Goal: Communication & Community: Answer question/provide support

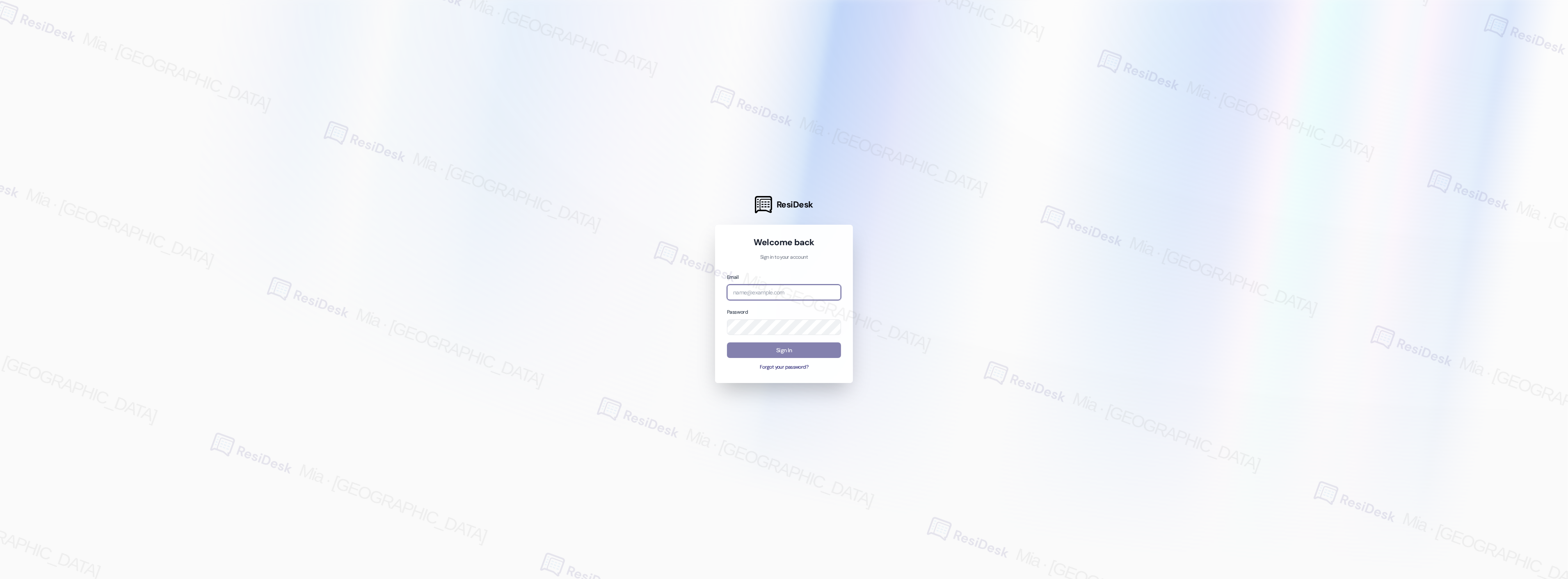
click at [781, 294] on input "email" at bounding box center [784, 293] width 114 height 16
type input "b"
type input "automated-surveys-celle-mia.caampued@celle.com"
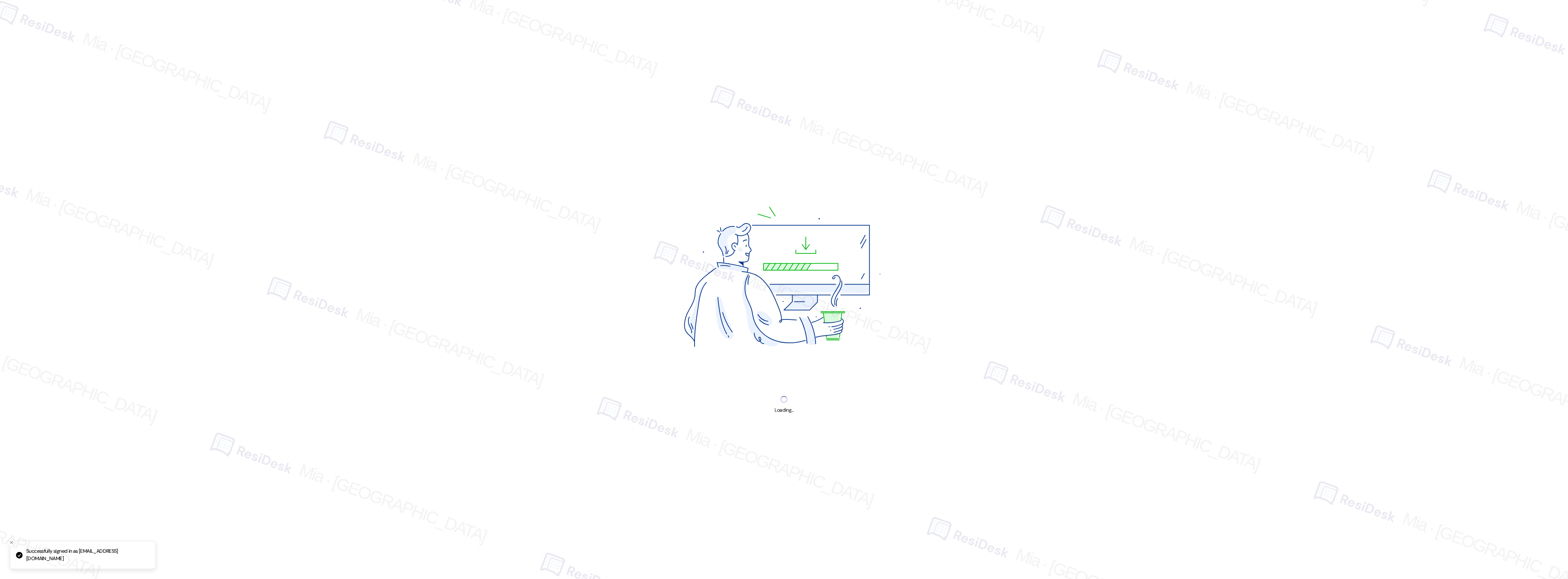
click at [786, 350] on img at bounding box center [783, 280] width 309 height 232
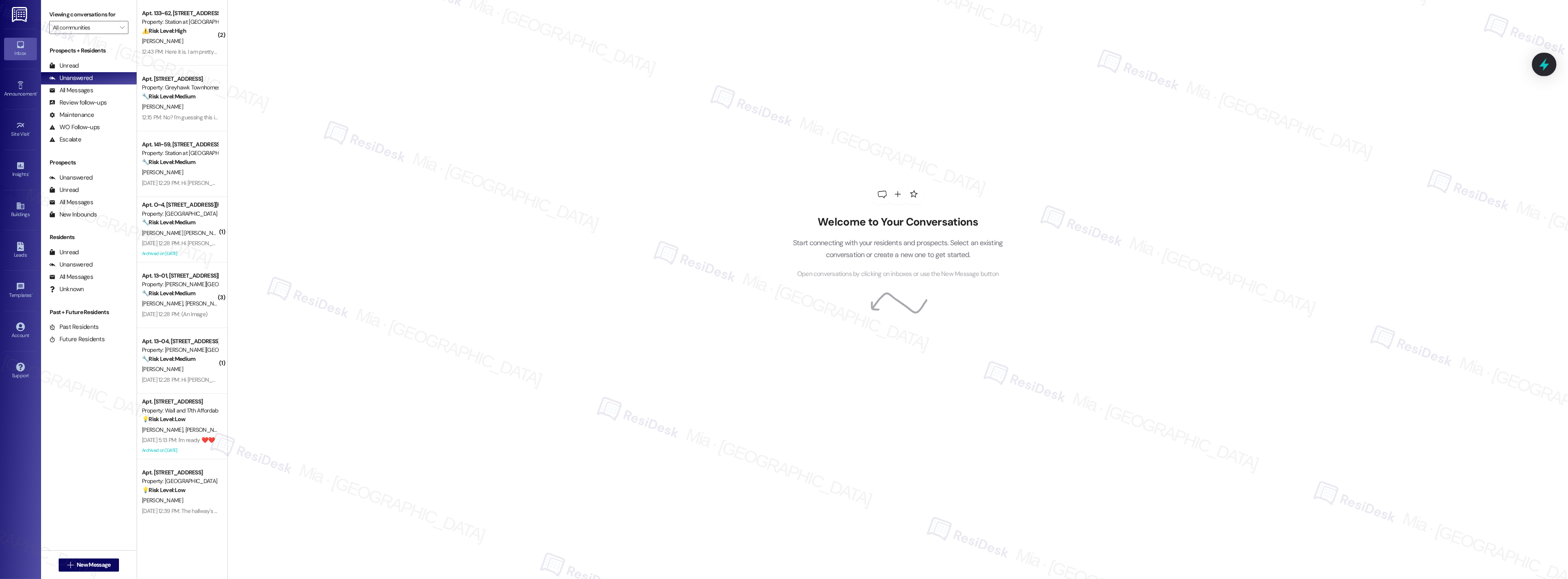
click at [1543, 64] on icon at bounding box center [1544, 65] width 10 height 13
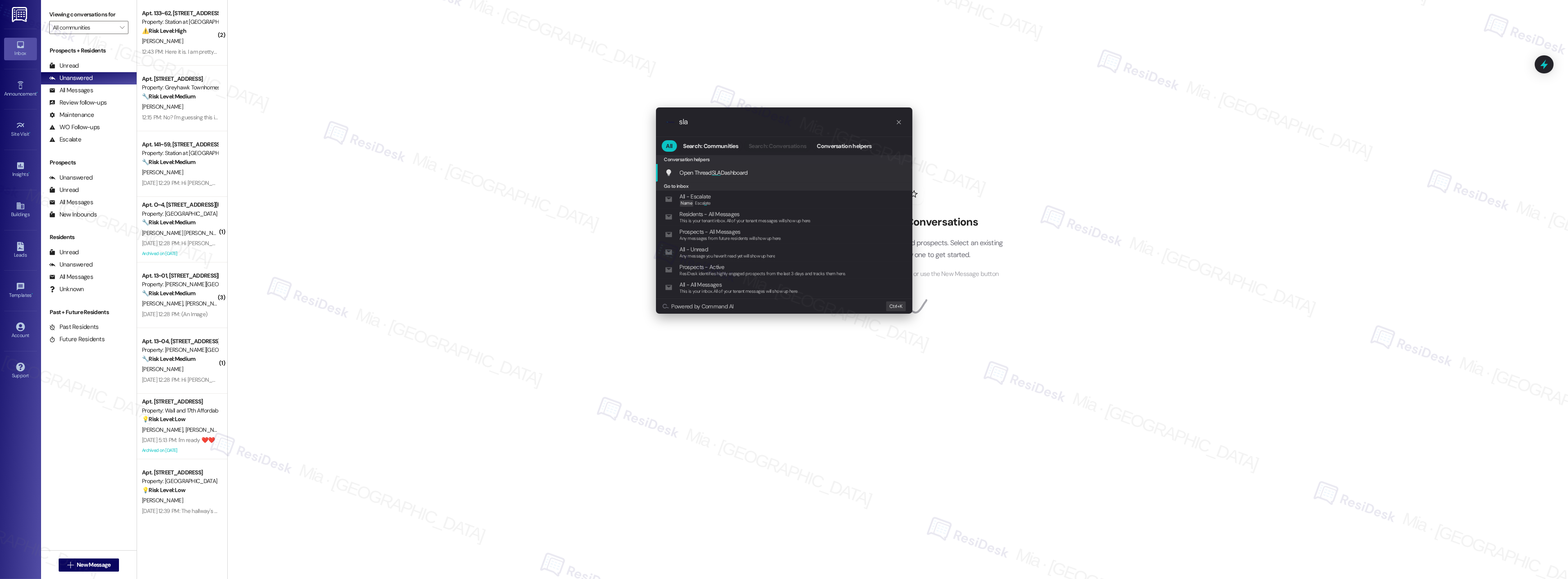
type input "sla"
click at [721, 171] on span "Open Thread SLA Dashboard" at bounding box center [713, 172] width 68 height 7
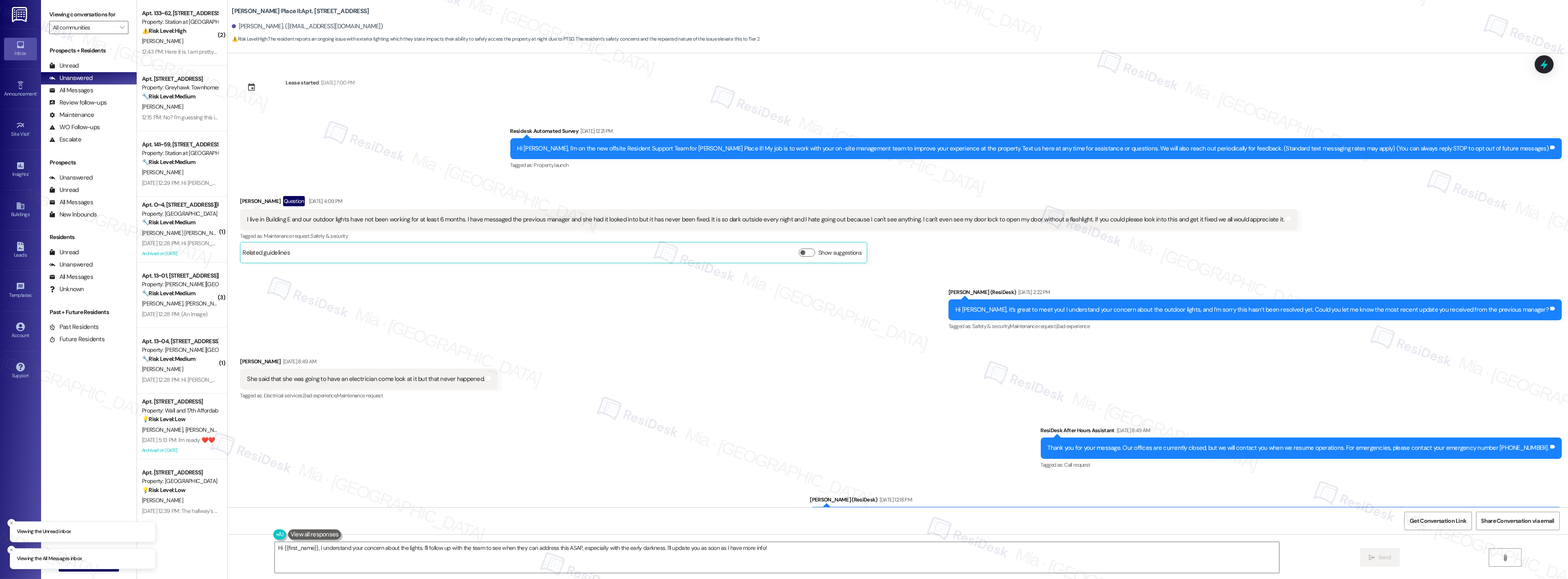
scroll to position [2037, 0]
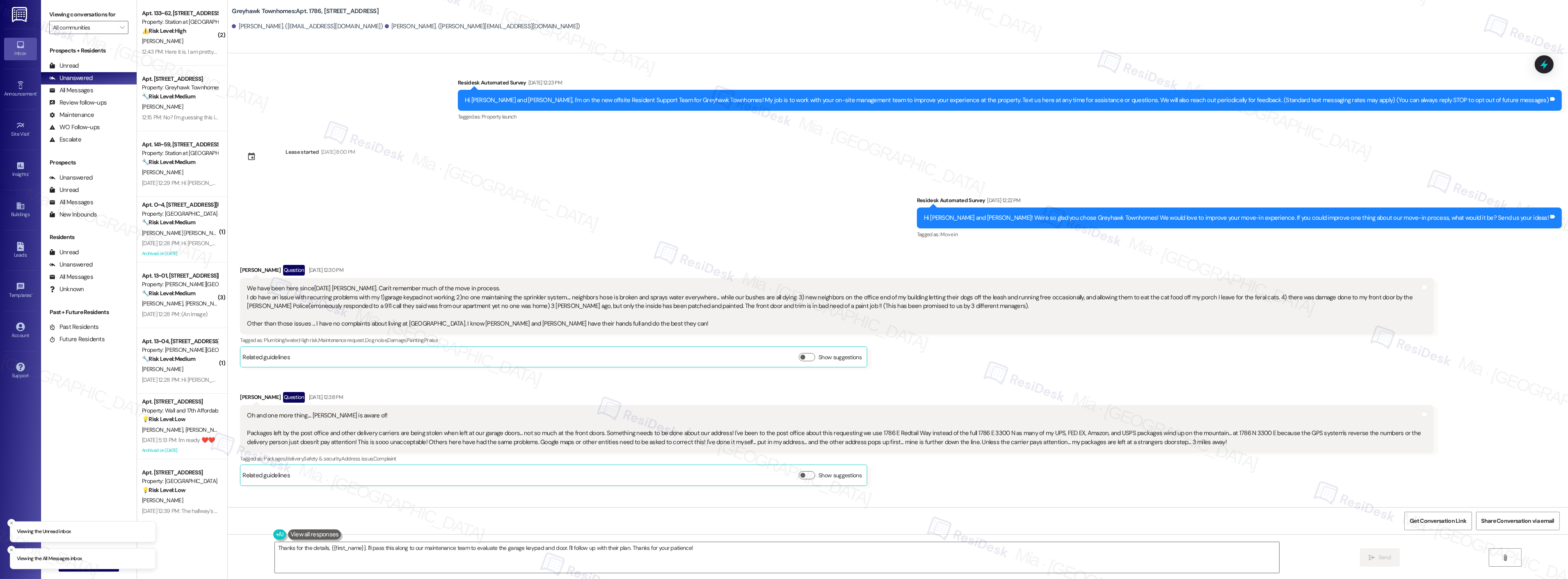
scroll to position [1273, 0]
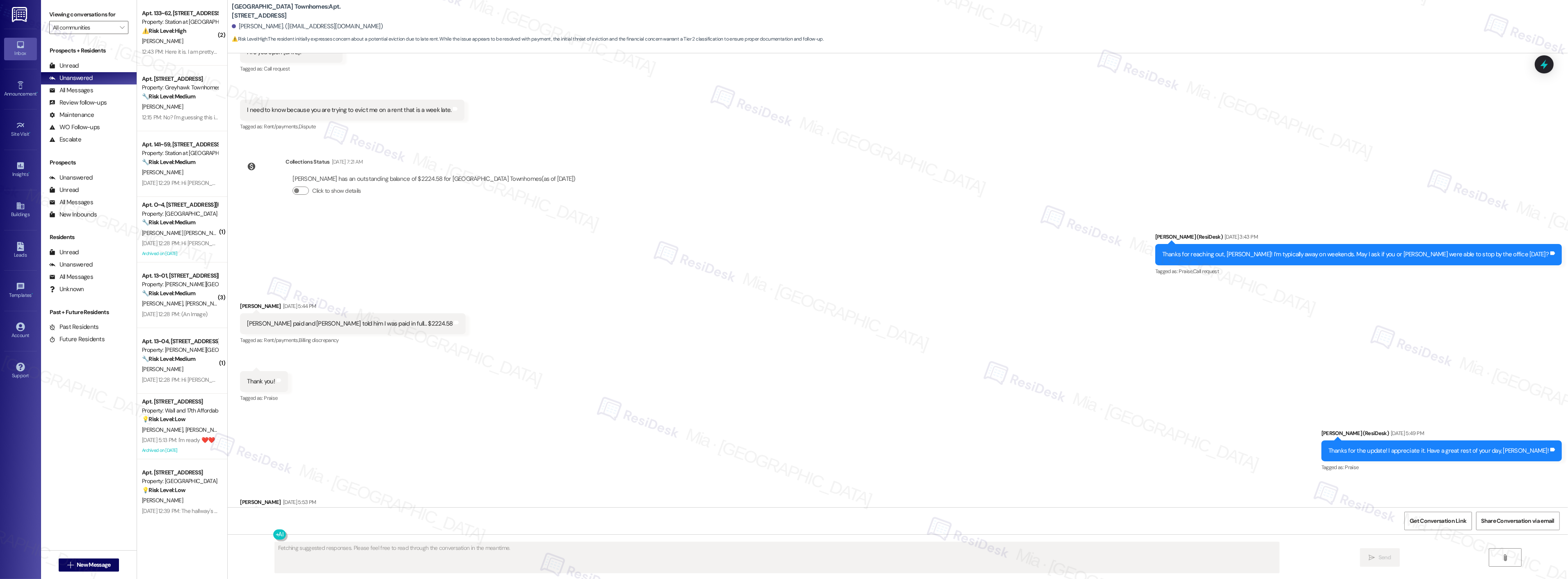
scroll to position [579, 0]
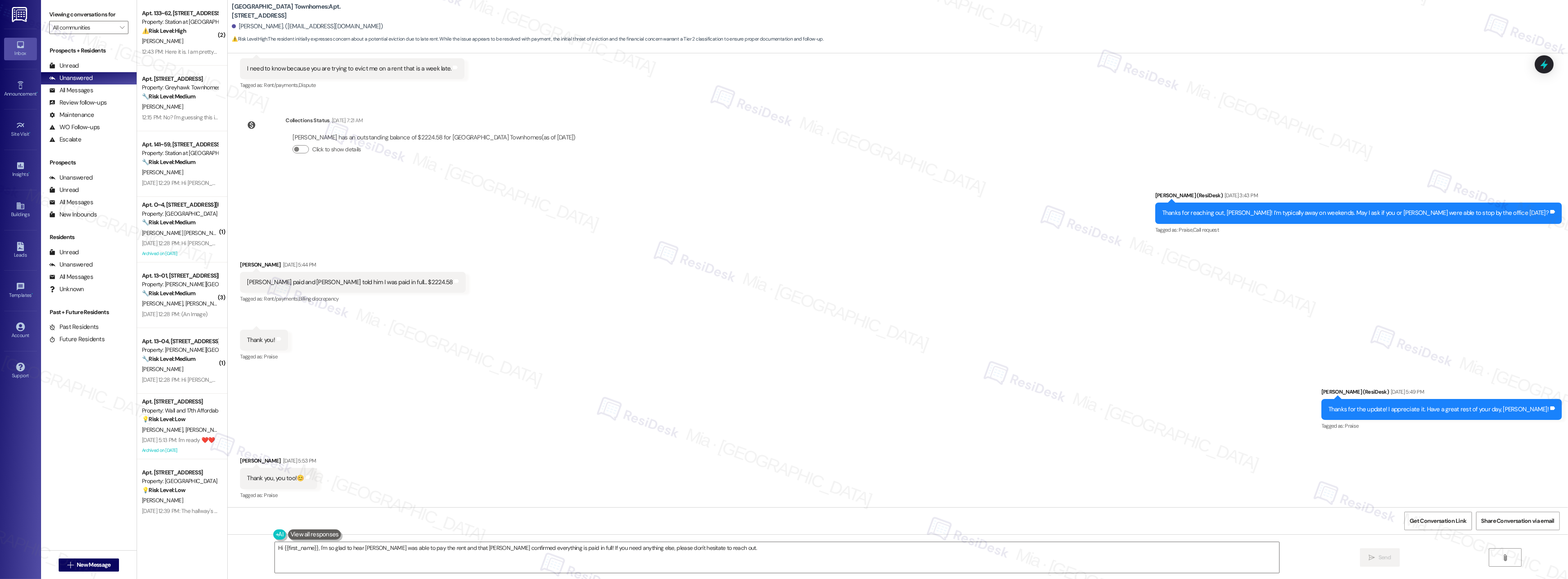
type textarea "Hi {{first_name}}, I'm so glad to hear John was able to pay the rent and that K…"
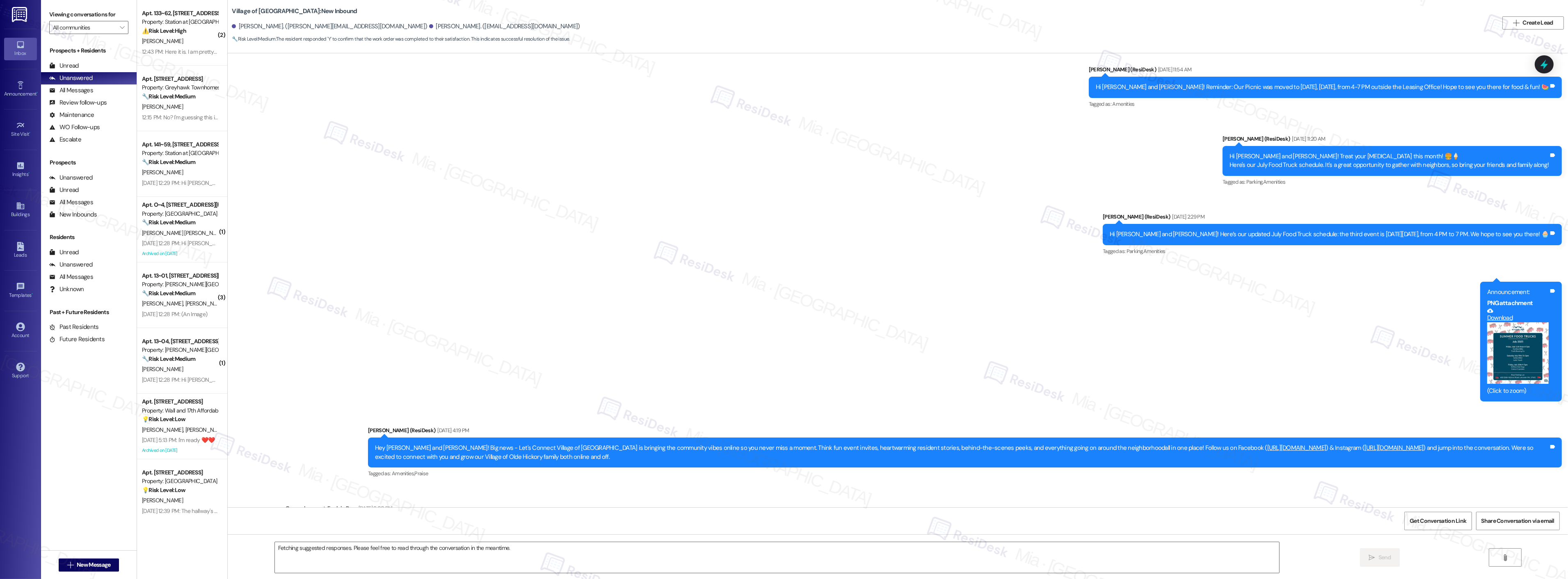
scroll to position [5914, 0]
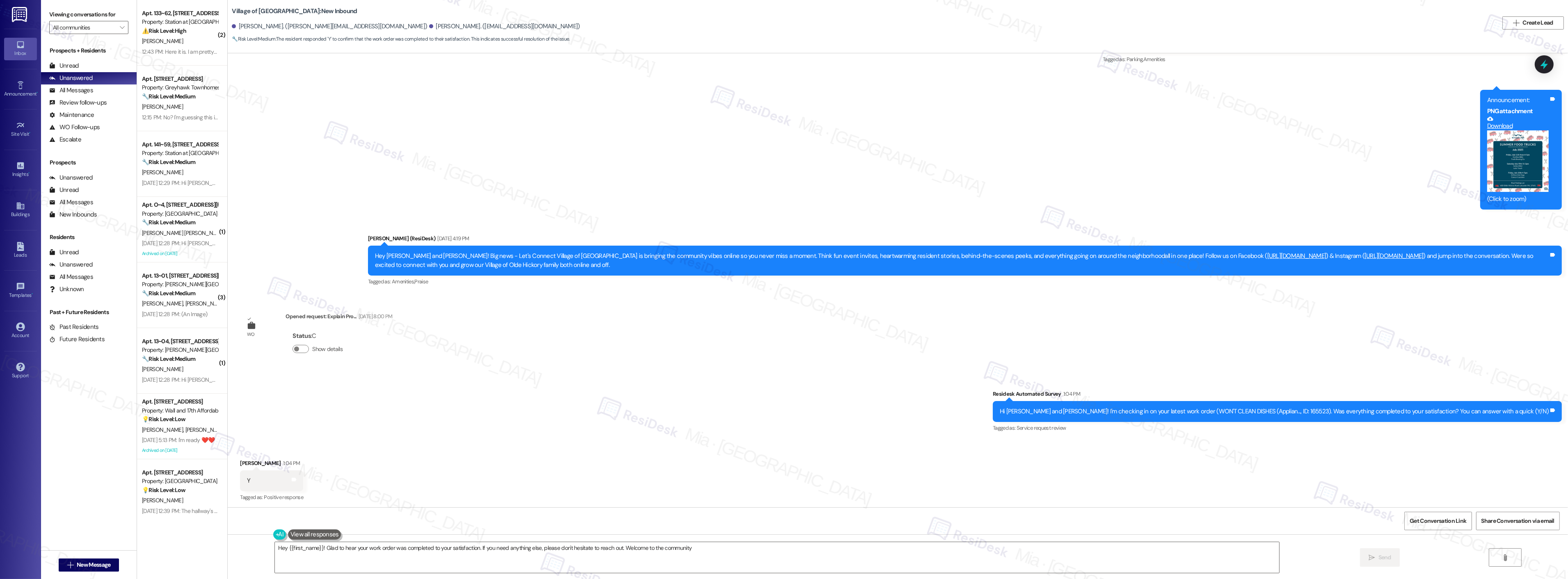
type textarea "Hey {{first_name}}! Glad to hear your work order was completed to your satisfac…"
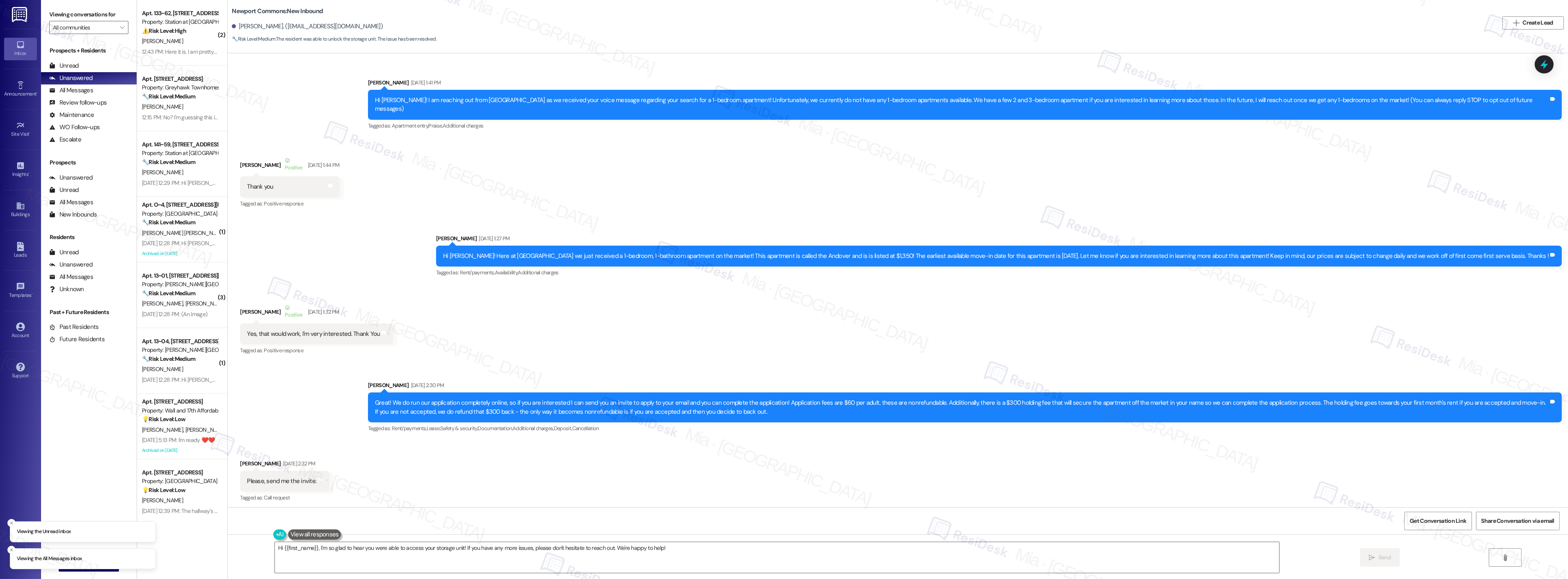
scroll to position [13235, 0]
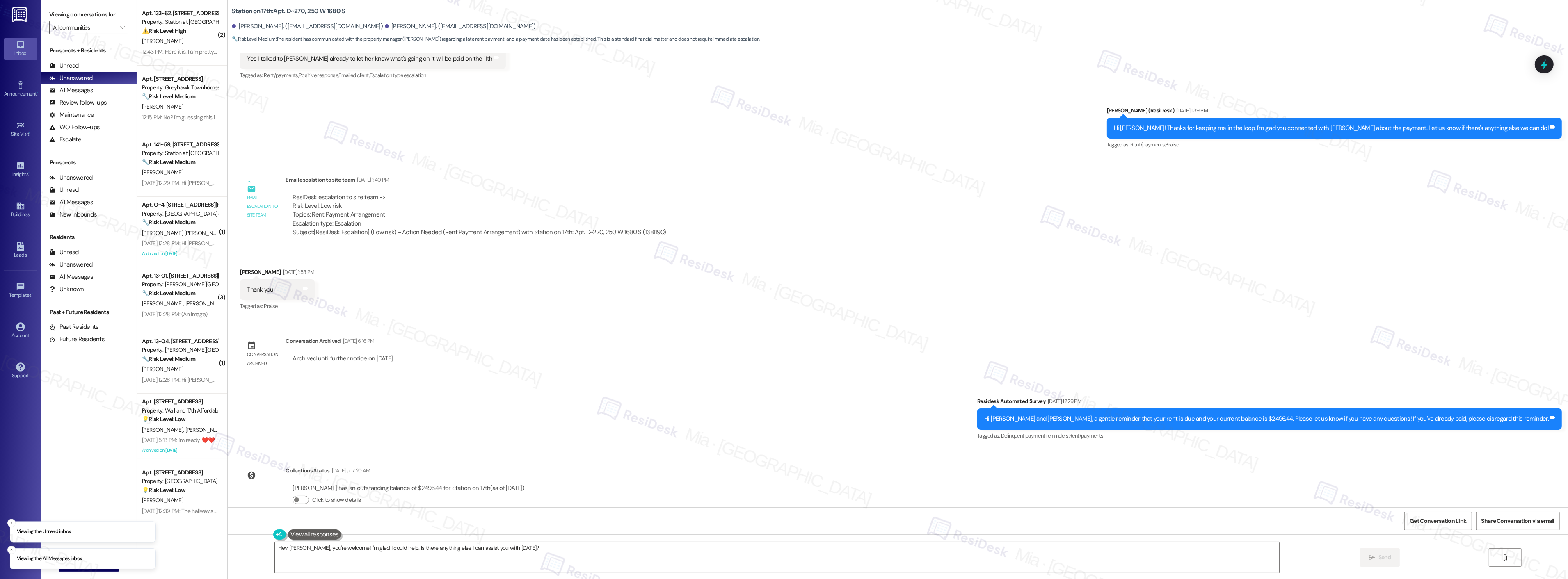
scroll to position [1178, 0]
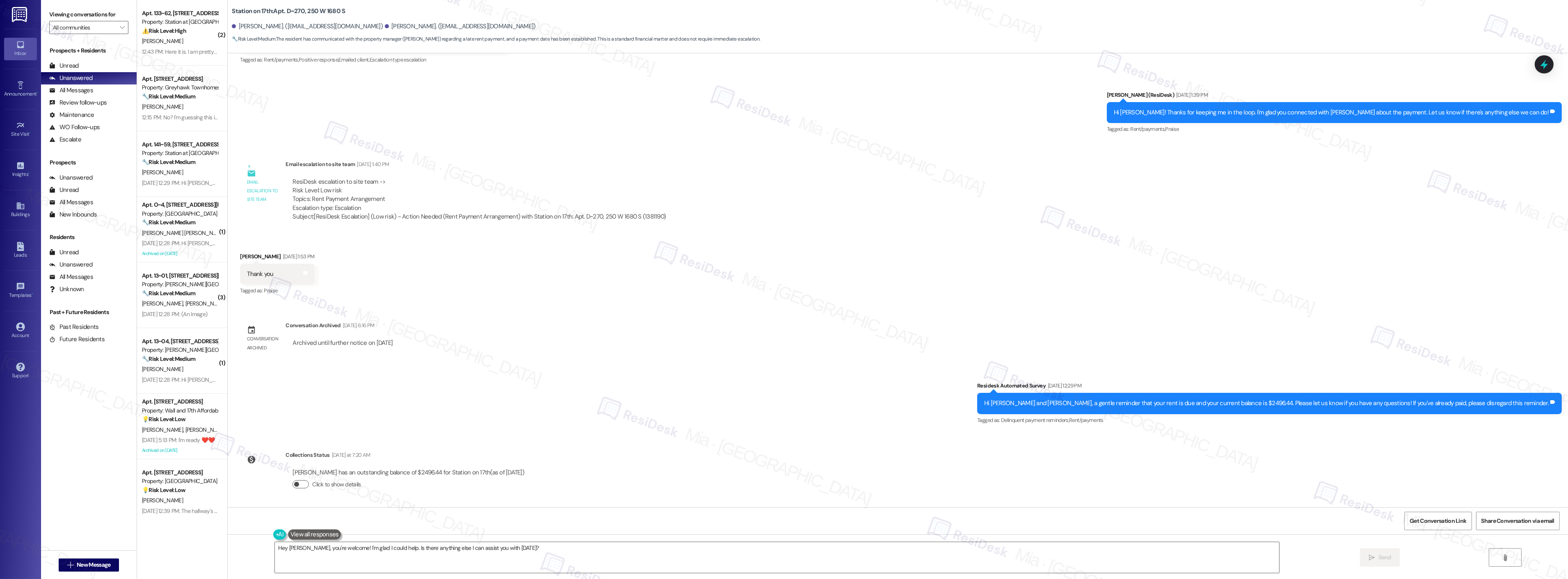
click at [299, 485] on button "Click to show details" at bounding box center [300, 484] width 16 height 8
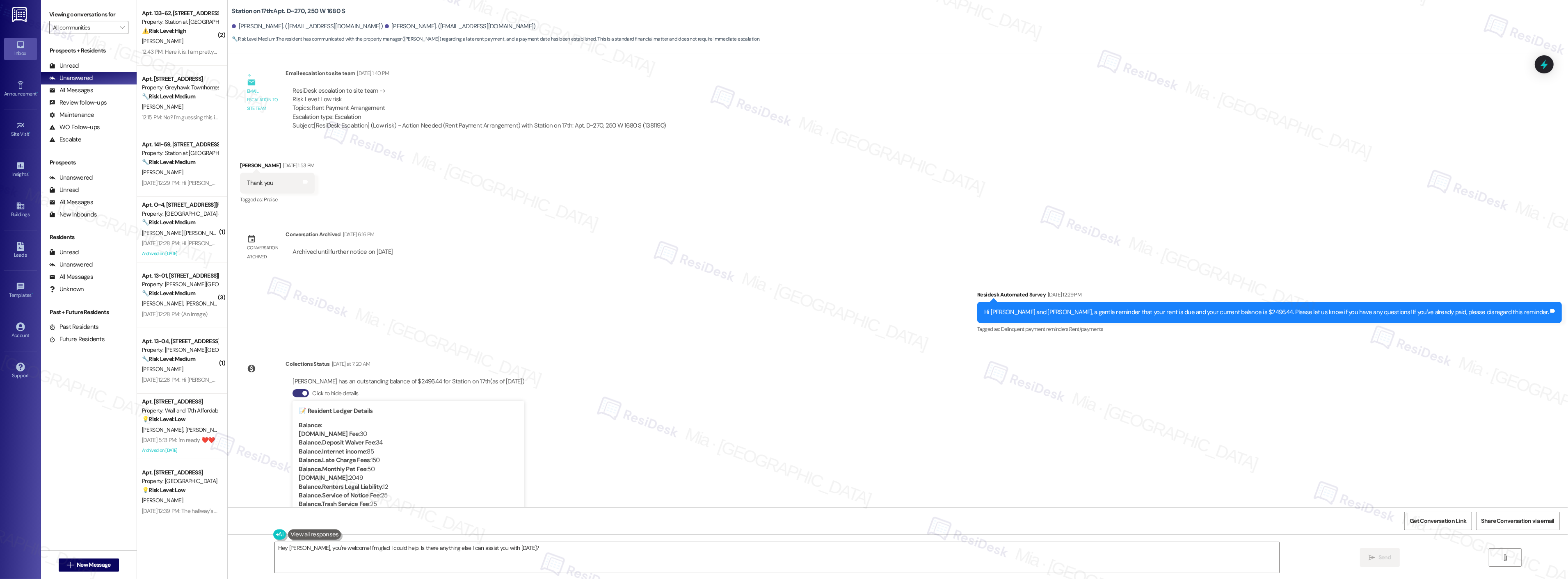
scroll to position [1302, 0]
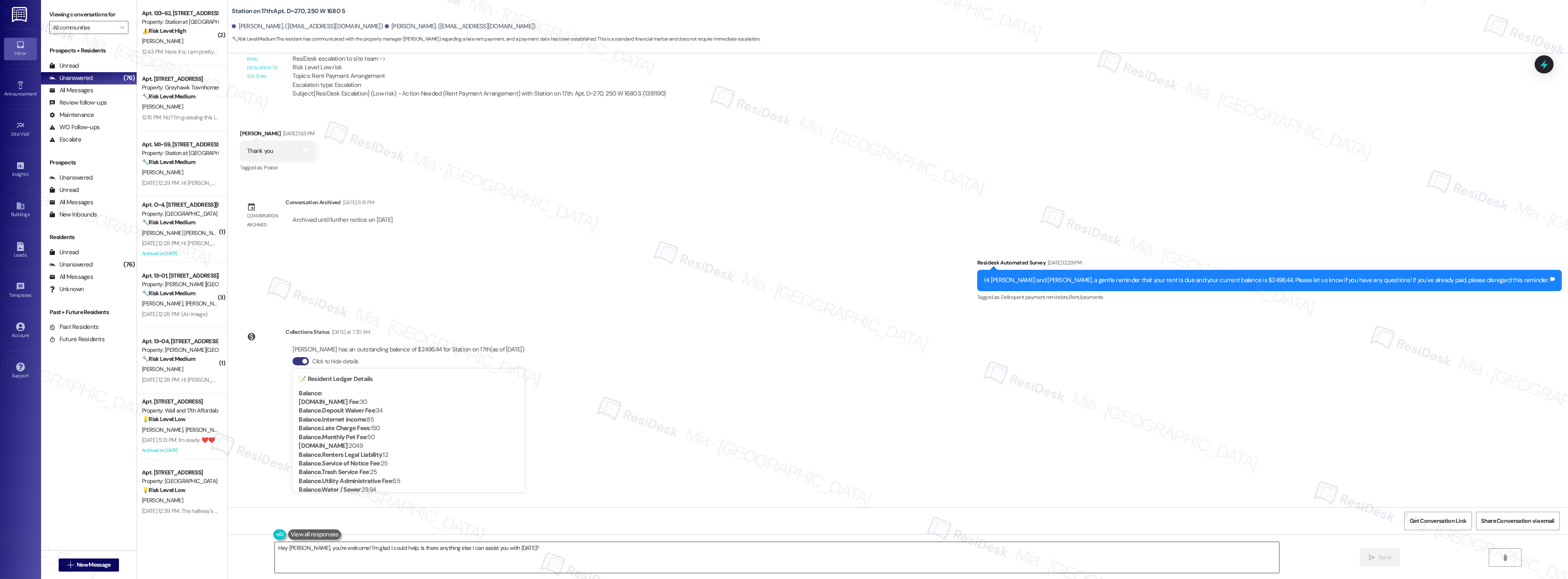
click at [519, 547] on textarea "Hey Joel, you're welcome! I'm glad I could help. Is there anything else I can a…" at bounding box center [776, 557] width 1004 height 30
drag, startPoint x: 516, startPoint y: 551, endPoint x: 226, endPoint y: 551, distance: 290.0
click at [228, 551] on div "Hey Joel, you're welcome! I'm glad I could help. Is there anything else I can a…" at bounding box center [898, 565] width 1340 height 62
paste textarea "Just let us know once your rent payment has been made—thank you!"
click at [358, 549] on textarea "Hey Joel, you're welcome! I'm glad I could help. Is there anything else I can a…" at bounding box center [766, 557] width 1004 height 30
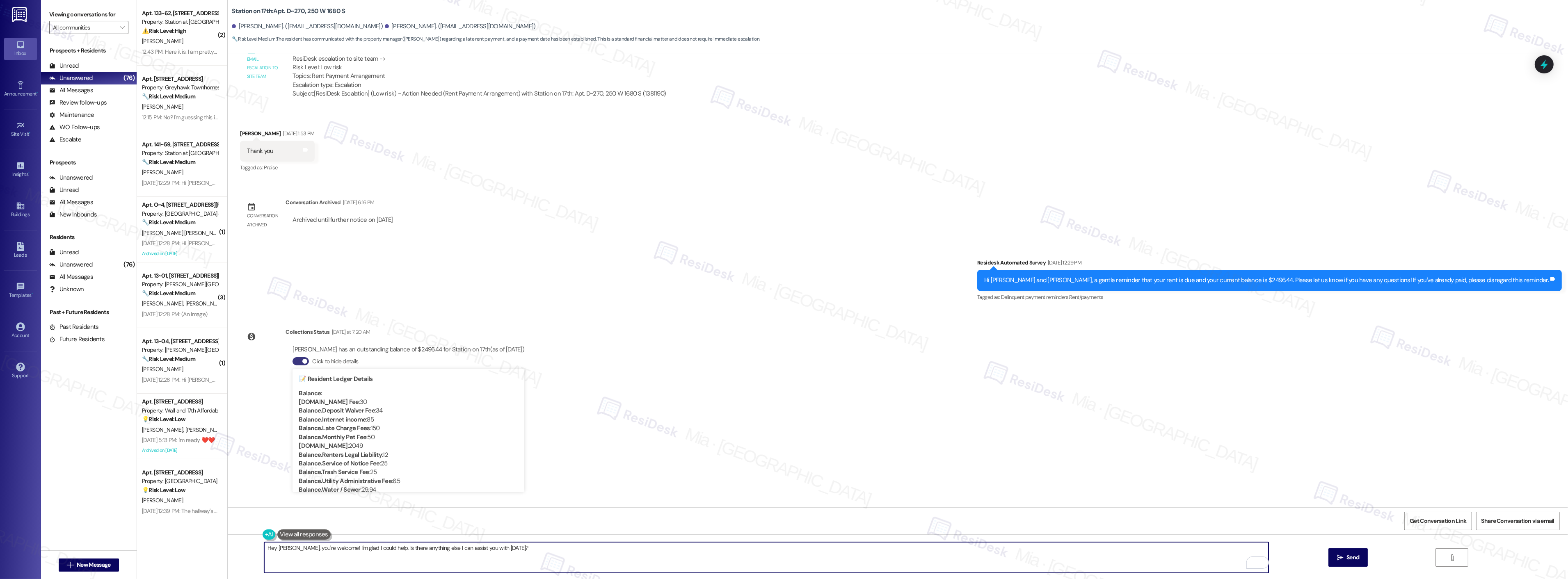
click at [268, 549] on textarea "Hey Joel, you're welcome! I'm glad I could help. Is there anything else I can a…" at bounding box center [766, 557] width 1004 height 30
click at [267, 549] on textarea "Hey Joel, you're welcome! I'm glad I could help. Is there anything else I can a…" at bounding box center [766, 557] width 1004 height 30
click at [338, 549] on textarea "Good afternoon Paula andJoel, you're welcome! I'm glad I could help. Is there a…" at bounding box center [766, 557] width 1004 height 30
drag, startPoint x: 338, startPoint y: 547, endPoint x: 559, endPoint y: 549, distance: 221.0
click at [559, 549] on textarea "Good afternoon Paula andJoel, you're welcome! I'm glad I could help. Is there a…" at bounding box center [766, 557] width 1004 height 30
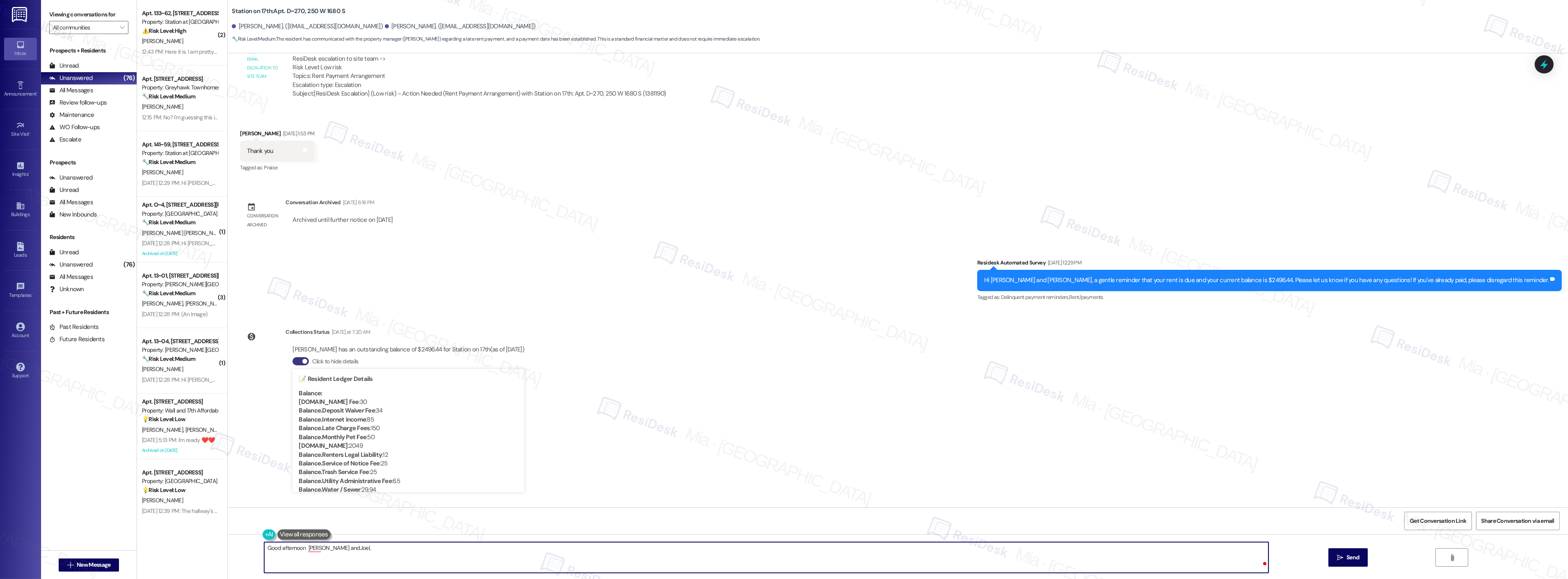
paste textarea "Just let us know once your rent payment has been made—thank you!"
click at [338, 548] on textarea "Good afternoon Paula andJoel, Just let us know once your rent payment has been …" at bounding box center [766, 557] width 1004 height 30
click at [335, 548] on textarea "Good afternoon Paula andJoel, just let us know once your rent payment has been …" at bounding box center [766, 557] width 1004 height 30
type textarea "Good afternoon Paula andJoel,! Just let us know once your rent payment has been…"
drag, startPoint x: 503, startPoint y: 547, endPoint x: 231, endPoint y: 542, distance: 272.0
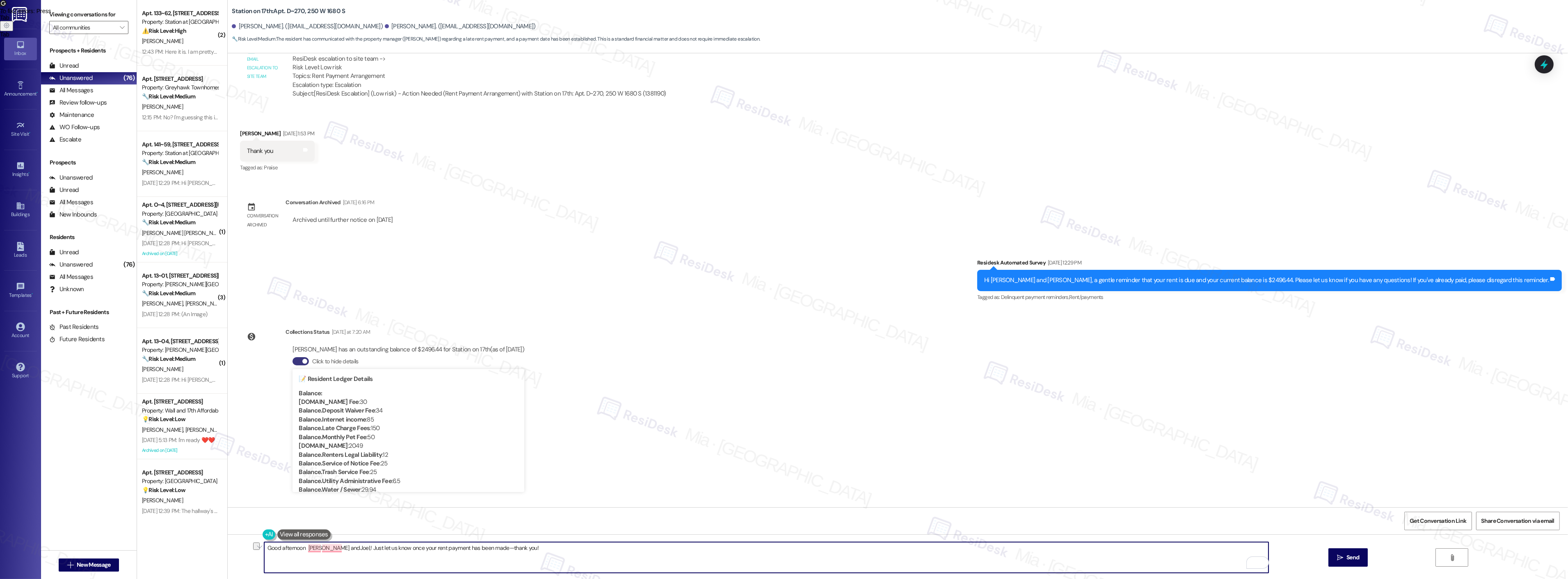
click at [231, 542] on div "Good afternoon Paula andJoel,! Just let us know once your rent payment has been…" at bounding box center [898, 565] width 1340 height 62
click at [1451, 521] on span "Get Conversation Link" at bounding box center [1437, 520] width 57 height 9
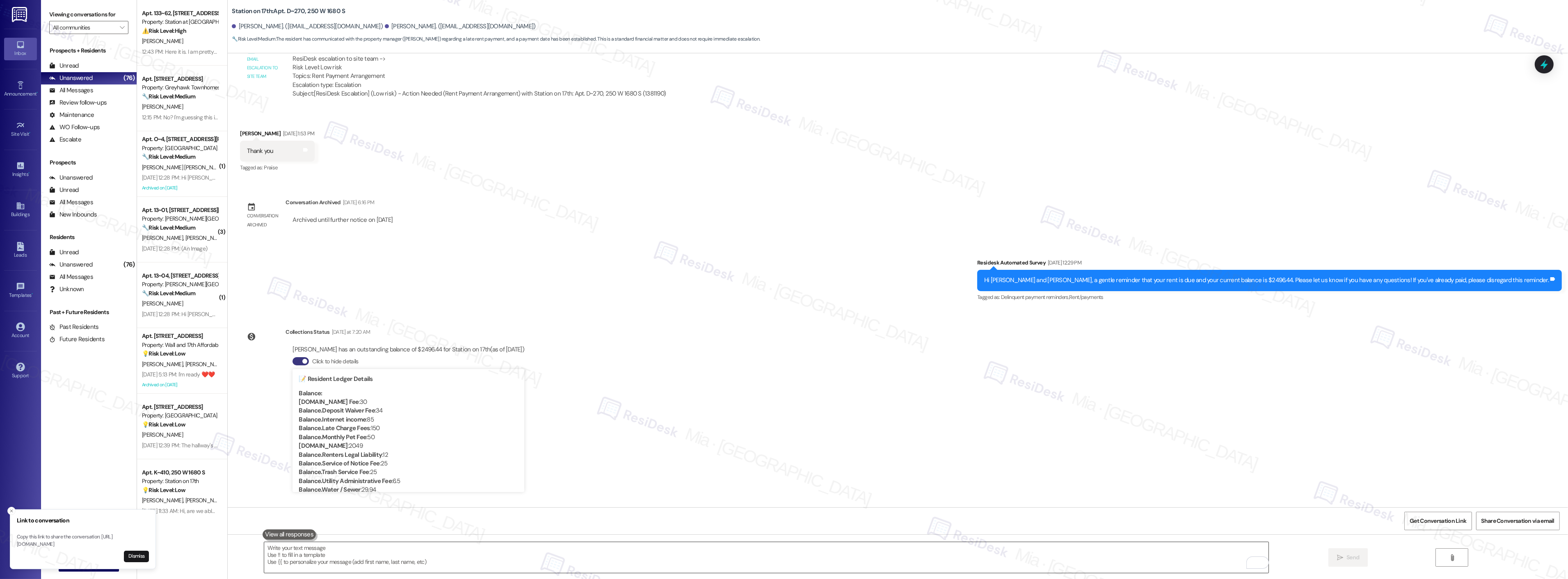
click at [429, 548] on textarea "To enrich screen reader interactions, please activate Accessibility in Grammarl…" at bounding box center [766, 557] width 1004 height 30
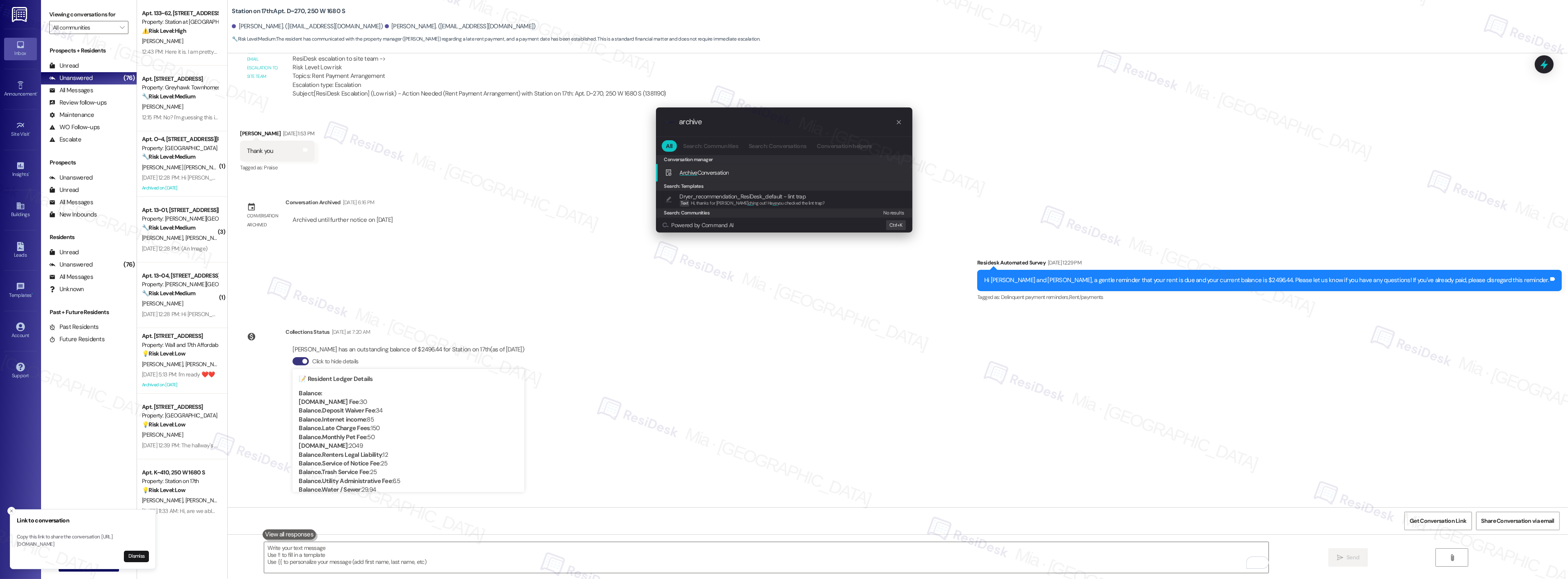
type input "archive"
click at [716, 173] on span "Archive Conversation" at bounding box center [704, 172] width 49 height 7
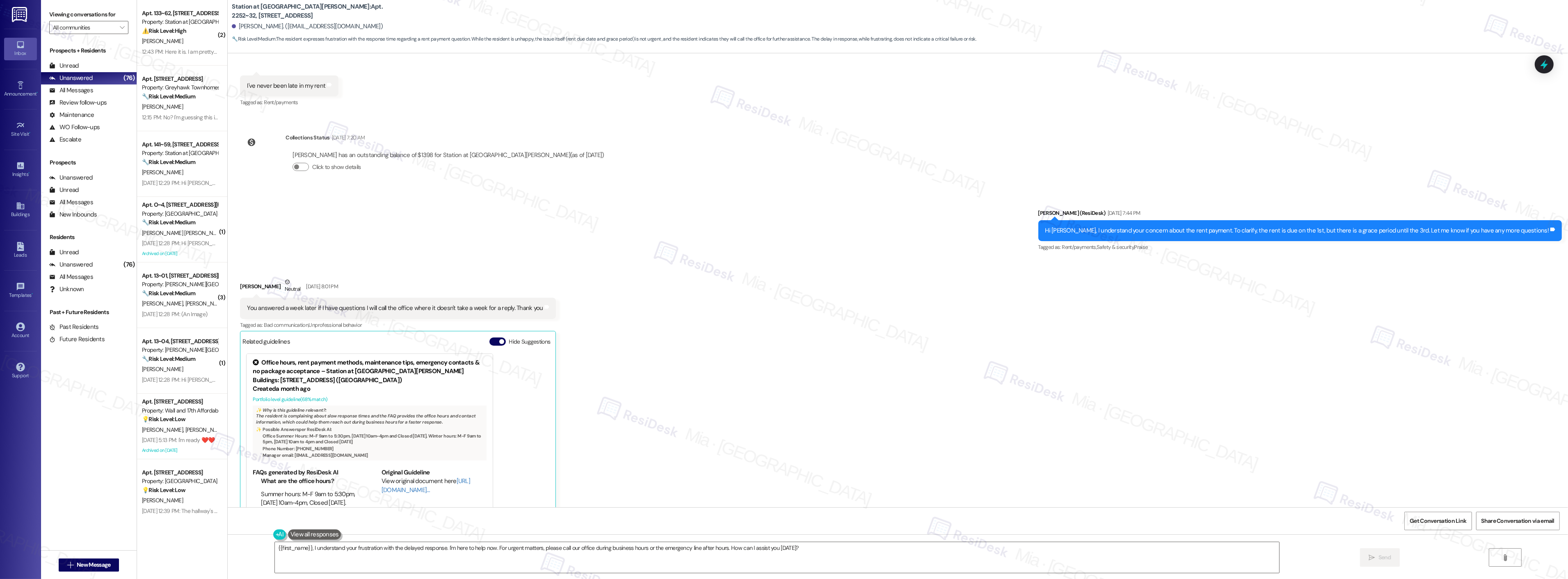
scroll to position [488, 0]
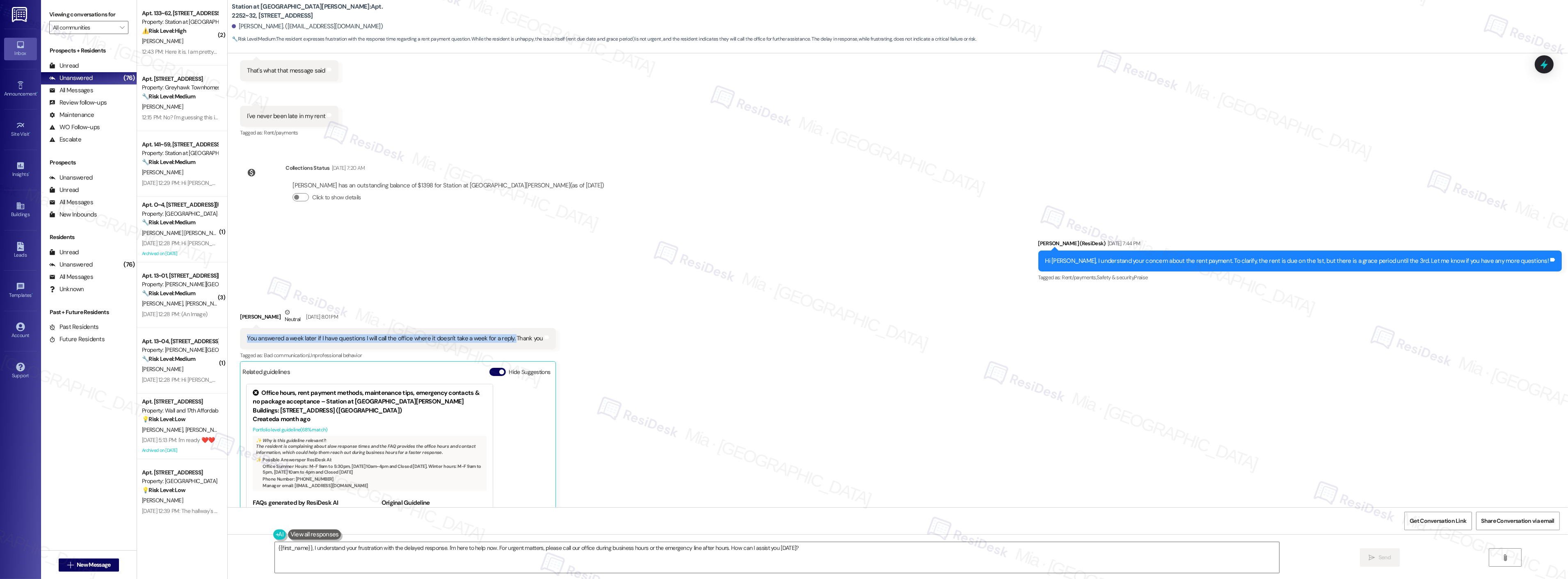
drag, startPoint x: 241, startPoint y: 337, endPoint x: 503, endPoint y: 342, distance: 262.0
click at [503, 342] on div "You answered a week later if I have questions I will call the office where it d…" at bounding box center [395, 338] width 296 height 9
copy div "You answered a week later if I have questions I will call the office where it d…"
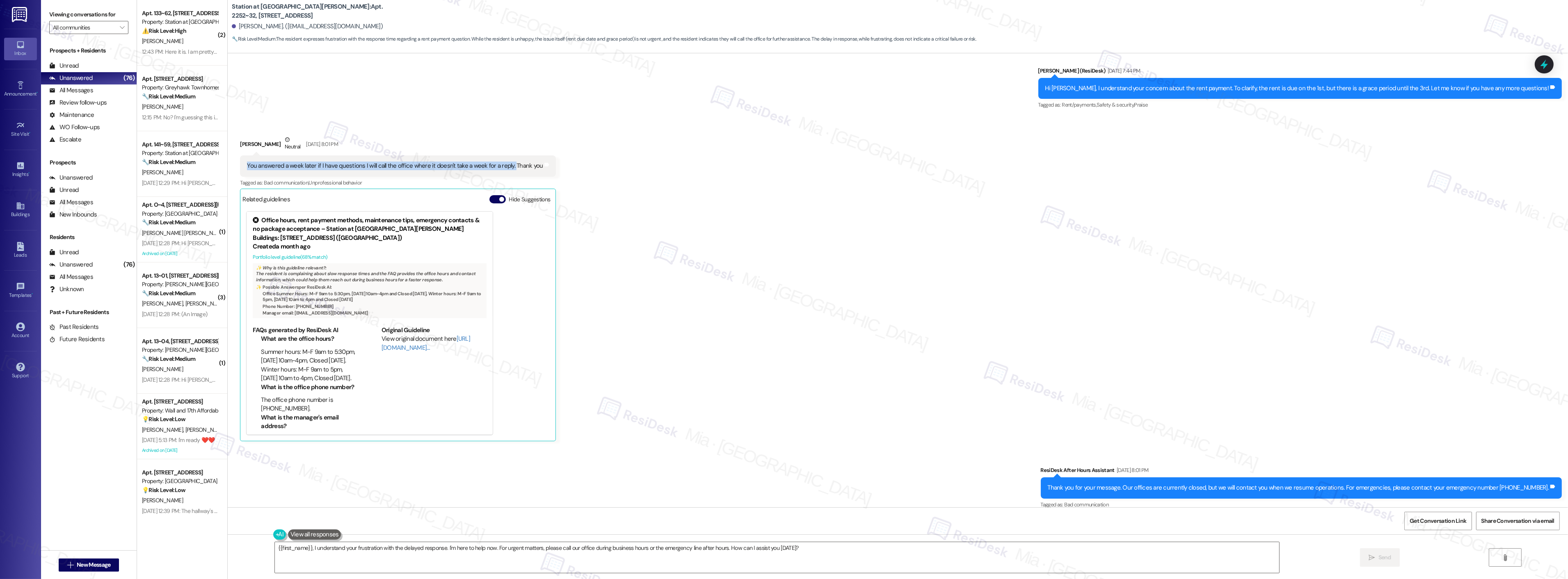
scroll to position [670, 0]
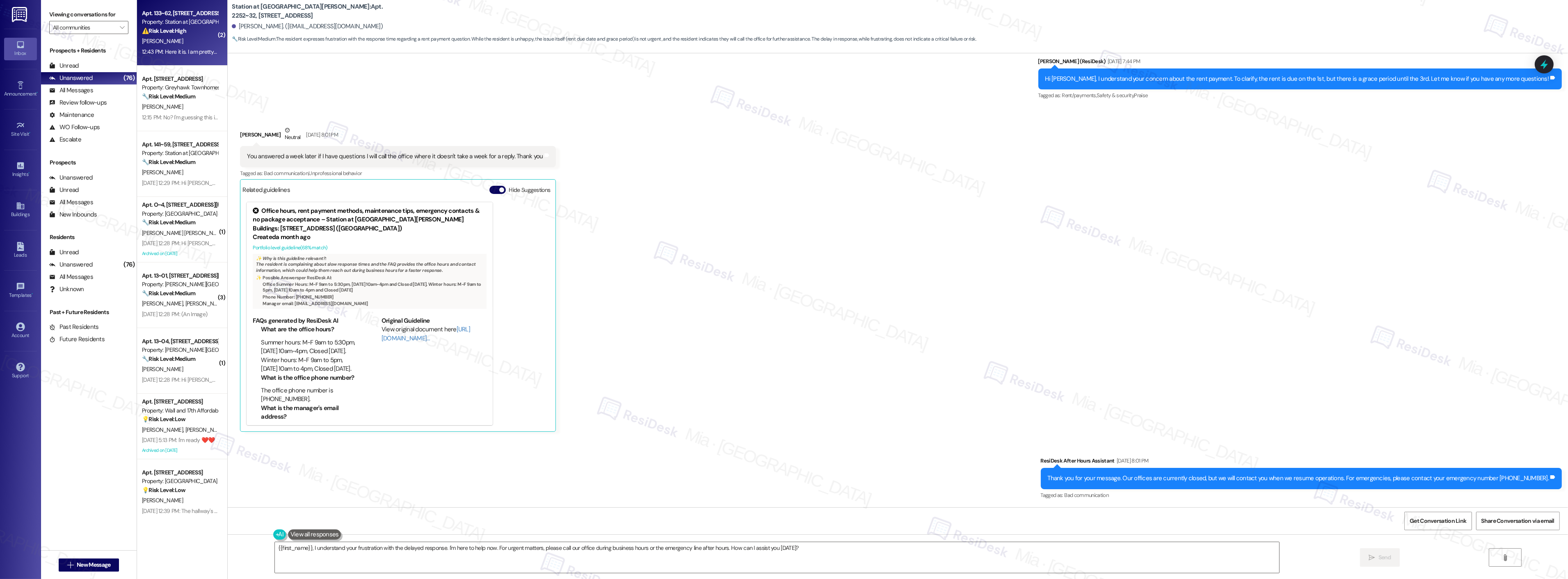
click at [178, 39] on div "[PERSON_NAME]" at bounding box center [180, 41] width 78 height 10
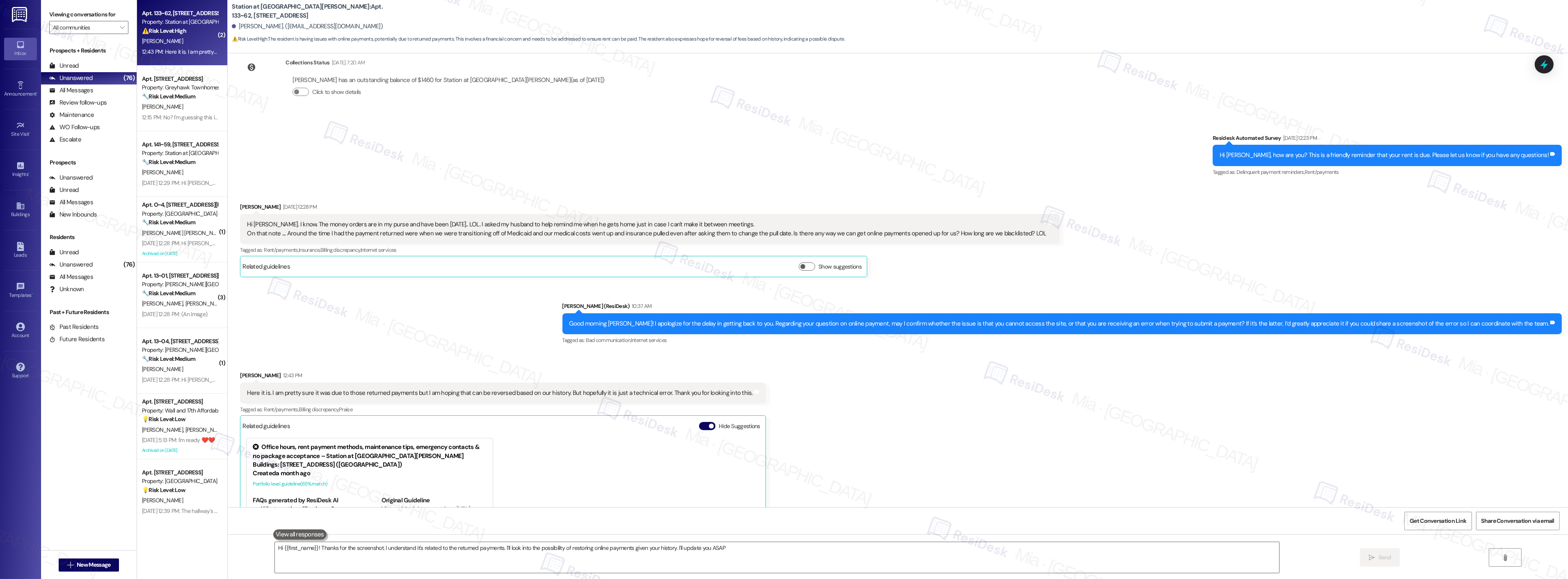
type textarea "Hi {{first_name}}! Thanks for the screenshot. I understand it's related to the …"
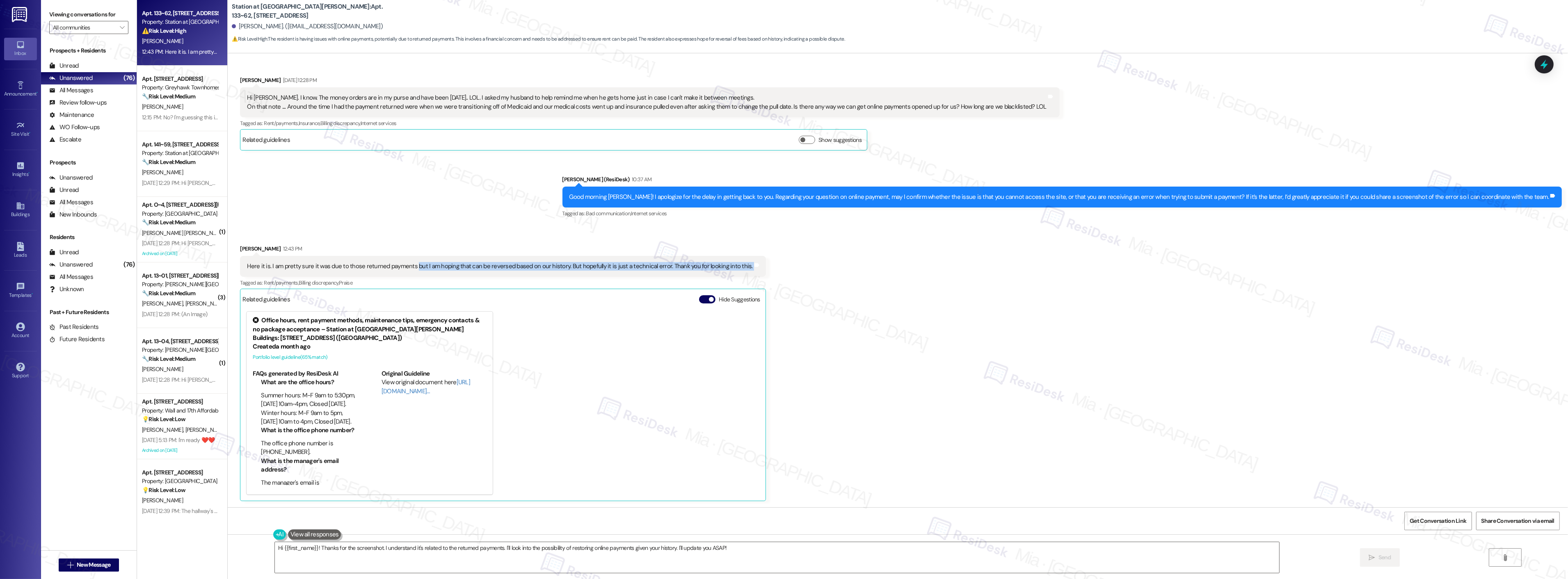
drag, startPoint x: 406, startPoint y: 265, endPoint x: 759, endPoint y: 265, distance: 353.0
click at [759, 265] on div "Received via SMS Eva Weber 12:43 PM Here it is. I am pretty sure it was due to …" at bounding box center [898, 366] width 1340 height 281
click at [502, 266] on div "Here it is. I am pretty sure it was due to those returned payments but I am hop…" at bounding box center [500, 266] width 506 height 9
click at [699, 299] on button "Hide Suggestions" at bounding box center [707, 299] width 16 height 8
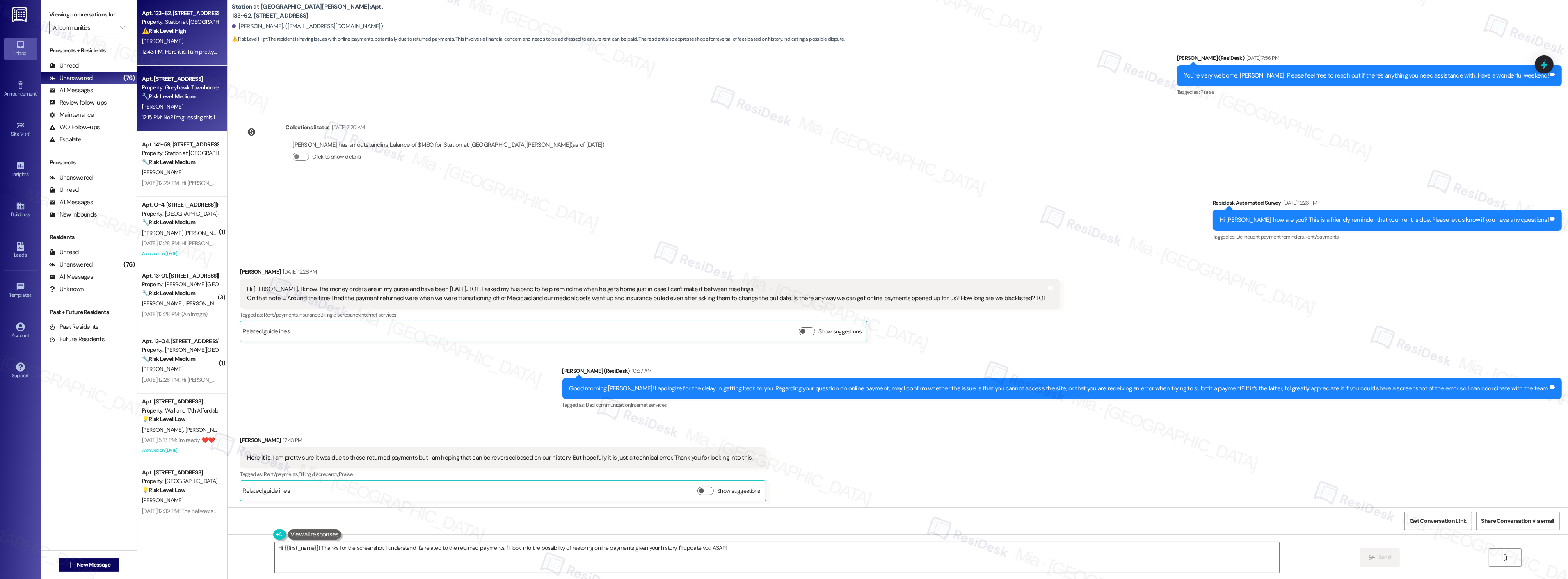
click at [196, 125] on div "Apt. 3314, 3310 North 1750 East Property: Greyhawk Townhomes 🔧 Risk Level: Medi…" at bounding box center [182, 99] width 90 height 66
type textarea "Hi {{first_name}}! Thanks for the screenshot. I understand it's related to the …"
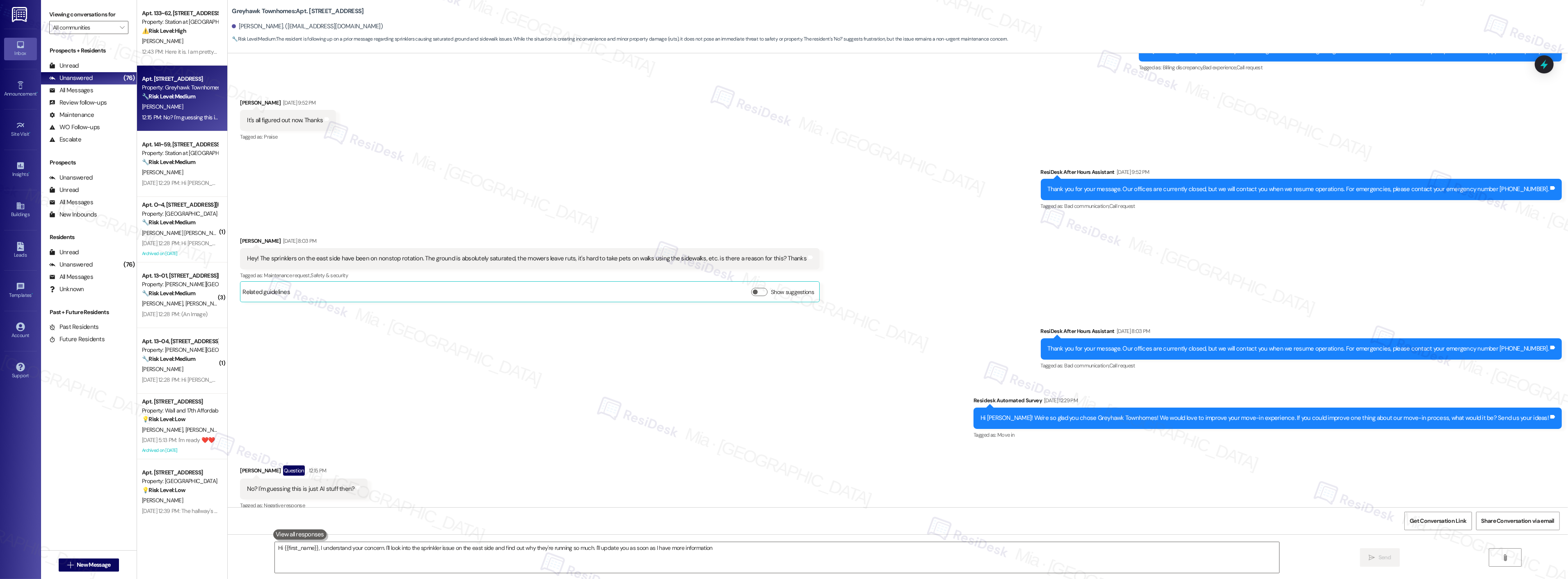
type textarea "Hi {{first_name}}, I understand your concern. I'll look into the sprinkler issu…"
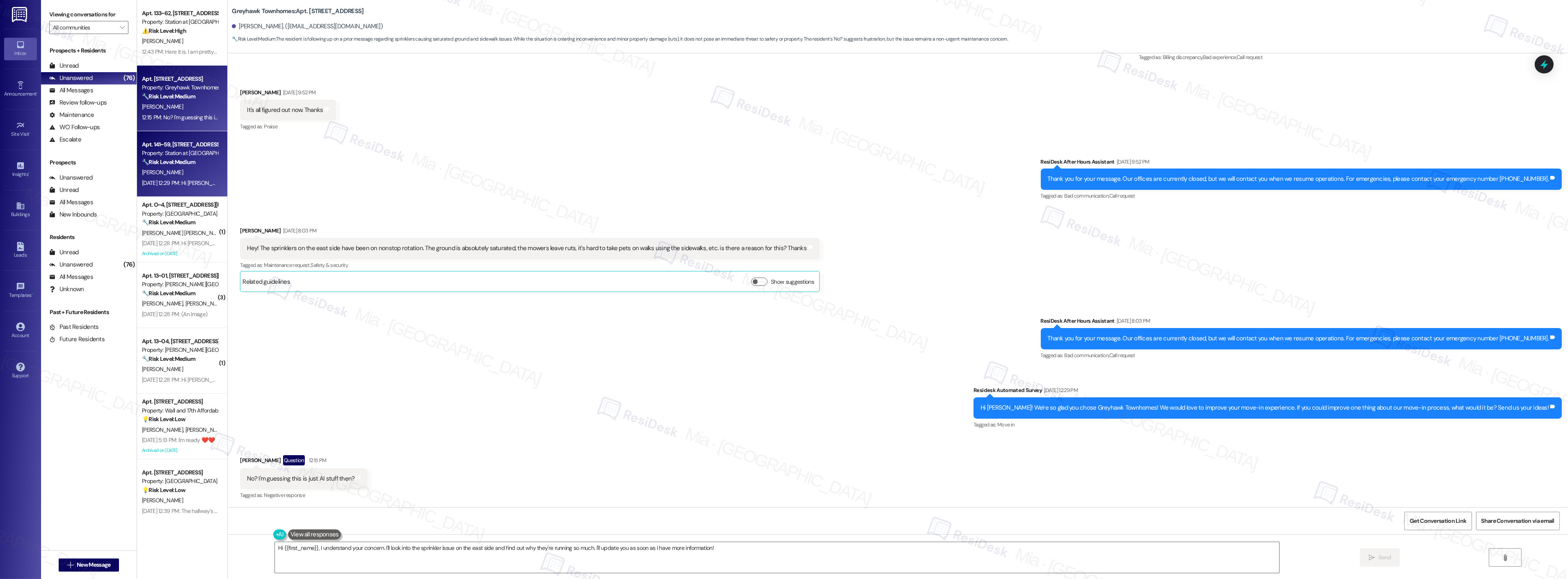
click at [189, 178] on div "Sep 03, 2025 at 12:29 PM: Hi Sarah. Thank you. I set up an auto-payments for my…" at bounding box center [180, 183] width 78 height 10
type textarea "Hi {{first_name}}, I understand your concern. I'll look into the sprinkler issu…"
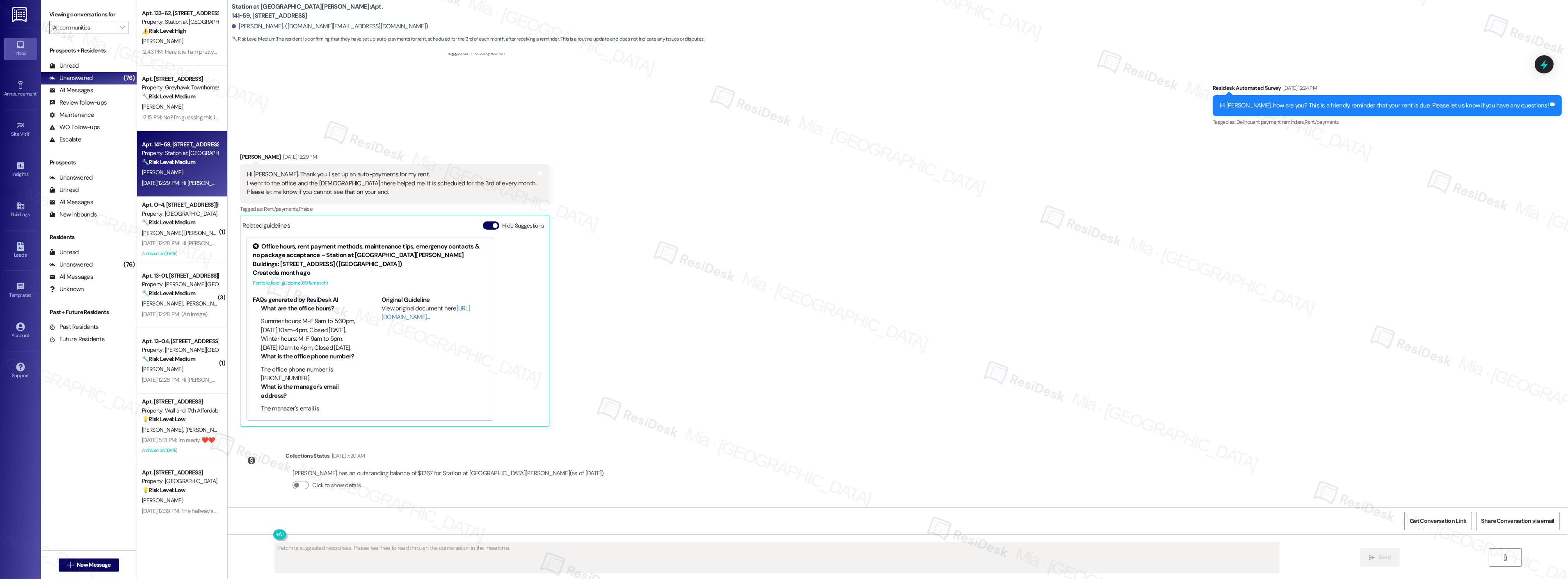
scroll to position [114, 0]
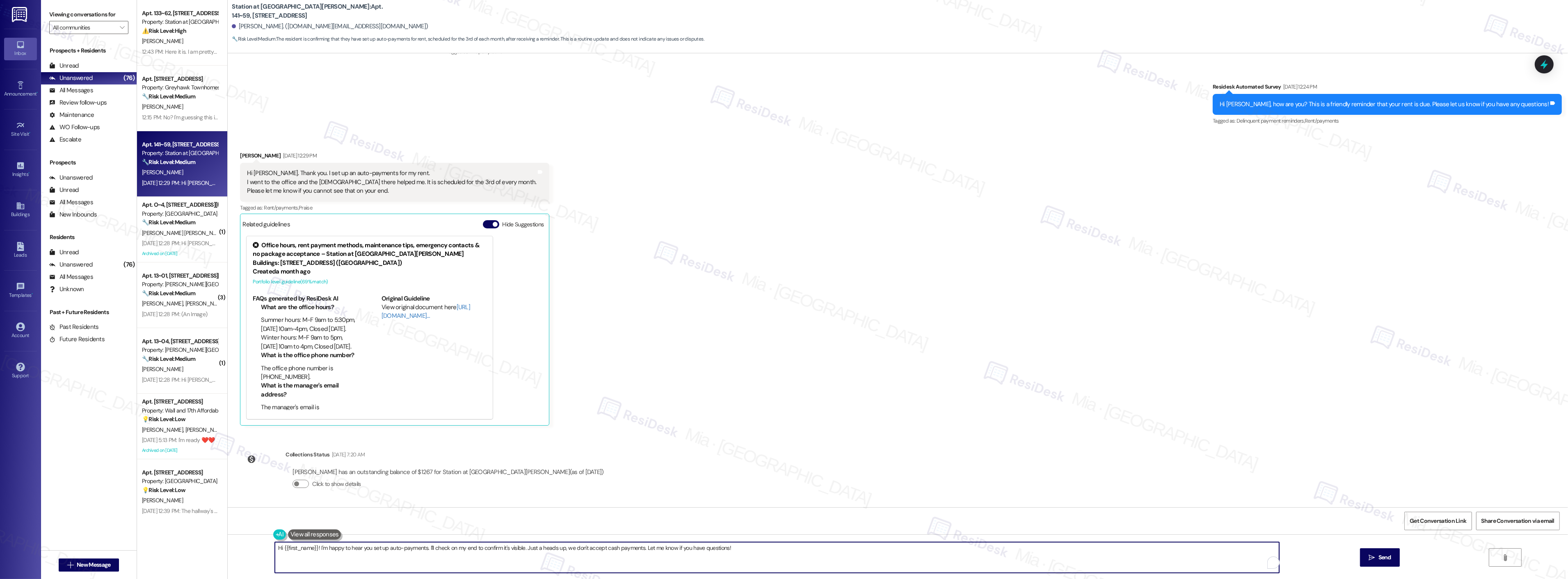
drag, startPoint x: 741, startPoint y: 545, endPoint x: 262, endPoint y: 546, distance: 479.0
click at [262, 546] on div "Hi {{first_name}}! I'm happy to hear you set up auto-payments. I'll check on my…" at bounding box center [898, 565] width 1340 height 62
paste textarea "Thanks,, for the update and for taking care of your rent! Have a great weekend …"
click at [289, 548] on textarea "Thanks,, for the update and for taking care of your rent! Have a great weekend …" at bounding box center [766, 557] width 1004 height 30
click at [278, 549] on textarea "Thanks,, for the update and for taking care of your rent! Have a great weekend …" at bounding box center [766, 557] width 1004 height 30
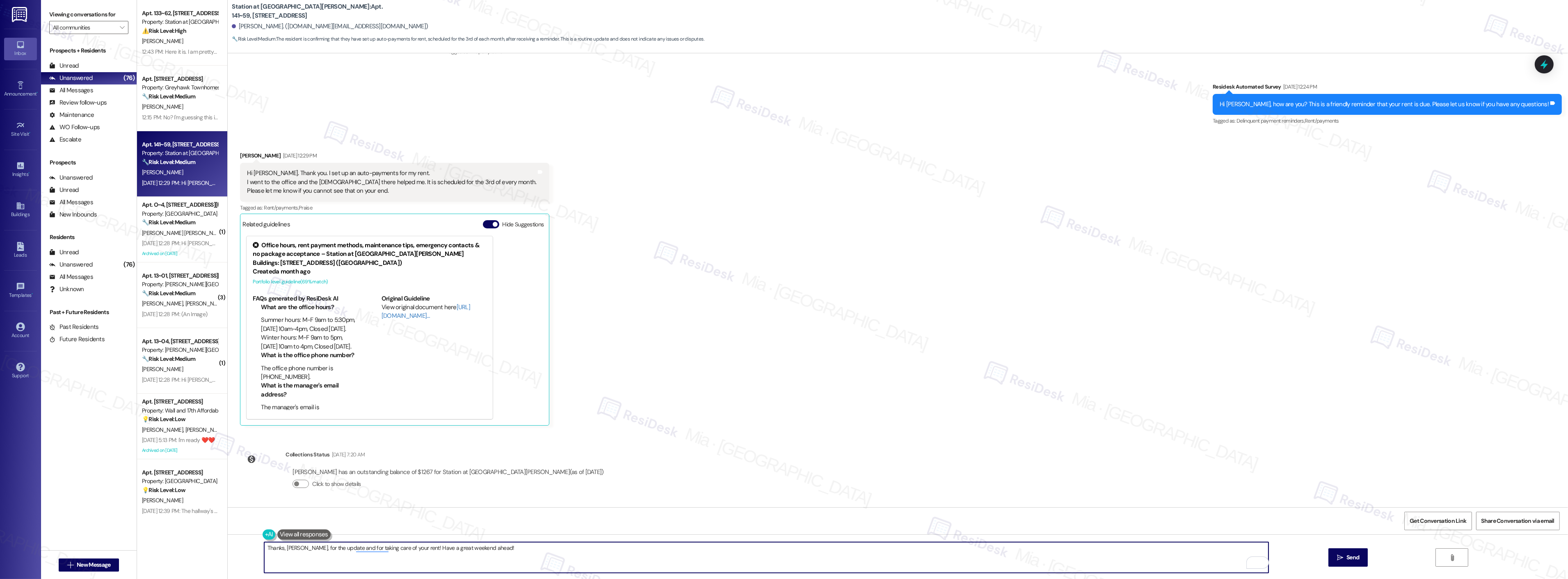
click at [408, 549] on textarea "Thanks, Juana, for the update and for taking care of your rent! Have a great we…" at bounding box center [766, 557] width 1004 height 30
click at [264, 549] on textarea "Thanks, Juana, for the update and for taking care of your rent! Sorry for the d…" at bounding box center [766, 557] width 1004 height 30
drag, startPoint x: 409, startPoint y: 549, endPoint x: 489, endPoint y: 548, distance: 80.0
click at [489, 548] on textarea "Thanks, Juana, for the update and for taking care of your rent! Sorry for the d…" at bounding box center [766, 557] width 1004 height 30
click at [264, 549] on textarea "Thanks, Juana, for the update and for taking care of your rent! SHave a great w…" at bounding box center [766, 557] width 1004 height 30
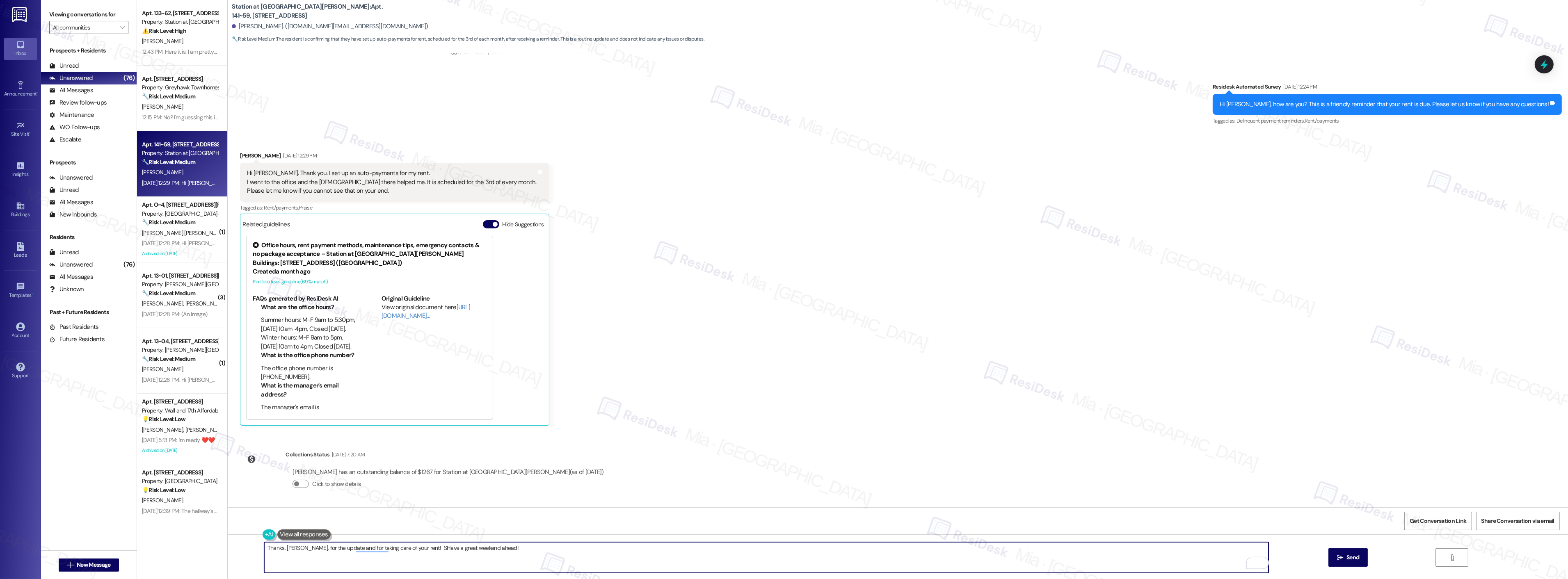
click at [264, 549] on textarea "Thanks, Juana, for the update and for taking care of your rent! SHave a great w…" at bounding box center [766, 557] width 1004 height 30
drag, startPoint x: 391, startPoint y: 549, endPoint x: 408, endPoint y: 552, distance: 17.3
click at [408, 552] on textarea "Hi Juana, sorry for the delay in getting back to you and , Juana, for the updat…" at bounding box center [766, 557] width 1004 height 30
click at [388, 551] on textarea "Hi Juana, sorry for the delay in getting back to you and ,thank you for the upd…" at bounding box center [766, 557] width 1004 height 30
click at [390, 549] on textarea "Hi Juana, sorry for the delay in getting back to you and,thank you for the upda…" at bounding box center [766, 557] width 1004 height 30
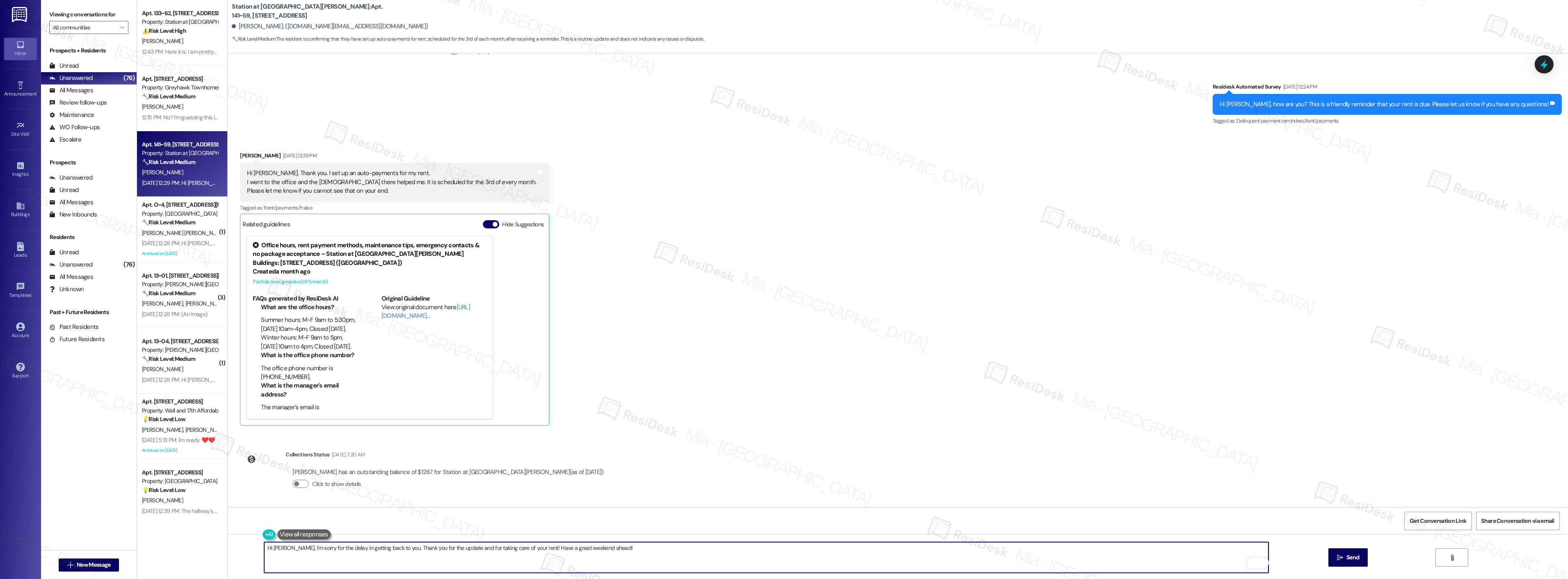
click at [625, 548] on textarea "Hi Juana, I'm sorry for the delay in getting back to you. Thank you for the upd…" at bounding box center [766, 557] width 1004 height 30
drag, startPoint x: 626, startPoint y: 548, endPoint x: 246, endPoint y: 551, distance: 380.0
click at [246, 551] on div "Hi Juana, I'm sorry for the delay in getting back to you. Thank you for the upd…" at bounding box center [898, 565] width 1340 height 62
type textarea "Hi Juana, I'm sorry for the delay in getting back to you. Thank you for the upd…"
click at [640, 538] on div "Hi Juana, I'm sorry for the delay in getting back to you. Thank you for the upd…" at bounding box center [898, 565] width 1340 height 62
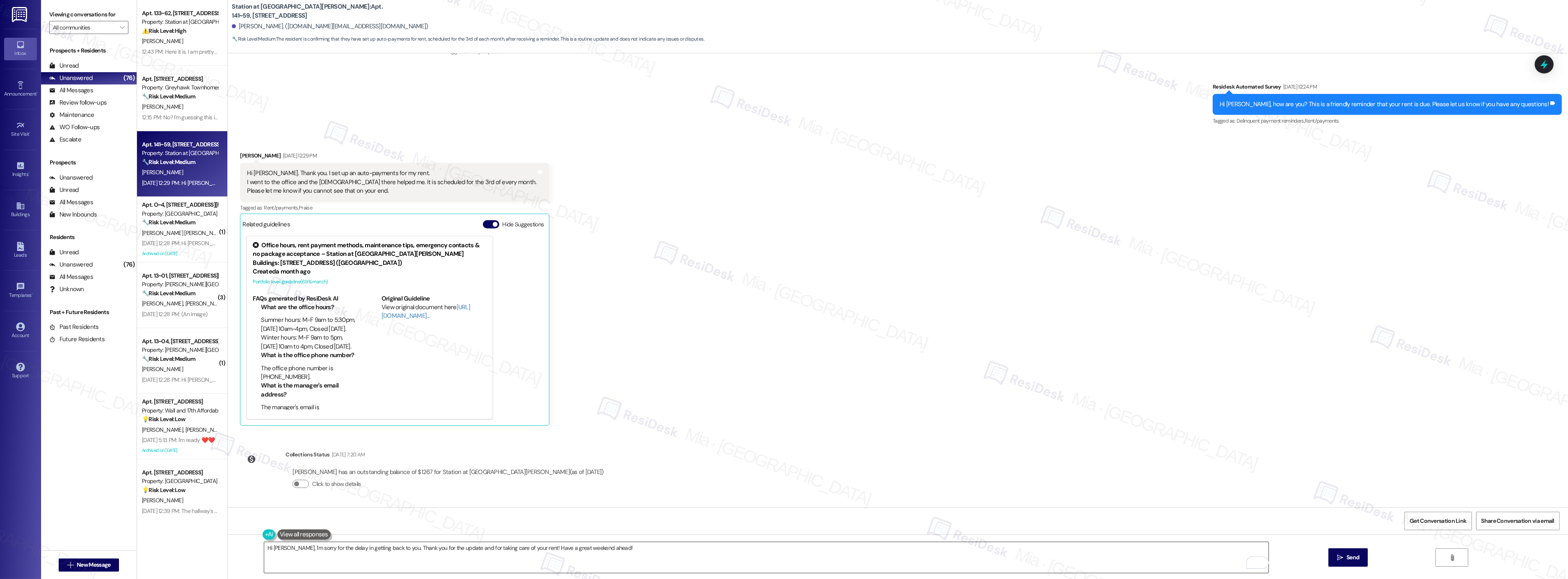
click at [641, 549] on textarea "Hi Juana, I'm sorry for the delay in getting back to you. Thank you for the upd…" at bounding box center [766, 557] width 1004 height 30
click at [1341, 559] on icon "" at bounding box center [1340, 557] width 6 height 6
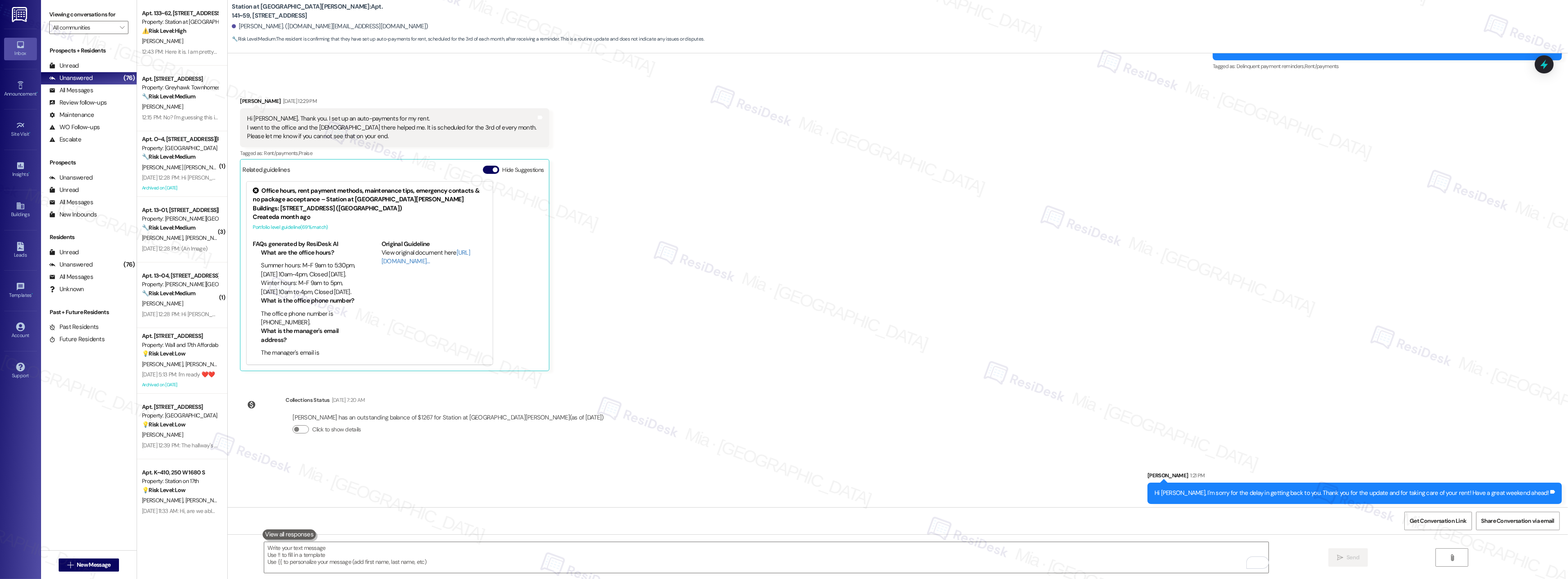
scroll to position [171, 0]
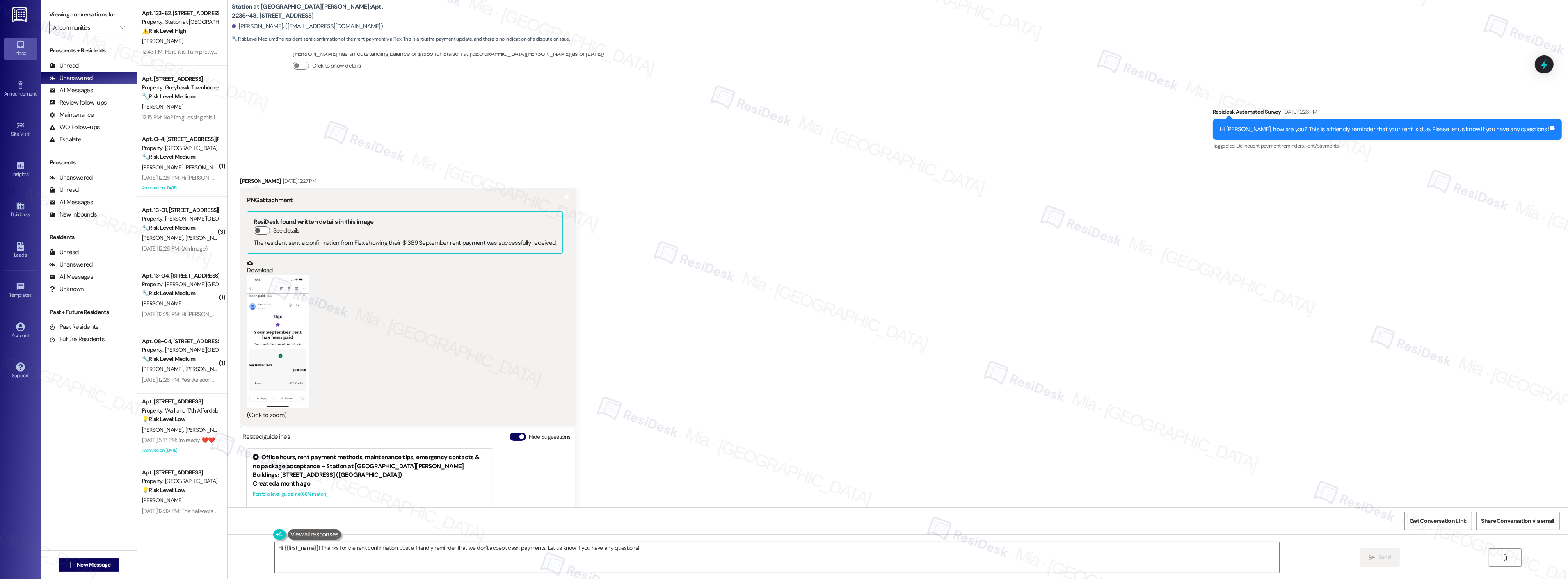
scroll to position [508, 0]
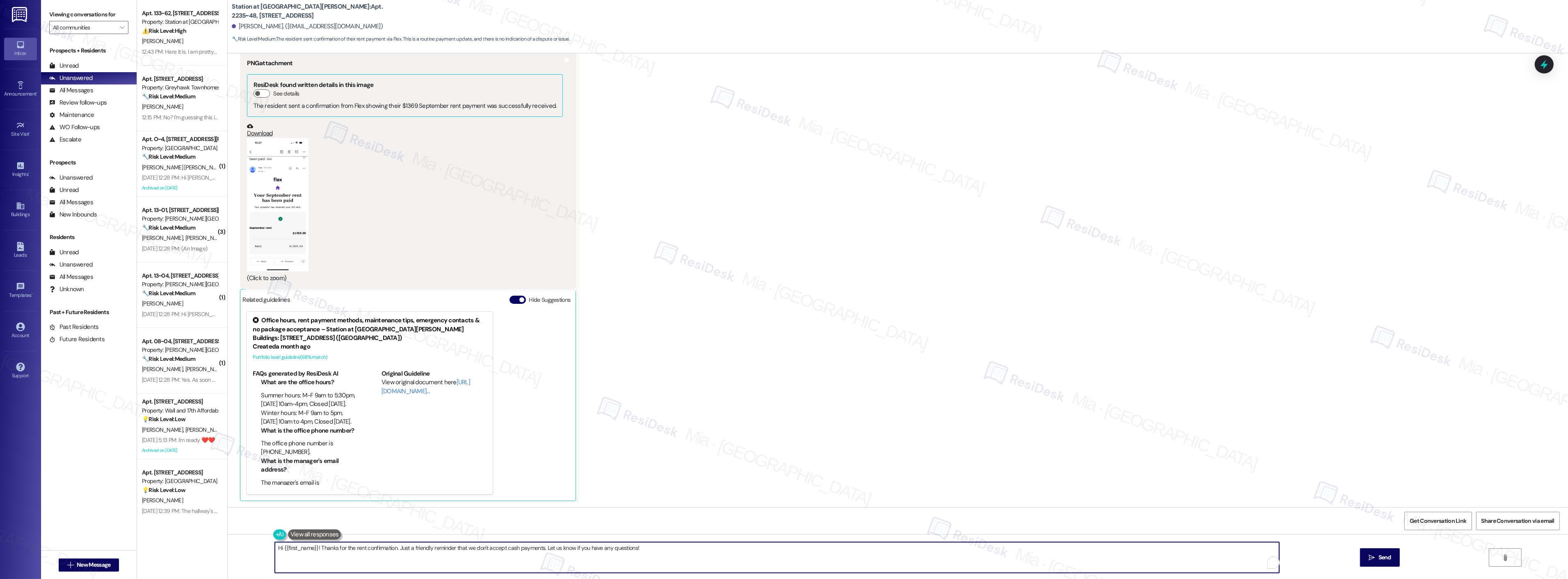
drag, startPoint x: 593, startPoint y: 545, endPoint x: 239, endPoint y: 545, distance: 354.0
click at [239, 545] on div "Hi {{first_name}}! Thanks for the rent confirmation. Just a friendly reminder t…" at bounding box center [898, 565] width 1340 height 62
paste textarea "Thanks,, for the update and for taking care of your rent! Have a great weekend …"
click at [278, 549] on textarea "Thanks,, for the update and for taking care of your rent! Have a great weekend …" at bounding box center [766, 557] width 1004 height 30
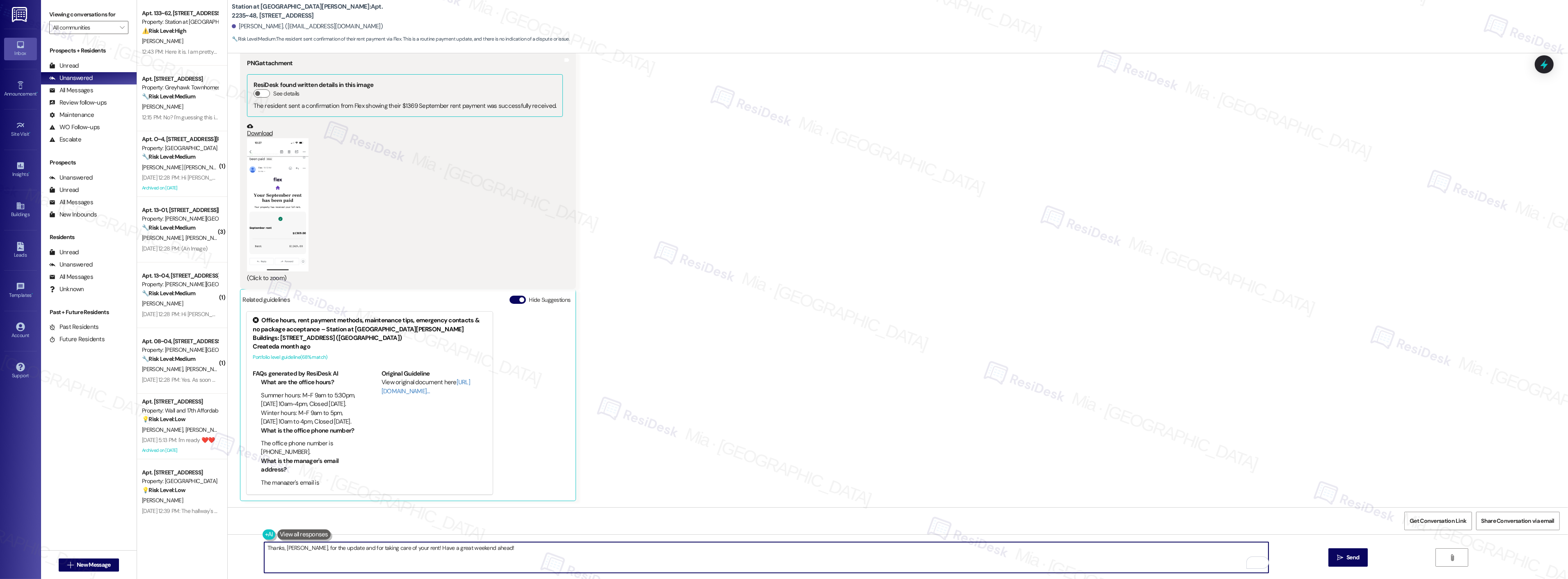
click at [522, 549] on textarea "Thanks, Jessica, for the update and for taking care of your rent! Have a great …" at bounding box center [766, 557] width 1004 height 30
type textarea "Thanks, Jessica, for the update and for taking care of your rent! Have a great …"
click at [1351, 557] on span "Send" at bounding box center [1353, 557] width 13 height 9
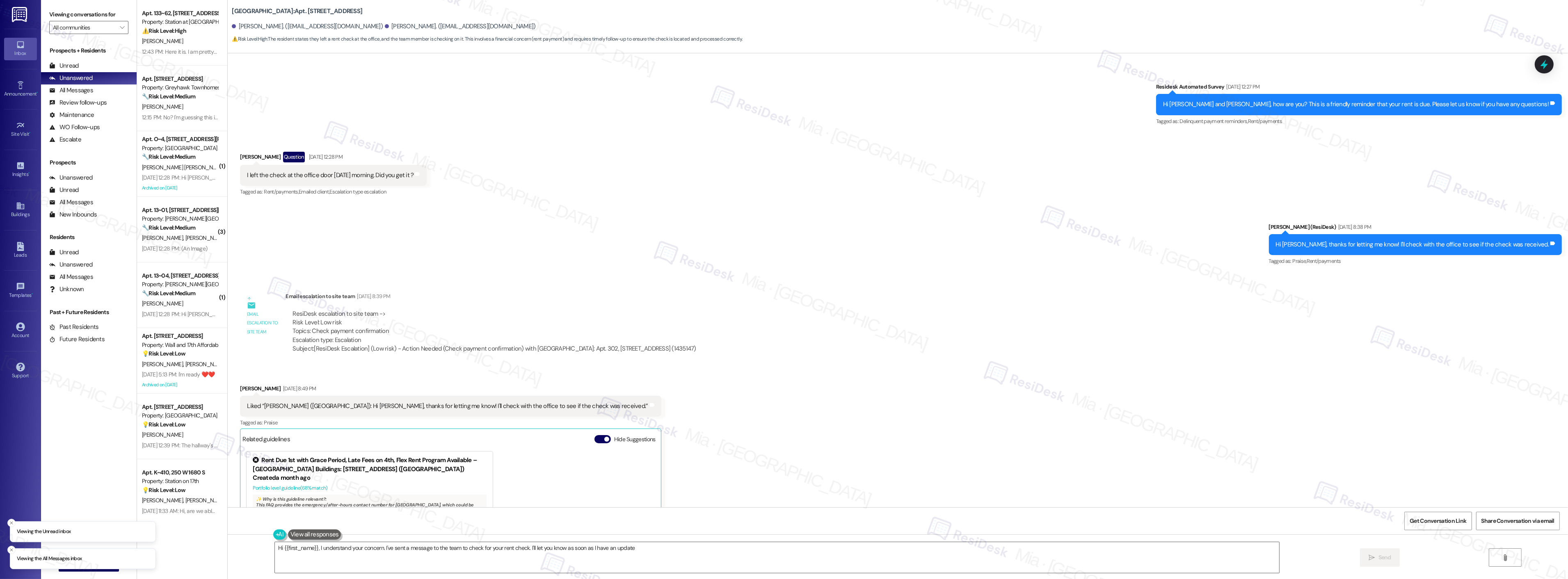
type textarea "Hi {{first_name}}, I understand your concern. I've sent a message to the team t…"
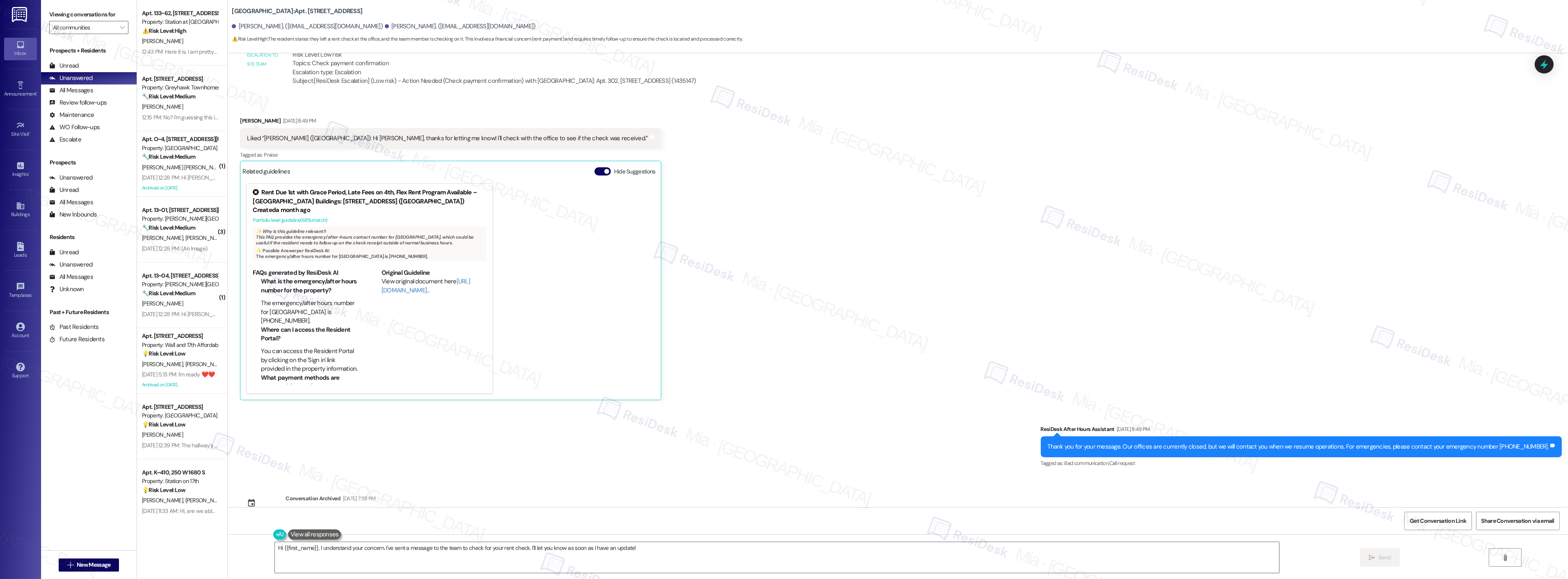
scroll to position [783, 0]
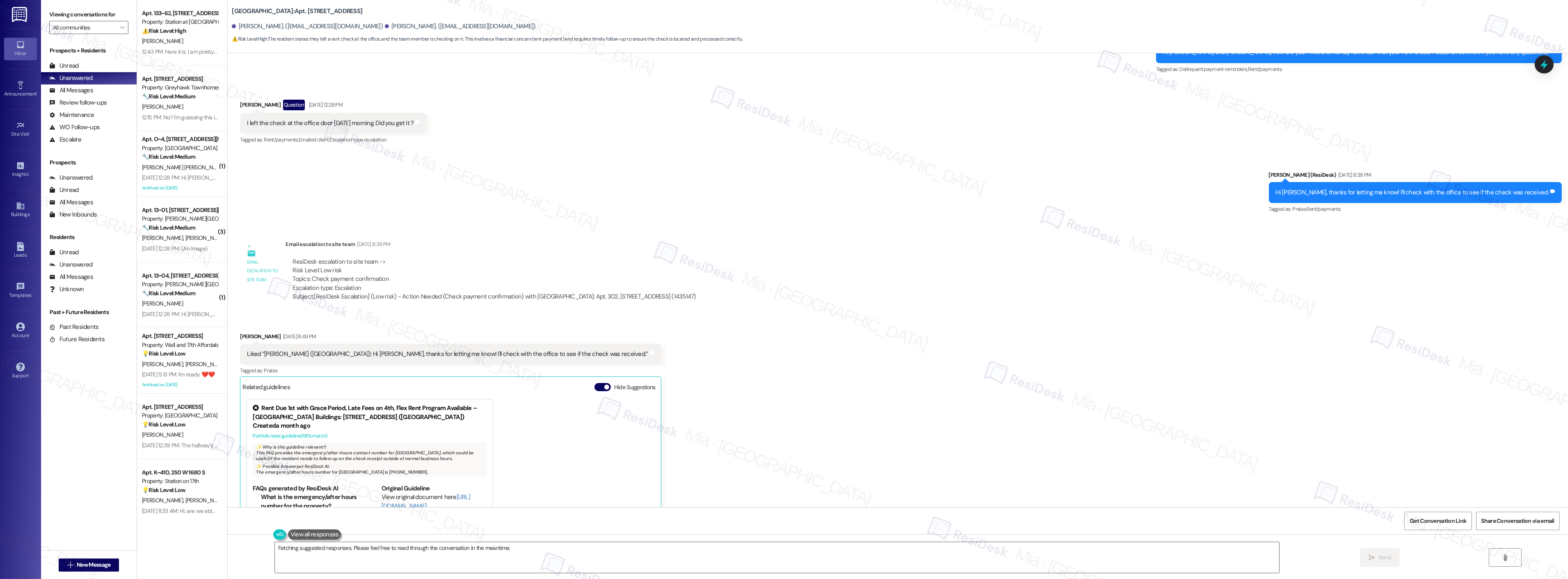
scroll to position [555, 0]
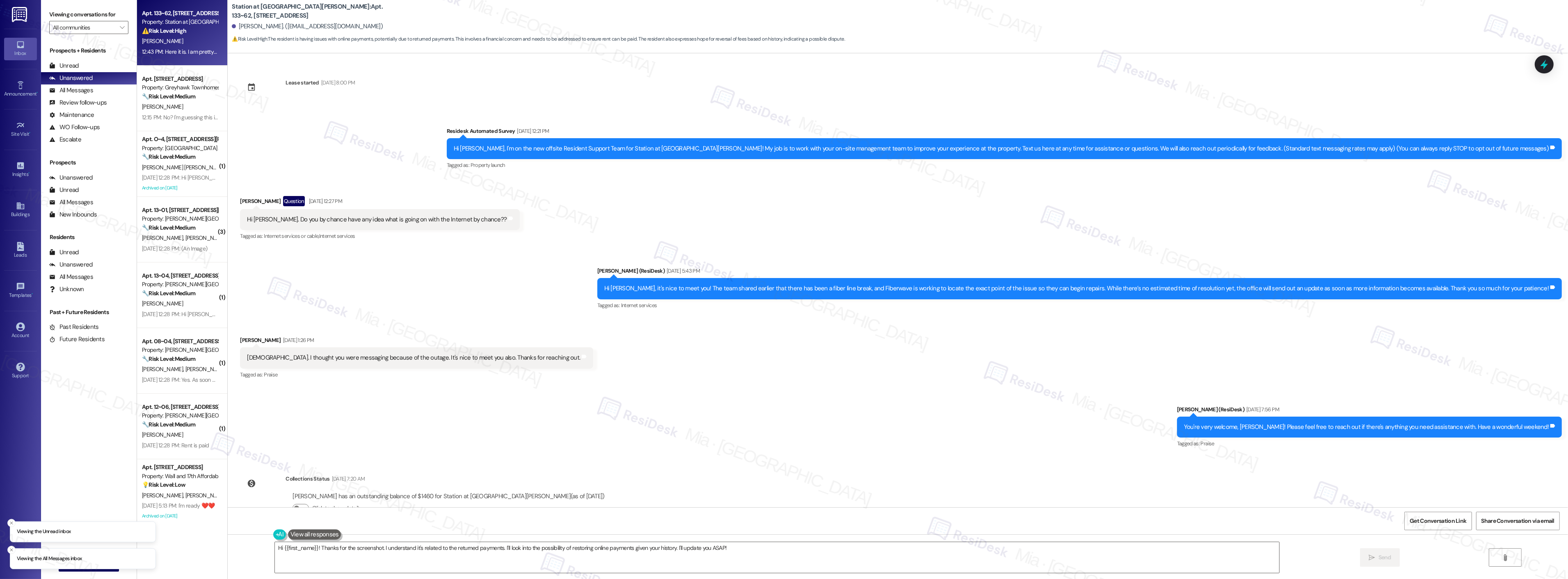
scroll to position [543, 0]
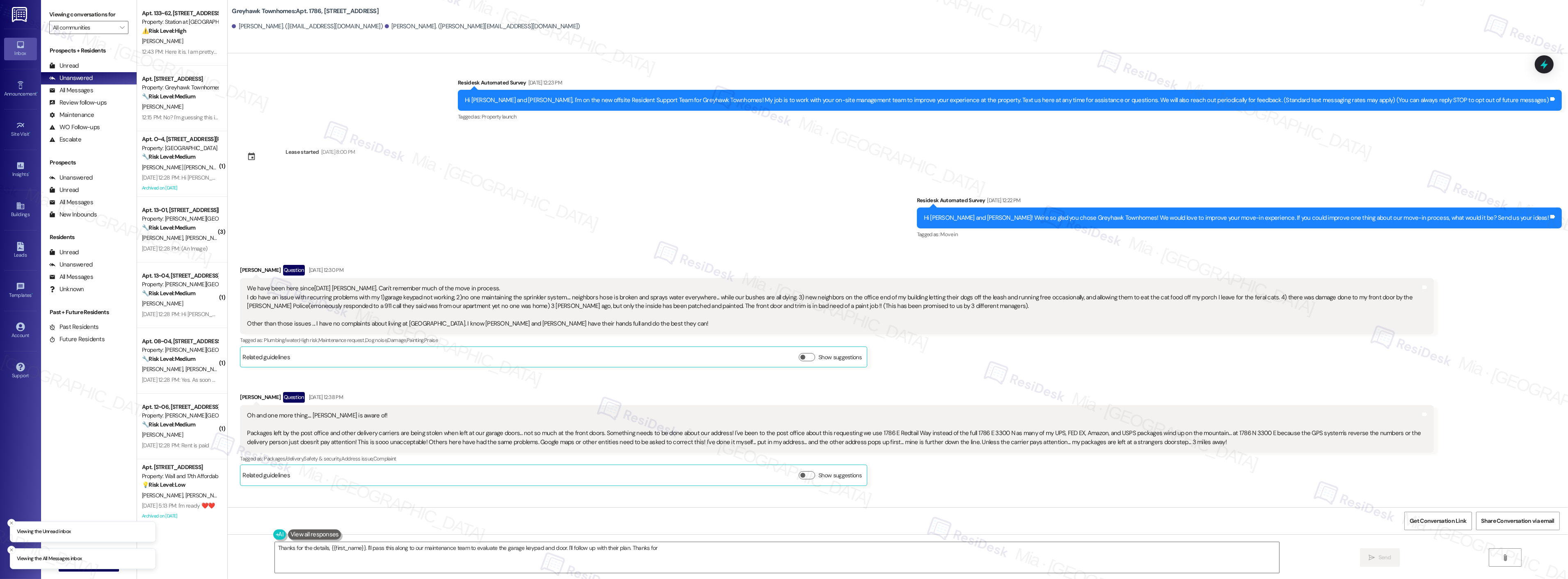
scroll to position [1273, 0]
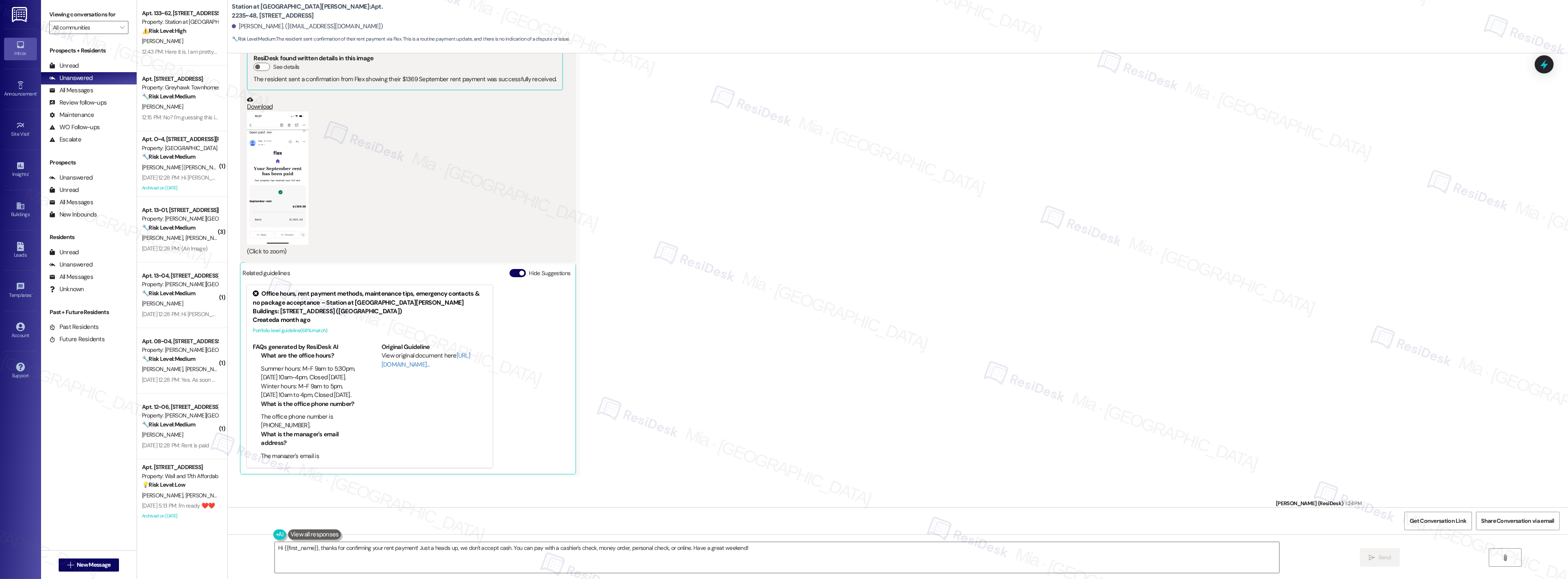
scroll to position [577, 0]
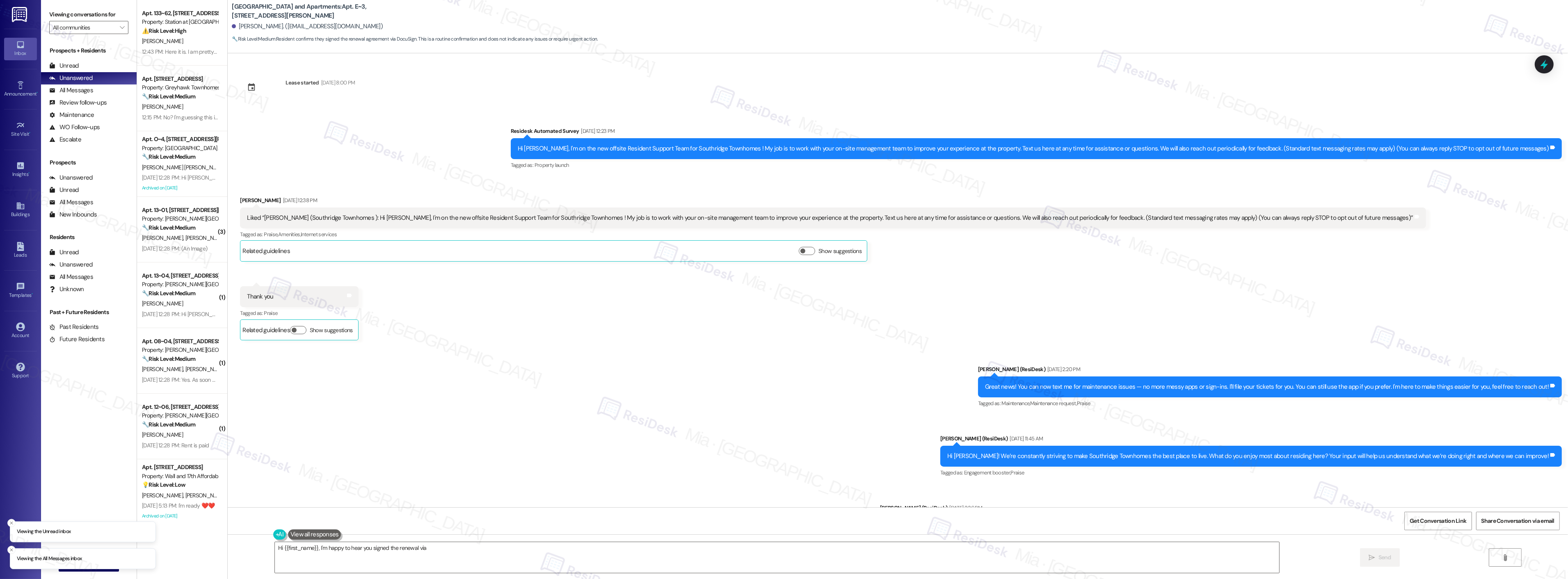
scroll to position [1906, 0]
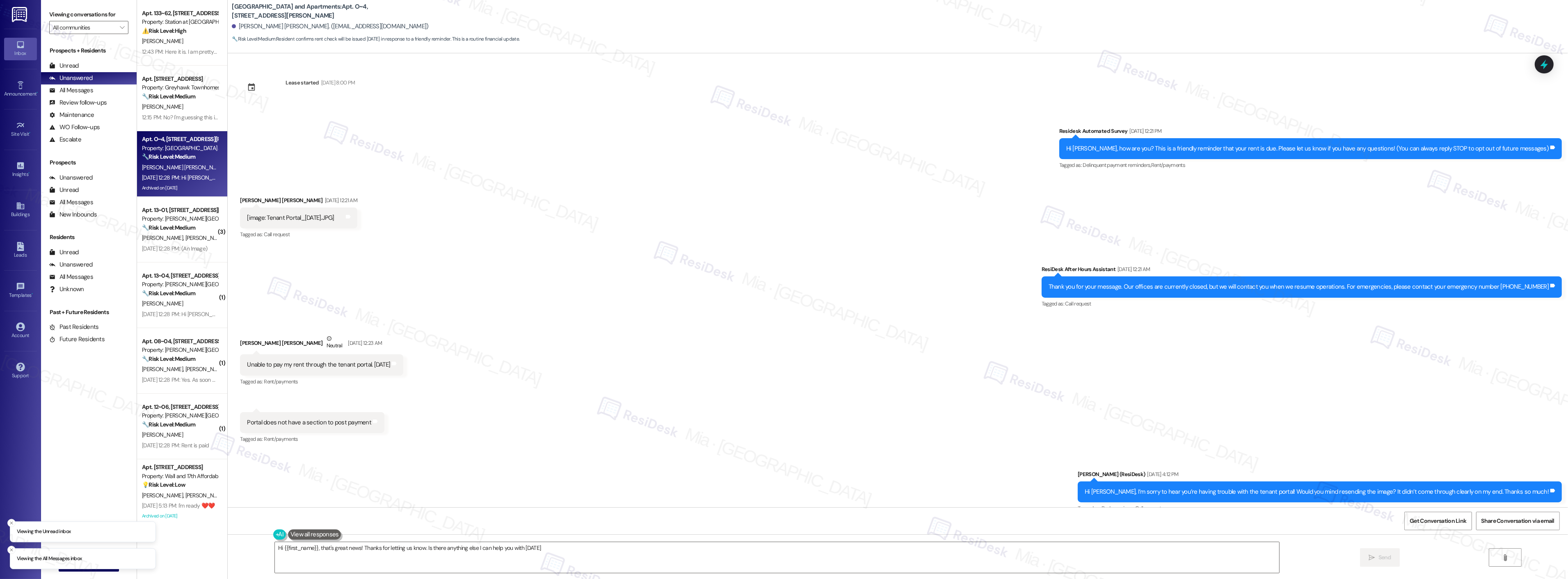
scroll to position [1243, 0]
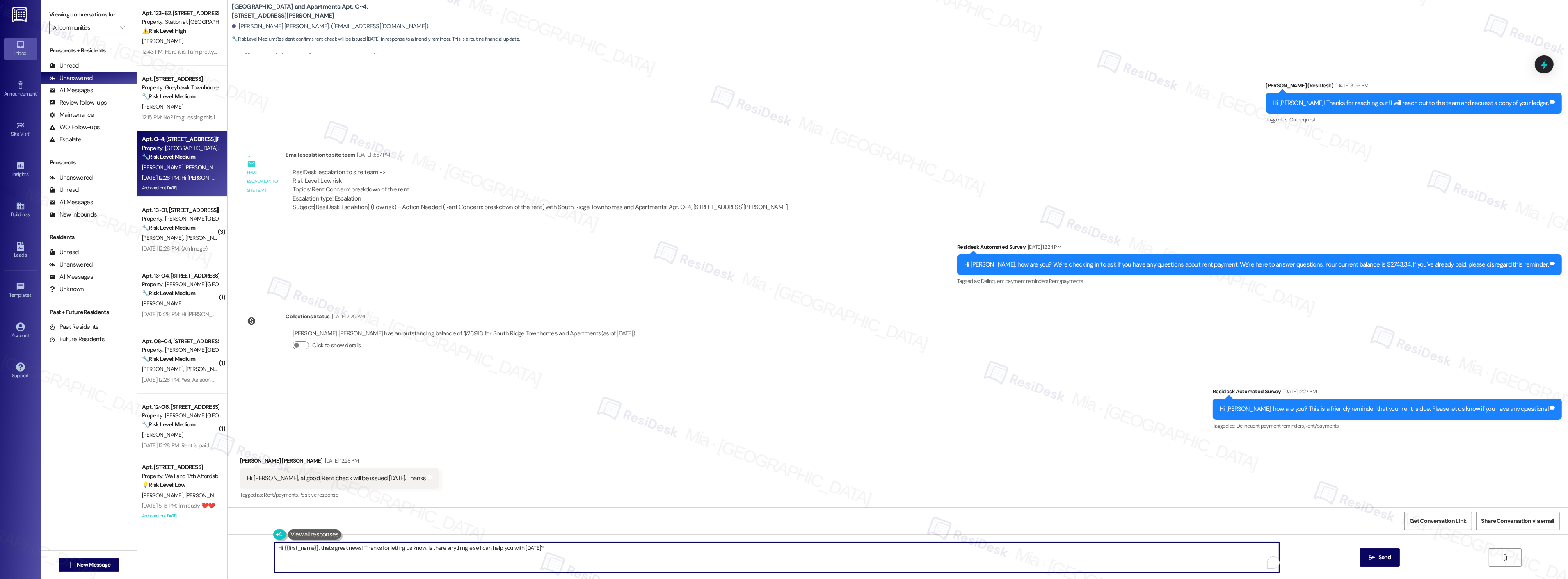
drag, startPoint x: 555, startPoint y: 549, endPoint x: 267, endPoint y: 551, distance: 288.0
click at [274, 551] on textarea "Hi {{first_name}}, that's great news! Thanks for letting us know. Is there anyt…" at bounding box center [776, 557] width 1004 height 30
paste textarea "Thanks,, for the update and for taking care of your rent! Have a great weekend …"
click at [278, 551] on textarea "Thanks,, for the update and for taking care of your rent! Have a great weekend …" at bounding box center [766, 557] width 1004 height 30
type textarea "Thanks, Jorge, for the update and for taking care of your rent! Have a great we…"
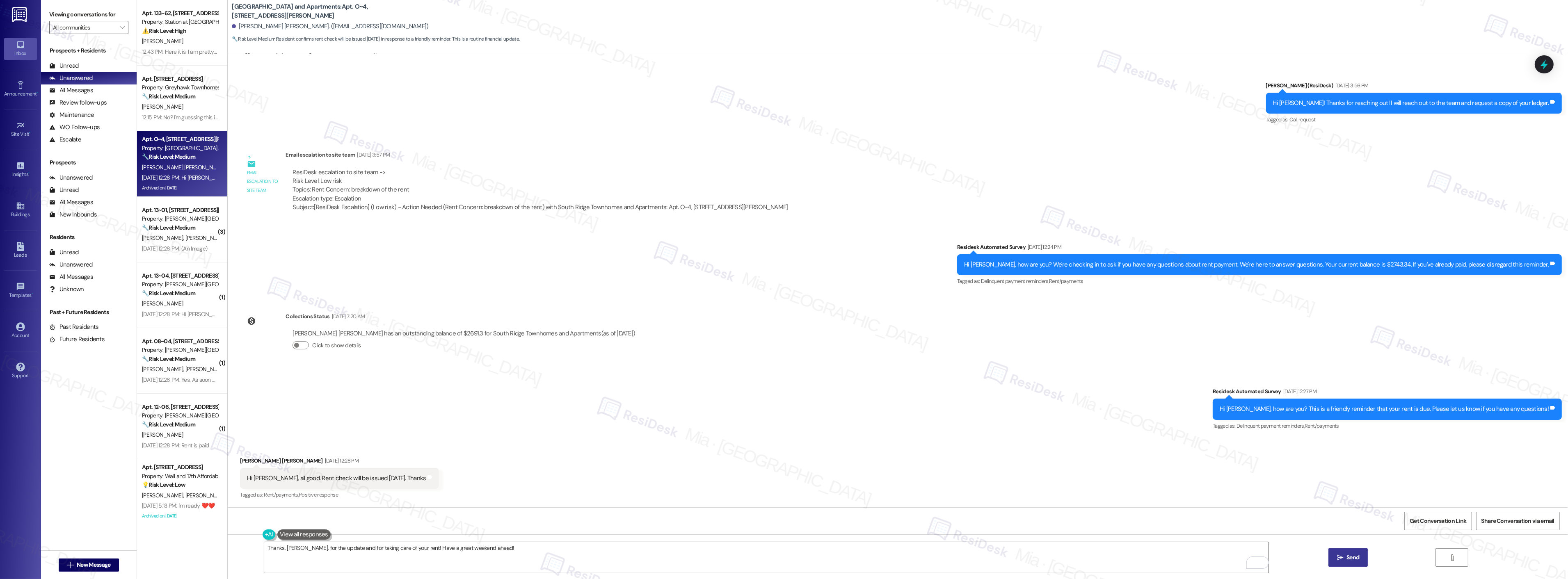
click at [1355, 557] on span "Send" at bounding box center [1353, 557] width 13 height 9
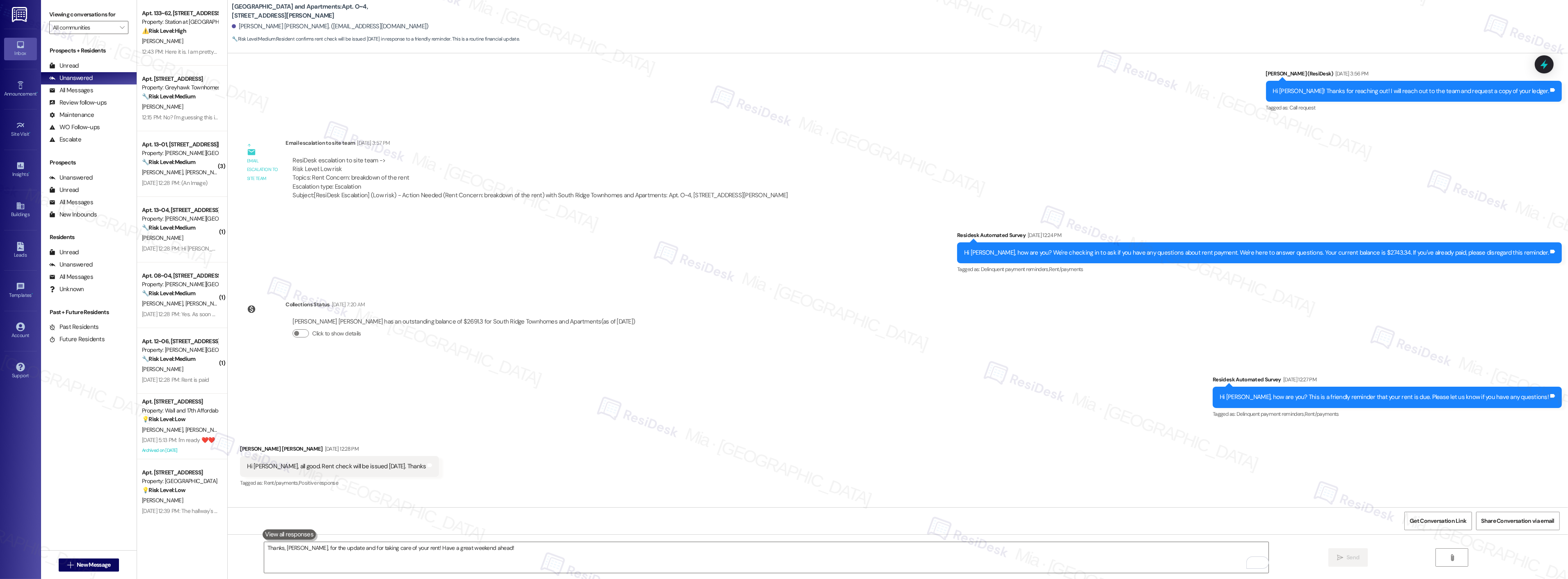
scroll to position [1254, 0]
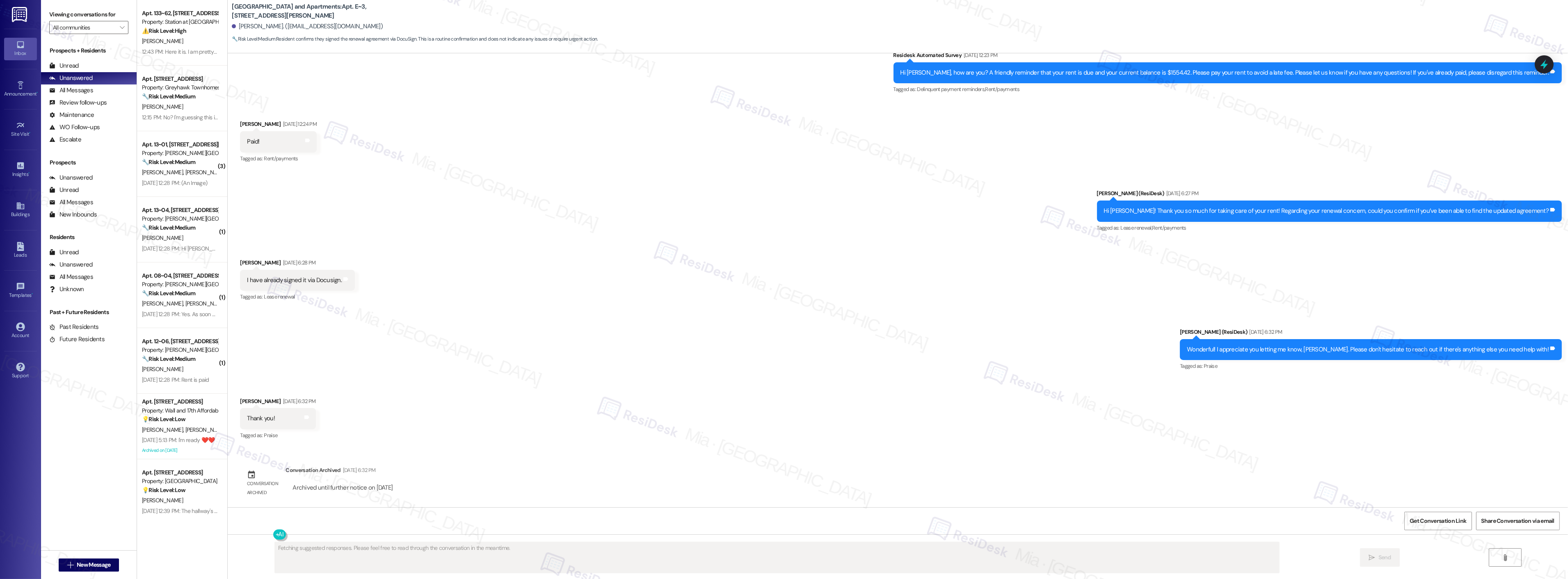
scroll to position [1906, 0]
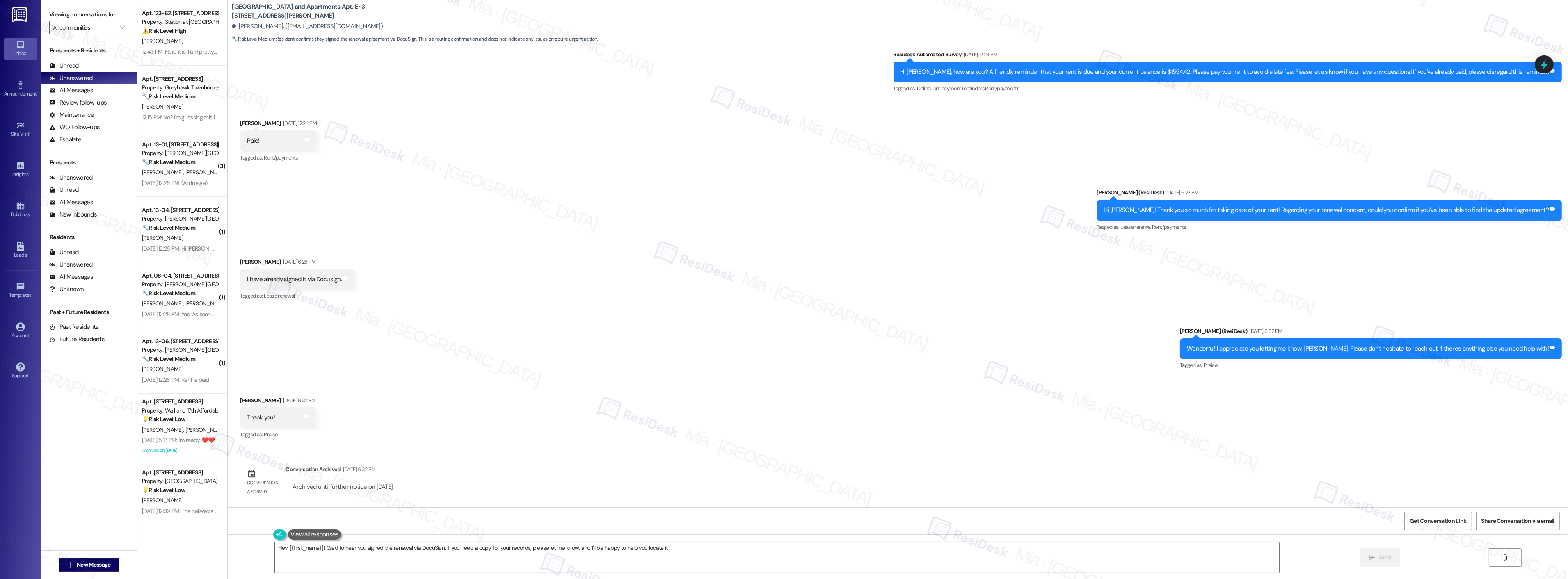
type textarea "Hey {{first_name}}! Glad to hear you signed the renewal via DocuSign. If you ne…"
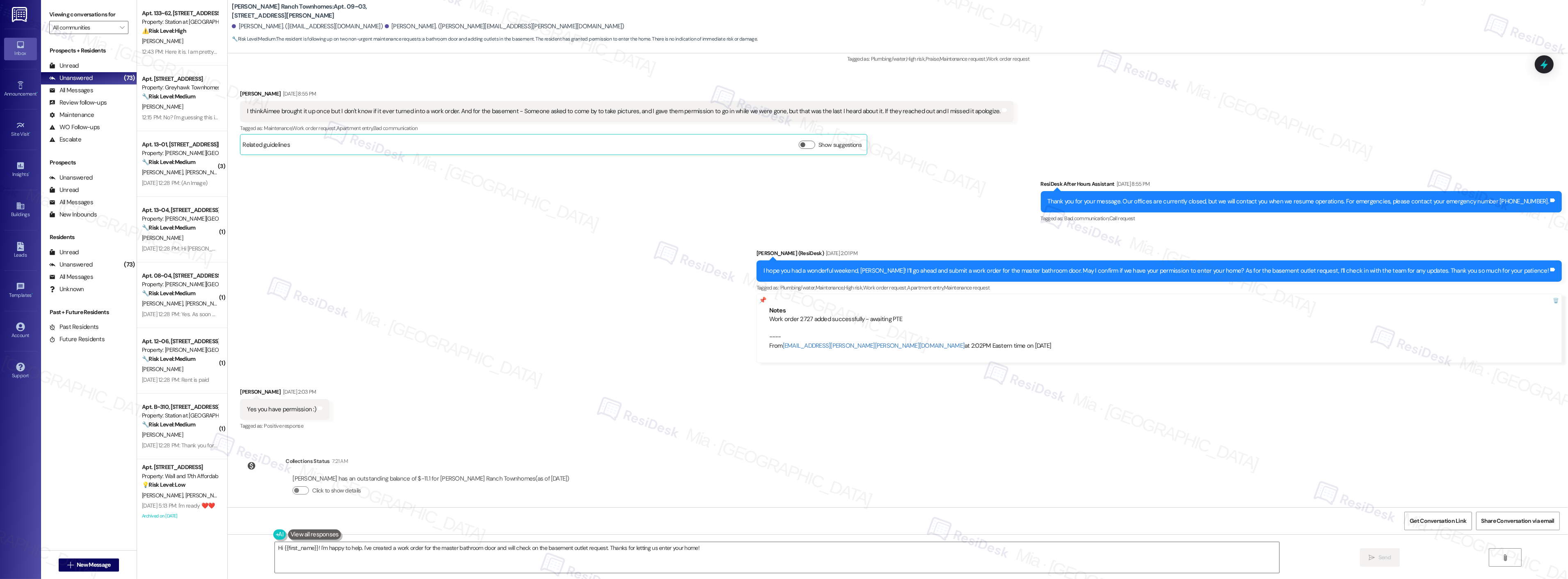
scroll to position [901, 0]
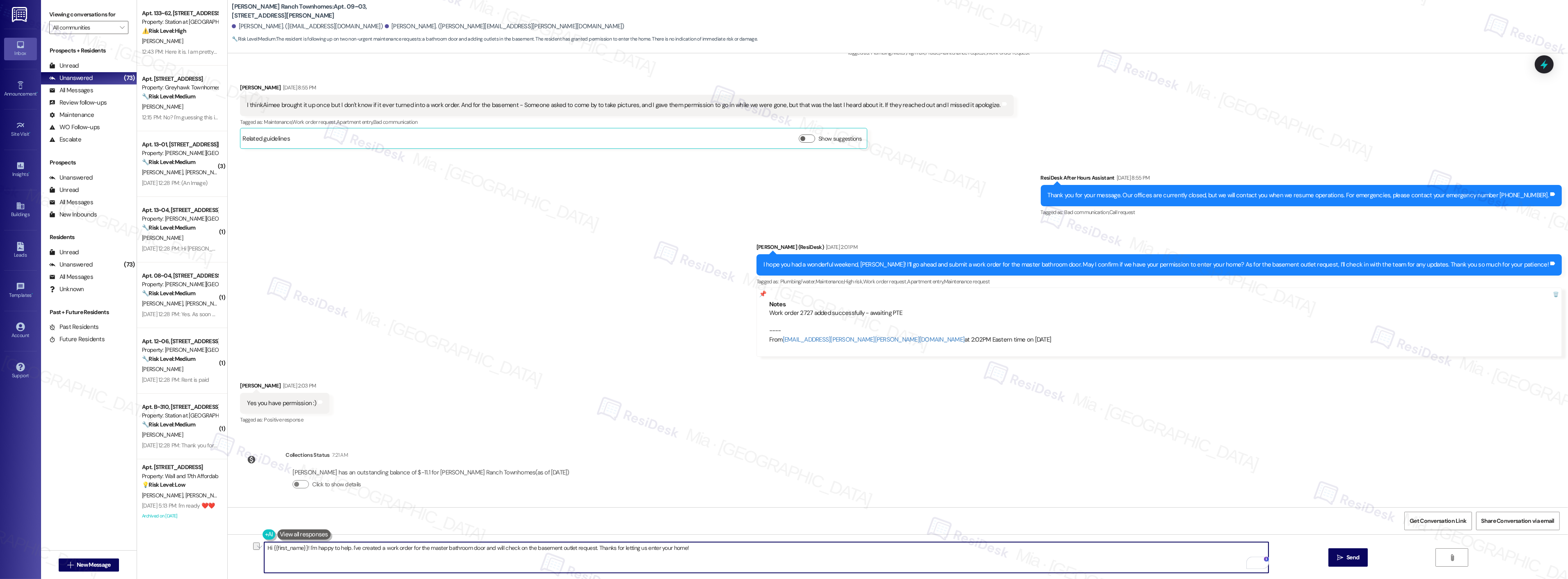
drag, startPoint x: 701, startPoint y: 546, endPoint x: 229, endPoint y: 548, distance: 472.0
click at [229, 548] on div "Hi {{first_name}}! I'm happy to help. I've created a work order for the master …" at bounding box center [898, 565] width 1340 height 62
click at [302, 545] on textarea "Than" at bounding box center [766, 557] width 1004 height 30
type textarea "T"
drag, startPoint x: 685, startPoint y: 545, endPoint x: 258, endPoint y: 549, distance: 427.0
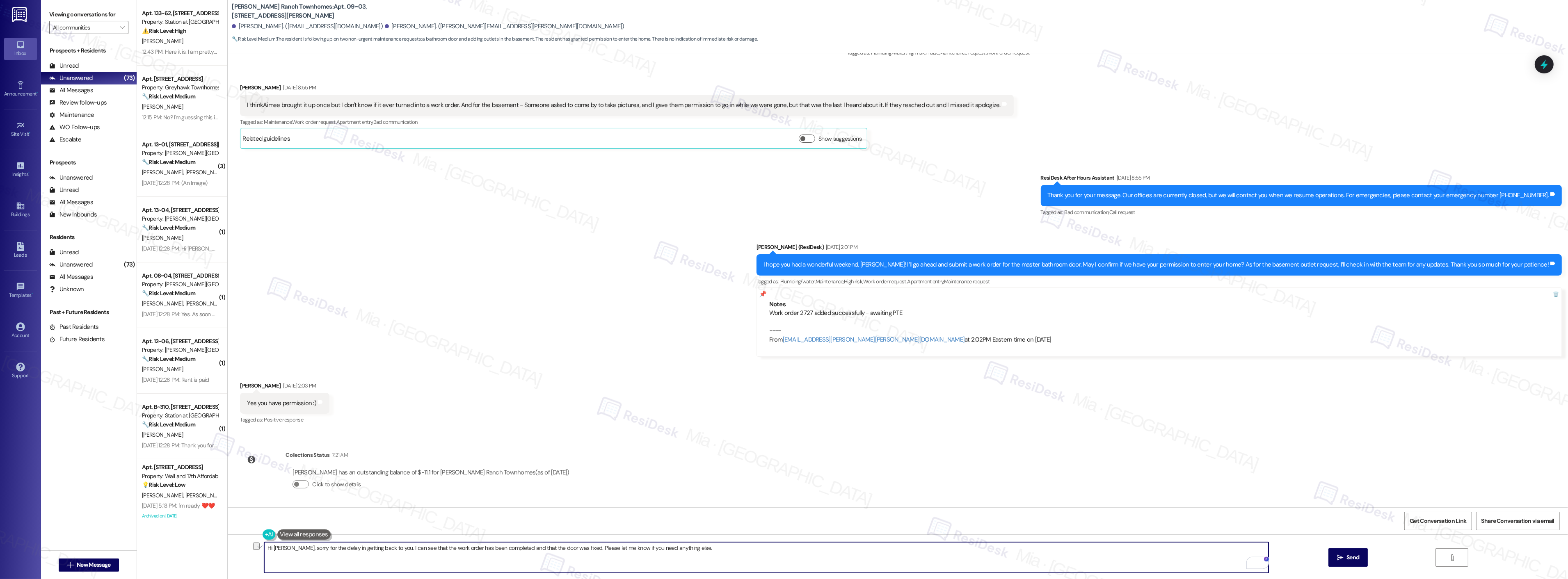
click at [258, 549] on div "Hi [PERSON_NAME], sorry for the delay in getting back to you. I can see that th…" at bounding box center [898, 565] width 1340 height 62
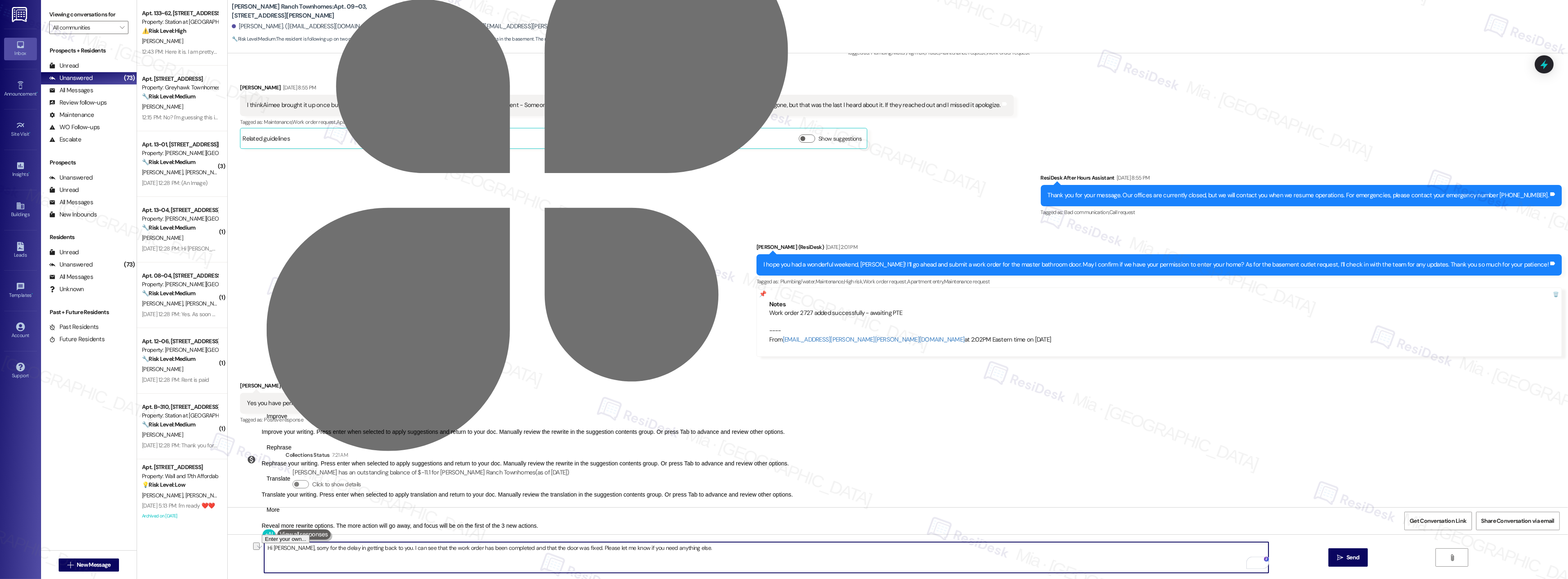
type textarea "Hi David, sorry for the delay in getting back to you. I can see that the work o…"
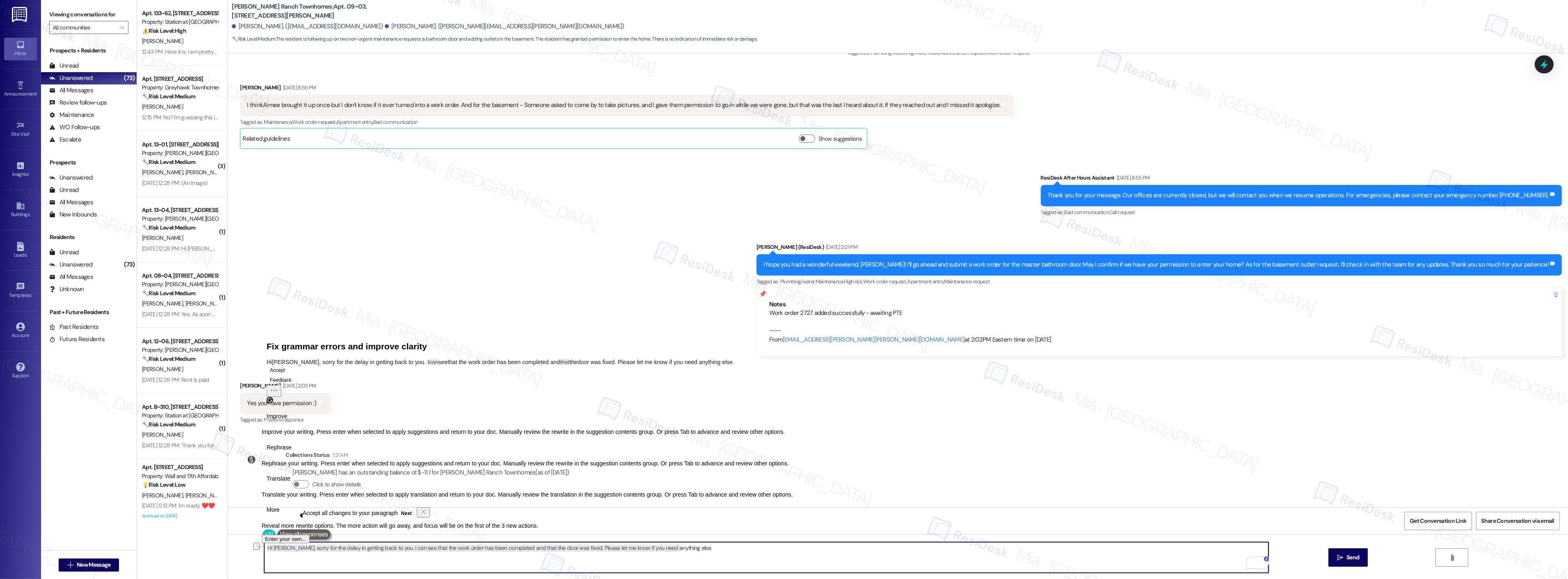
click at [692, 545] on textarea "Hi David, sorry for the delay in getting back to you. I can see that the work o…" at bounding box center [766, 557] width 1004 height 30
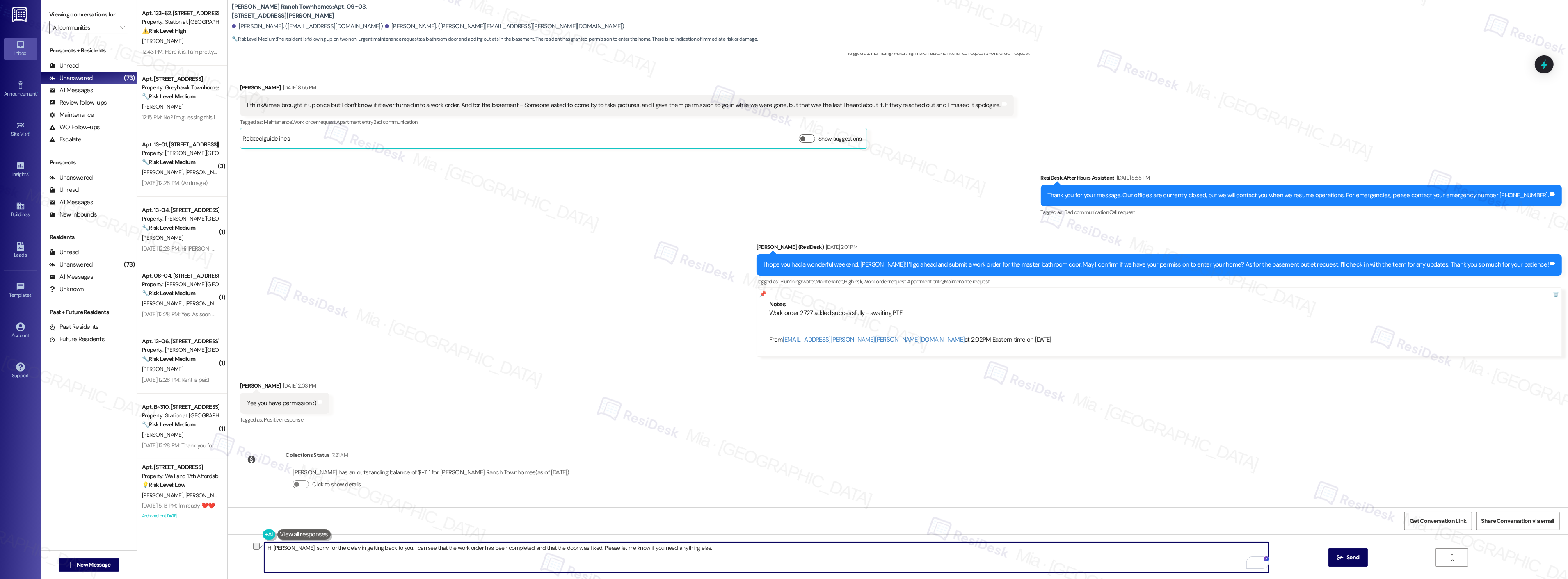
drag, startPoint x: 689, startPoint y: 548, endPoint x: 250, endPoint y: 551, distance: 439.0
click at [250, 551] on div "Hi David, sorry for the delay in getting back to you. I can see that the work o…" at bounding box center [898, 565] width 1340 height 62
paste textarea "i David, my apologies for the delay in getting back to you. I see that the work…"
click at [264, 551] on textarea "i David, my apologies for the delay in getting back to you. I see that the work…" at bounding box center [766, 557] width 1004 height 30
click at [752, 545] on textarea "Hi David, my apologies for the delay in getting back to you. I see that the wor…" at bounding box center [766, 557] width 1004 height 30
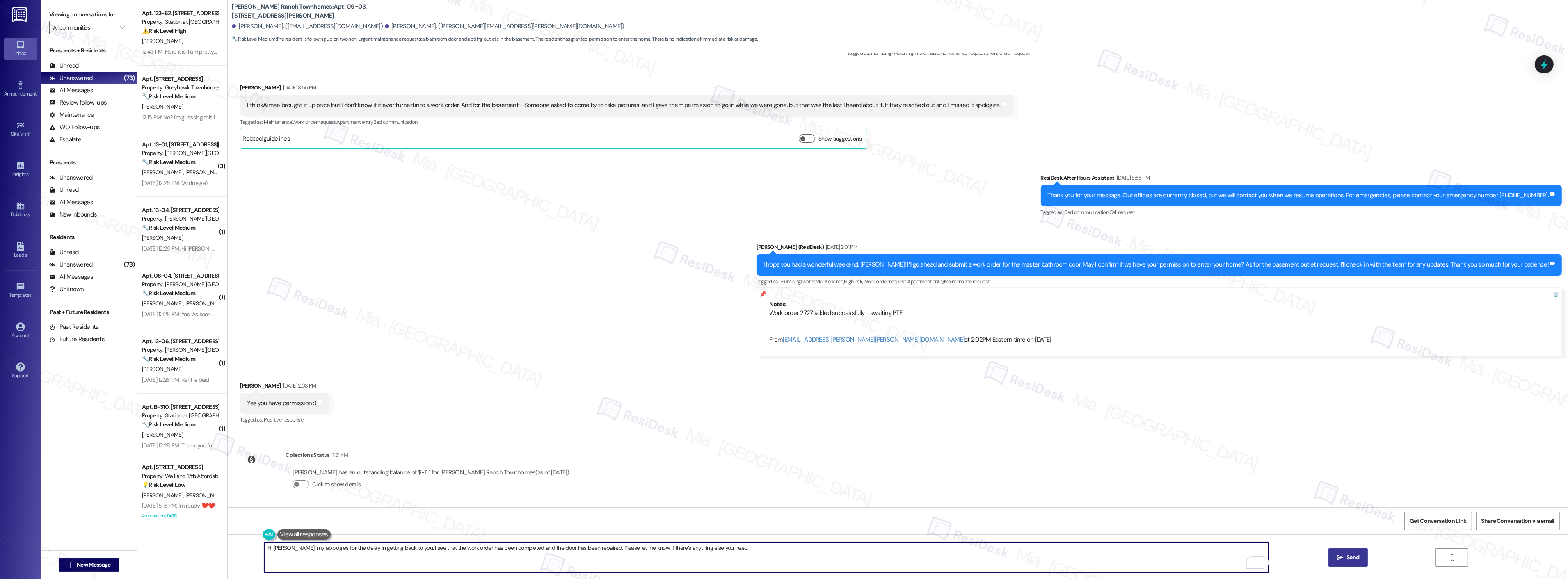
type textarea "Hi David, my apologies for the delay in getting back to you. I see that the wor…"
click at [1355, 561] on span "Send" at bounding box center [1353, 557] width 13 height 9
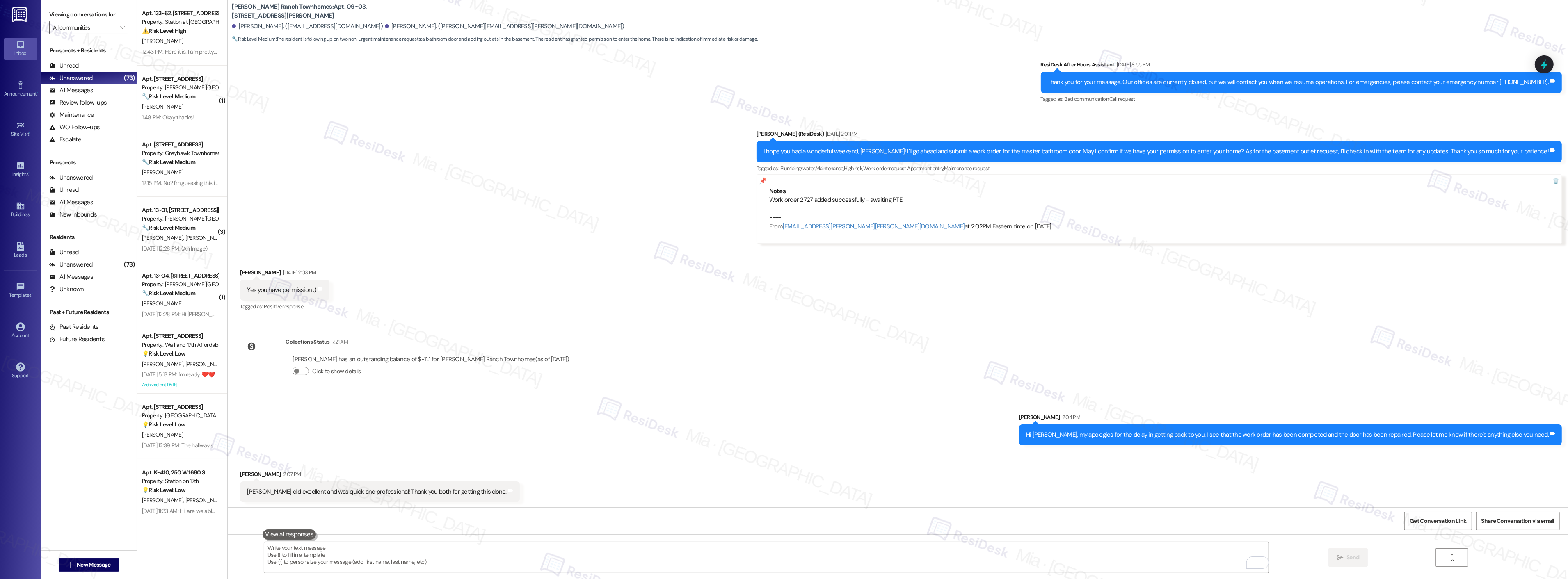
scroll to position [1015, 0]
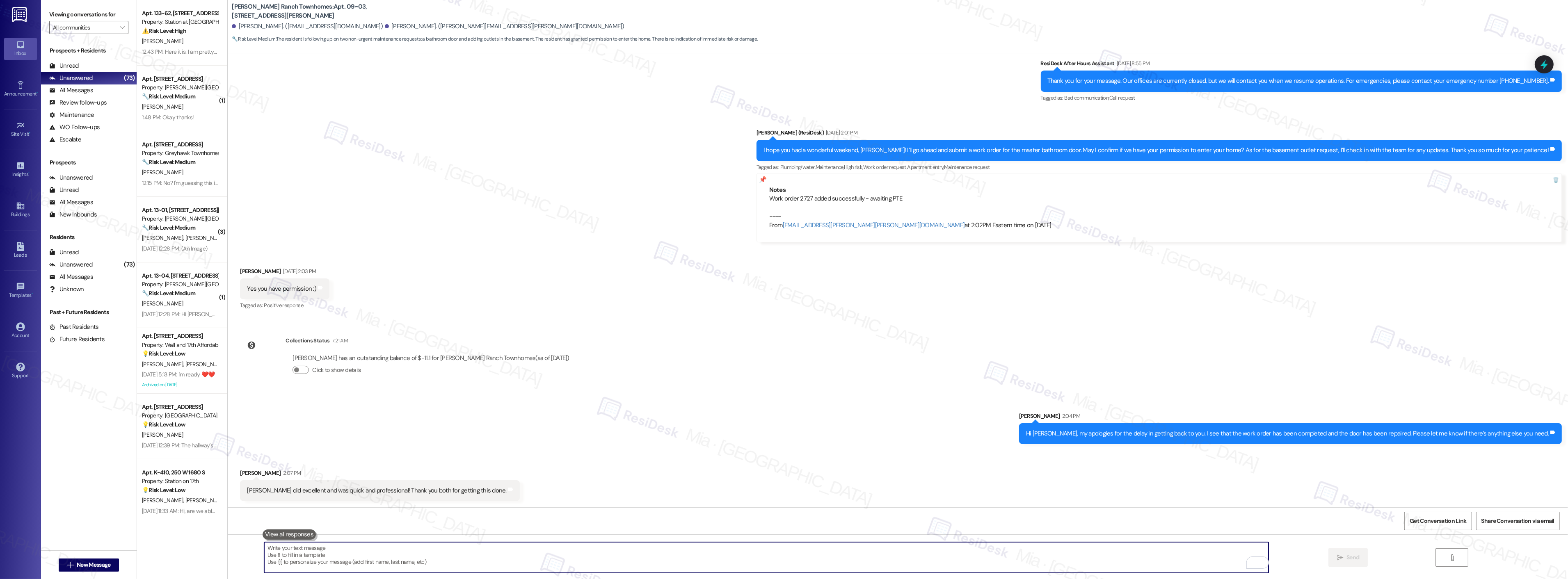
click at [375, 553] on textarea "To enrich screen reader interactions, please activate Accessibility in Grammarl…" at bounding box center [766, 557] width 1004 height 30
click at [502, 548] on textarea "Great to hear that! I will surely share your feedback with the team. Have a gre…" at bounding box center [766, 557] width 1004 height 30
click at [501, 546] on textarea "It's great to hear that! I will surely share your feedback with the team. Have …" at bounding box center [766, 557] width 1004 height 30
click at [309, 550] on textarea "It's great to hear that! I will surely share your feedback with the team. Have …" at bounding box center [766, 557] width 1004 height 30
click at [247, 488] on div "Kevin did excellent and was quick and professional! Thank you both for getting …" at bounding box center [376, 490] width 259 height 9
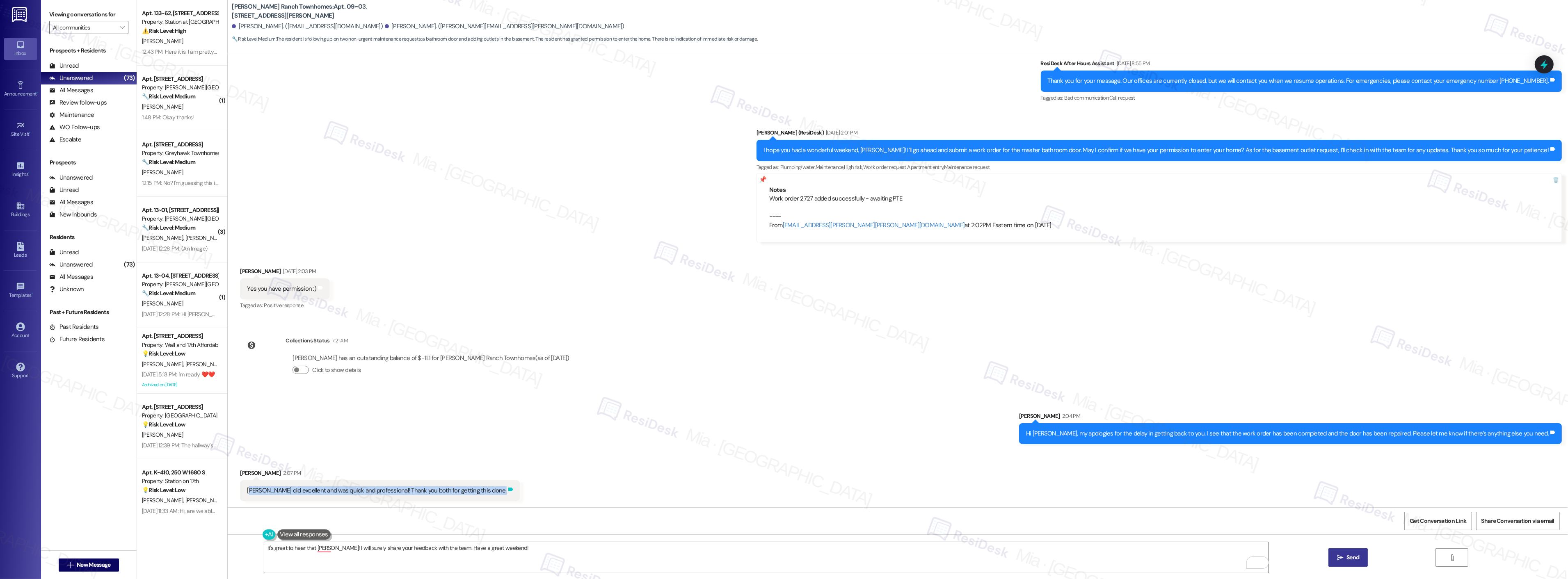
drag, startPoint x: 242, startPoint y: 490, endPoint x: 465, endPoint y: 490, distance: 223.0
click at [465, 490] on div "Kevin did excellent and was quick and professional! Thank you both for getting …" at bounding box center [380, 491] width 279 height 21
click at [257, 488] on div "Kevin did excellent and was quick and professional! Thank you both for getting …" at bounding box center [376, 490] width 259 height 9
drag, startPoint x: 237, startPoint y: 489, endPoint x: 462, endPoint y: 491, distance: 225.0
click at [462, 491] on div "Kevin did excellent and was quick and professional! Thank you both for getting …" at bounding box center [380, 491] width 279 height 21
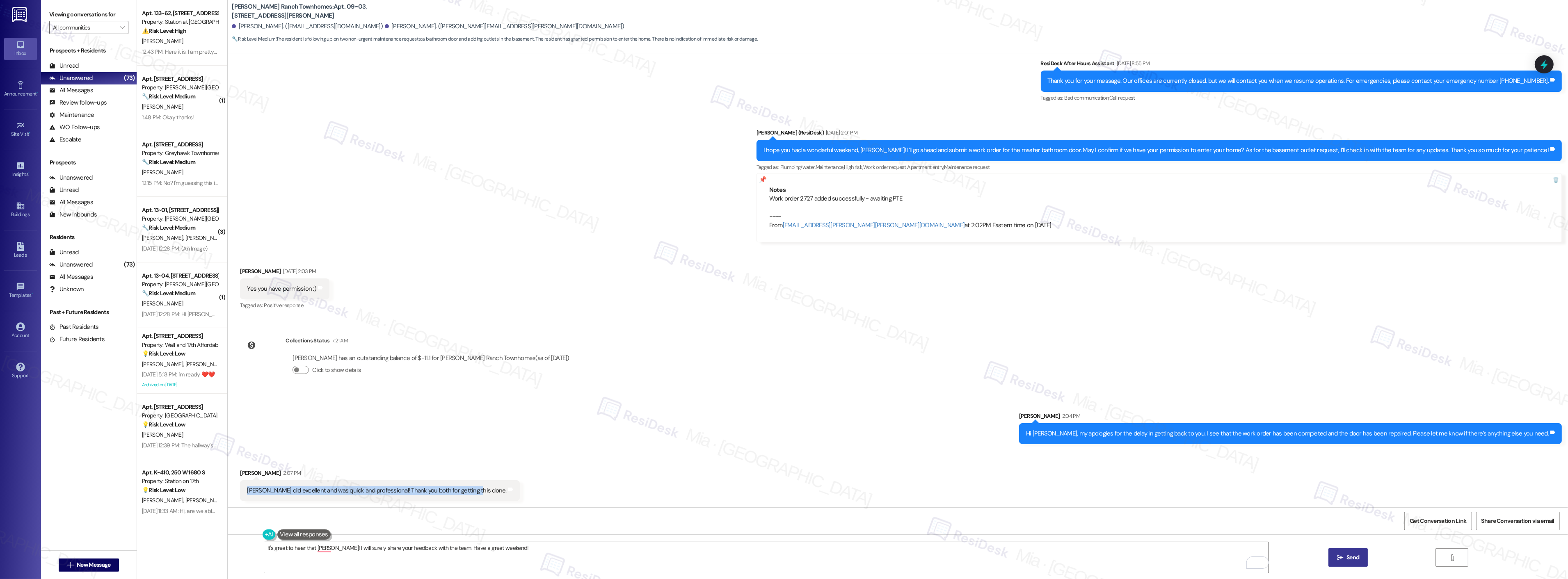
copy div "Kevin did excellent and was quick and professional! Thank you both for getting …"
type textarea "It's great to hear that, David! I will surely share your feedback with the team…"
click at [1363, 555] on button " Send" at bounding box center [1348, 557] width 40 height 18
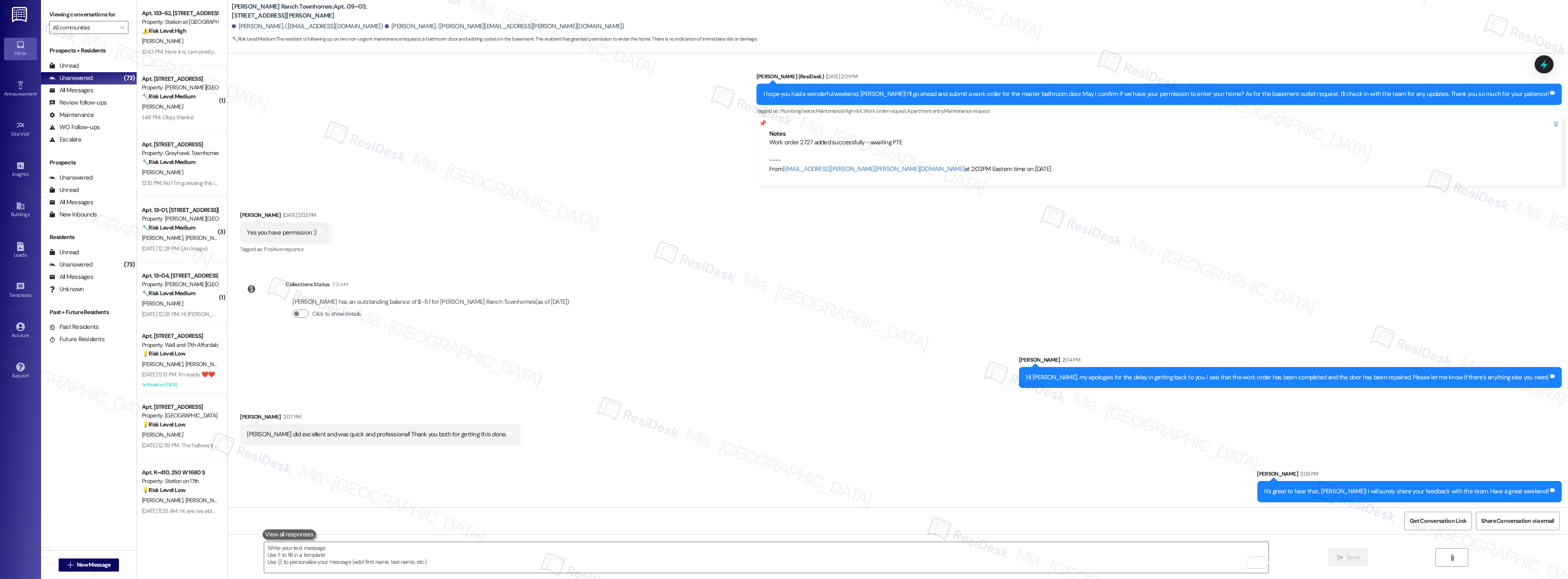
scroll to position [1072, 0]
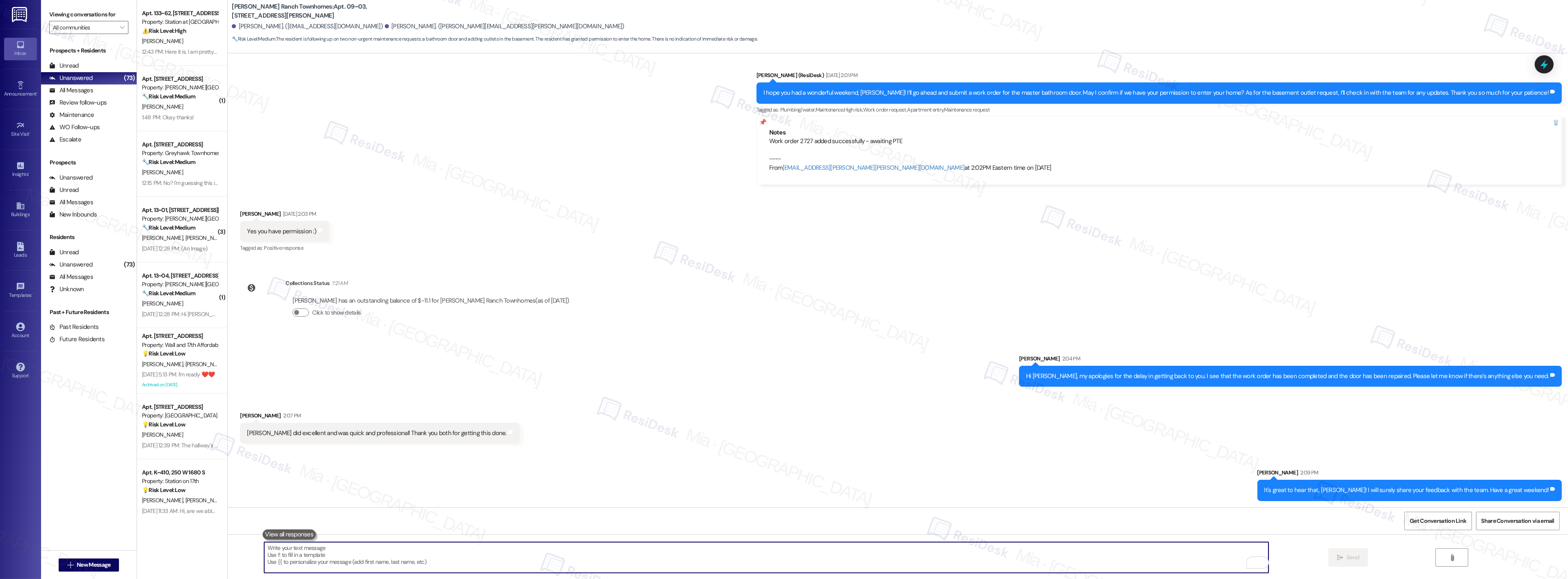
click at [1118, 557] on textarea "To enrich screen reader interactions, please activate Accessibility in Grammarl…" at bounding box center [766, 557] width 1004 height 30
type textarea "e"
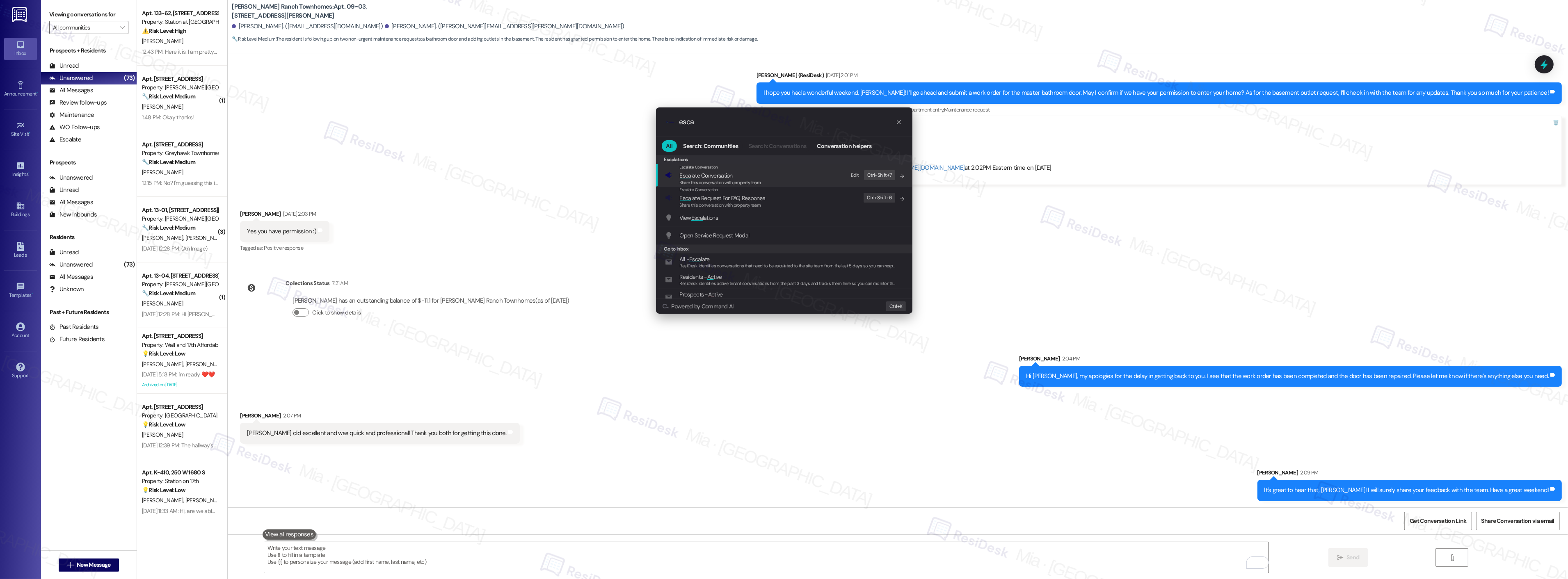
type input "esca"
click at [707, 172] on span "Esca late Conversation" at bounding box center [706, 175] width 53 height 7
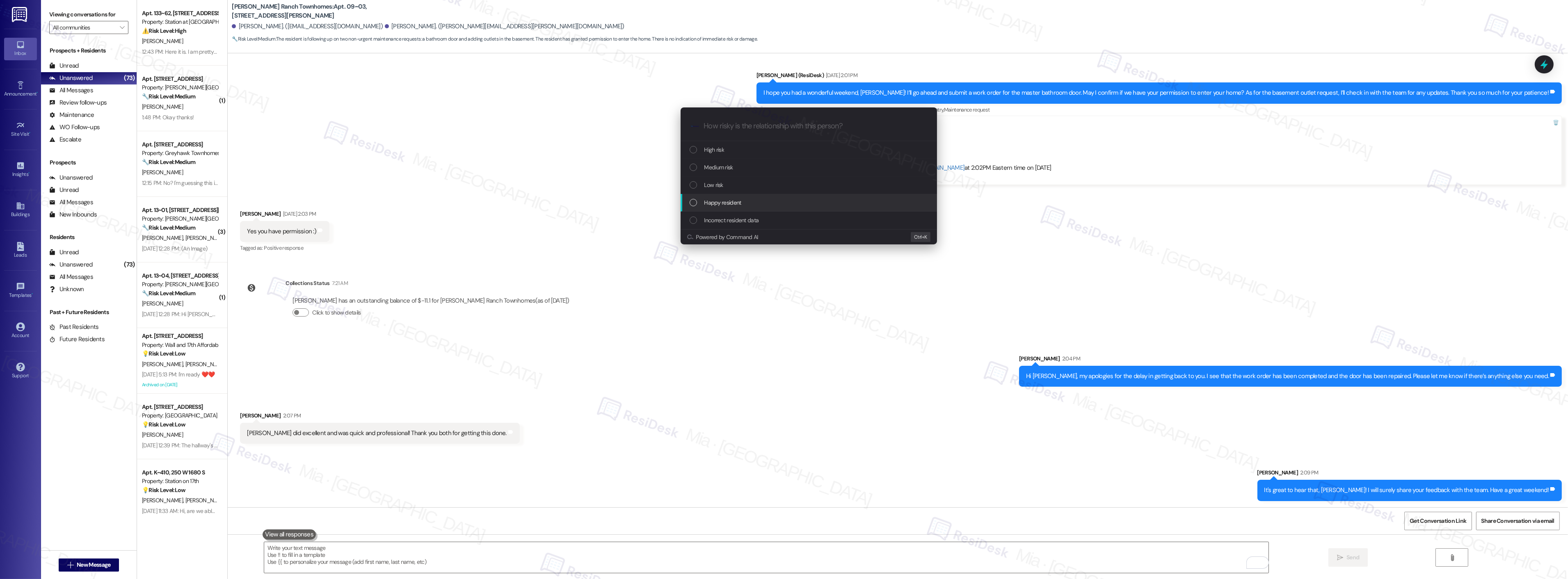
click at [699, 198] on div "Happy resident" at bounding box center [809, 202] width 240 height 9
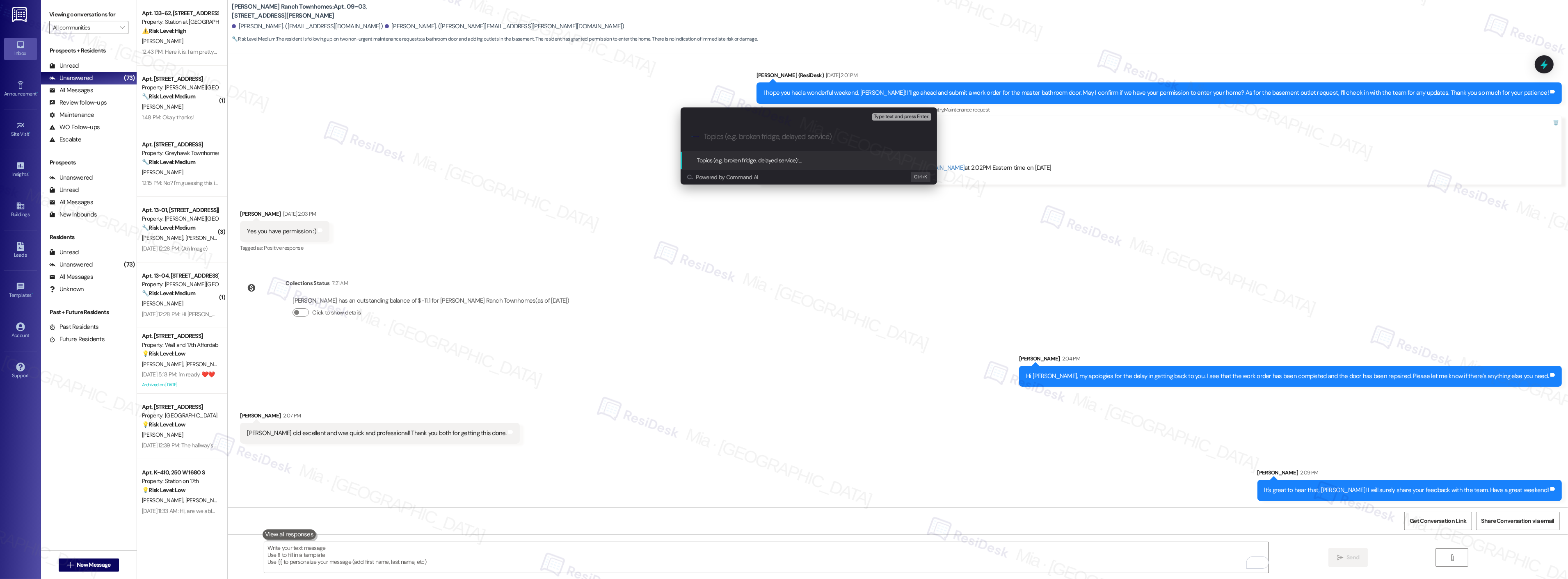
click at [741, 134] on input "Topics (e.g. broken fridge, delayed service)" at bounding box center [815, 136] width 223 height 9
paste input "Kevin did excellent and was quick and professional! Thank you both for getting …"
click at [759, 140] on input "Kevin did excellent and was quick and professional! Thank you both for getting …" at bounding box center [811, 136] width 216 height 9
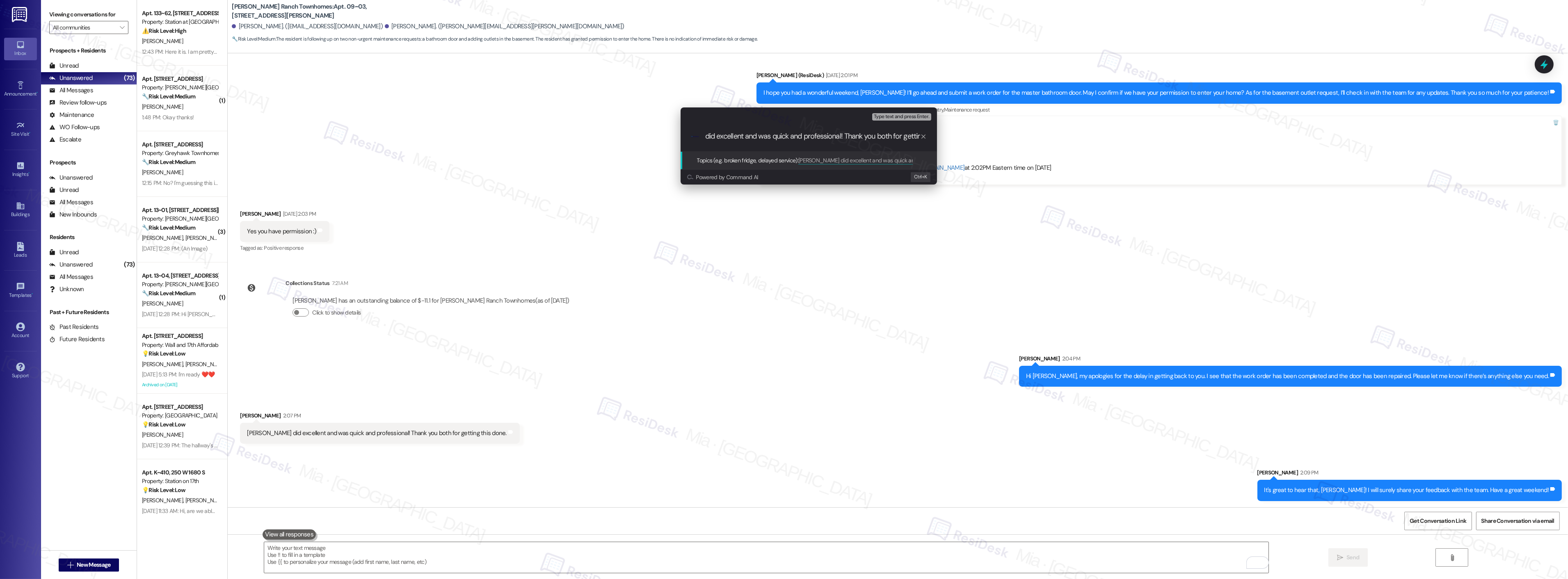
drag, startPoint x: 807, startPoint y: 136, endPoint x: 992, endPoint y: 144, distance: 185.2
click at [992, 144] on div "Escalate Conversation Happy resident Topics (e.g. broken fridge, delayed servic…" at bounding box center [784, 290] width 1568 height 579
click at [705, 138] on input "Kevin did excellent and was quick and professional!" at bounding box center [811, 136] width 216 height 9
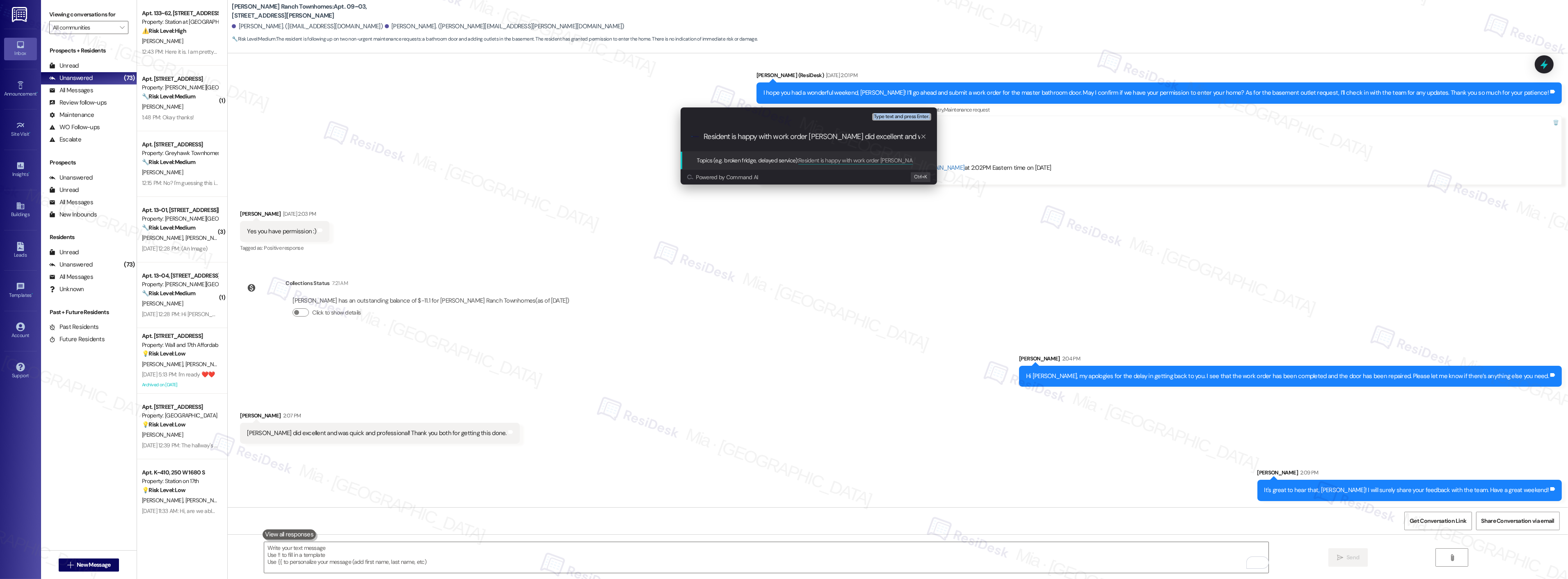
drag, startPoint x: 843, startPoint y: 114, endPoint x: 754, endPoint y: 124, distance: 89.6
click at [754, 124] on div "Escalate Conversation Happy resident Topics (e.g. broken fridge, delayed servic…" at bounding box center [808, 129] width 256 height 44
click at [741, 133] on input "Resident is happy with work order Kevin did excellent and was quick and profess…" at bounding box center [811, 136] width 216 height 9
click at [809, 134] on input "Resident is happy with work order Kevin did excellent and was quick and profess…" at bounding box center [811, 136] width 216 height 9
type input "Resident is happy with work order 2727 and mentioned that Kevin did excellent a…"
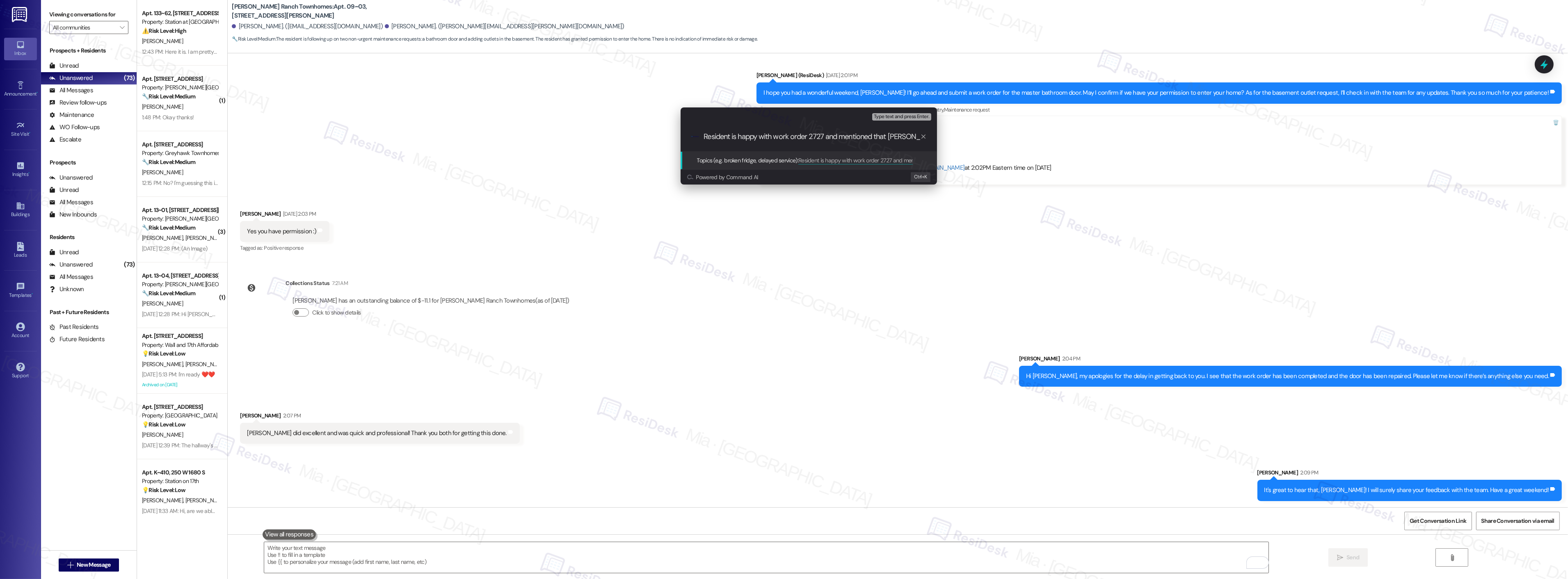
scroll to position [0, 129]
drag, startPoint x: 892, startPoint y: 136, endPoint x: 1042, endPoint y: 138, distance: 150.0
click at [1042, 138] on div "Escalate Conversation Happy resident Topics (e.g. broken fridge, delayed servic…" at bounding box center [784, 290] width 1568 height 579
click at [796, 140] on input "Resident is happy with work order 2727 and mentioned that Kevin did excellent a…" at bounding box center [811, 136] width 216 height 9
click at [839, 136] on input "Resident is happy with work order 2727 and mentioned that Kevin did excellent a…" at bounding box center [811, 136] width 216 height 9
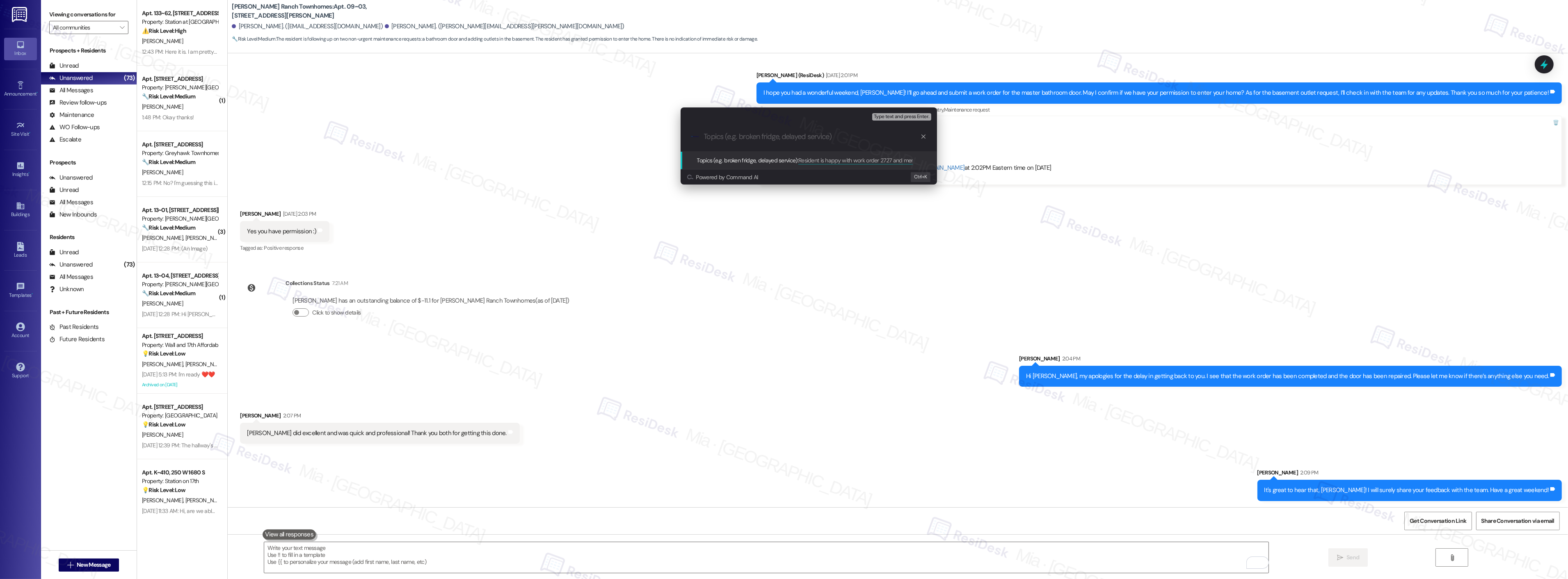
scroll to position [0, 0]
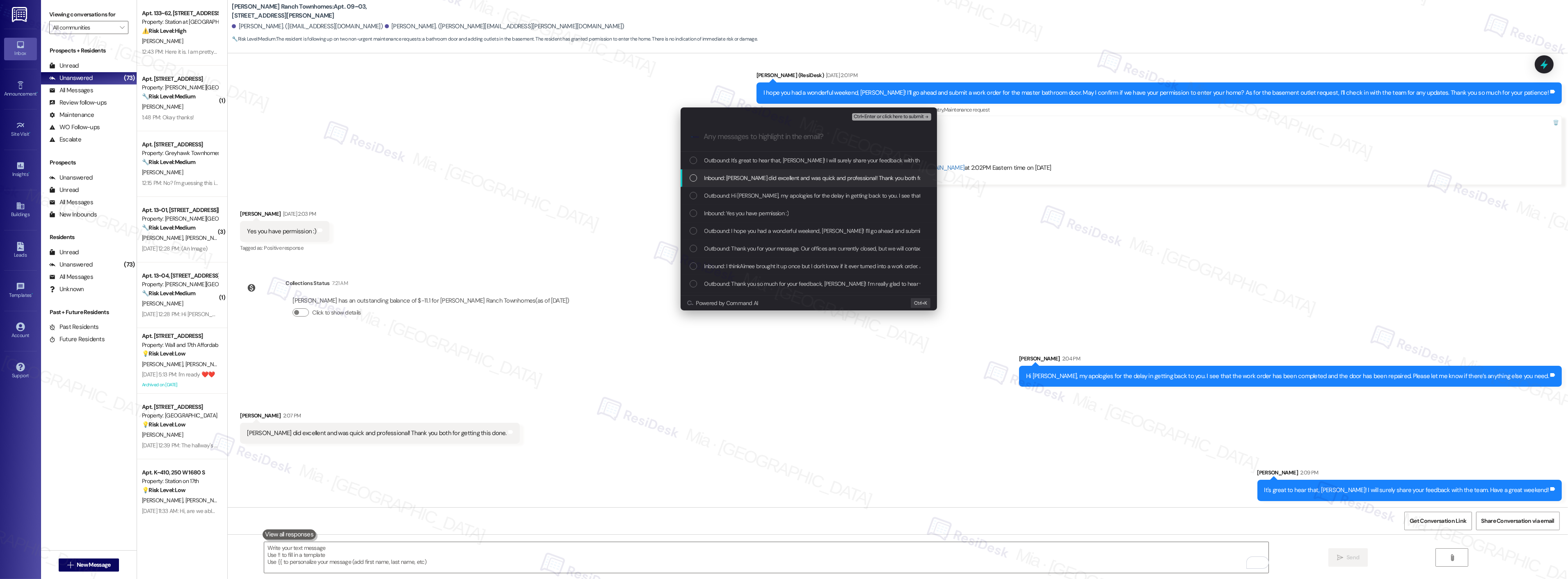
click at [692, 176] on div "List of options" at bounding box center [693, 177] width 7 height 7
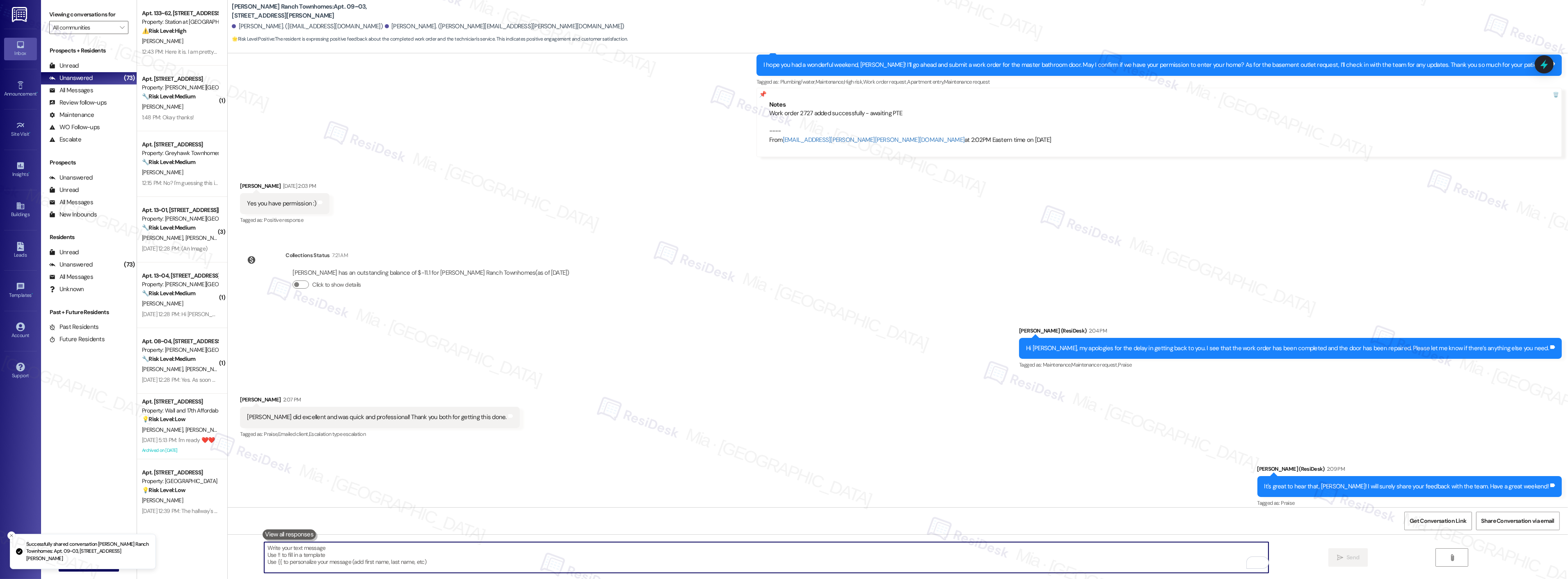
scroll to position [1108, 0]
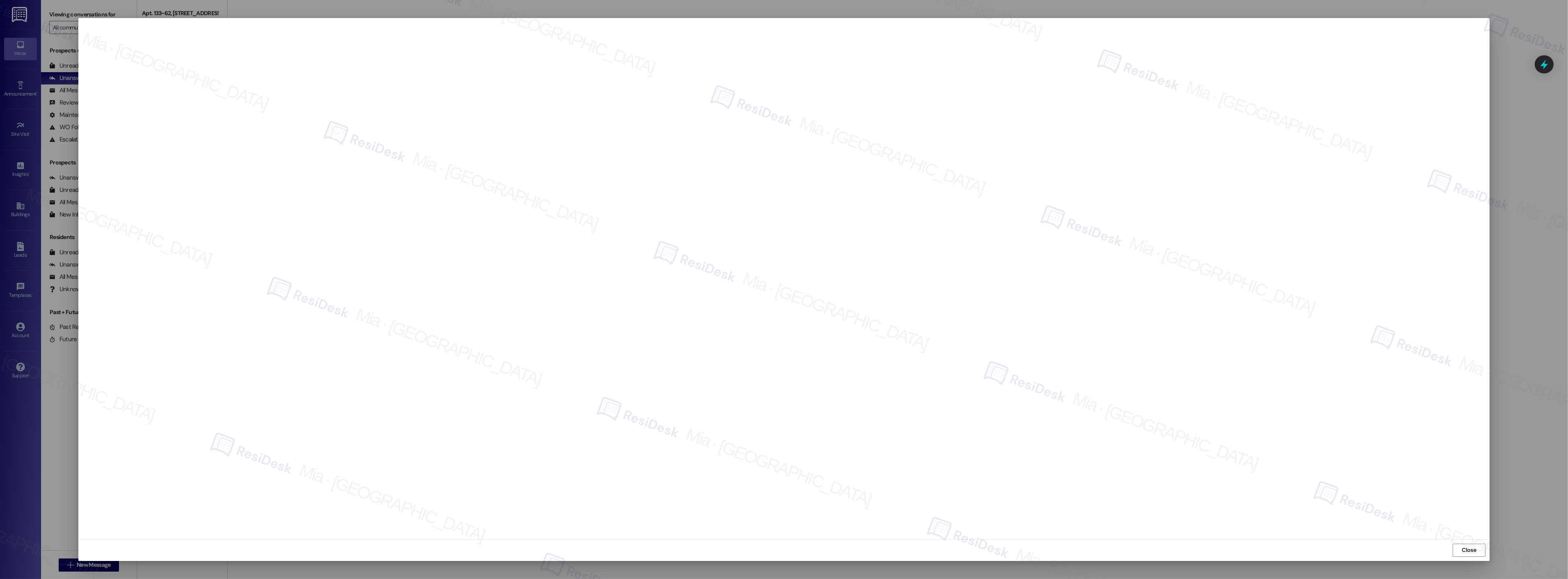
click at [1468, 549] on span "Close" at bounding box center [1469, 549] width 14 height 9
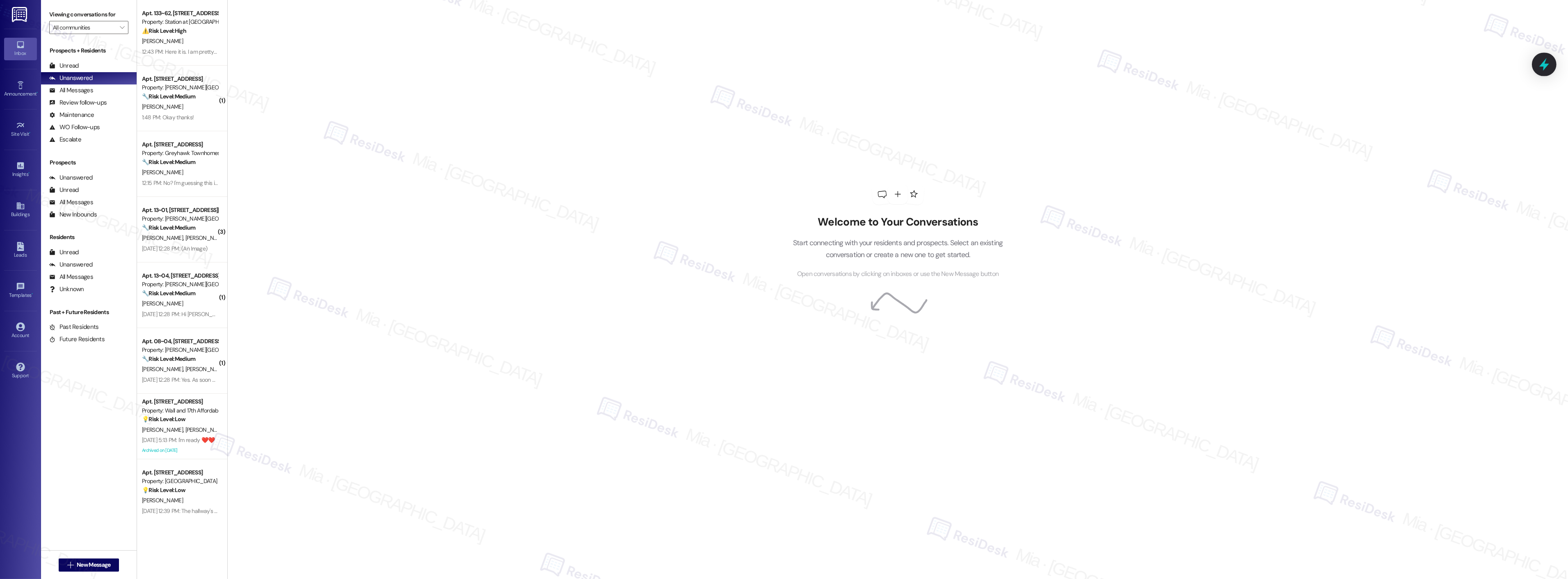
click at [1544, 69] on icon at bounding box center [1544, 65] width 10 height 13
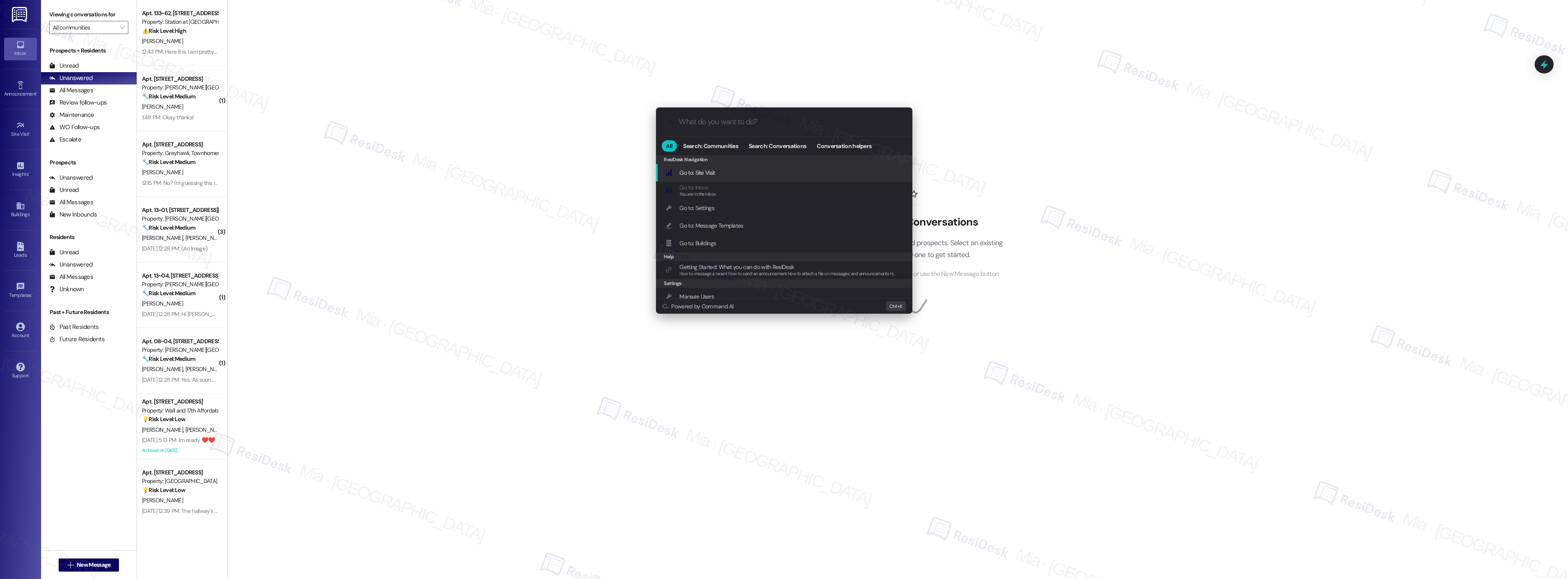
click at [735, 113] on div ".cls-1{fill:#0a055f;}.cls-2{fill:#0cc4c4;} resideskLogoBlueOrange" at bounding box center [783, 122] width 256 height 29
click at [755, 132] on div ".cls-1{fill:#0a055f;}.cls-2{fill:#0cc4c4;} resideskLogoBlueOrange" at bounding box center [783, 122] width 256 height 29
click at [755, 124] on input "What do you want to do?" at bounding box center [791, 122] width 223 height 9
click at [728, 171] on span "Open Thread SLA Dashboard" at bounding box center [713, 172] width 68 height 7
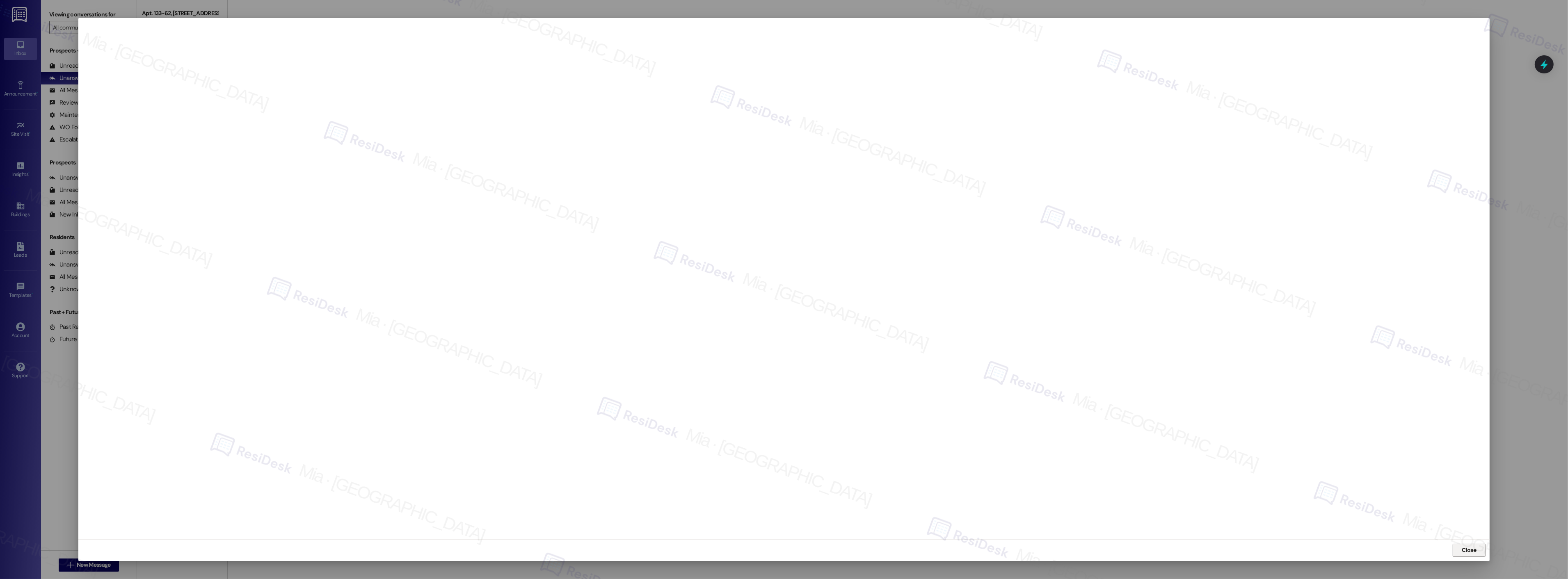
click at [1475, 549] on span "Close" at bounding box center [1469, 549] width 14 height 9
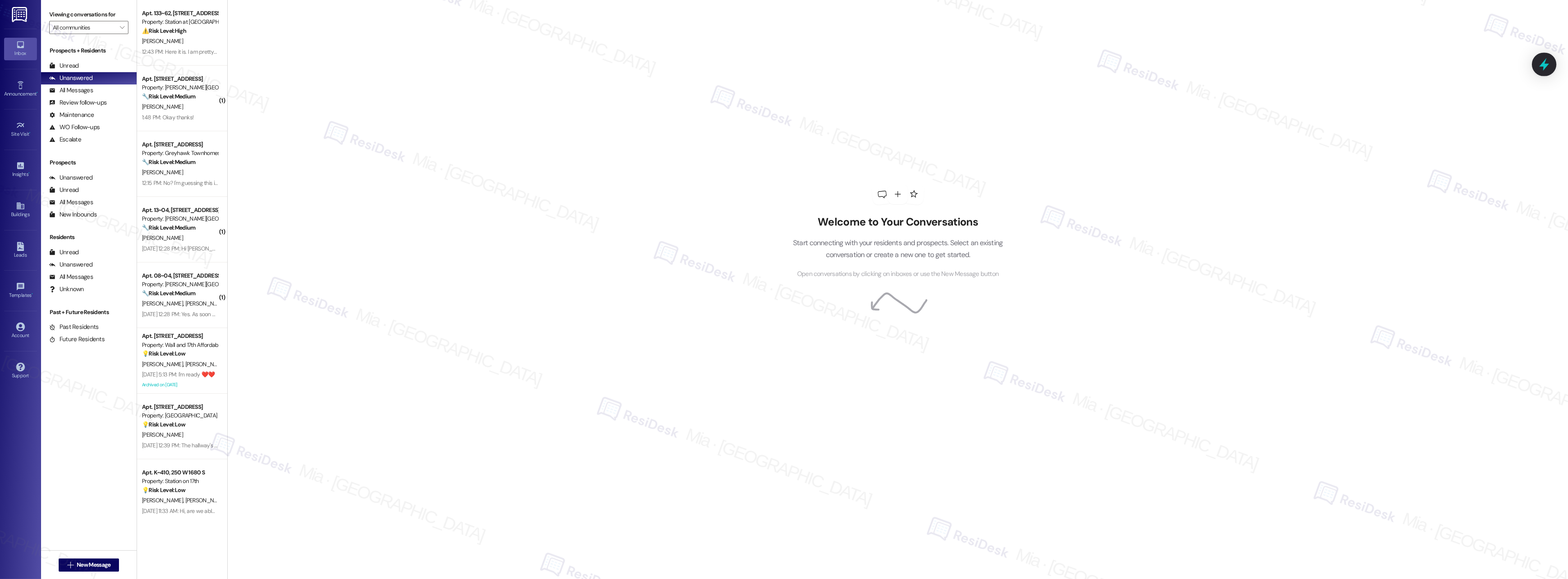
click at [1545, 68] on icon at bounding box center [1544, 65] width 10 height 13
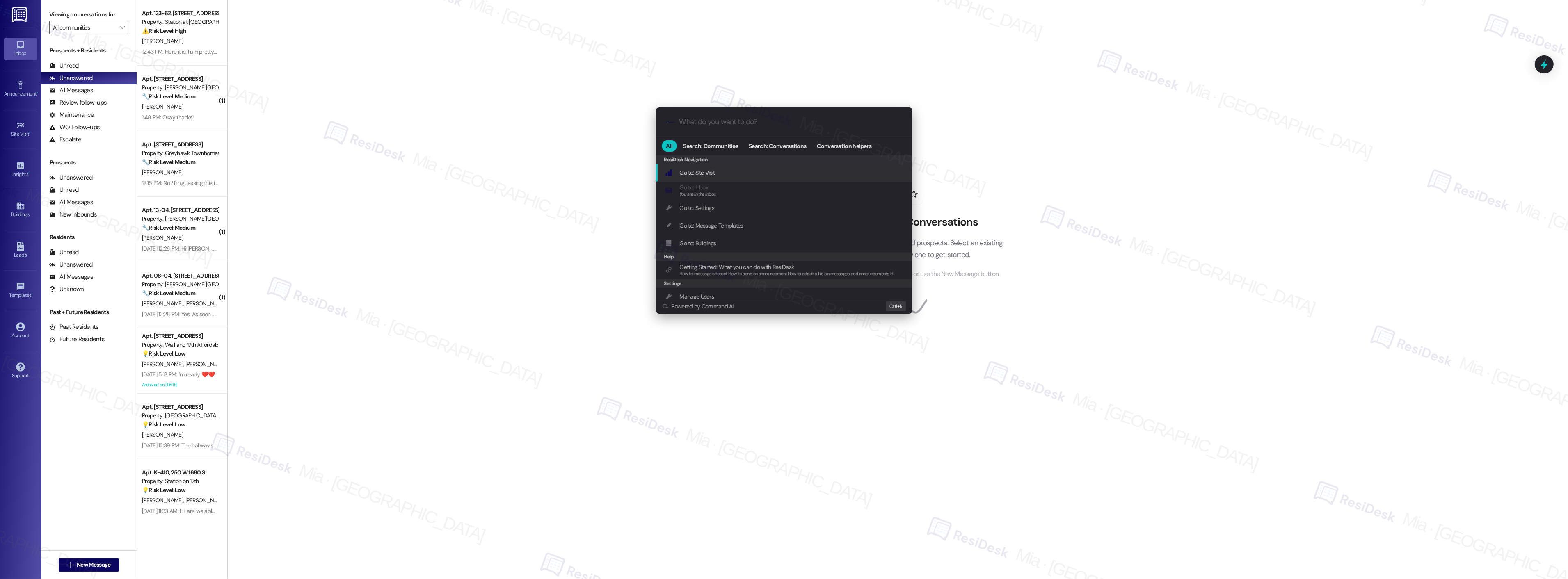
click at [754, 121] on input "What do you want to do?" at bounding box center [791, 122] width 223 height 9
click at [732, 168] on div "Open Thread SLA Dashboard Add shortcut" at bounding box center [783, 172] width 256 height 18
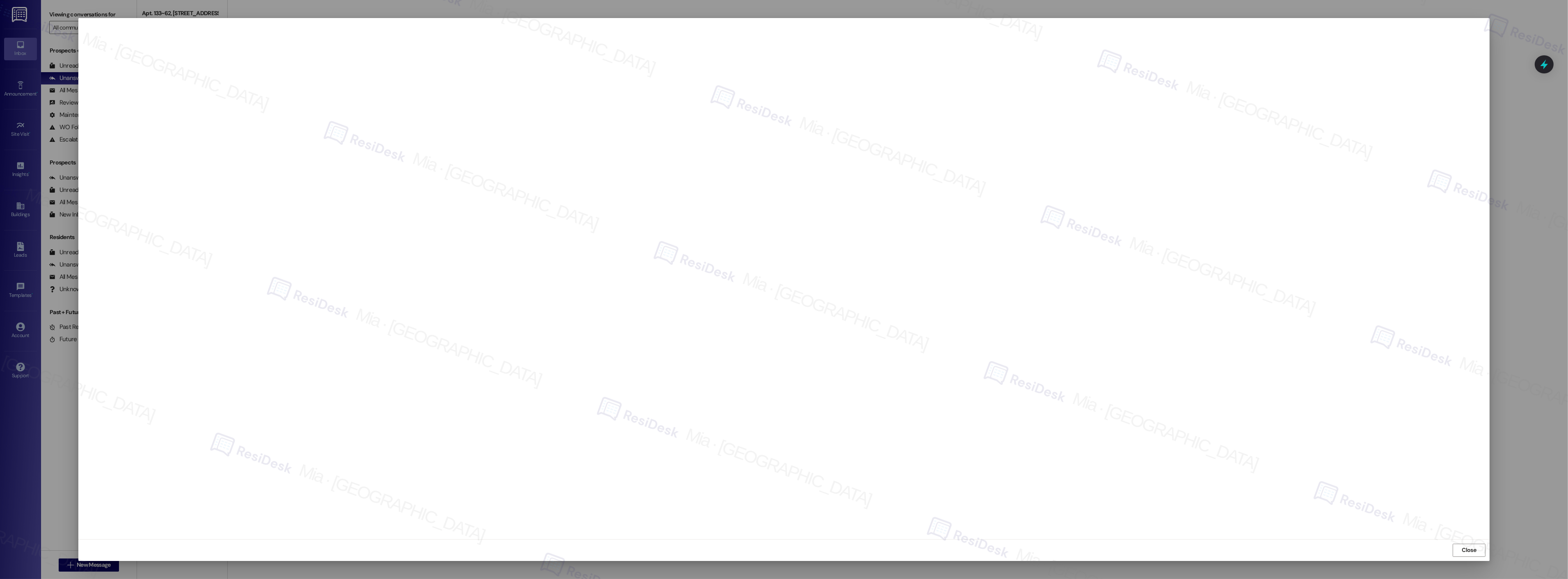
click at [1498, 250] on div at bounding box center [784, 290] width 1568 height 579
click at [1463, 548] on span "Close" at bounding box center [1469, 549] width 14 height 9
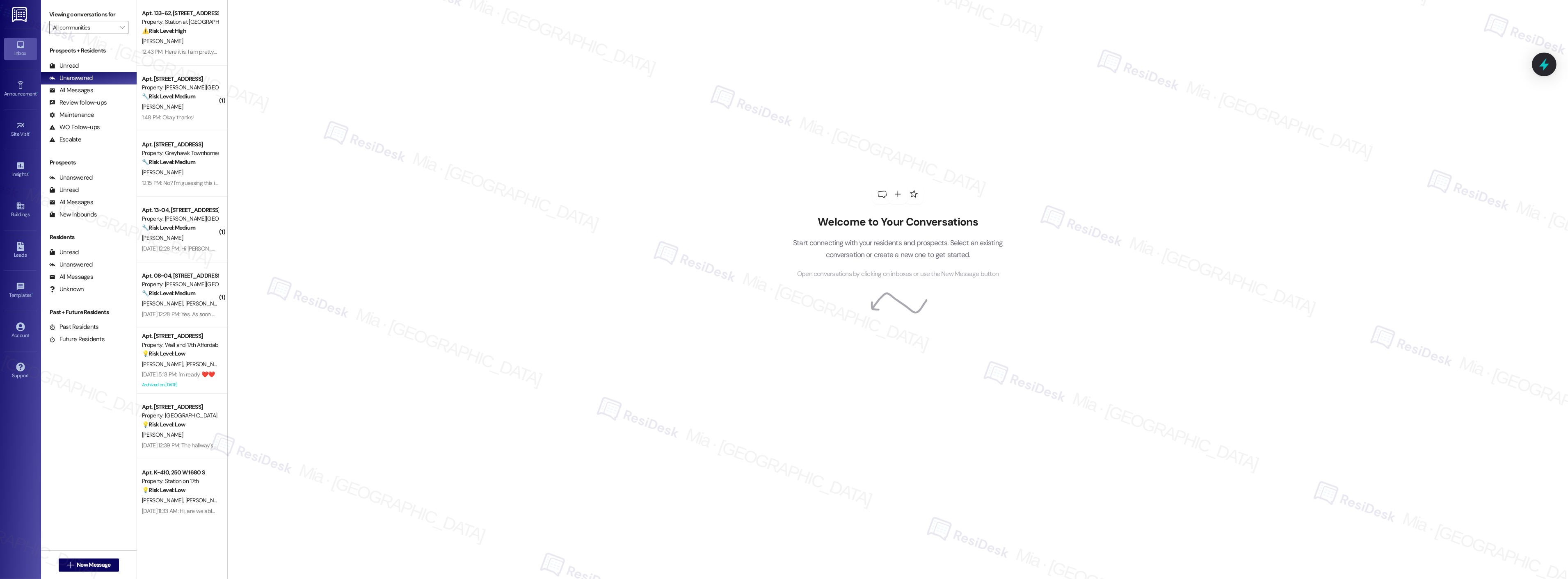
click at [1548, 67] on icon at bounding box center [1543, 64] width 14 height 14
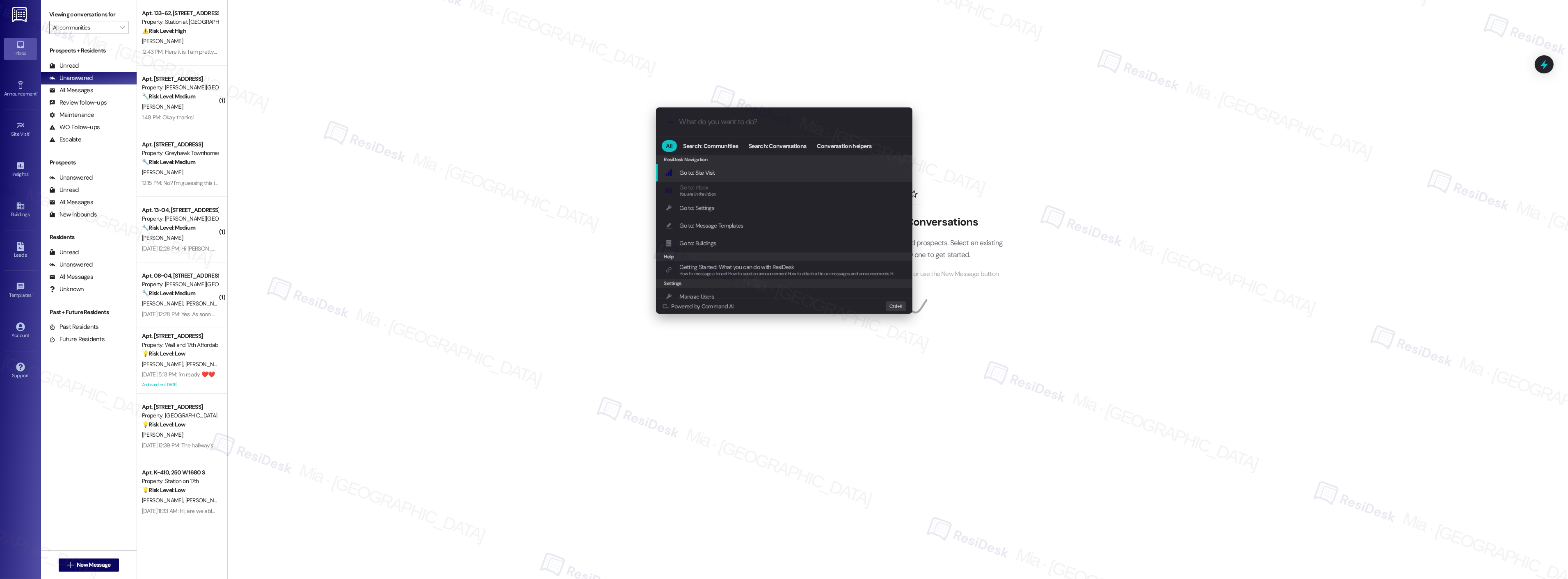
click at [734, 120] on input "What do you want to do?" at bounding box center [791, 122] width 223 height 9
type input "sla"
click at [713, 173] on span "SLA" at bounding box center [716, 172] width 9 height 7
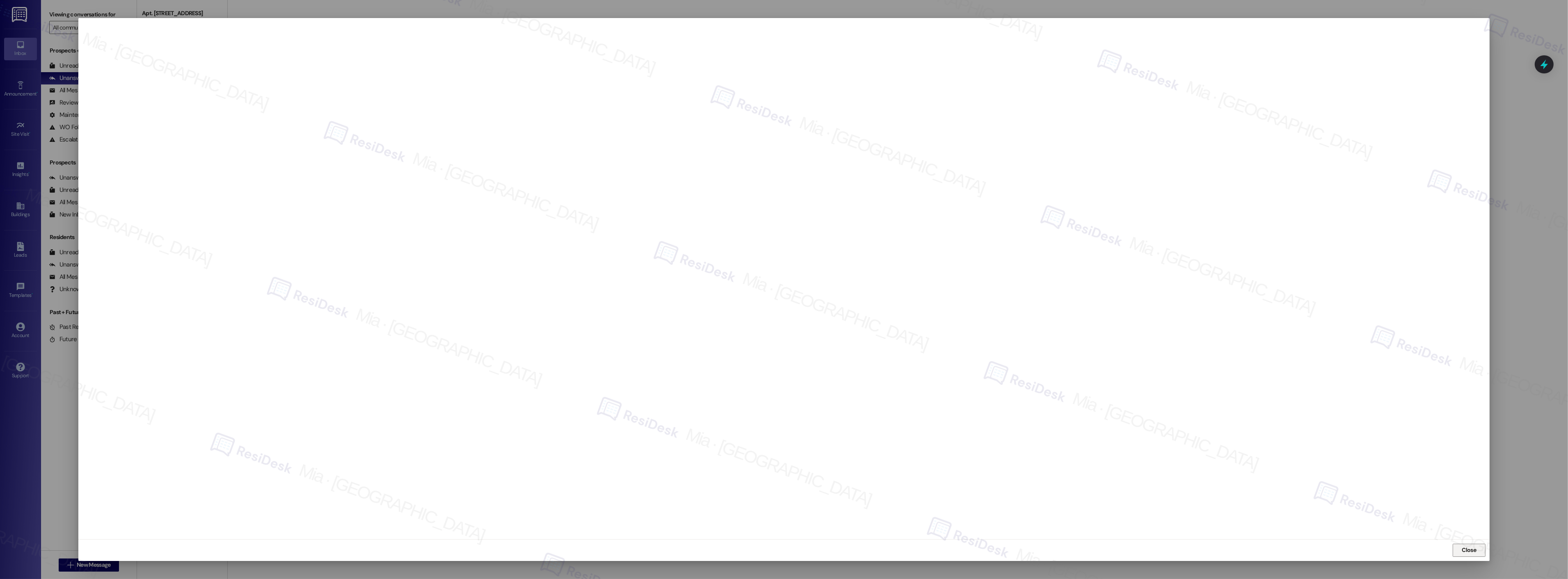
click at [1474, 548] on span "Close" at bounding box center [1469, 549] width 14 height 9
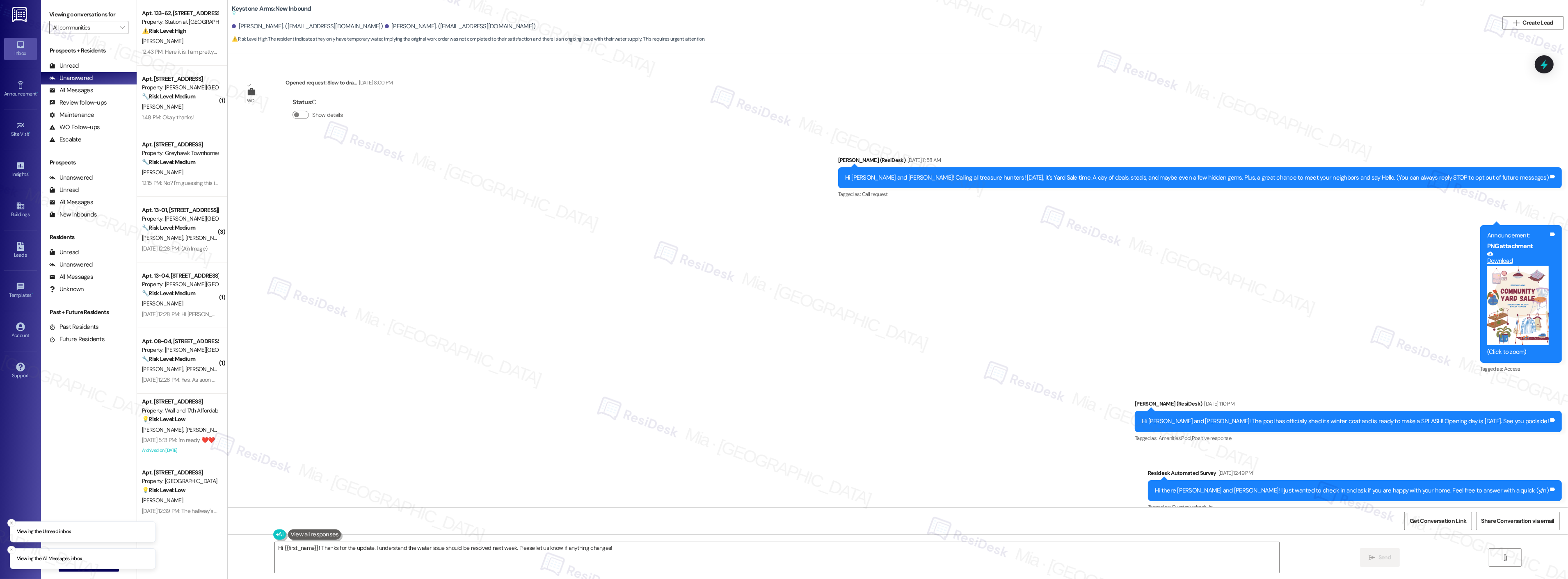
scroll to position [4169, 0]
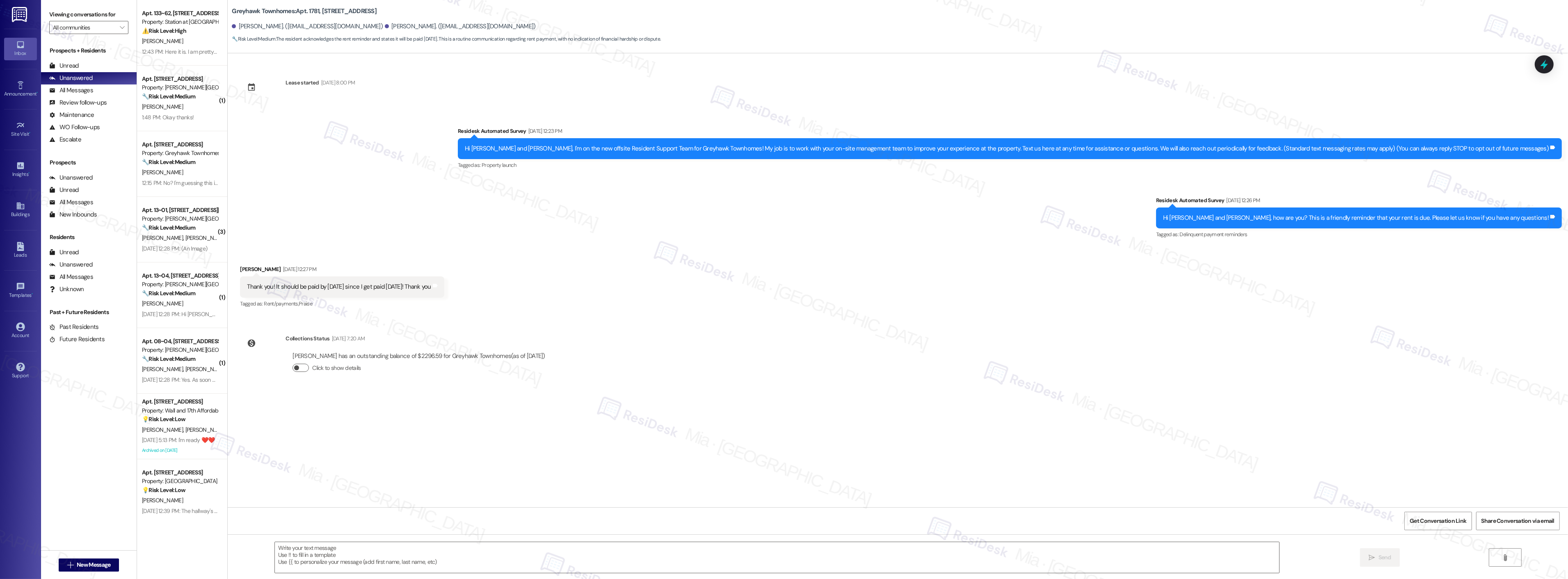
click at [299, 368] on button "Click to show details" at bounding box center [300, 367] width 16 height 8
click at [303, 366] on span "button" at bounding box center [305, 367] width 5 height 5
click at [326, 548] on textarea at bounding box center [776, 557] width 1004 height 30
paste textarea "Thanks,, for the update and for taking care of your rent! Have a great weekend …"
click at [278, 549] on textarea "Thanks,, for the update and for taking care of your rent! Have a great weekend …" at bounding box center [766, 557] width 1004 height 30
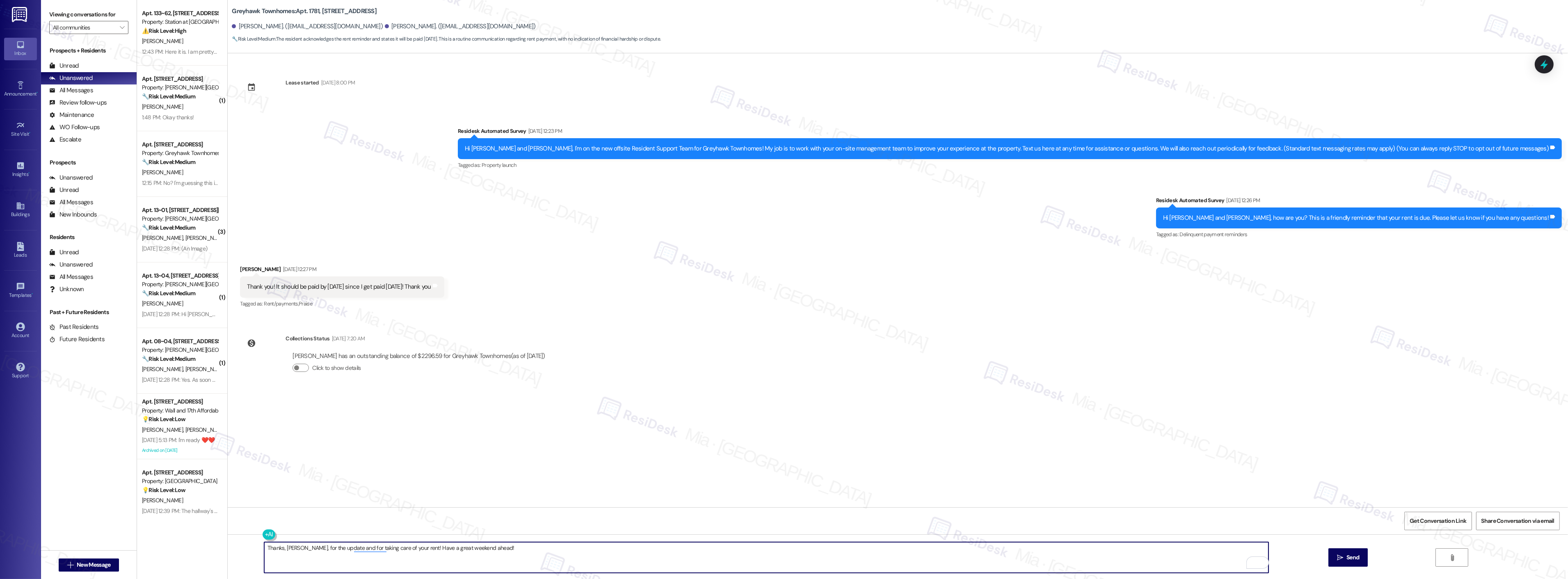
click at [506, 551] on textarea "Thanks, [PERSON_NAME], for the update and for taking care of your rent! Have a …" at bounding box center [766, 557] width 1004 height 30
type textarea "Thanks, [PERSON_NAME], for the update and for taking care of your rent! Have a …"
click at [1335, 553] on span " Send" at bounding box center [1348, 557] width 26 height 9
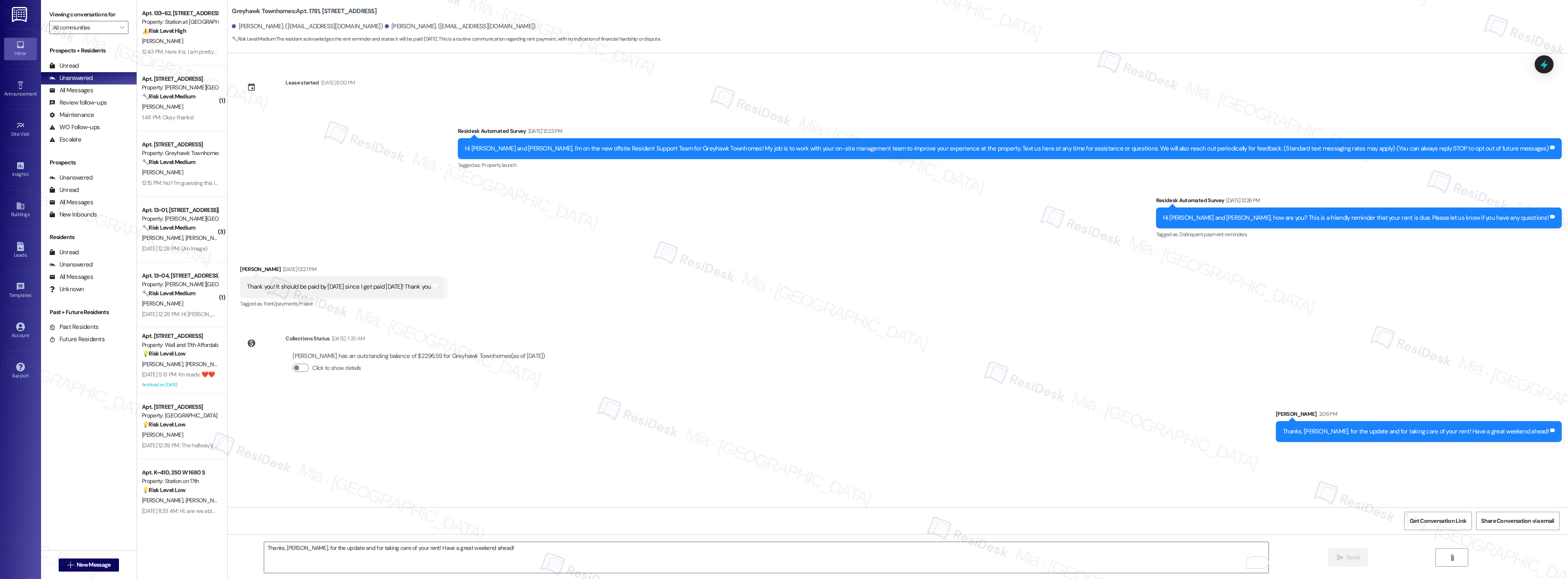
click at [1145, 413] on div "Sent via SMS [PERSON_NAME] 2:06 PM Thanks, [PERSON_NAME], for the update and fo…" at bounding box center [898, 419] width 1340 height 57
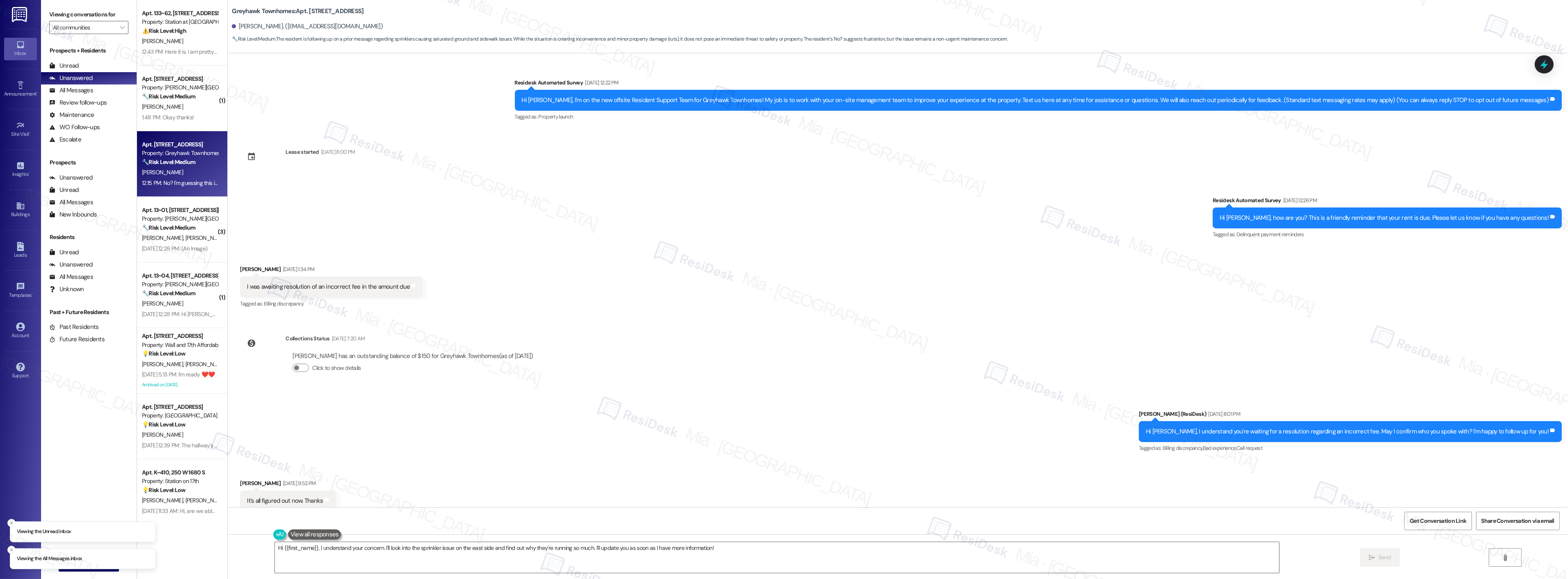
scroll to position [391, 0]
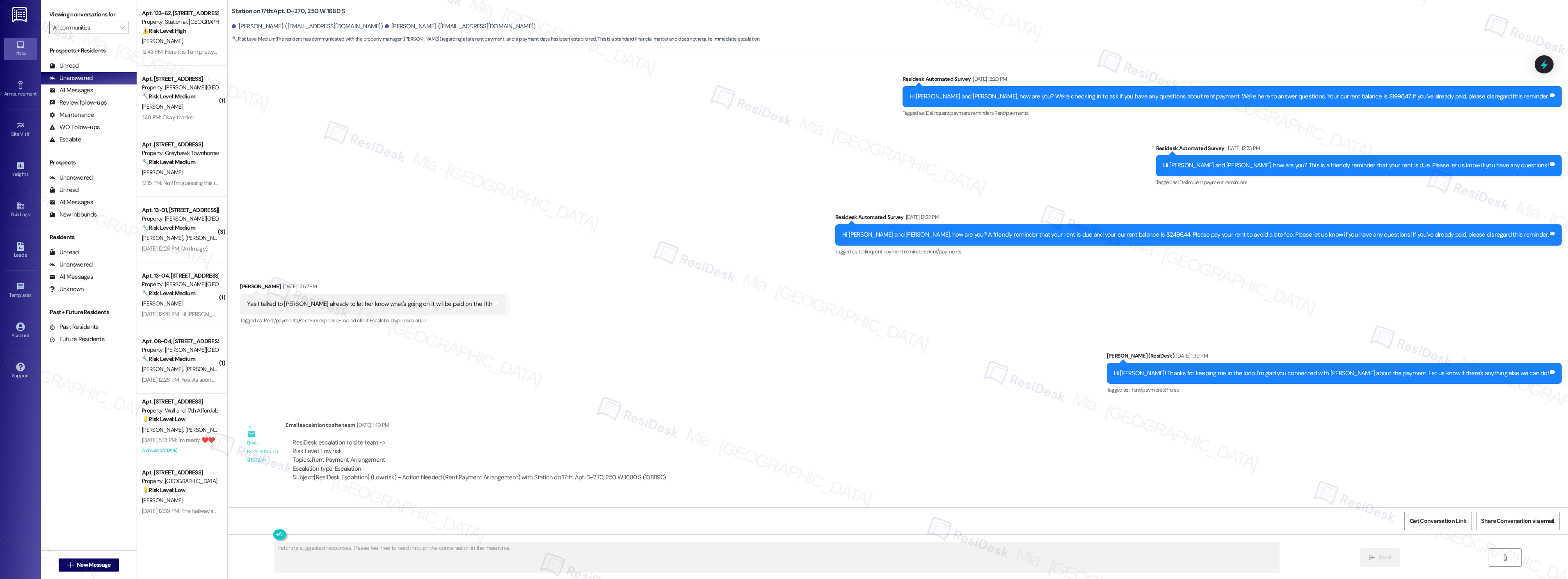
scroll to position [974, 0]
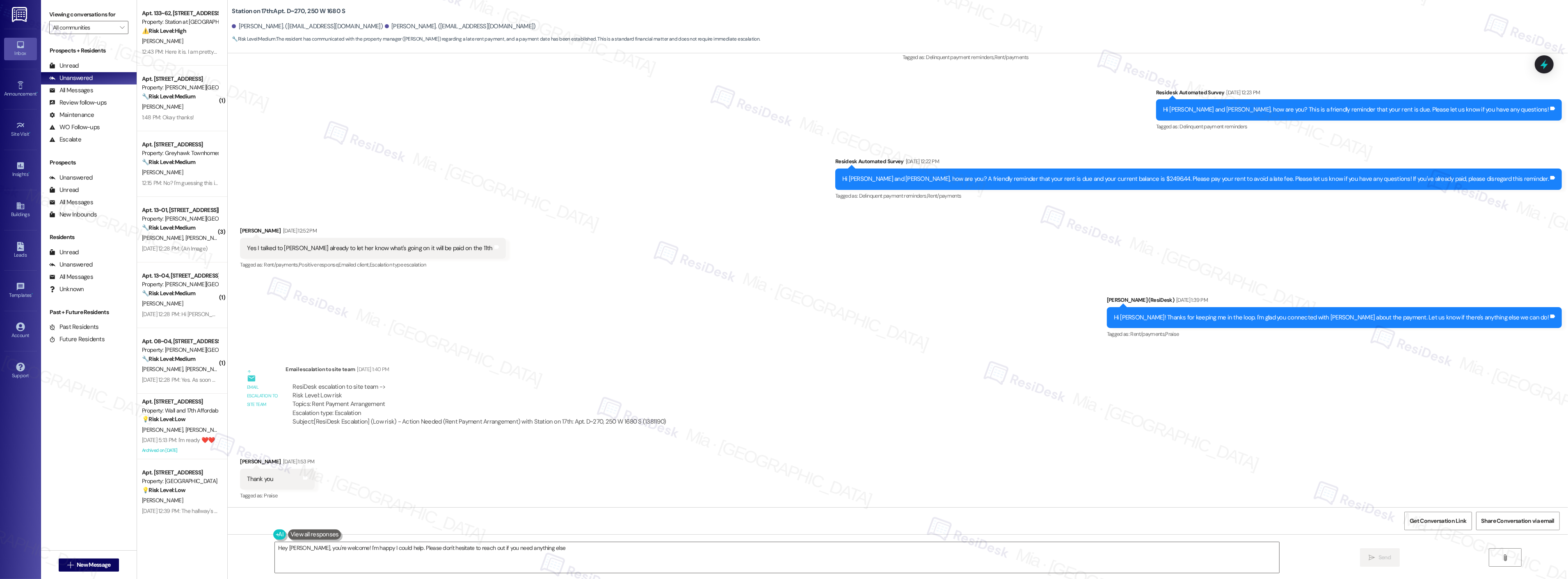
type textarea "Hey Joel, you're welcome! I'm happy I could help. Please don't hesitate to reac…"
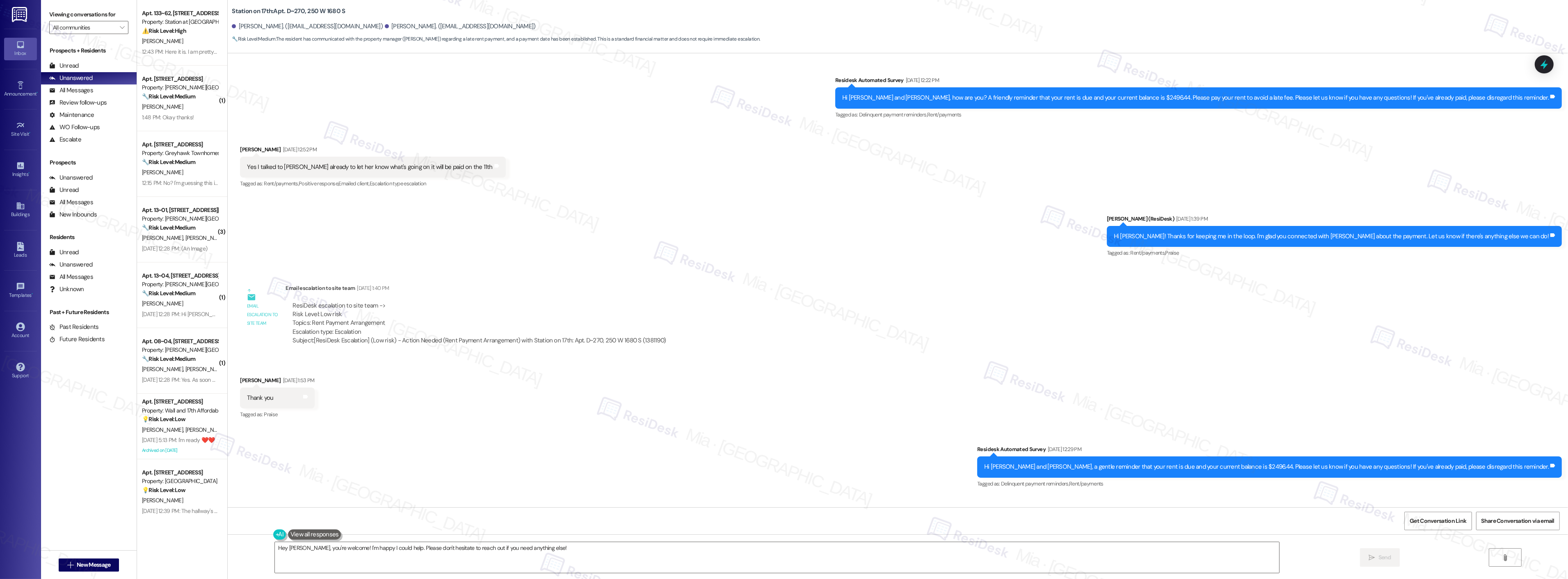
scroll to position [1100, 0]
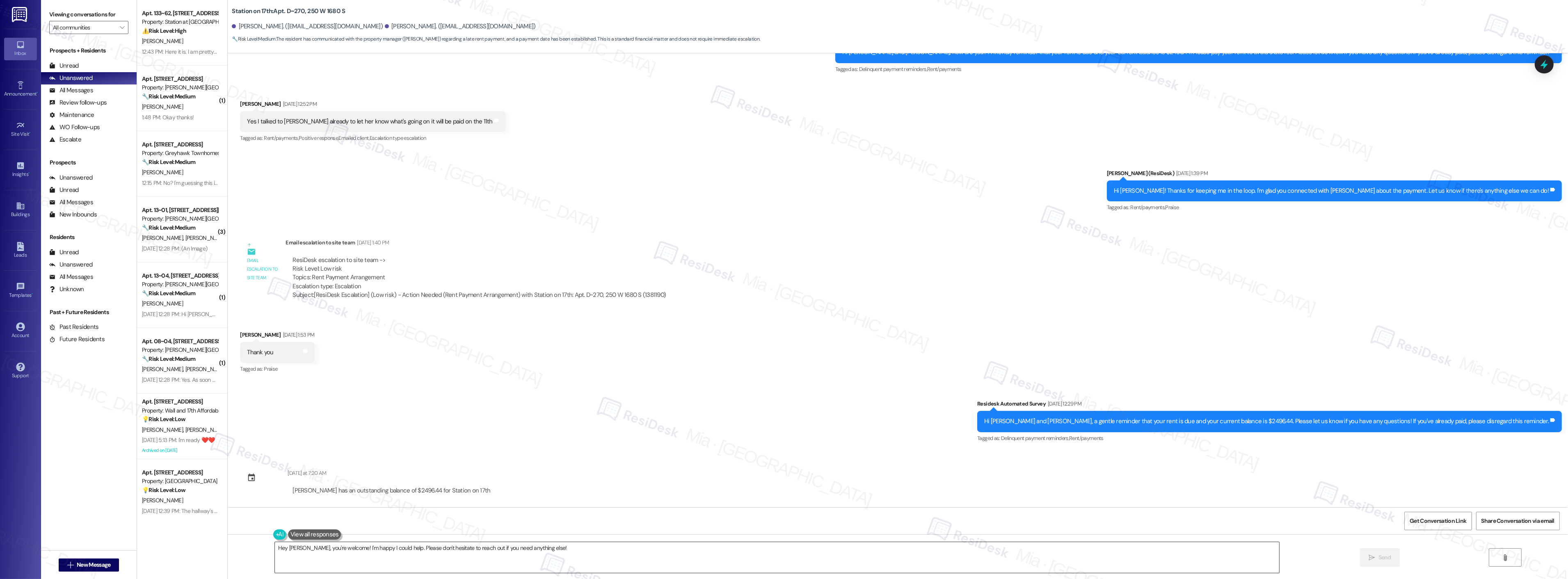
click at [573, 545] on textarea "Hey Joel, you're welcome! I'm happy I could help. Please don't hesitate to reac…" at bounding box center [776, 557] width 1004 height 30
click at [530, 549] on textarea "Hey Joel, you're welcome! I'm happy I could help. Please don't hesitate to reac…" at bounding box center [766, 557] width 1004 height 30
click at [1542, 69] on icon at bounding box center [1543, 64] width 14 height 14
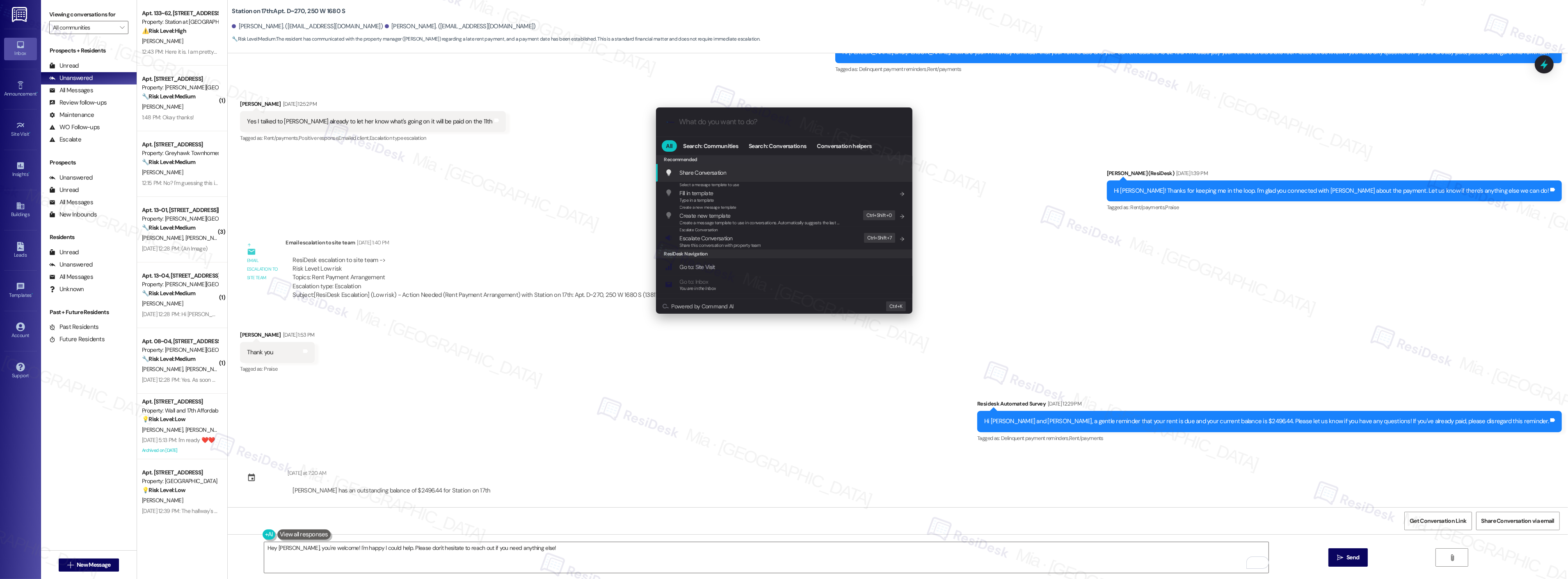
click at [768, 119] on input "What do you want to do?" at bounding box center [791, 122] width 223 height 9
type input "arch"
click at [726, 174] on span "Arch ive Conversation" at bounding box center [705, 172] width 51 height 7
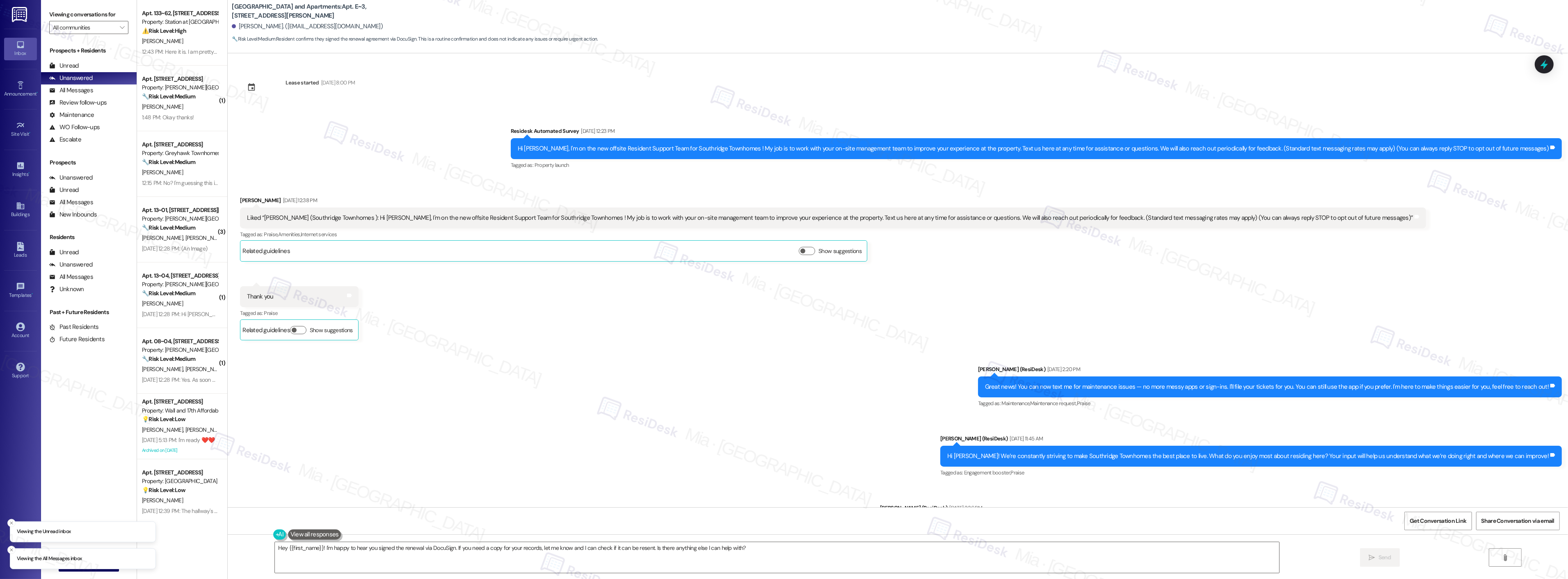
scroll to position [1906, 0]
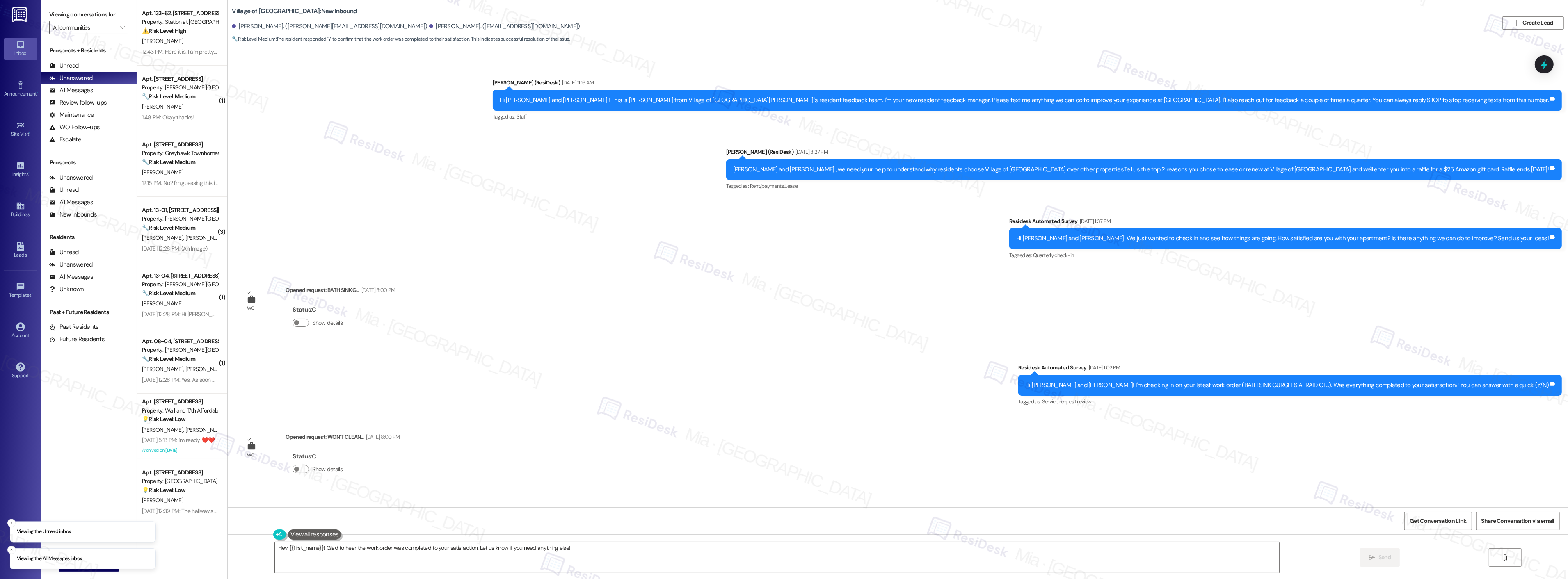
scroll to position [5914, 0]
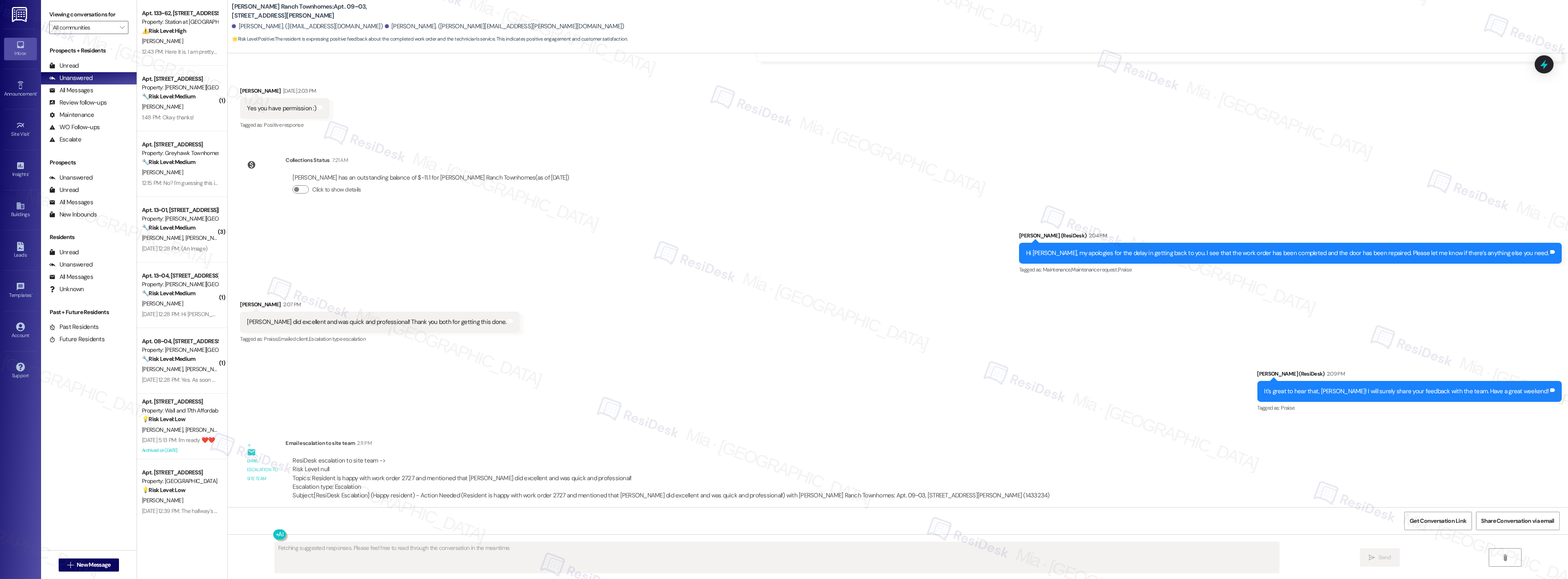
scroll to position [1201, 0]
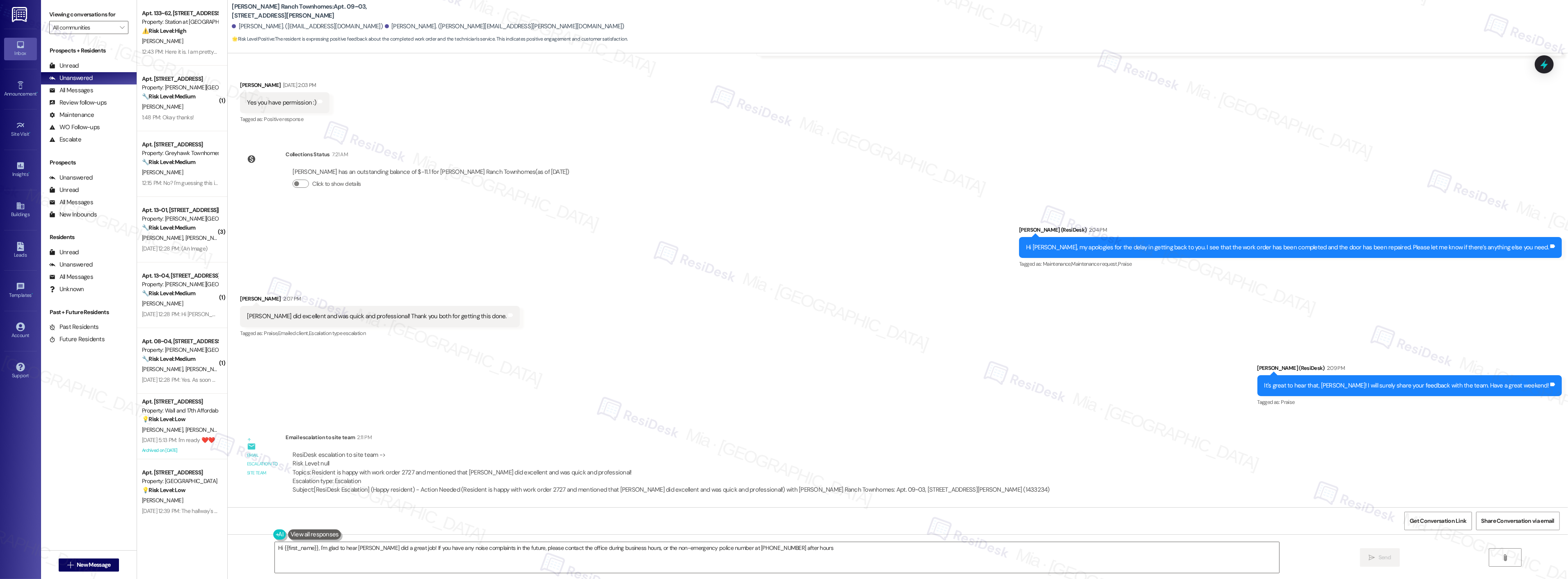
type textarea "Hi {{first_name}}, I'm glad to hear [PERSON_NAME] did a great job! If you have …"
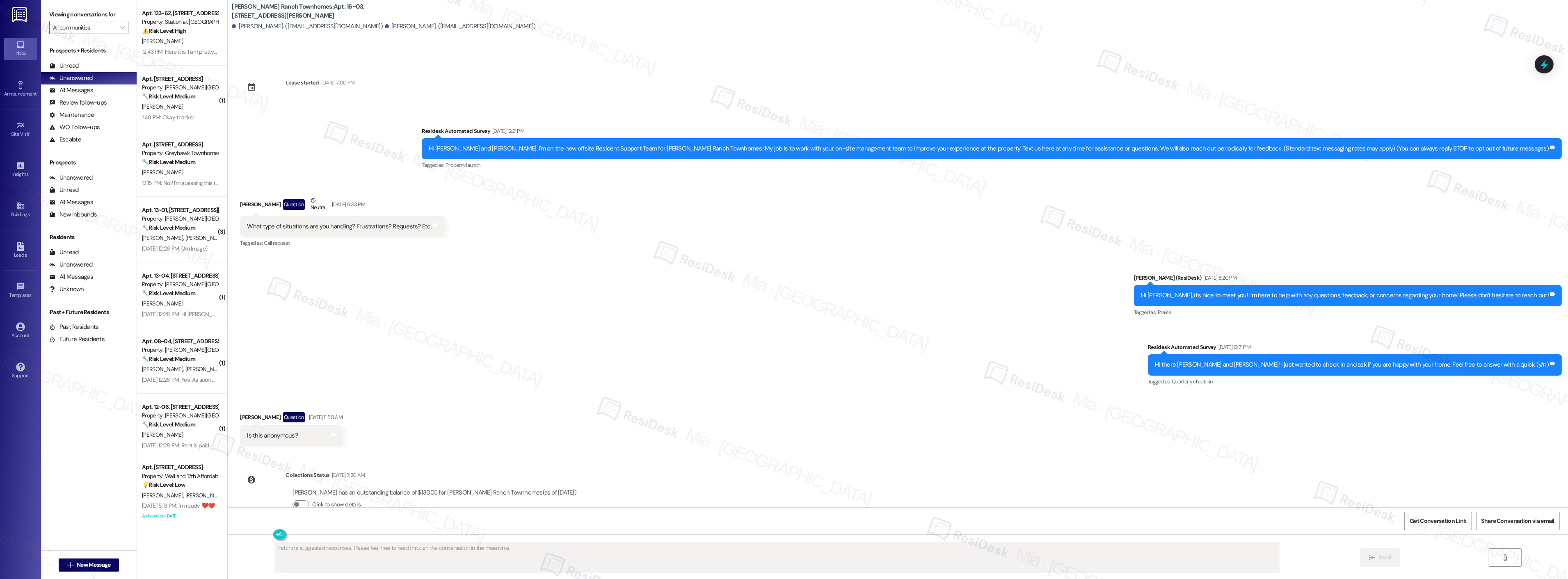
scroll to position [21, 0]
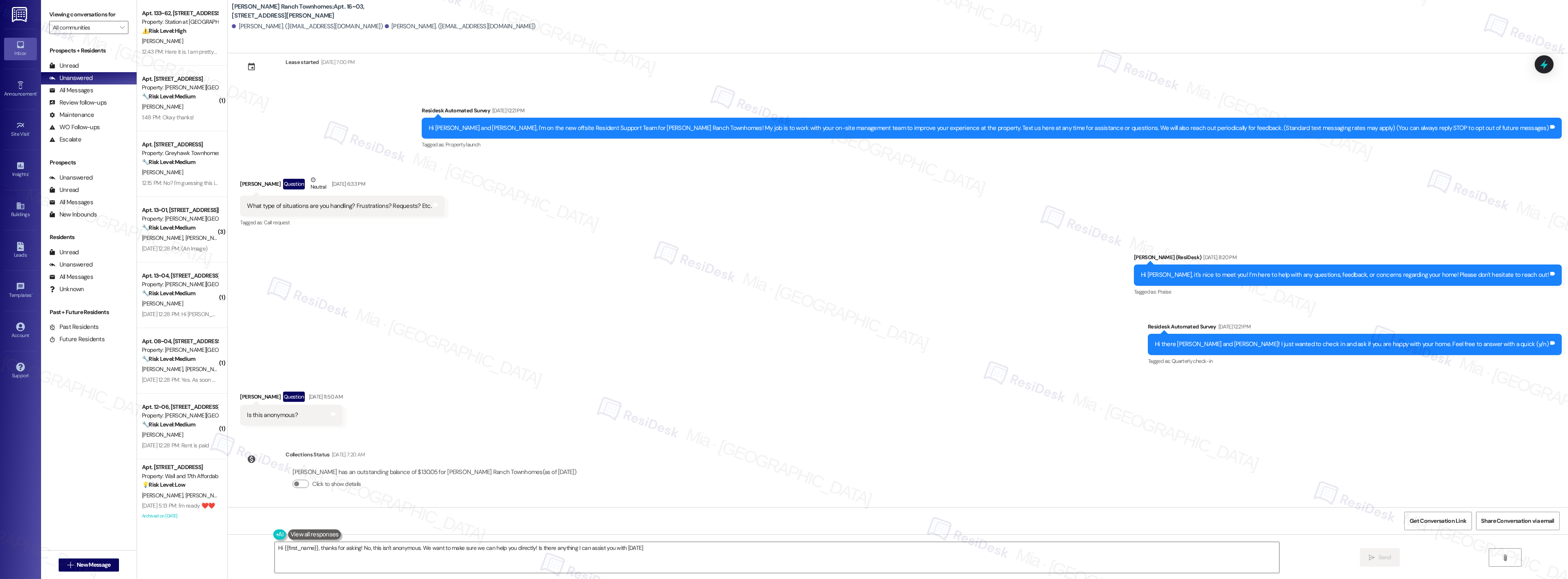
type textarea "Hi {{first_name}}, thanks for asking! No, this isn't anonymous. We want to make…"
click at [635, 551] on textarea "Hi {{first_name}}, thanks for asking! No, this isn't anonymous. We want to make…" at bounding box center [776, 557] width 1004 height 30
drag, startPoint x: 645, startPoint y: 549, endPoint x: 364, endPoint y: 551, distance: 281.0
click at [364, 551] on textarea "Hi {{first_name}}, thanks for asking! No, this isn't anonymous. We want to make…" at bounding box center [766, 557] width 1004 height 30
click at [418, 549] on textarea "Hi {{first_name}}, thanks for asking! No, this isn't anonymous. We want to make…" at bounding box center [766, 557] width 1004 height 30
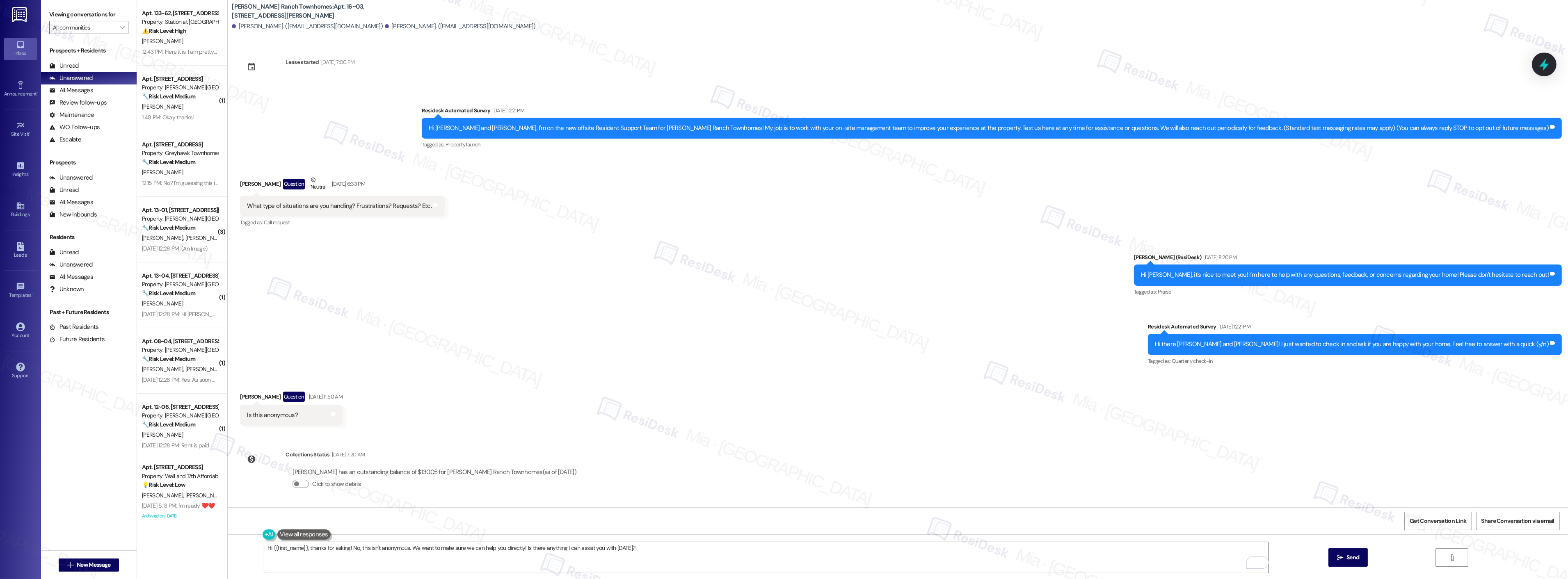
click at [1547, 66] on icon at bounding box center [1544, 65] width 10 height 13
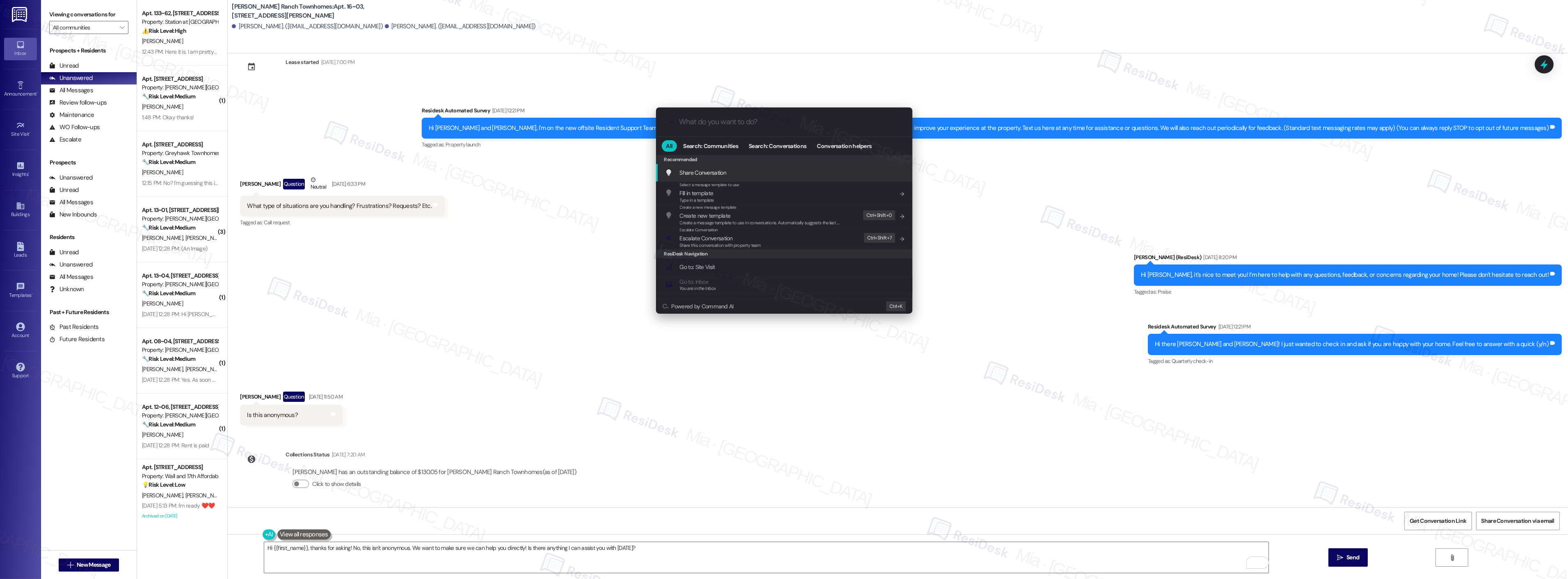
drag, startPoint x: 1047, startPoint y: 358, endPoint x: 1087, endPoint y: 375, distance: 43.5
click at [1047, 358] on div ".cls-1{fill:#0a055f;}.cls-2{fill:#0cc4c4;} resideskLogoBlueOrange All Search: C…" at bounding box center [784, 290] width 1568 height 579
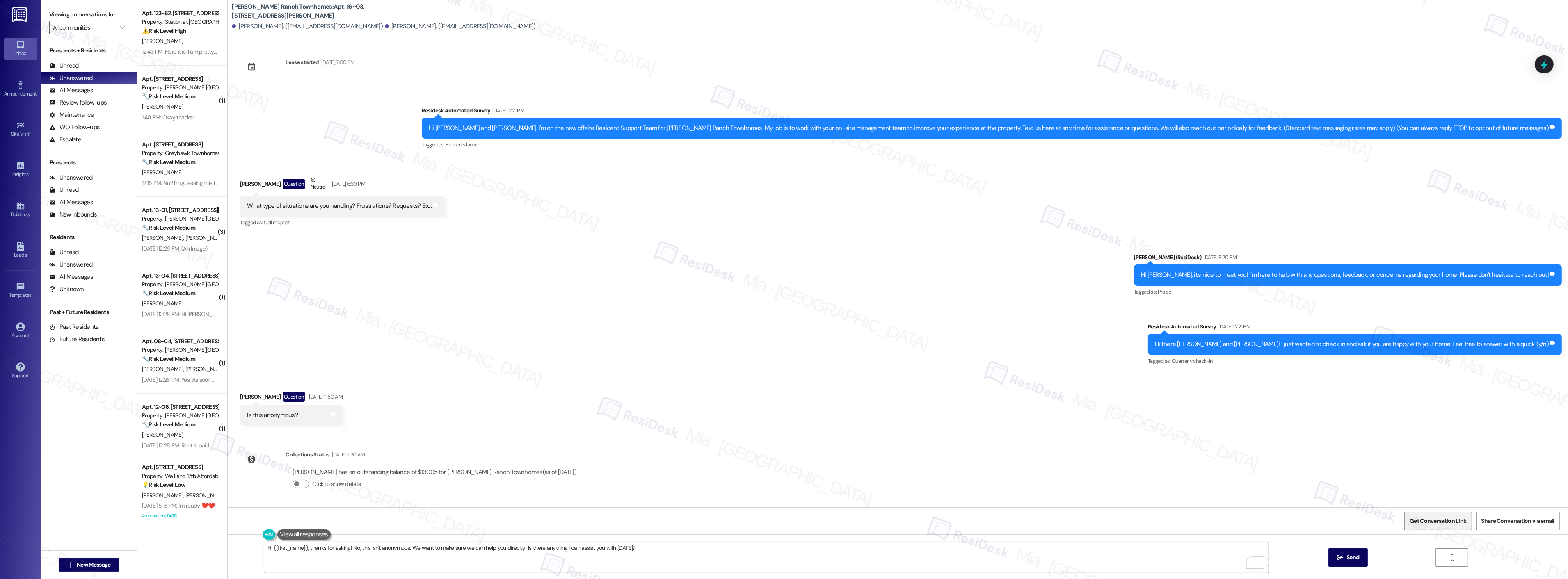
click at [1436, 523] on span "Get Conversation Link" at bounding box center [1437, 520] width 57 height 9
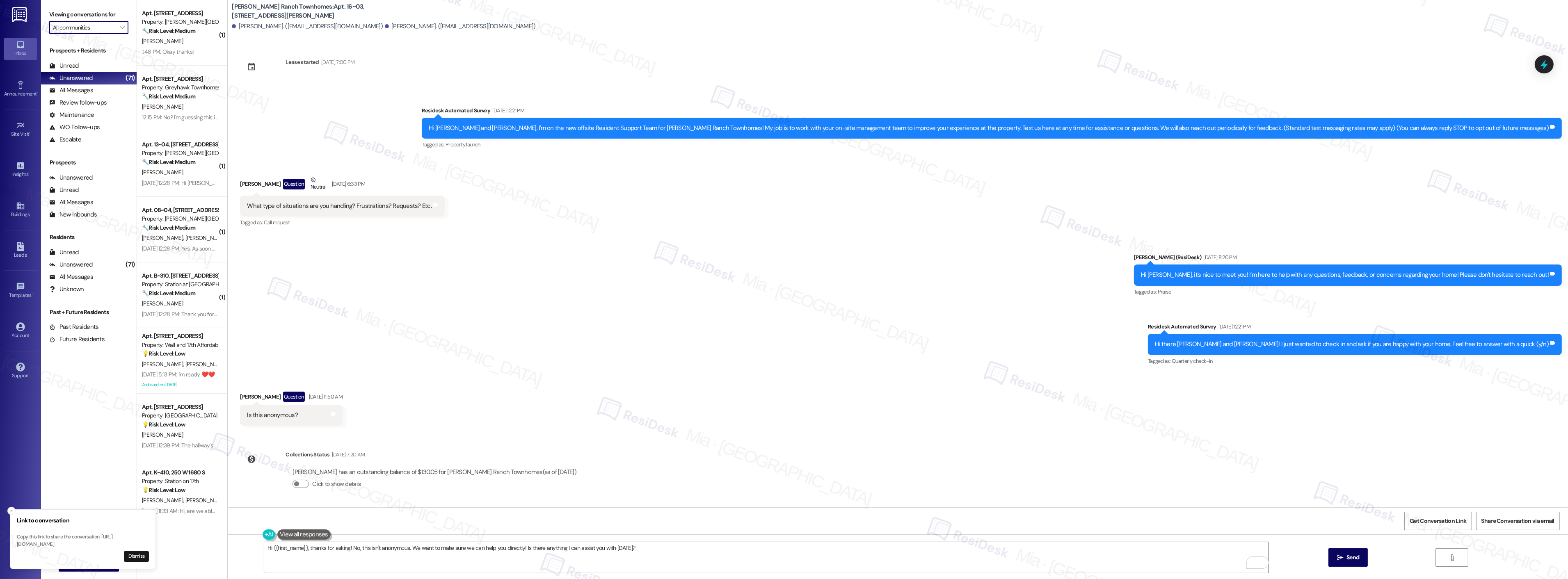
click at [95, 26] on input "All communities" at bounding box center [84, 27] width 63 height 13
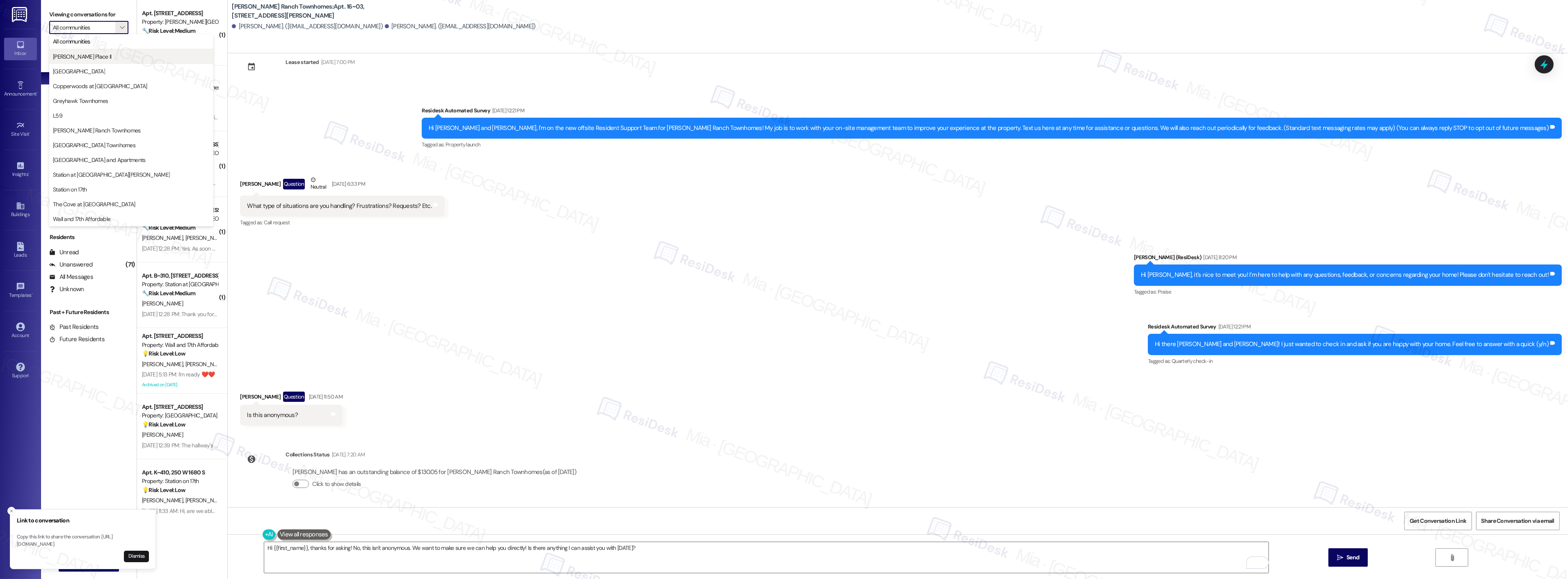
click at [95, 51] on button "Brigham Place II" at bounding box center [131, 56] width 164 height 14
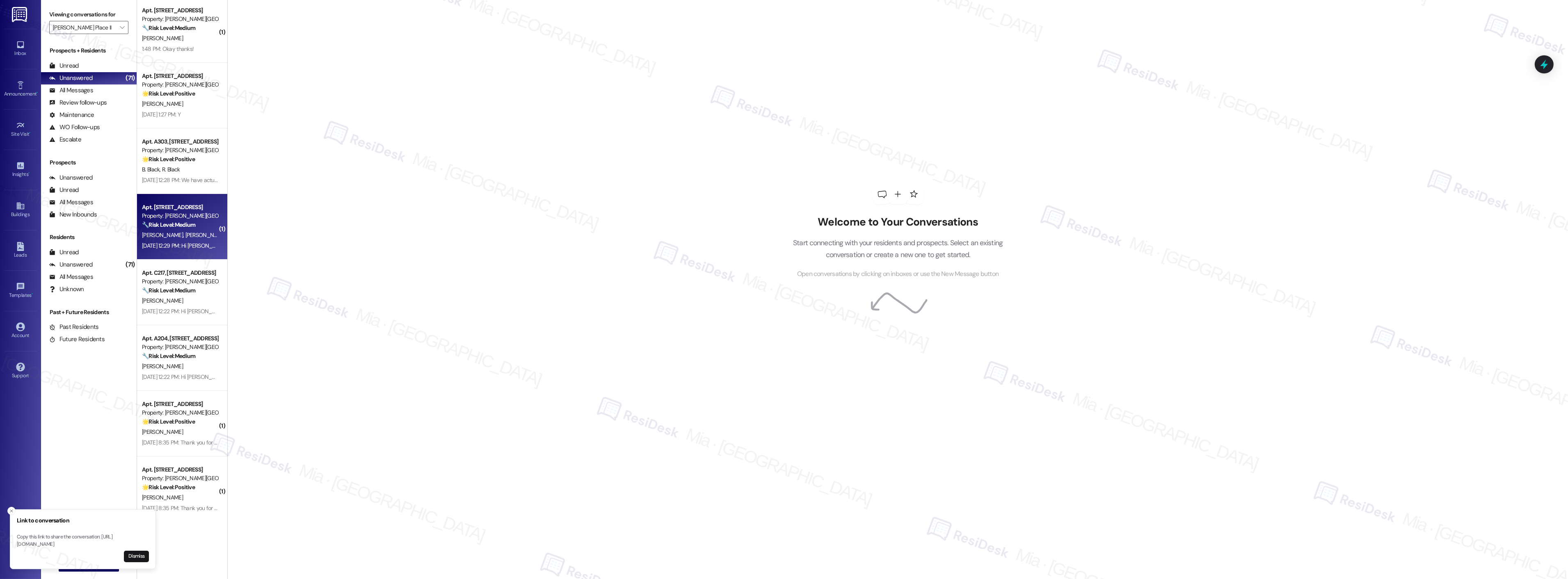
scroll to position [4, 0]
click at [100, 25] on input "Brigham Place II" at bounding box center [84, 27] width 63 height 13
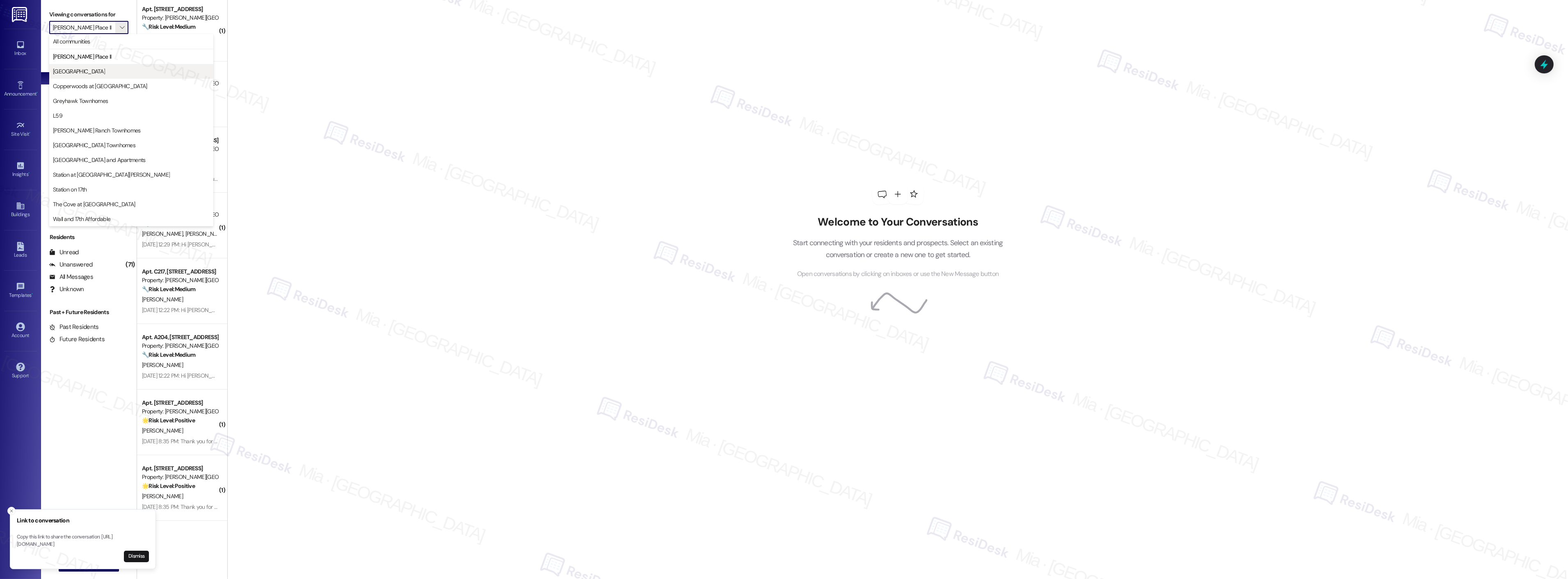
click at [95, 66] on button "Central Park Station" at bounding box center [131, 71] width 164 height 14
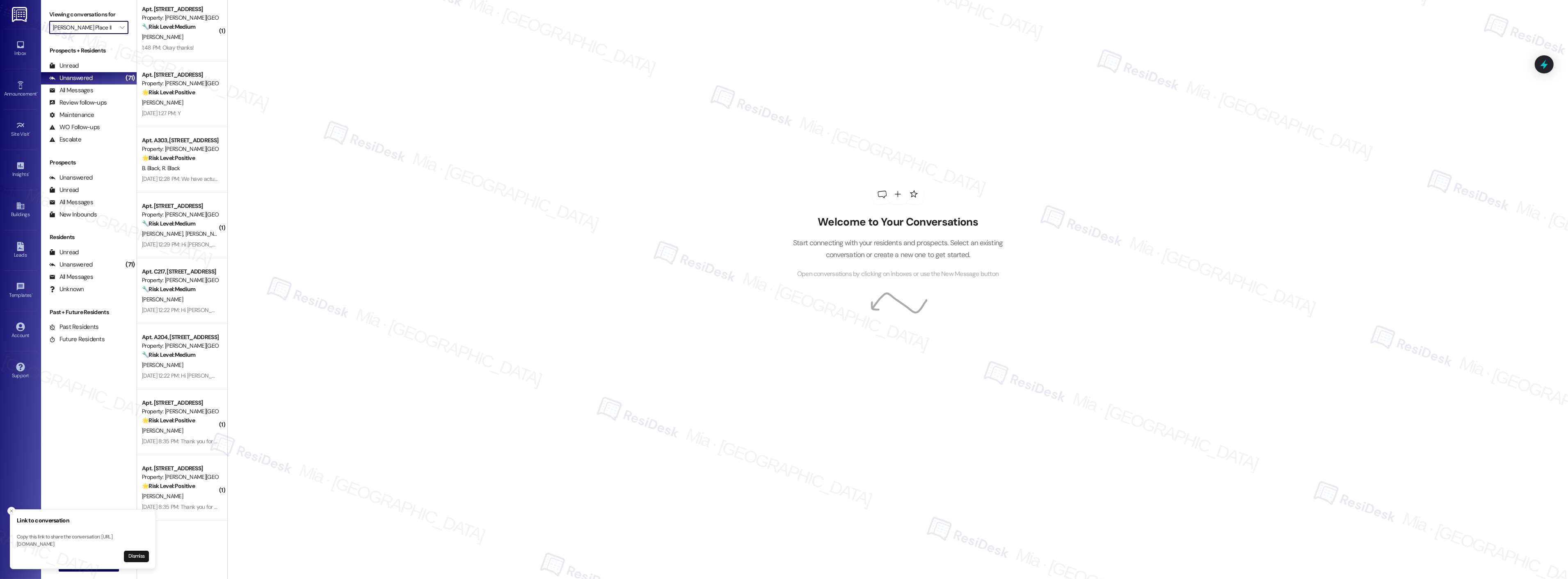
type input "Central Park Station"
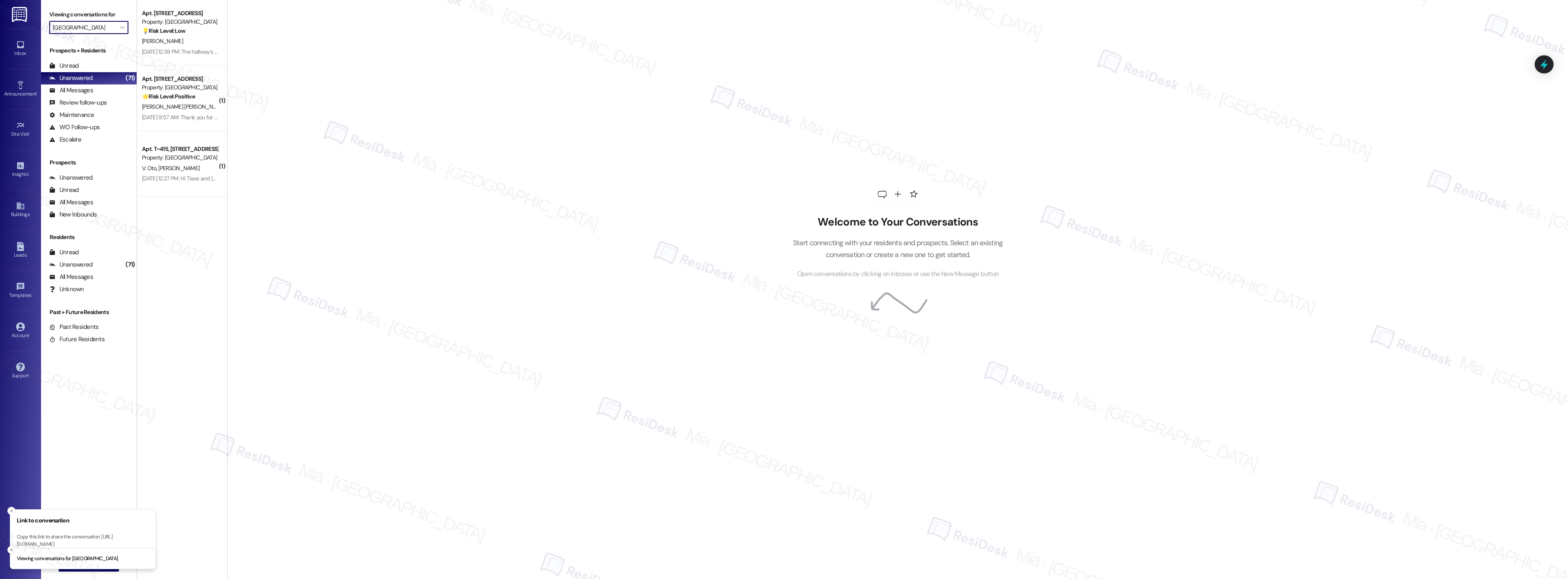
click at [101, 27] on input "Central Park Station" at bounding box center [84, 27] width 63 height 13
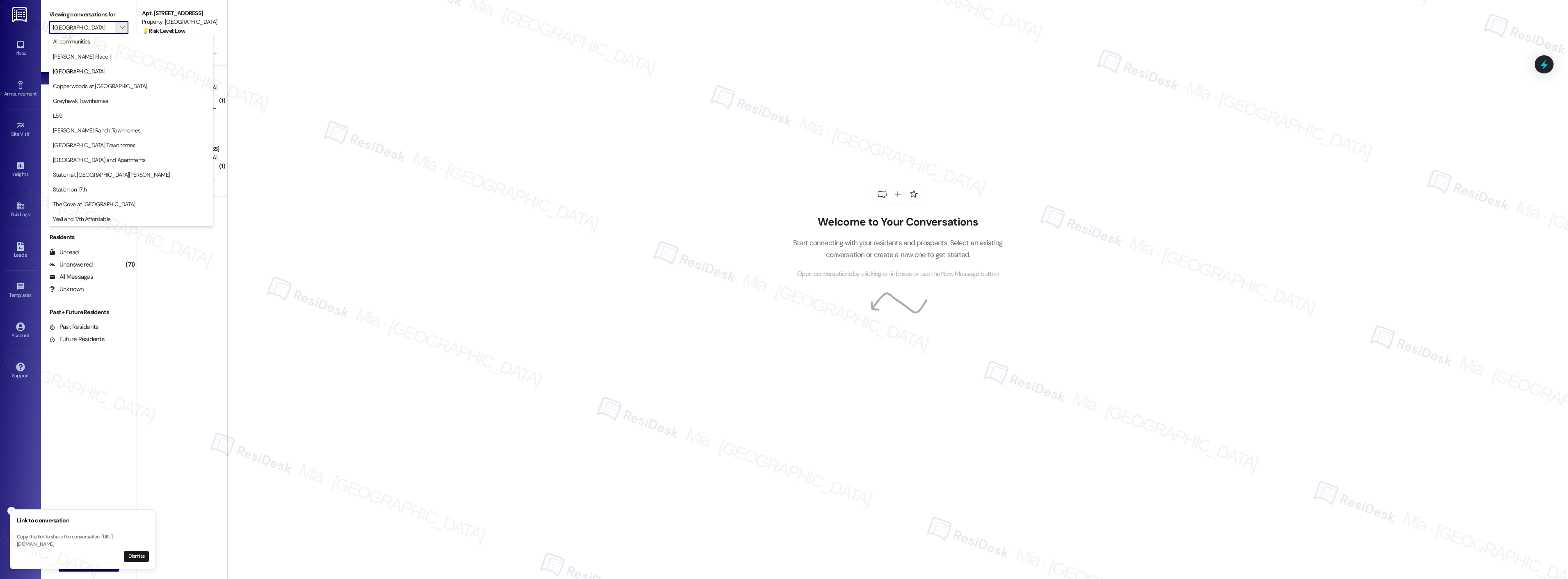
click at [337, 103] on div "Welcome to Your Conversations Start connecting with your residents and prospect…" at bounding box center [897, 290] width 1341 height 579
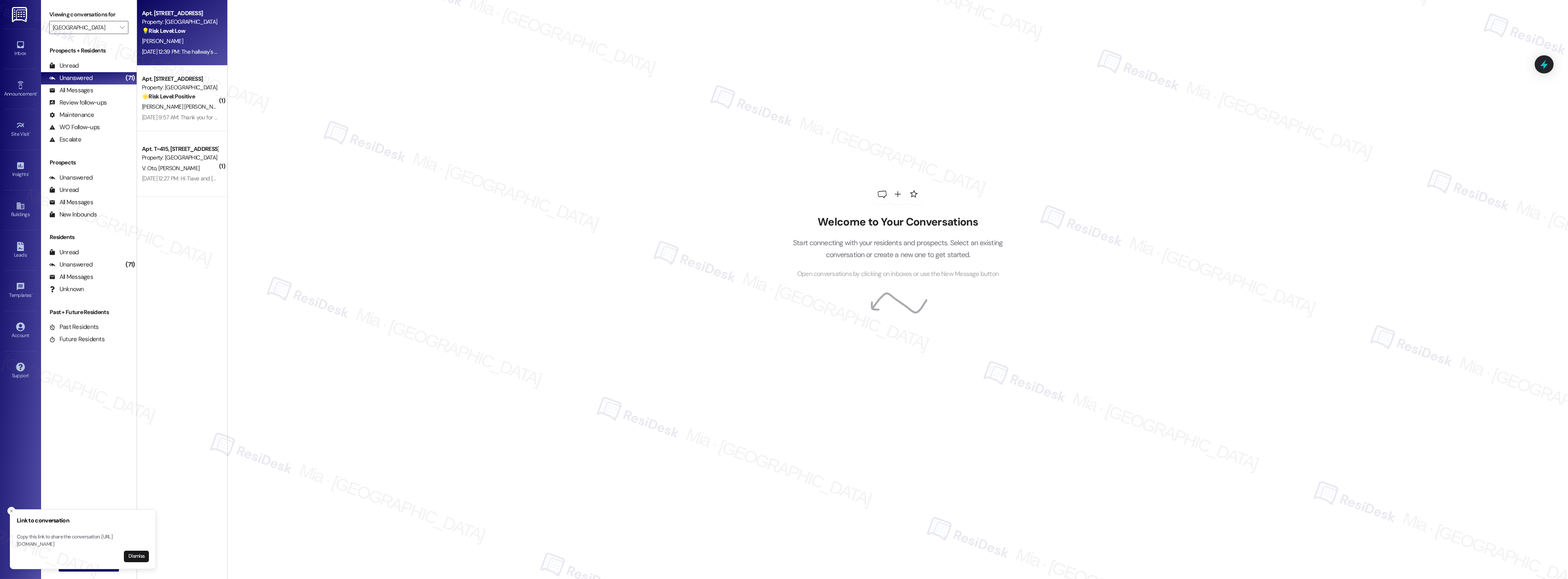
click at [146, 46] on div "[PERSON_NAME]" at bounding box center [180, 41] width 78 height 10
click at [178, 36] on div "[PERSON_NAME]" at bounding box center [180, 41] width 78 height 10
click at [181, 36] on div "[PERSON_NAME]" at bounding box center [180, 41] width 78 height 10
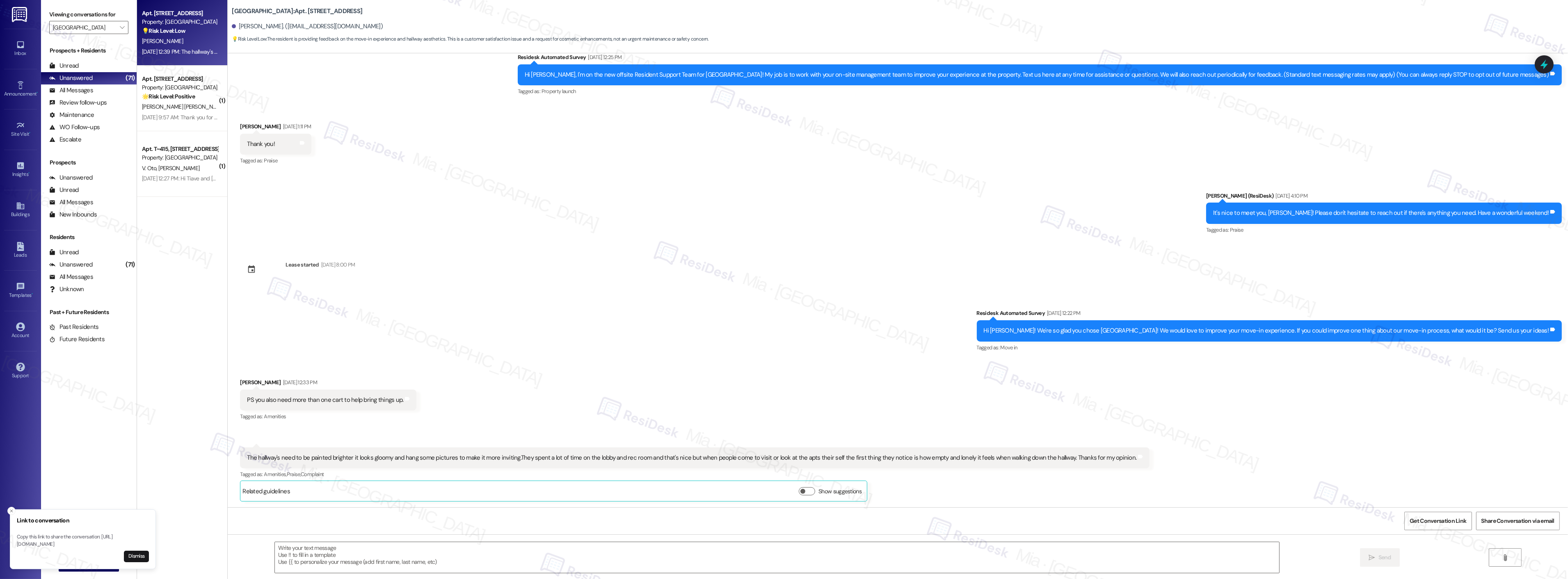
scroll to position [26, 0]
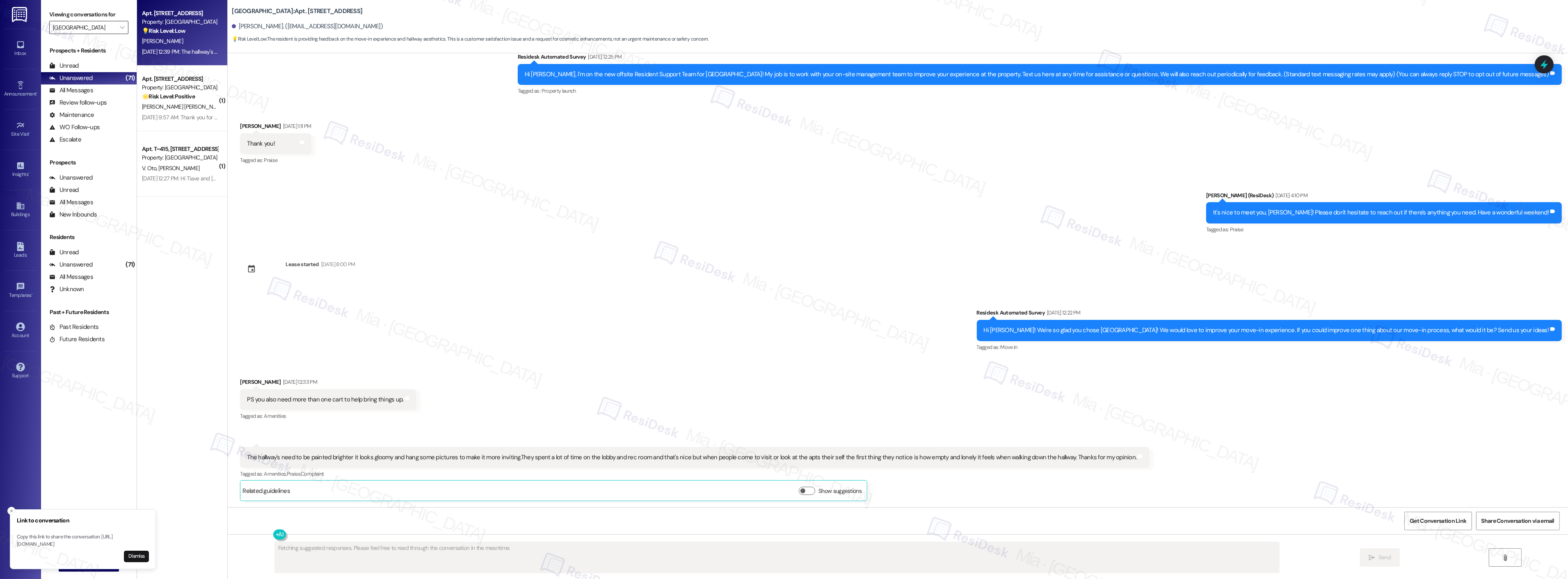
click at [106, 28] on input "Central Park Station" at bounding box center [84, 27] width 63 height 13
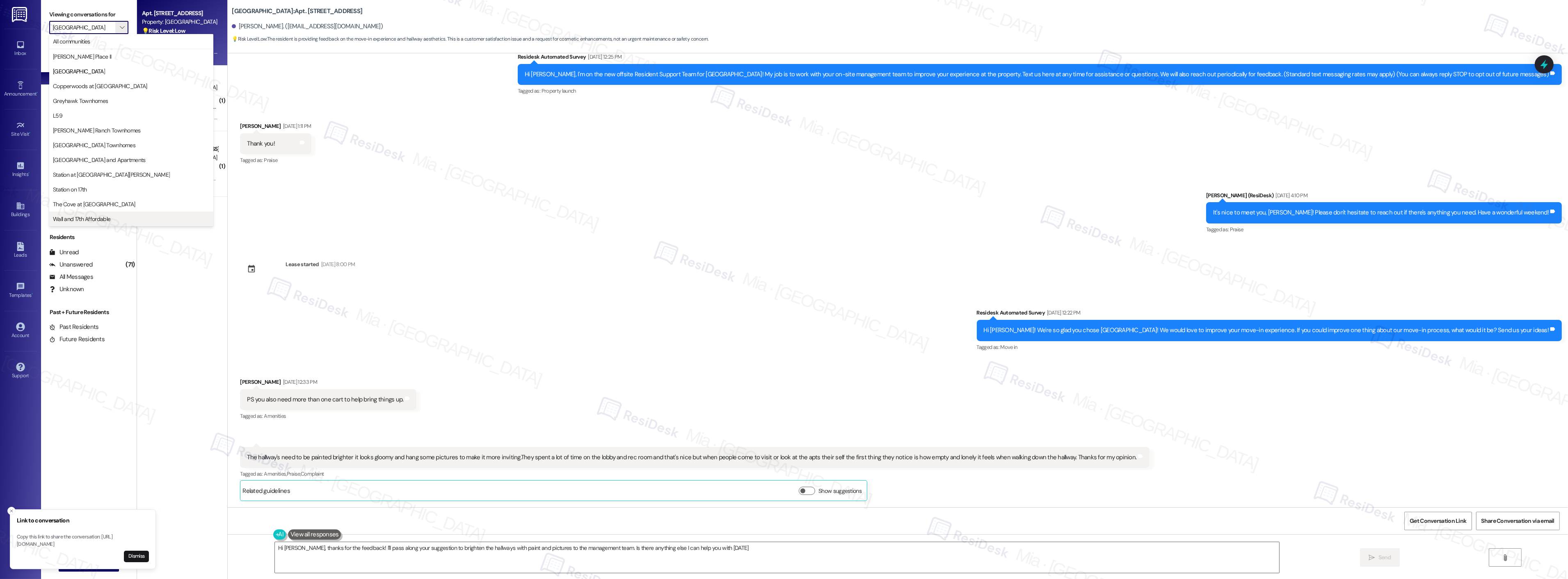
type textarea "Hi Cindy, thanks for the feedback! I'll pass along your suggestion to brighten …"
click at [112, 190] on span "Station on 17th" at bounding box center [131, 189] width 156 height 8
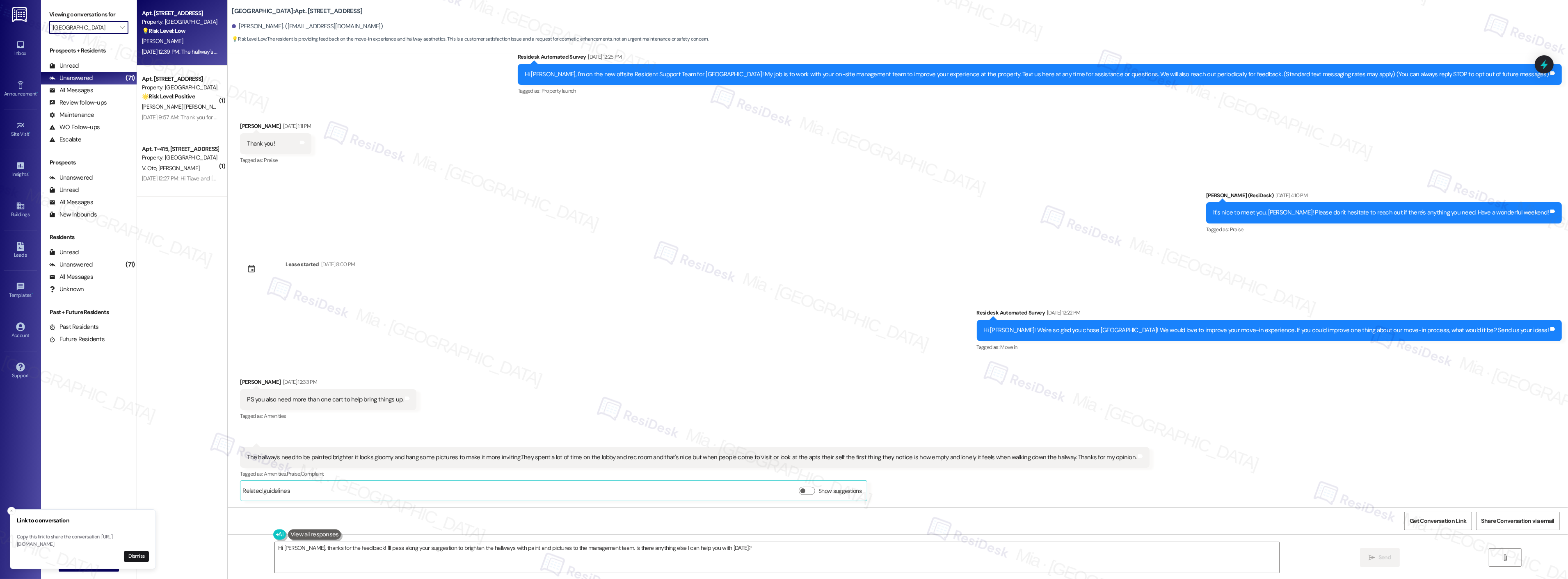
type input "Station on 17th"
click at [187, 56] on div "Sep 08, 2025 at 11:33 AM: Hi, are we able to limit the amount of mass texts we …" at bounding box center [180, 51] width 78 height 10
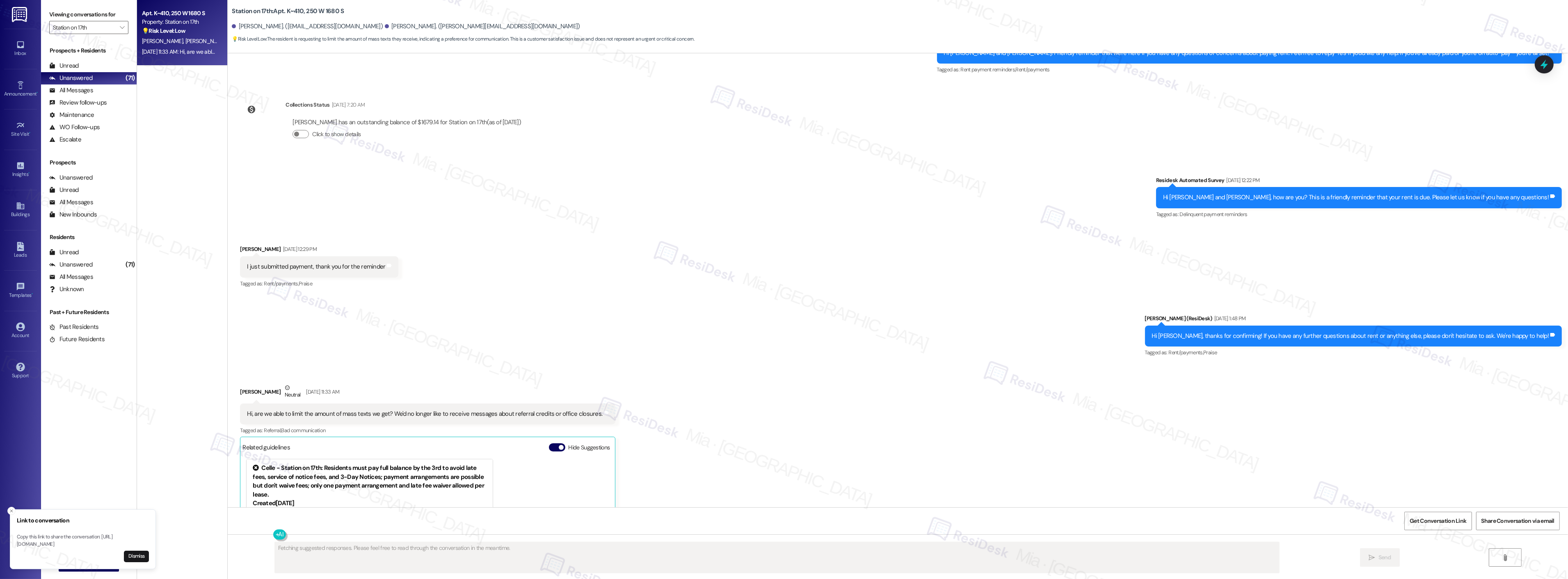
scroll to position [1998, 0]
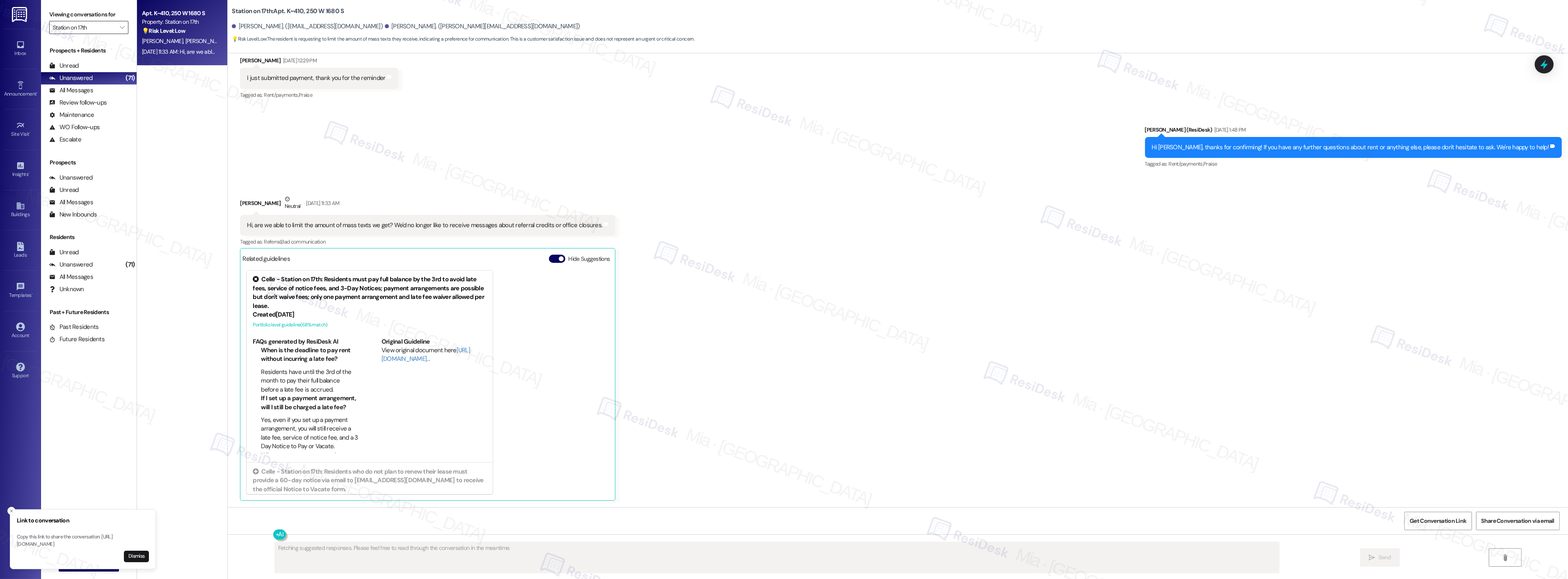
click at [104, 31] on input "Station on 17th" at bounding box center [84, 27] width 63 height 13
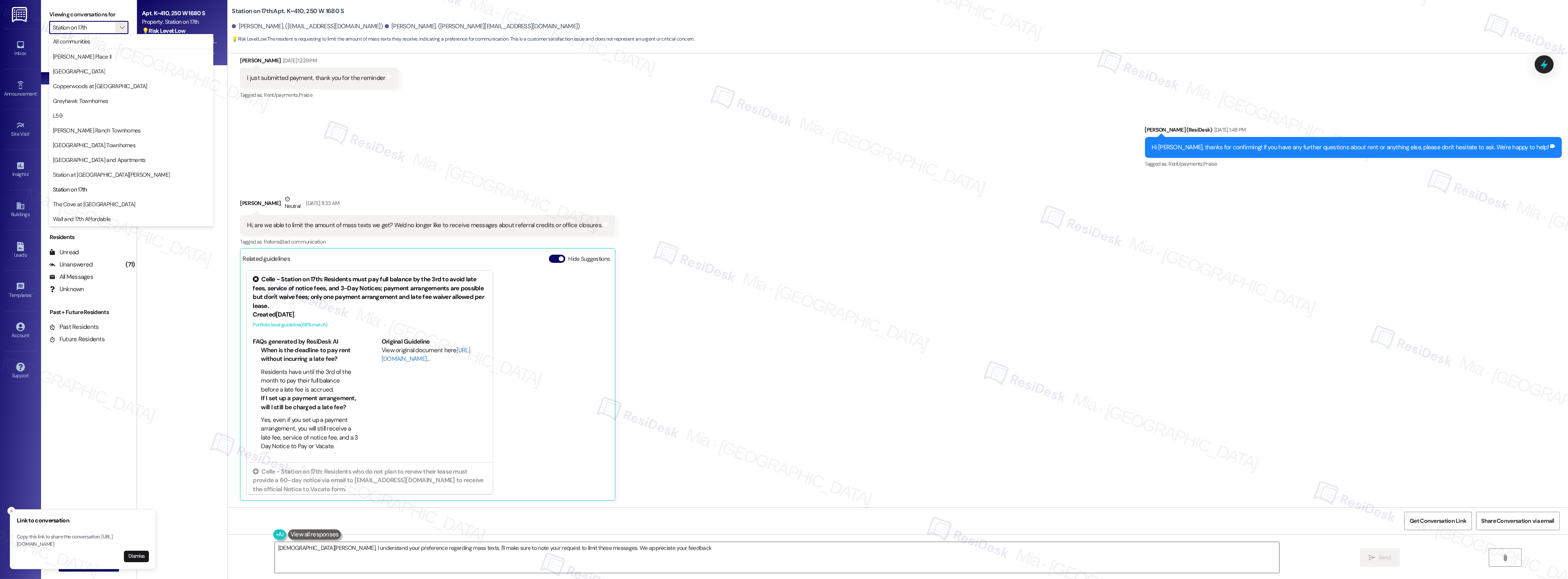
type textarea "Hi Daniel, I understand your preference regarding mass texts. I'll make sure to…"
click at [108, 171] on span "Station at Park Meadows" at bounding box center [112, 175] width 117 height 8
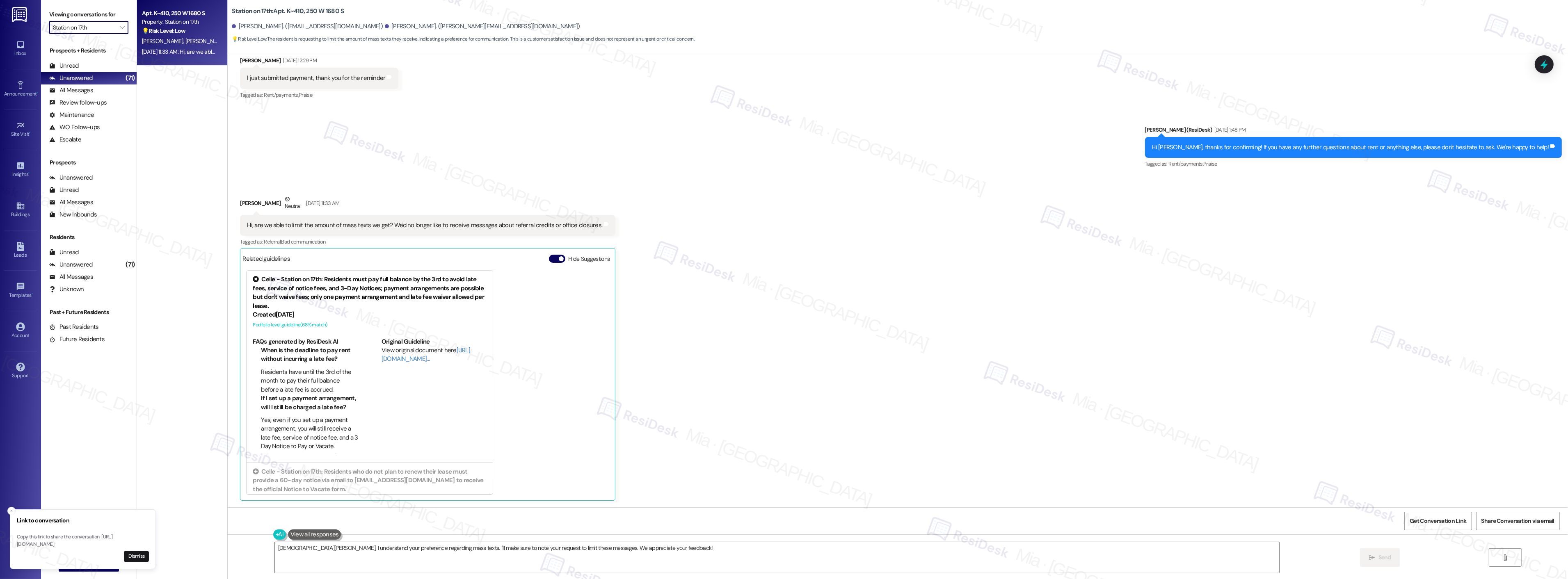
type input "Station at Park Meadows"
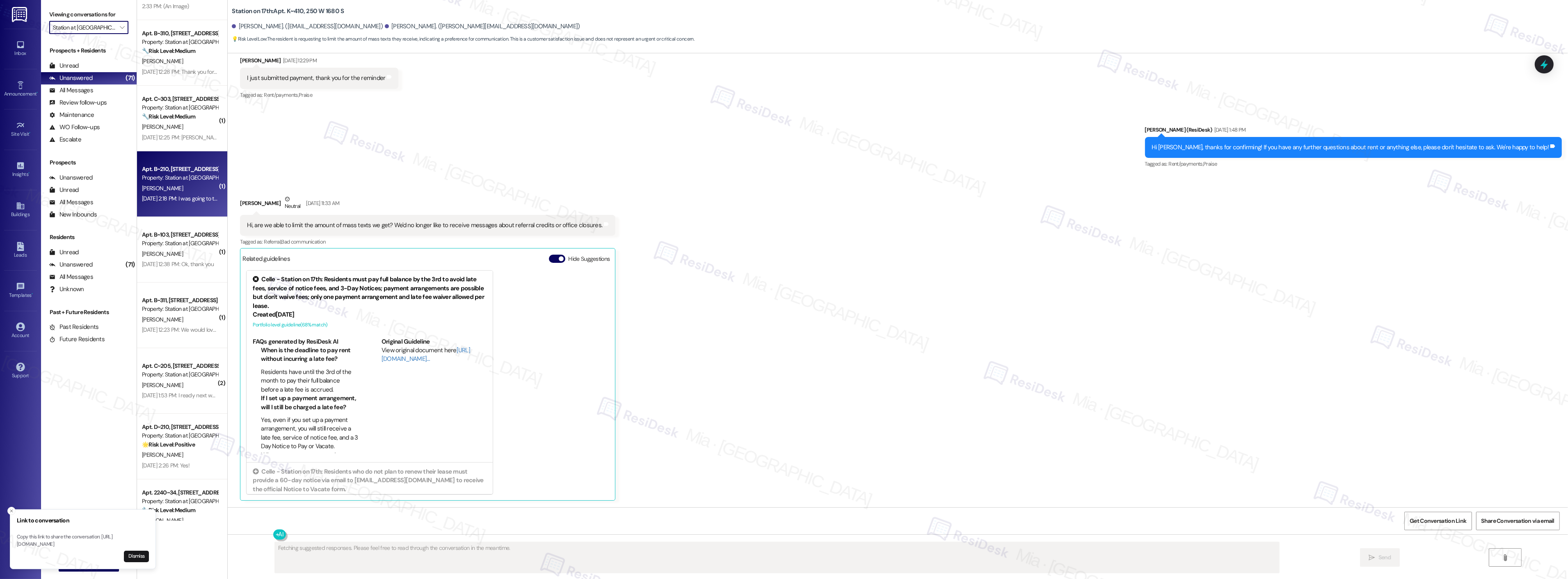
scroll to position [91, 0]
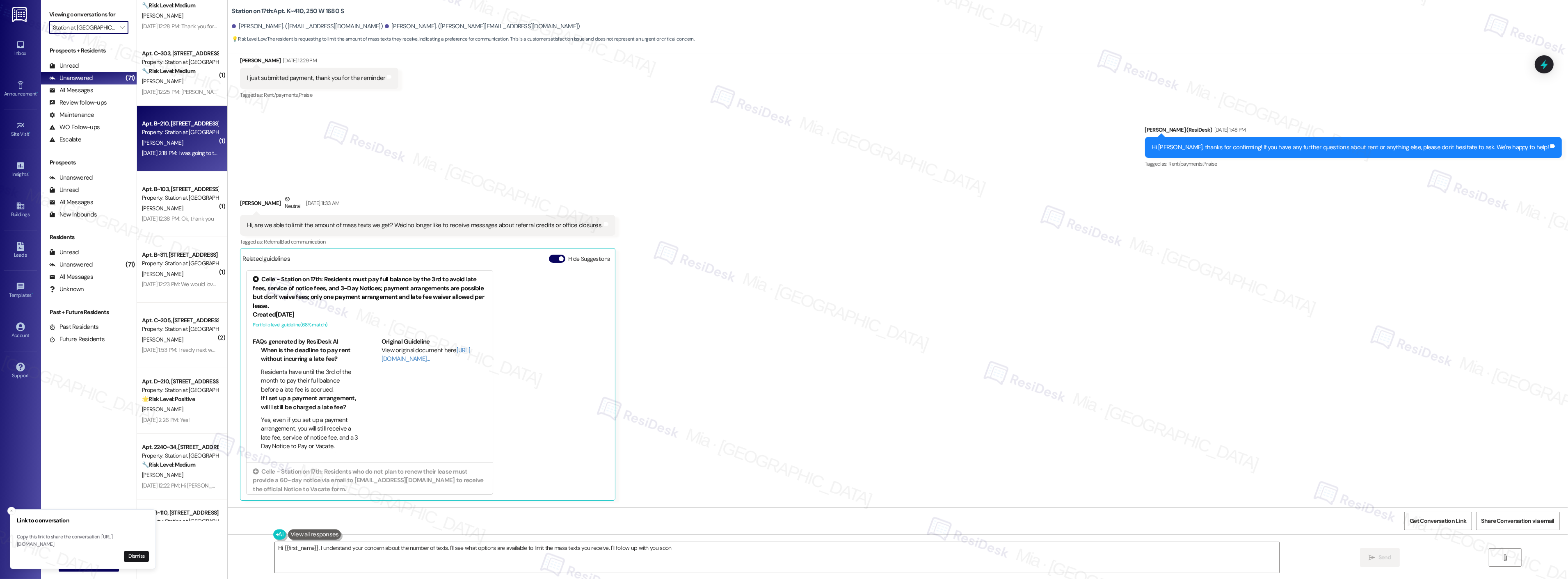
type textarea "Hi {{first_name}}, I understand your concern about the number of texts. I'll se…"
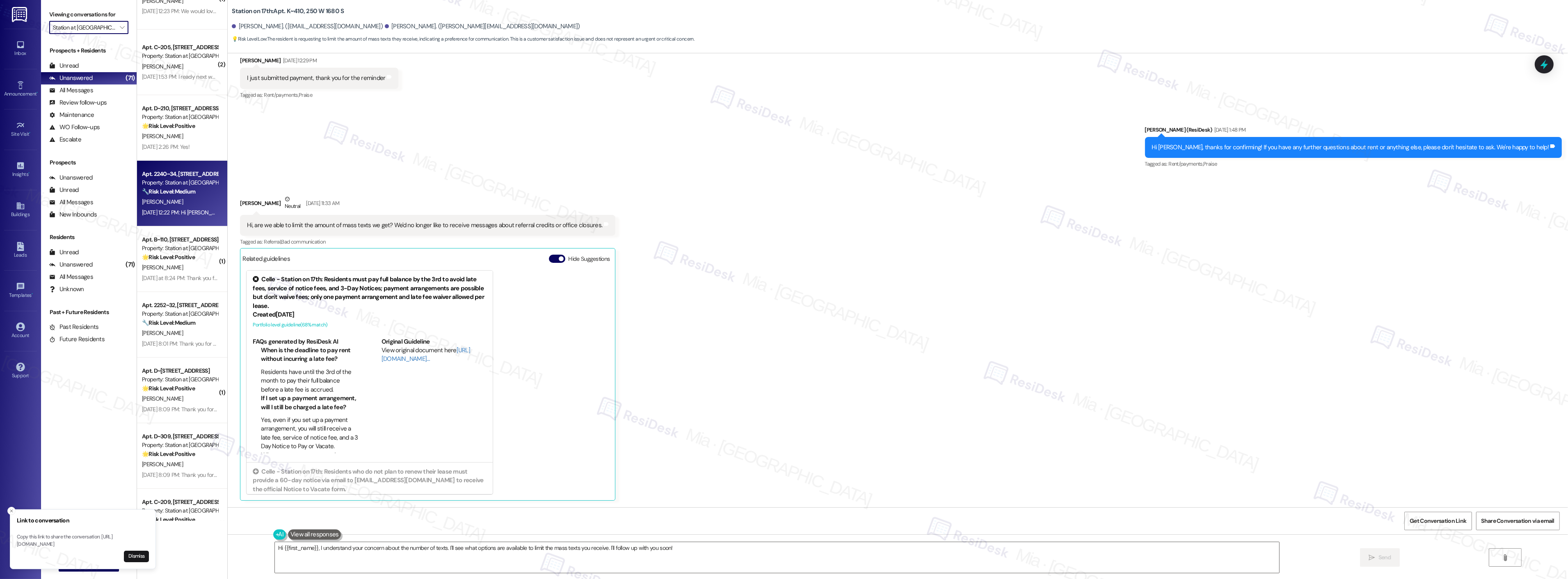
scroll to position [398, 0]
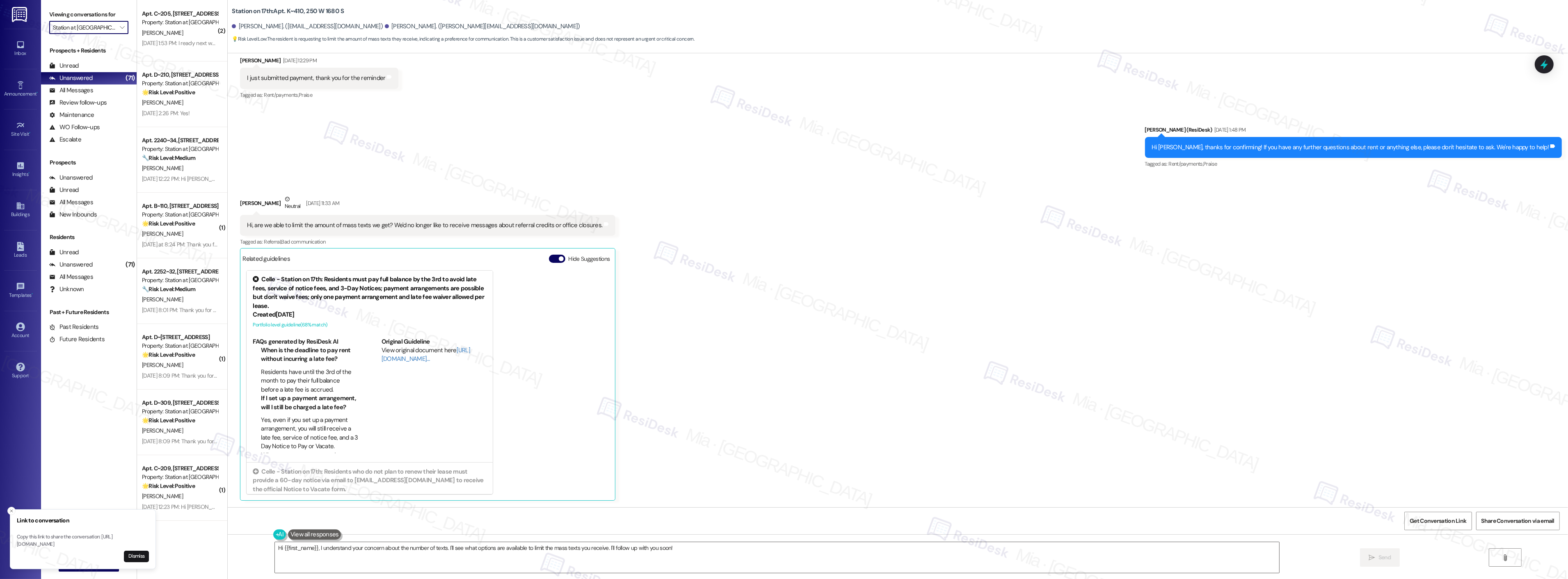
click at [107, 31] on input "Station at Park Meadows" at bounding box center [84, 27] width 63 height 13
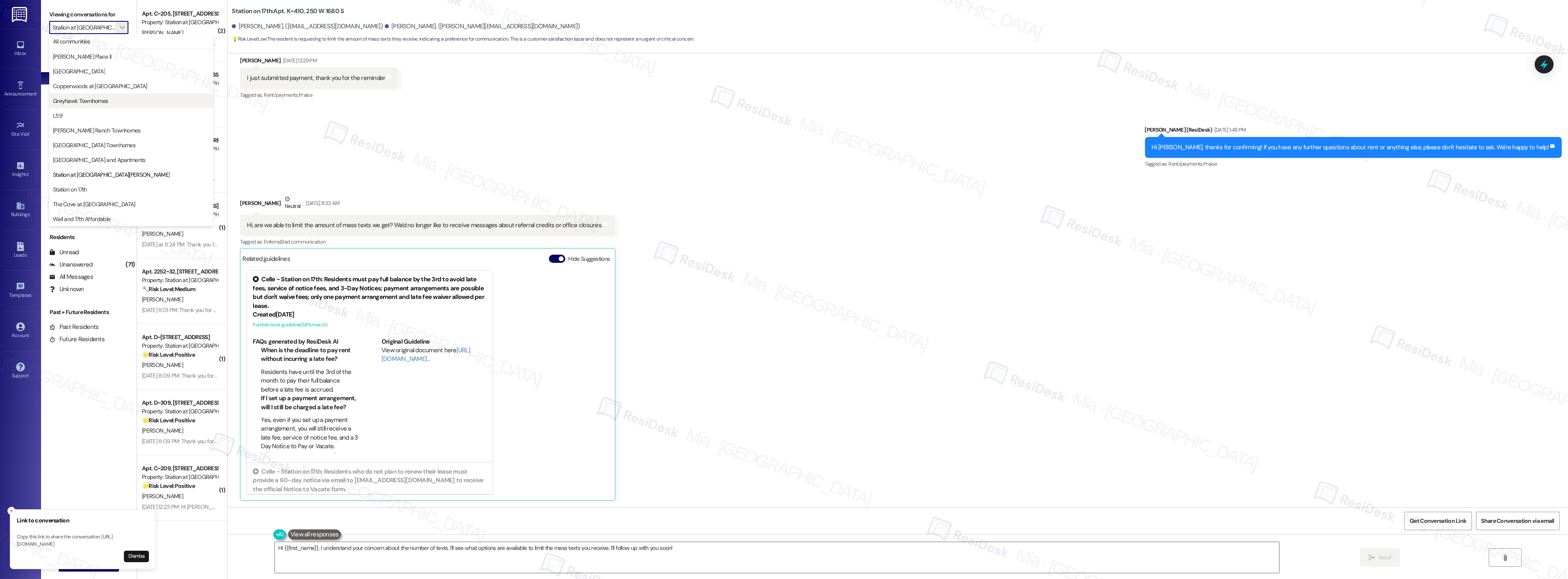
click at [100, 100] on span "Greyhawk Townhomes" at bounding box center [80, 101] width 55 height 8
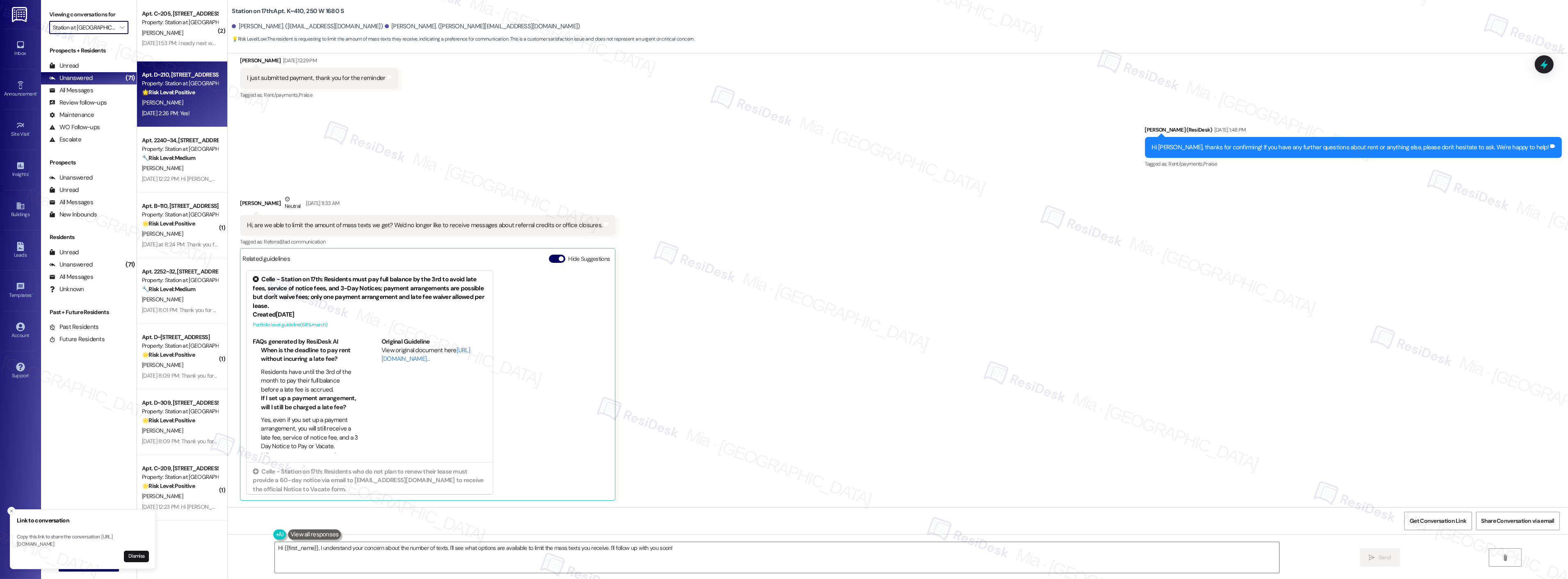
type input "Greyhawk Townhomes"
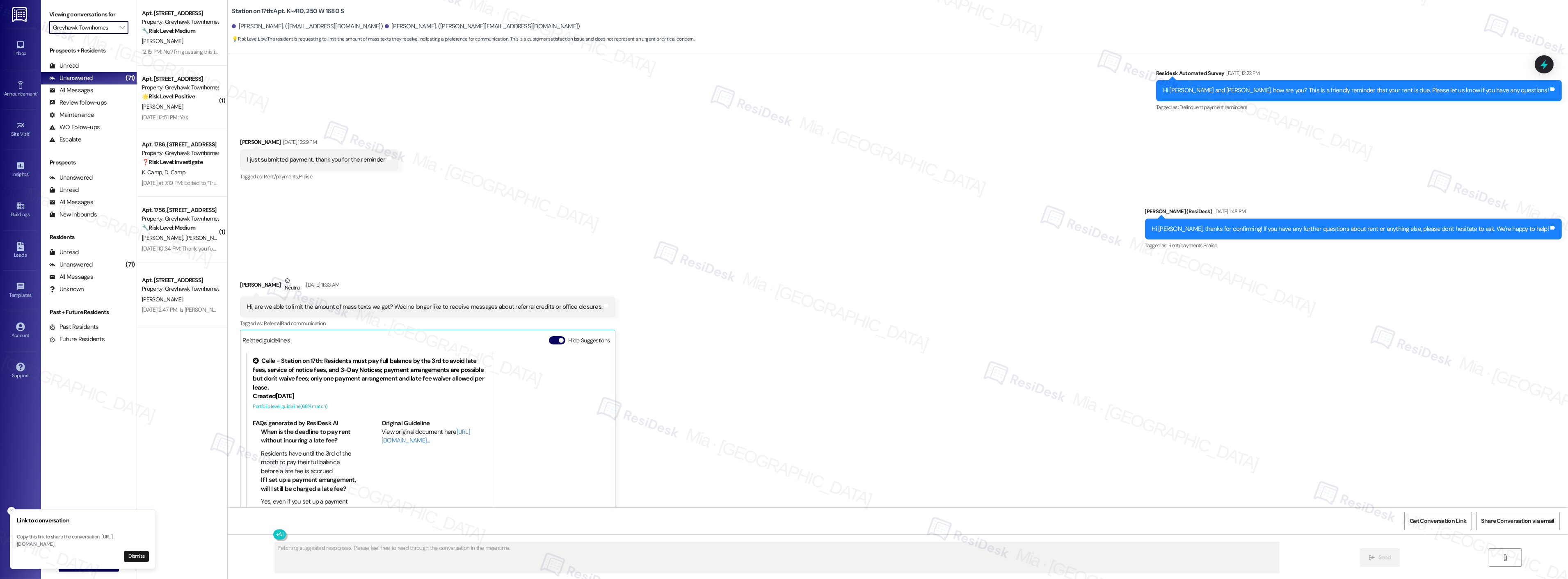
scroll to position [1998, 0]
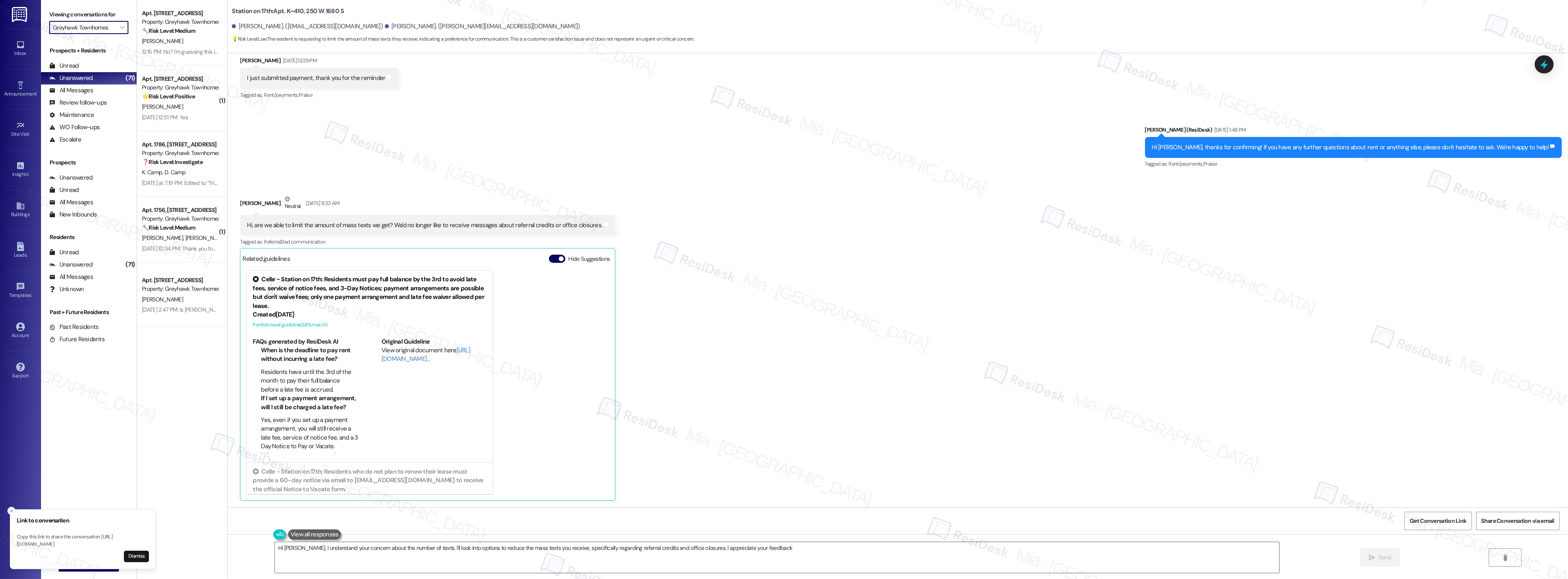
type textarea "Hi Daniel, I understand your concern about the number of texts. I'll look into …"
click at [118, 32] on span "" at bounding box center [122, 27] width 8 height 13
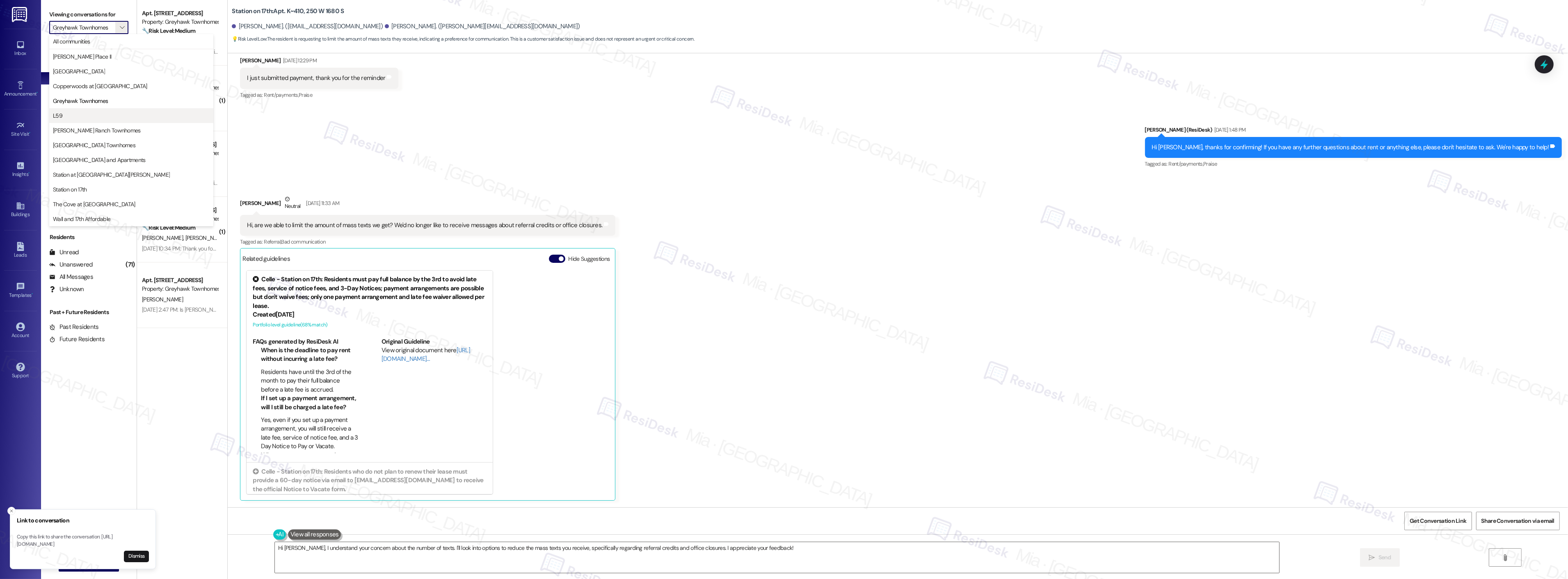
click at [95, 119] on span "L59" at bounding box center [131, 115] width 156 height 8
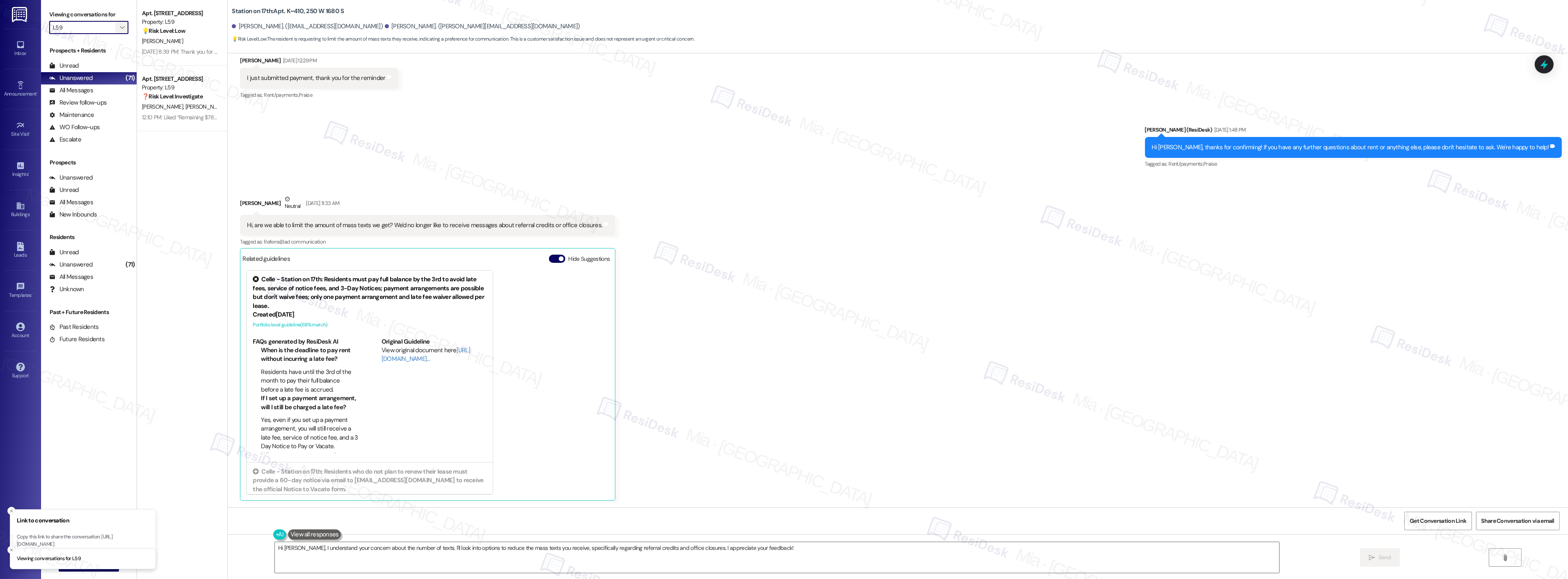
click at [120, 30] on icon "" at bounding box center [122, 27] width 5 height 6
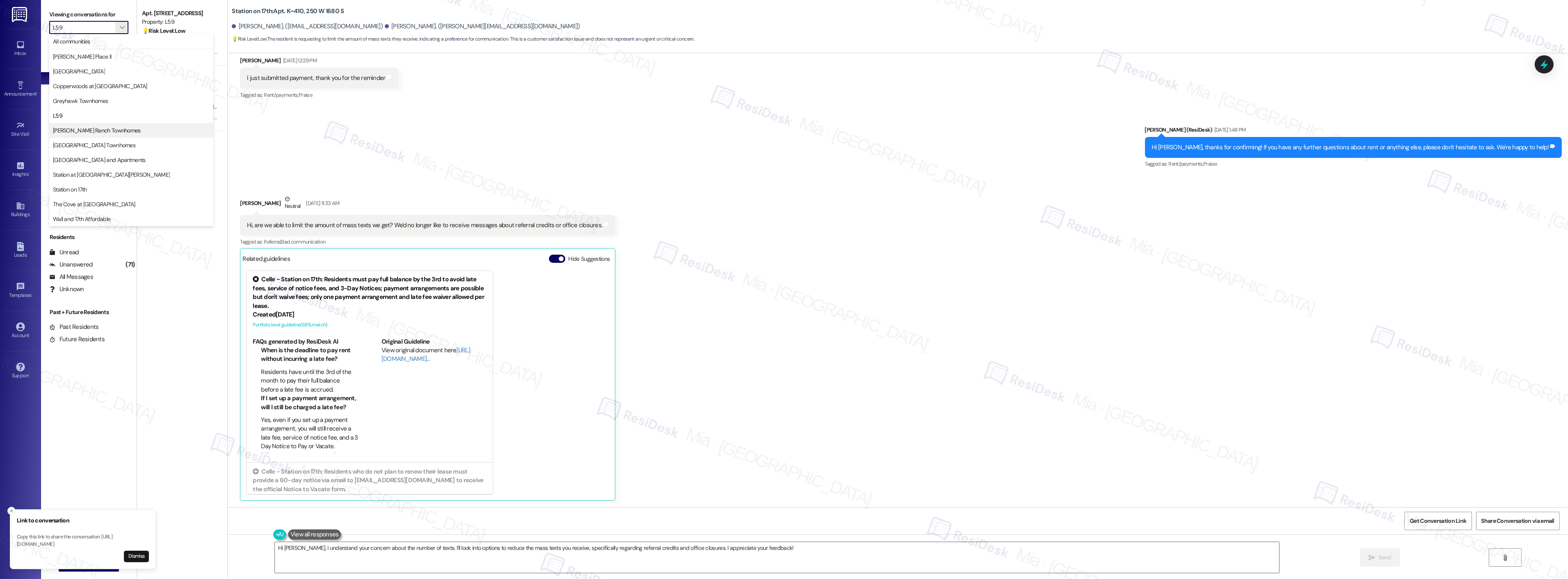
click at [113, 128] on span "Porter Ranch Townhomes" at bounding box center [96, 130] width 87 height 8
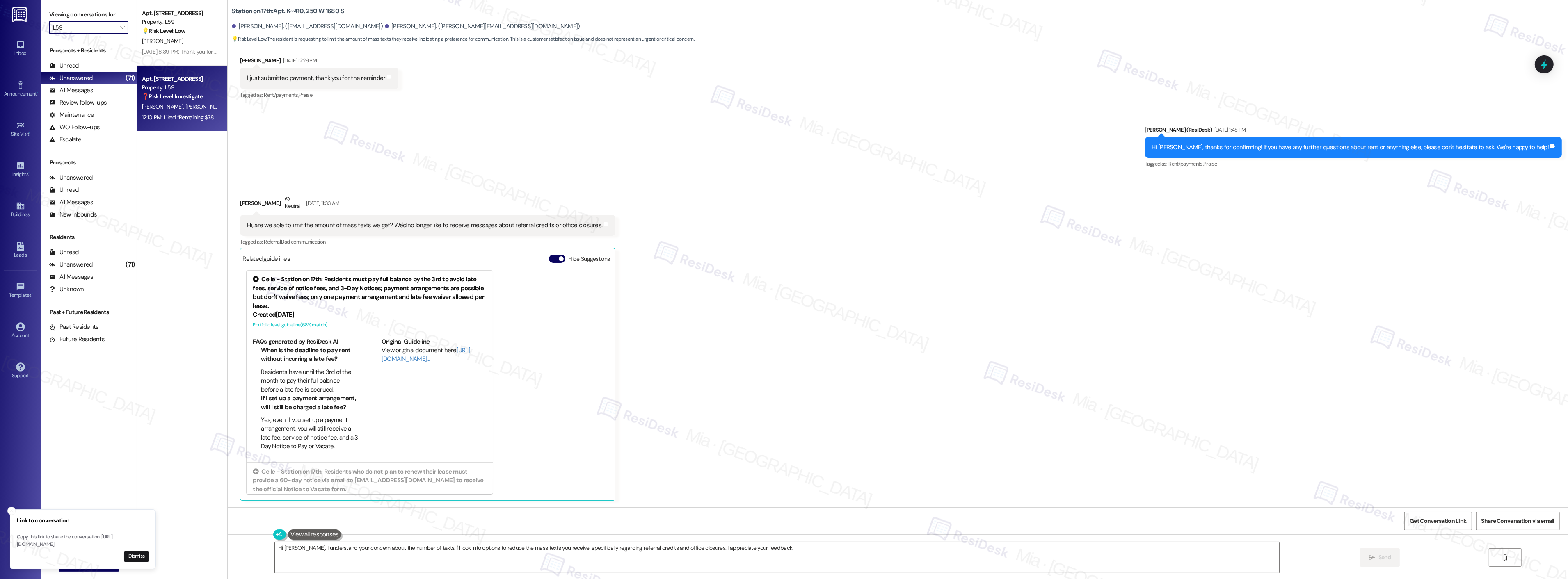
type input "Porter Ranch Townhomes"
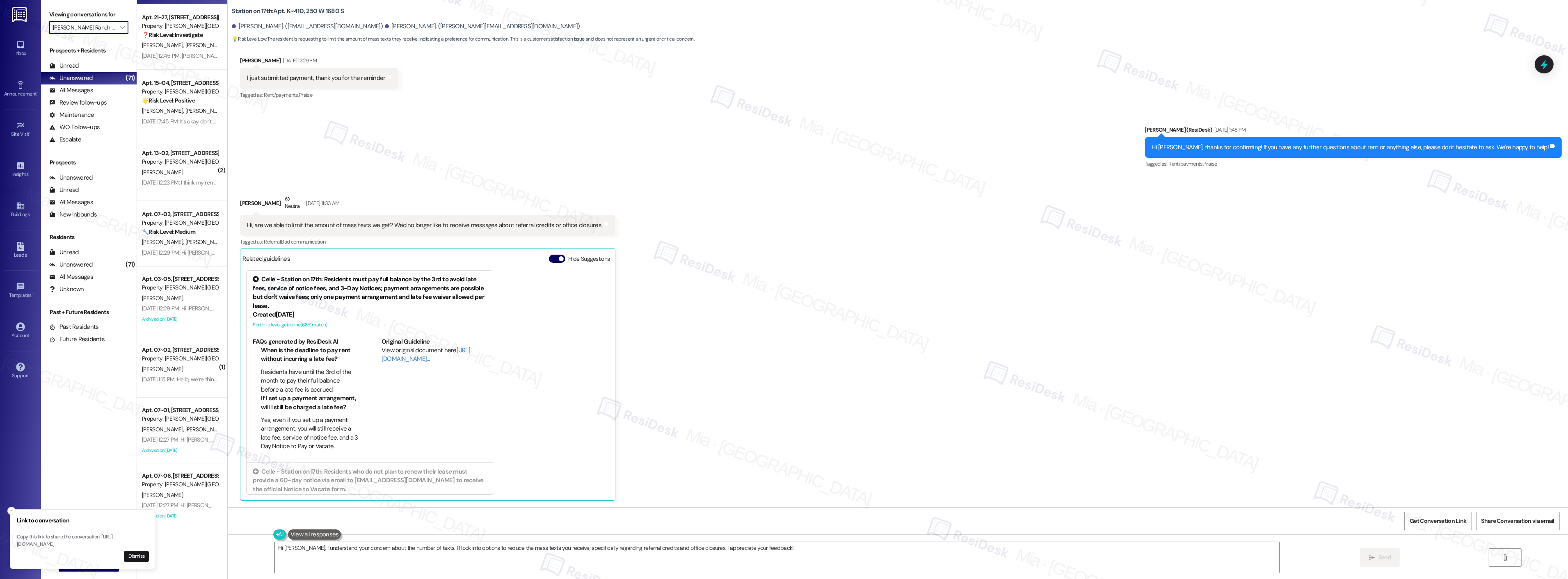
scroll to position [200, 0]
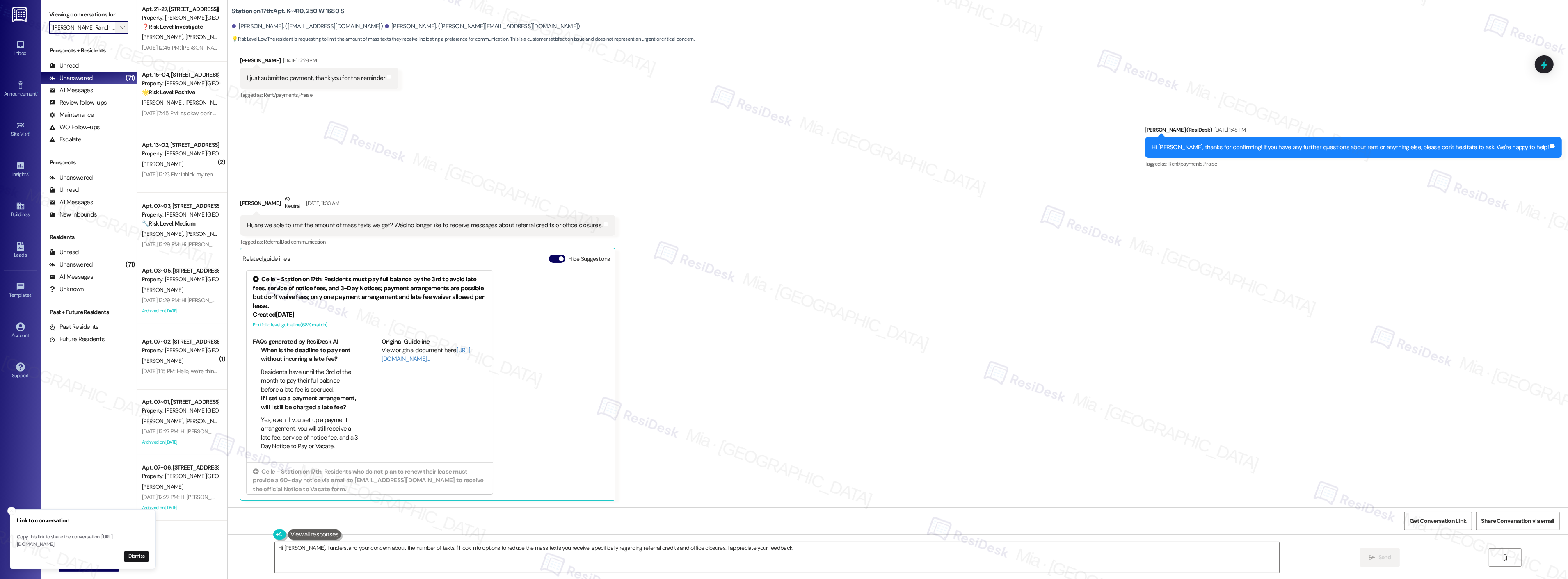
click at [118, 23] on span "" at bounding box center [122, 27] width 8 height 13
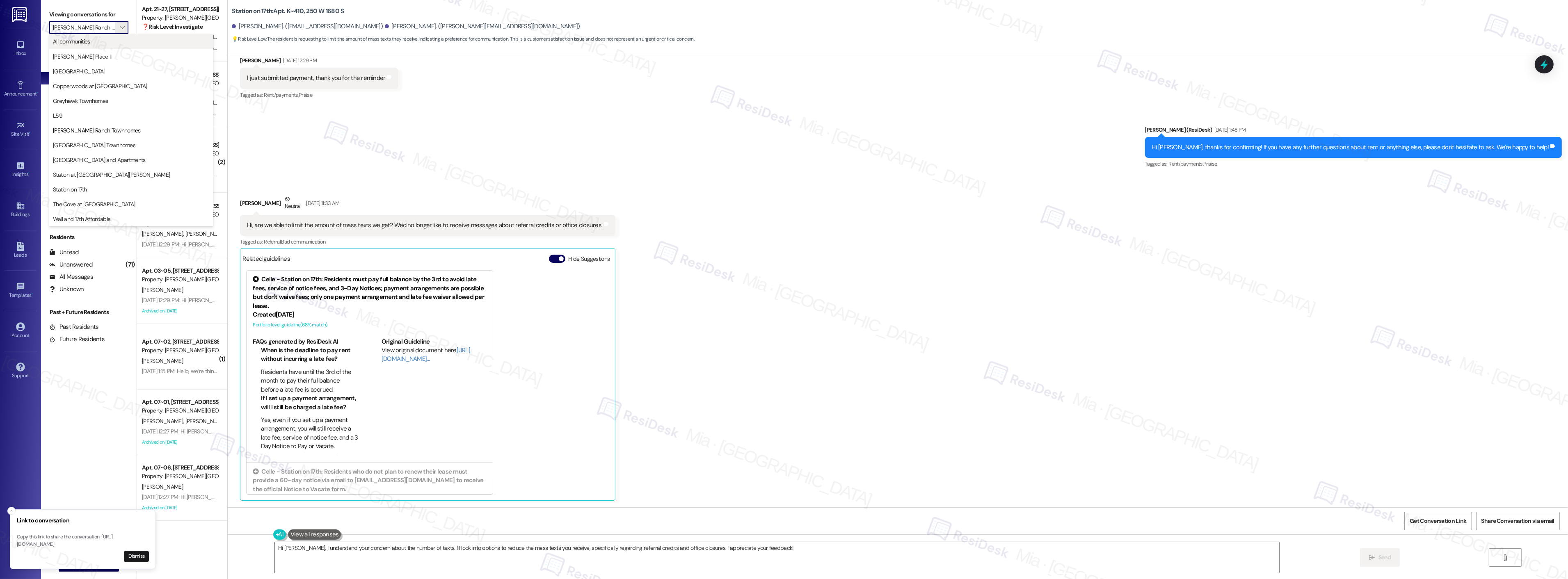
click at [96, 43] on span "All communities" at bounding box center [131, 42] width 156 height 8
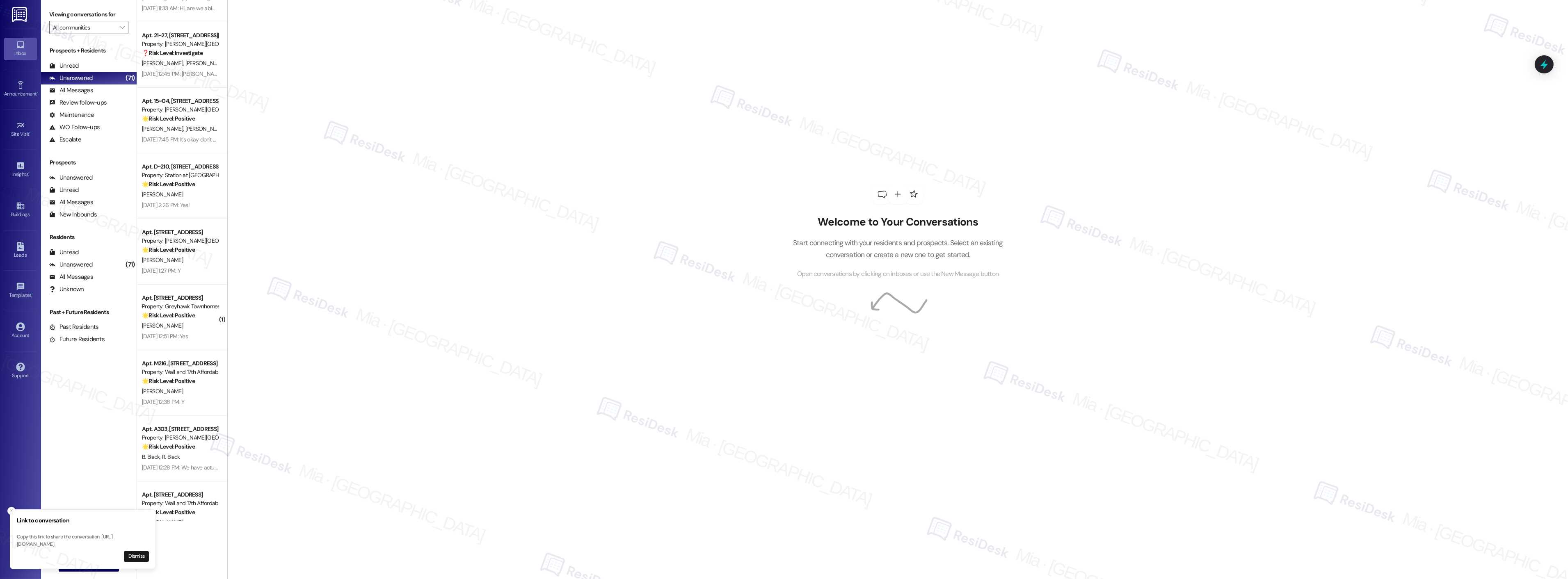
scroll to position [592, 0]
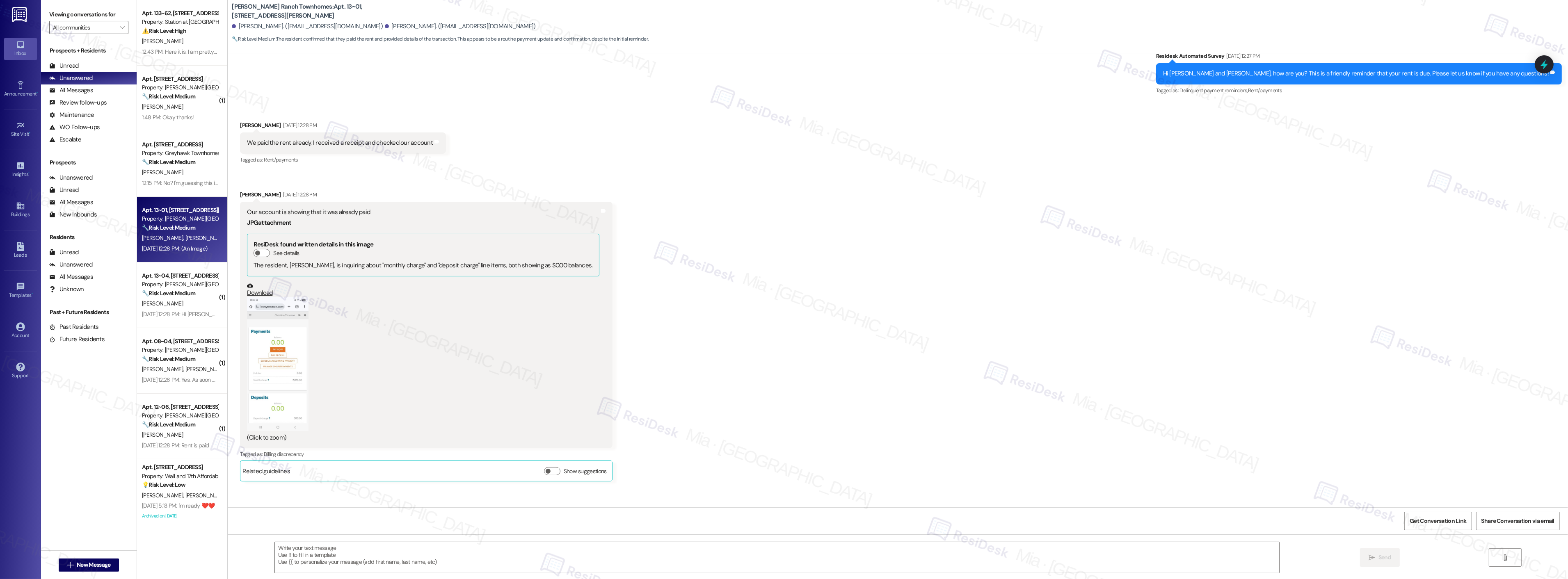
scroll to position [423, 0]
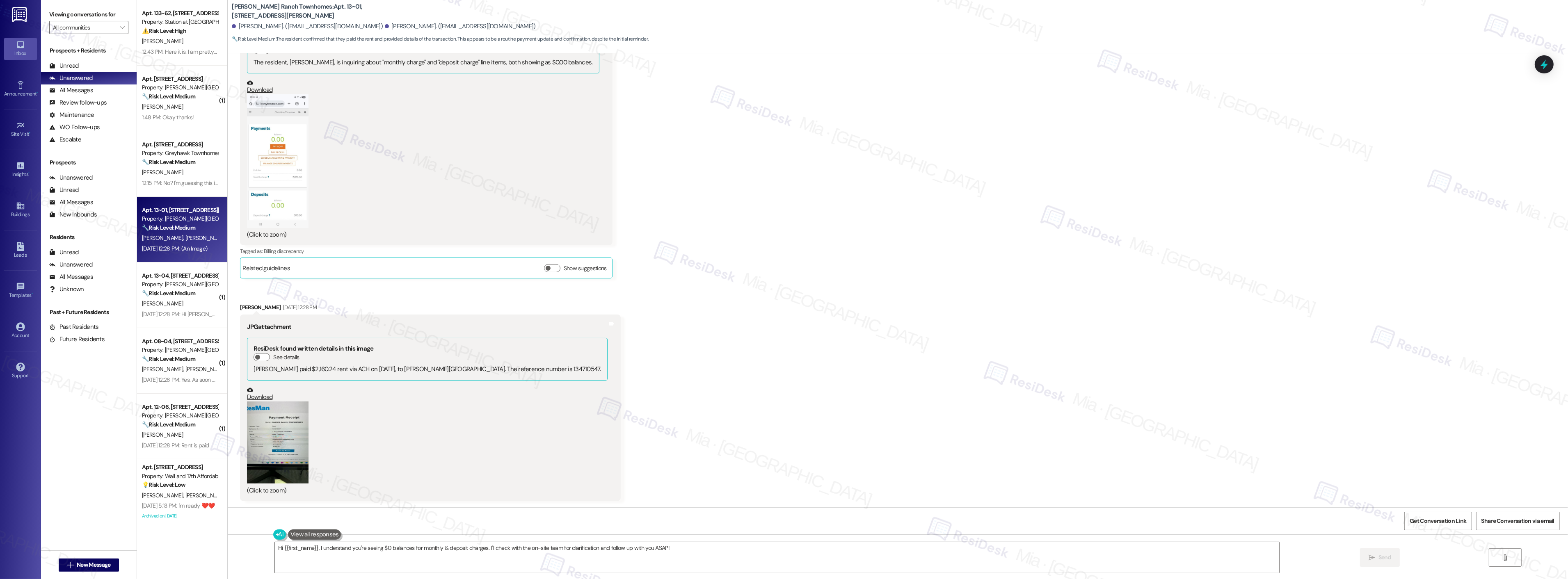
click at [286, 432] on button "Zoom image" at bounding box center [278, 442] width 62 height 82
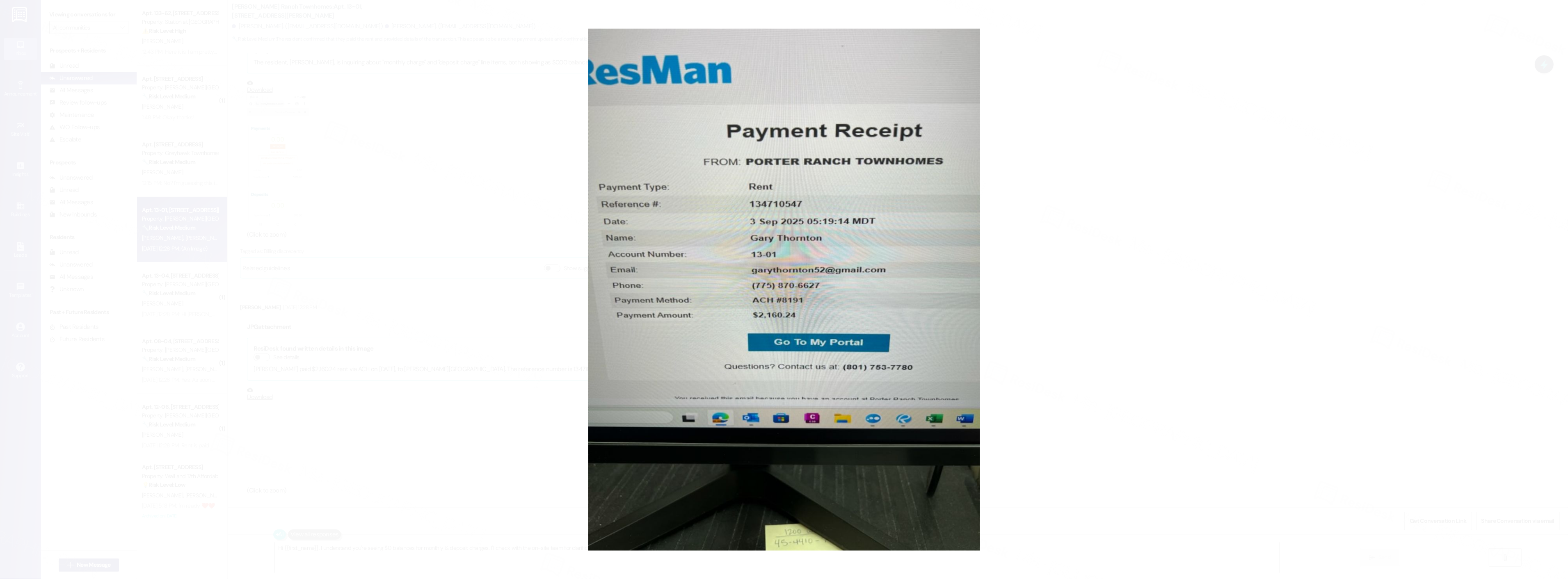
click at [1083, 313] on button "Unzoom image" at bounding box center [784, 290] width 1568 height 579
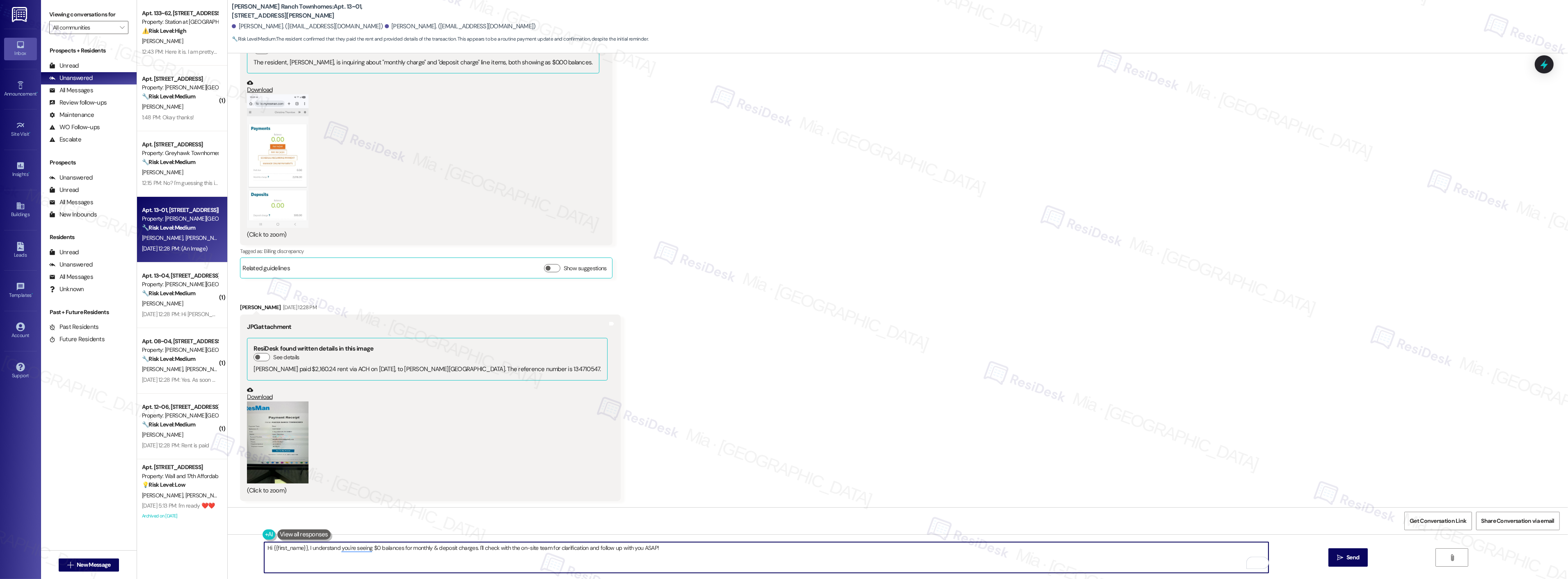
drag, startPoint x: 673, startPoint y: 548, endPoint x: 302, endPoint y: 553, distance: 371.0
click at [302, 553] on textarea "Hi {{first_name}}, I understand you're seeing $0 balances for monthly & deposit…" at bounding box center [766, 557] width 1004 height 30
paste textarea "Hi, I'm sorry for the delay in getting back to you.Thank you for the update and…"
click at [309, 547] on textarea "Hi {{first_name}}, Hi, I'm sorry for the delay in getting back to you.Thank you…" at bounding box center [766, 557] width 1004 height 30
click at [408, 549] on textarea "Hi {{first_name}}, I'm sorry for the delay in getting back to you.Thank you for…" at bounding box center [766, 557] width 1004 height 30
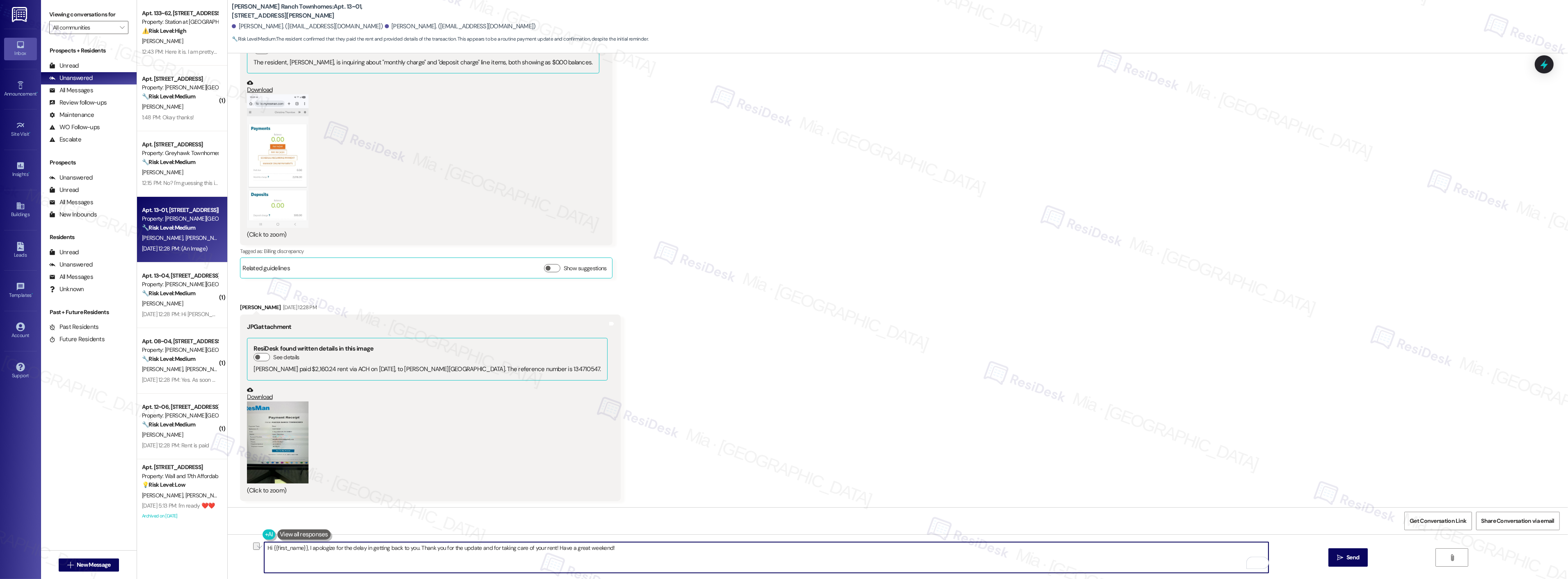
drag, startPoint x: 619, startPoint y: 546, endPoint x: 203, endPoint y: 548, distance: 416.0
click at [203, 548] on div "Apt. 133~62, 2229 North 100 West Property: Station at Park Meadows ⚠️ Risk Leve…" at bounding box center [852, 290] width 1431 height 579
click at [297, 547] on textarea "Hi {{first_name}}, I apologize for the delay in getting back to you. Thank you …" at bounding box center [766, 557] width 1004 height 30
drag, startPoint x: 301, startPoint y: 548, endPoint x: 268, endPoint y: 550, distance: 33.1
click at [266, 548] on textarea "Hi {{first_name}}, I apologize for the delay in getting back to you. Thank you …" at bounding box center [766, 557] width 1004 height 30
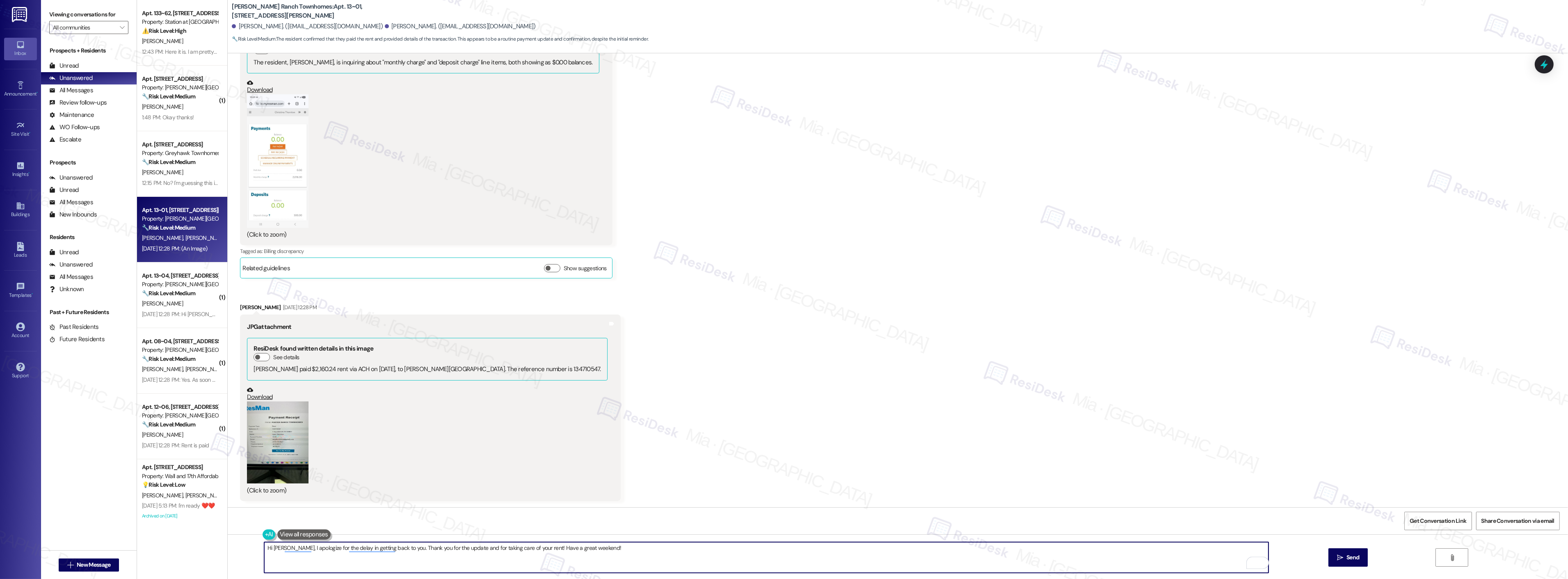
click at [605, 544] on textarea "Hi Gary, I apologize for the delay in getting back to you. Thank you for the up…" at bounding box center [766, 557] width 1004 height 30
type textarea "Hi Gary, I apologize for the delay in getting back to you. Thank you for the up…"
click at [1340, 557] on icon "" at bounding box center [1340, 557] width 6 height 6
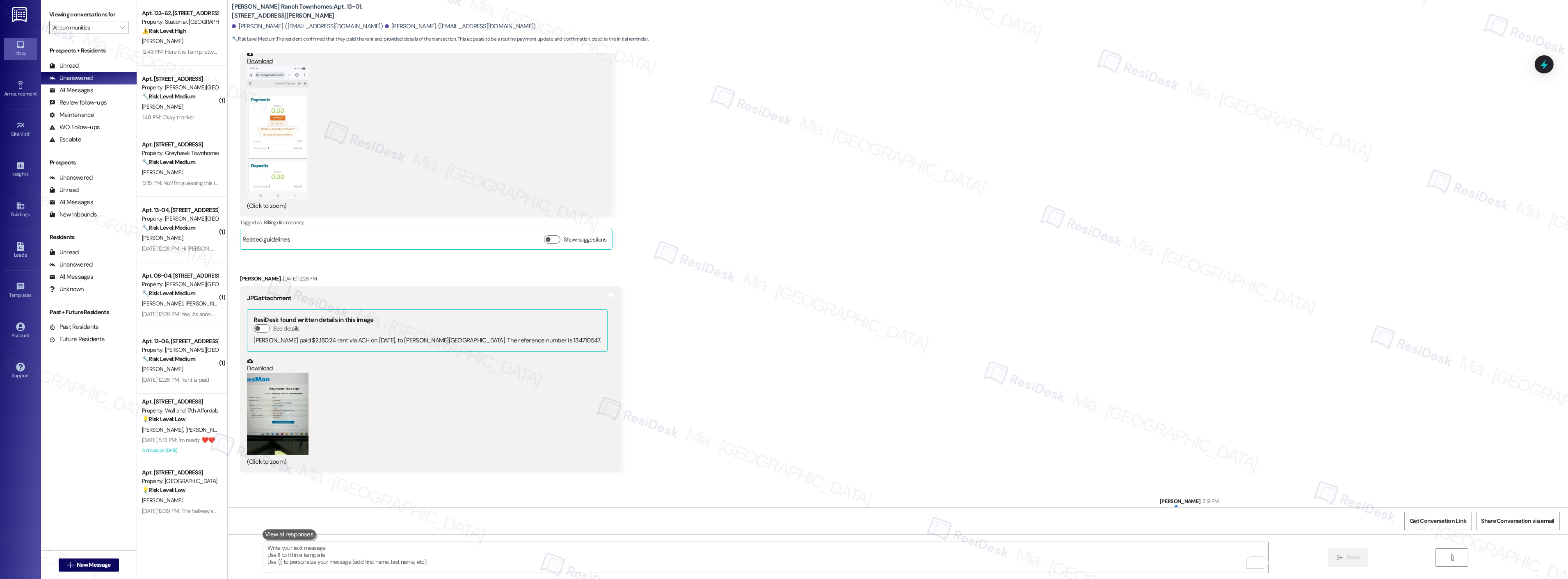
scroll to position [479, 0]
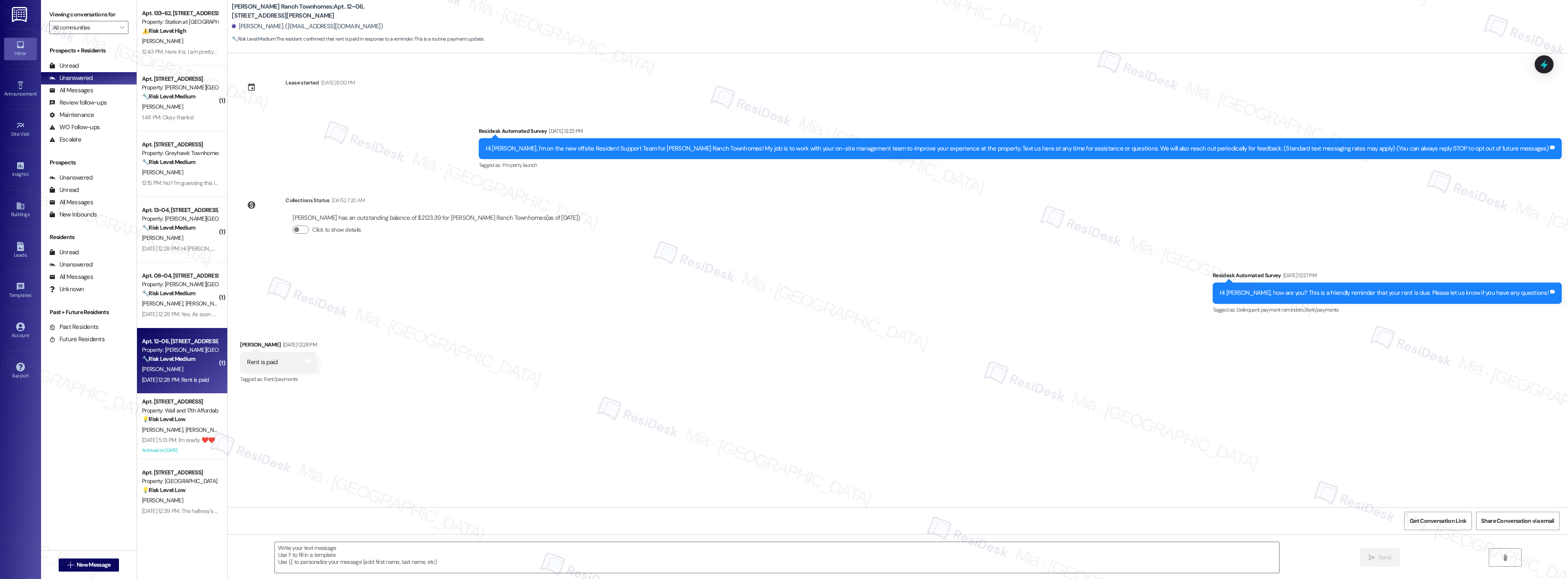
type textarea "Fetching suggested responses. Please feel free to read through the conversation…"
click at [327, 551] on textarea at bounding box center [776, 557] width 1004 height 30
paste textarea "Thanks,, for the update and for taking care of your rent! Have a great weekend!"
click at [277, 548] on textarea "Thanks,, for the update and for taking care of your rent! Have a great weekend!" at bounding box center [766, 557] width 1004 height 30
click at [278, 551] on textarea "Thanks,, for the update and for taking care of your rent! Have a great weekend!" at bounding box center [766, 557] width 1004 height 30
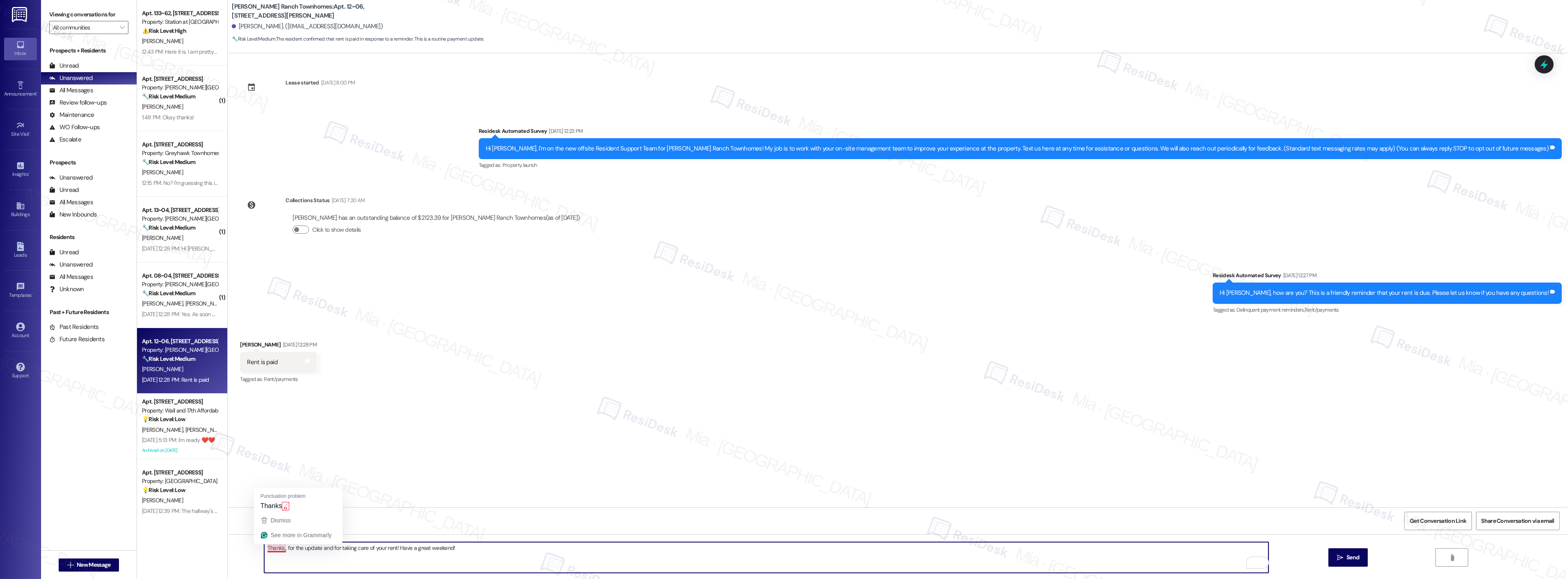
click at [276, 548] on textarea "Thanks,, for the update and for taking care of your rent! Have a great weekend!" at bounding box center [766, 557] width 1004 height 30
click at [278, 550] on textarea "Thanks,, for the update and for taking care of your rent! Have a great weekend!" at bounding box center [766, 557] width 1004 height 30
type textarea "Thanks, [PERSON_NAME], for the update and for taking care of your rent! Have a …"
click at [1343, 562] on button " Send" at bounding box center [1348, 557] width 40 height 18
click at [1129, 383] on div "Received via SMS [PERSON_NAME] [DATE] 12:28 PM Rent is paid Tags and notes Tagg…" at bounding box center [898, 356] width 1340 height 69
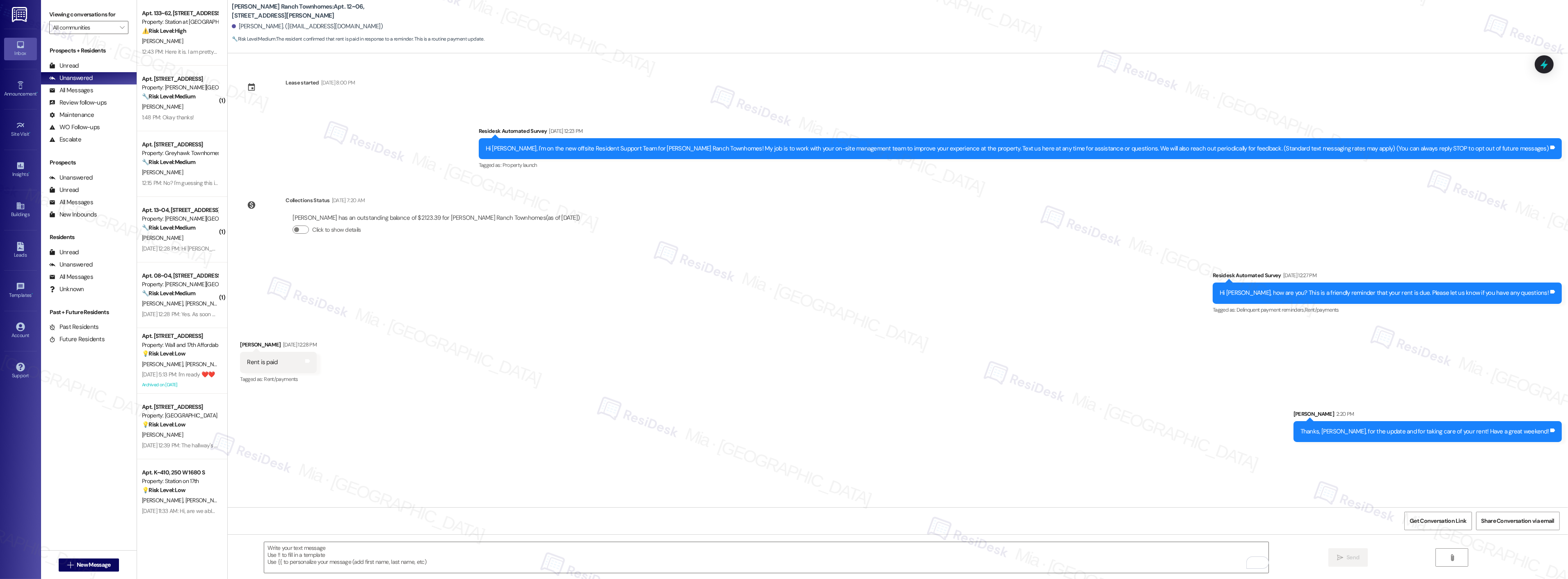
click at [709, 351] on div "Received via SMS Debbie Kinsman Sep 03, 2025 at 12:28 PM Rent is paid Tags and …" at bounding box center [898, 356] width 1340 height 69
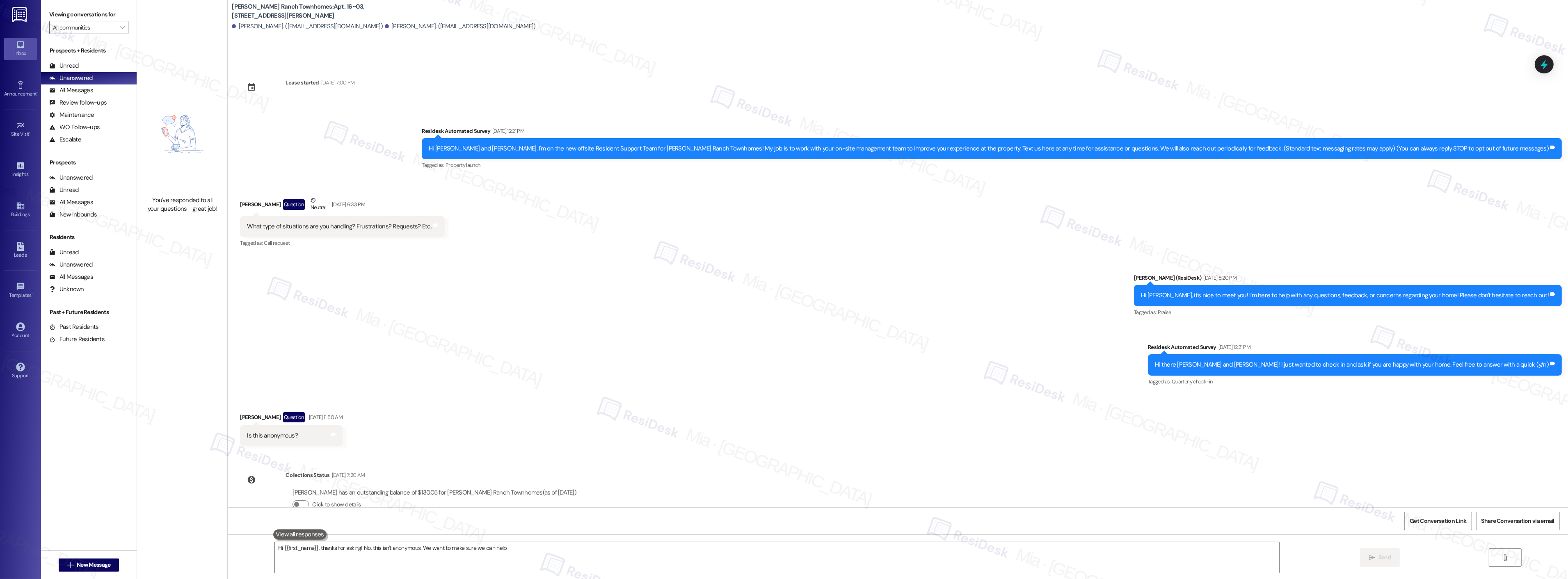
type textarea "Hi {{first_name}}, thanks for asking! No, this isn't anonymous. We want to make…"
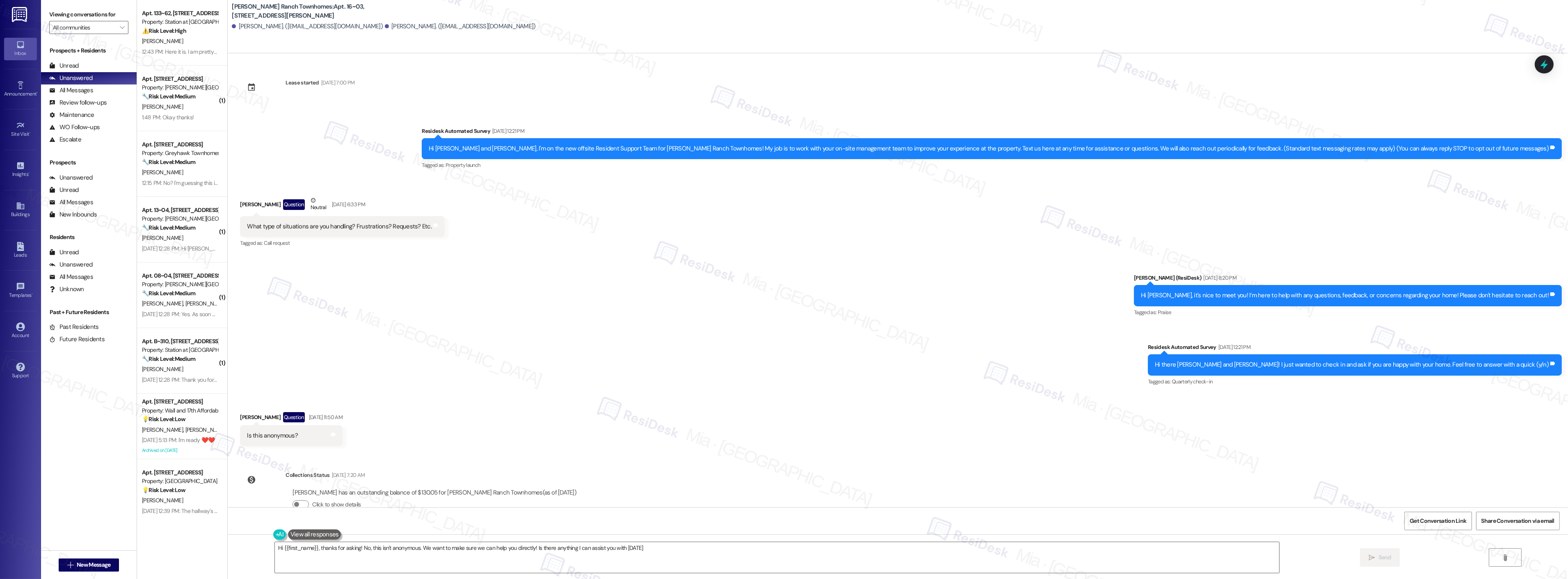
type textarea "Hi {{first_name}}, thanks for asking! No, this isn't anonymous. We want to make…"
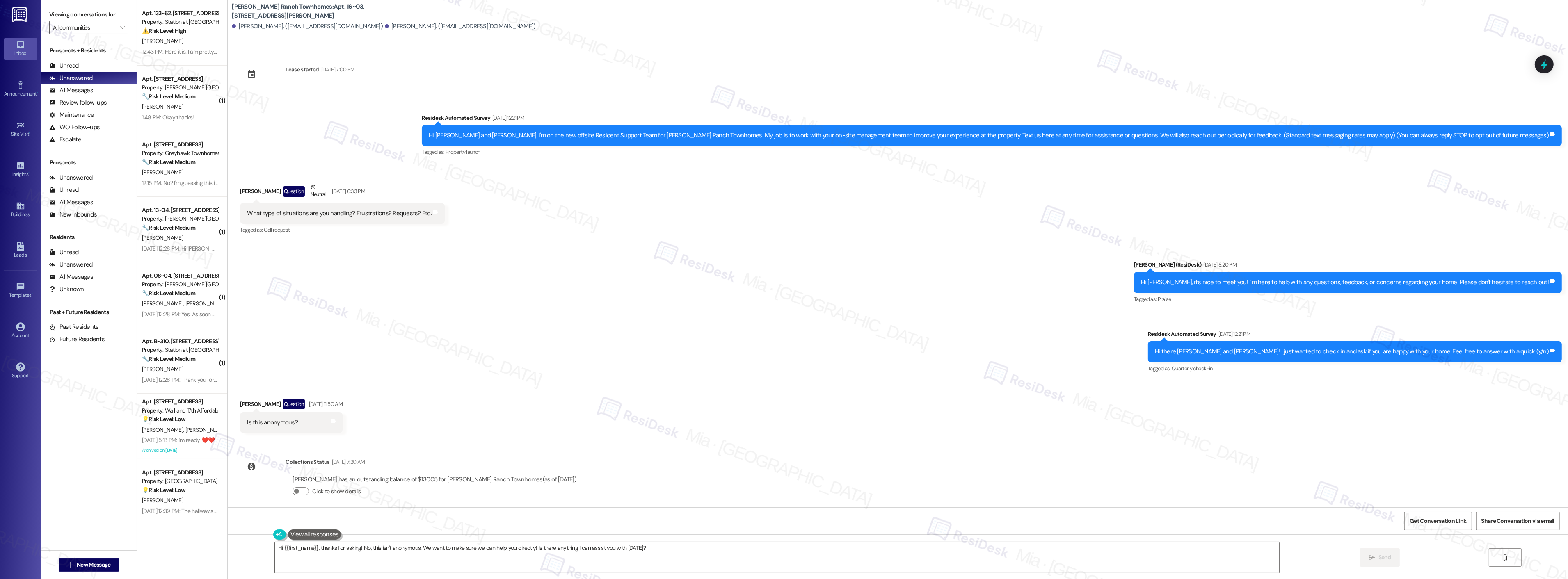
scroll to position [21, 0]
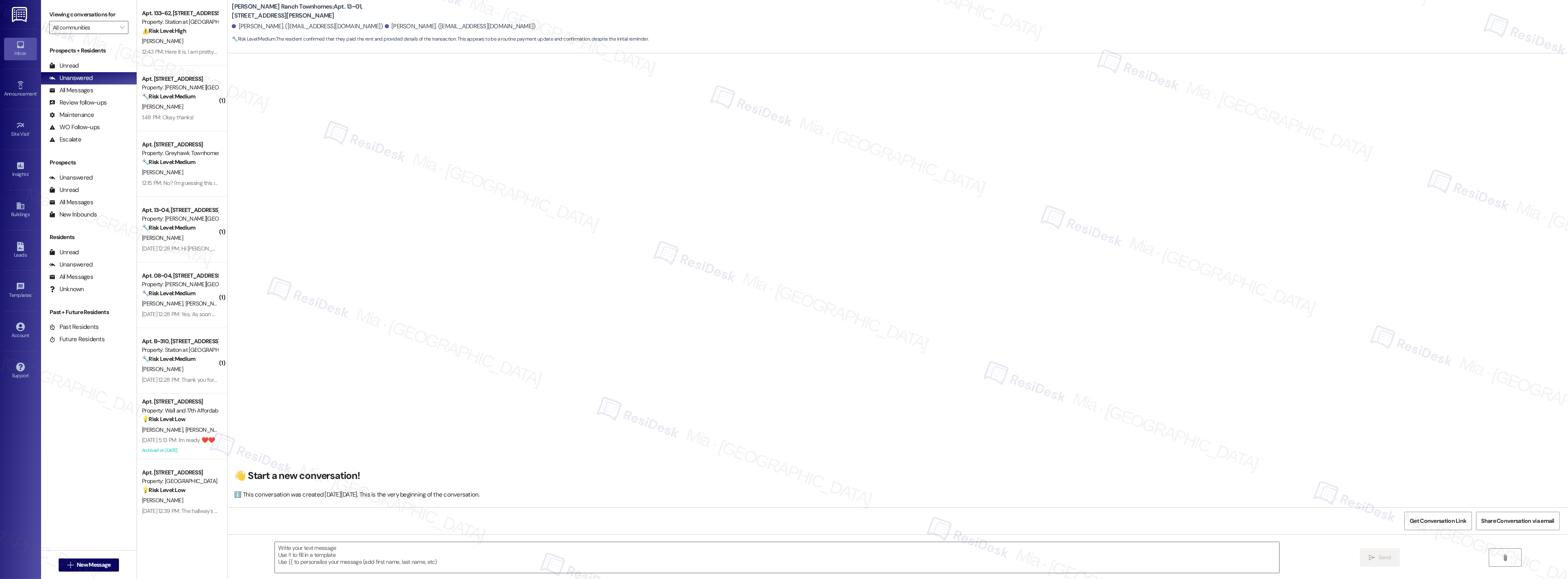
scroll to position [491, 0]
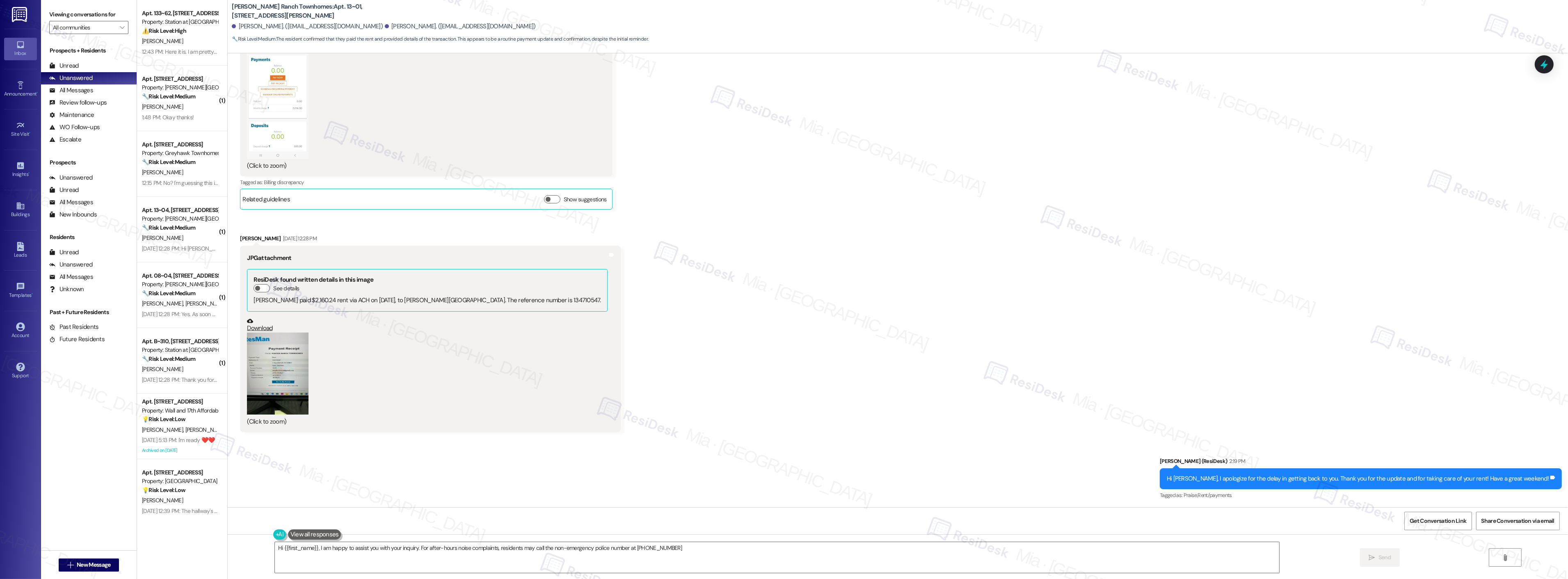
type textarea "Hi {{first_name}}, I am happy to assist you with your inquiry. For after-hours …"
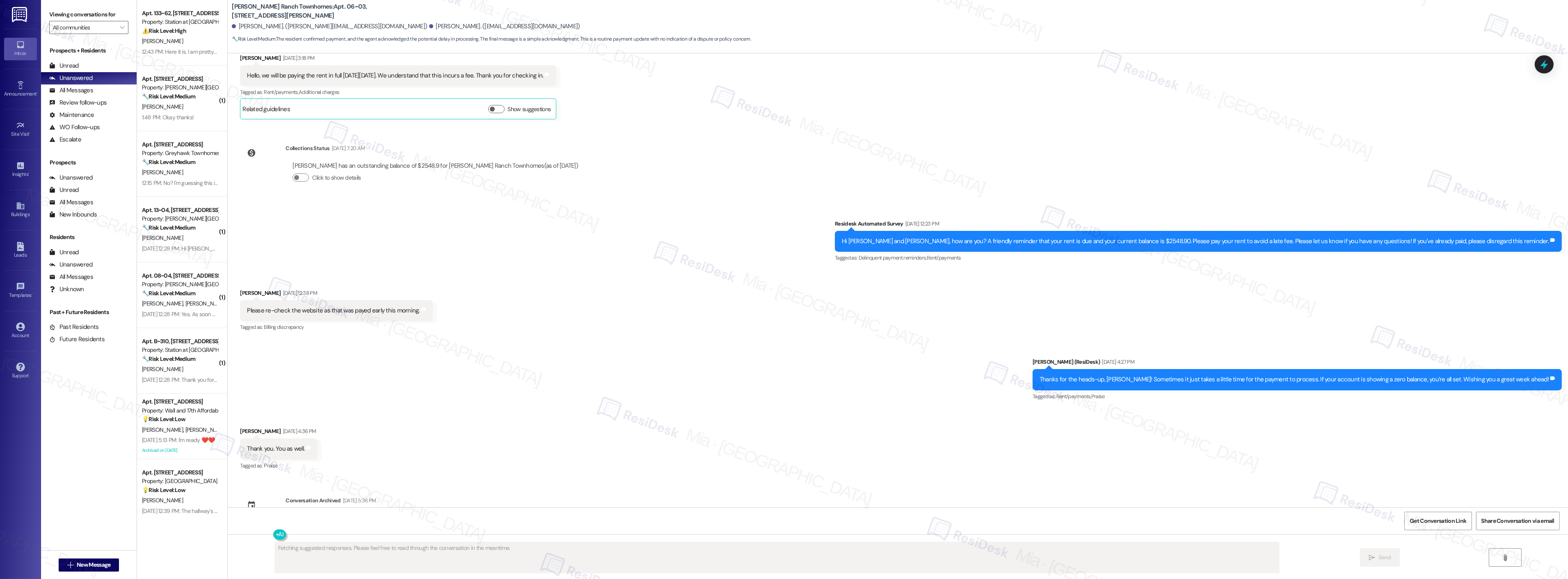
scroll to position [756, 0]
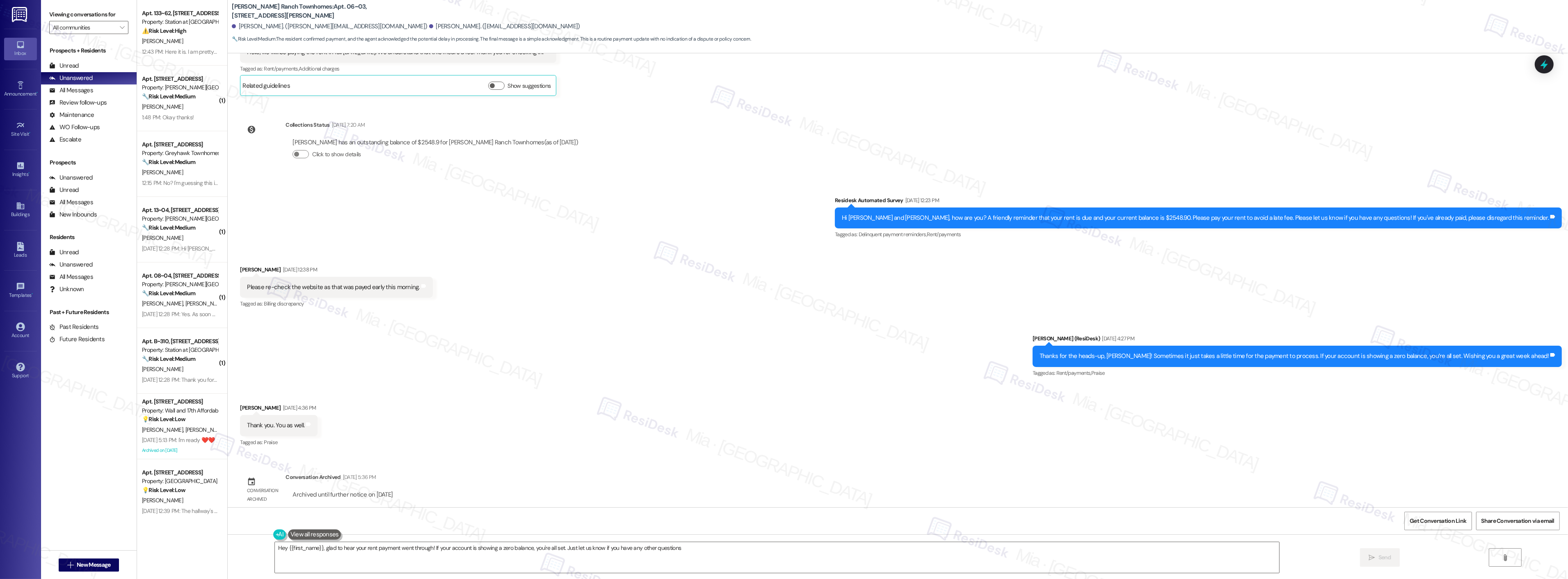
type textarea "Hey {{first_name}}, glad to hear your rent payment went through! If your accoun…"
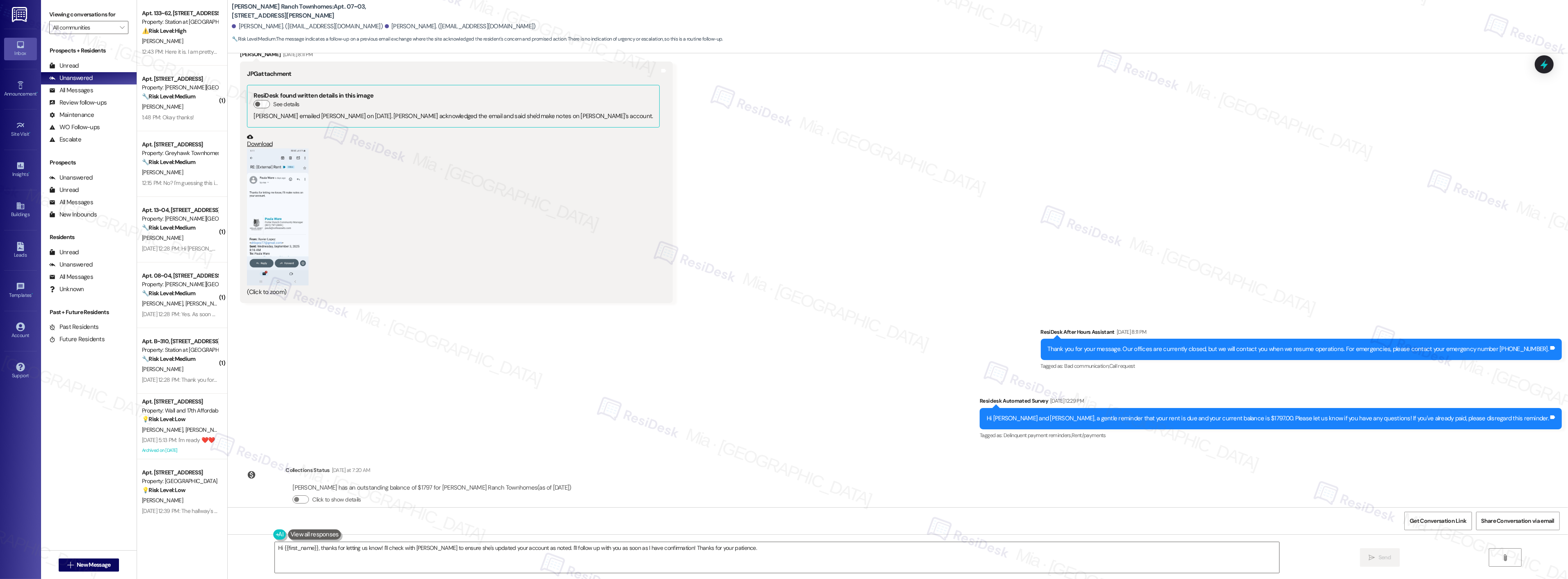
scroll to position [576, 0]
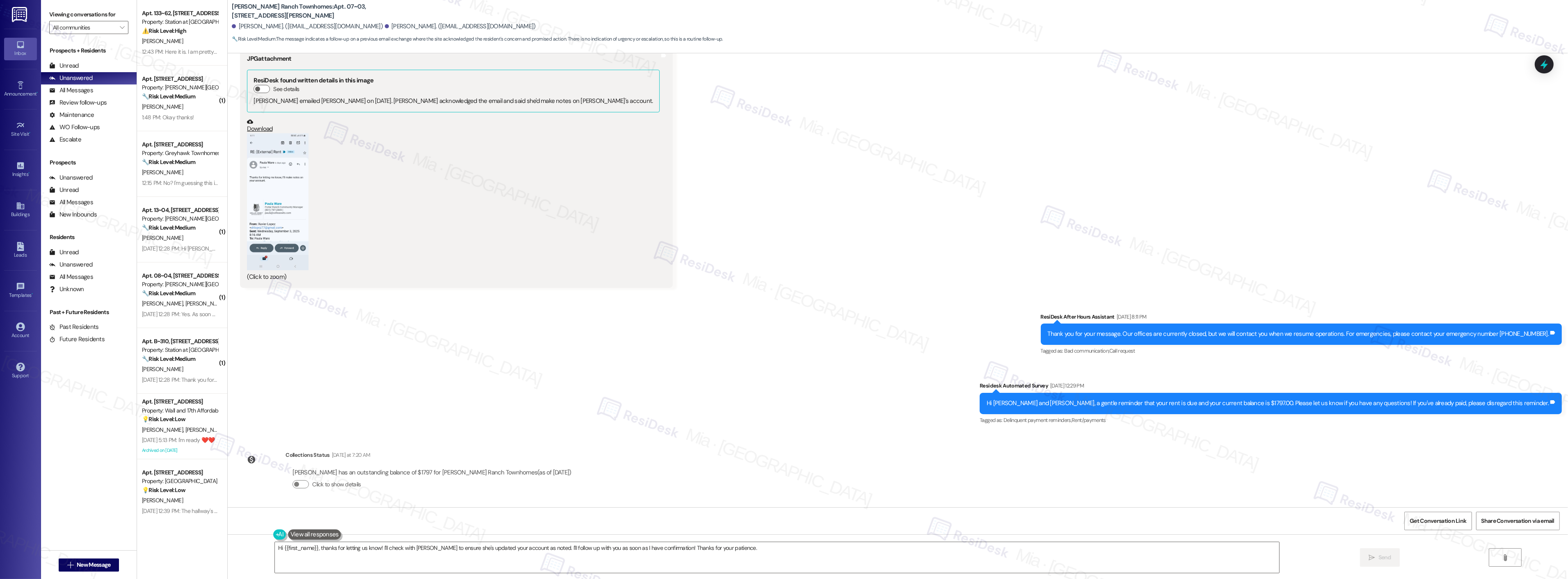
click at [272, 193] on button "Zoom image" at bounding box center [278, 201] width 62 height 136
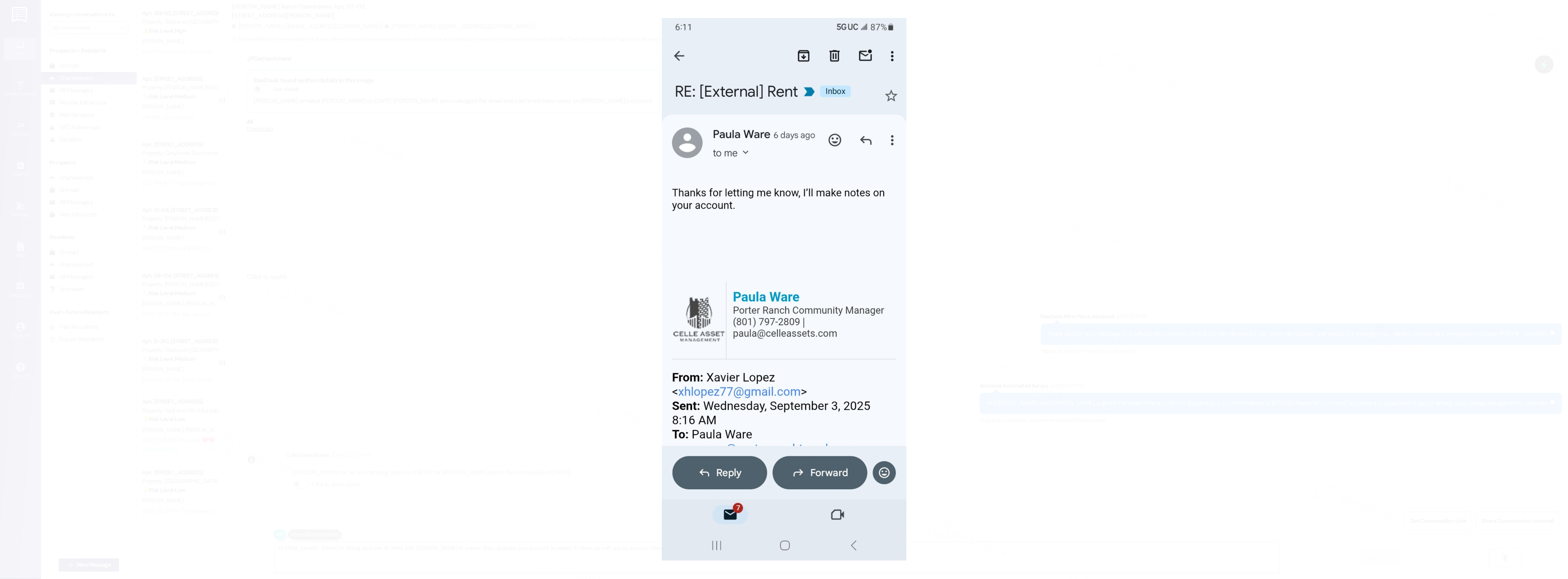
click at [998, 244] on button "Unzoom image" at bounding box center [784, 290] width 1568 height 579
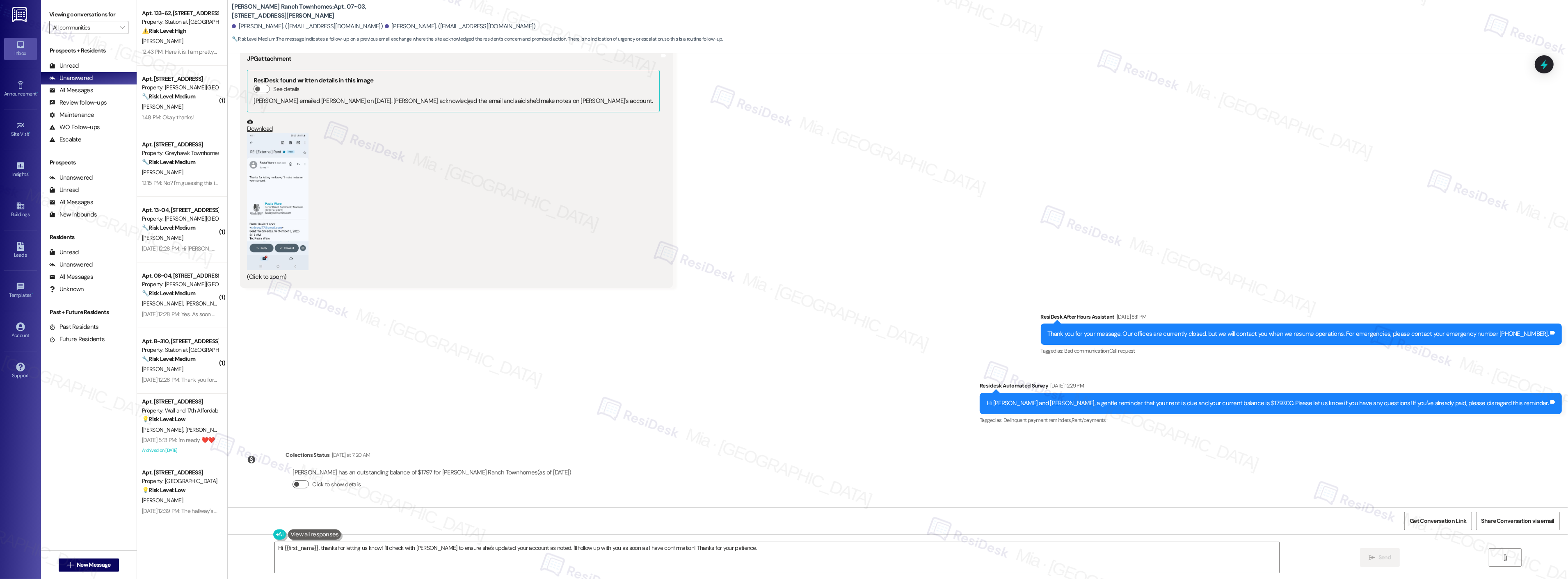
click at [293, 483] on button "Click to show details" at bounding box center [300, 484] width 16 height 8
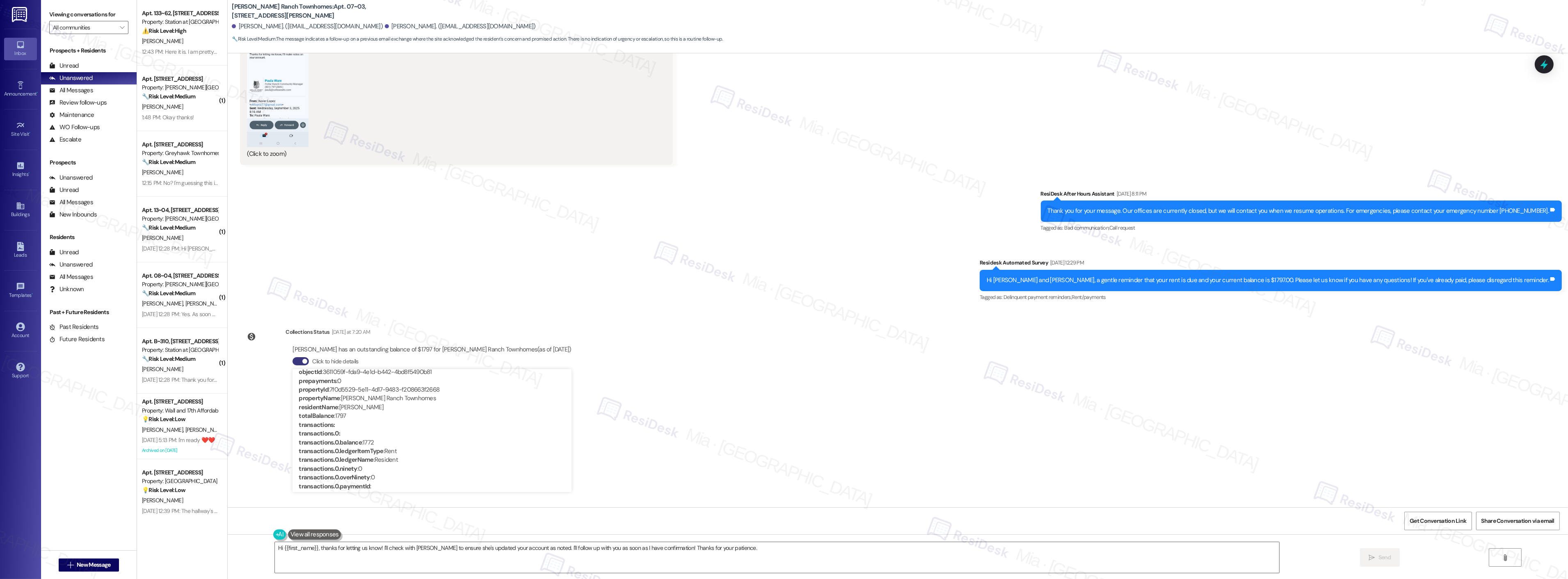
scroll to position [136, 0]
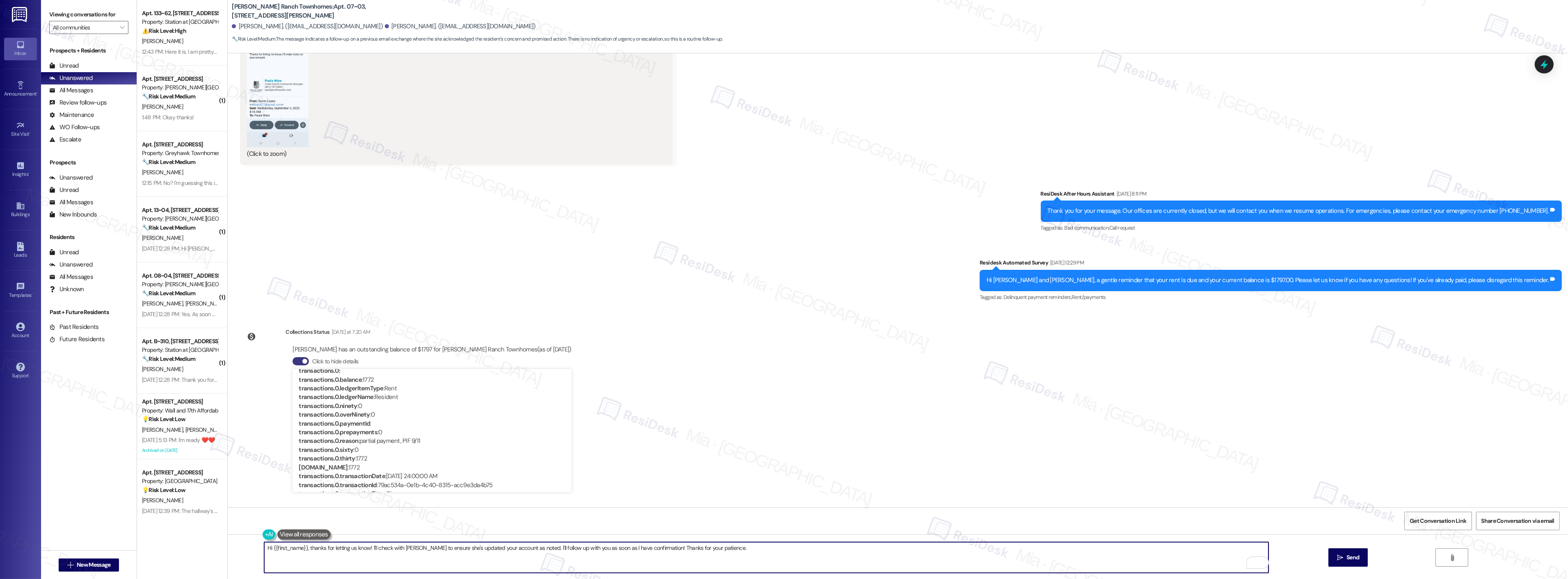
drag, startPoint x: 313, startPoint y: 548, endPoint x: 746, endPoint y: 549, distance: 433.0
click at [746, 549] on textarea "Hi {{first_name}}, thanks for letting us know! I'll check with [PERSON_NAME] to…" at bounding box center [766, 557] width 1004 height 30
type textarea "Hi {{first_name}},"
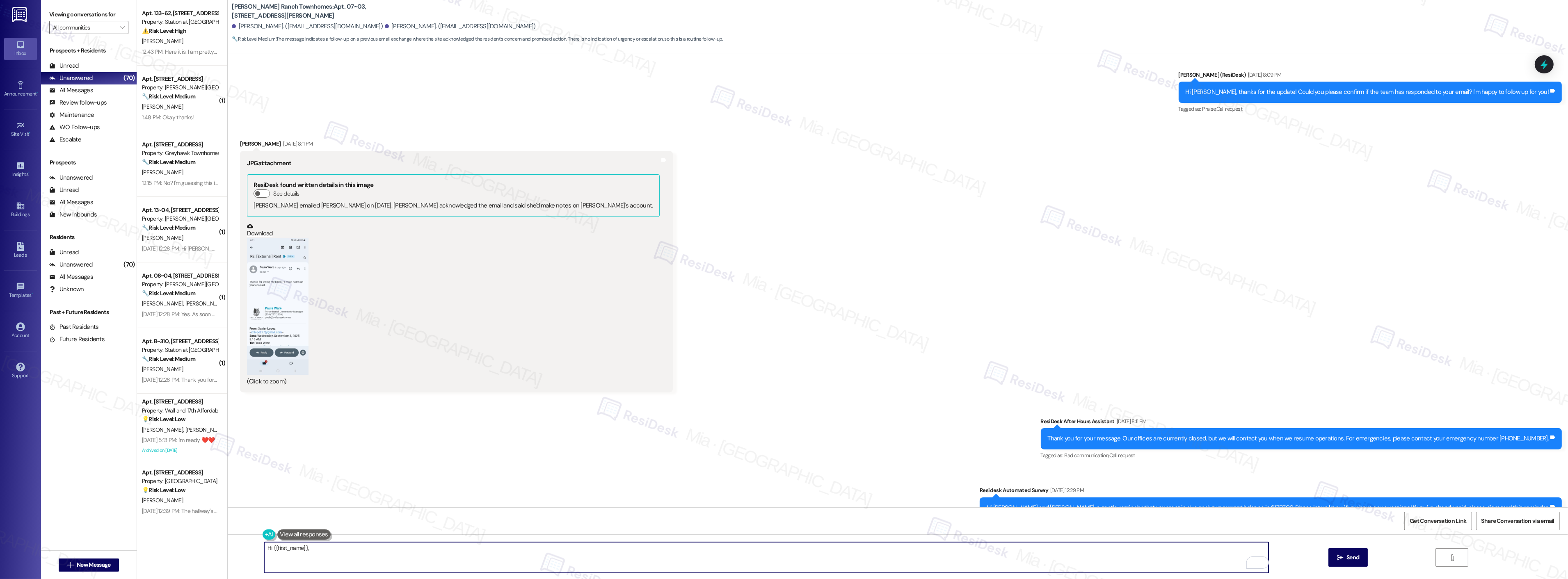
scroll to position [517, 0]
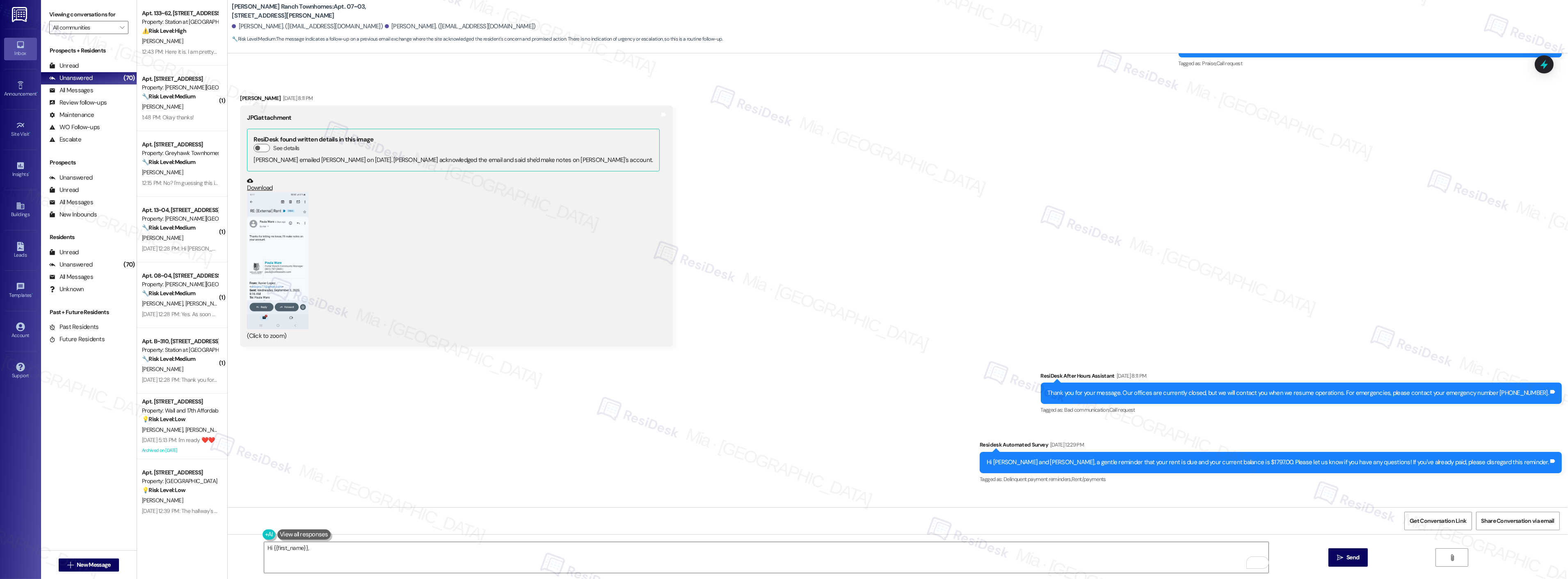
click at [274, 251] on button "Zoom image" at bounding box center [278, 261] width 62 height 136
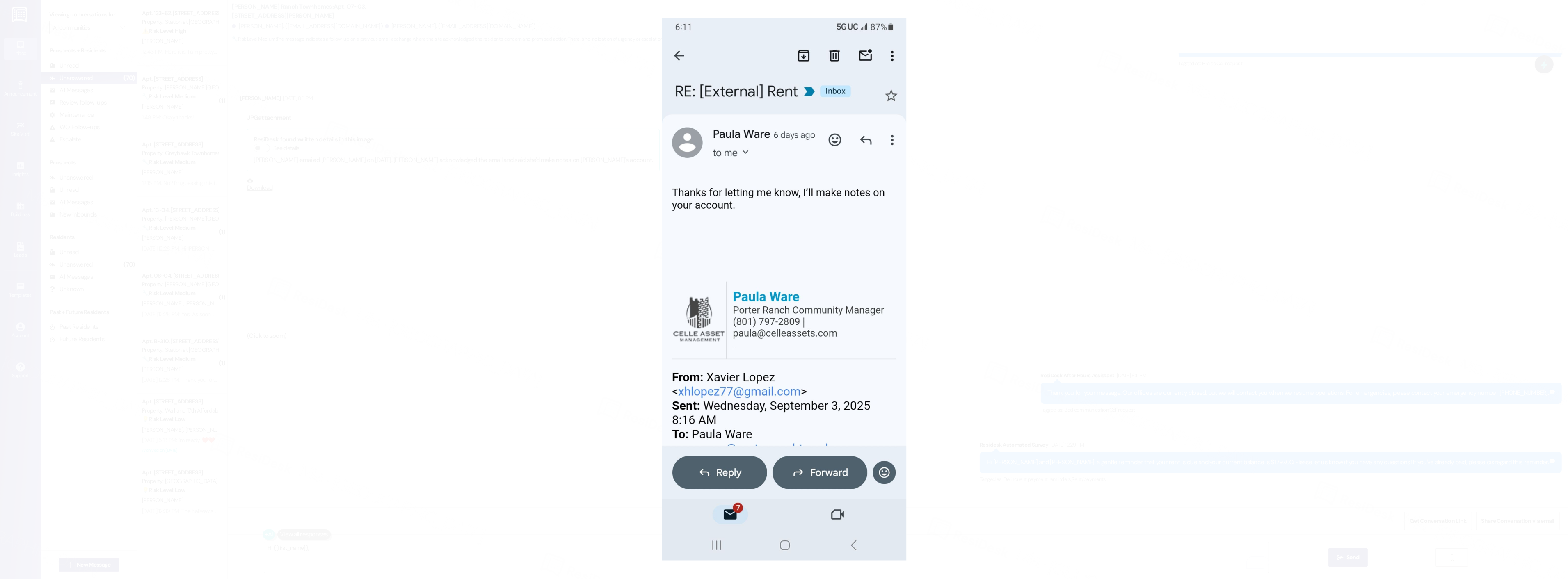
click at [1027, 259] on button "Unzoom image" at bounding box center [784, 290] width 1568 height 579
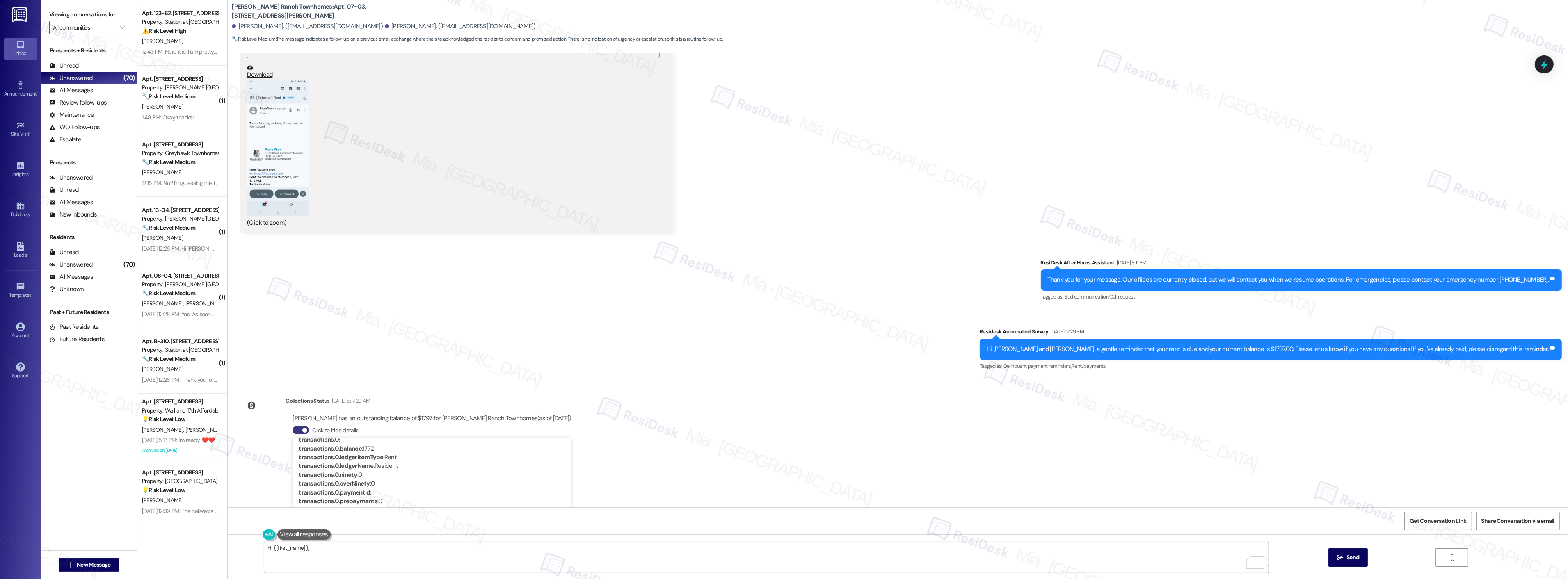
scroll to position [699, 0]
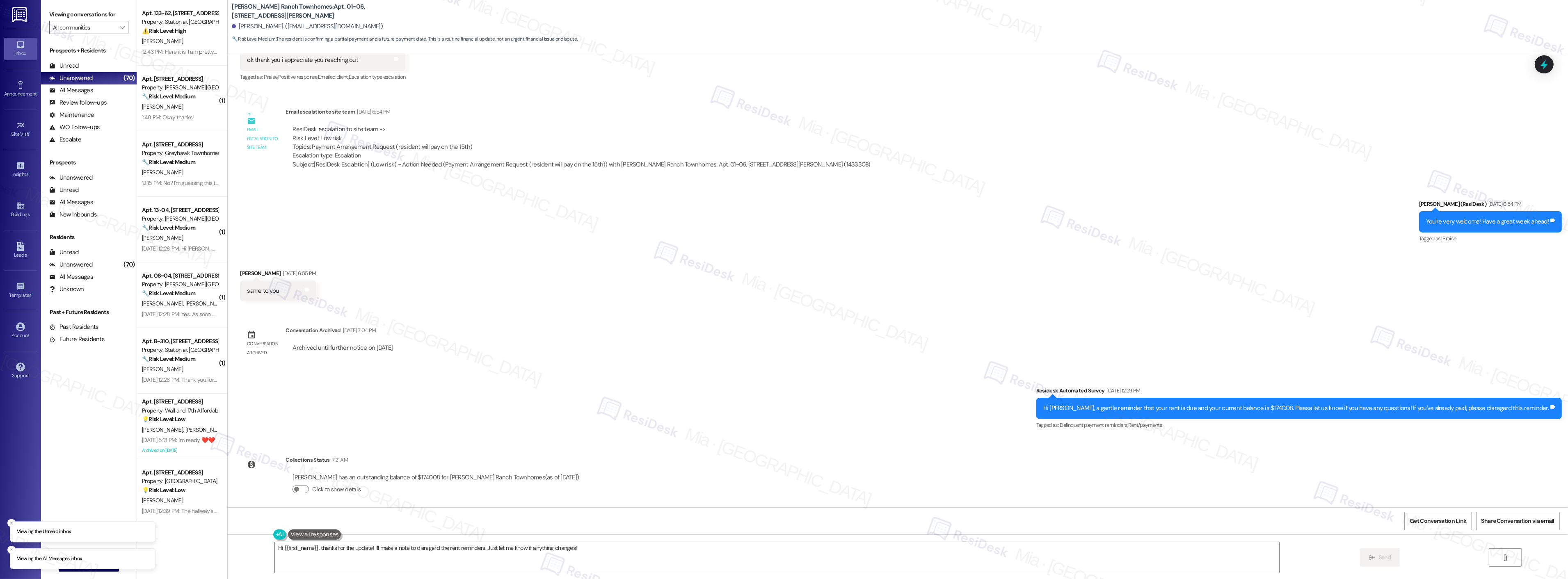
scroll to position [694, 0]
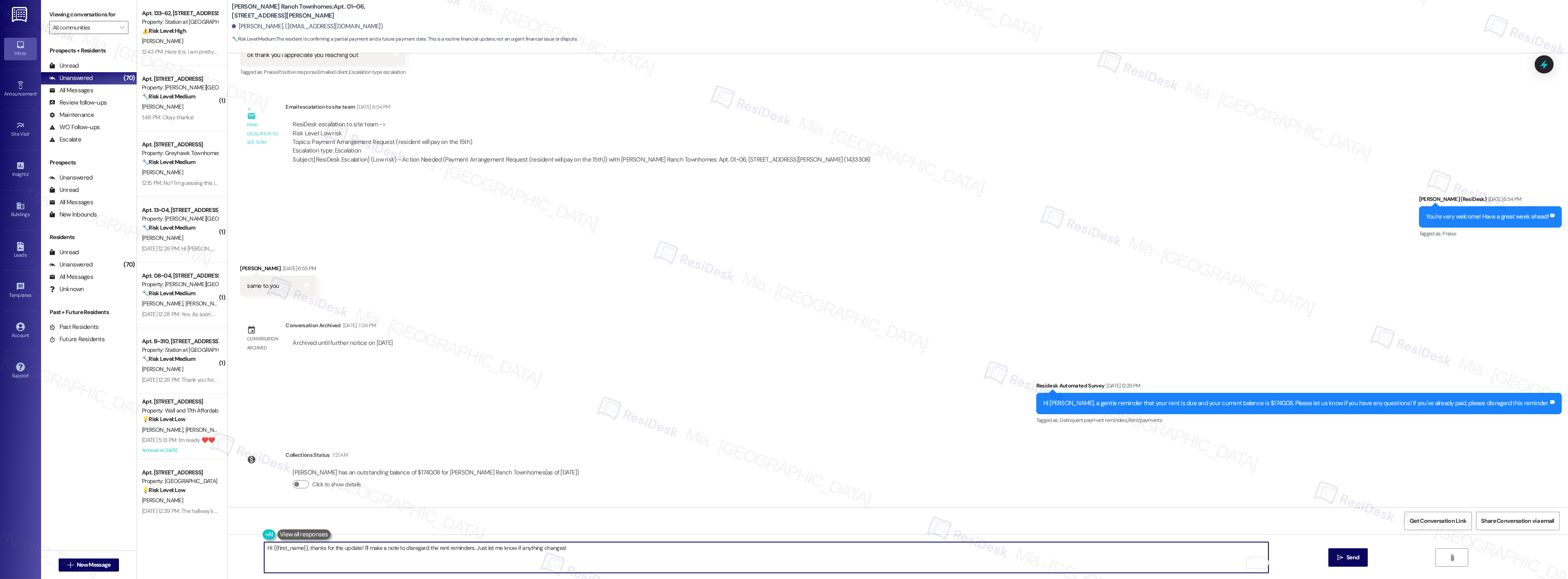
drag, startPoint x: 588, startPoint y: 547, endPoint x: 647, endPoint y: 406, distance: 152.8
click at [260, 553] on div "Hi {{first_name}}, thanks for the update! I'll make a note to disregard the ren…" at bounding box center [762, 557] width 1005 height 31
click at [1544, 62] on icon at bounding box center [1544, 65] width 10 height 13
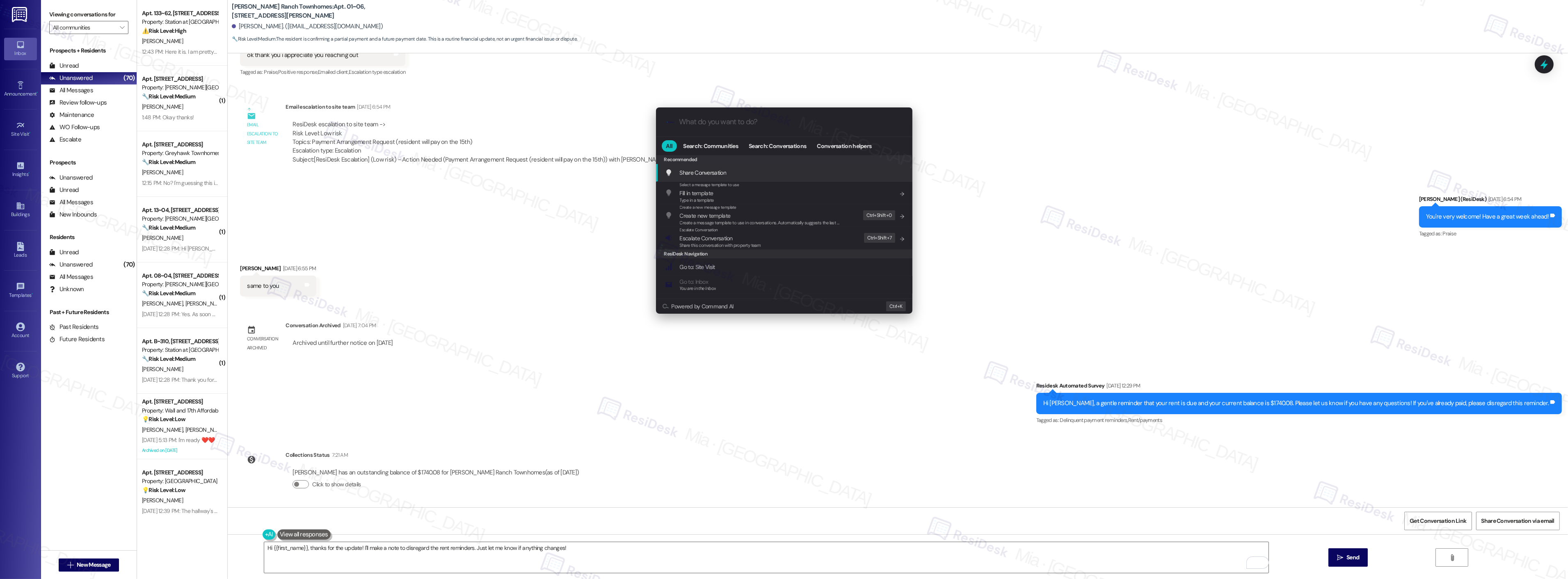
click at [770, 123] on input "What do you want to do?" at bounding box center [791, 122] width 223 height 9
type input "archi"
click at [718, 174] on span "Archi ve Conversation" at bounding box center [705, 172] width 51 height 7
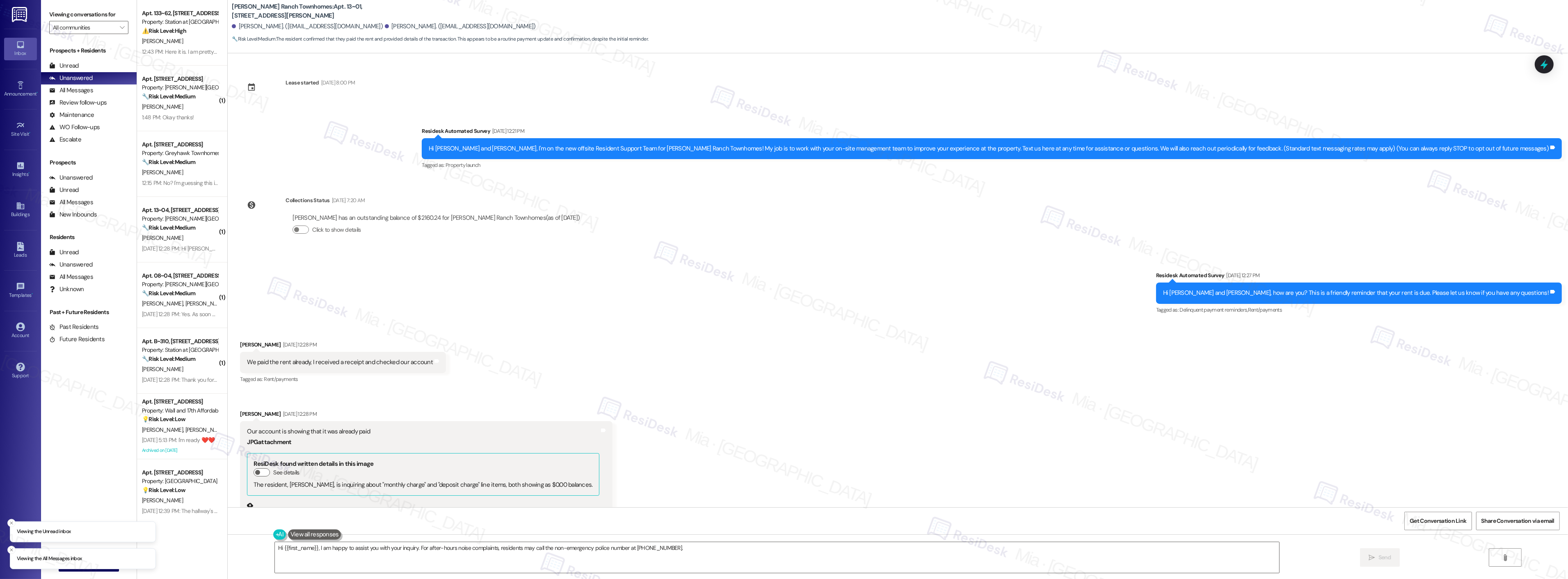
scroll to position [491, 0]
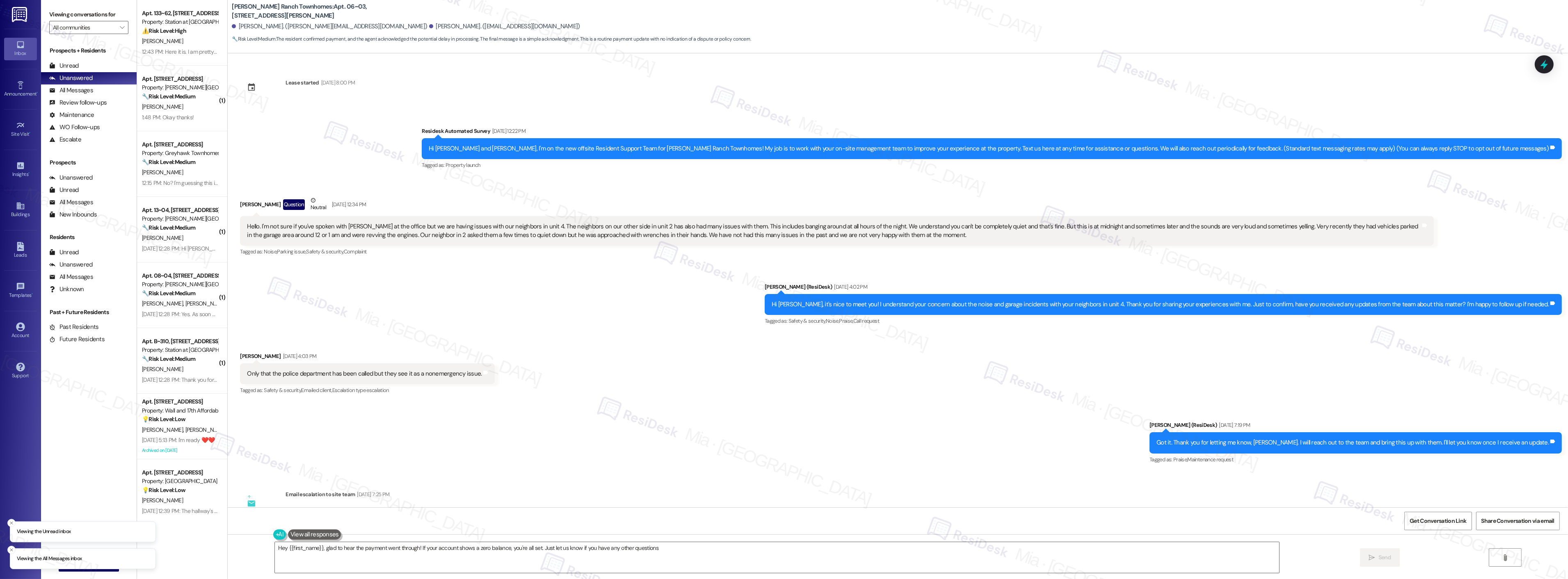
scroll to position [771, 0]
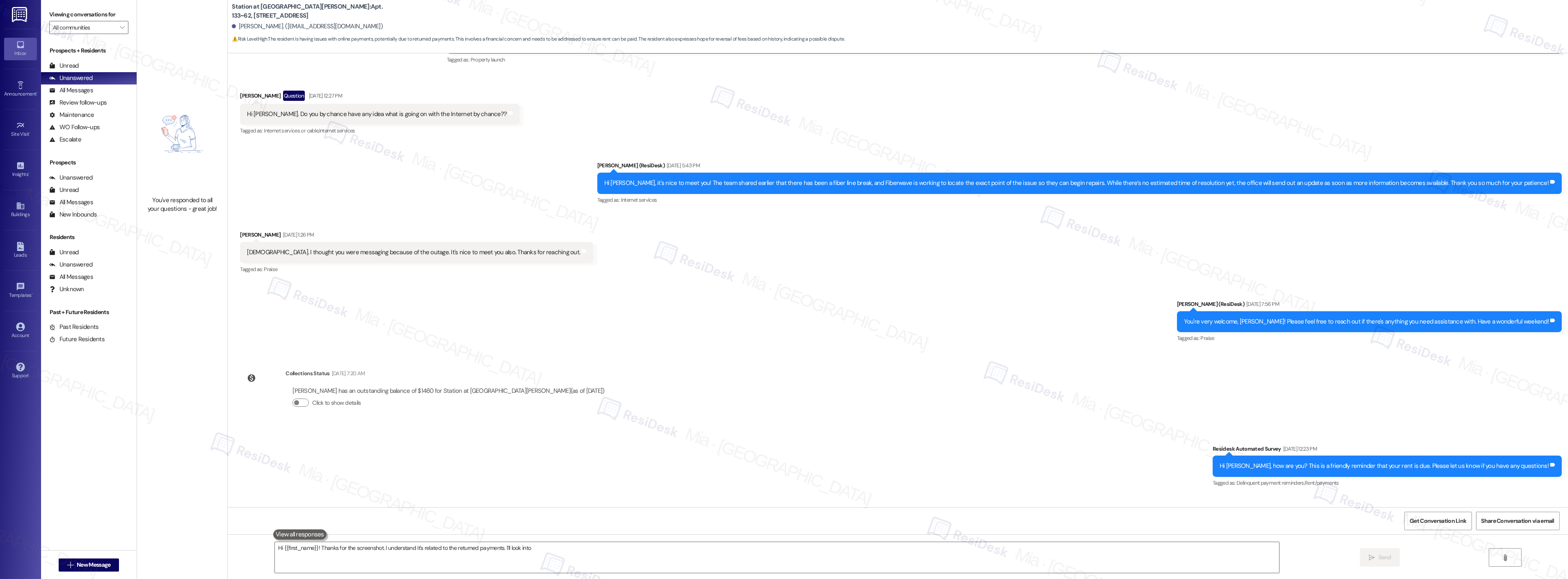
type textarea "Hi {{first_name}}! Thanks for the screenshot. I understand it's related to the …"
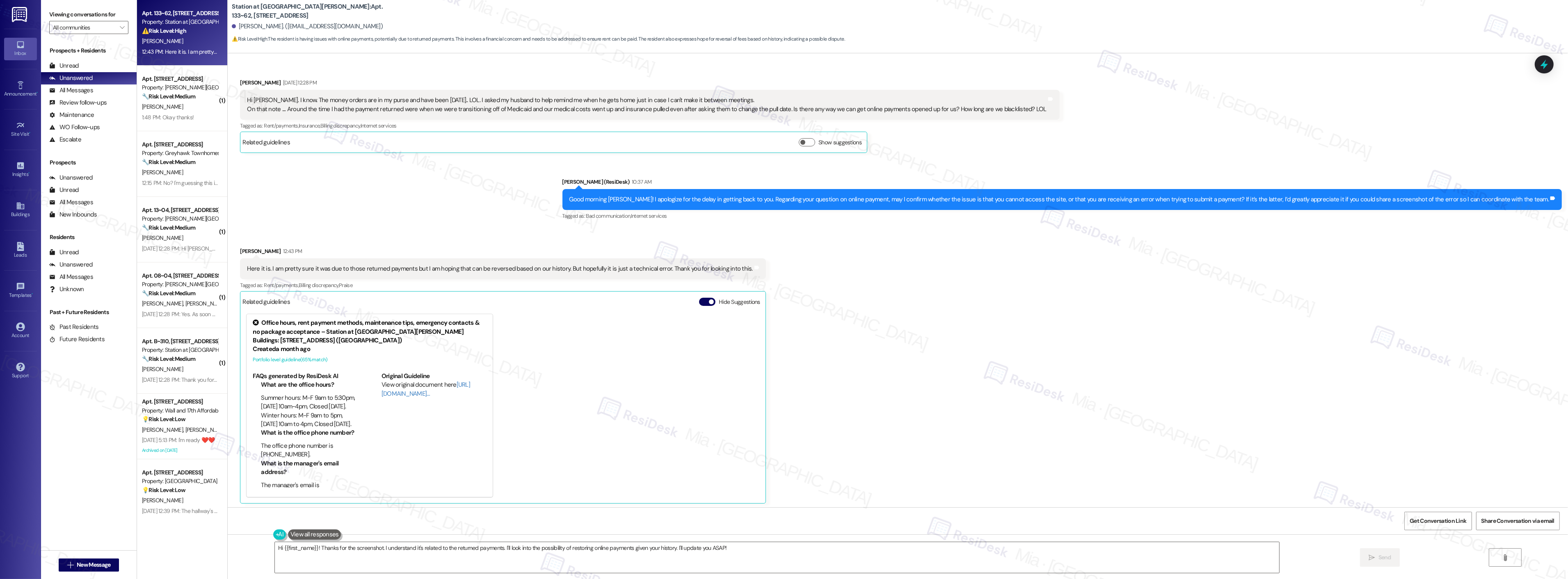
scroll to position [543, 0]
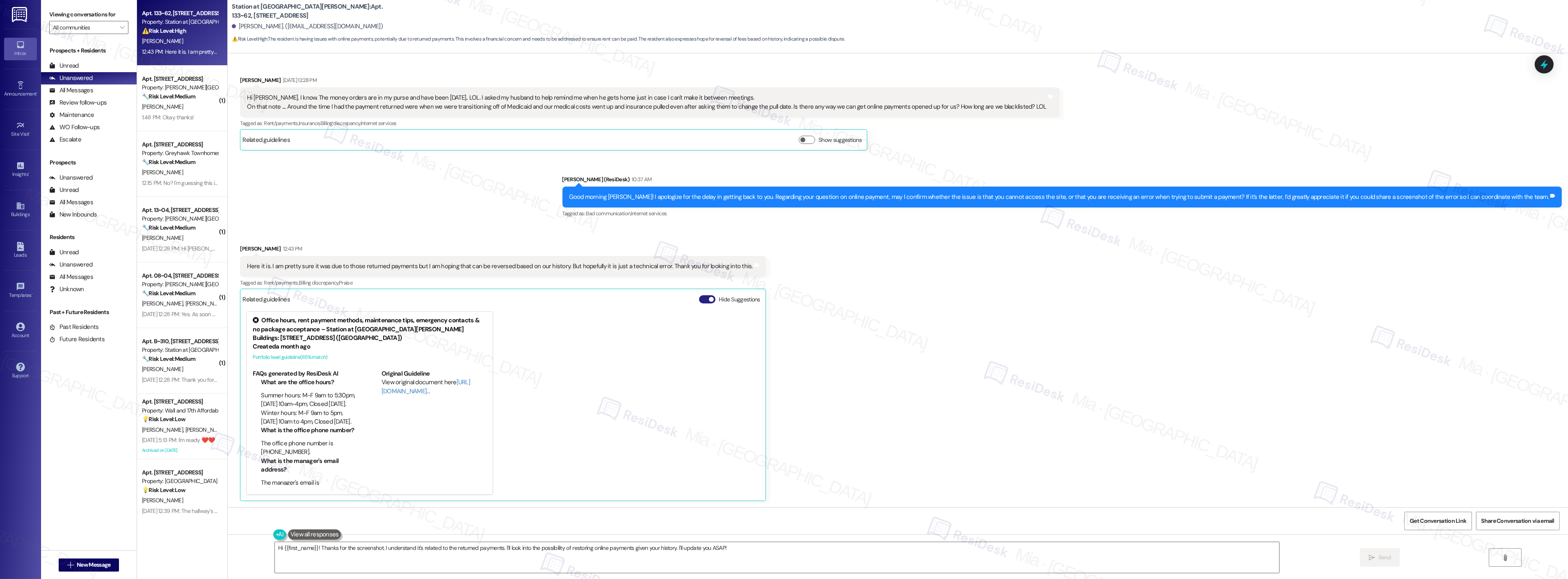
click at [699, 298] on button "Hide Suggestions" at bounding box center [707, 299] width 16 height 8
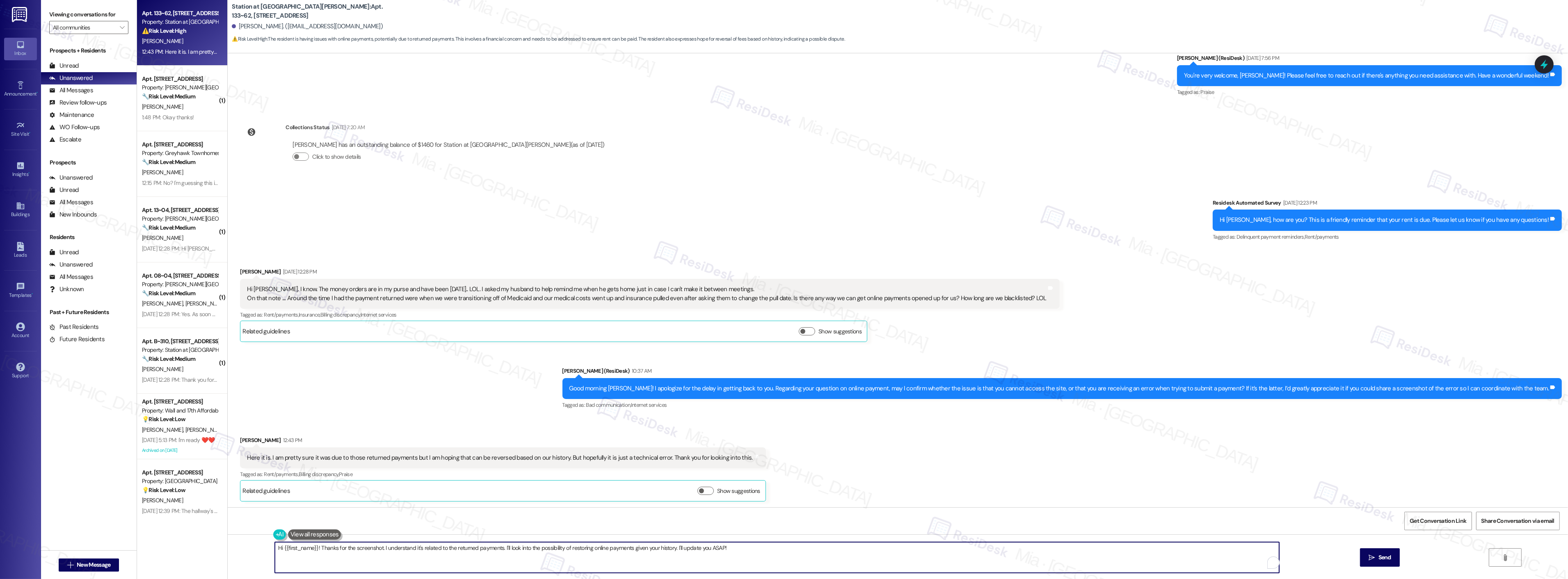
drag, startPoint x: 729, startPoint y: 546, endPoint x: 248, endPoint y: 546, distance: 481.0
click at [248, 546] on div "Hi {{first_name}}! Thanks for the screenshot. I understand it's related to the …" at bounding box center [898, 565] width 1340 height 62
type textarea "Thanks Eva, just to clarify were you supposed to send a screenshot. Sorry I can…"
drag, startPoint x: 513, startPoint y: 549, endPoint x: 248, endPoint y: 553, distance: 265.0
click at [248, 553] on div "Thanks Eva, just to clarify were you supposed to send a screenshot. Sorry I can…" at bounding box center [898, 565] width 1340 height 62
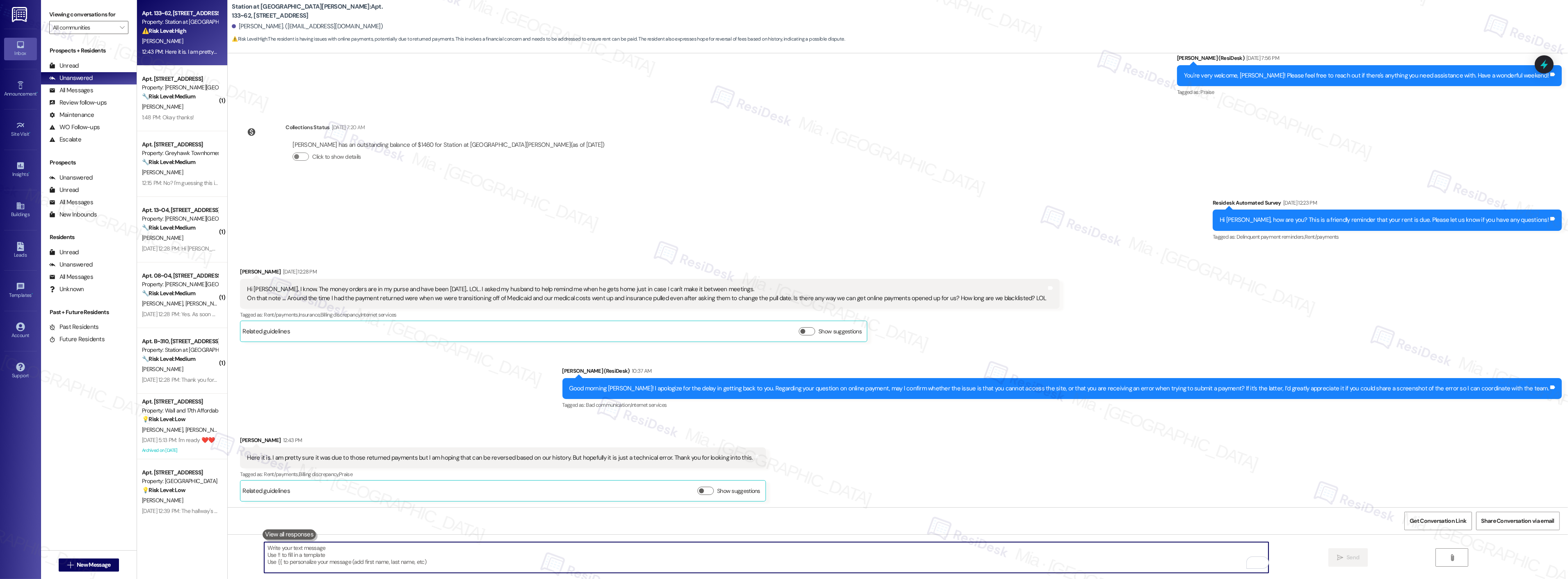
paste textarea "Thank you, Eva. Just to clarify—were you trying to send a screenshot? I’m not s…"
click at [332, 548] on textarea "Thank you, Eva. Just to clarify—were you trying to send a screenshot? I’m not s…" at bounding box center [766, 557] width 1004 height 30
click at [563, 545] on textarea "Thank you, Eva. Just to clarify, were you trying to send a screenshot? I do not…" at bounding box center [766, 557] width 1004 height 30
drag, startPoint x: 326, startPoint y: 521, endPoint x: 342, endPoint y: 526, distance: 16.8
click at [326, 521] on span "Dismiss" at bounding box center [317, 520] width 20 height 6
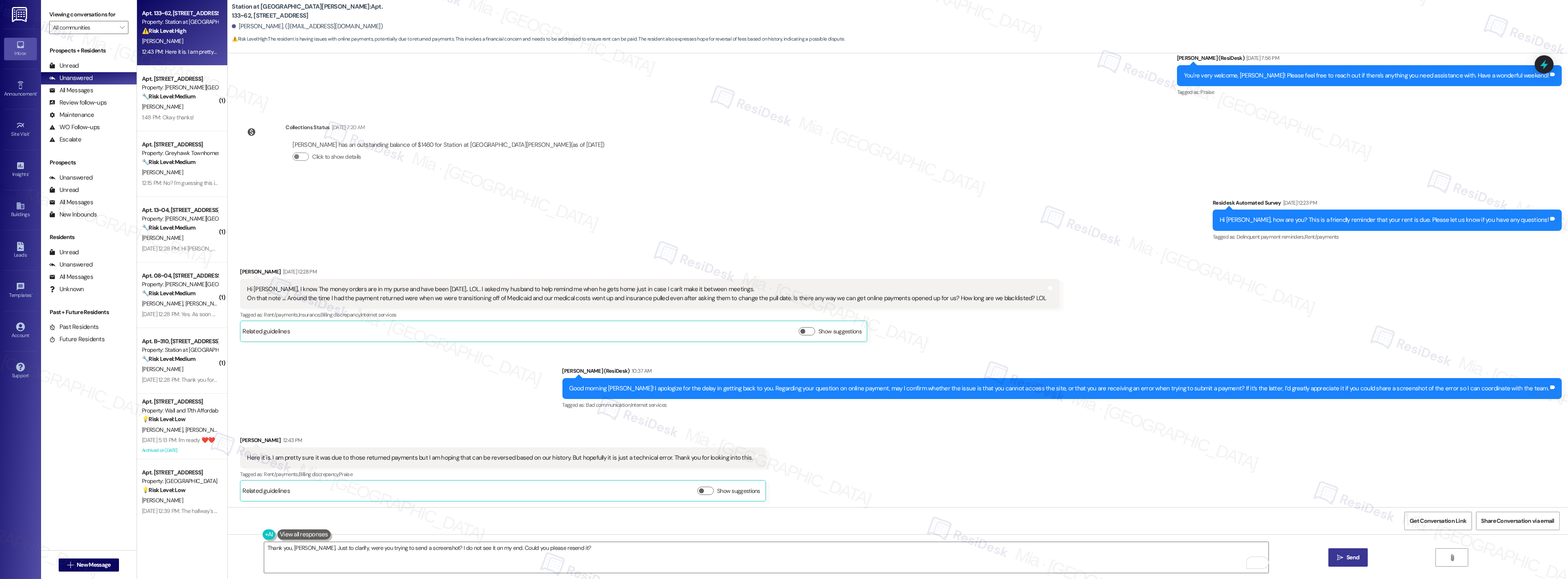
click at [1348, 554] on span "Send" at bounding box center [1353, 557] width 13 height 9
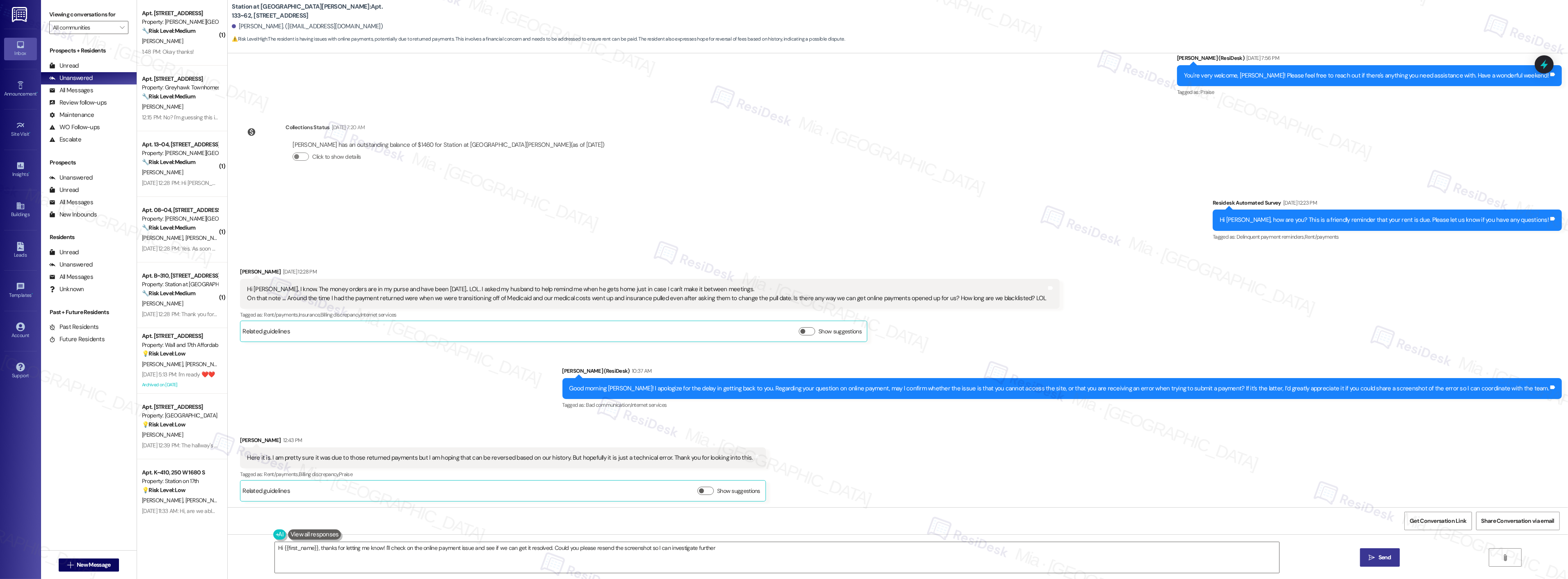
type textarea "Hi {{first_name}}, thanks for letting me know! I'll check on the online payment…"
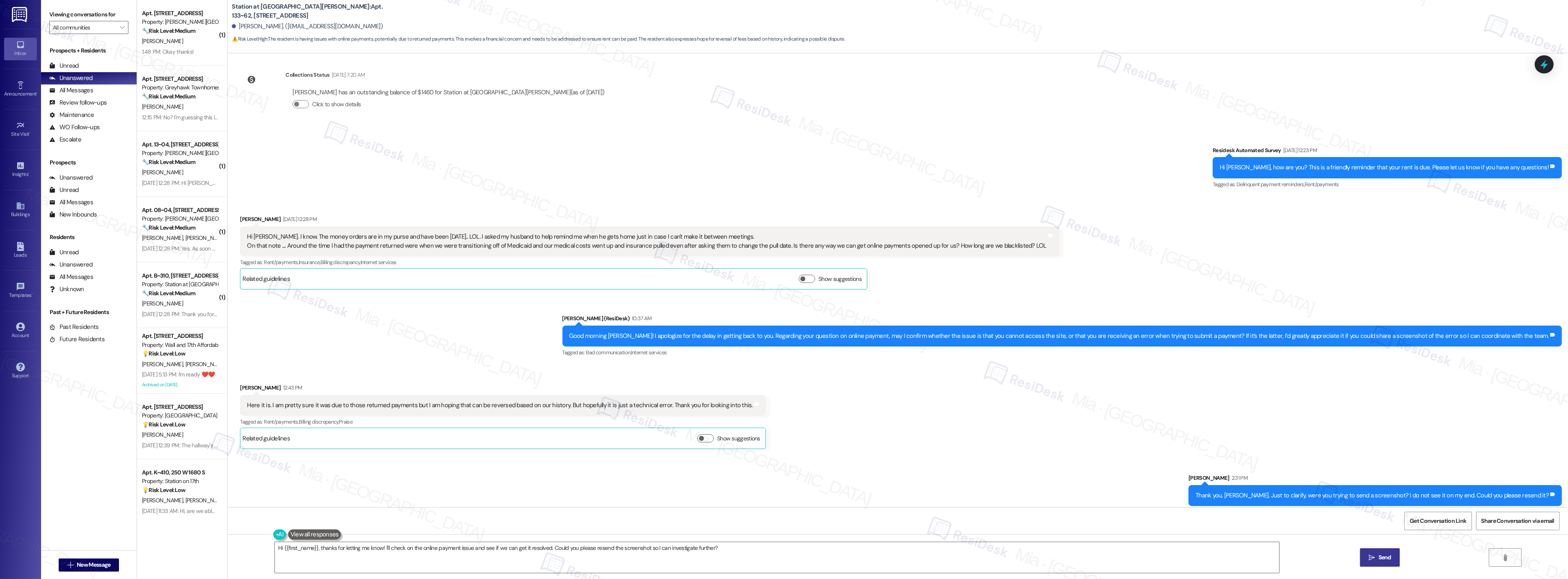
scroll to position [409, 0]
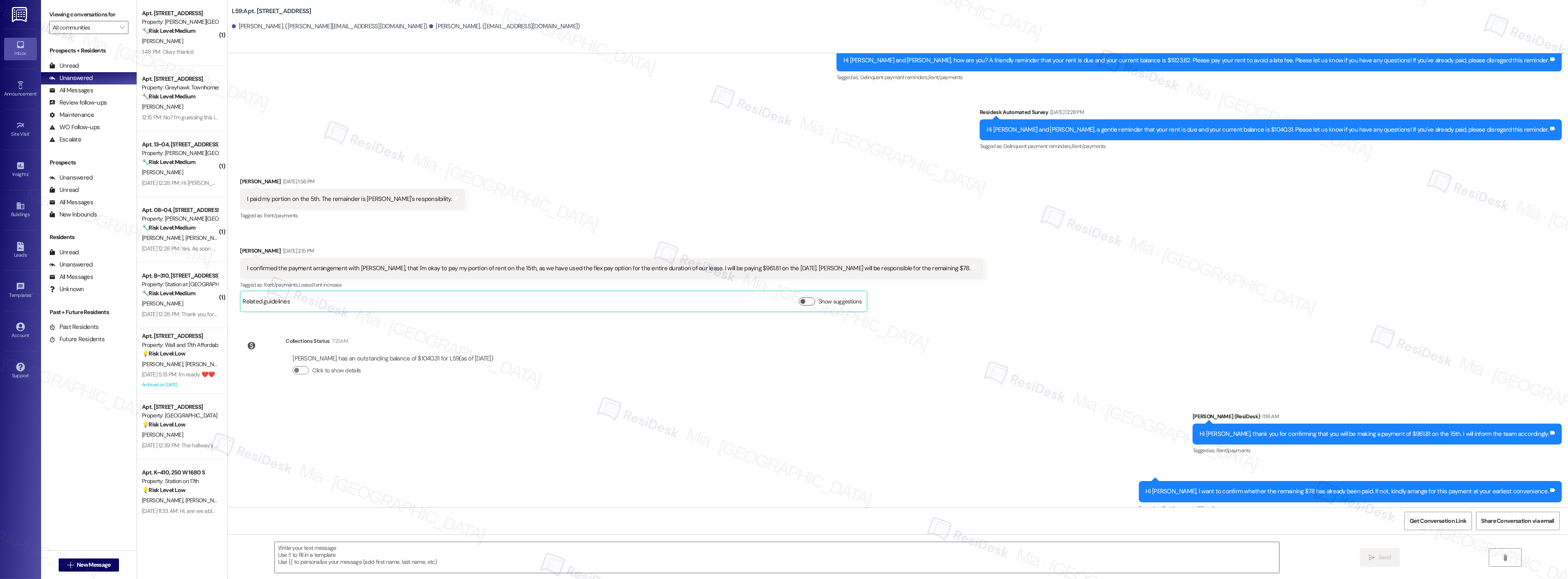
scroll to position [1249, 0]
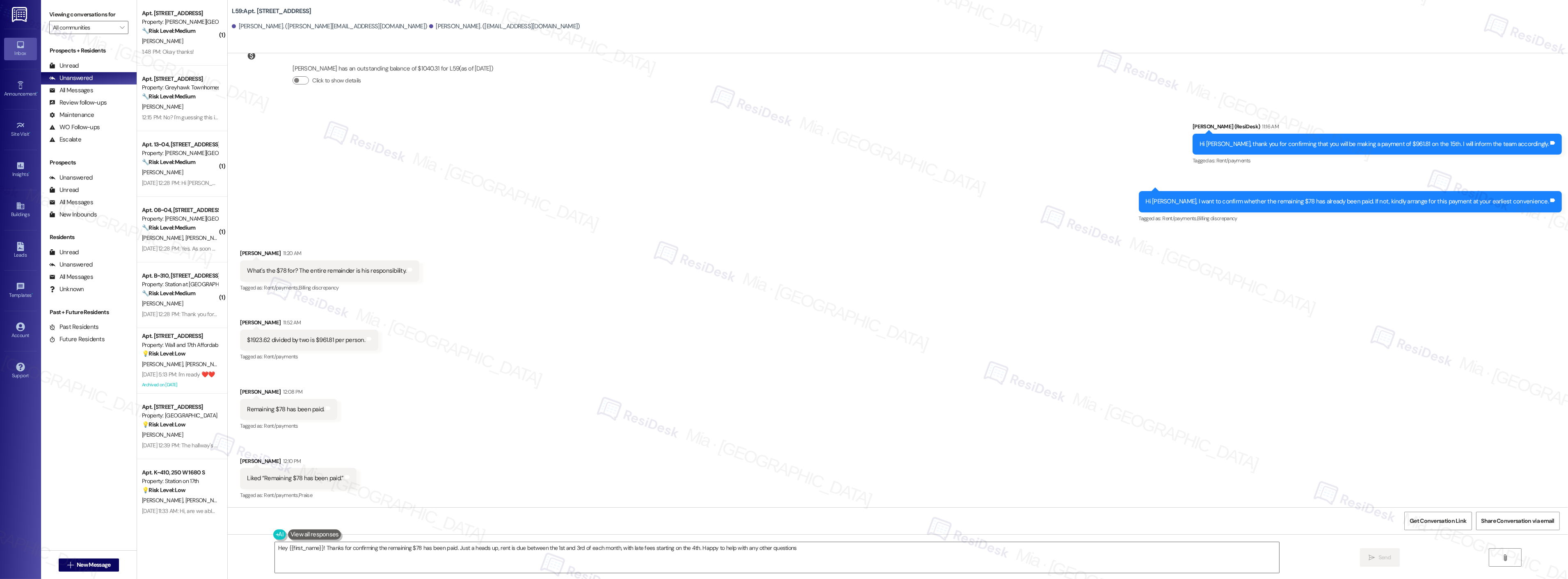
type textarea "Hey {{first_name}}! Thanks for confirming the remaining $78 has been paid. Just…"
click at [788, 547] on textarea "Hey {{first_name}}! Thanks for confirming the remaining $78 has been paid. Just…" at bounding box center [776, 557] width 1004 height 30
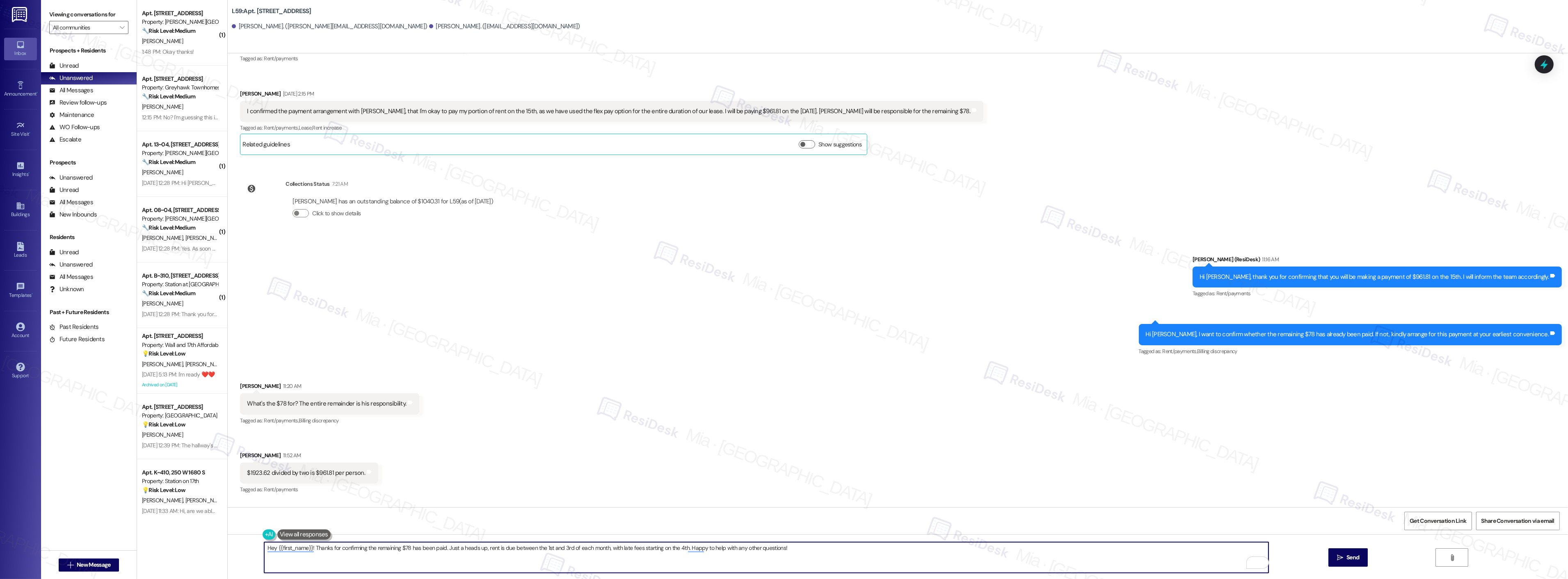
scroll to position [1067, 0]
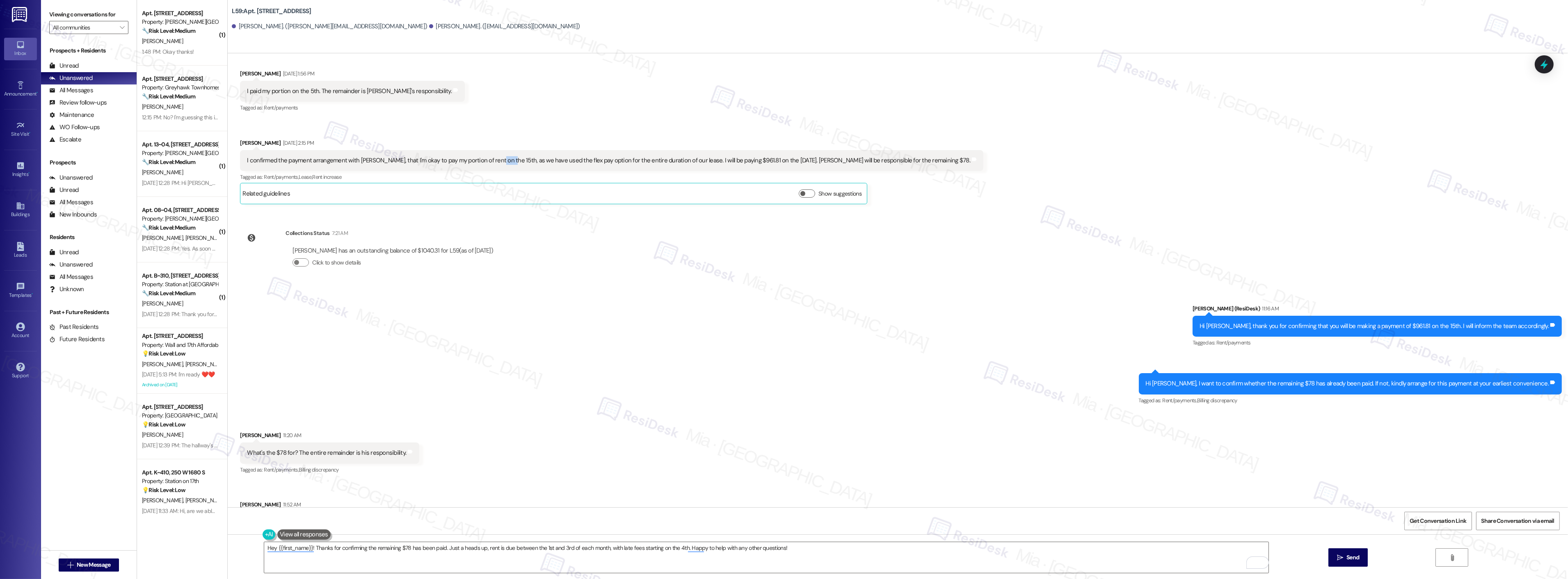
drag, startPoint x: 494, startPoint y: 160, endPoint x: 483, endPoint y: 160, distance: 11.0
click at [483, 160] on div "I confirmed the payment arrangement with Bailey, that I'm okay to pay my portio…" at bounding box center [608, 160] width 723 height 9
copy div "15th"
click at [1550, 65] on icon at bounding box center [1543, 64] width 14 height 14
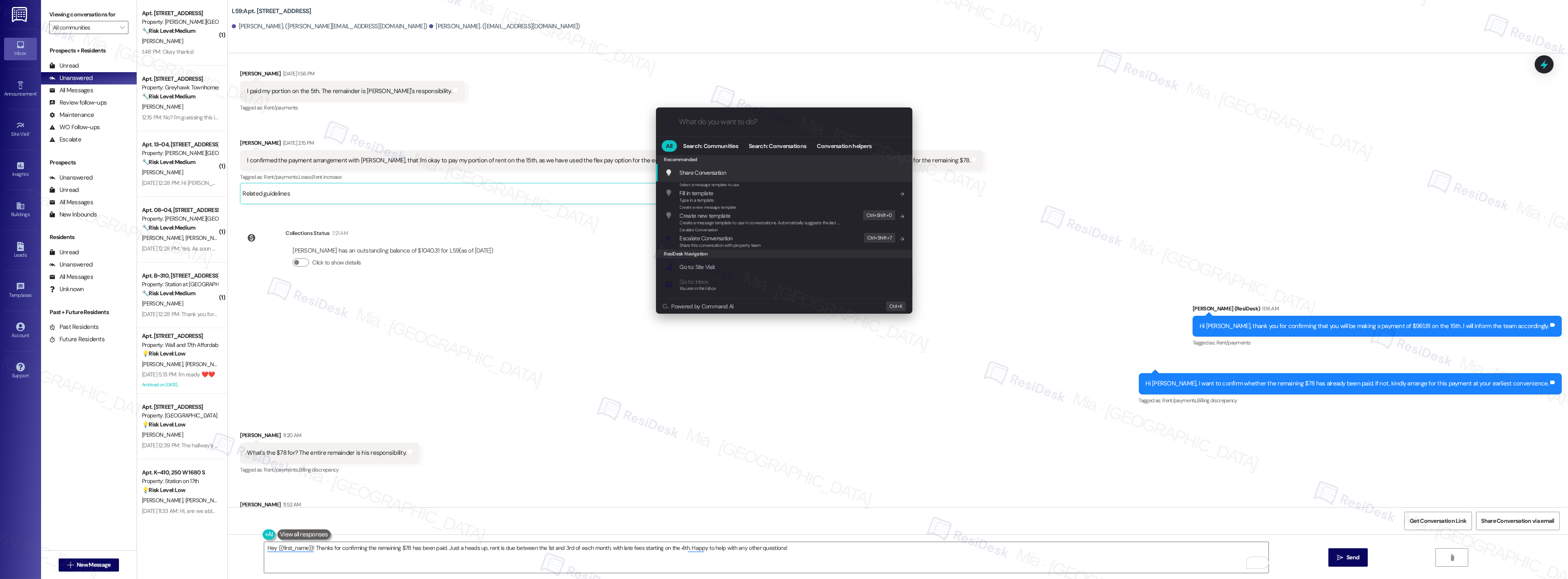
click at [689, 123] on input "What do you want to do?" at bounding box center [791, 122] width 223 height 9
click at [706, 241] on span "Escalate Conversation" at bounding box center [706, 237] width 53 height 7
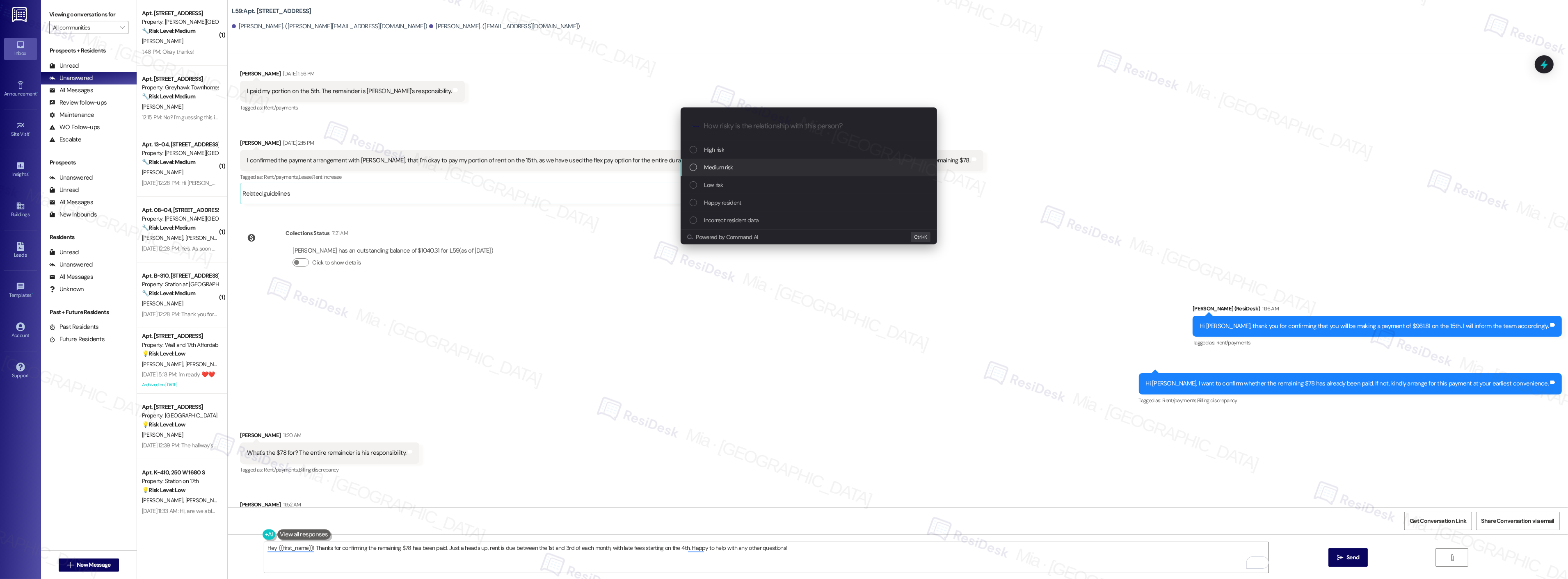
click at [716, 168] on span "Medium risk" at bounding box center [719, 167] width 29 height 9
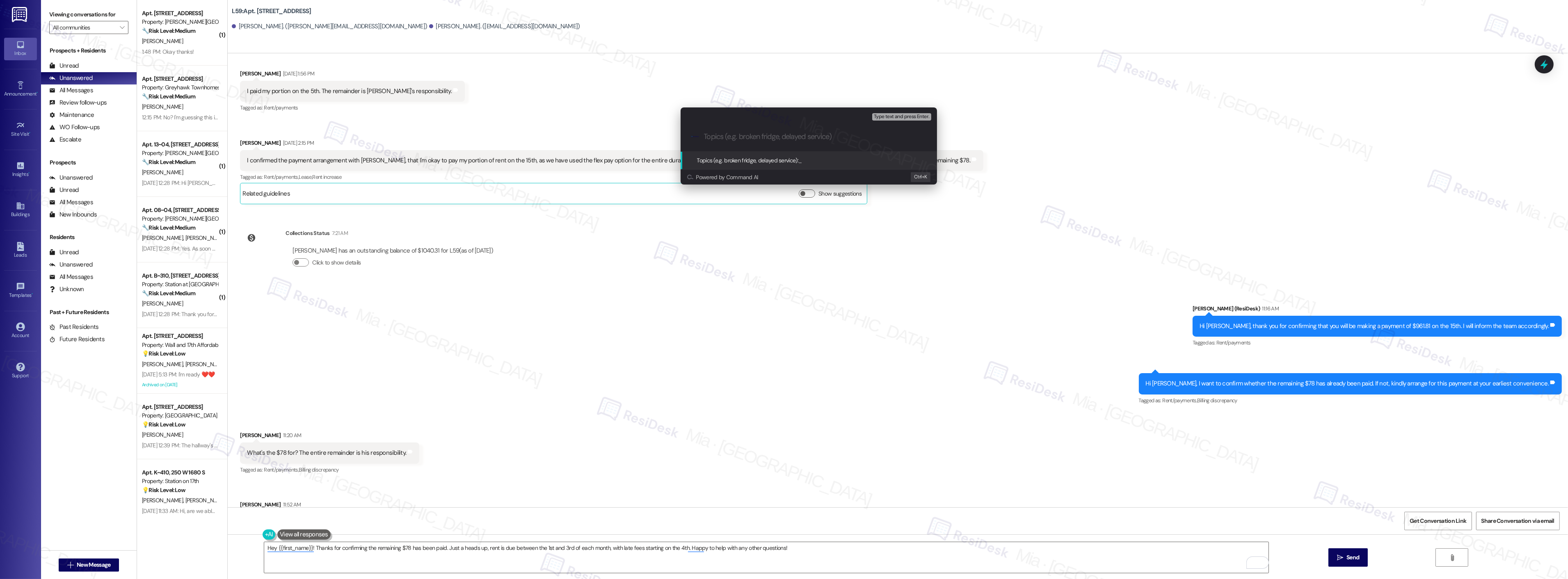
click at [735, 134] on input "Topics (e.g. broken fridge, delayed service)" at bounding box center [815, 136] width 223 height 9
type input "Joshua Jensen will be paying"
drag, startPoint x: 798, startPoint y: 136, endPoint x: 699, endPoint y: 137, distance: 99.0
click at [699, 137] on div ".cls-1{fill:#0a055f;}.cls-2{fill:#0cc4c4;} resideskLogoBlueOrange Joshua Jensen…" at bounding box center [808, 136] width 256 height 29
click at [766, 403] on div "Escalate Conversation Medium risk Topics (e.g. broken fridge, delayed service) …" at bounding box center [784, 290] width 1568 height 579
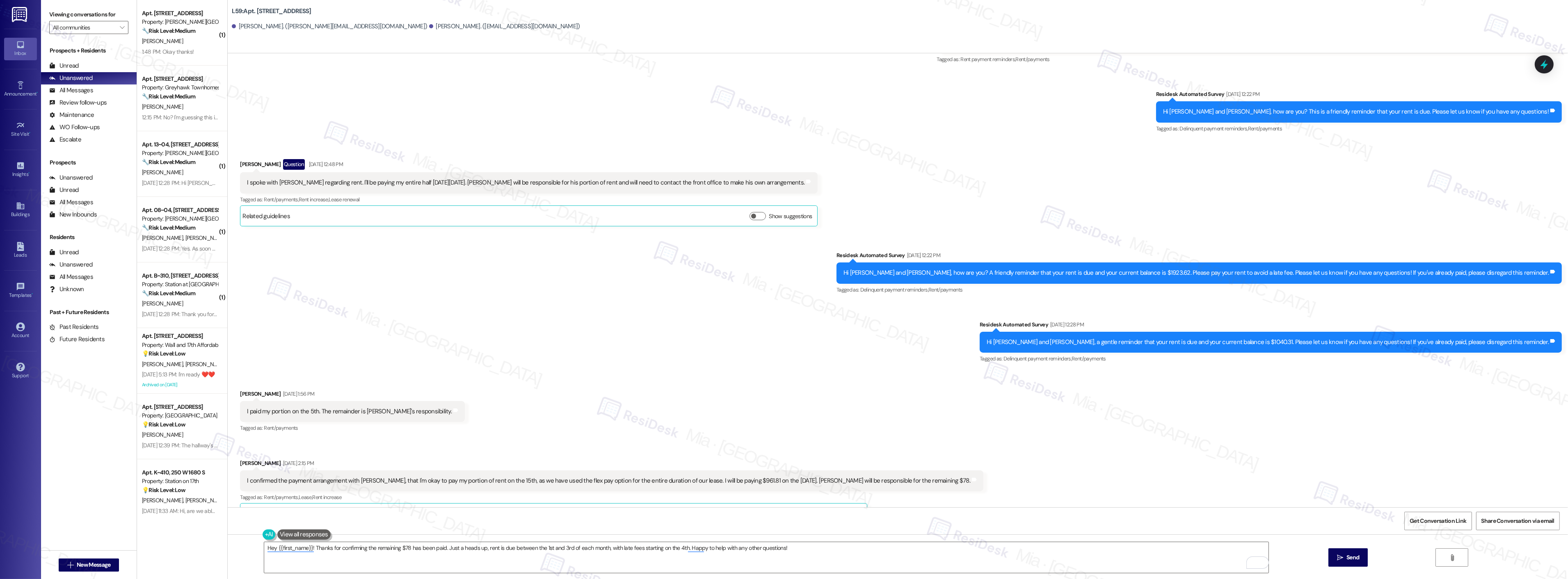
scroll to position [747, 0]
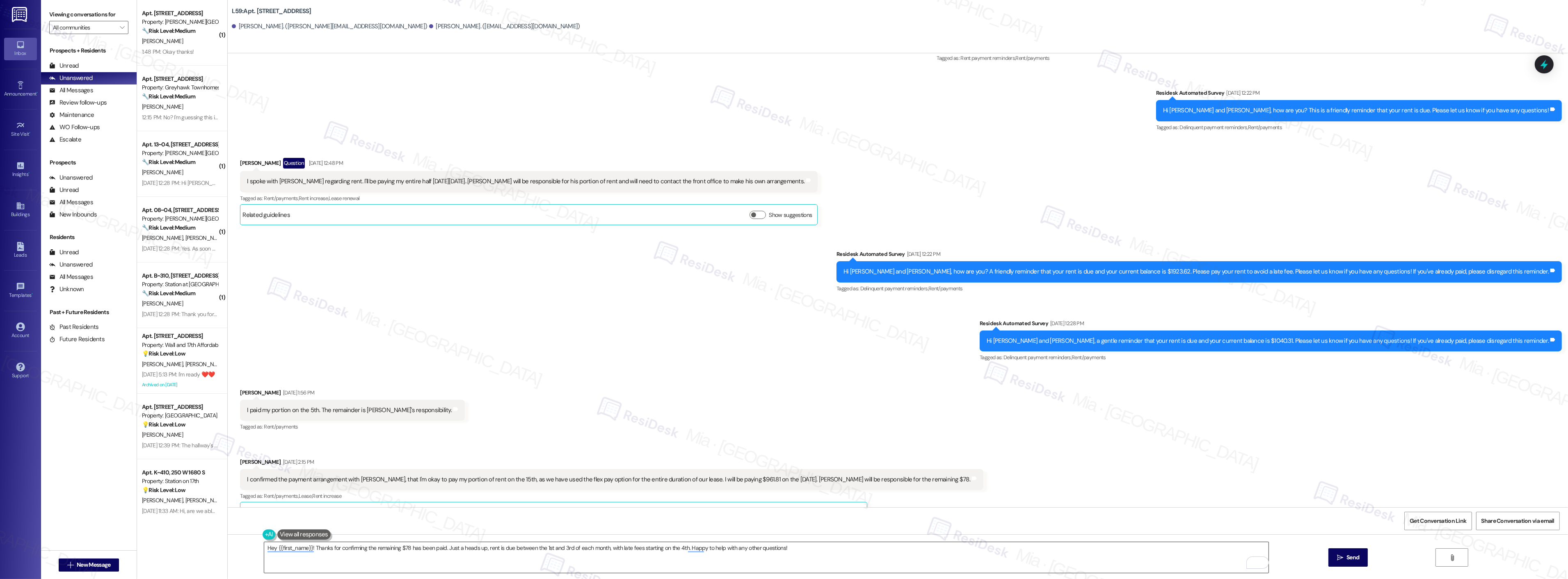
click at [1050, 546] on textarea "Hey {{first_name}}! Thanks for confirming the remaining $78 has been paid. Just…" at bounding box center [766, 557] width 1004 height 30
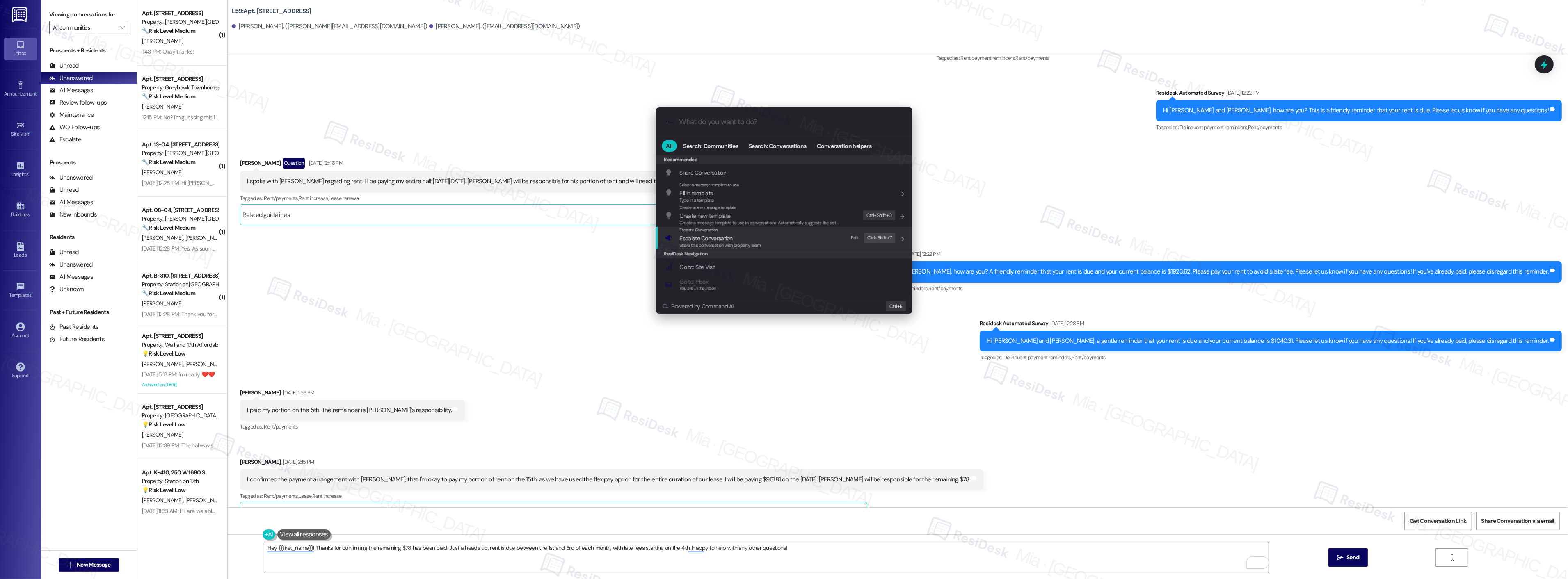
click at [722, 237] on span "Escalate Conversation" at bounding box center [706, 237] width 53 height 7
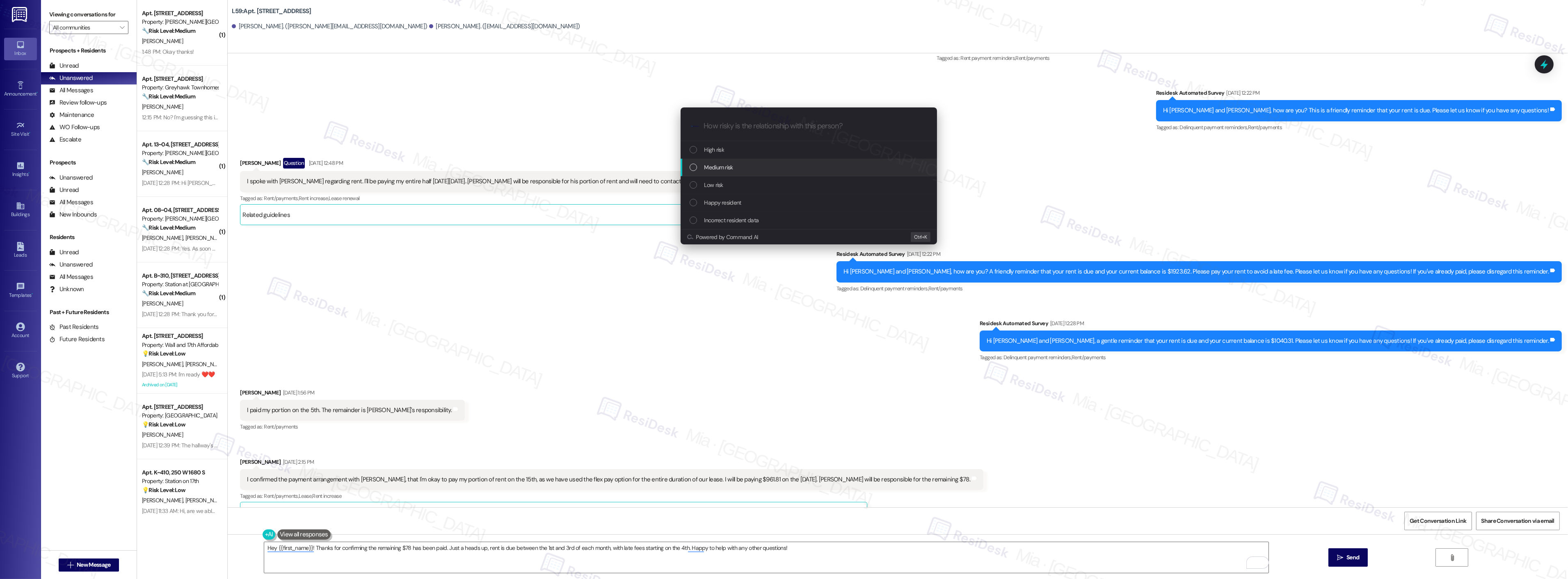
click at [727, 166] on span "Medium risk" at bounding box center [719, 167] width 29 height 9
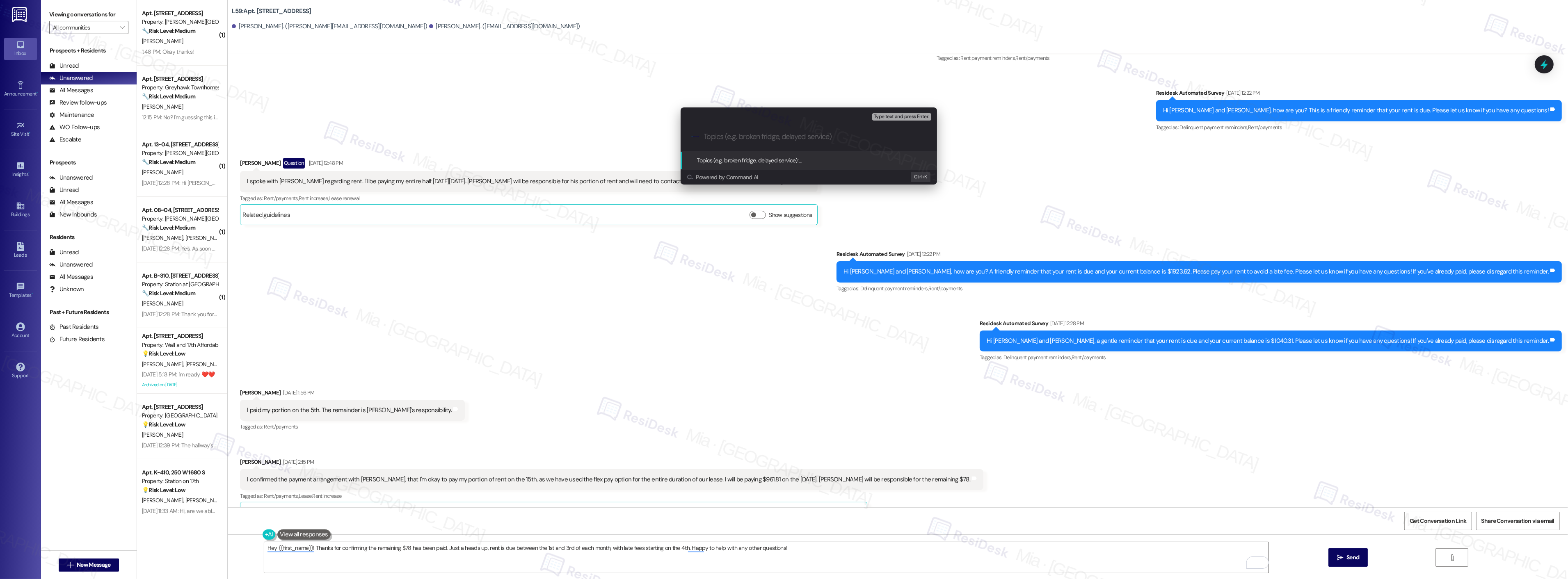
paste input "Joshua Jensen will be paying"
type input "Joshua Jensen will be paying $961.81 on Sept 15th"
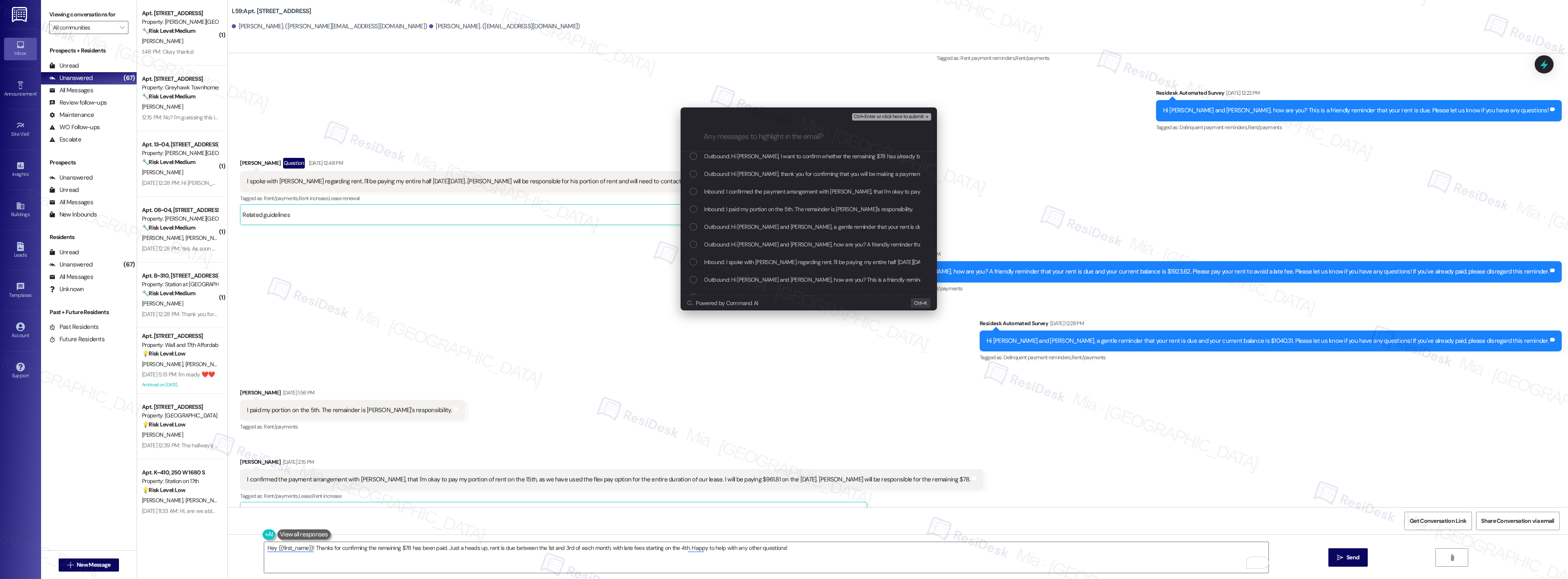
scroll to position [91, 0]
click at [694, 244] on div "List of options" at bounding box center [693, 245] width 7 height 7
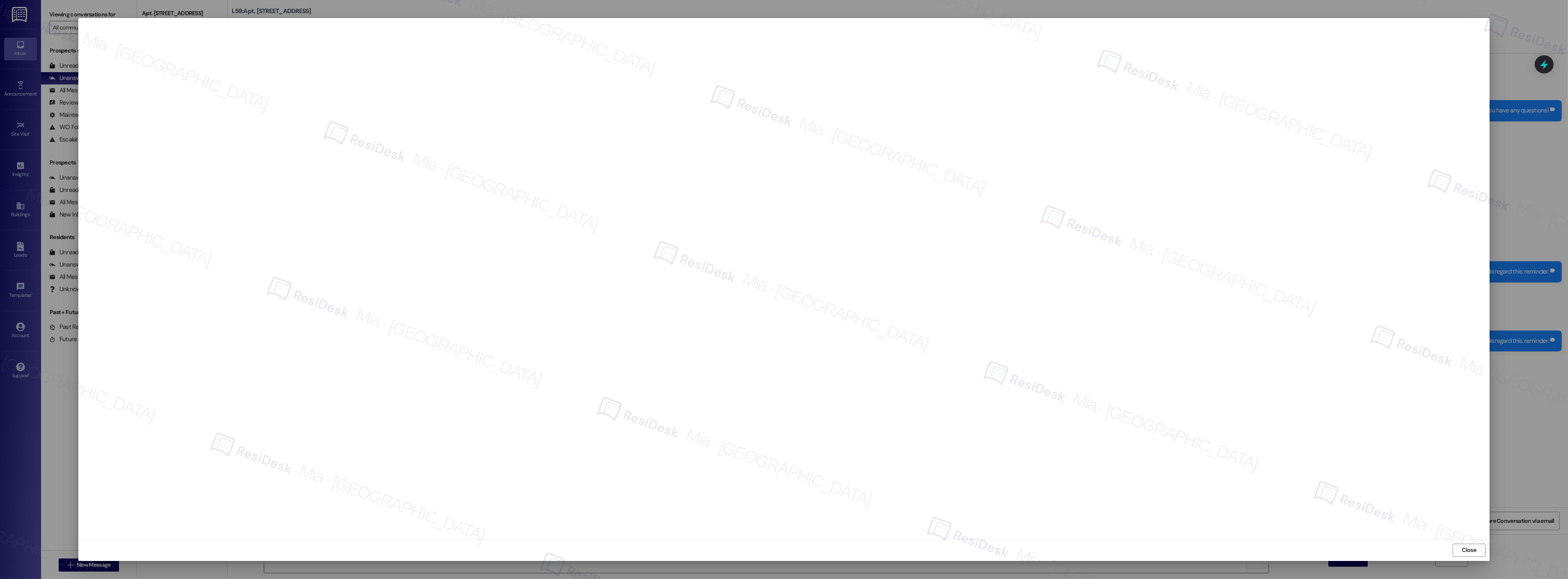
click at [1473, 551] on span "Close" at bounding box center [1469, 549] width 14 height 9
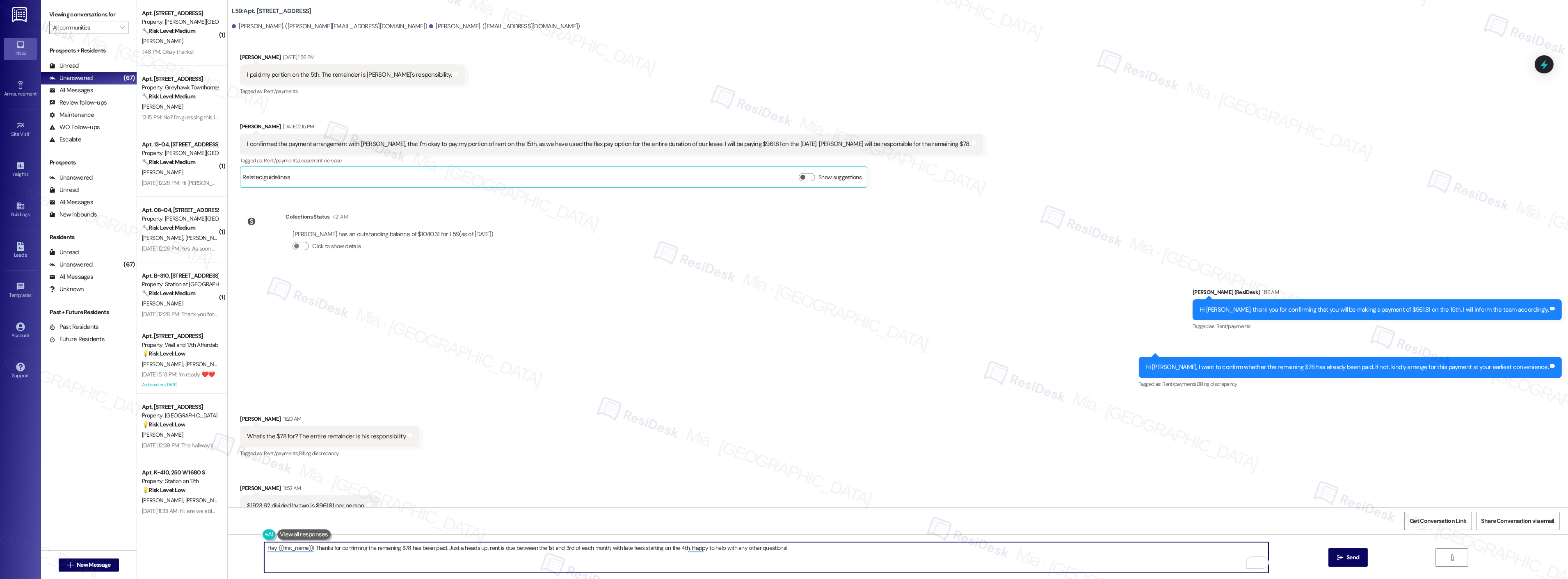
scroll to position [1111, 0]
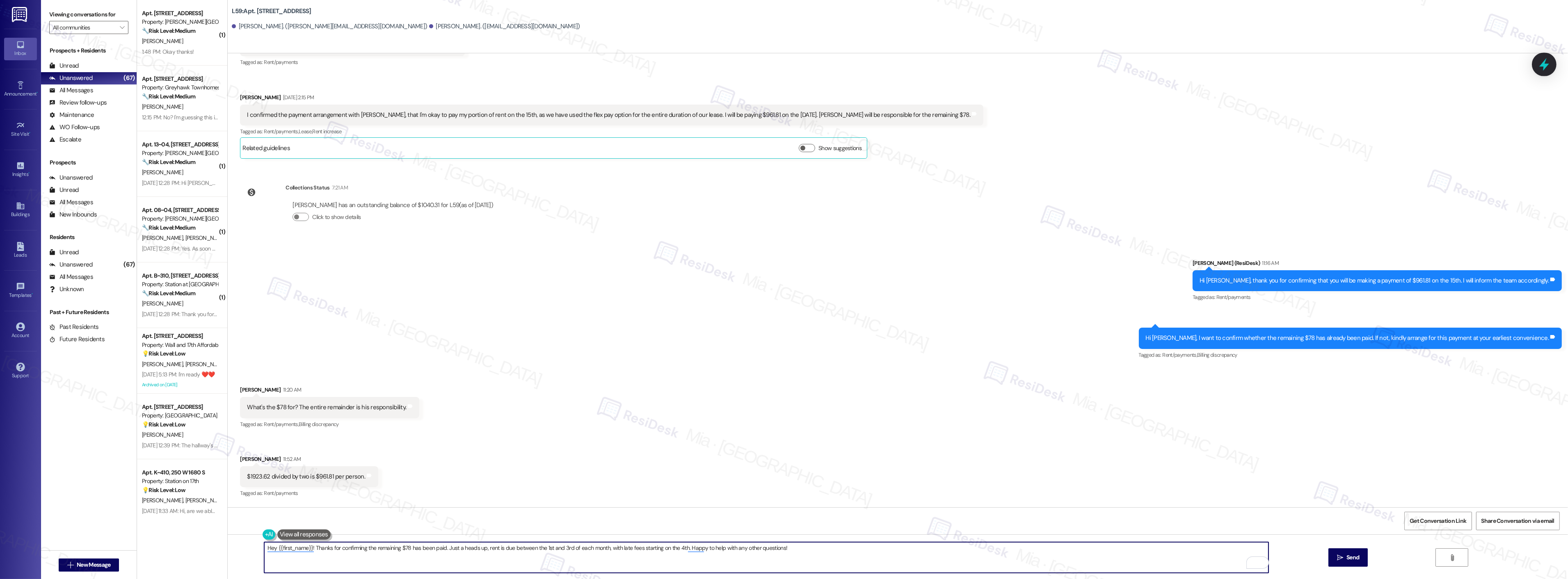
click at [1542, 68] on icon at bounding box center [1543, 64] width 14 height 14
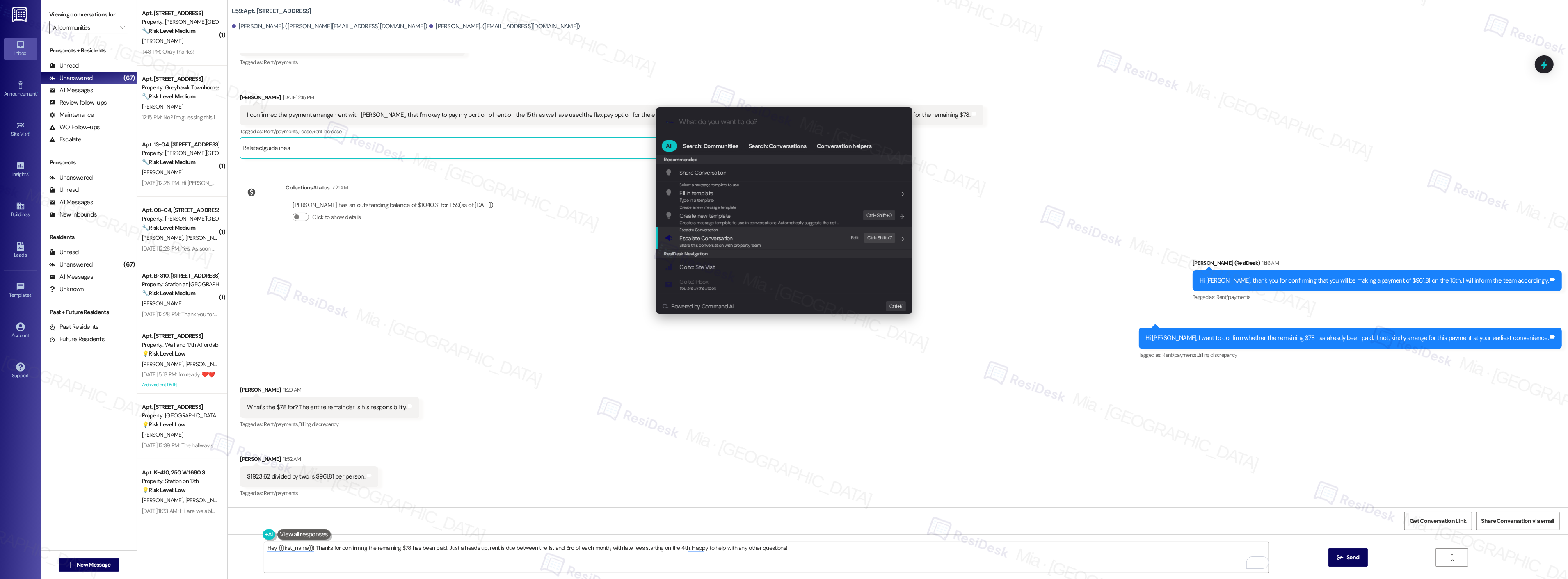
click at [724, 243] on span "Share this conversation with property team" at bounding box center [720, 245] width 81 height 6
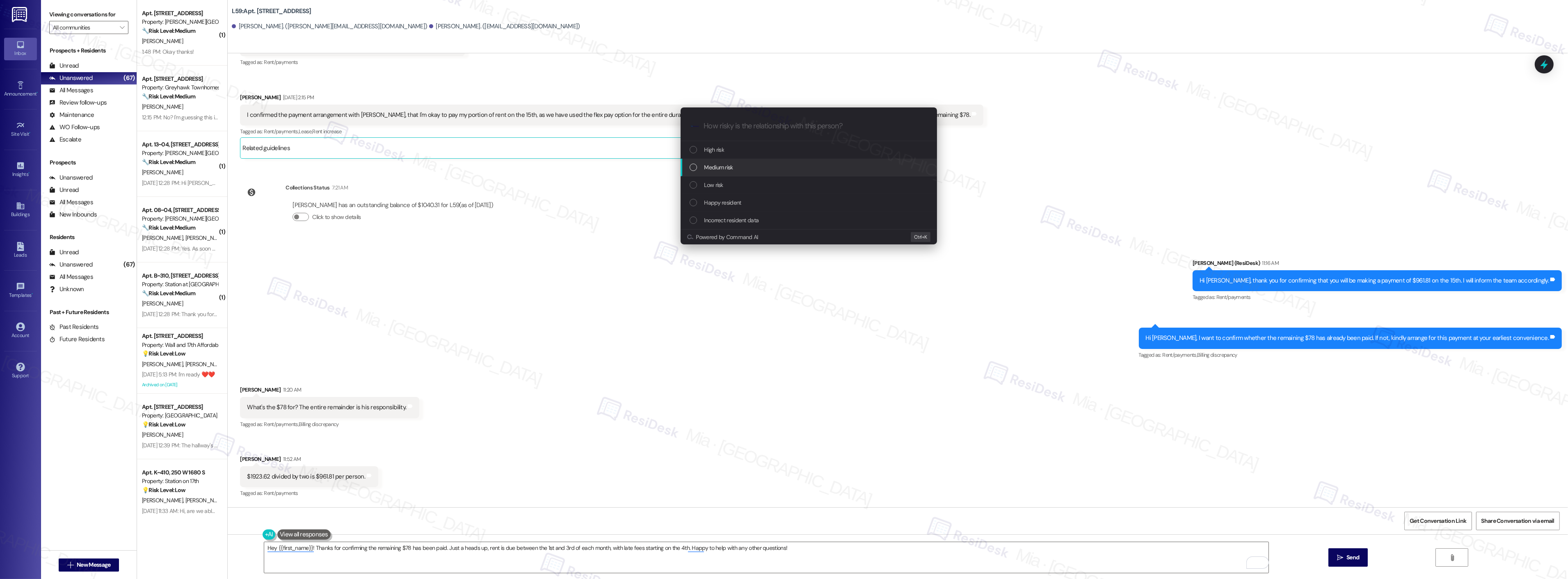
click at [713, 169] on span "Medium risk" at bounding box center [719, 167] width 29 height 9
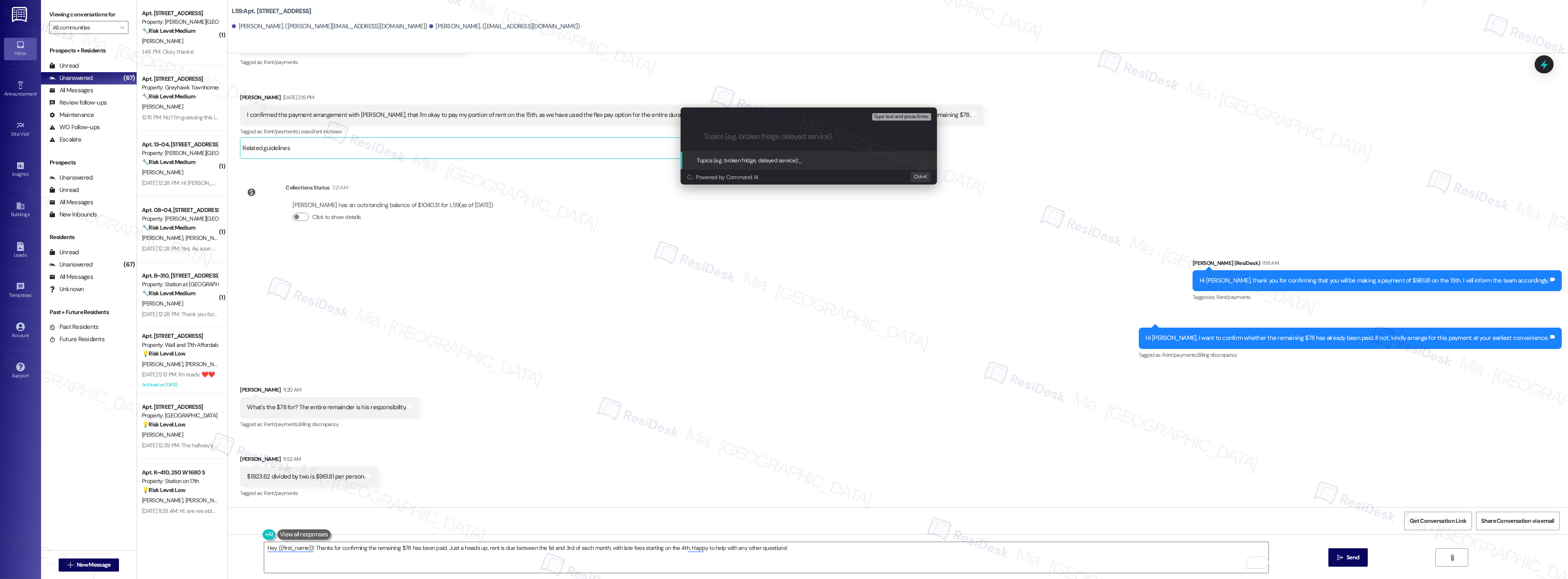
paste input "Joshua Jensen will be paying $961.81 on Sept 15th"
click at [792, 137] on input "Joshua Jensen will be paying $961.81 on Sept 15th" at bounding box center [811, 136] width 216 height 9
type input "Joshua Jensen will be paying rent of $961.81 on Sept 15th"
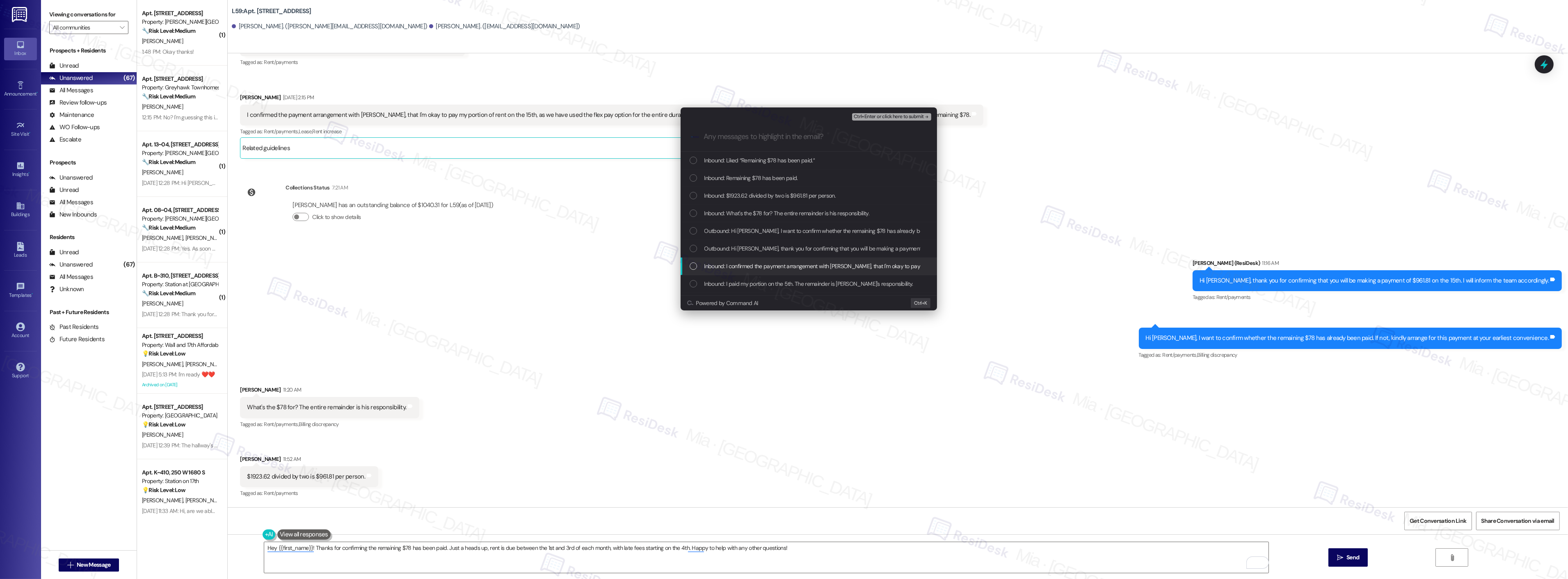
click at [691, 266] on div "List of options" at bounding box center [693, 265] width 7 height 7
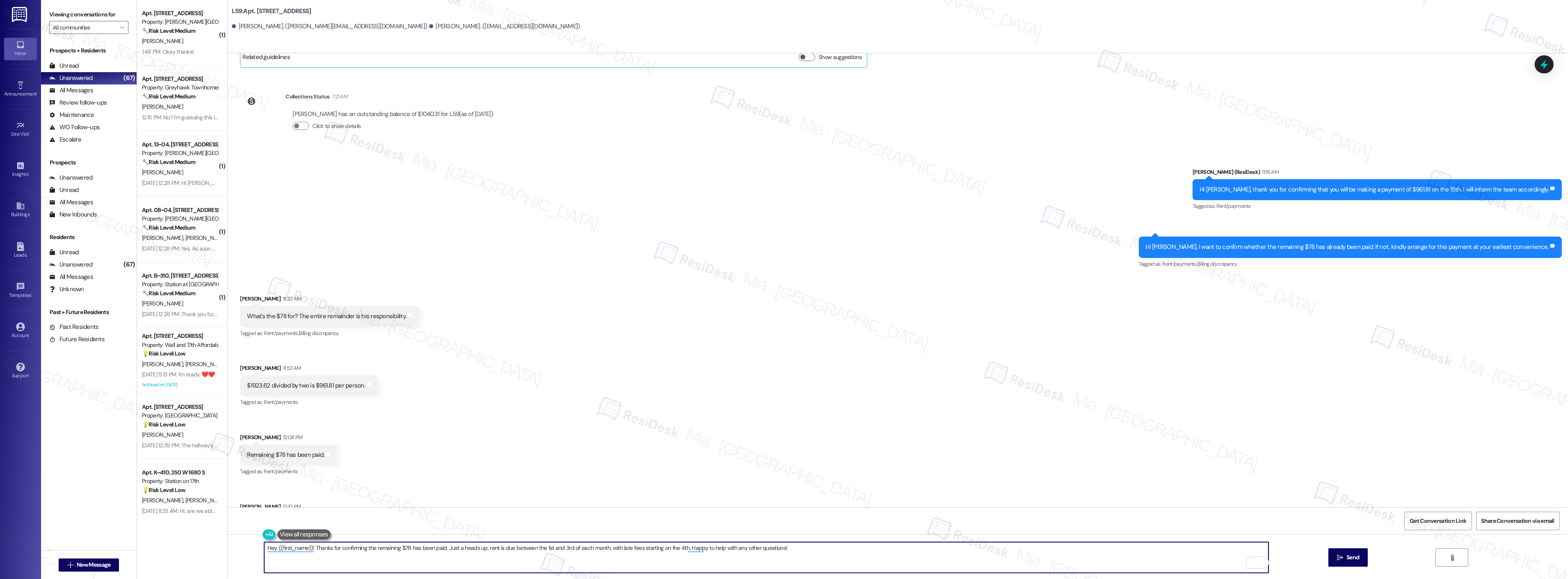
scroll to position [1249, 0]
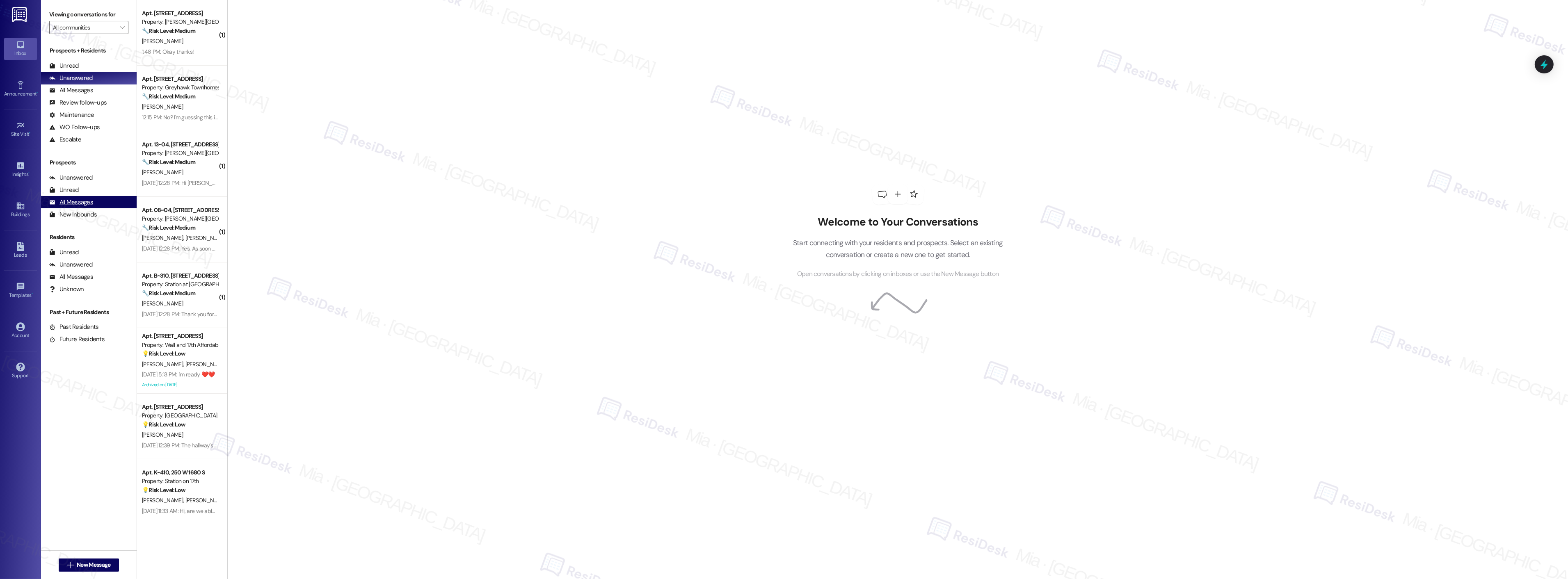
click at [79, 200] on div "All Messages" at bounding box center [71, 202] width 44 height 9
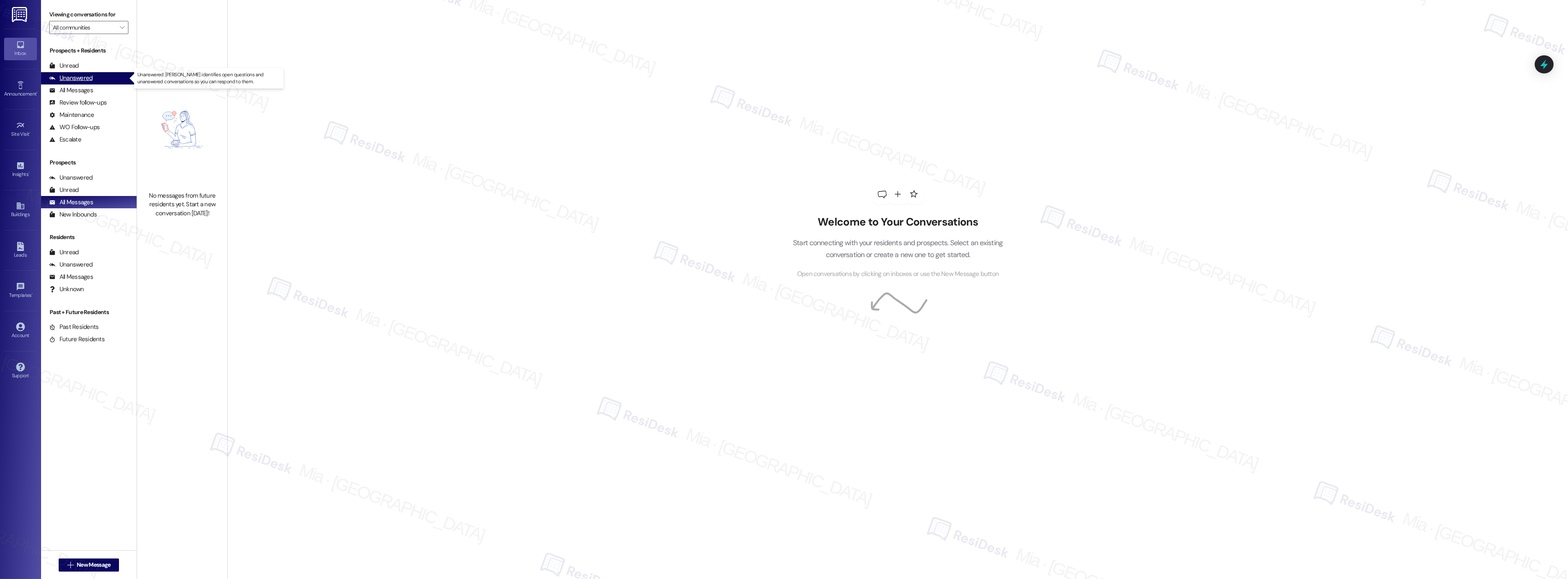
click at [99, 76] on div "Unanswered (0)" at bounding box center [88, 78] width 95 height 12
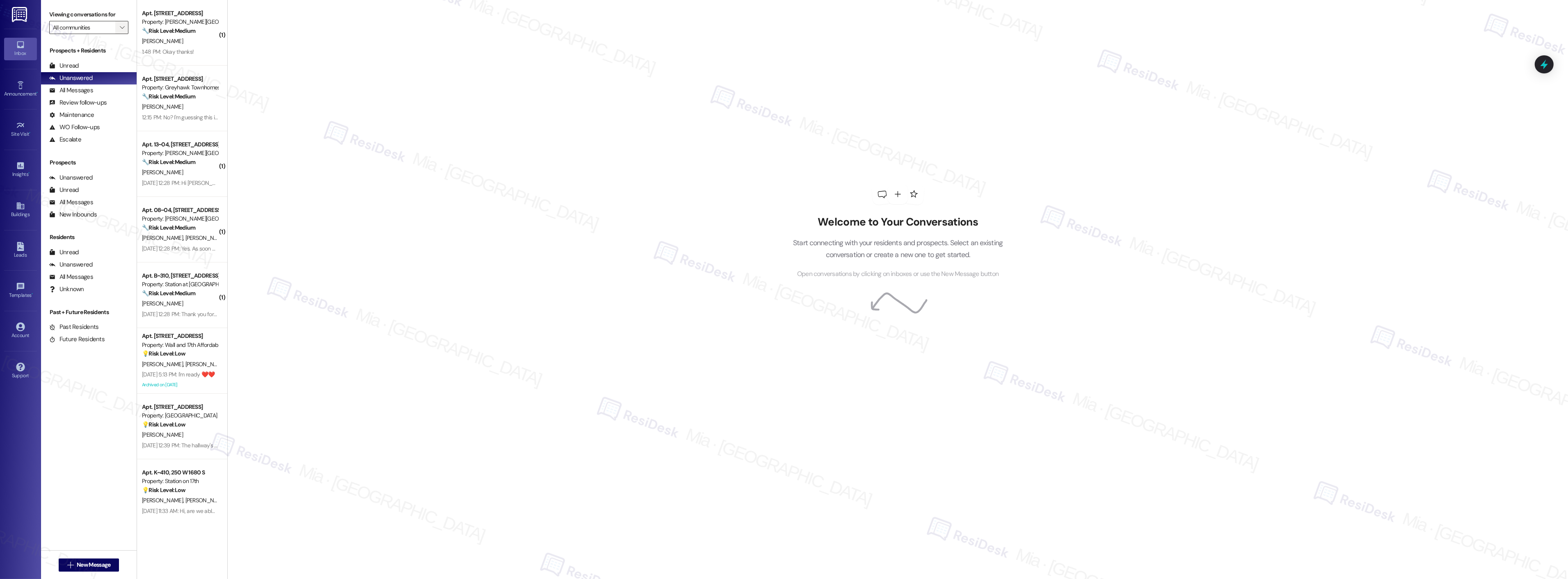
click at [120, 27] on icon "" at bounding box center [122, 27] width 5 height 6
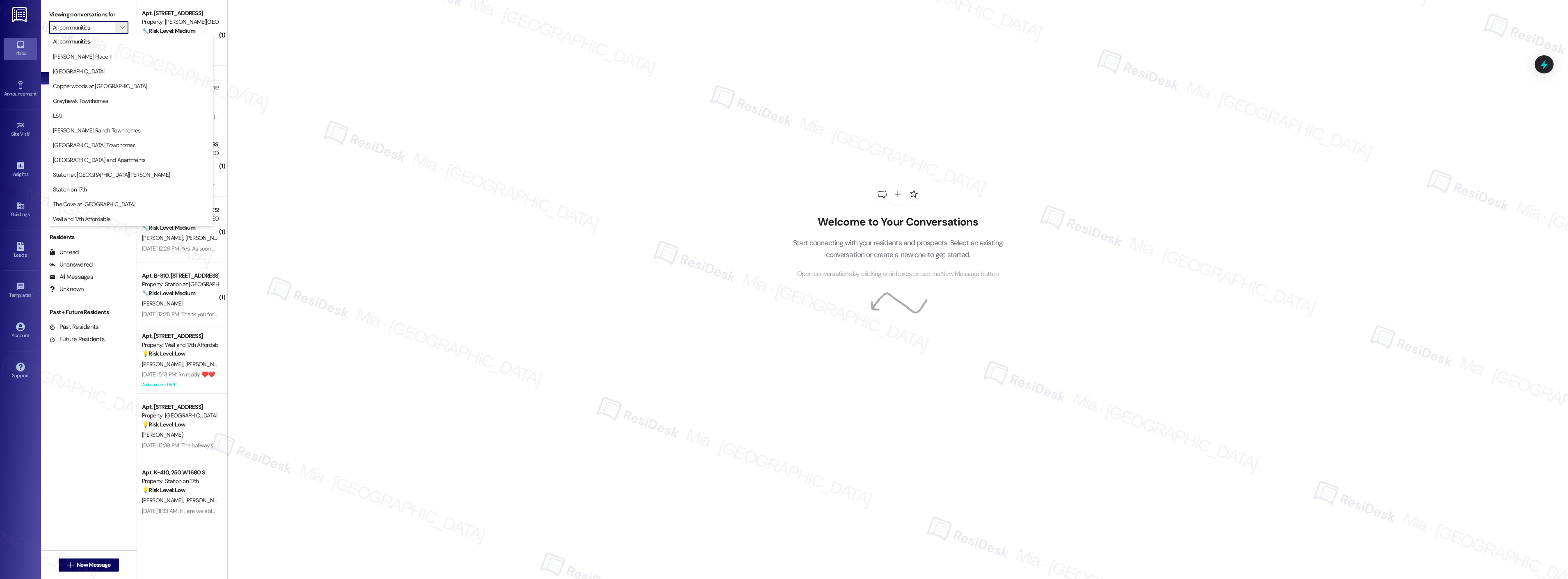
click at [371, 136] on div "Welcome to Your Conversations Start connecting with your residents and prospect…" at bounding box center [897, 290] width 1341 height 579
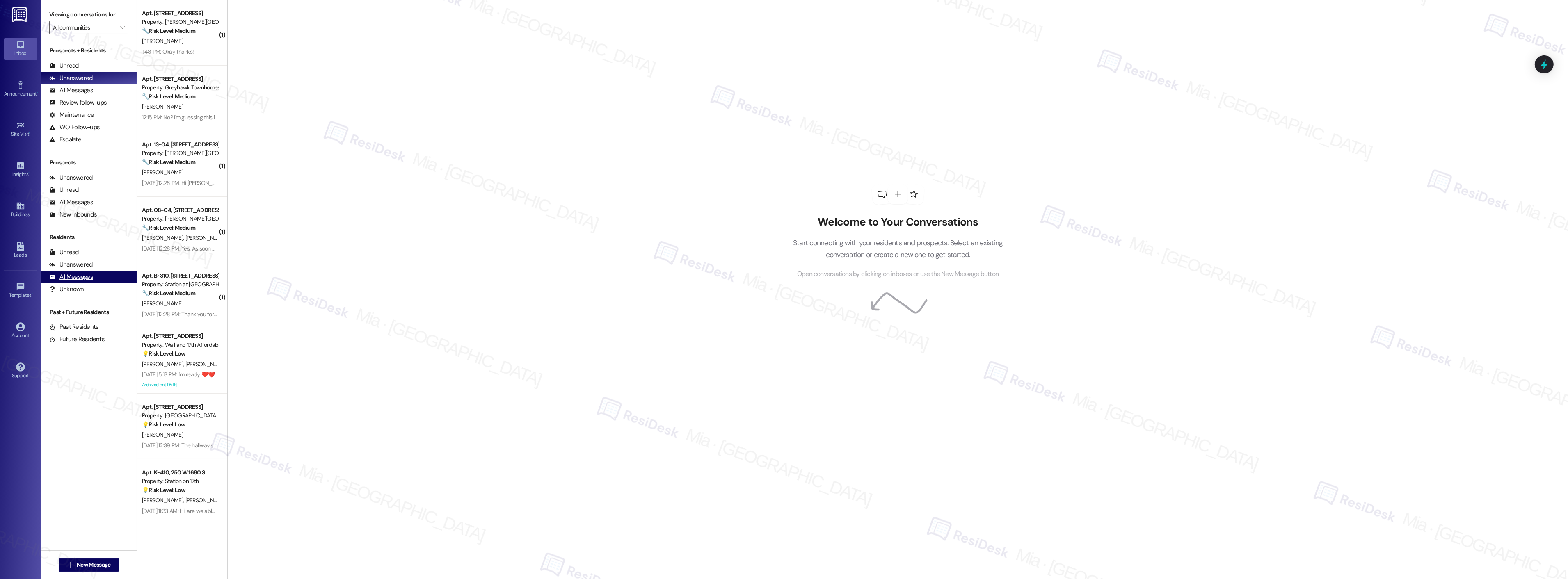
click at [87, 273] on div "All Messages" at bounding box center [71, 277] width 44 height 9
click at [718, 72] on div "Welcome to Your Conversations Start connecting with your residents and prospect…" at bounding box center [897, 290] width 1341 height 579
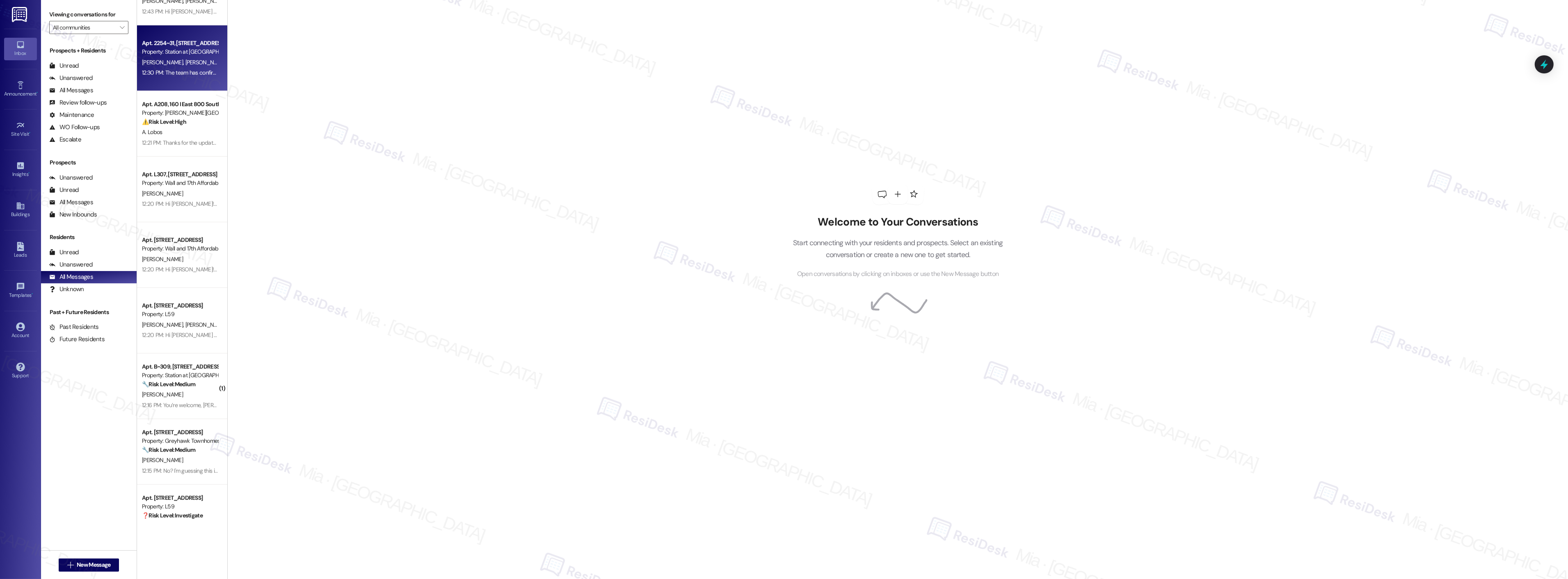
scroll to position [1093, 0]
click at [354, 294] on div "Welcome to Your Conversations Start connecting with your residents and prospect…" at bounding box center [897, 290] width 1341 height 579
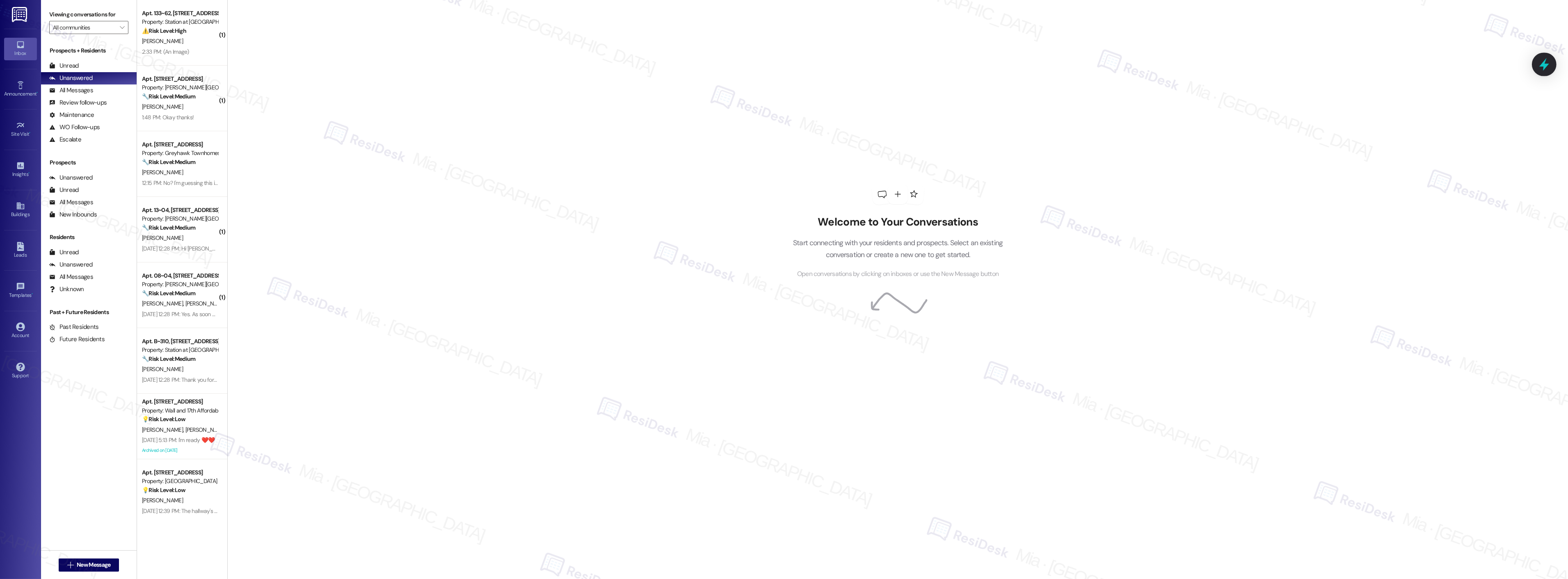
click at [1544, 67] on icon at bounding box center [1544, 65] width 10 height 13
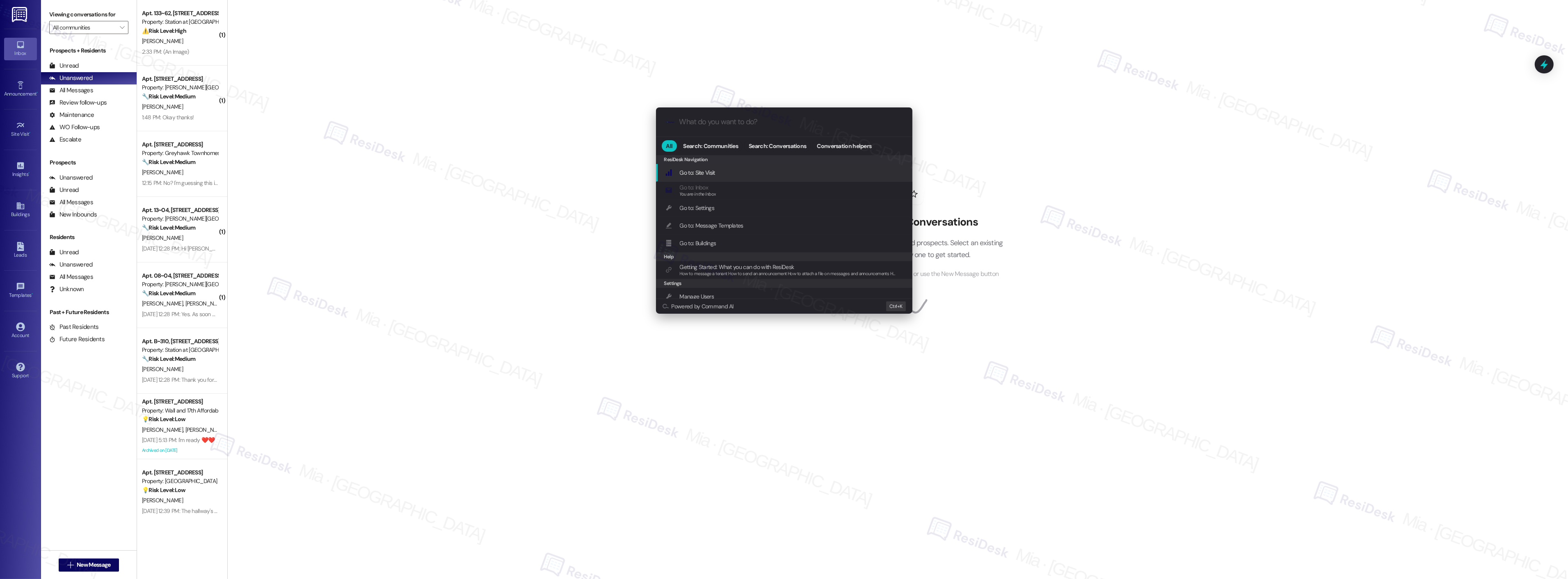
click at [753, 116] on div ".cls-1{fill:#0a055f;}.cls-2{fill:#0cc4c4;} resideskLogoBlueOrange" at bounding box center [783, 122] width 256 height 29
click at [729, 122] on input "What do you want to do?" at bounding box center [791, 122] width 223 height 9
click at [722, 172] on span "Open Thread SLA Dashboard" at bounding box center [713, 172] width 68 height 7
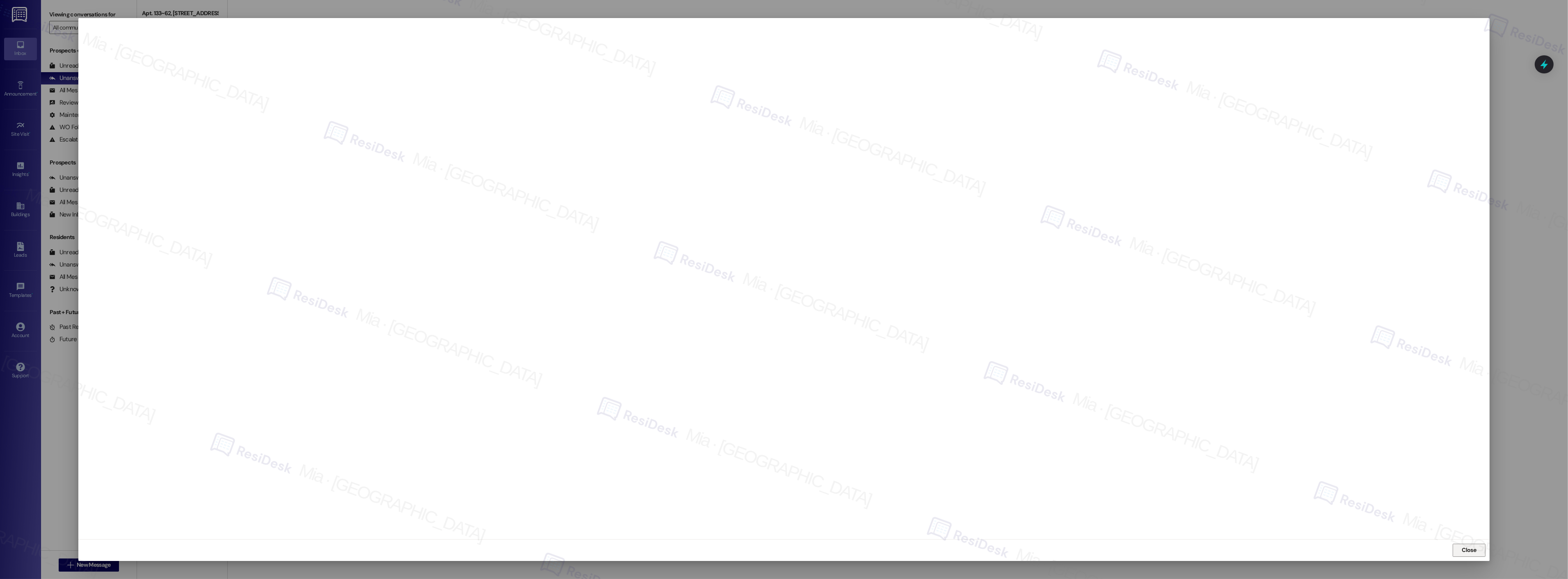
click at [1468, 546] on div "Close" at bounding box center [784, 549] width 1411 height 22
click at [1468, 552] on span "Close" at bounding box center [1469, 549] width 14 height 9
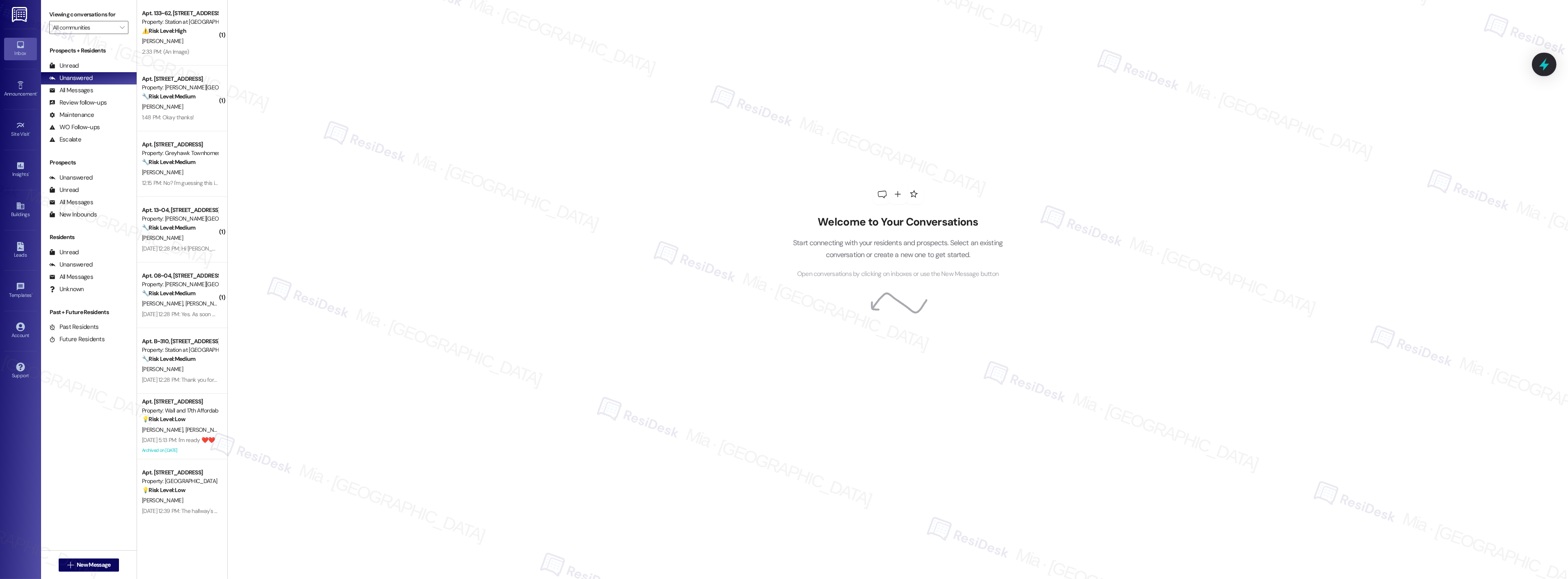
click at [1543, 68] on icon at bounding box center [1543, 64] width 14 height 14
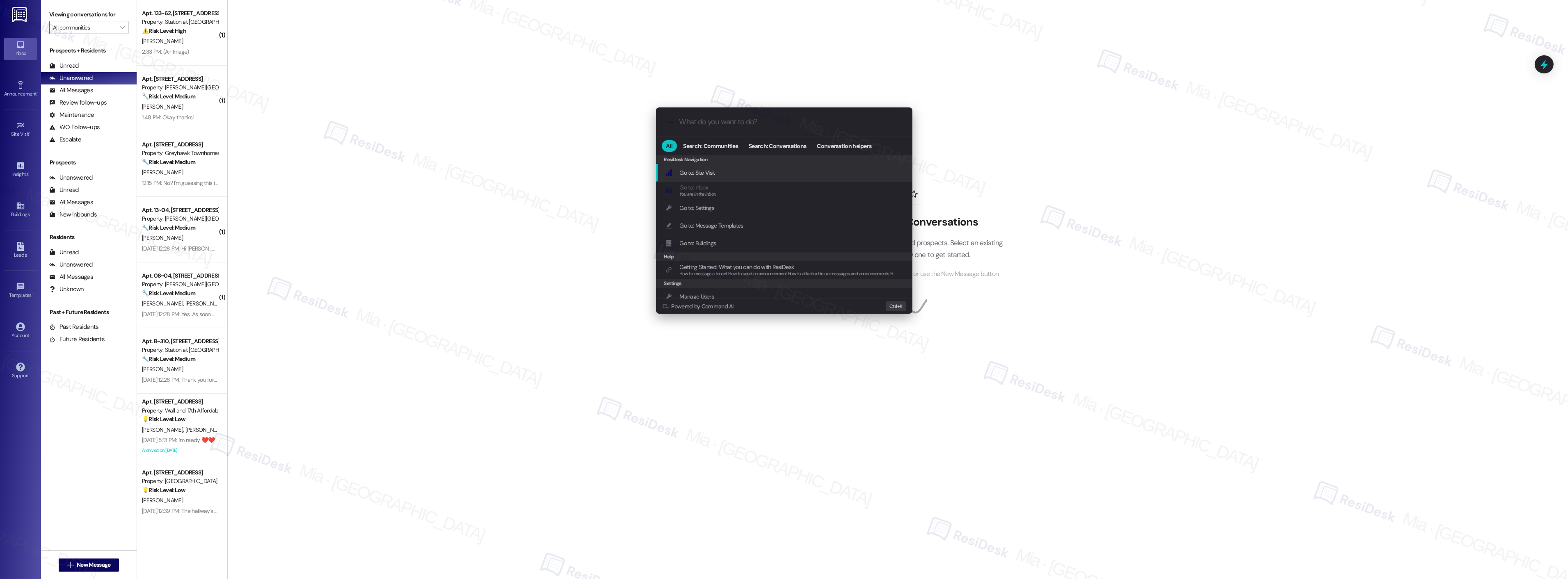
click at [748, 122] on input "What do you want to do?" at bounding box center [791, 122] width 223 height 9
click at [743, 172] on span "Open Thread SL A Dashboard" at bounding box center [714, 172] width 69 height 7
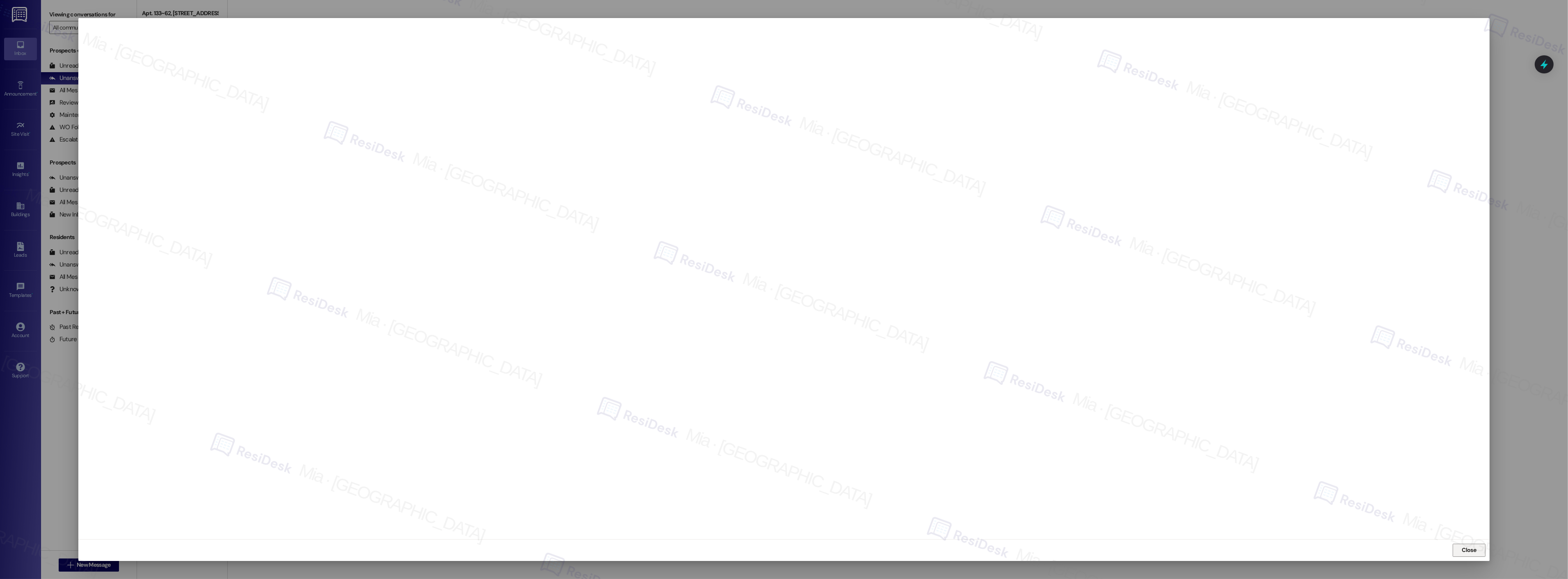
click at [1470, 549] on span "Close" at bounding box center [1469, 549] width 14 height 9
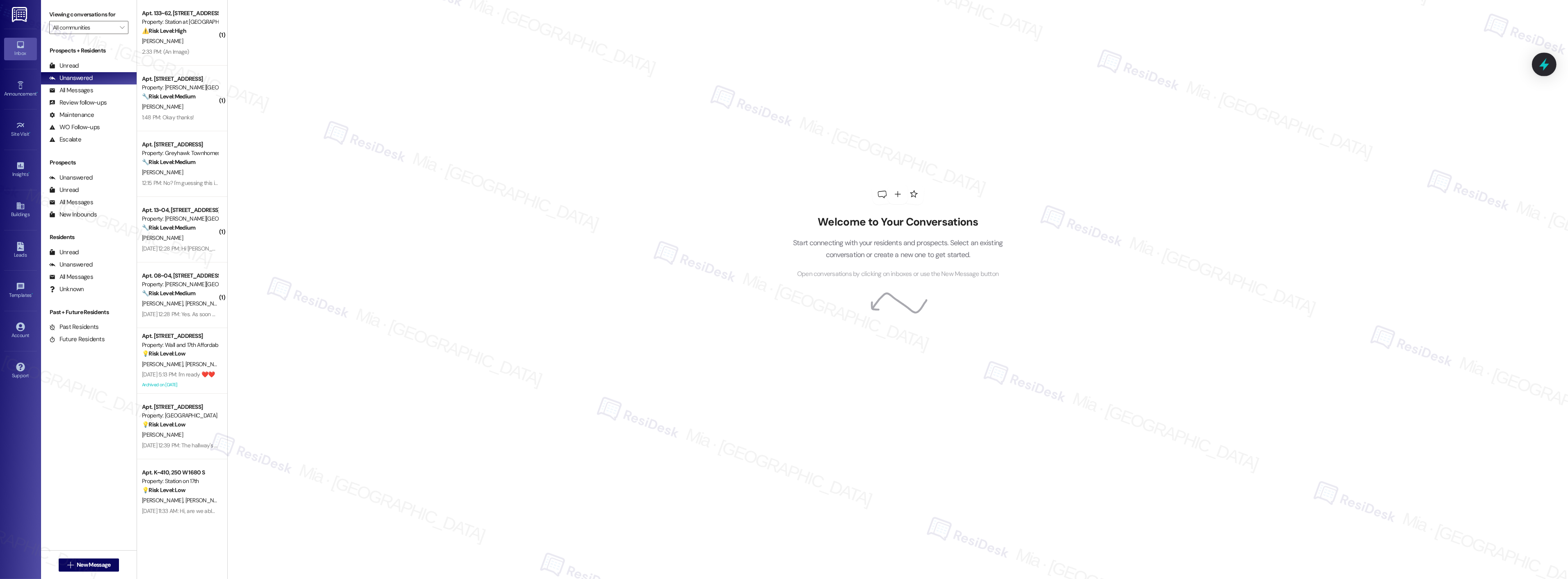
click at [1551, 67] on div at bounding box center [1544, 63] width 25 height 23
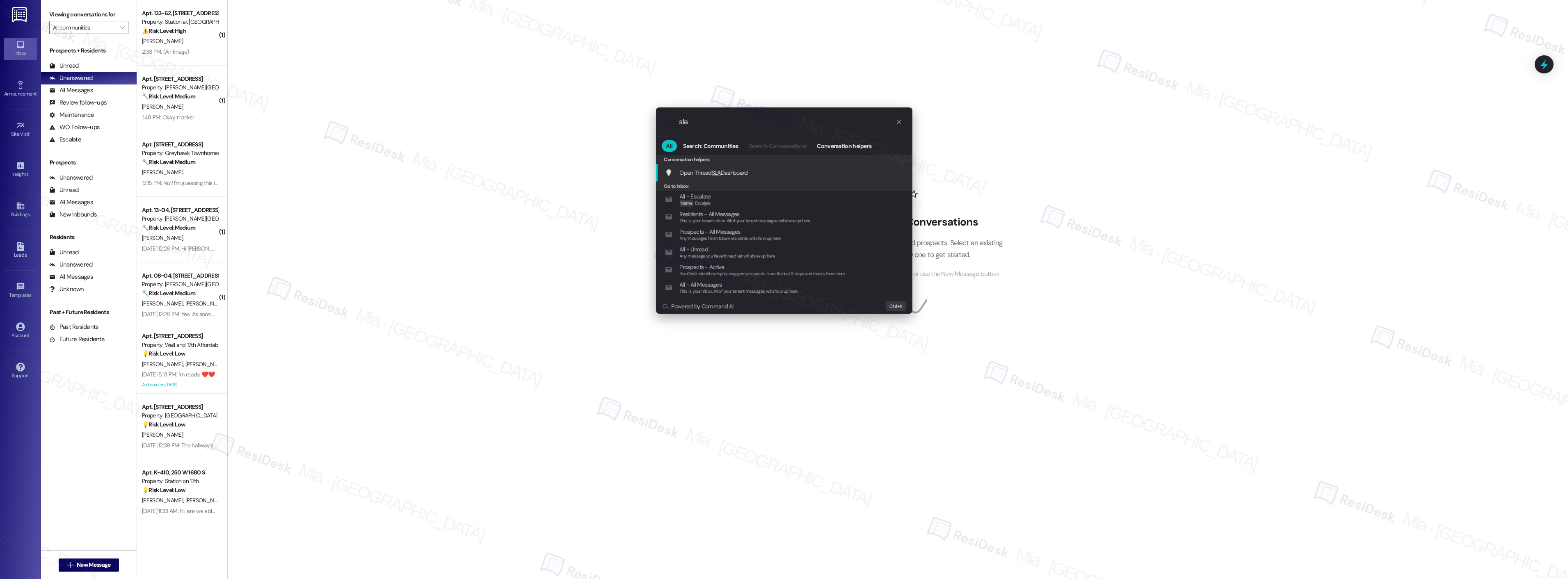
click at [709, 170] on span "Open Thread SLA Dashboard" at bounding box center [713, 172] width 68 height 7
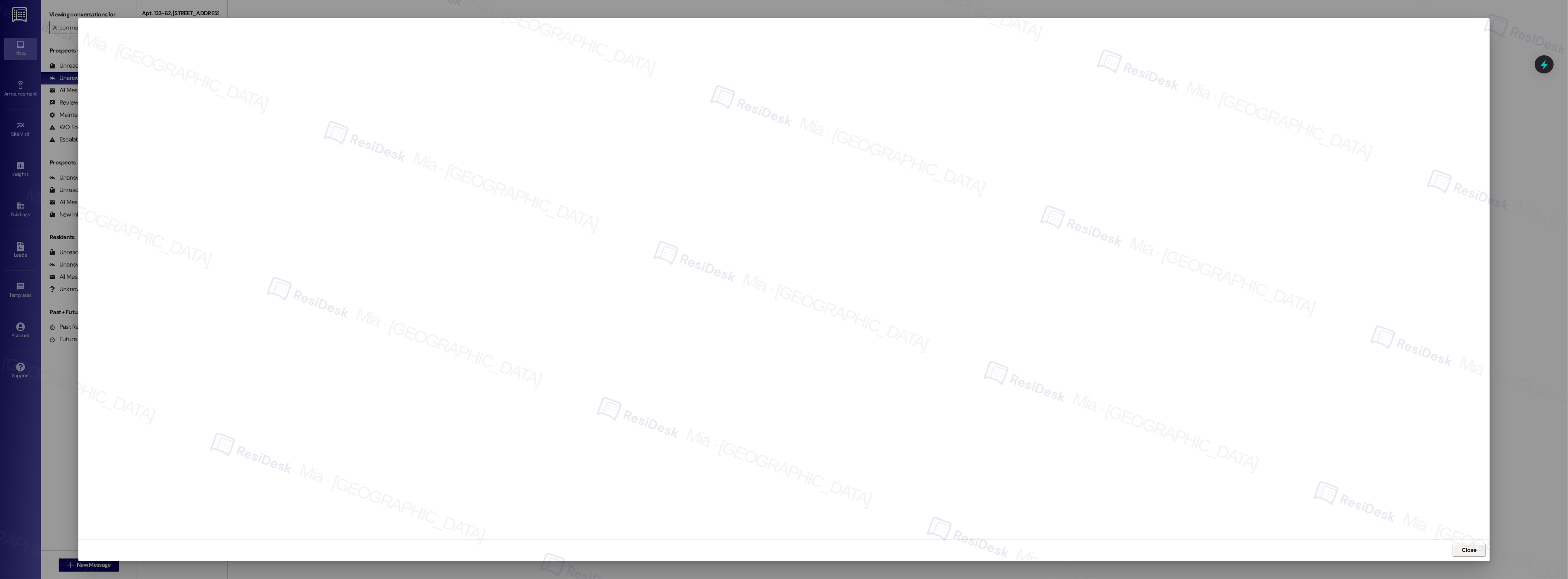
click at [1469, 552] on span "Close" at bounding box center [1469, 549] width 14 height 9
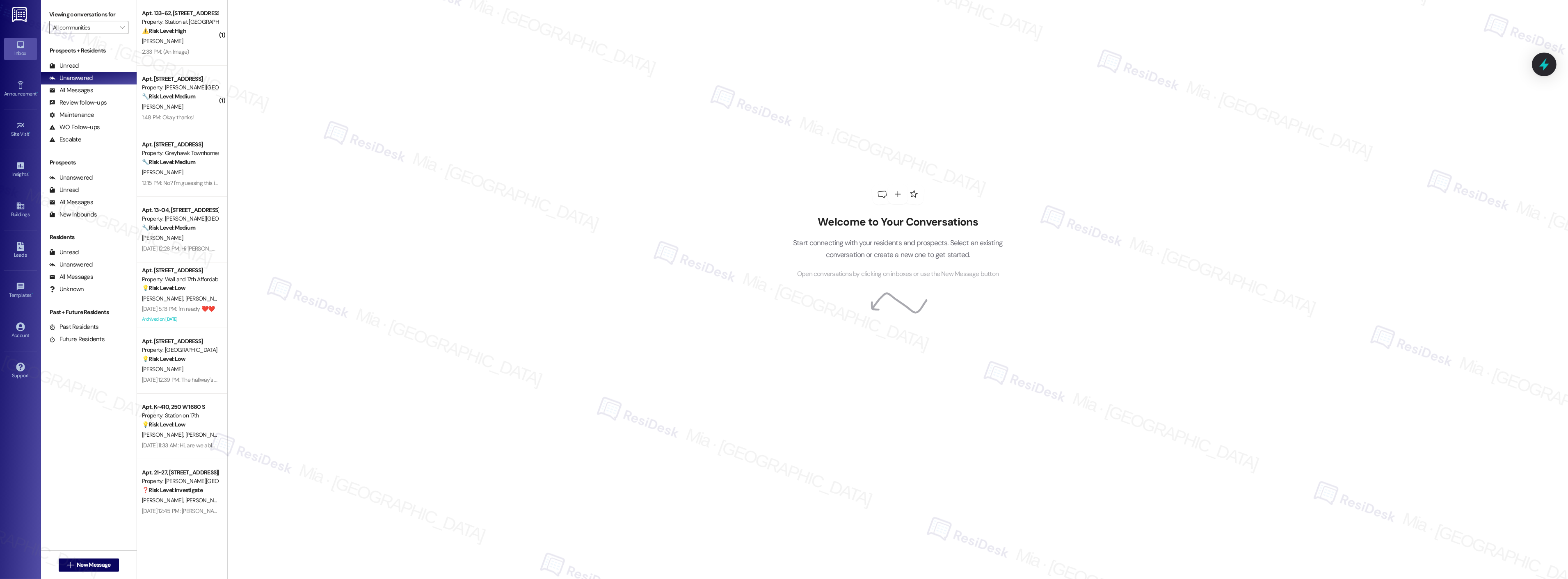
click at [1548, 62] on icon at bounding box center [1543, 64] width 14 height 14
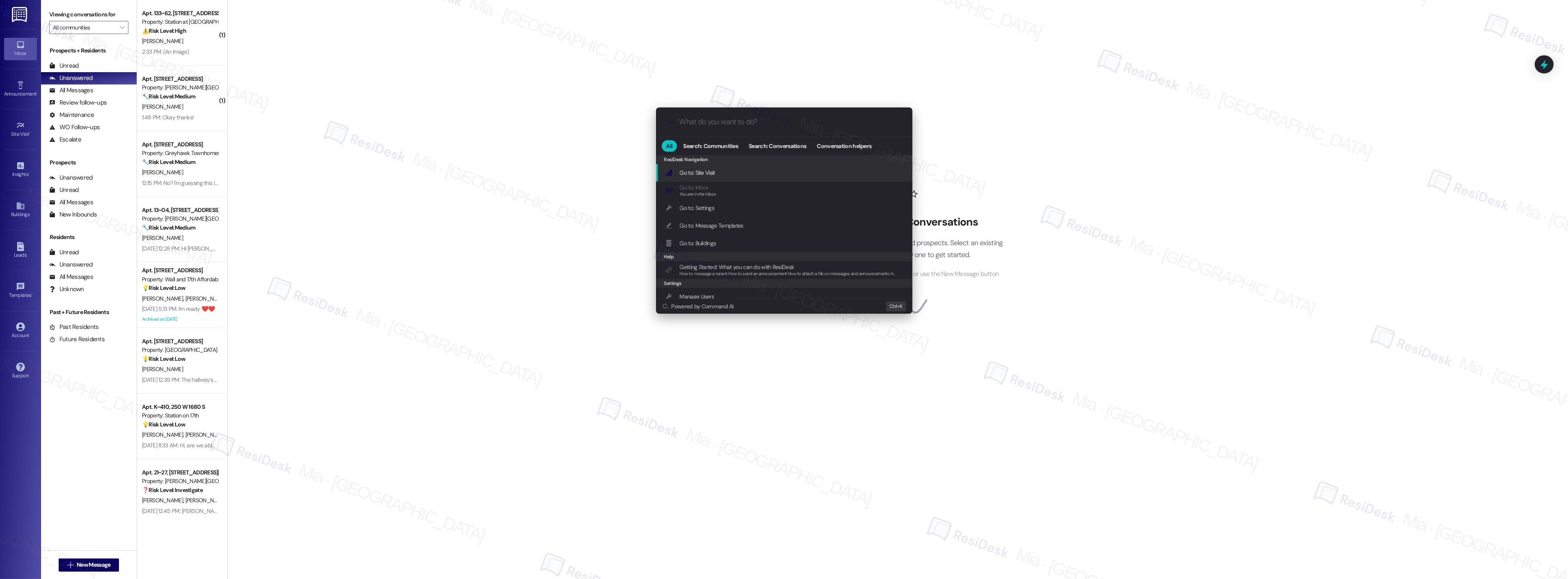
click at [777, 119] on input "What do you want to do?" at bounding box center [791, 122] width 223 height 9
click at [753, 175] on div "Open Thread SLA Dashboard Add shortcut" at bounding box center [785, 172] width 240 height 9
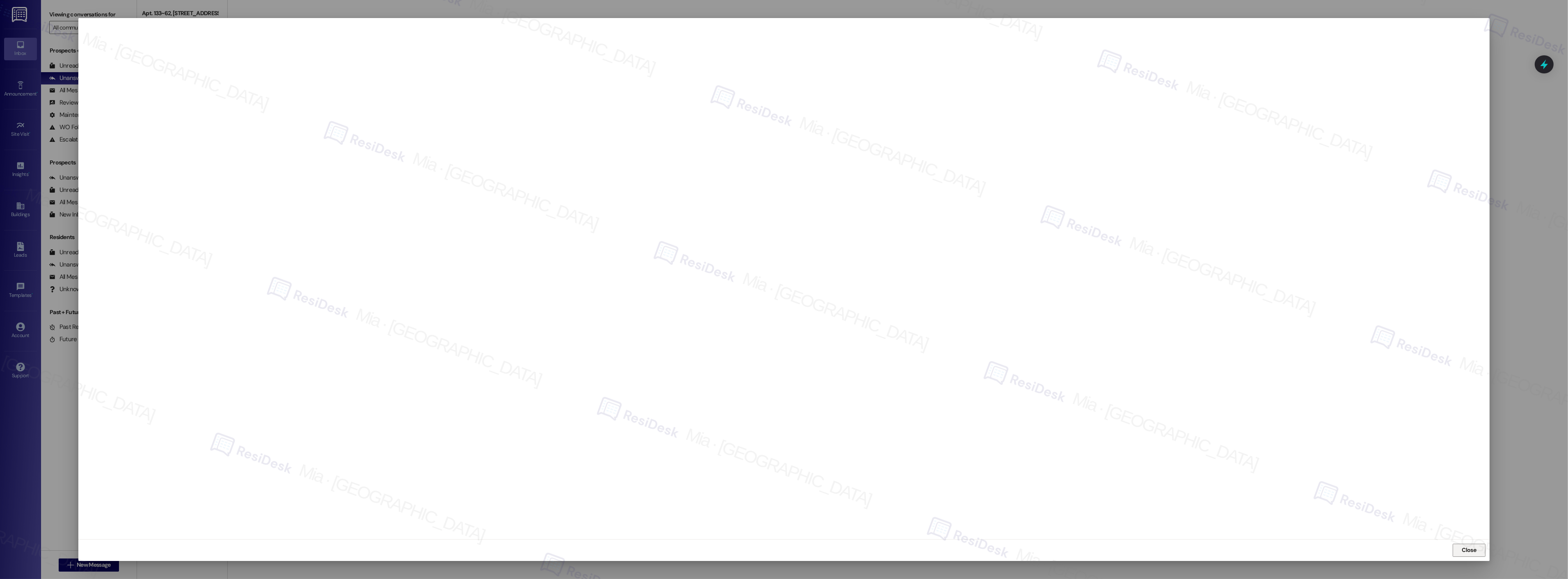
click at [1455, 551] on button "Close" at bounding box center [1468, 550] width 33 height 13
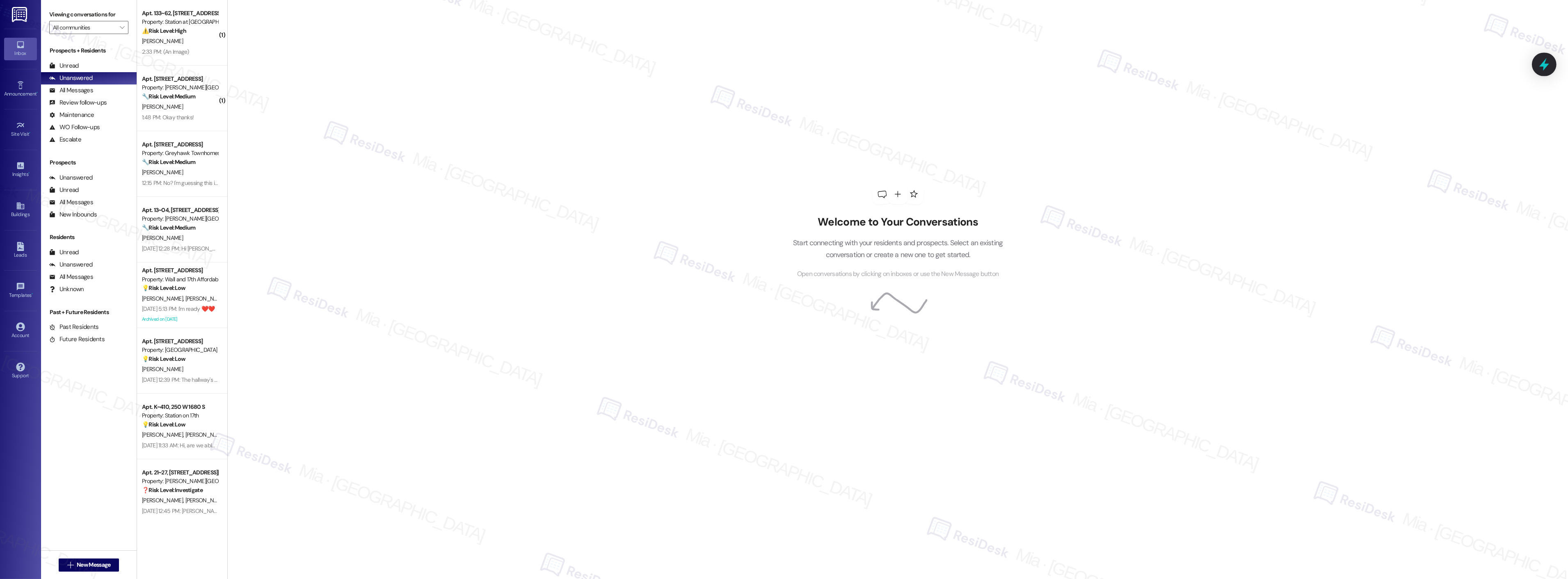
click at [1549, 64] on icon at bounding box center [1543, 64] width 14 height 14
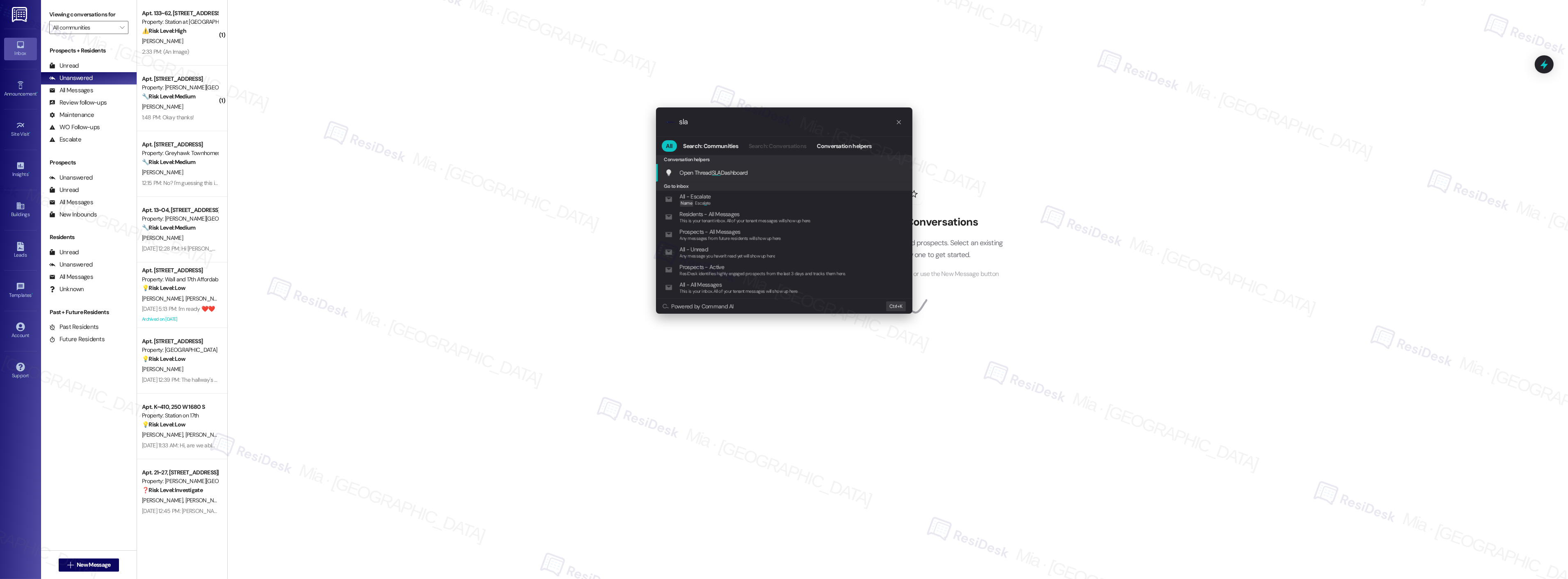
click at [713, 172] on span "SLA" at bounding box center [716, 172] width 9 height 7
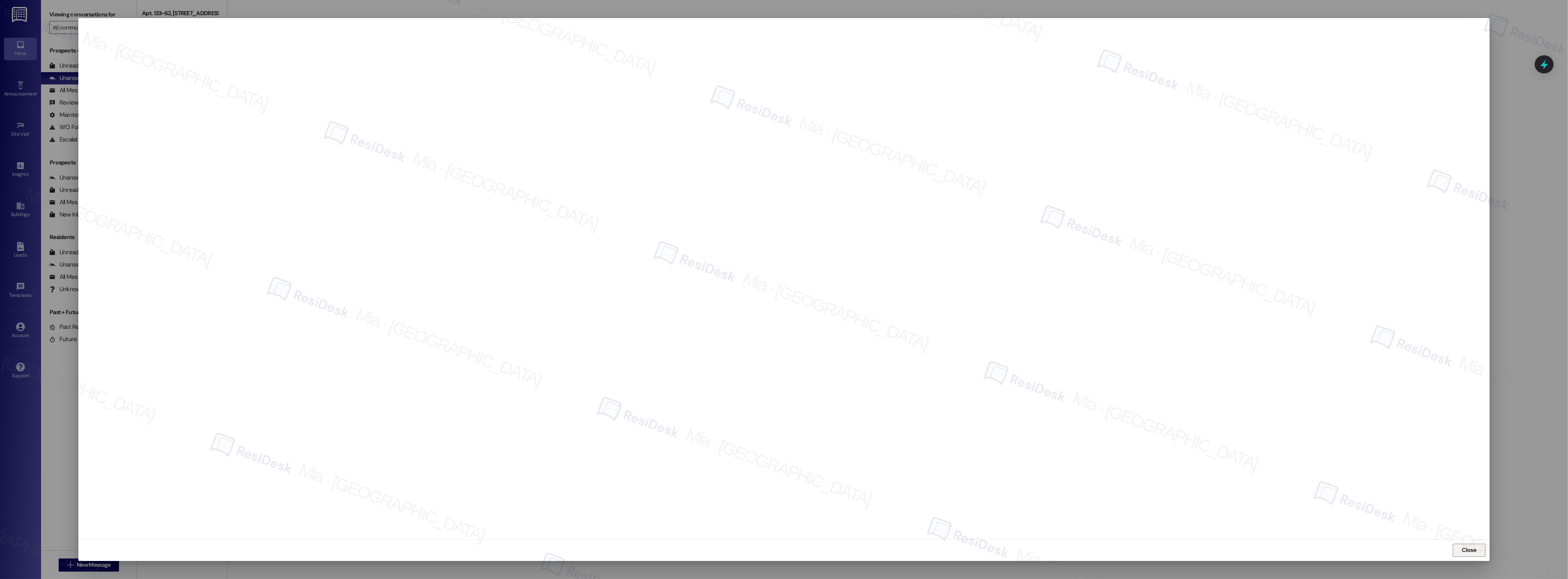
click at [1468, 553] on span "Close" at bounding box center [1469, 549] width 14 height 9
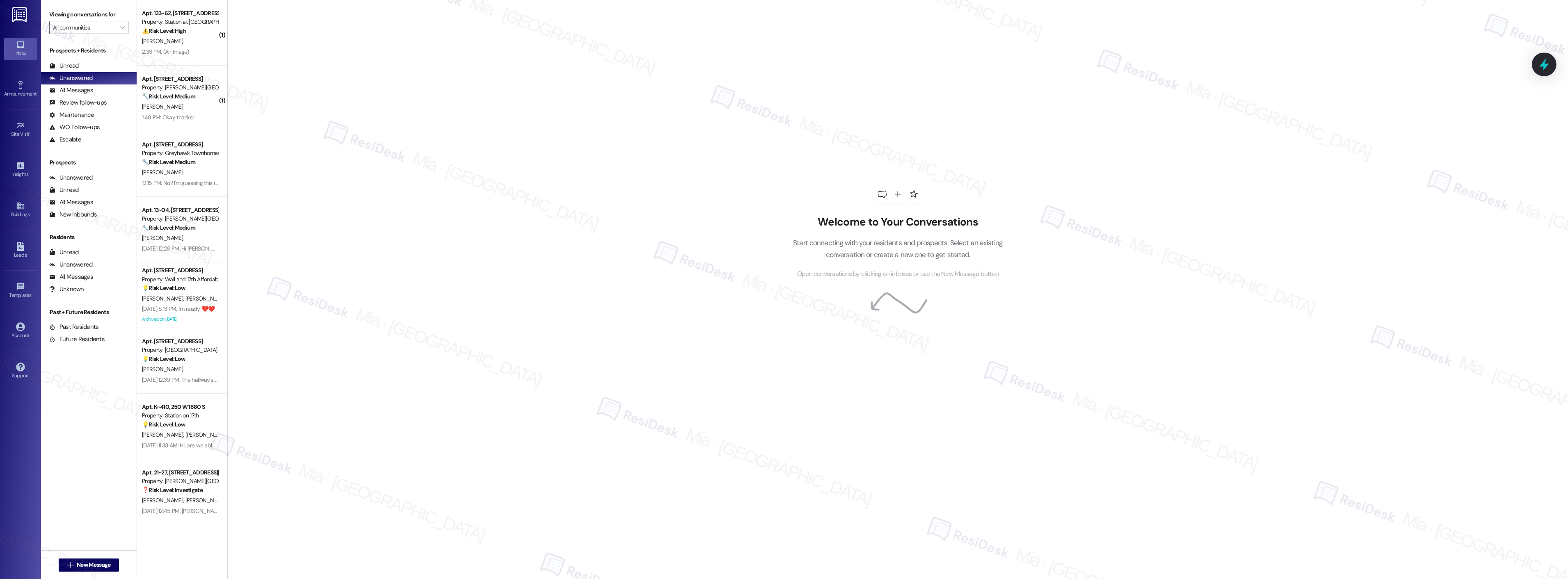
click at [1542, 67] on icon at bounding box center [1544, 65] width 10 height 13
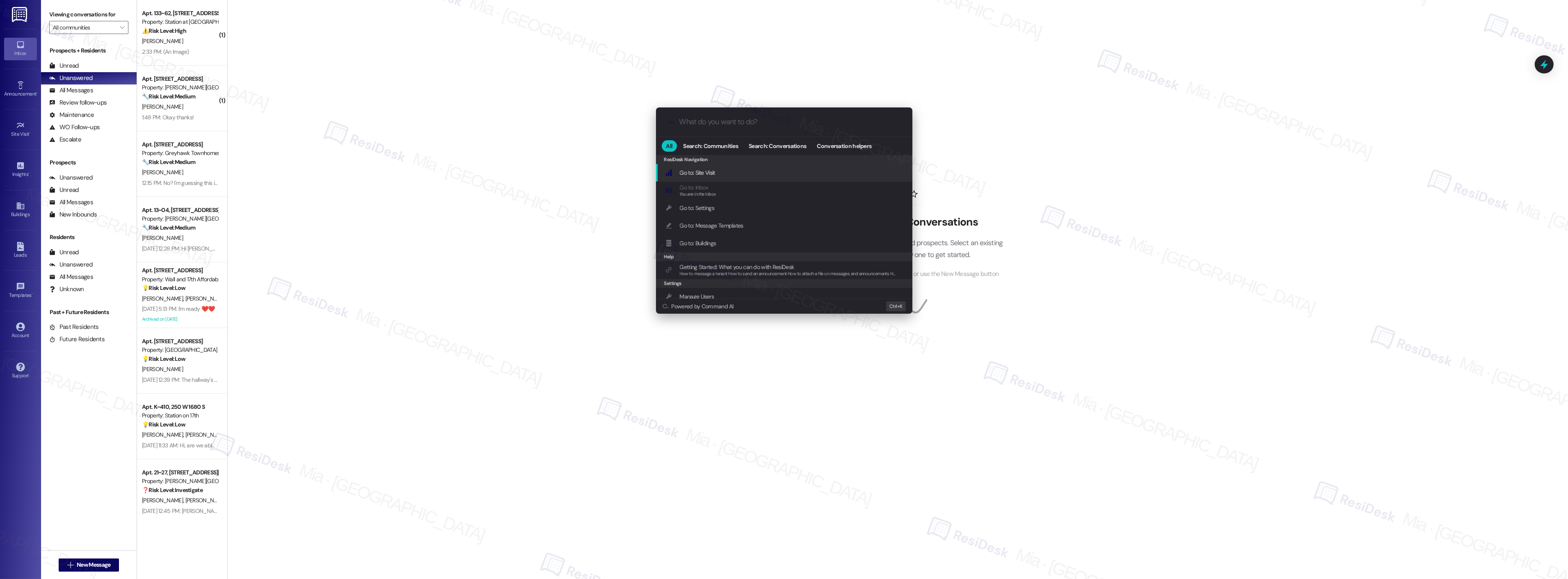
click at [741, 115] on div ".cls-1{fill:#0a055f;}.cls-2{fill:#0cc4c4;} resideskLogoBlueOrange" at bounding box center [783, 122] width 256 height 29
click at [737, 121] on input "What do you want to do?" at bounding box center [791, 122] width 223 height 9
click at [716, 167] on div "Open Thread SLA Dashboard Add shortcut" at bounding box center [783, 172] width 256 height 18
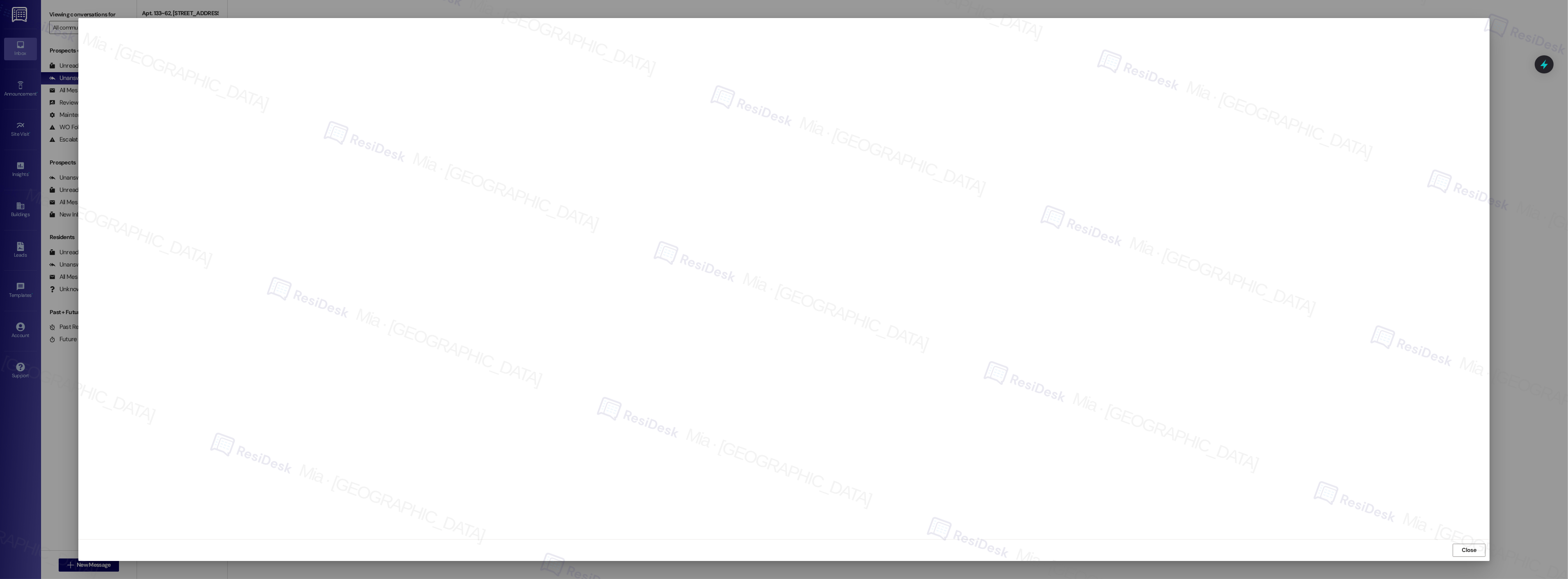
click at [1468, 557] on div "Close" at bounding box center [784, 549] width 1411 height 22
click at [1475, 551] on span "Close" at bounding box center [1469, 549] width 14 height 9
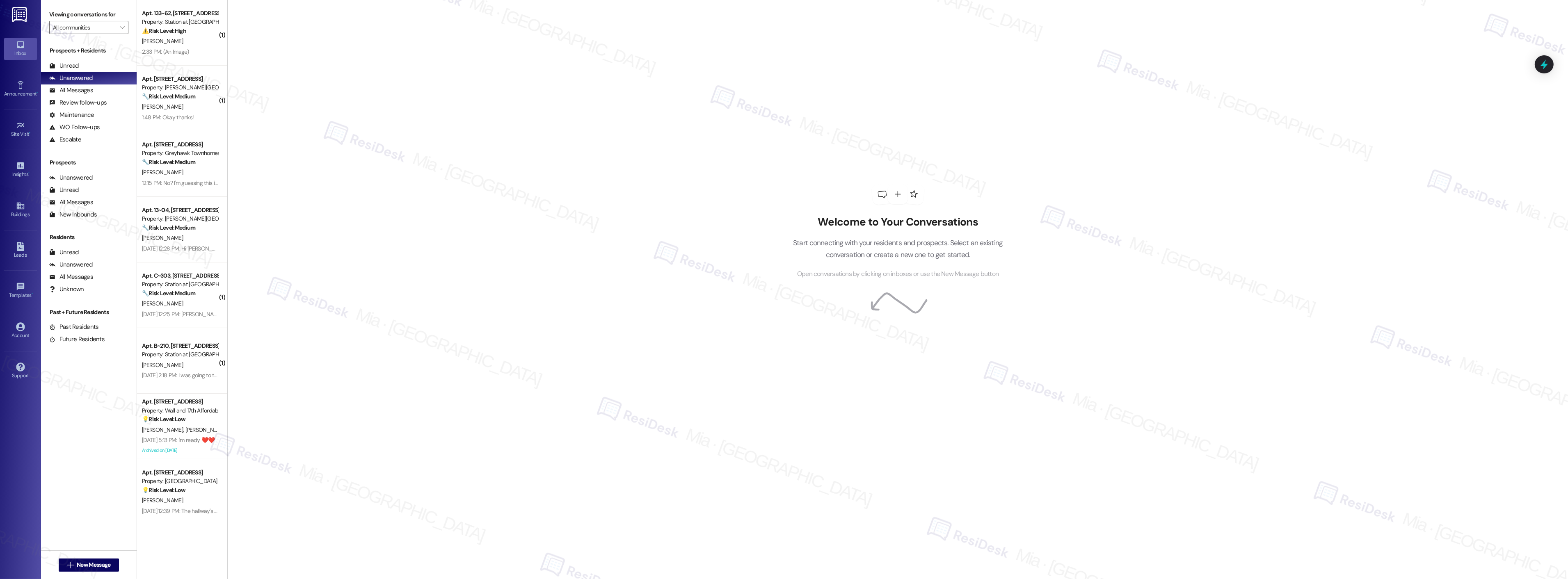
click at [1542, 75] on div "Welcome to Your Conversations Start connecting with your residents and prospect…" at bounding box center [897, 290] width 1341 height 579
click at [1546, 65] on icon at bounding box center [1544, 65] width 10 height 13
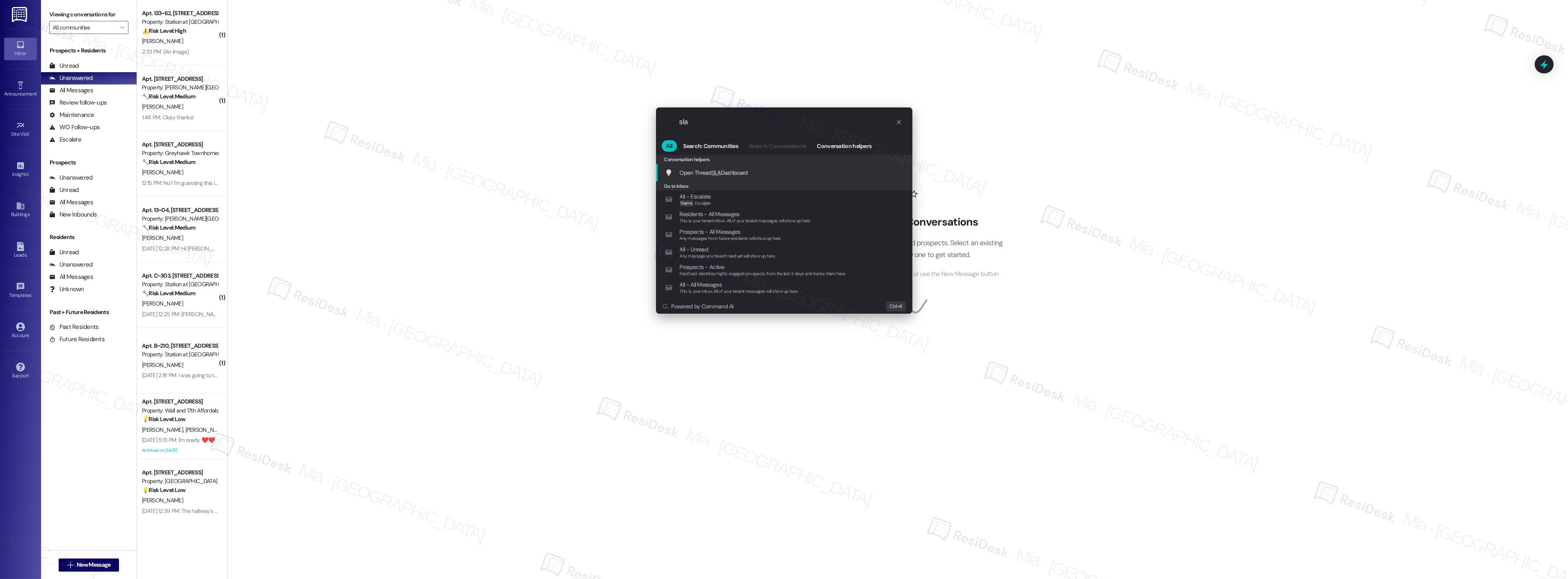
click at [735, 172] on span "Open Thread SLA Dashboard" at bounding box center [713, 172] width 68 height 7
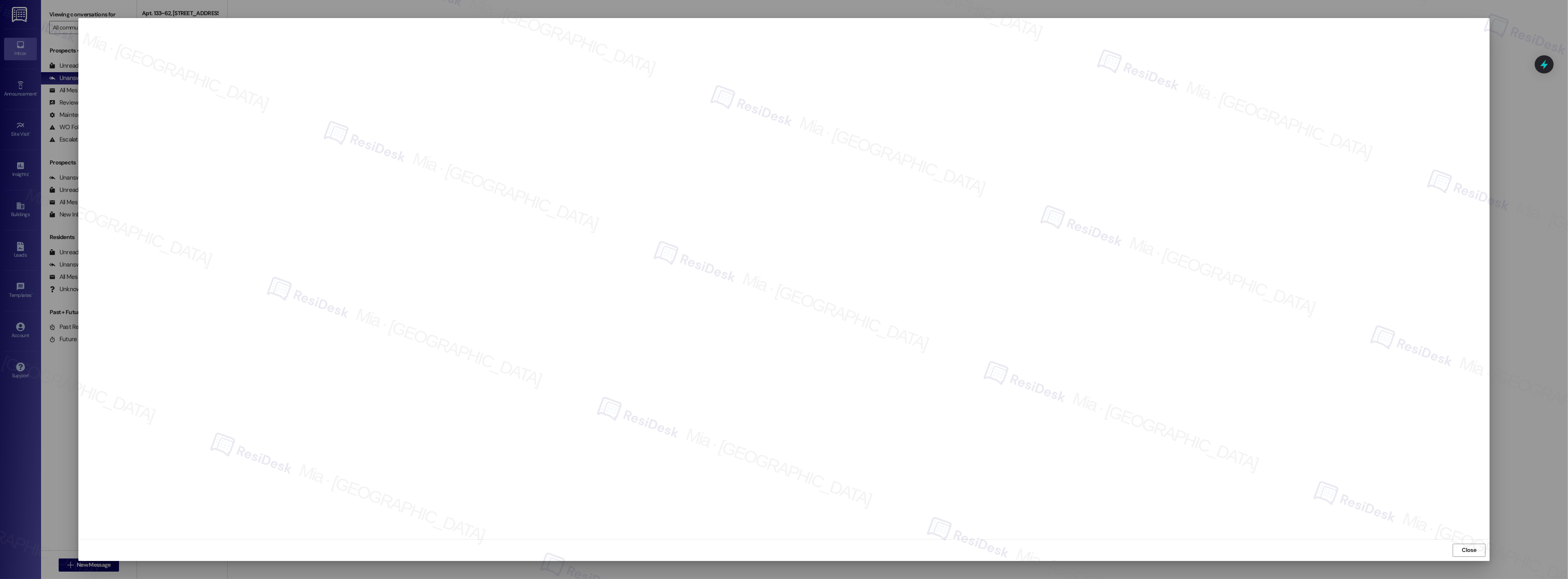
click at [1471, 557] on div "Close" at bounding box center [784, 549] width 1411 height 22
click at [1470, 553] on span "Close" at bounding box center [1469, 549] width 14 height 9
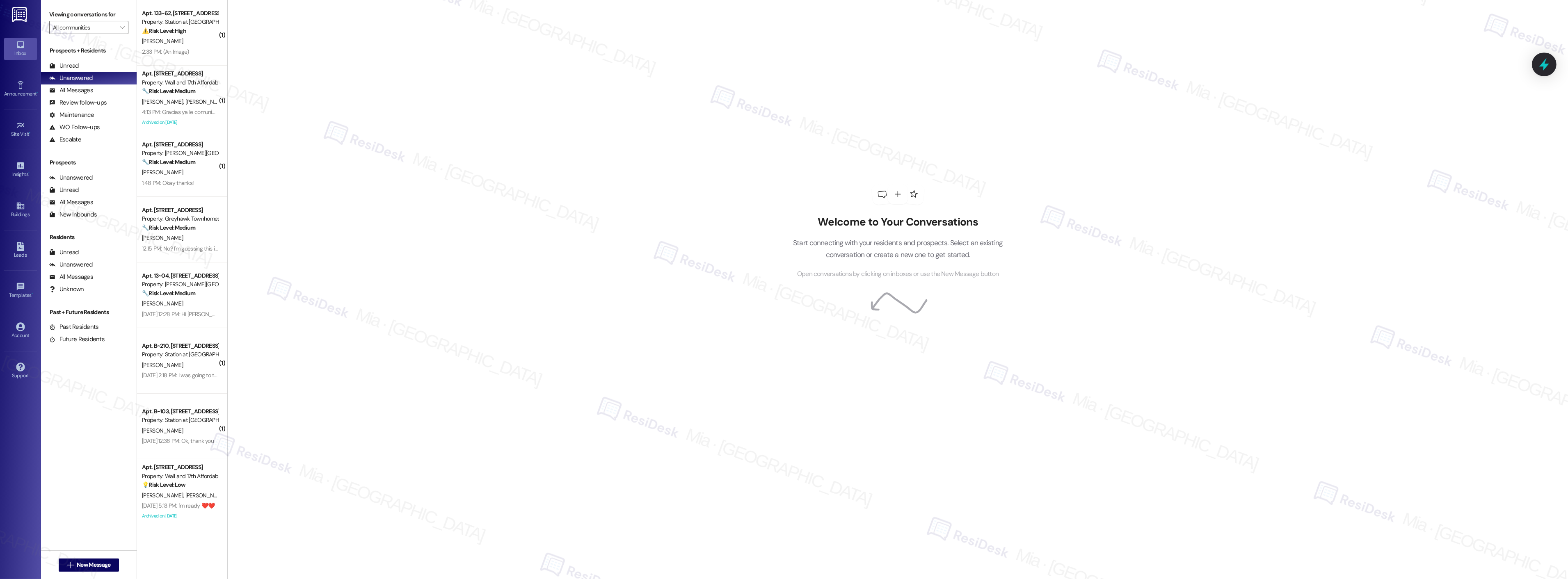
click at [1549, 71] on div at bounding box center [1544, 63] width 25 height 23
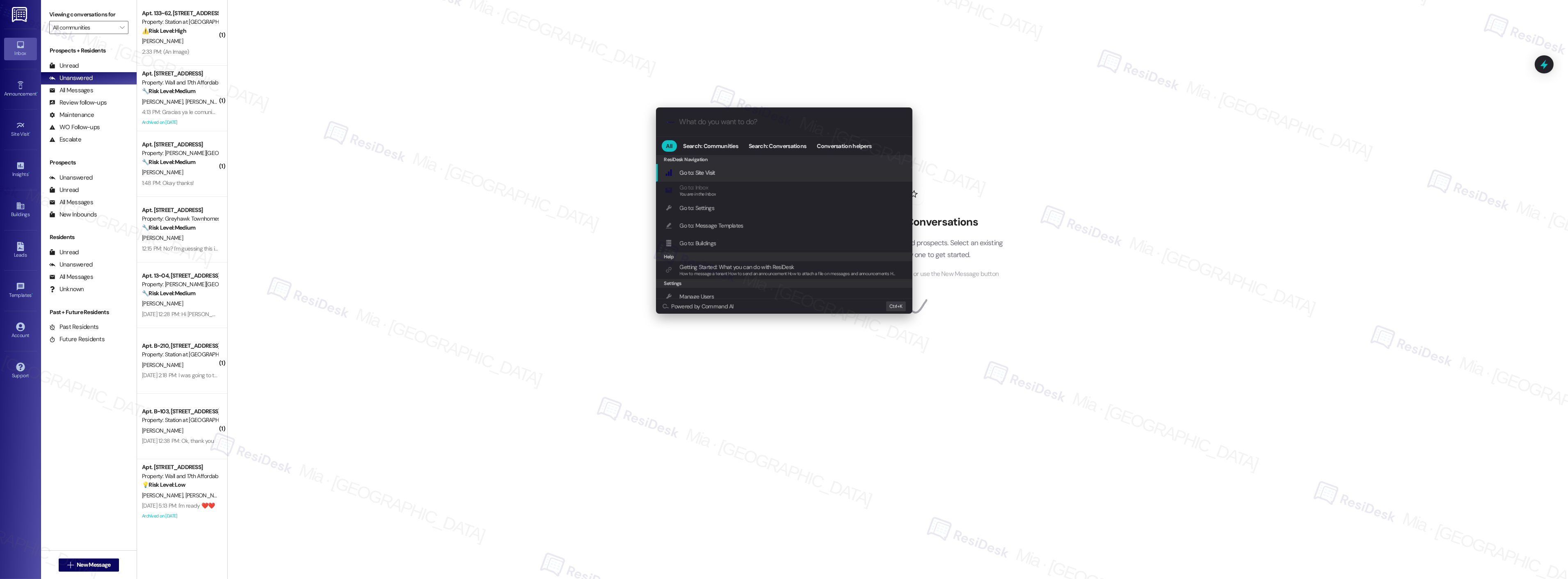
click at [701, 126] on div ".cls-1{fill:#0a055f;}.cls-2{fill:#0cc4c4;} resideskLogoBlueOrange" at bounding box center [783, 122] width 256 height 29
click at [701, 119] on input "What do you want to do?" at bounding box center [791, 122] width 223 height 9
type input "sla"
click at [730, 173] on span "Open Thread SLA Dashboard" at bounding box center [713, 172] width 68 height 7
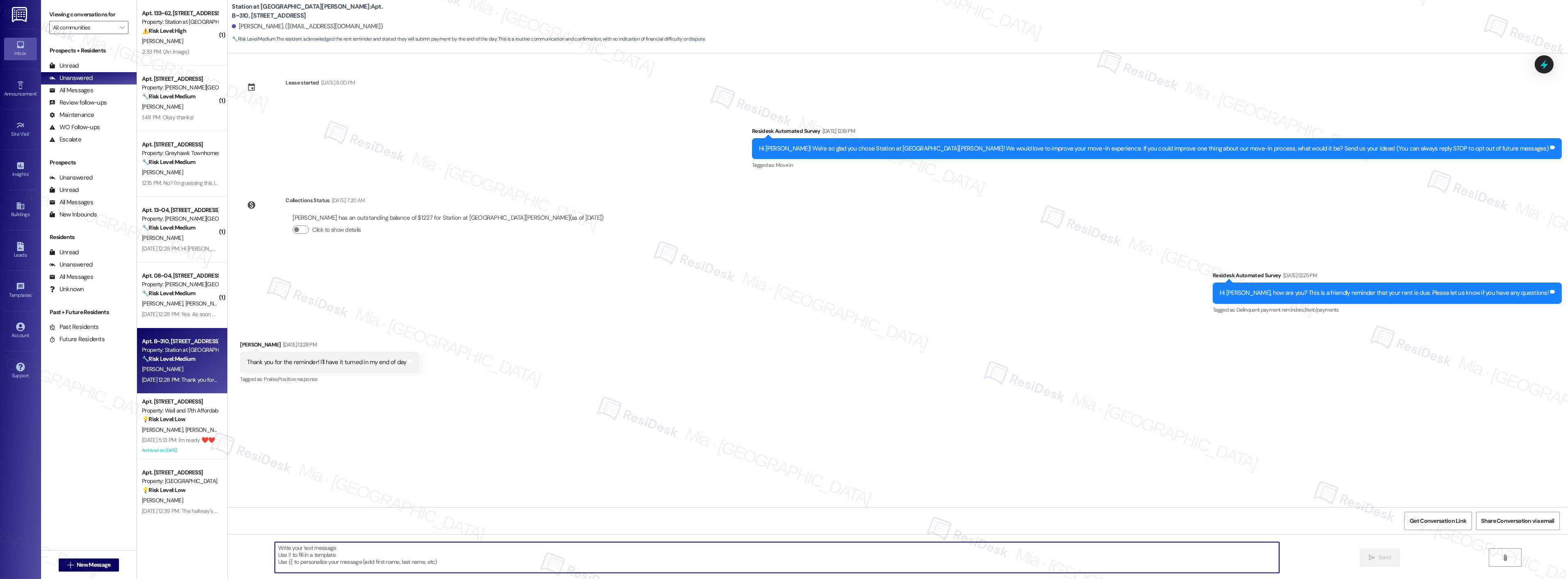
click at [305, 549] on textarea at bounding box center [776, 557] width 1004 height 30
paste textarea "Thanks,, for the update and for taking care of your rent! Have a great weekend!"
click at [278, 549] on textarea "Thanks,, for the update and for taking care of your rent! Have a great weekend!" at bounding box center [766, 557] width 1004 height 30
type textarea "Thanks, [PERSON_NAME], for the update and for taking care of your rent! Have a …"
click at [1339, 557] on icon "" at bounding box center [1340, 557] width 6 height 6
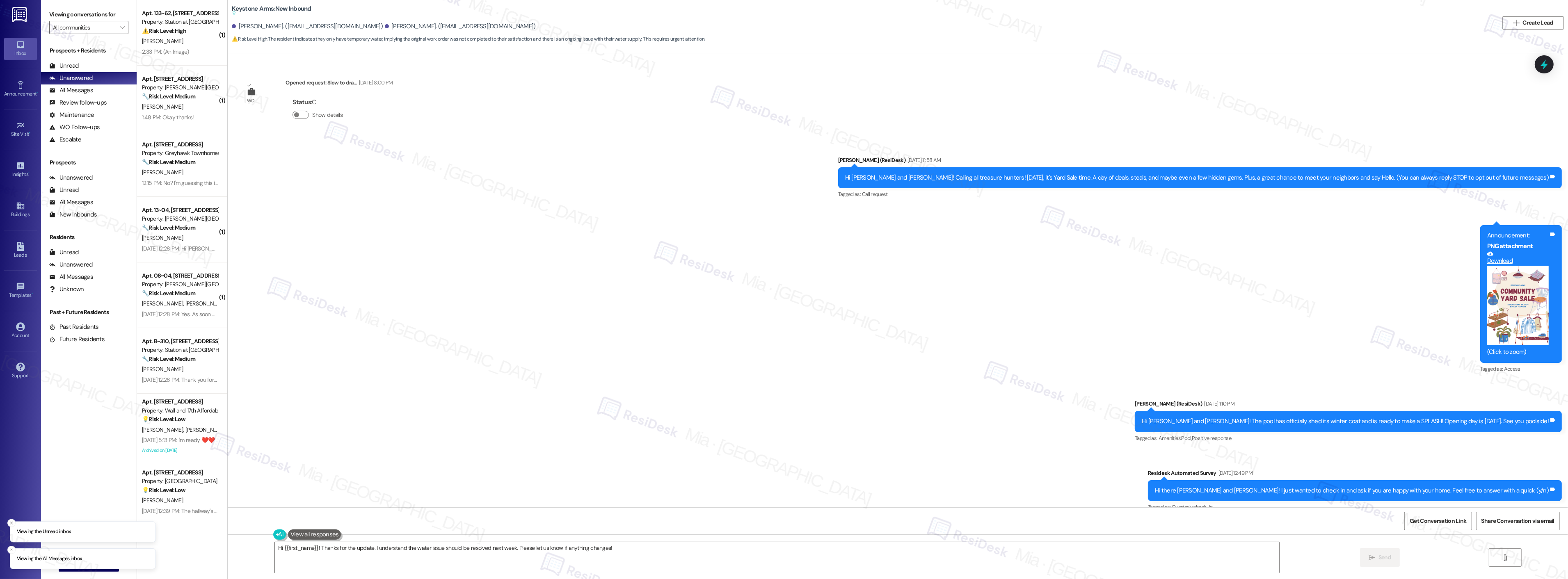
scroll to position [4169, 0]
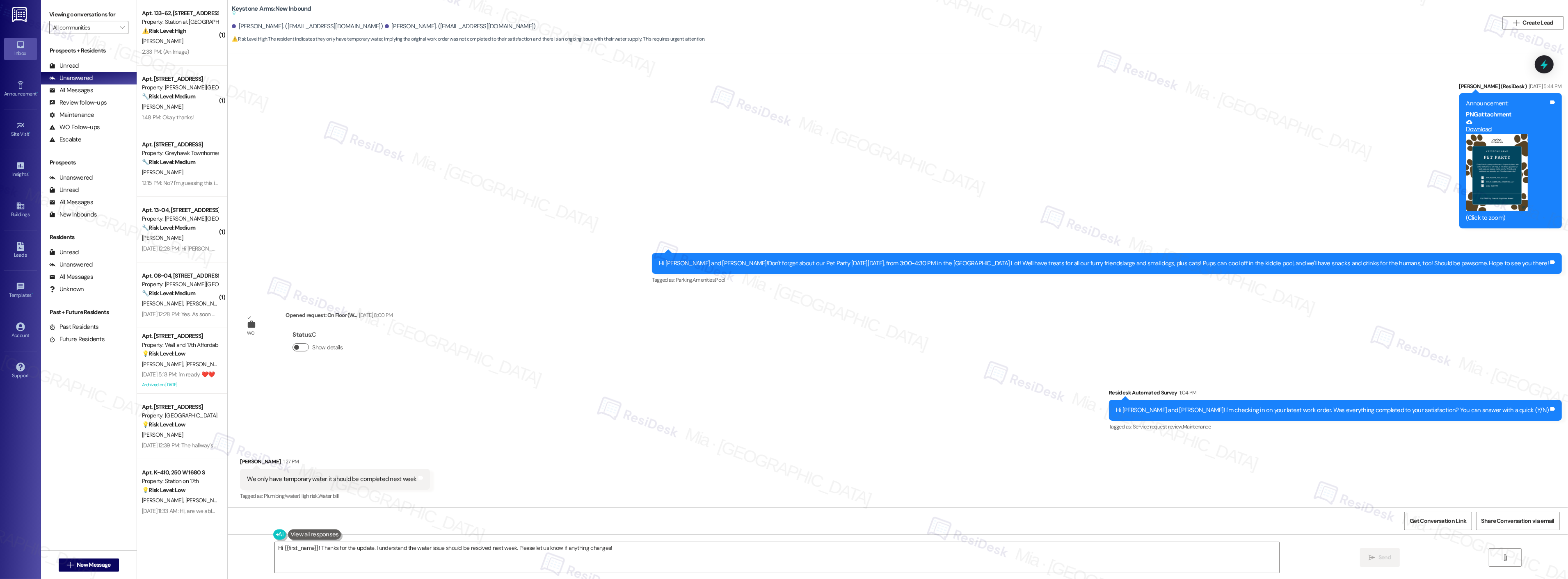
click at [299, 345] on button "Show details" at bounding box center [300, 347] width 16 height 8
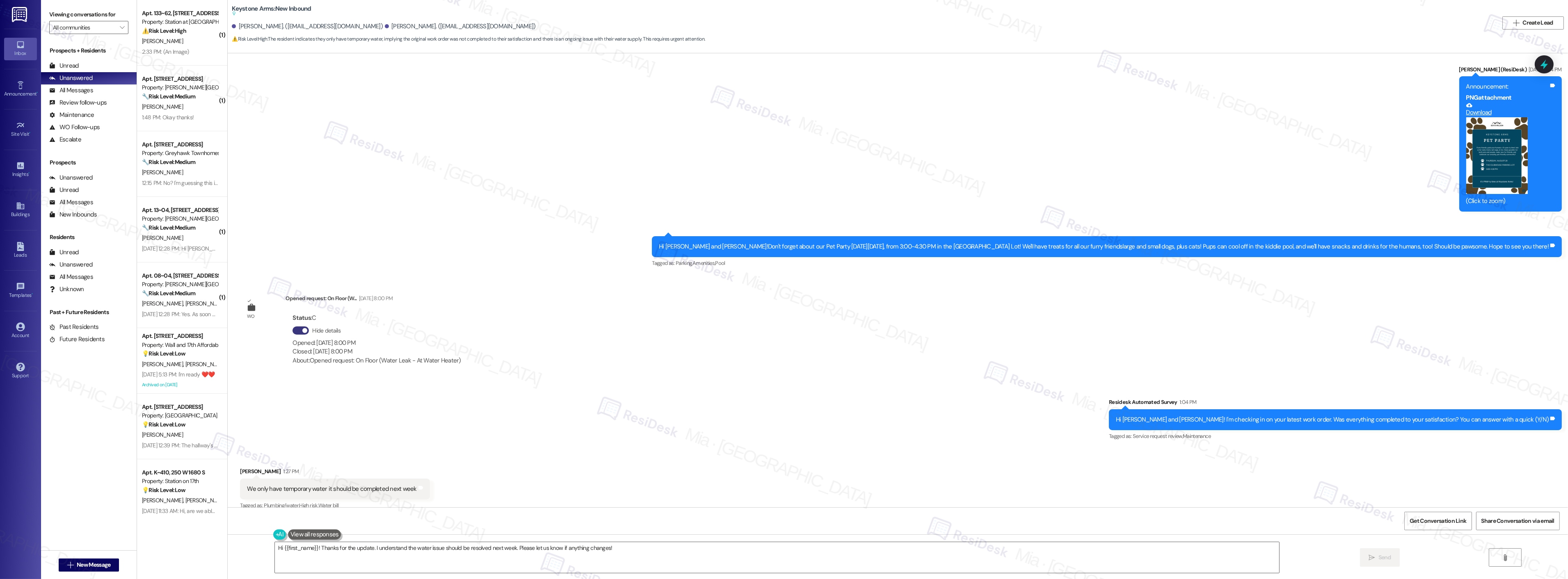
scroll to position [4196, 0]
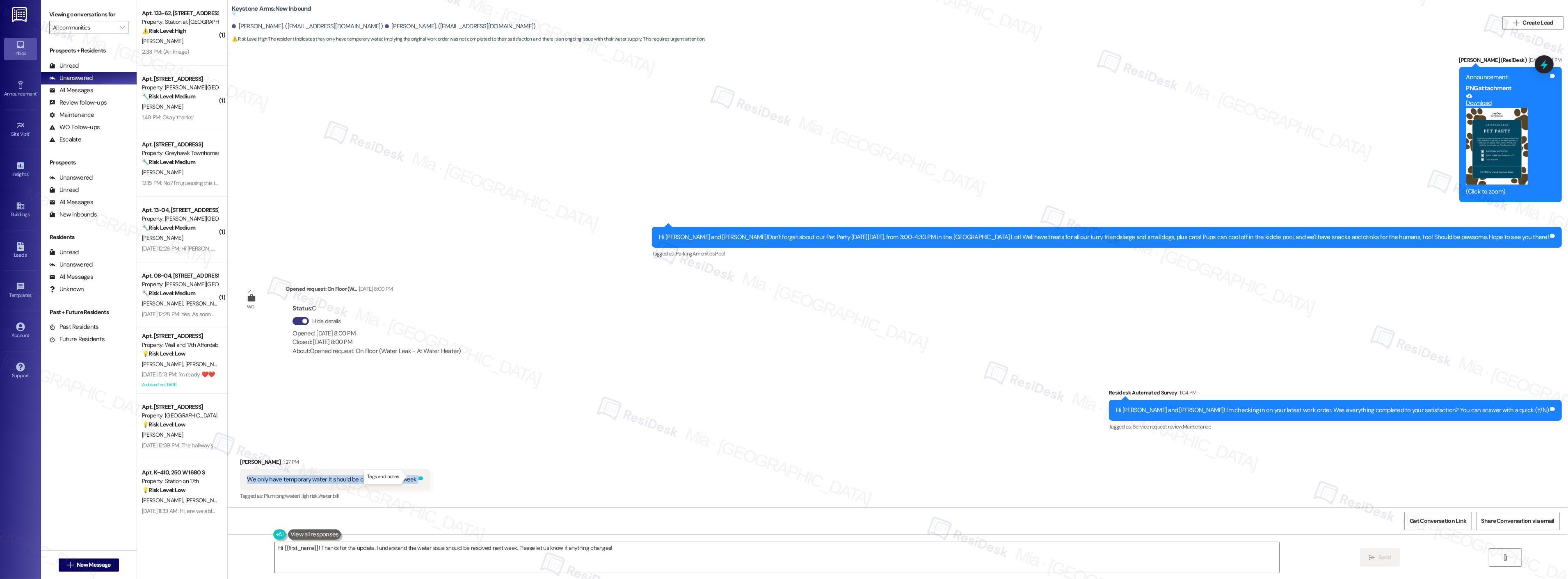
drag, startPoint x: 239, startPoint y: 480, endPoint x: 409, endPoint y: 480, distance: 170.0
click at [409, 480] on div "We only have temporary water it should be completed next week Tags and notes" at bounding box center [335, 480] width 189 height 21
copy div "We only have temporary water it should be completed next week Tags and notes"
click at [317, 547] on textarea "Hi {{first_name}}! Thanks for the update. I understand the water issue should b…" at bounding box center [776, 557] width 1004 height 30
drag, startPoint x: 315, startPoint y: 551, endPoint x: 408, endPoint y: 551, distance: 93.0
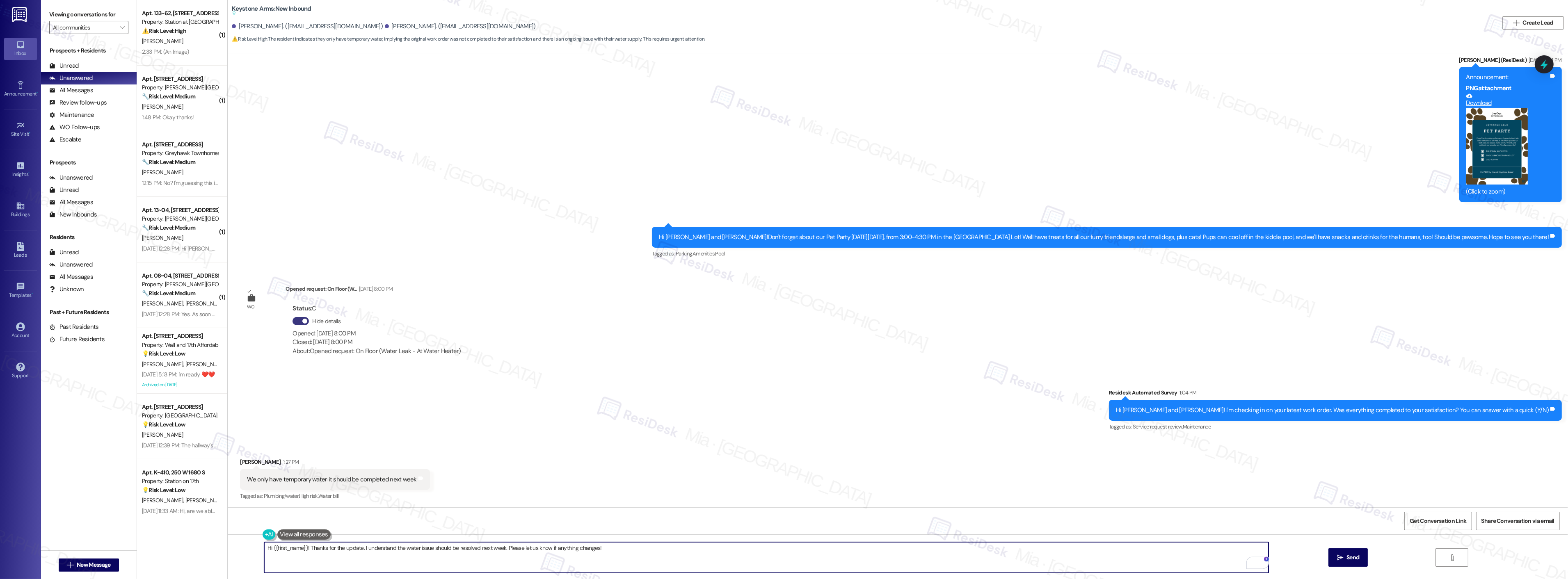
click at [408, 551] on textarea "Hi {{first_name}}! Thanks for the update. I understand the water issue should b…" at bounding box center [766, 557] width 1004 height 30
click at [388, 551] on textarea "Hi {{first_name}}! Thanks for the update. I understand the water issue should b…" at bounding box center [766, 557] width 1004 height 30
click at [355, 550] on textarea "Hi {{first_name}}! Thanks for the update. I understand the water issue should b…" at bounding box center [766, 557] width 1004 height 30
drag, startPoint x: 304, startPoint y: 549, endPoint x: 593, endPoint y: 549, distance: 289.0
click at [593, 549] on textarea "Hi {{first_name}}! Thanks for the update. I understand the water issue should b…" at bounding box center [766, 557] width 1004 height 30
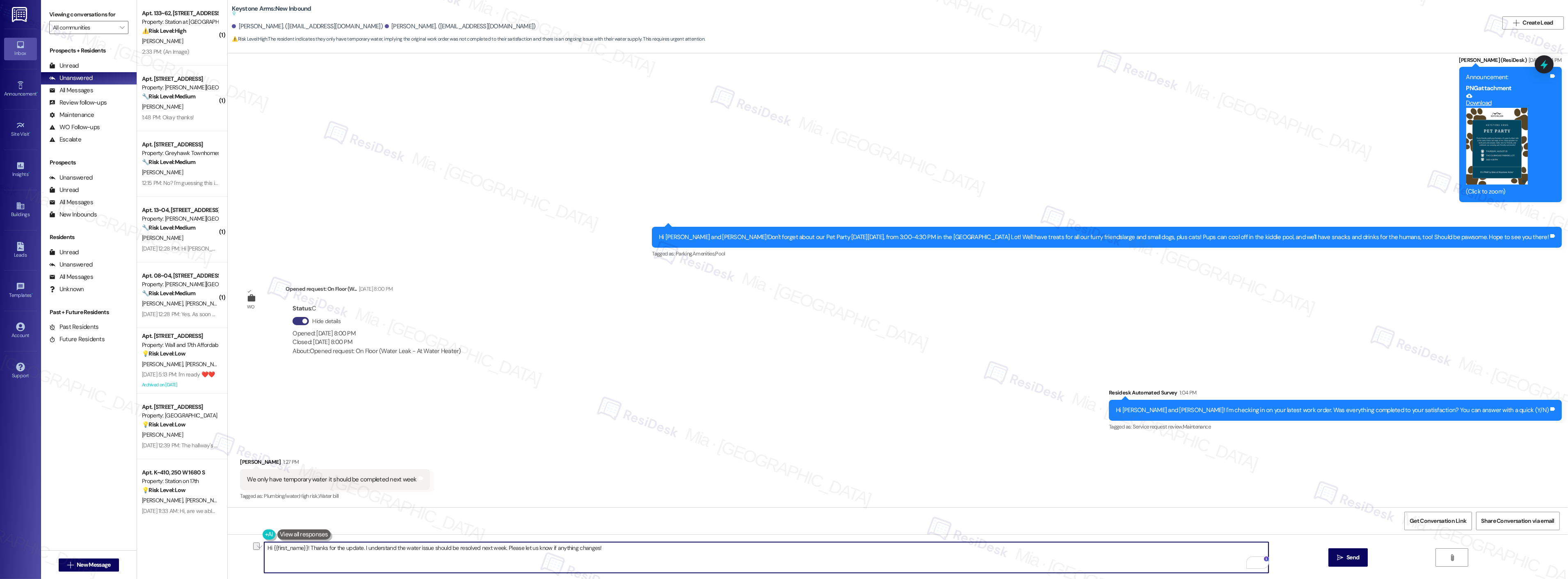
click at [343, 551] on textarea "Hi {{first_name}}! Thanks for the update. I understand the water issue should b…" at bounding box center [766, 557] width 1004 height 30
drag, startPoint x: 358, startPoint y: 547, endPoint x: 598, endPoint y: 549, distance: 240.0
click at [598, 549] on textarea "Hi {{first_name}}! Thanks for the update. I understand the water issue should b…" at bounding box center [766, 557] width 1004 height 30
paste textarea "Just to clarify, do you mean the repair will be completed next week? Also, is t…"
type textarea "Hi {{first_name}}! Thanks for the update. To clarify, do you mean the repair wi…"
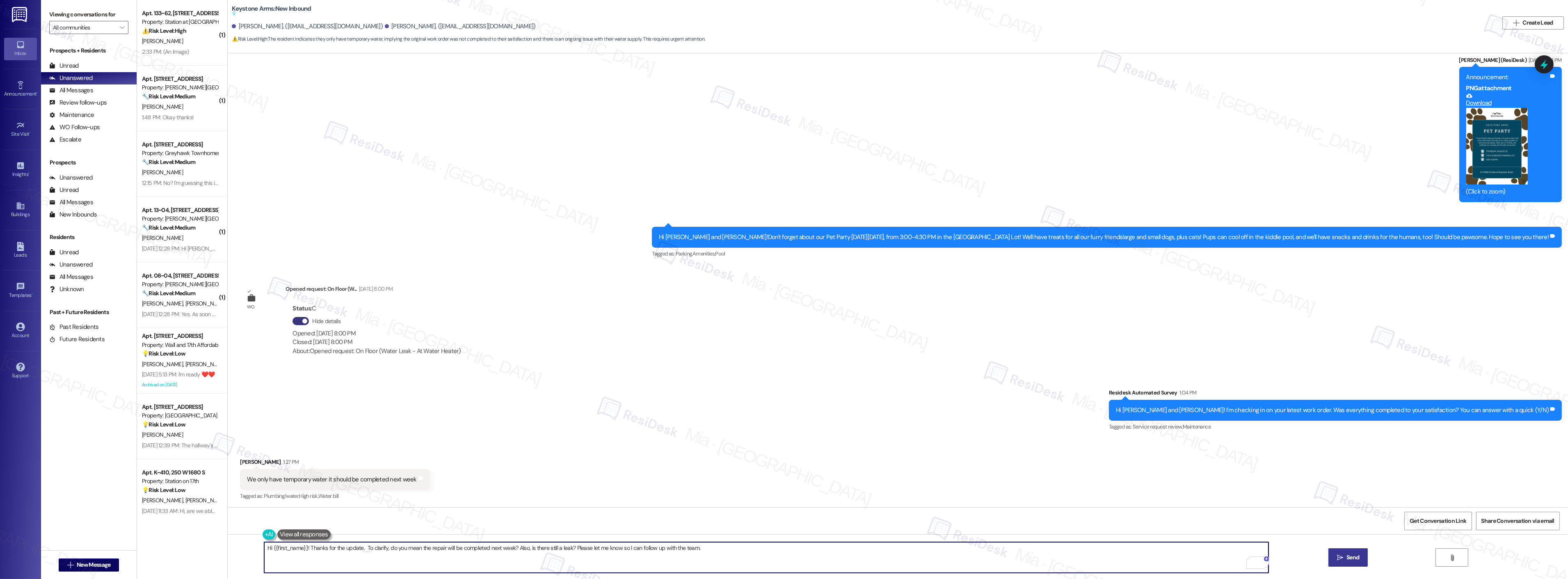
click at [1361, 563] on button " Send" at bounding box center [1348, 557] width 40 height 18
click at [1413, 519] on span "Get Conversation Link" at bounding box center [1437, 520] width 57 height 9
click at [461, 548] on textarea "Hi {{first_name}}! Thanks for the update. To clarify, do you mean the repair wi…" at bounding box center [766, 557] width 1004 height 30
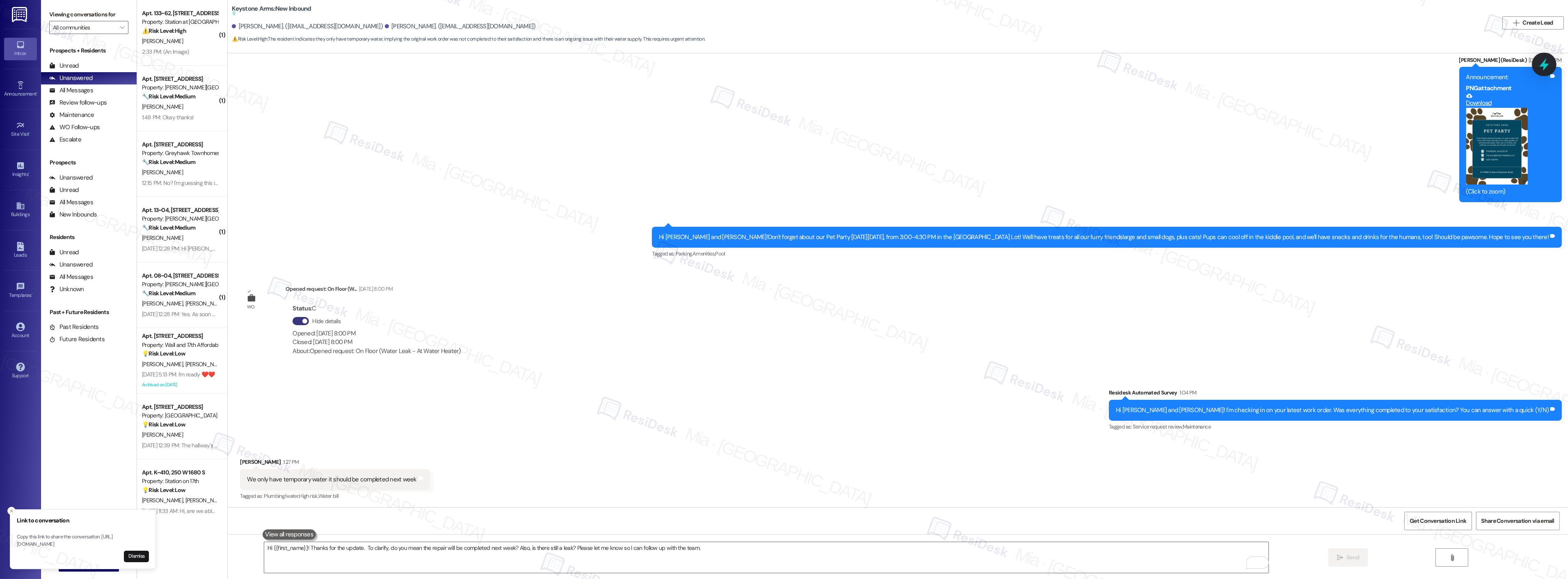
drag, startPoint x: 846, startPoint y: 148, endPoint x: 1546, endPoint y: 65, distance: 704.9
click at [1546, 65] on icon at bounding box center [1544, 65] width 10 height 13
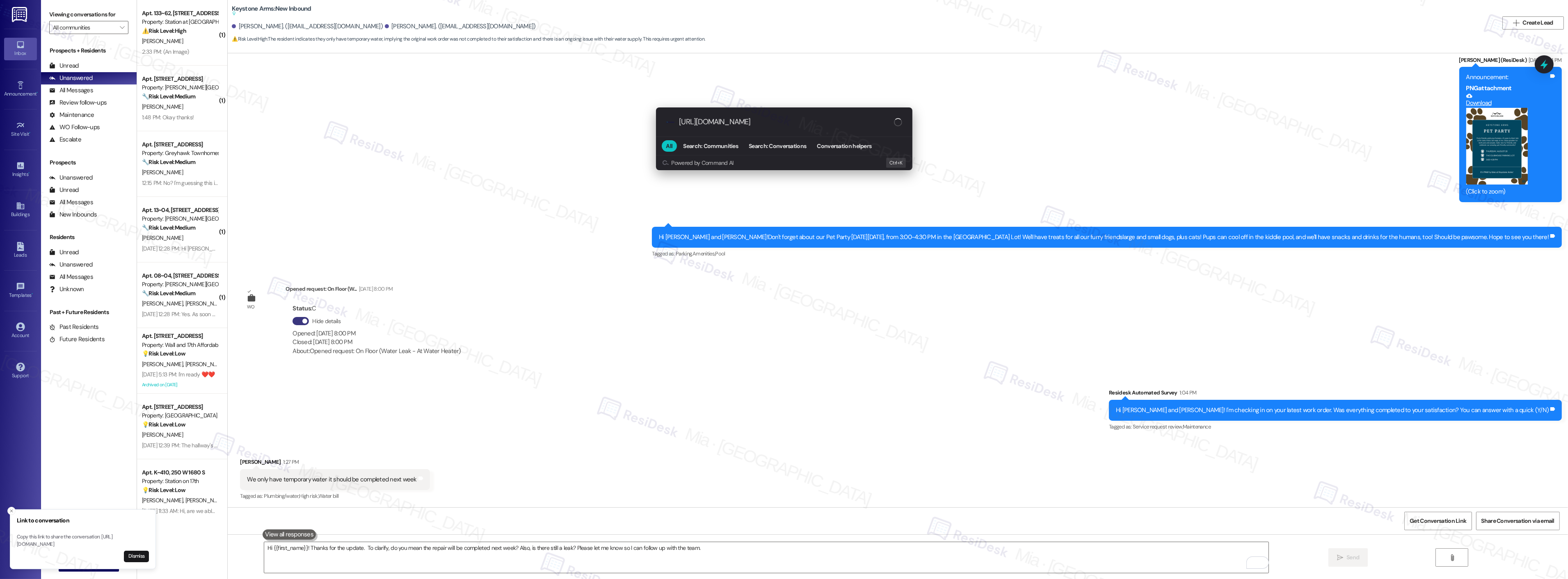
scroll to position [0, 67]
type input "https://www.theresidesk.com/text/insights-conversations/1179882/share-conversat…"
click at [782, 146] on span "Search: Conversations" at bounding box center [778, 145] width 58 height 6
click at [777, 148] on span "Search: Conversations" at bounding box center [778, 145] width 58 height 6
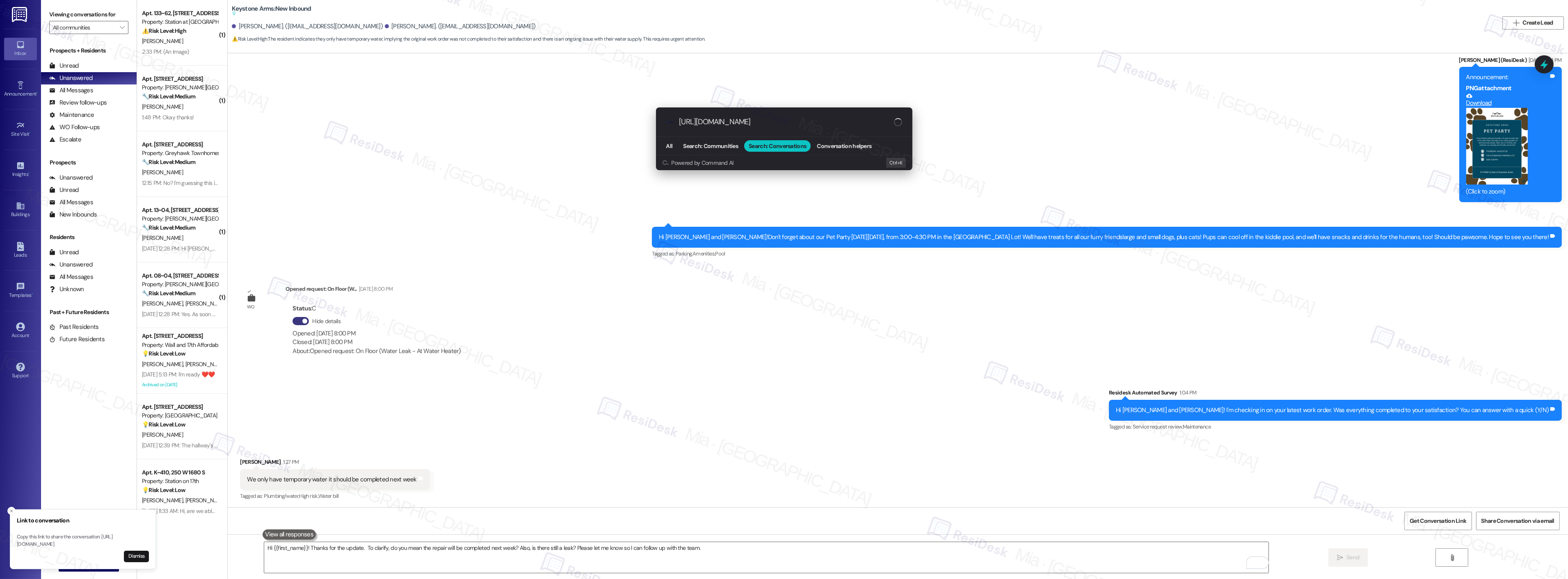
scroll to position [0, 66]
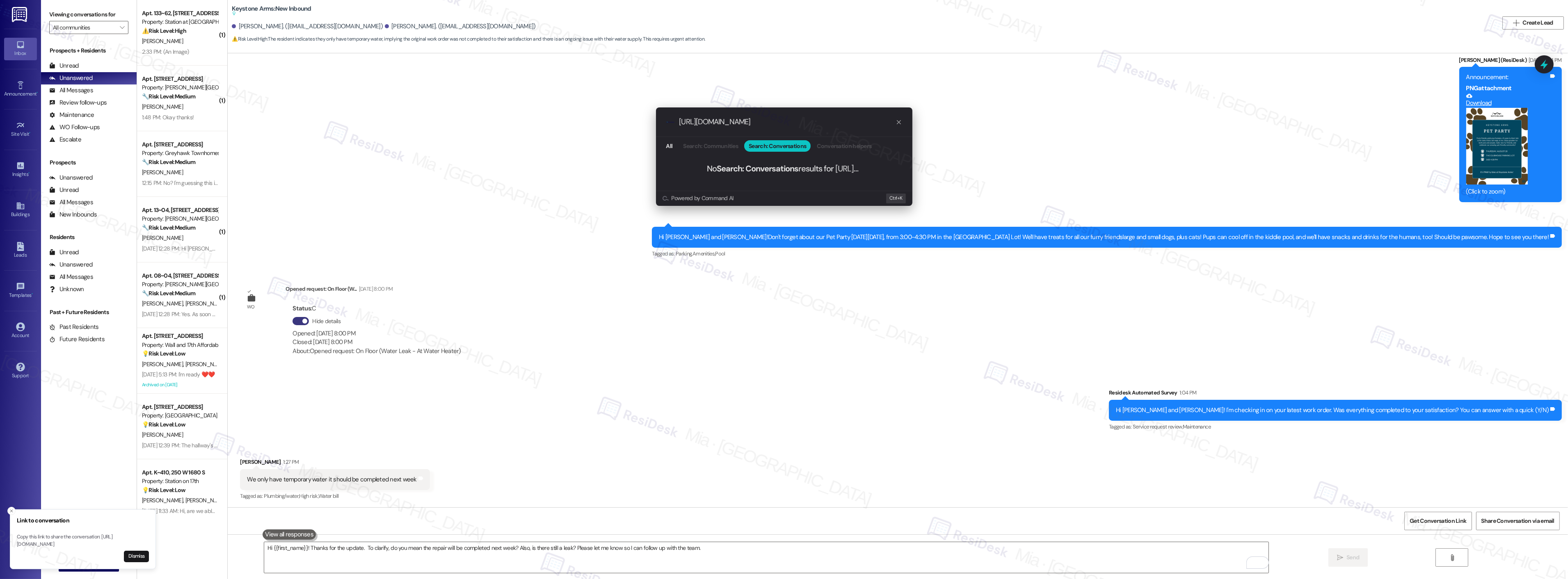
click at [1063, 127] on div ".cls-1{fill:#0a055f;}.cls-2{fill:#0cc4c4;} resideskLogoBlueOrange https://www.t…" at bounding box center [784, 290] width 1568 height 579
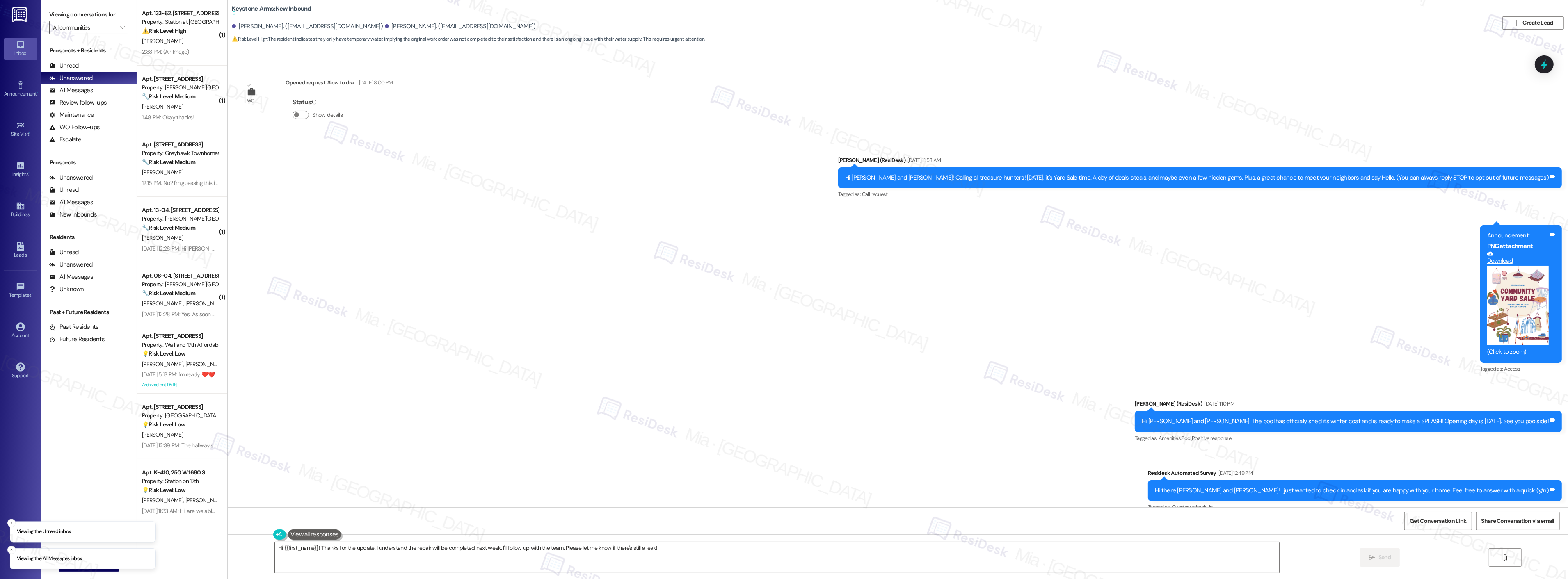
scroll to position [4239, 0]
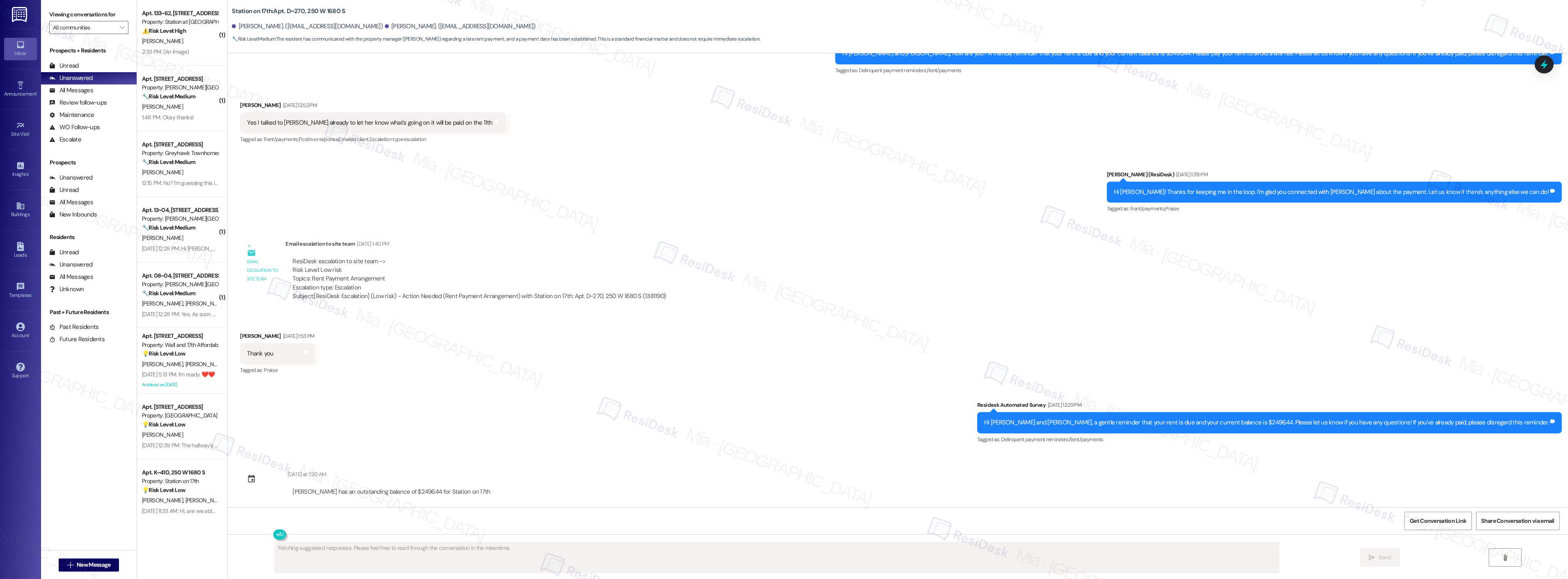
scroll to position [1100, 0]
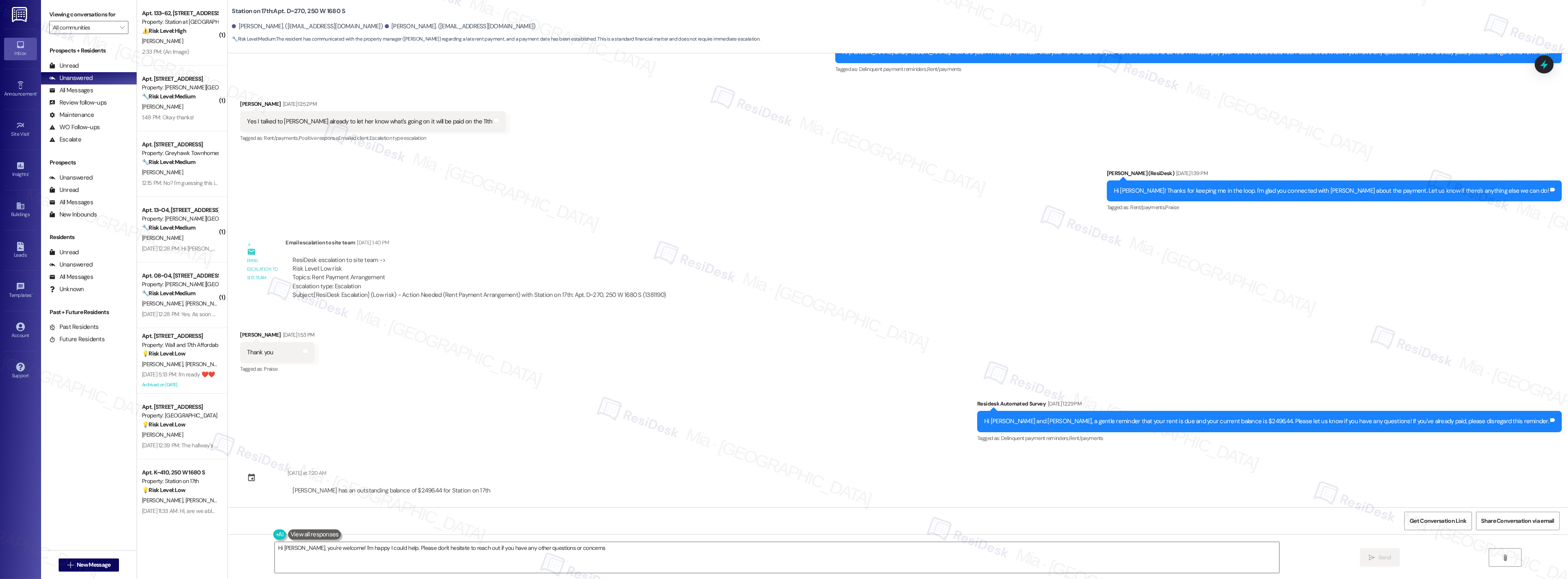
type textarea "Hi [PERSON_NAME], you're welcome! I'm happy I could help. Please don't hesitate…"
drag, startPoint x: 590, startPoint y: 547, endPoint x: 235, endPoint y: 548, distance: 355.0
click at [239, 548] on div "Hi Joel, you're welcome! I'm happy I could help. Please don't hesitate to reach…" at bounding box center [898, 565] width 1340 height 62
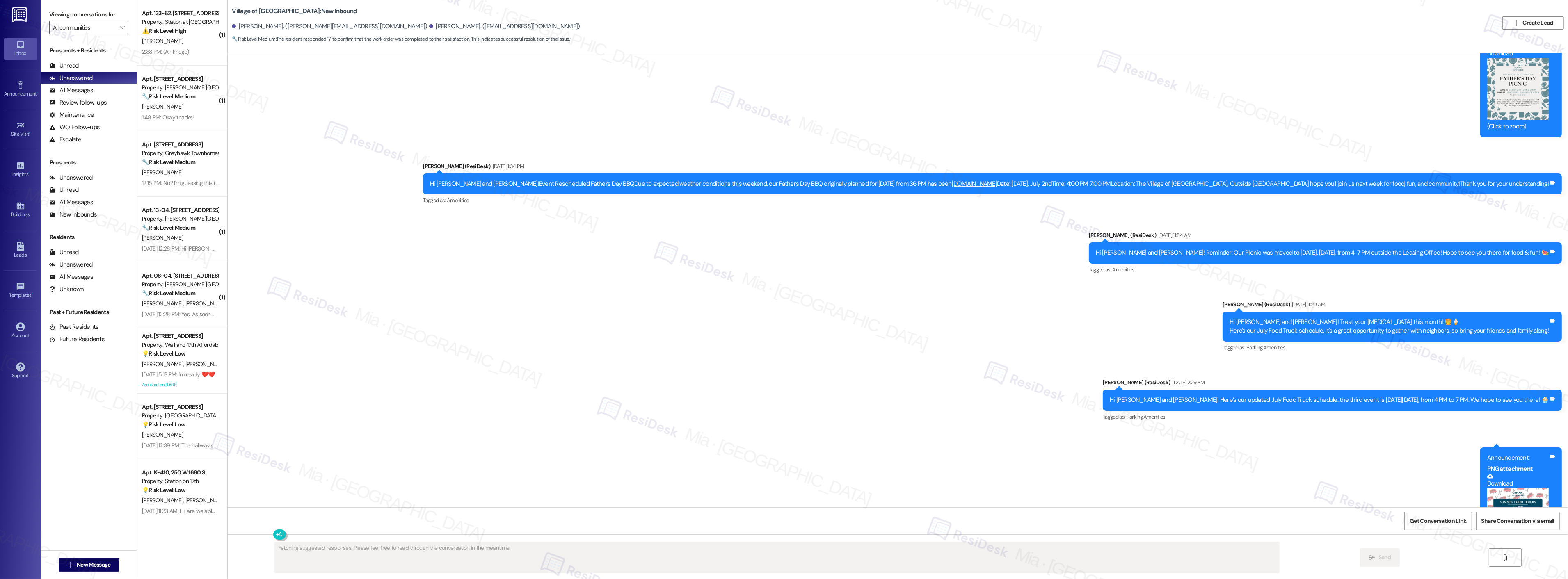
scroll to position [5567, 0]
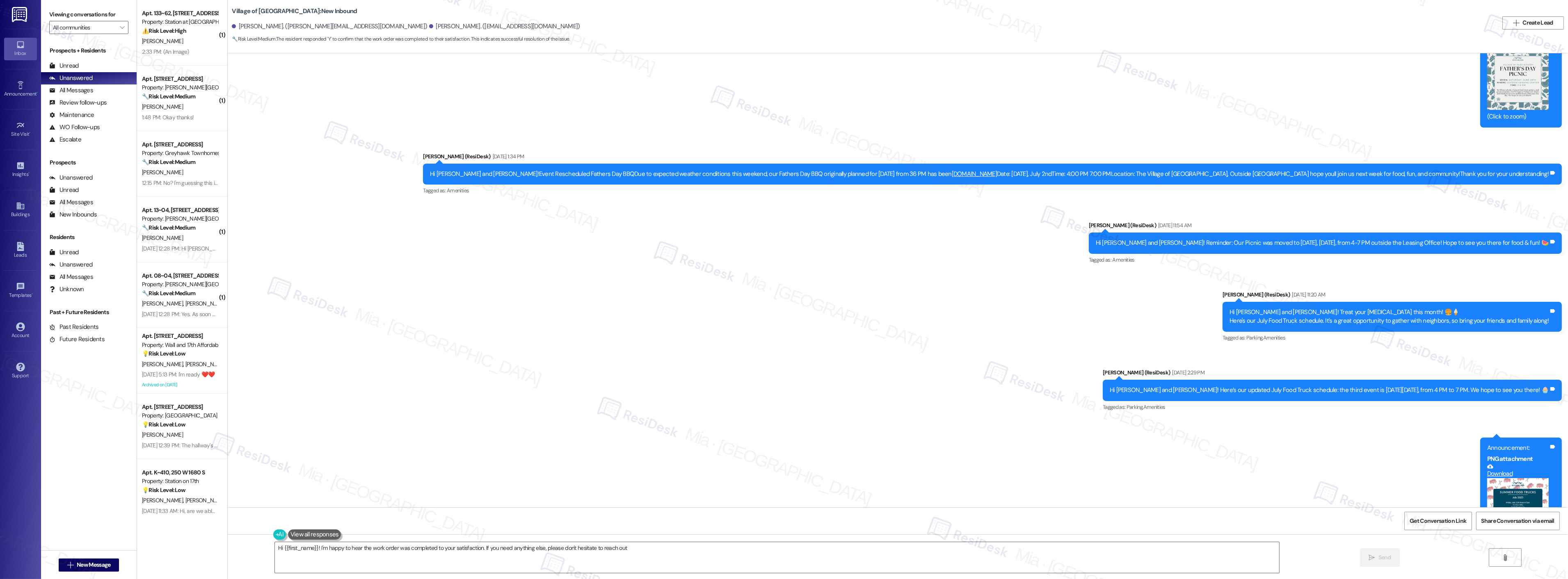
type textarea "Hi {{first_name}}! I'm happy to hear the work order was completed to your satis…"
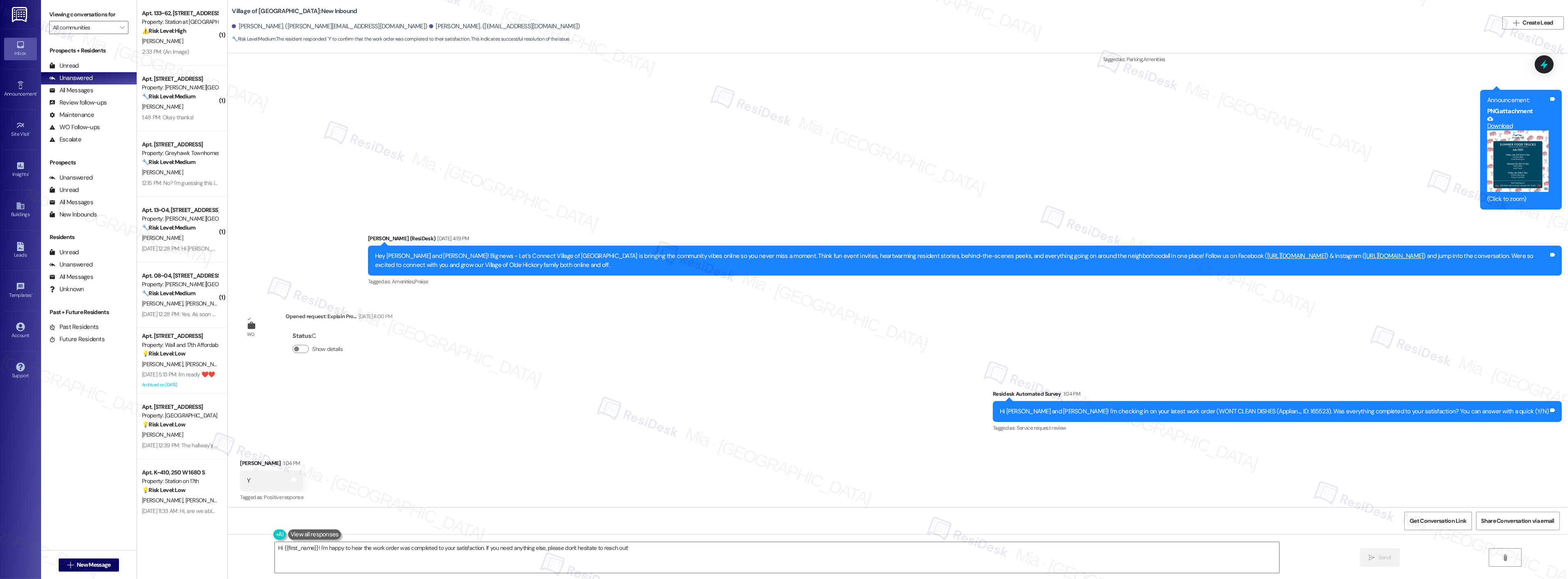
scroll to position [5914, 0]
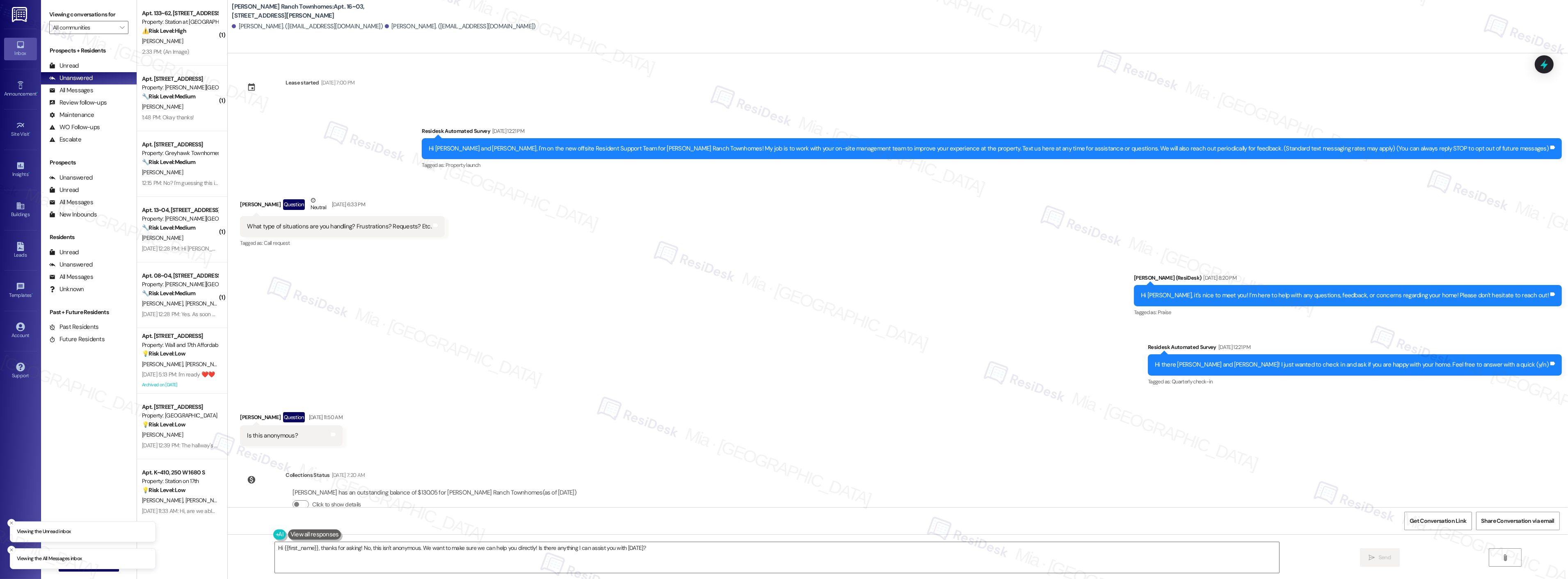
scroll to position [21, 0]
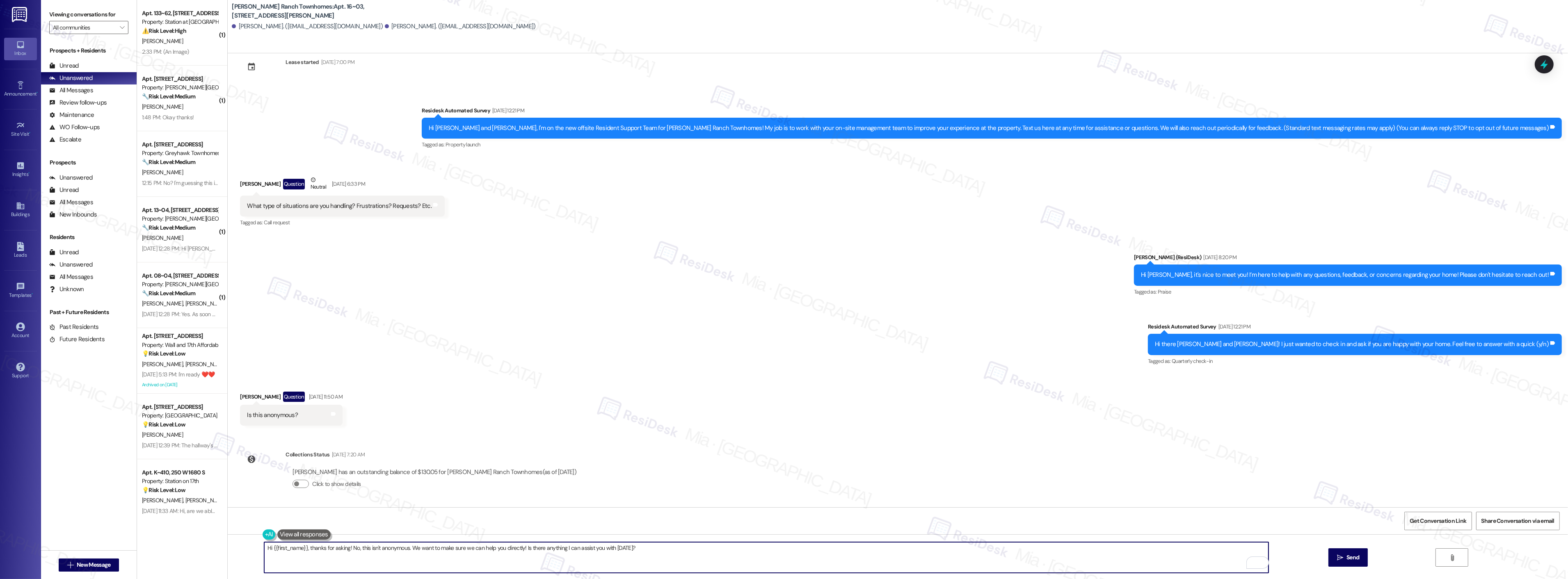
drag, startPoint x: 311, startPoint y: 548, endPoint x: 266, endPoint y: 549, distance: 45.0
click at [266, 549] on textarea "Hi {{first_name}}, thanks for asking! No, this isn't anonymous. We want to make…" at bounding box center [766, 557] width 1004 height 30
click at [324, 547] on textarea "Hi [PERSON_NAME], thanks for asking! No, this isn't anonymous. We want to make …" at bounding box center [766, 557] width 1004 height 30
click at [280, 550] on textarea "Hi [PERSON_NAME], thanks for asking! No, this isn't anonymous. We want to make …" at bounding box center [766, 557] width 1004 height 30
click at [429, 549] on textarea "Hi [PERSON_NAME], sorry for the delay in getting back to you and thanks for ask…" at bounding box center [766, 557] width 1004 height 30
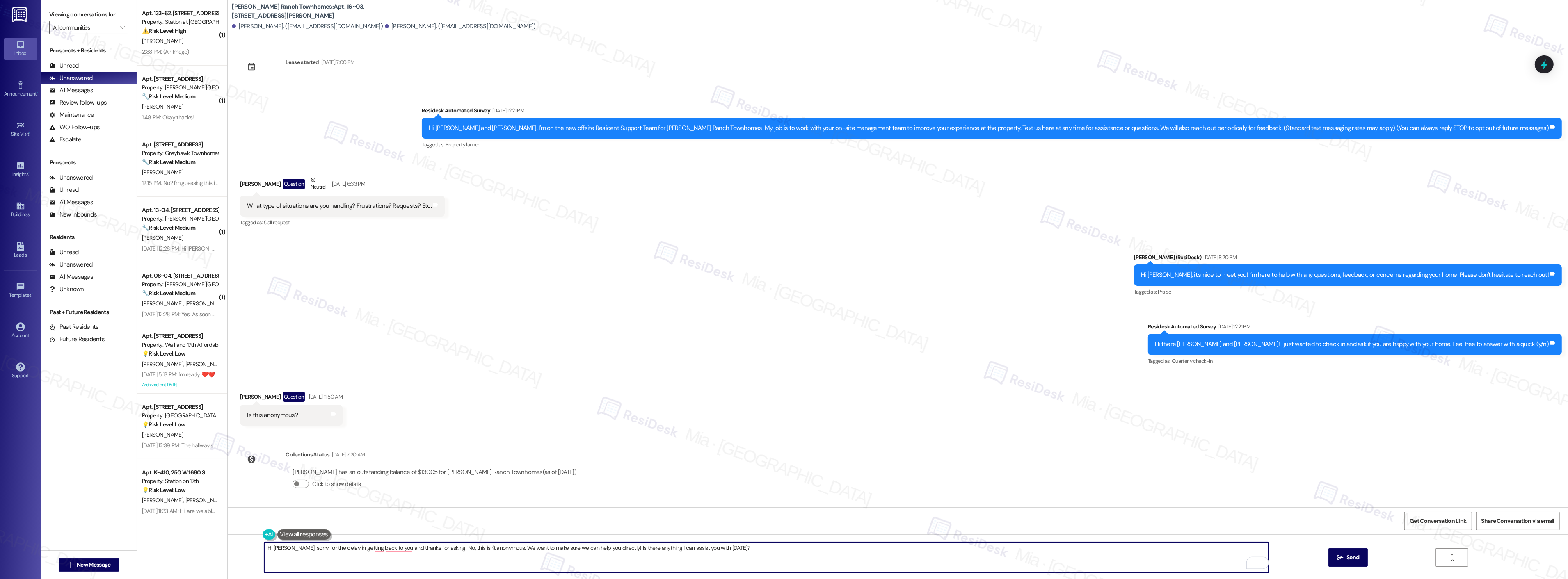
drag, startPoint x: 433, startPoint y: 549, endPoint x: 441, endPoint y: 549, distance: 8.0
click at [441, 549] on textarea "Hi Chad, sorry for the delay in getting back to you and thanks for asking! No, …" at bounding box center [766, 557] width 1004 height 30
drag, startPoint x: 383, startPoint y: 548, endPoint x: 376, endPoint y: 545, distance: 7.6
click at [376, 545] on textarea "Hi Chad, sorry for the delay in getting back to you and thanks for asking! No, …" at bounding box center [766, 557] width 1004 height 30
drag, startPoint x: 433, startPoint y: 547, endPoint x: 716, endPoint y: 552, distance: 283.0
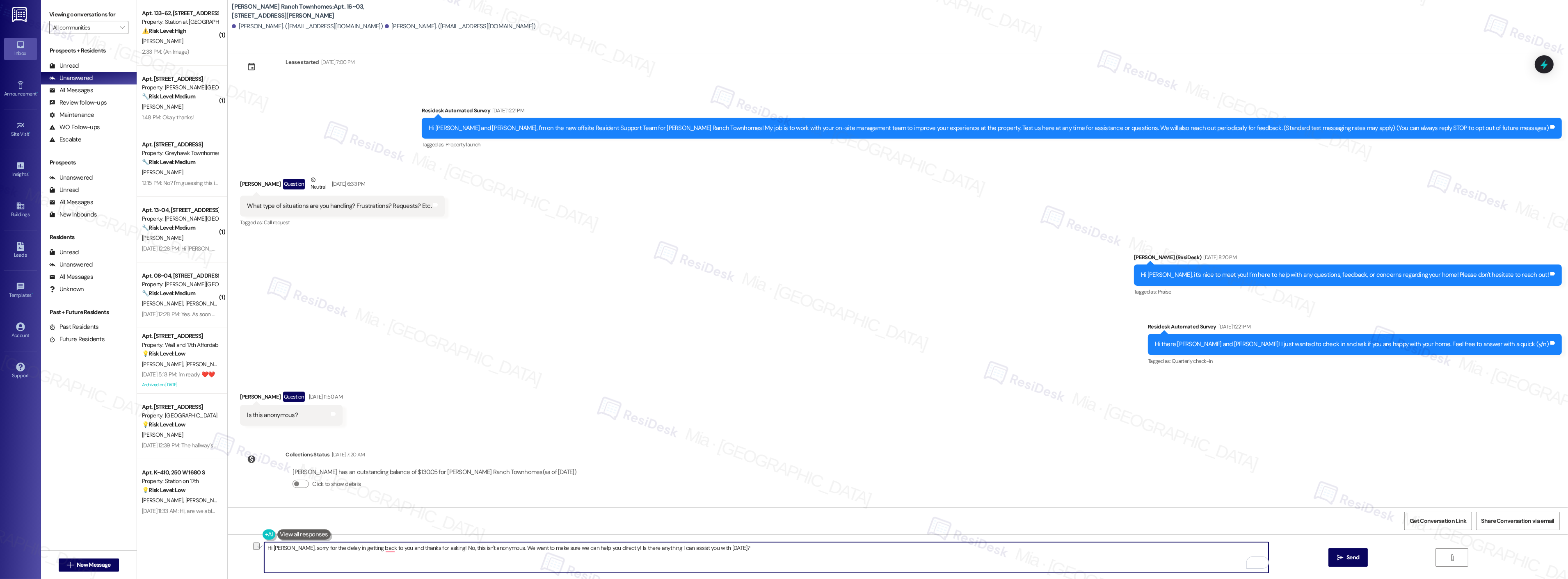
click at [716, 552] on textarea "Hi Chad, sorry for the delay in getting back to you and thanks for asking! No, …" at bounding box center [766, 557] width 1004 height 30
click at [364, 557] on textarea "Hi Chad, sorry for the delay in getting back to you and thanks for asking!" at bounding box center [766, 557] width 1004 height 30
drag, startPoint x: 376, startPoint y: 550, endPoint x: 448, endPoint y: 550, distance: 72.0
click at [448, 550] on textarea "Hi Chad, sorry for the delay in getting back to you and thanks for asking!" at bounding box center [766, 557] width 1004 height 30
drag, startPoint x: 448, startPoint y: 550, endPoint x: 245, endPoint y: 562, distance: 203.4
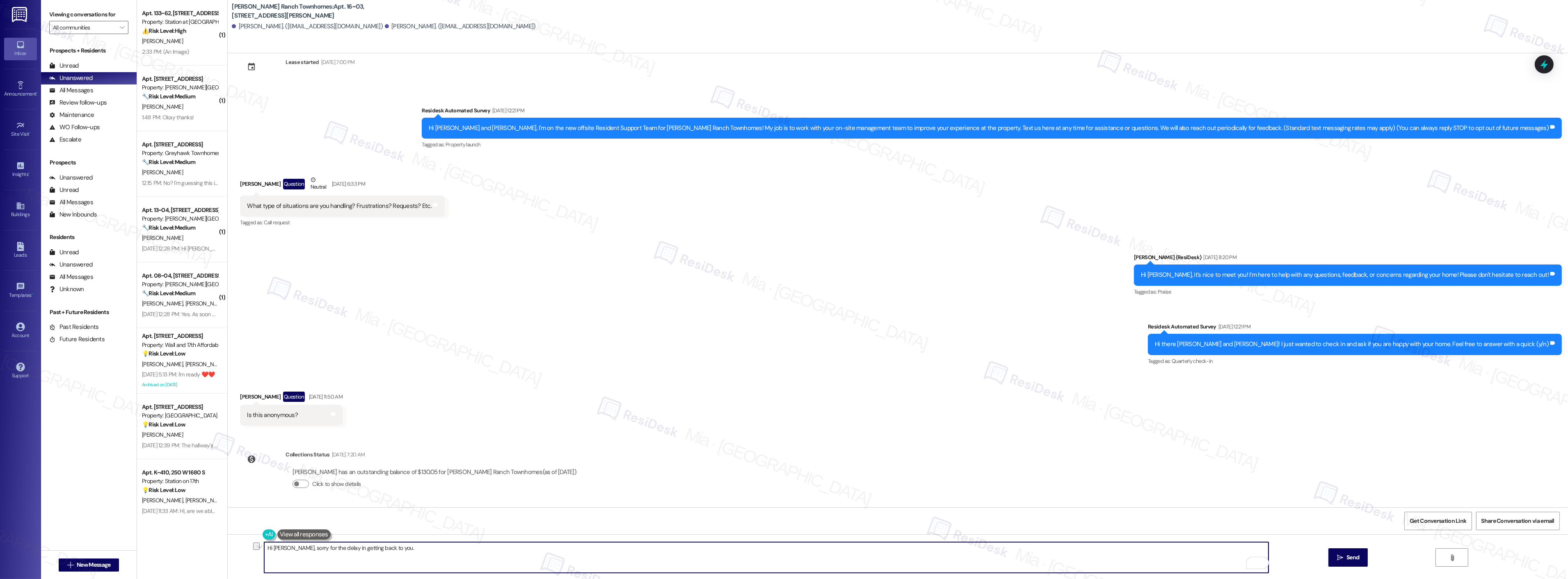
click at [245, 562] on div "Hi Chad, sorry for the delay in getting back to you.  Send " at bounding box center [898, 565] width 1340 height 62
type textarea "Hi Chad, sorry for the delay in getting back to you."
click at [1416, 520] on span "Get Conversation Link" at bounding box center [1437, 520] width 57 height 9
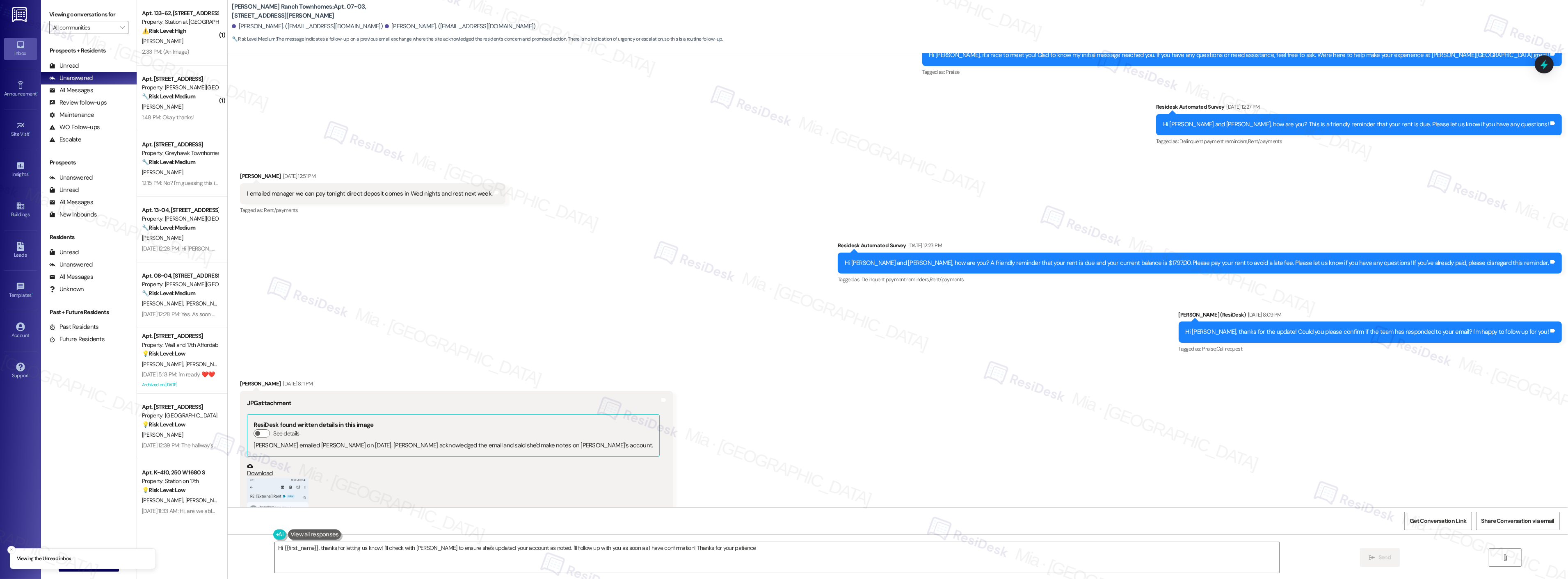
type textarea "Hi {{first_name}}, thanks for letting us know! I'll check with [PERSON_NAME] to…"
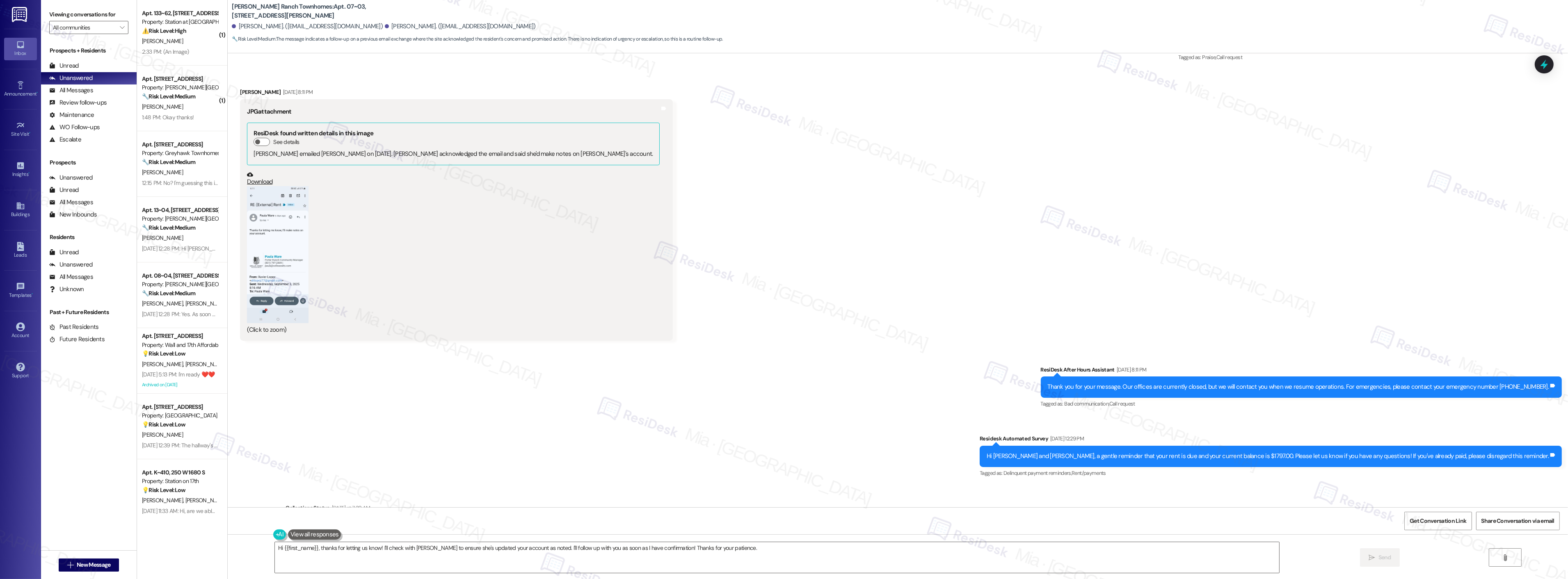
scroll to position [576, 0]
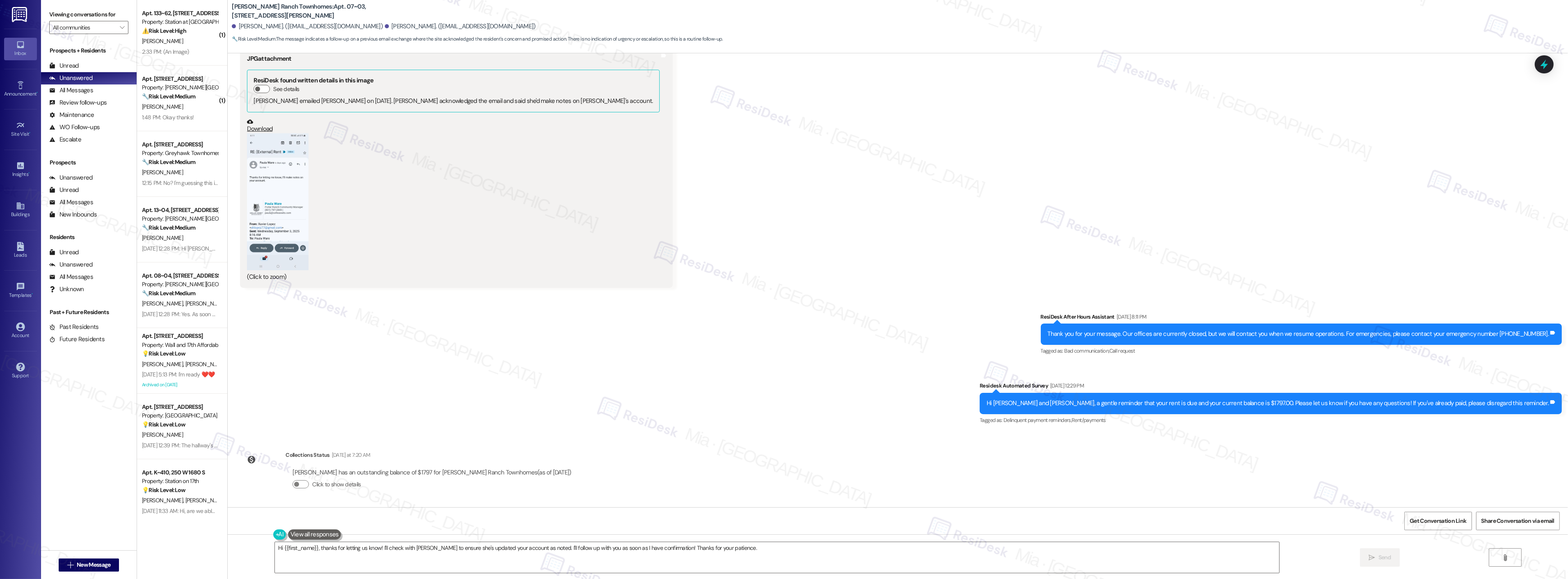
click at [273, 177] on button "Zoom image" at bounding box center [278, 201] width 62 height 136
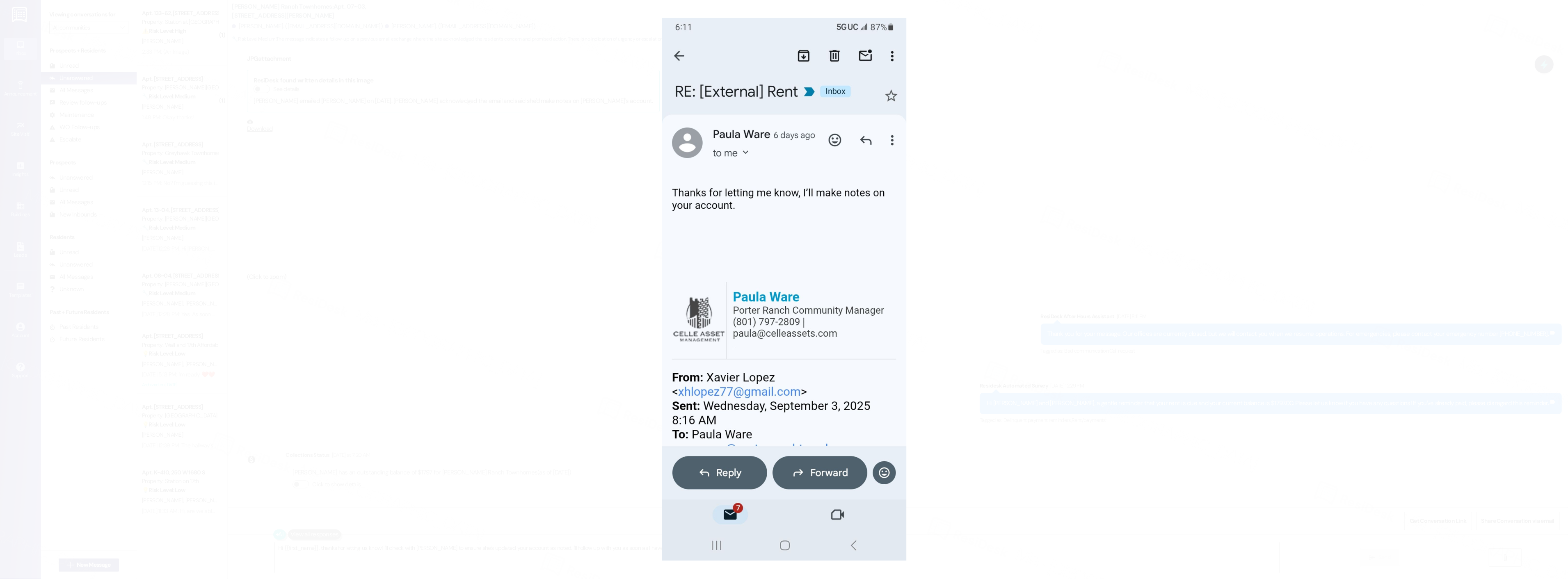
click at [1059, 294] on button "Unzoom image" at bounding box center [784, 290] width 1568 height 579
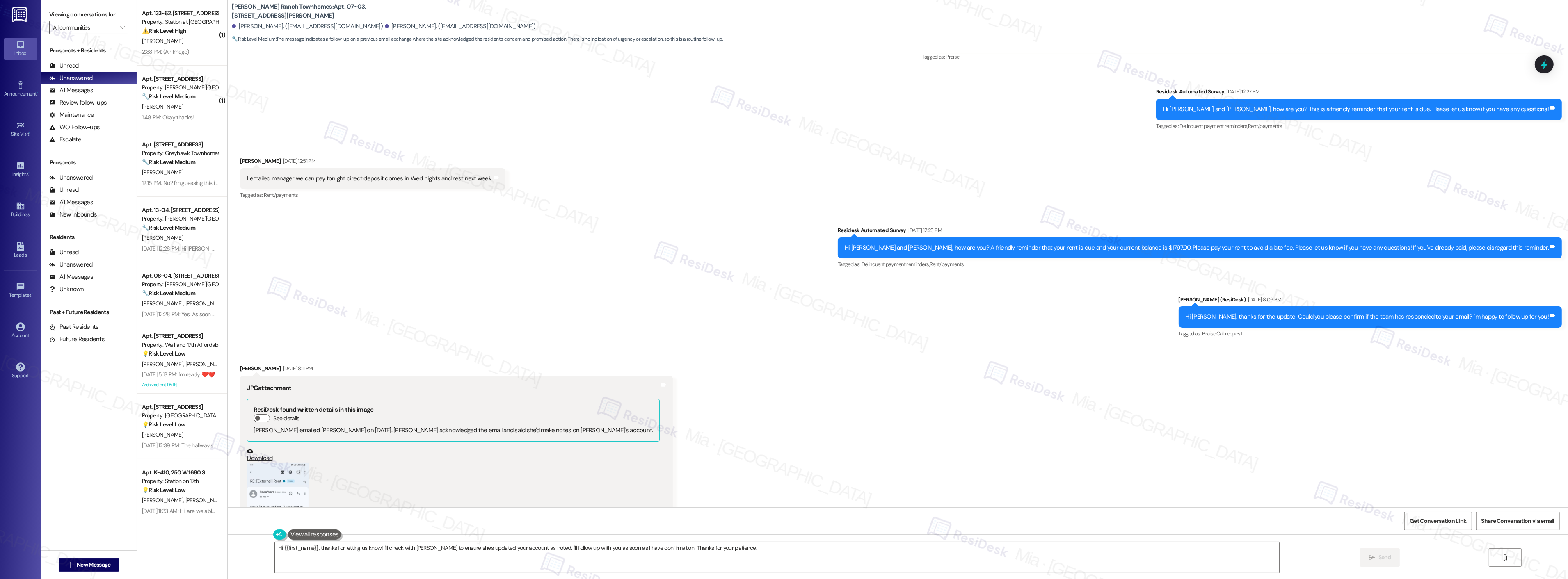
scroll to position [212, 0]
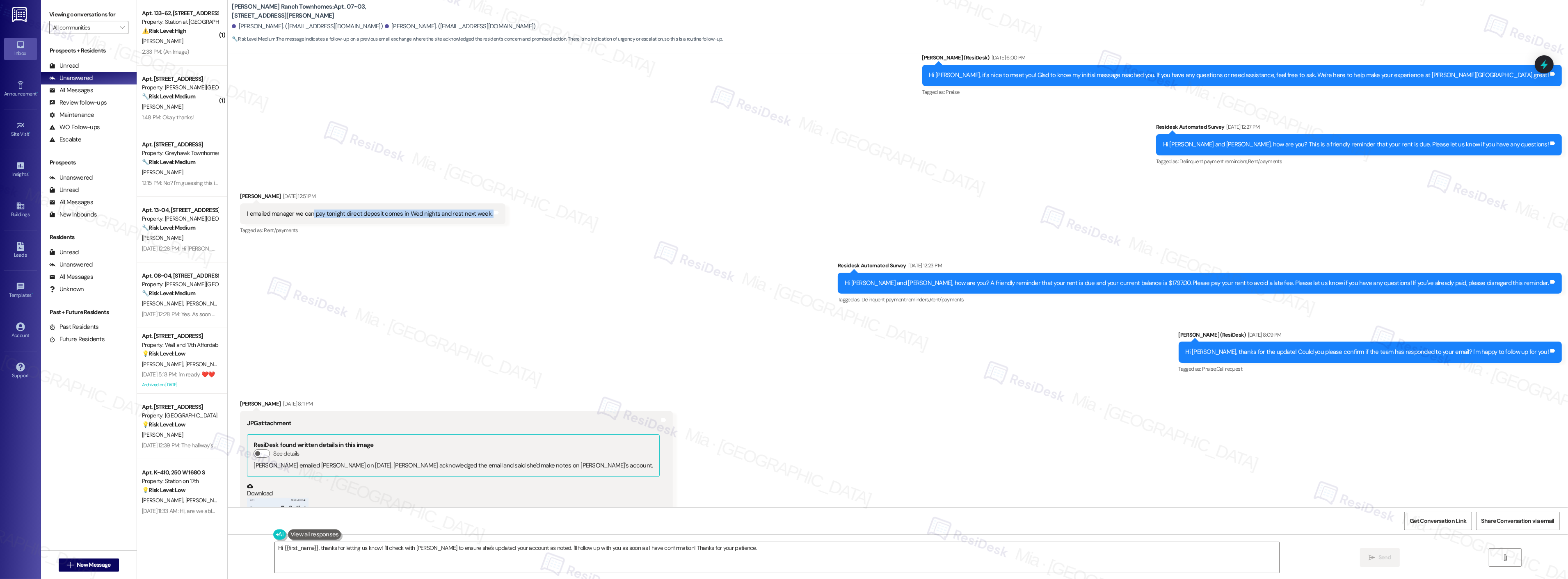
drag, startPoint x: 307, startPoint y: 215, endPoint x: 494, endPoint y: 215, distance: 187.0
click at [494, 215] on div "Received via SMS [PERSON_NAME] [DATE] 12:51 PM I emailed manager we can pay ton…" at bounding box center [372, 214] width 278 height 57
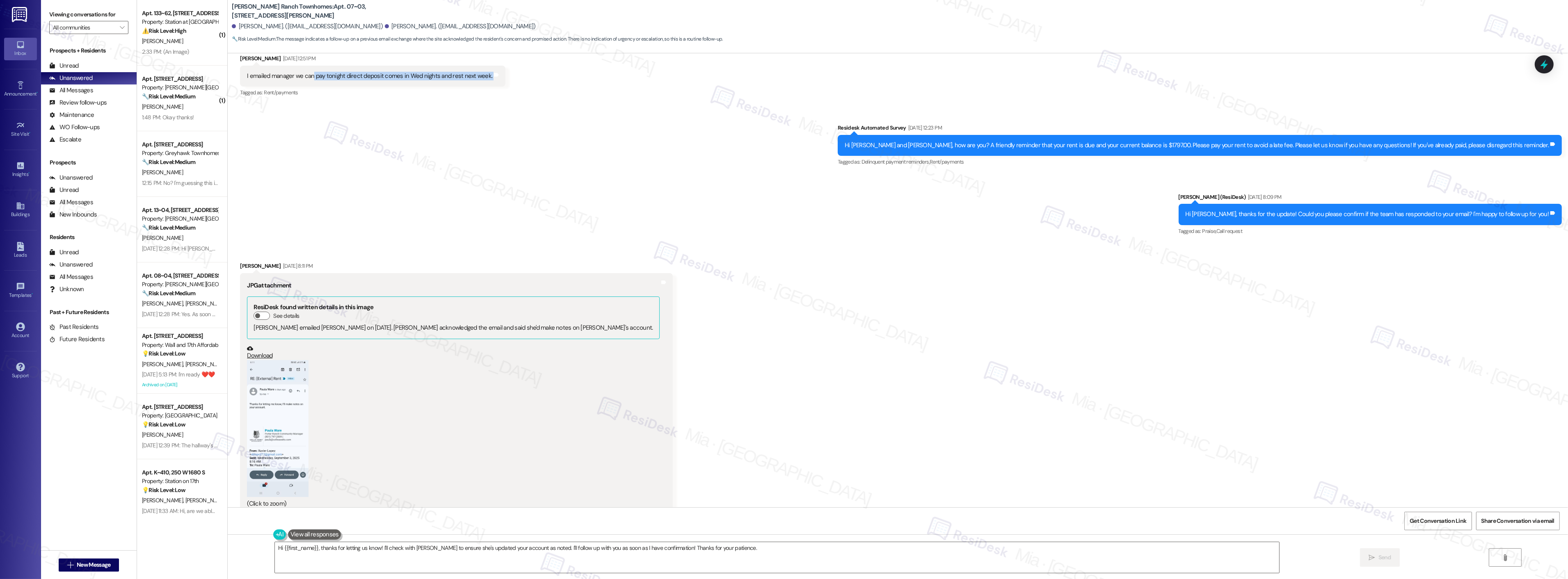
scroll to position [349, 0]
click at [283, 407] on button "Zoom image" at bounding box center [278, 429] width 62 height 136
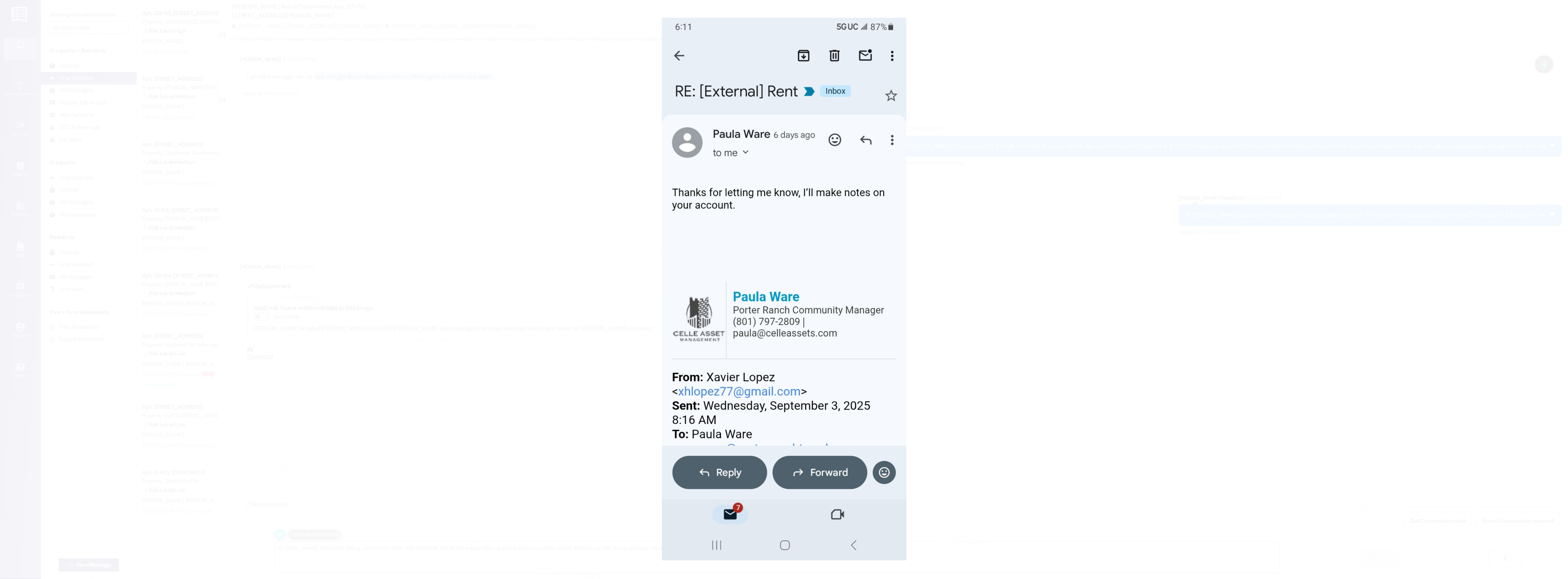
click at [1054, 313] on button "Unzoom image" at bounding box center [784, 290] width 1568 height 579
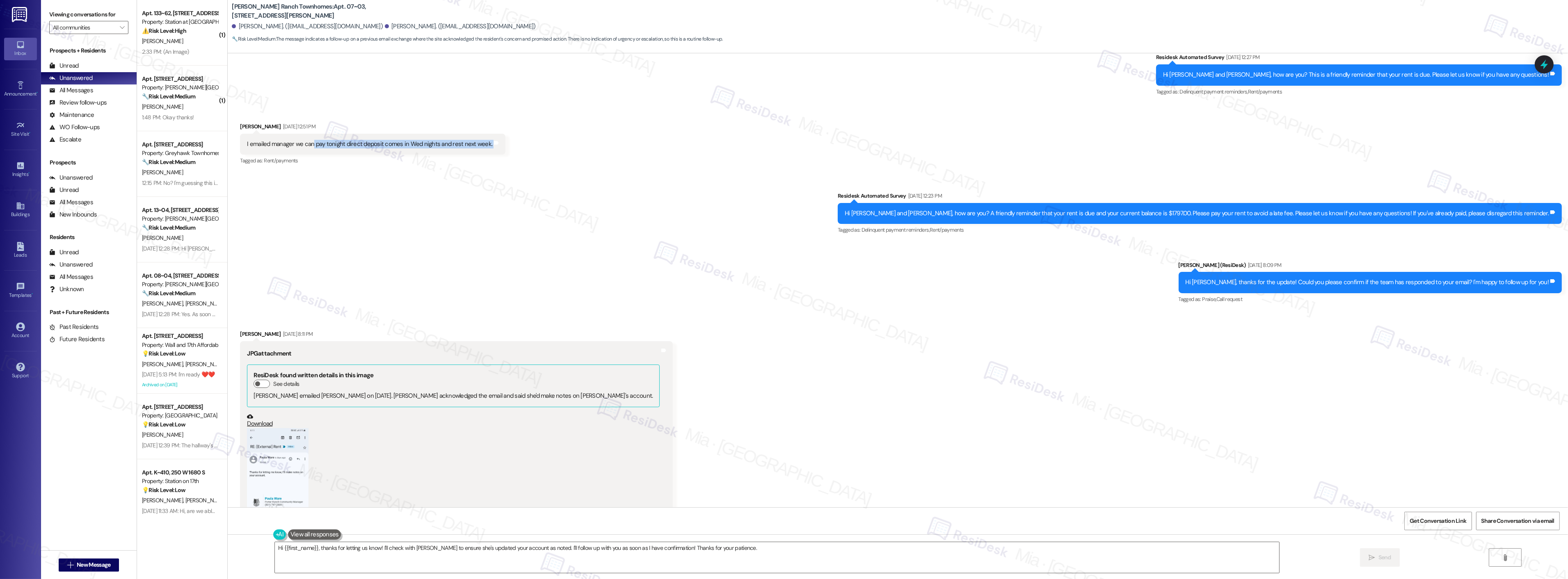
scroll to position [257, 0]
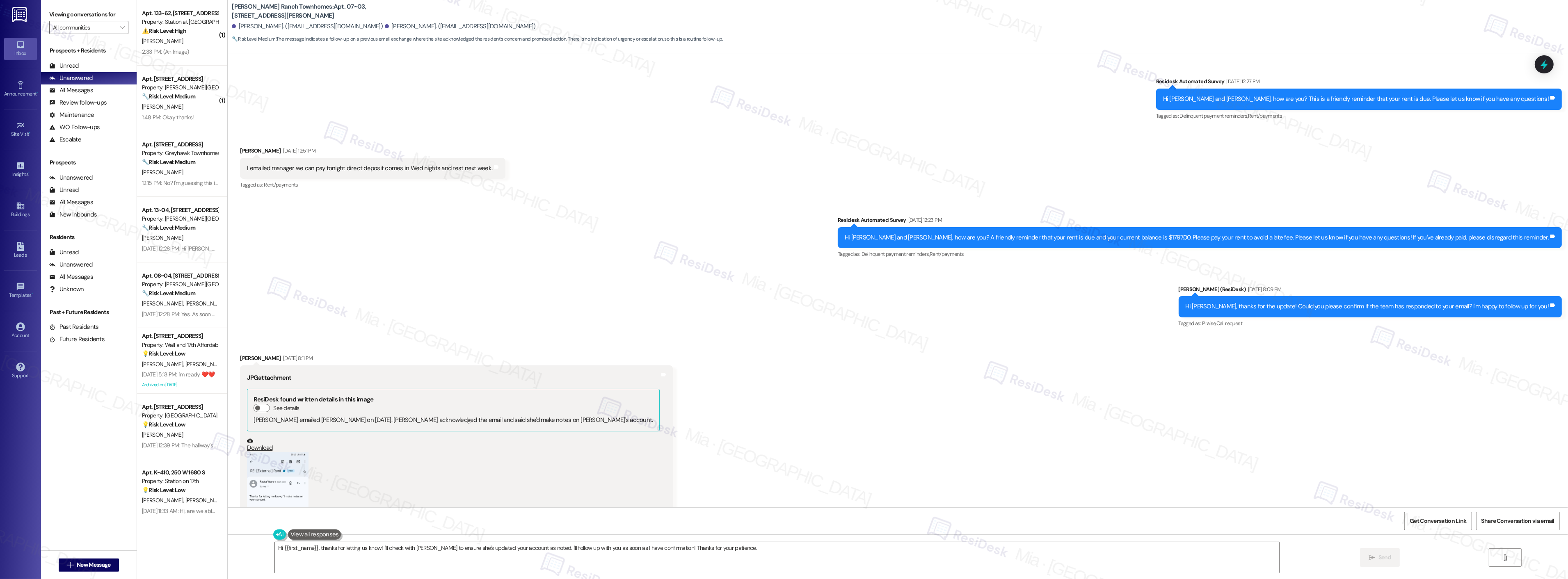
click at [1048, 386] on div "Received via SMS Xavier Lopez Sep 09, 2025 at 8:11 PM JPG attachment ResiDesk f…" at bounding box center [898, 474] width 1340 height 277
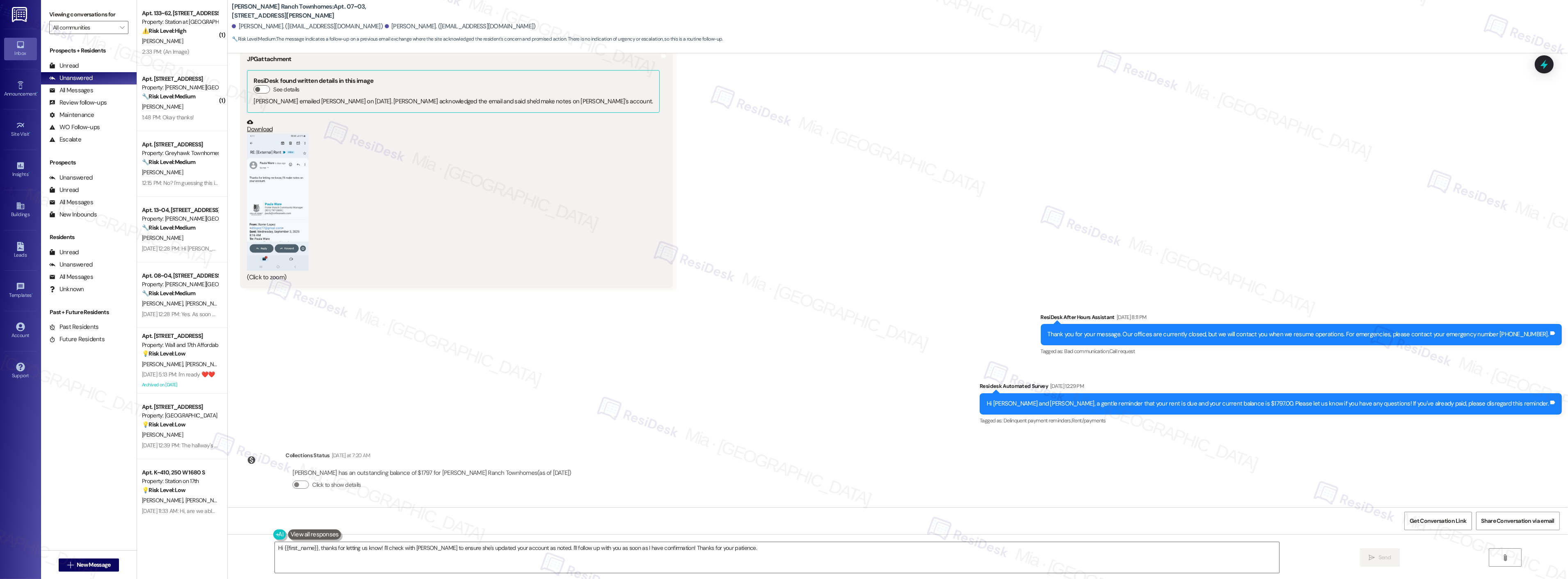
scroll to position [576, 0]
click at [1445, 519] on span "Get Conversation Link" at bounding box center [1437, 520] width 57 height 9
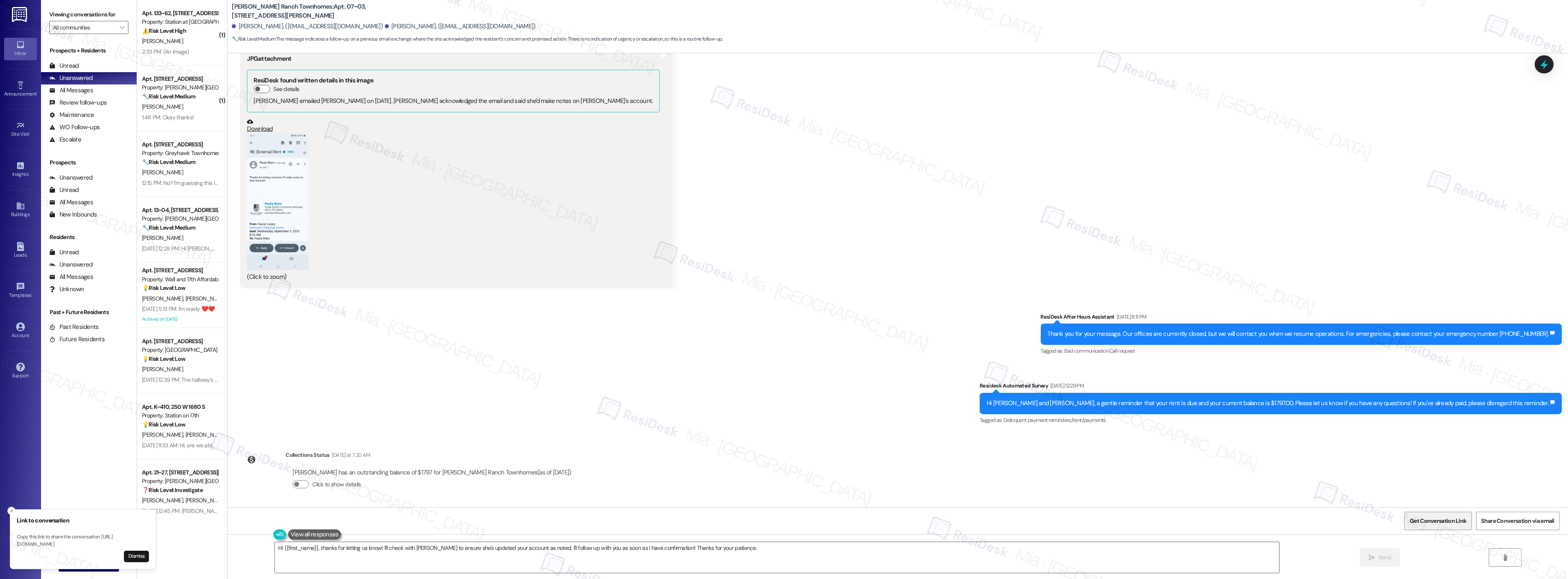
click at [1444, 518] on span "Get Conversation Link" at bounding box center [1437, 520] width 57 height 9
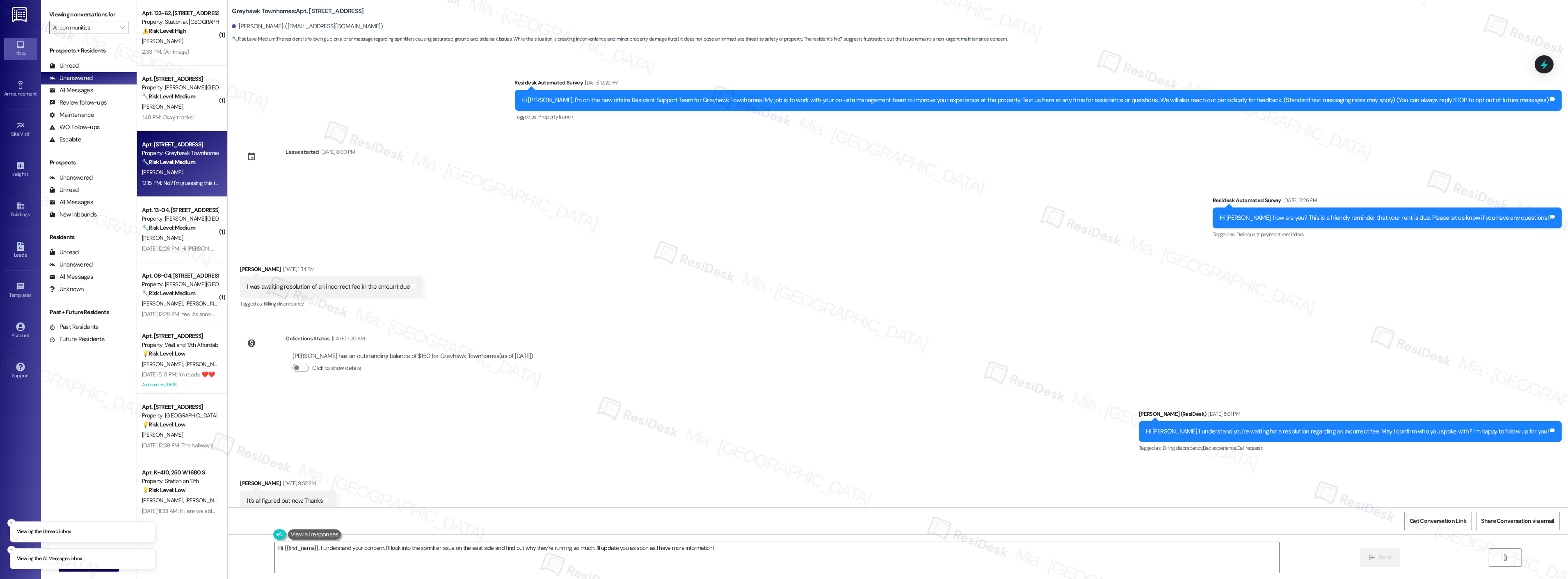
scroll to position [391, 0]
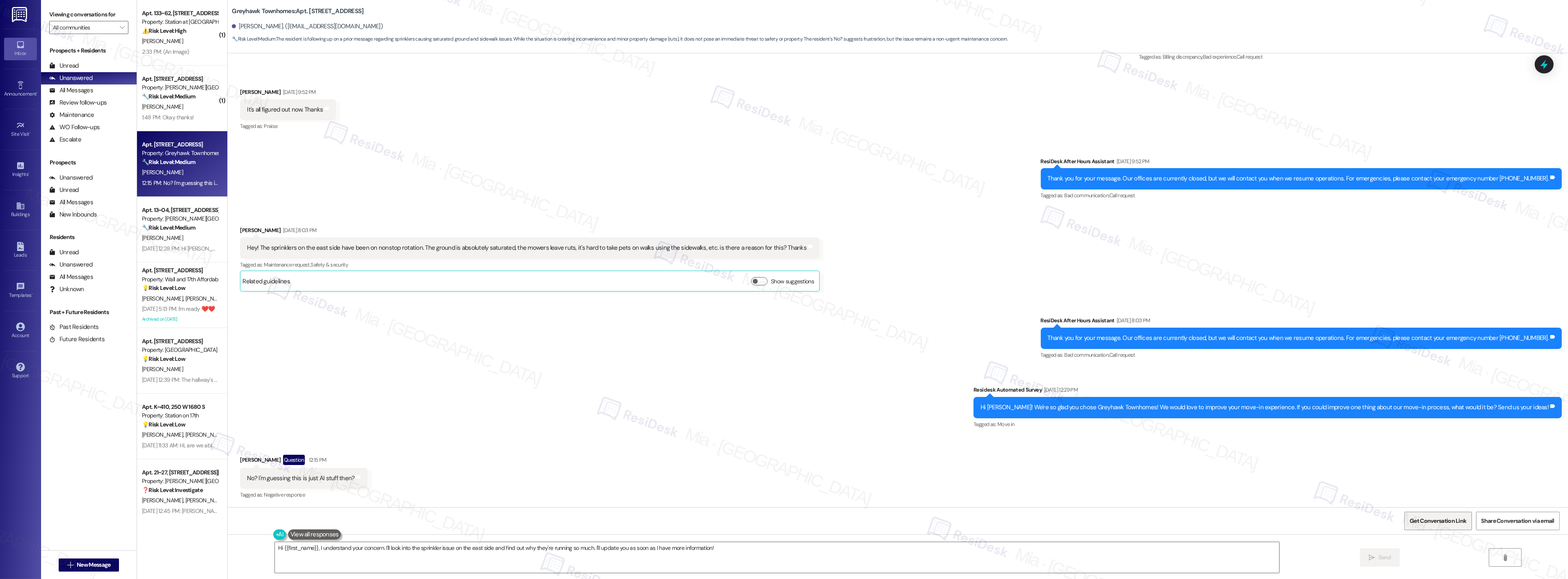
click at [1427, 516] on span "Get Conversation Link" at bounding box center [1437, 520] width 60 height 18
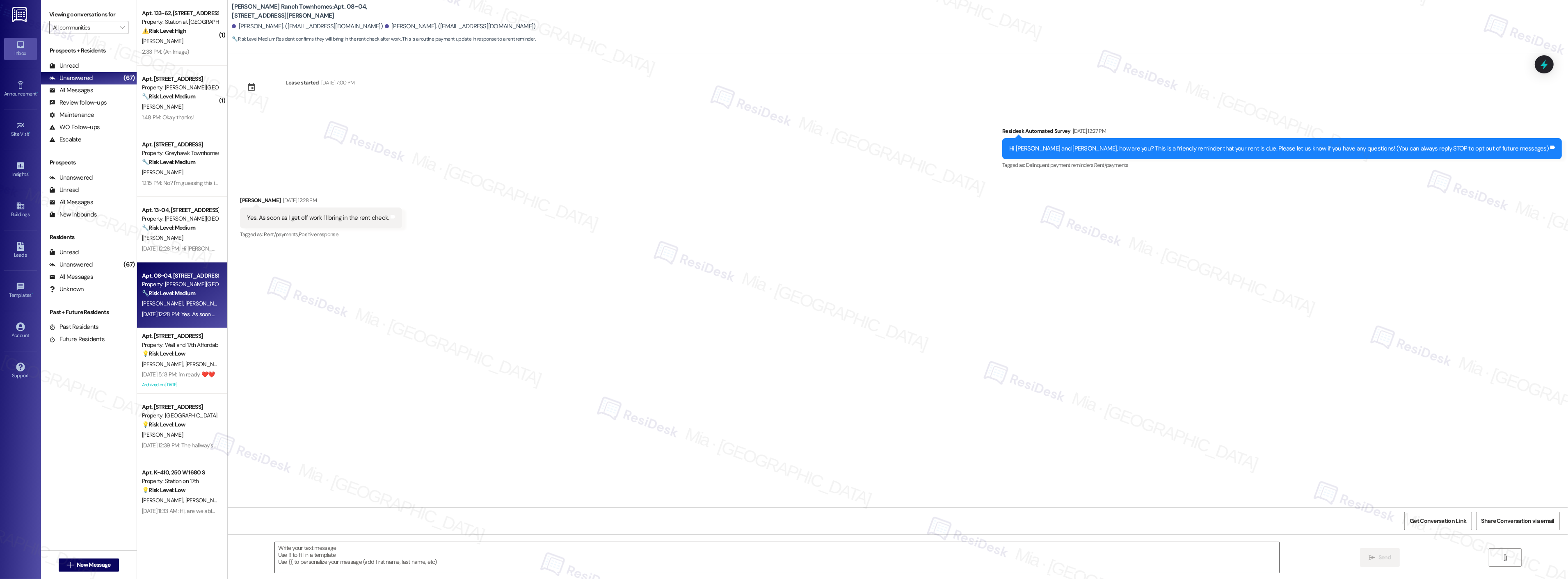
click at [322, 548] on textarea at bounding box center [776, 557] width 1004 height 30
paste textarea "Thanks,, for the update and for taking care of your rent! Have a great weekend!"
type textarea "Thanks,, for the update and for taking care of your rent! Have a great weekend!"
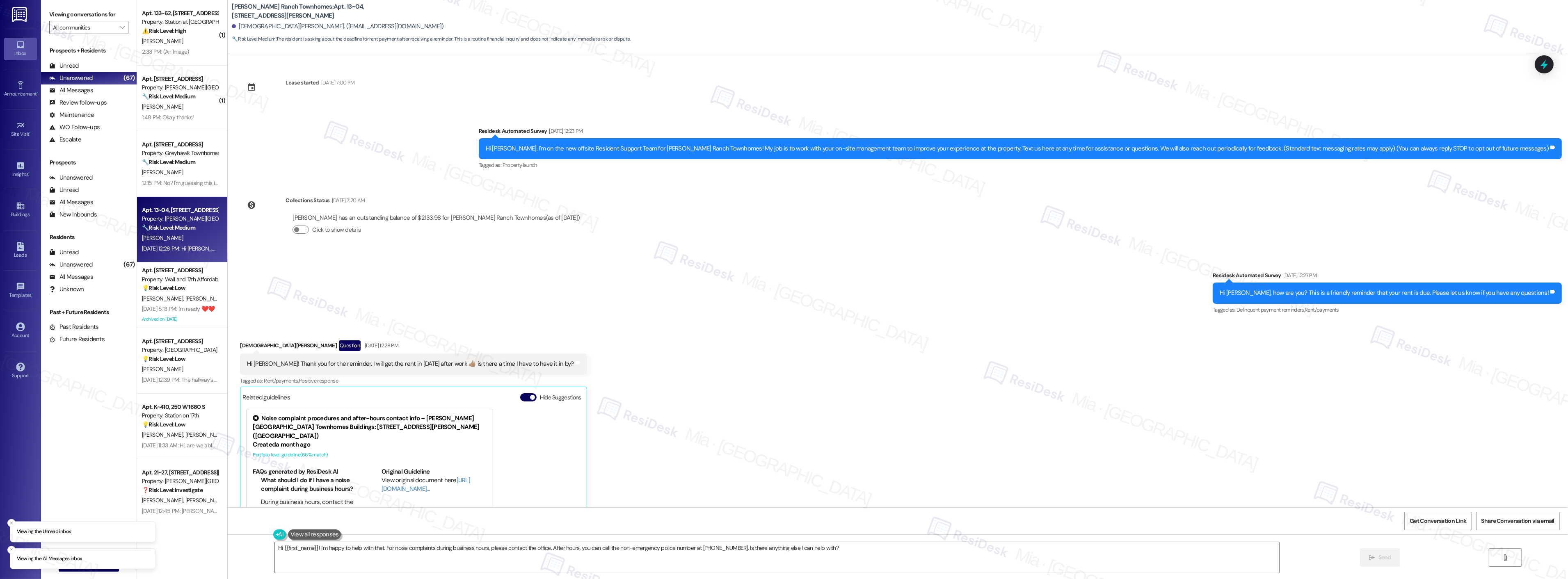
scroll to position [89, 0]
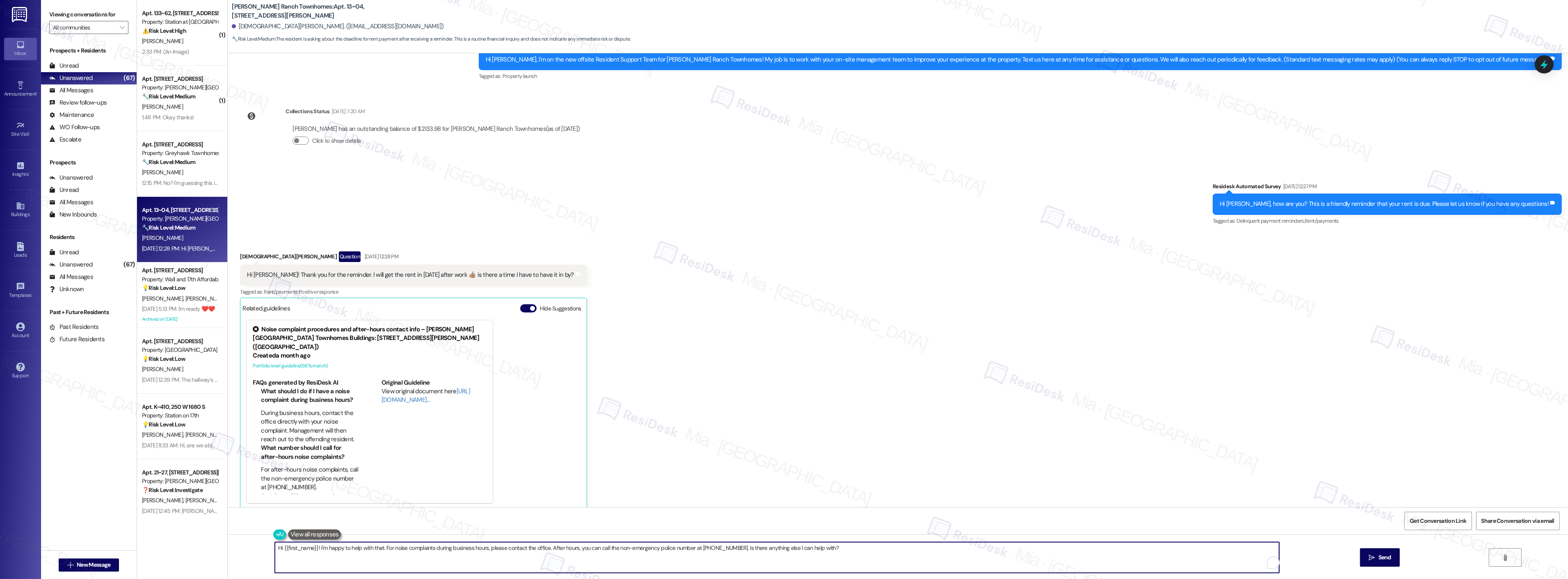
drag, startPoint x: 770, startPoint y: 547, endPoint x: 227, endPoint y: 549, distance: 543.0
click at [228, 549] on div "Hi {{first_name}}! I'm happy to help with that. For noise complaints during bus…" at bounding box center [898, 565] width 1340 height 62
paste textarea "Thanks,, for the update and for taking care of your rent! Have a great weekend!"
click at [278, 549] on textarea "Thanks,, for the update and for taking care of your rent! Have a great weekend!" at bounding box center [766, 557] width 1004 height 30
click at [458, 555] on textarea "Thanks,, for the update and for taking care of your rent! Have a great weekend!" at bounding box center [766, 557] width 1004 height 30
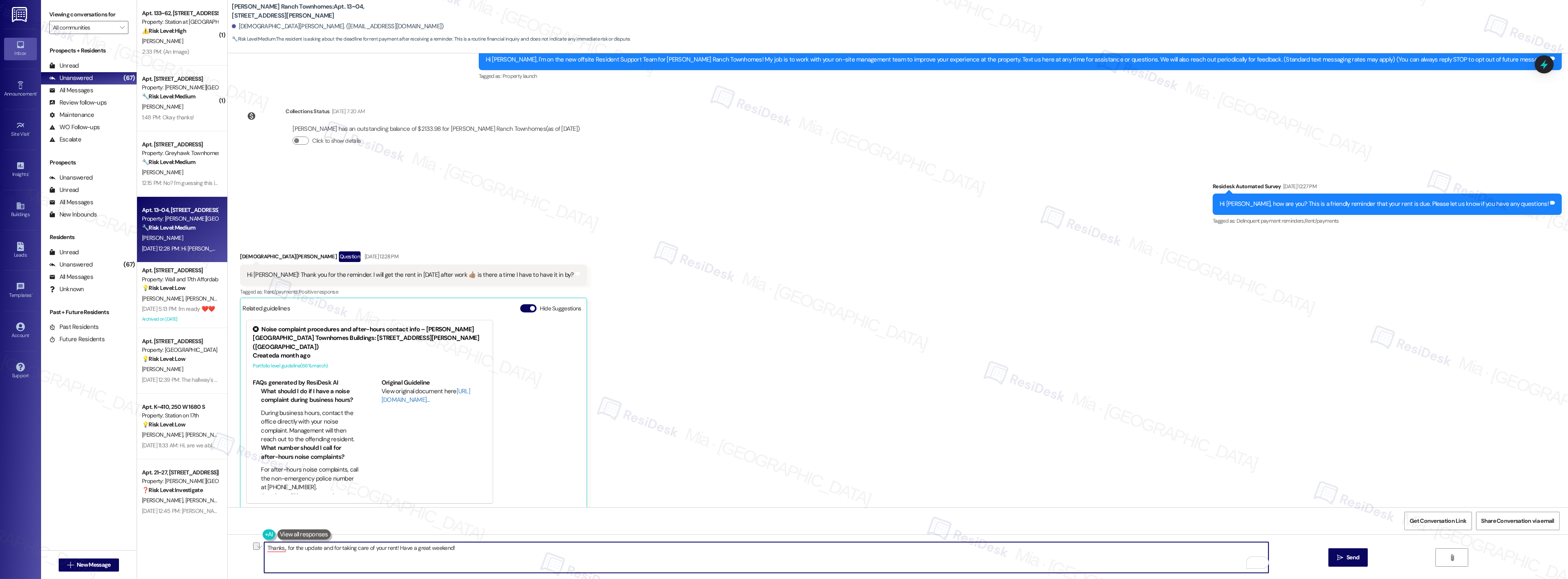
drag, startPoint x: 461, startPoint y: 549, endPoint x: 234, endPoint y: 549, distance: 227.0
click at [234, 549] on div "Thanks,, for the update and for taking care of your rent! Have a great weekend!…" at bounding box center [898, 565] width 1340 height 62
paste textarea "Hi Chad, I'm sorry for the delay in getting back to you, and thank you for aski…"
click at [274, 549] on textarea "Hi Chad, I'm sorry for the delay in getting back to you, and thank you for aski…" at bounding box center [766, 557] width 1004 height 30
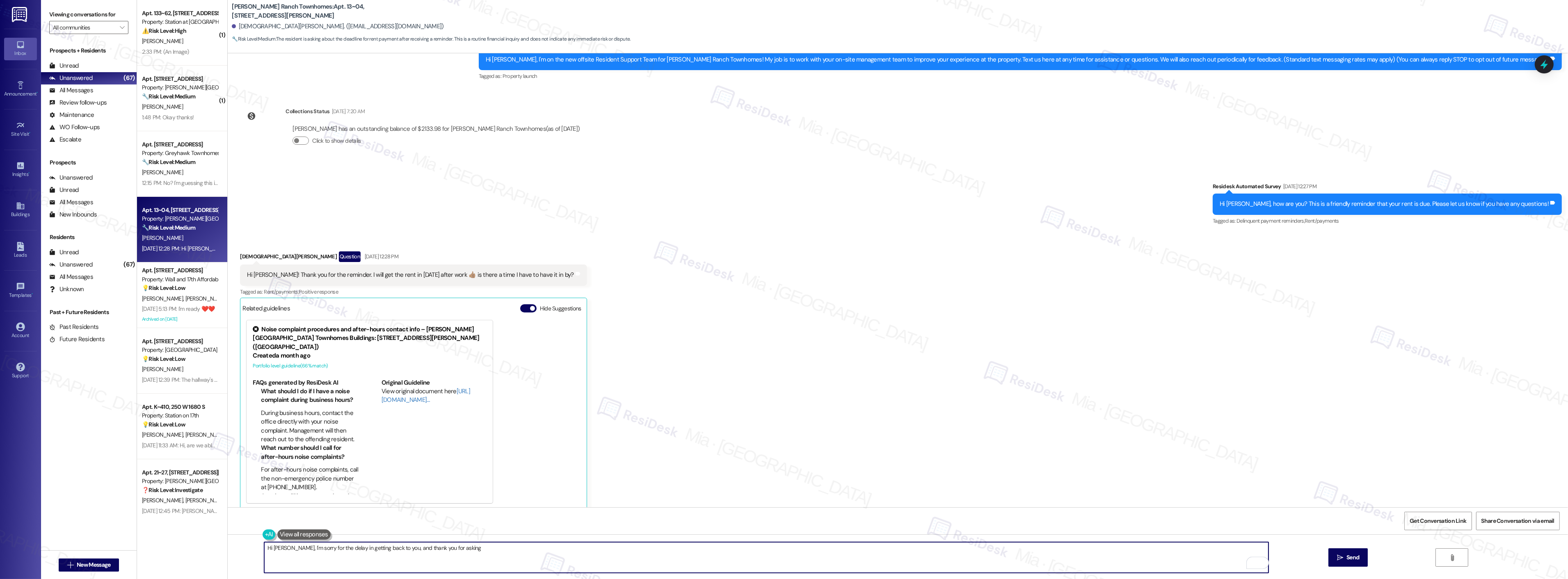
click at [457, 552] on textarea "Hi Kristian, I'm sorry for the delay in getting back to you, and thank you for …" at bounding box center [766, 557] width 1004 height 30
drag, startPoint x: 388, startPoint y: 549, endPoint x: 465, endPoint y: 549, distance: 77.0
click at [465, 549] on textarea "Hi Kristian, I'm sorry for the delay in getting back to you, and thank you for …" at bounding box center [766, 557] width 1004 height 30
click at [396, 546] on textarea "Hi Kristian, I'm sorry for the delay in getting back to you." at bounding box center [766, 557] width 1004 height 30
paste textarea "May I confirm if the payment has already been made"
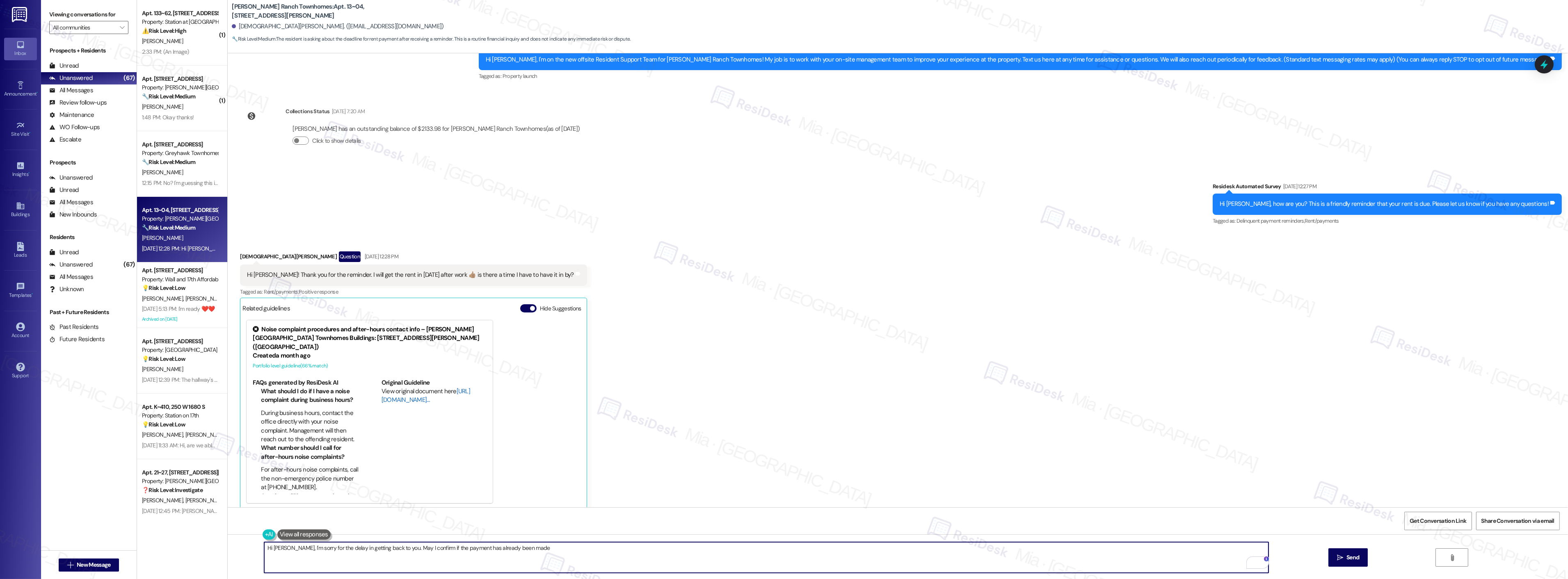
type textarea "Hi Kristian, I'm sorry for the delay in getting back to you. May I confirm if t…"
click at [391, 391] on link "http://res.cl…" at bounding box center [425, 395] width 88 height 17
click at [802, 344] on div "Received via SMS Kristian Lopati Question Sep 03, 2025 at 12:28 PM Hi Sarah! Th…" at bounding box center [898, 374] width 1340 height 283
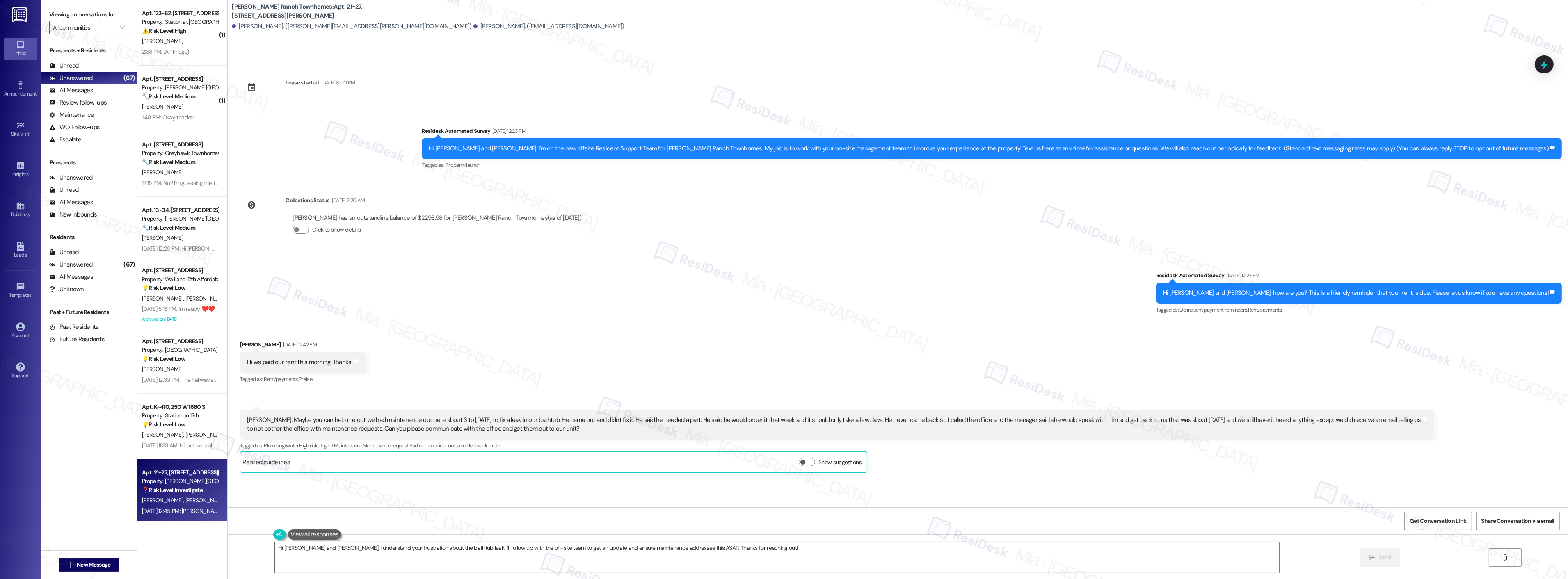
drag, startPoint x: 402, startPoint y: 423, endPoint x: 672, endPoint y: 427, distance: 270.0
click at [672, 427] on div "[PERSON_NAME], Maybe you can help me out we had maintenance out here about 3 to…" at bounding box center [834, 424] width 1173 height 18
click at [579, 429] on div "[PERSON_NAME], Maybe you can help me out we had maintenance out here about 3 to…" at bounding box center [834, 424] width 1173 height 18
drag, startPoint x: 624, startPoint y: 547, endPoint x: 243, endPoint y: 547, distance: 381.0
click at [244, 547] on div "Hi [PERSON_NAME] and [PERSON_NAME], I understand your frustration about the bat…" at bounding box center [898, 565] width 1340 height 62
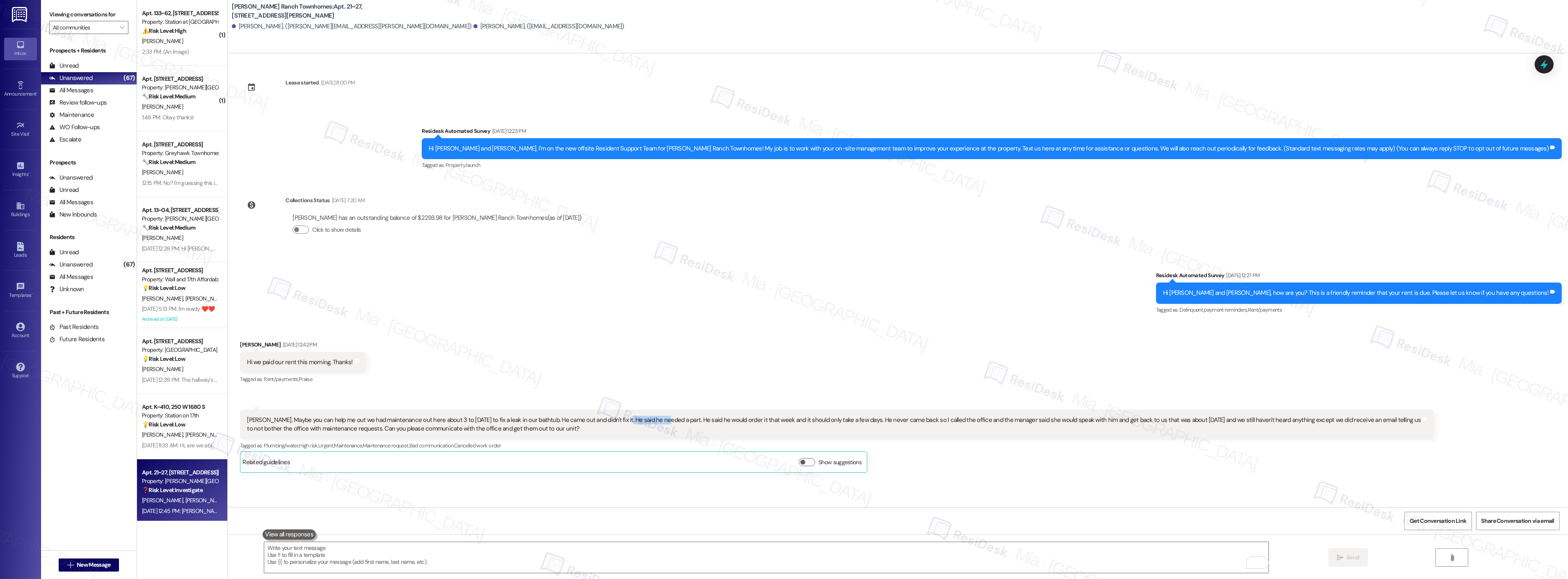
drag, startPoint x: 612, startPoint y: 420, endPoint x: 655, endPoint y: 420, distance: 43.0
click at [655, 420] on div "[PERSON_NAME], Maybe you can help me out we had maintenance out here about 3 to…" at bounding box center [834, 424] width 1173 height 18
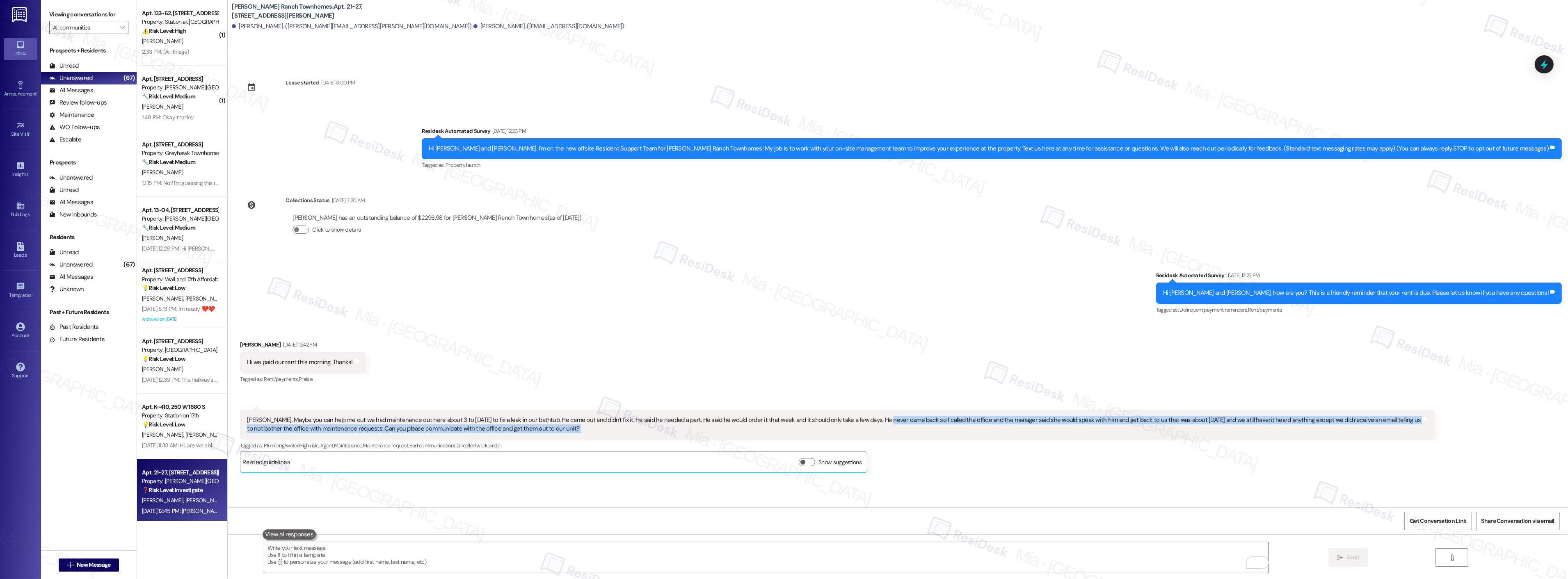
drag, startPoint x: 871, startPoint y: 421, endPoint x: 1421, endPoint y: 405, distance: 550.2
click at [1421, 405] on div "Received via SMS 12:45 PM [PERSON_NAME] Question Neutral [DATE] 12:45 PM [PERSO…" at bounding box center [836, 441] width 1206 height 75
click at [292, 428] on div "[PERSON_NAME], Maybe you can help me out we had maintenance out here about 3 to…" at bounding box center [834, 424] width 1173 height 18
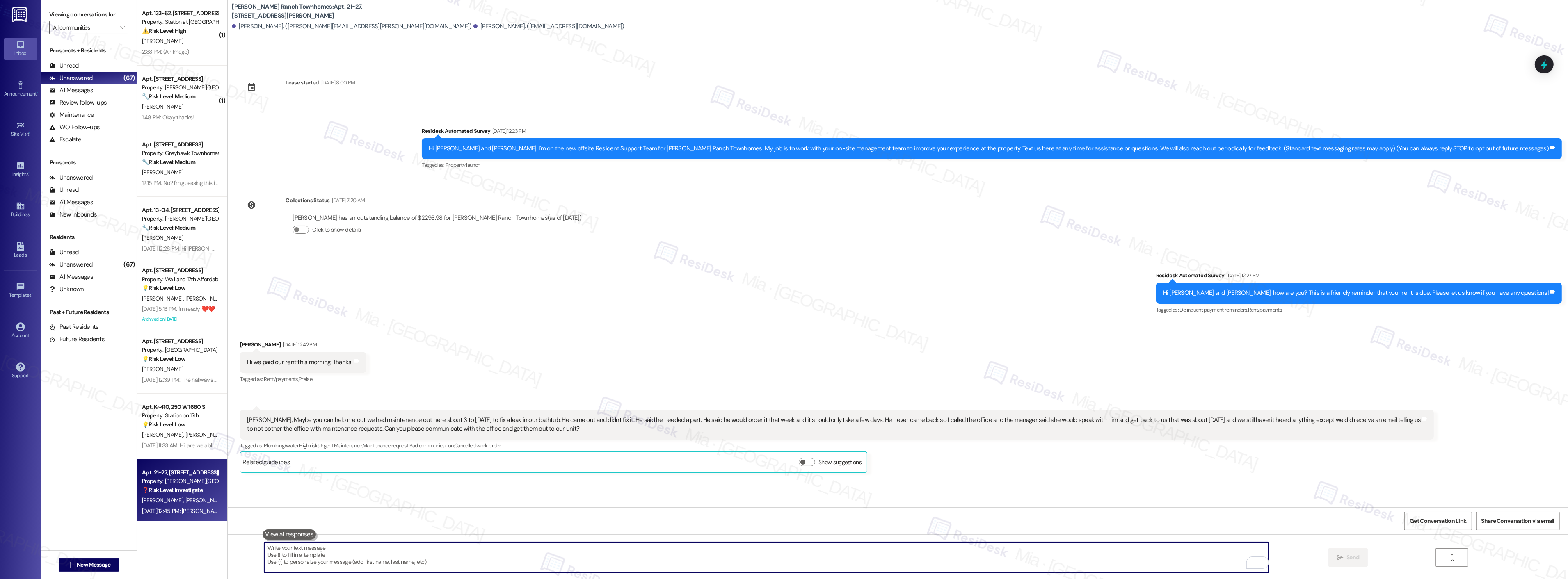
click at [331, 554] on textarea "To enrich screen reader interactions, please activate Accessibility in Grammarl…" at bounding box center [766, 557] width 1004 height 30
click at [1447, 522] on span "Get Conversation Link" at bounding box center [1437, 520] width 57 height 9
click at [368, 544] on textarea "To enrich screen reader interactions, please activate Accessibility in Grammarl…" at bounding box center [766, 557] width 1004 height 30
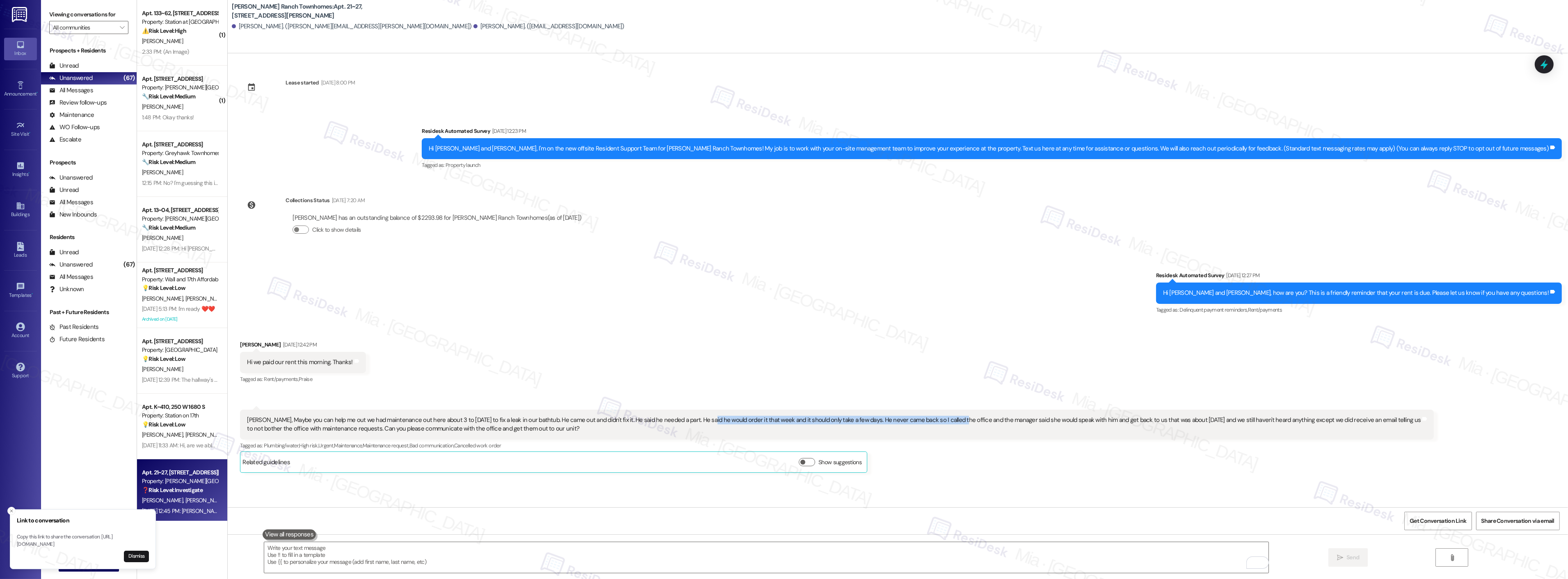
drag, startPoint x: 696, startPoint y: 420, endPoint x: 945, endPoint y: 424, distance: 249.0
click at [945, 424] on div "[PERSON_NAME], Maybe you can help me out we had maintenance out here about 3 to…" at bounding box center [834, 424] width 1173 height 18
click at [1450, 516] on span "Get Conversation Link" at bounding box center [1437, 520] width 57 height 9
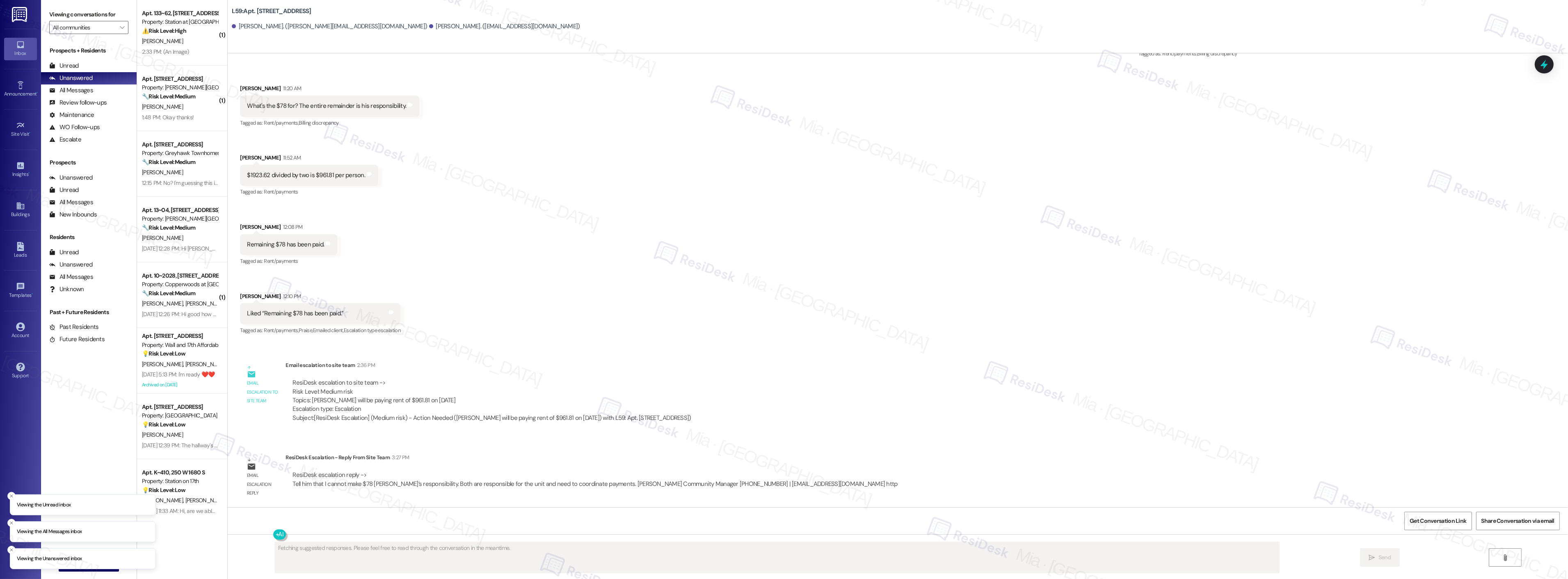
scroll to position [1415, 0]
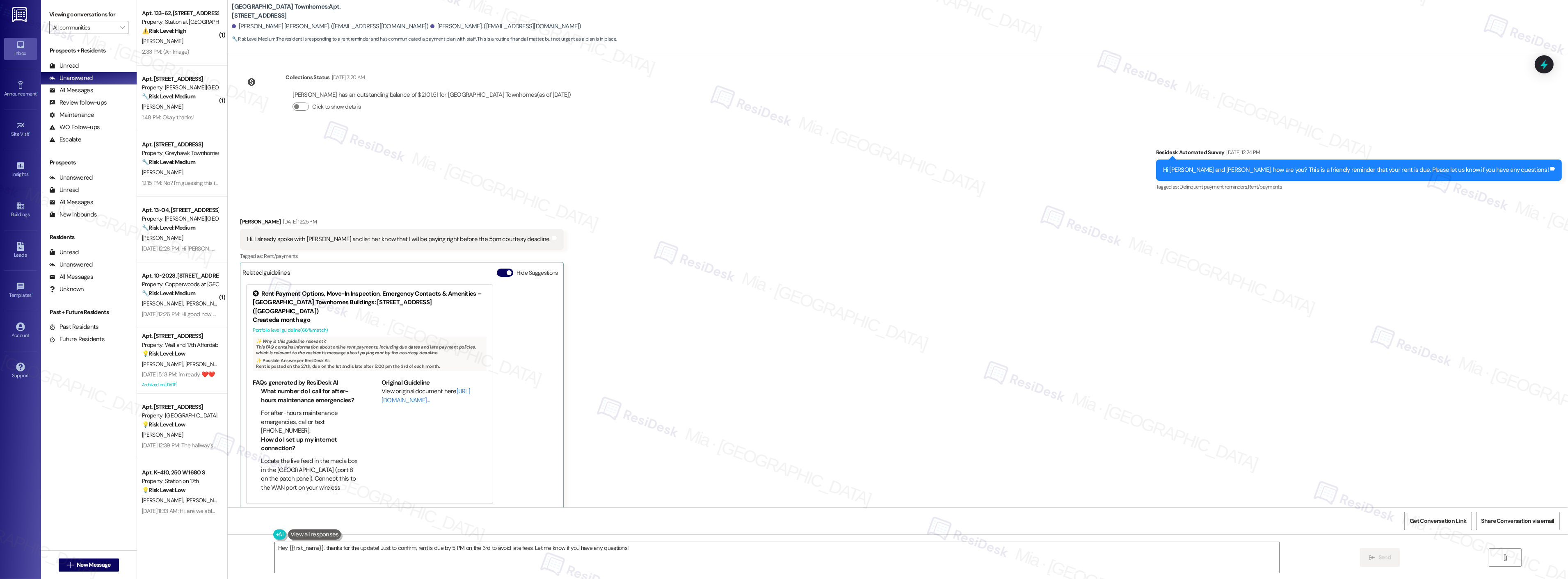
scroll to position [123, 0]
click at [631, 548] on textarea "Hey {{first_name}}, thanks for the update! Just to confirm, rent is due by 5 PM…" at bounding box center [776, 557] width 1004 height 30
drag, startPoint x: 451, startPoint y: 545, endPoint x: 261, endPoint y: 545, distance: 190.0
click at [261, 545] on div "Hey {{first_name}}, thanks for the update! Just to confirm, rent is due by 5 PM…" at bounding box center [898, 565] width 1340 height 62
paste textarea "Thanks,, for the update and for taking care of your rent! Have a great weekend!"
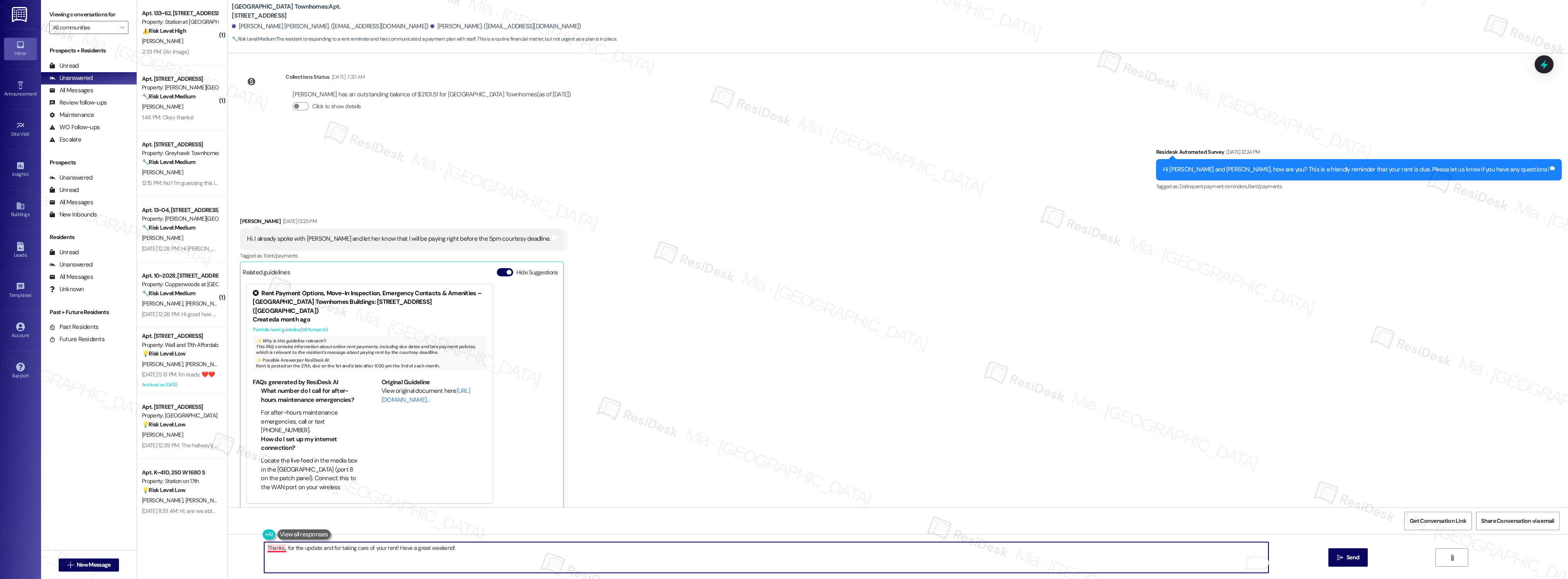
drag, startPoint x: 278, startPoint y: 550, endPoint x: 284, endPoint y: 551, distance: 6.1
click at [278, 550] on textarea "Thanks,, for the update and for taking care of your rent! Have a great weekend!" at bounding box center [766, 557] width 1004 height 30
click at [499, 552] on textarea "Thanks, Amanda, for the update and for taking care of your rent! Have a great w…" at bounding box center [766, 557] width 1004 height 30
type textarea "Thanks, Amanda, for the update and for taking care of your rent! Have a great w…"
click at [1345, 561] on span "Send" at bounding box center [1353, 557] width 16 height 9
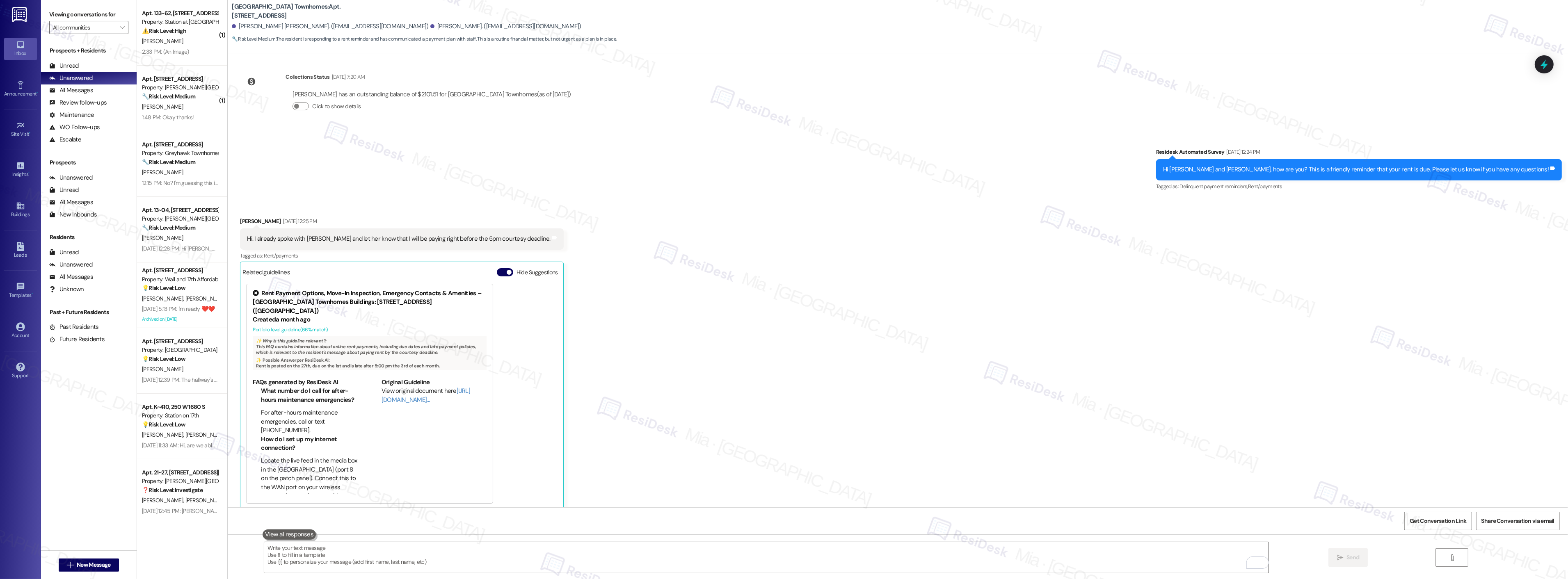
scroll to position [123, 0]
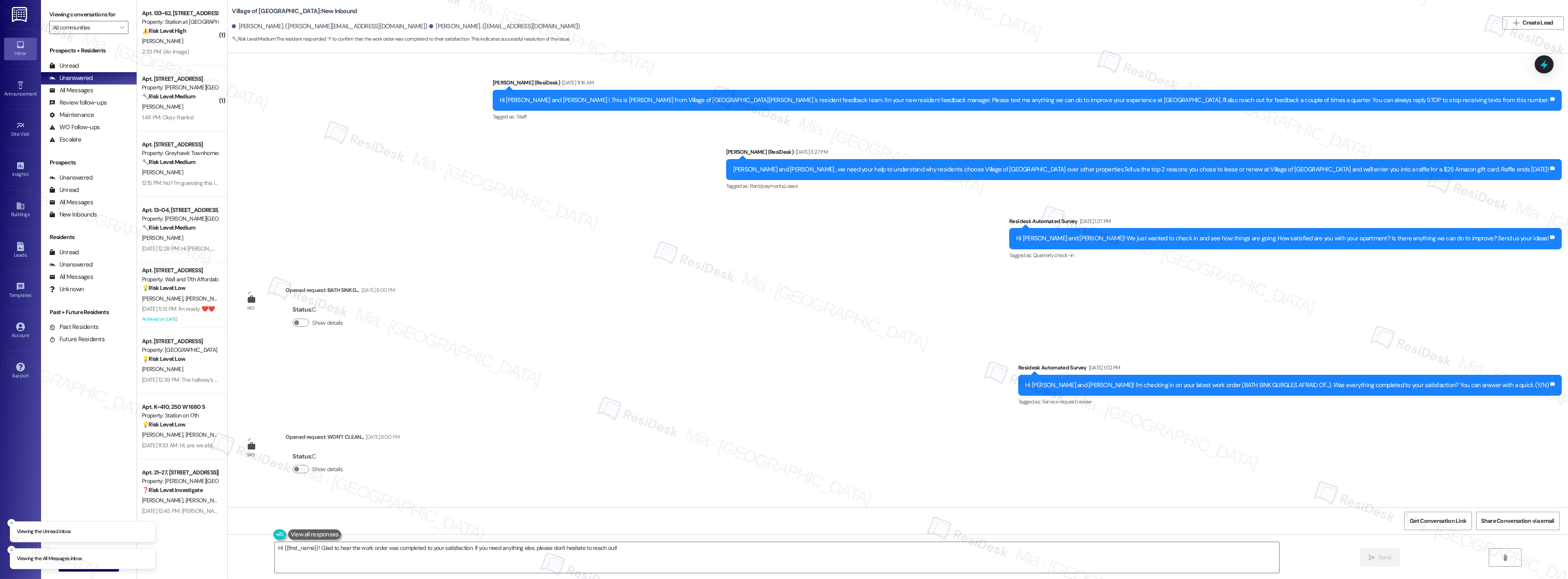
scroll to position [5914, 0]
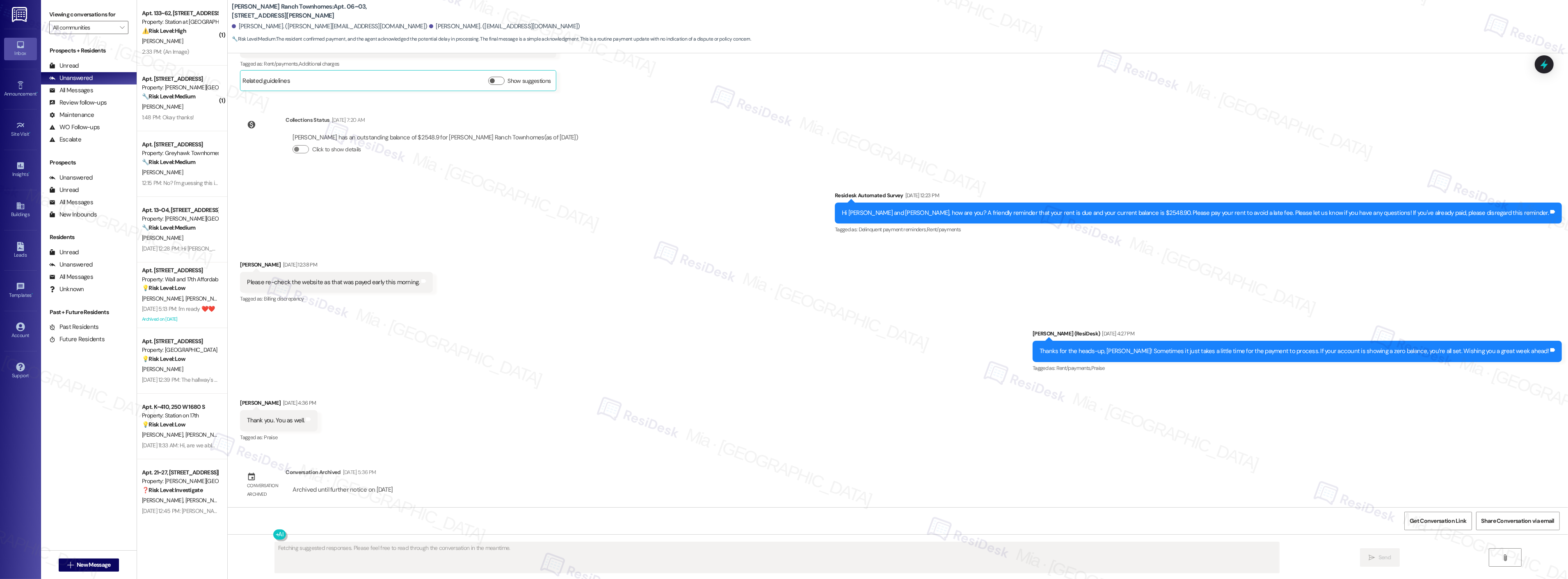
scroll to position [771, 0]
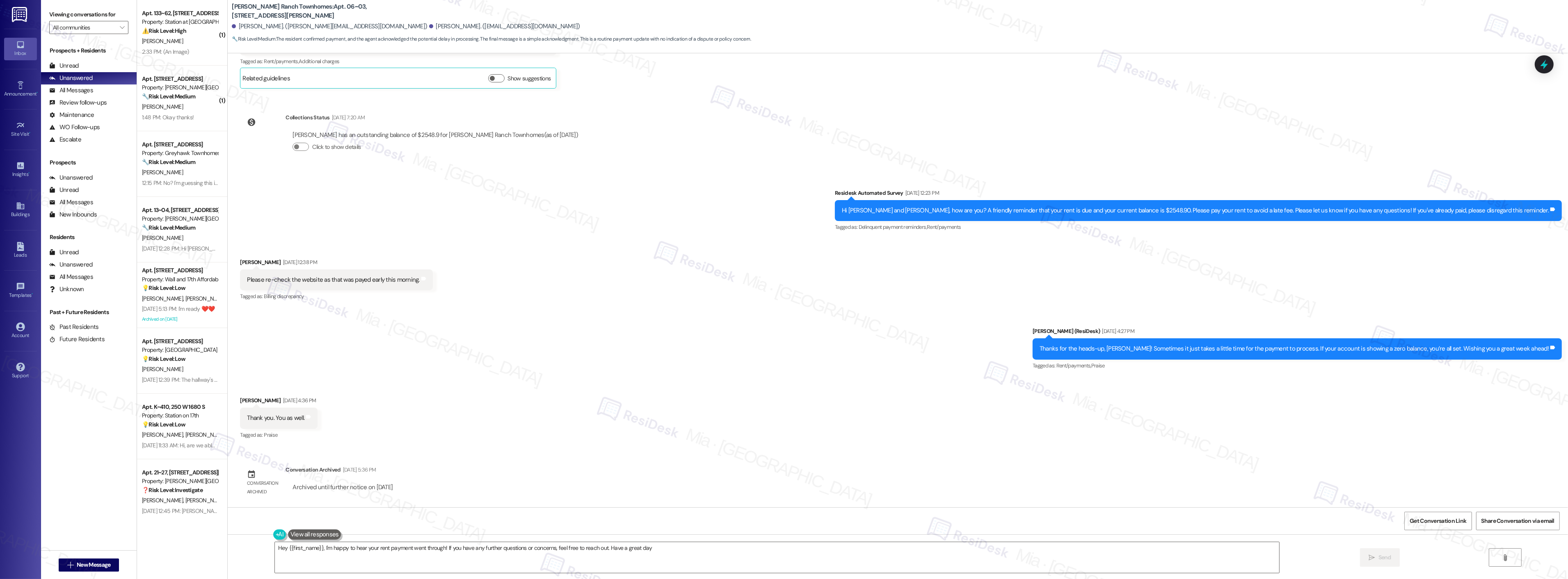
type textarea "Hey {{first_name}}, I'm happy to hear your rent payment went through! If you ha…"
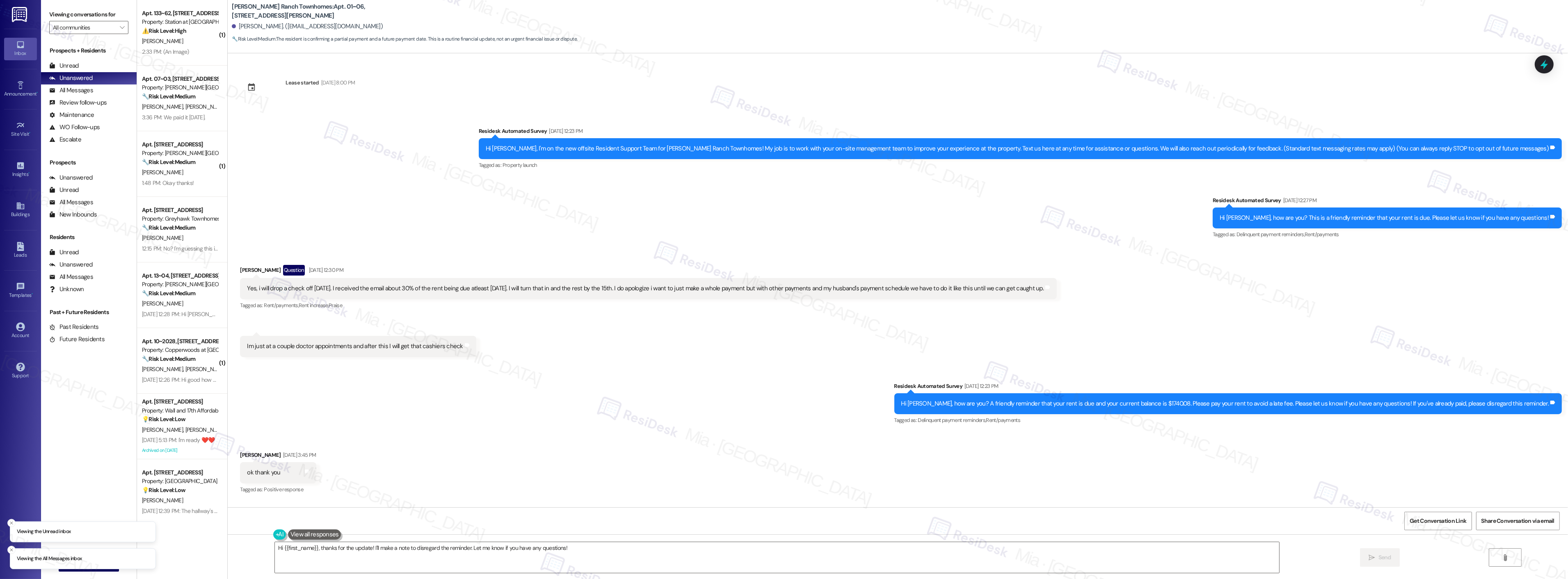
scroll to position [608, 0]
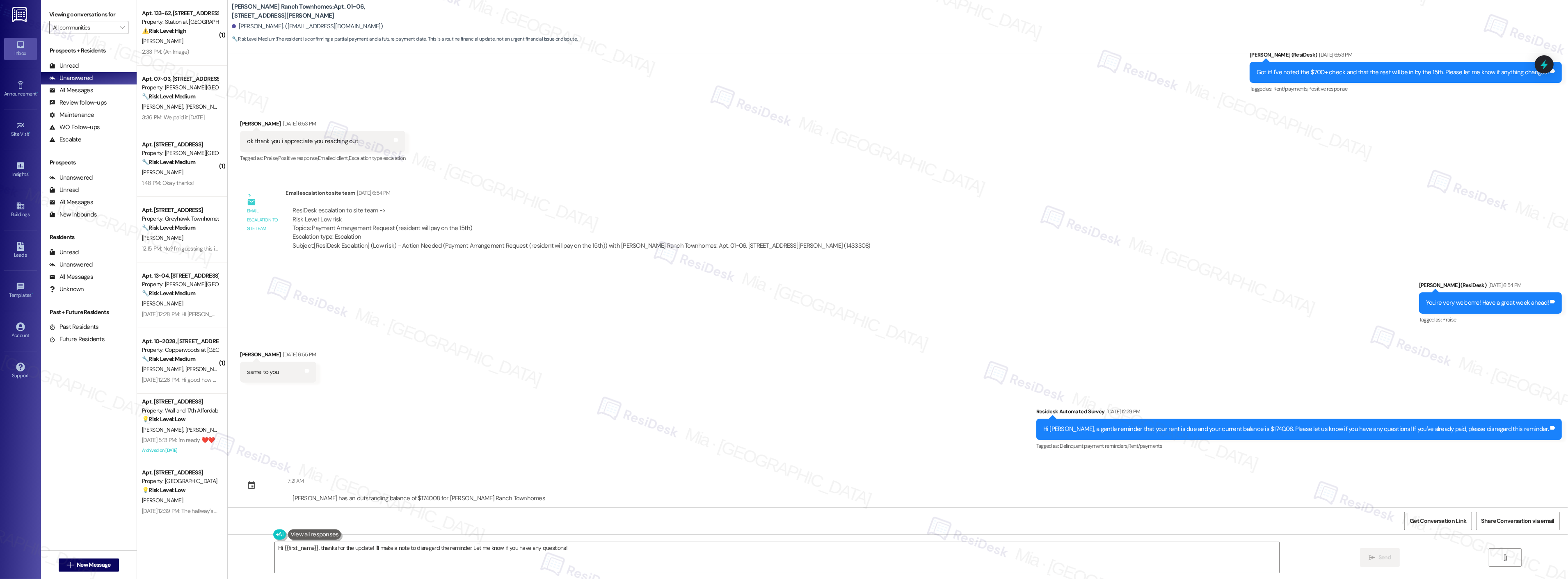
click at [351, 496] on div "Alma Campos has an outstanding balance of $1740.08 for Porter Ranch Townhomes" at bounding box center [418, 498] width 254 height 9
click at [1550, 67] on icon at bounding box center [1543, 64] width 14 height 14
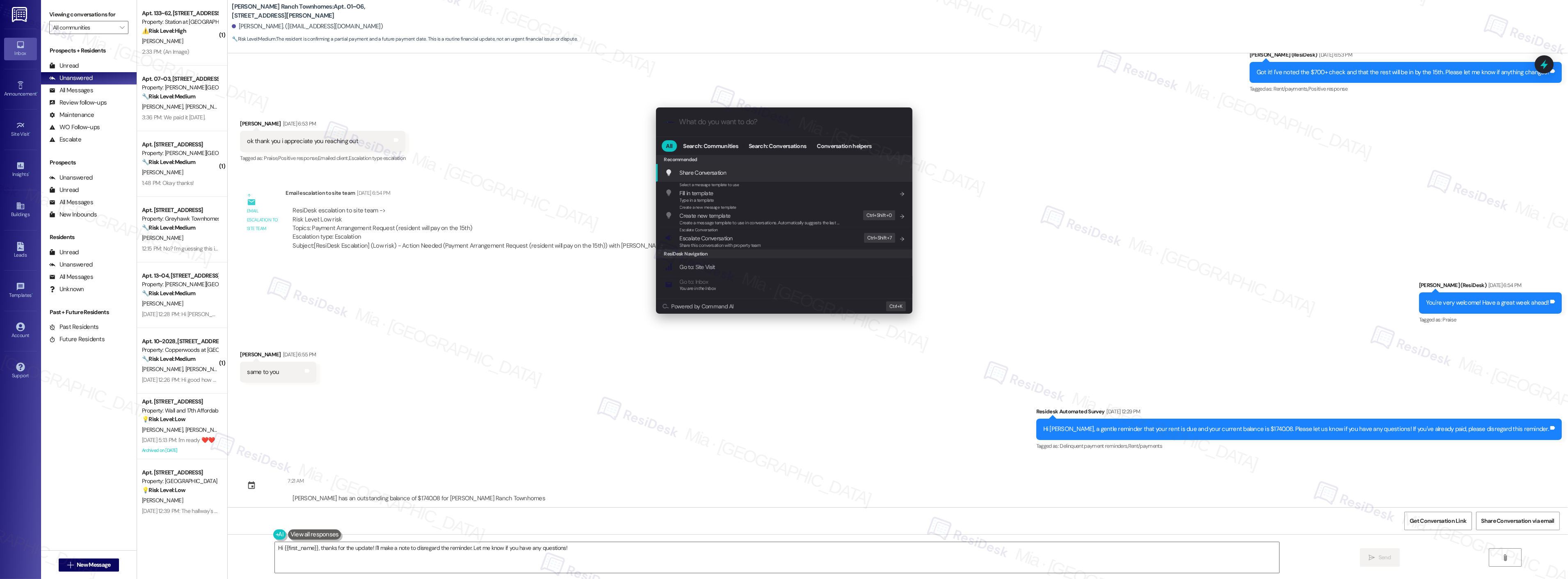
click at [736, 123] on input "What do you want to do?" at bounding box center [791, 122] width 223 height 9
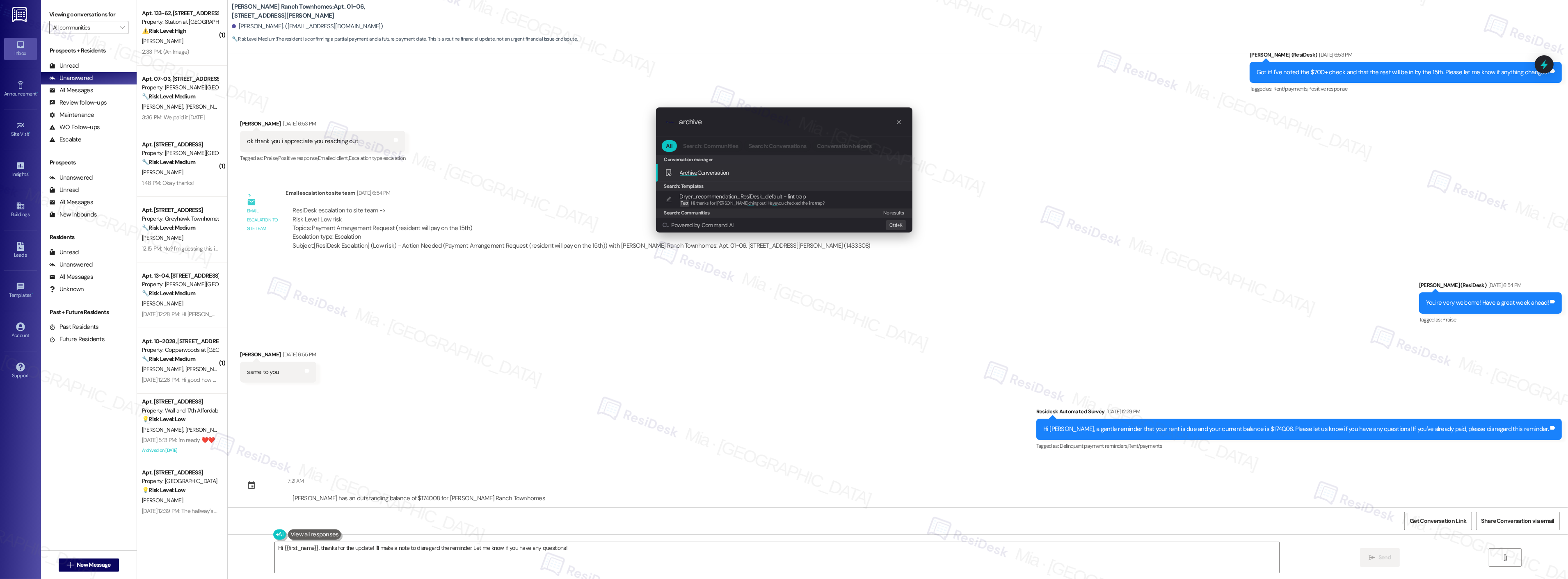
type input "archive"
click at [687, 168] on span "Archive Conversation" at bounding box center [704, 172] width 49 height 9
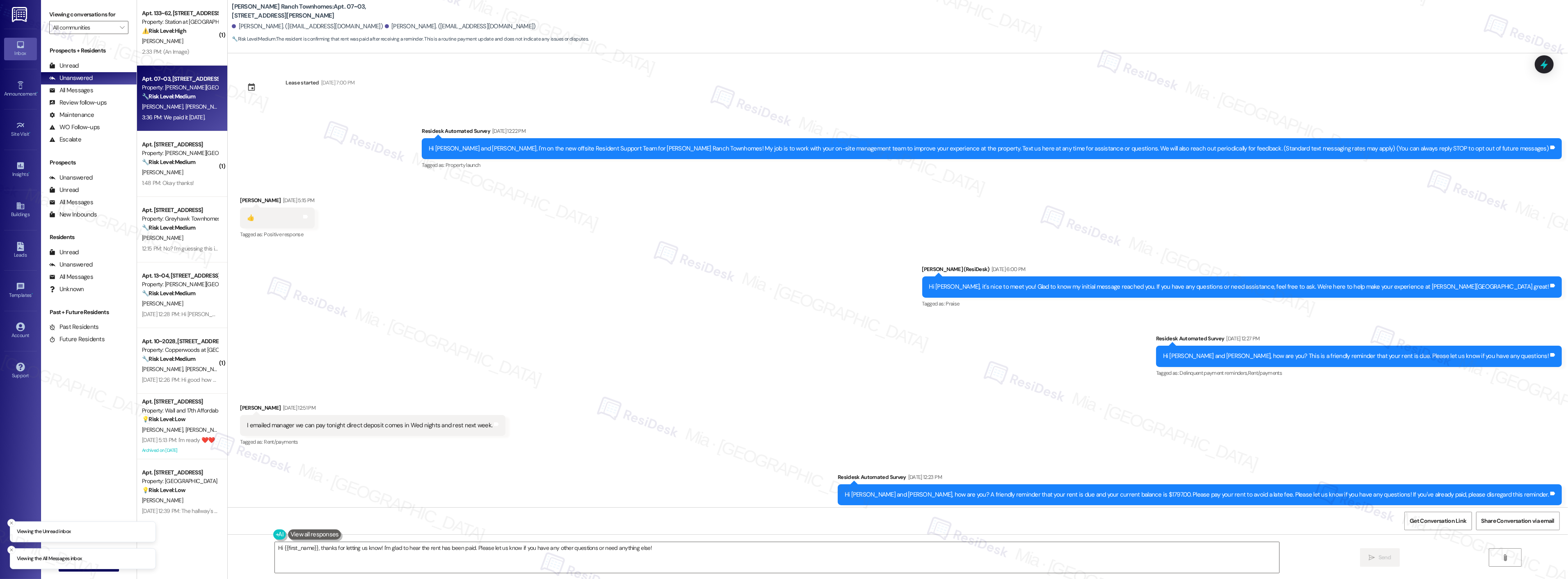
scroll to position [715, 0]
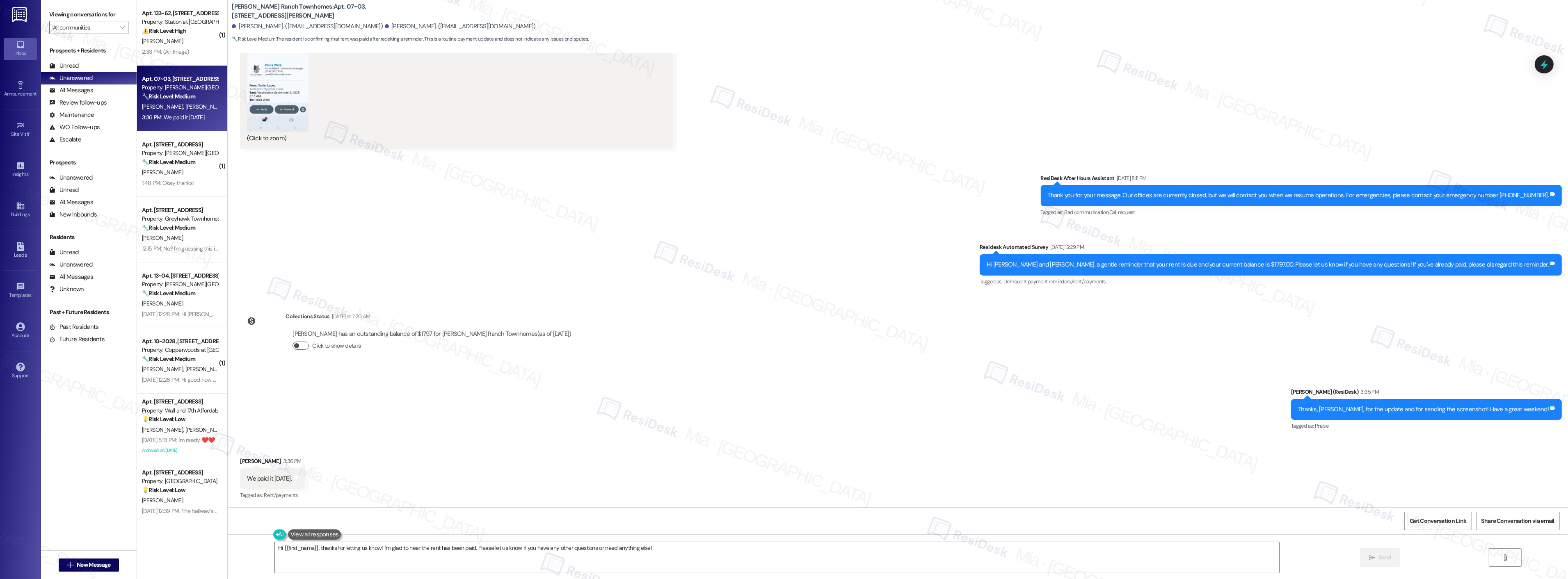
click at [299, 345] on button "Click to show details" at bounding box center [300, 346] width 16 height 8
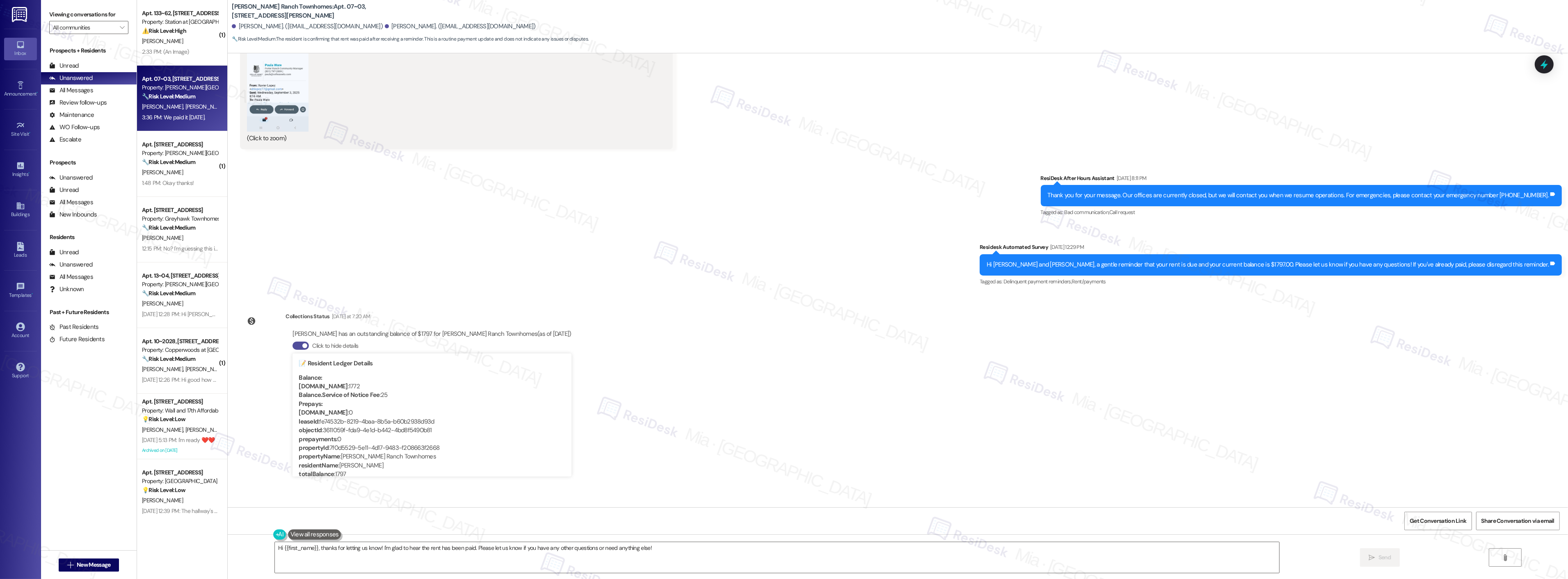
click at [294, 345] on button "Click to hide details" at bounding box center [300, 346] width 16 height 8
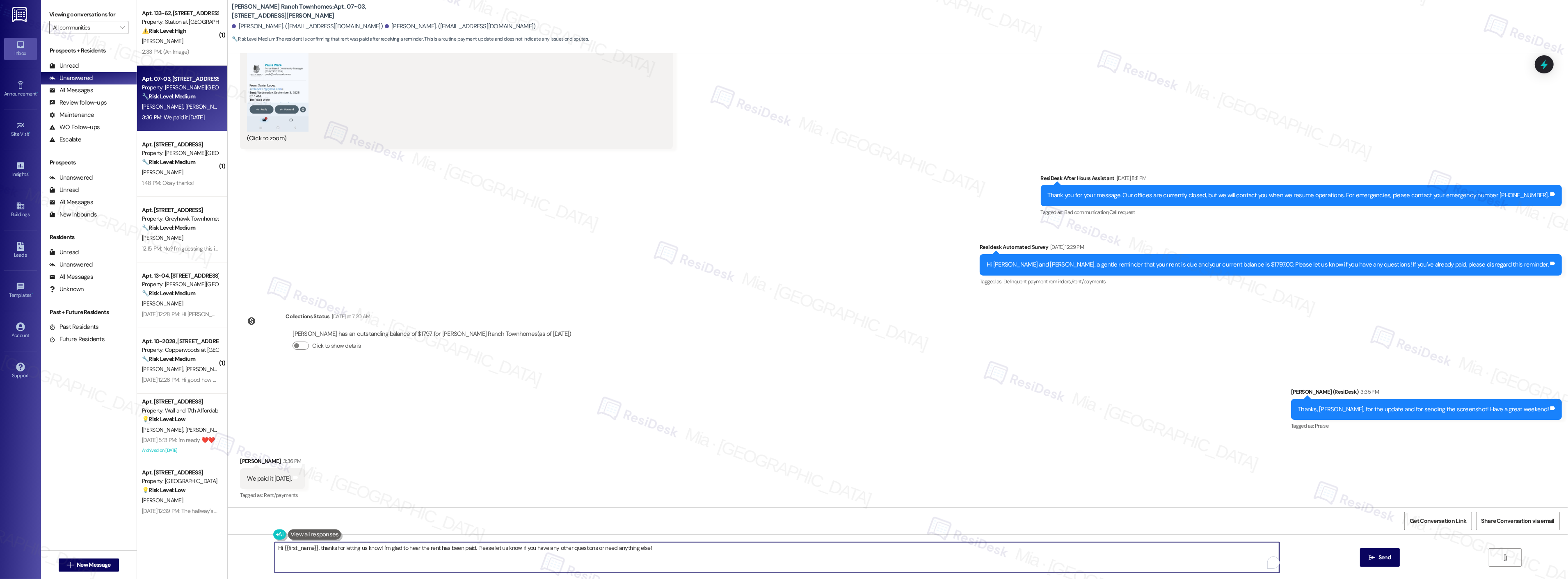
drag, startPoint x: 649, startPoint y: 548, endPoint x: 144, endPoint y: 533, distance: 505.2
click at [144, 533] on div "( 1 ) Apt. 133~62, 2229 North 100 West Property: Station at Park Meadows ⚠️ Ris…" at bounding box center [852, 290] width 1431 height 579
click at [314, 551] on textarea "Hi {{first_name}}, thanks for letting us know! I'm glad to hear the rent has be…" at bounding box center [766, 557] width 1004 height 30
drag, startPoint x: 301, startPoint y: 549, endPoint x: 259, endPoint y: 549, distance: 42.0
click at [259, 549] on div "Hi {{first_name}}, thanks for letting us know! I'm glad to hear the rent has be…" at bounding box center [898, 565] width 1340 height 62
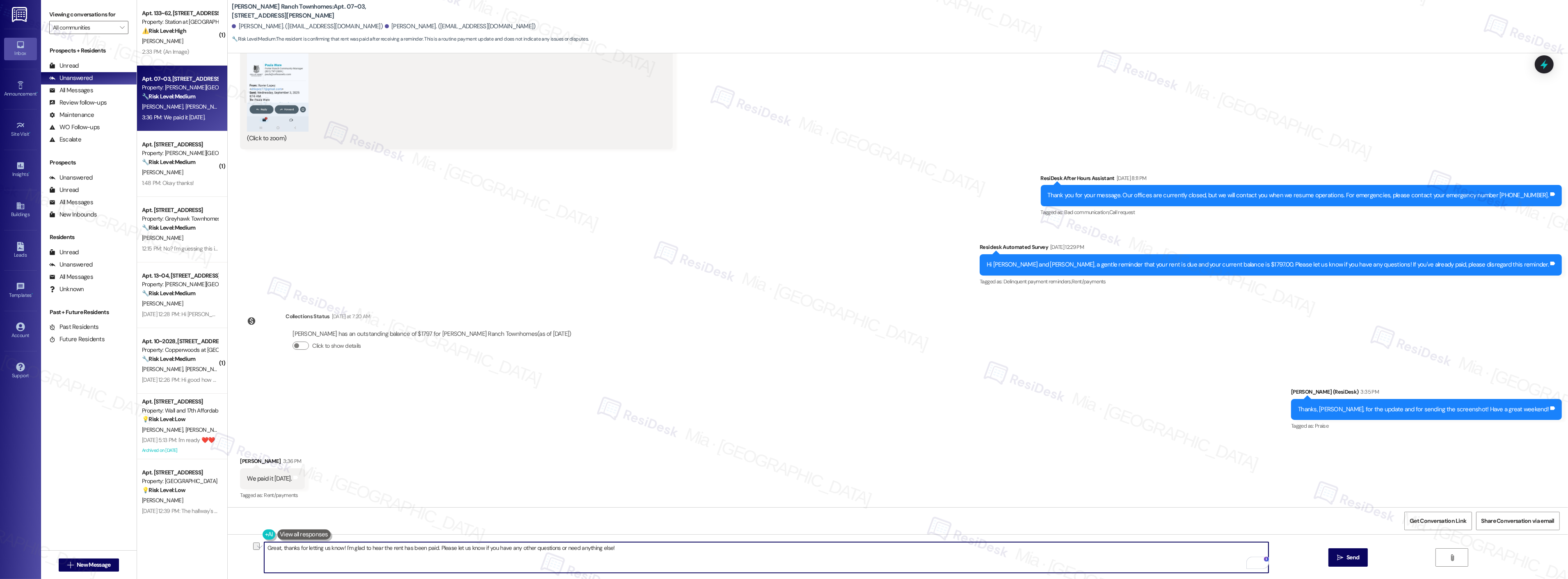
drag, startPoint x: 339, startPoint y: 546, endPoint x: 653, endPoint y: 546, distance: 314.0
click at [653, 546] on textarea "Great, thanks for letting us know! I'm glad to hear the rent has been paid. Ple…" at bounding box center [766, 557] width 1004 height 30
type textarea "Great, thanks for letting us know! I"
click at [1351, 556] on span "Send" at bounding box center [1353, 557] width 13 height 9
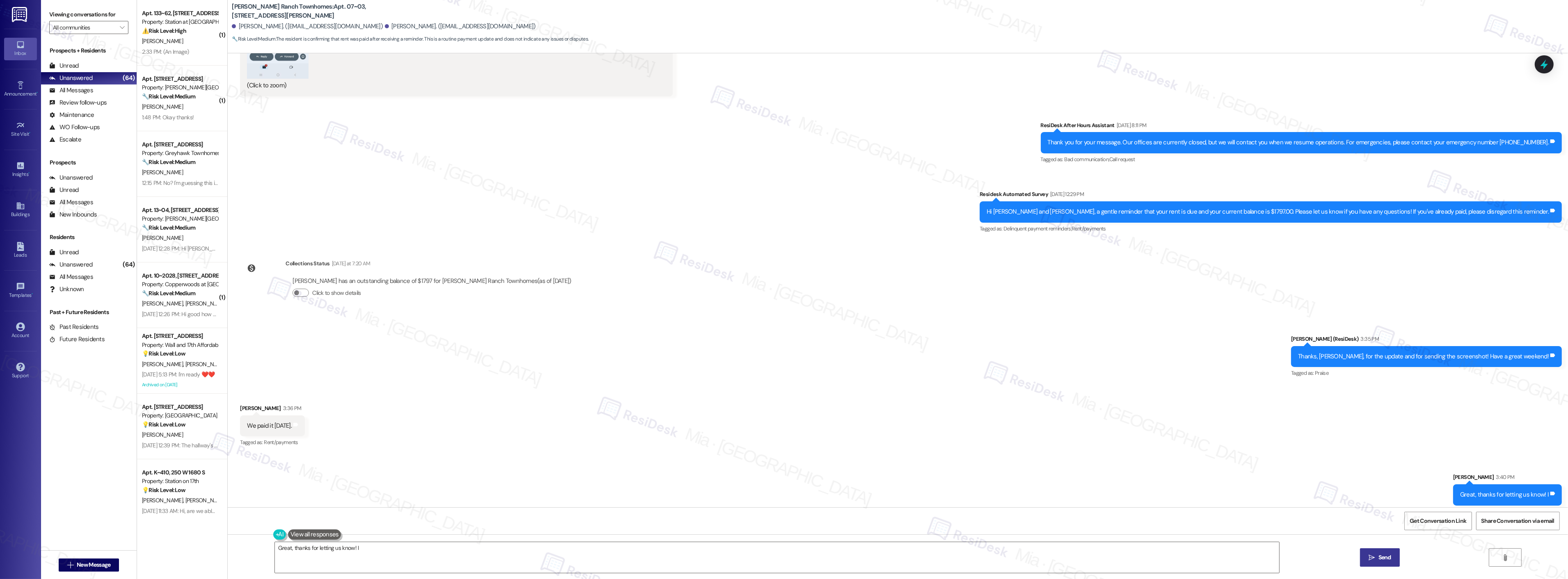
scroll to position [771, 0]
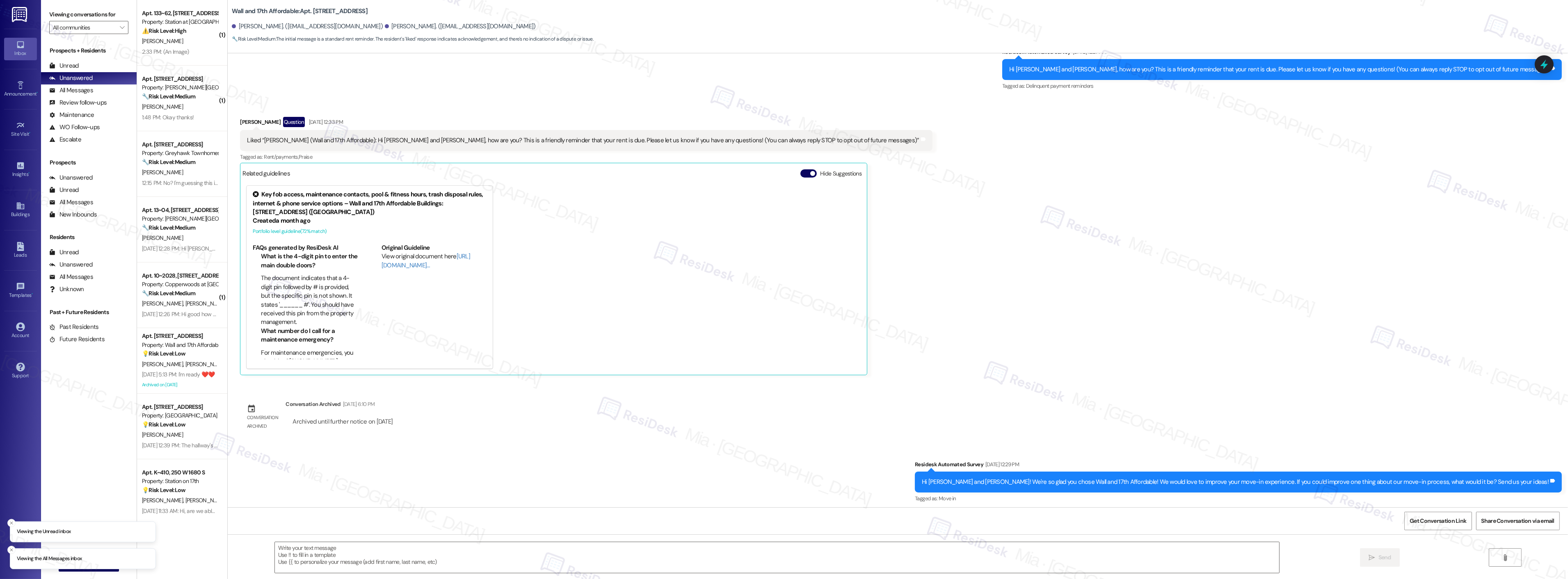
scroll to position [83, 0]
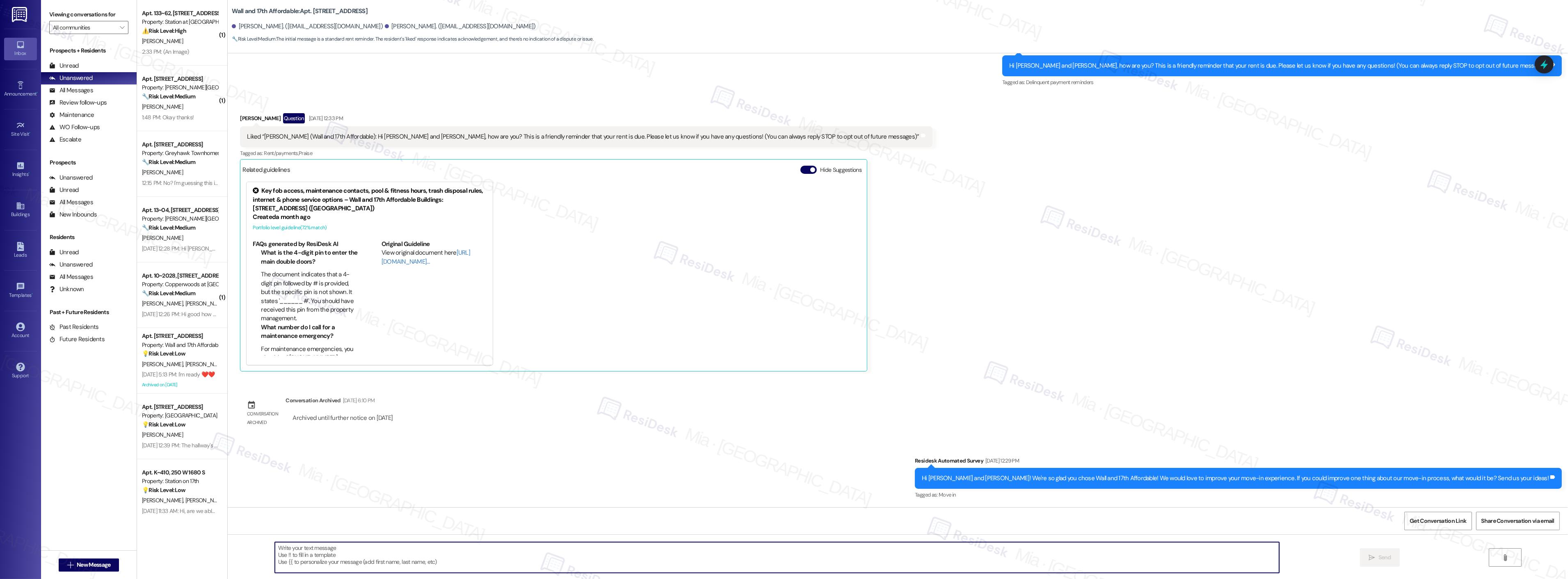
click at [303, 547] on textarea at bounding box center [776, 557] width 1004 height 30
click at [1539, 63] on icon at bounding box center [1543, 64] width 14 height 14
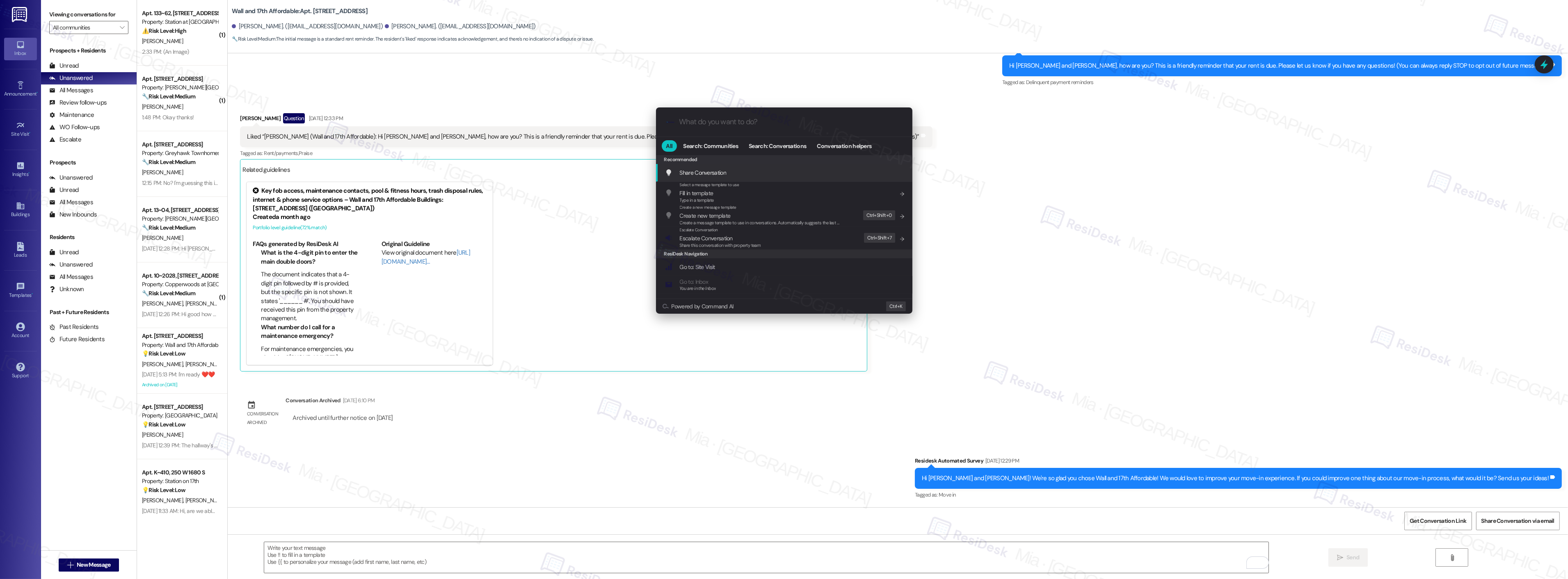
click at [820, 121] on input "What do you want to do?" at bounding box center [791, 122] width 223 height 9
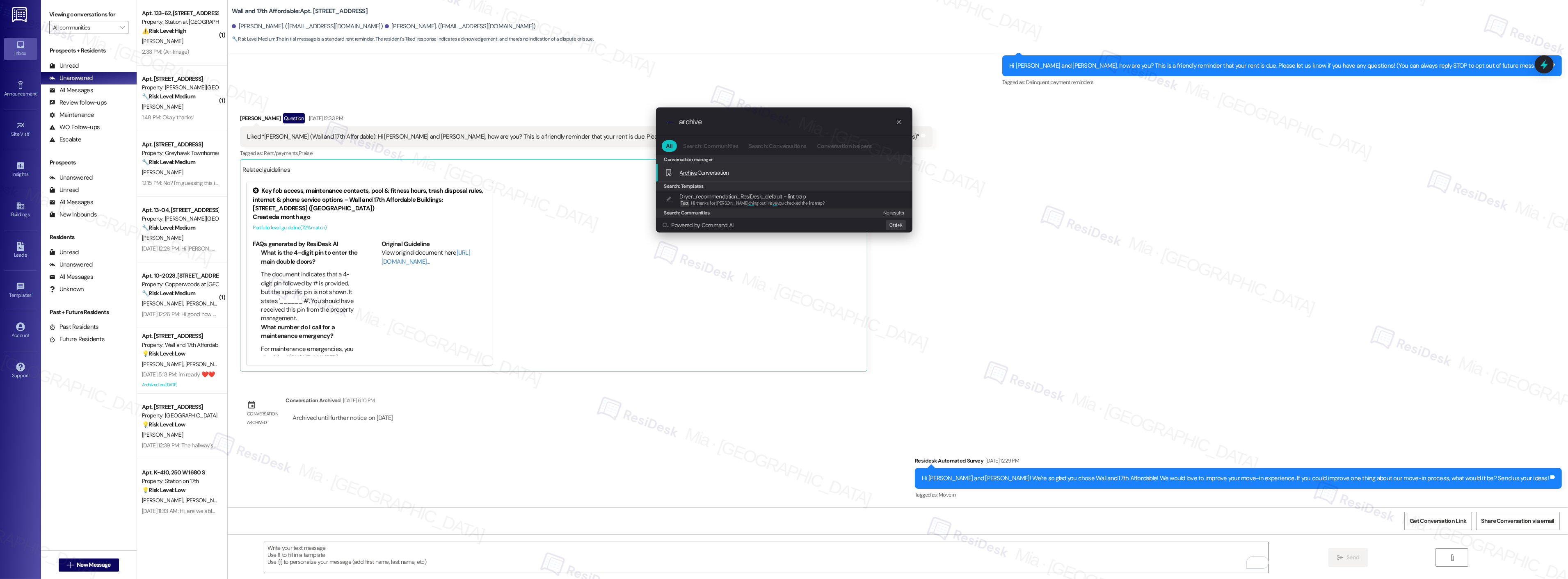
type input "archive"
click at [722, 169] on span "Archive Conversation" at bounding box center [704, 172] width 49 height 7
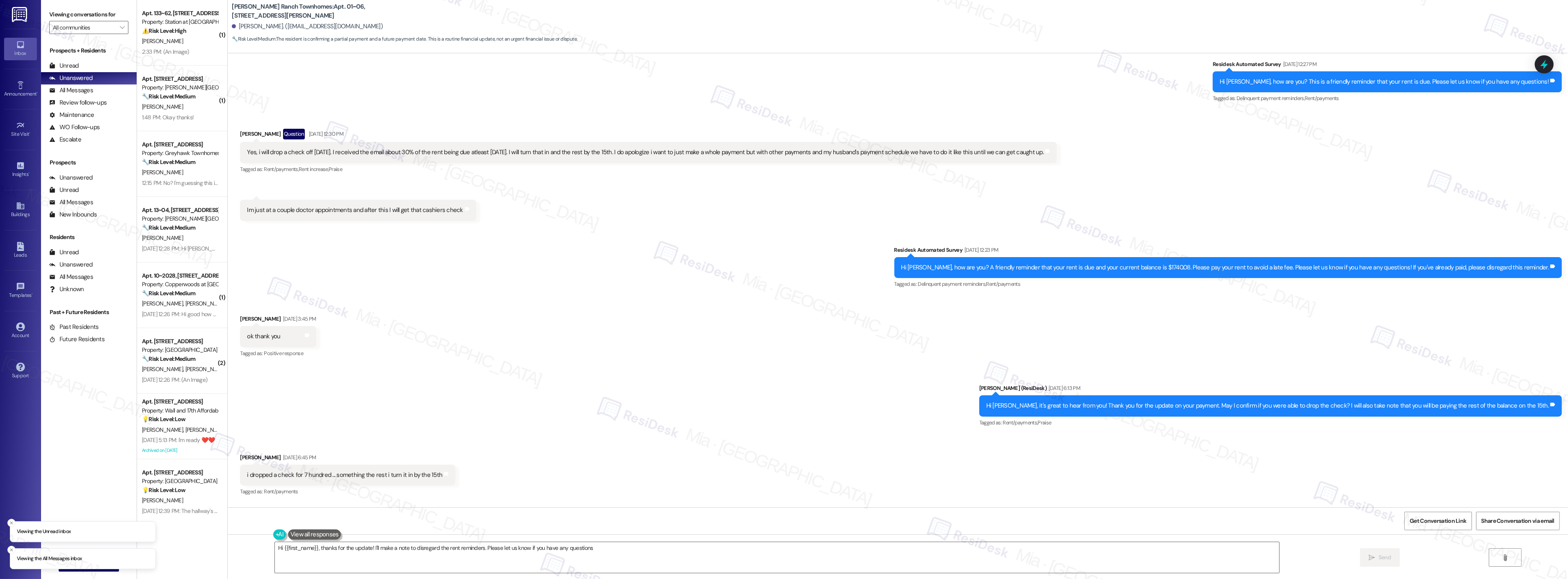
type textarea "Hi {{first_name}}, thanks for the update! I'll make a note to disregard the ren…"
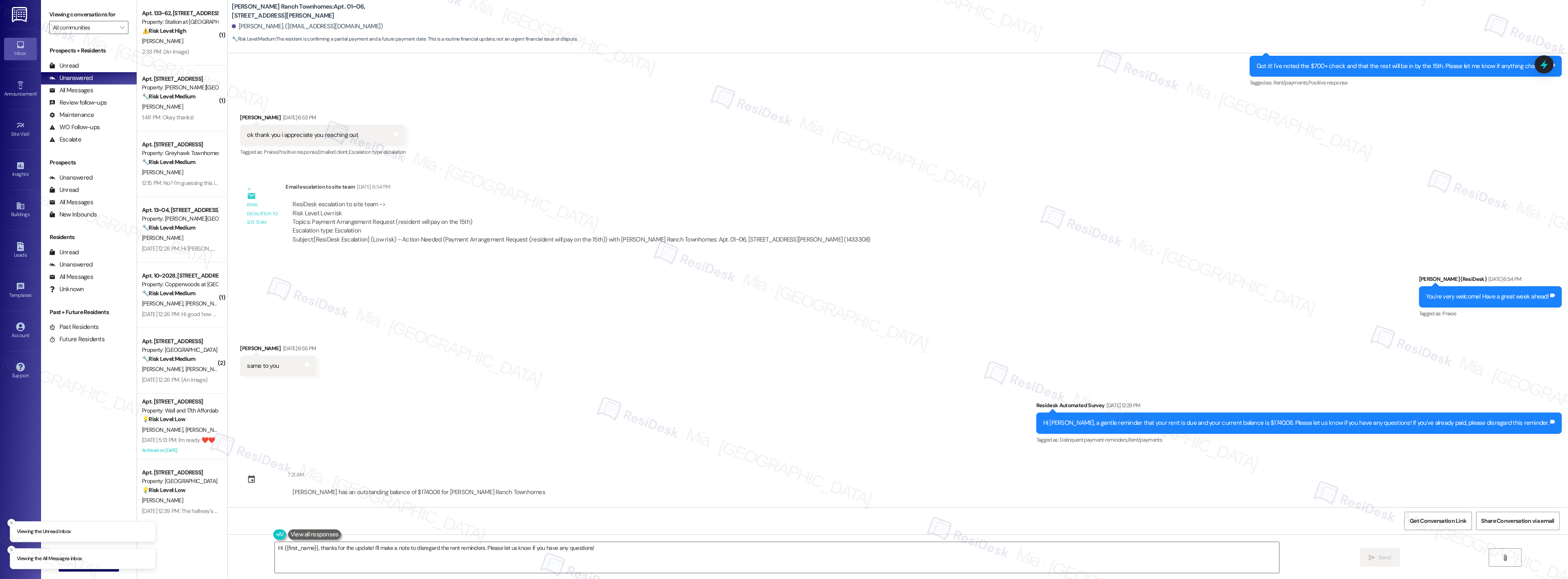
scroll to position [616, 0]
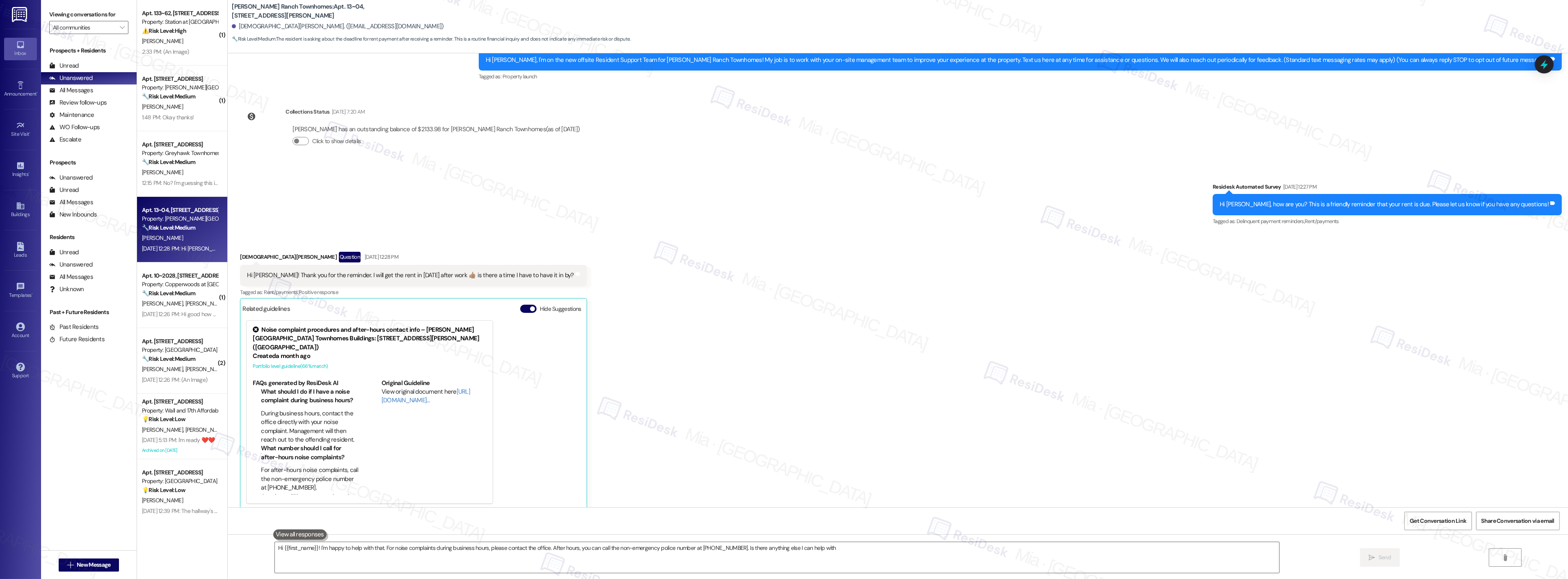
type textarea "Hi {{first_name}}! I'm happy to help with that. For noise complaints during bus…"
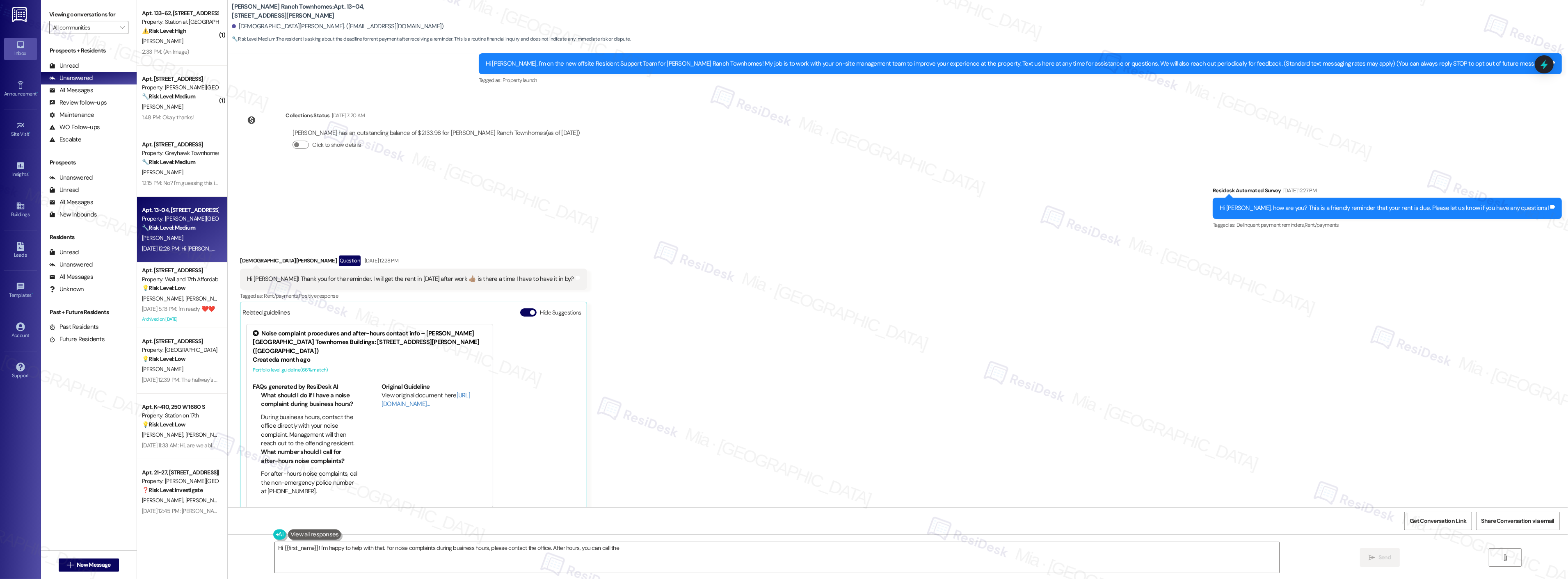
scroll to position [88, 0]
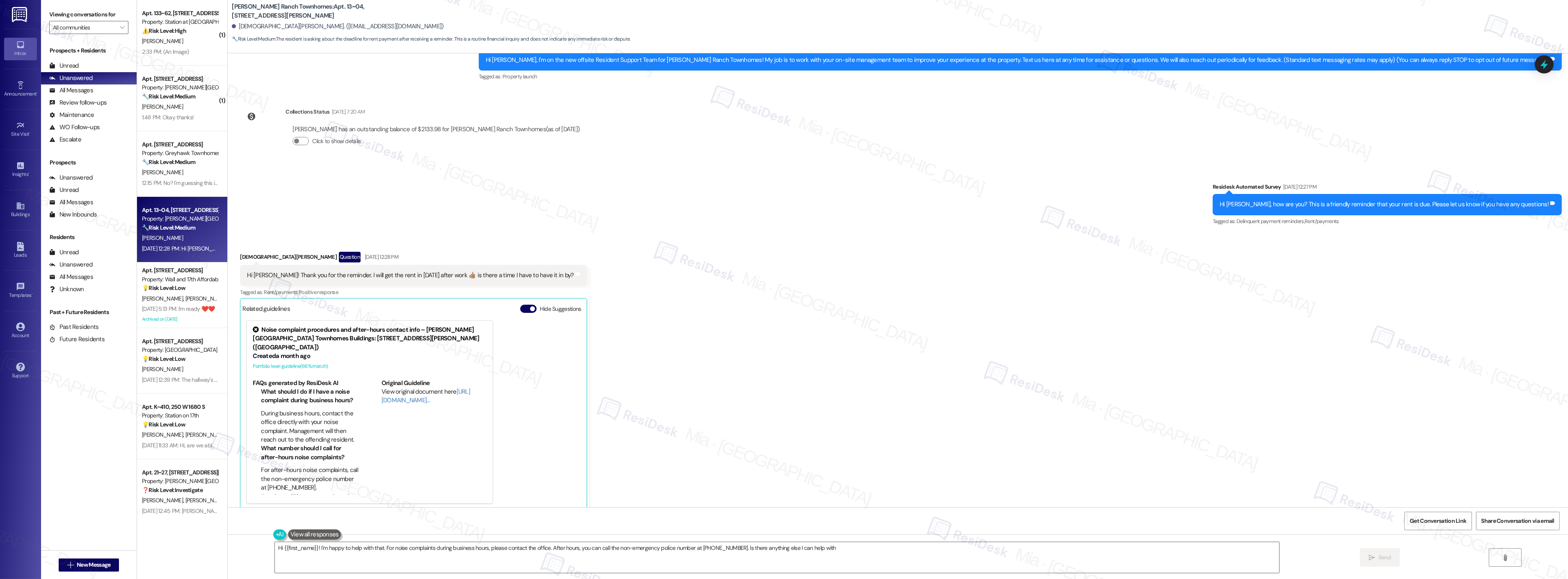
type textarea "Hi {{first_name}}! I'm happy to help with that. For noise complaints during bus…"
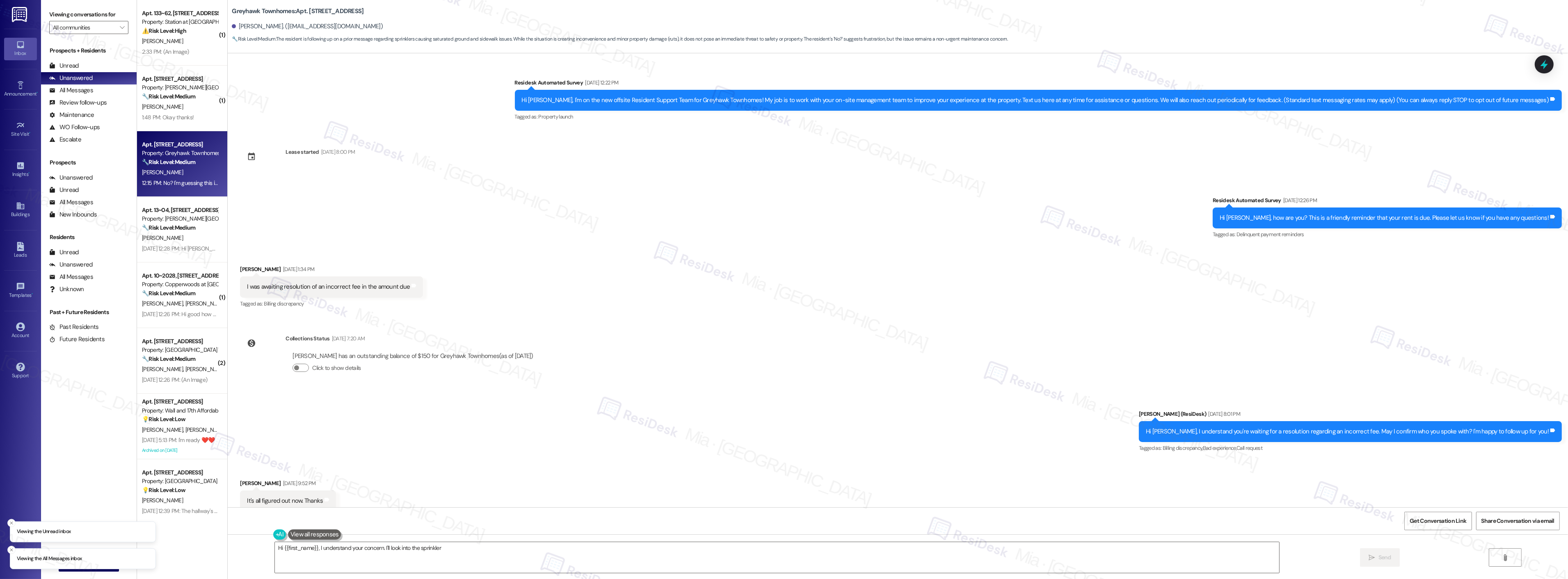
scroll to position [391, 0]
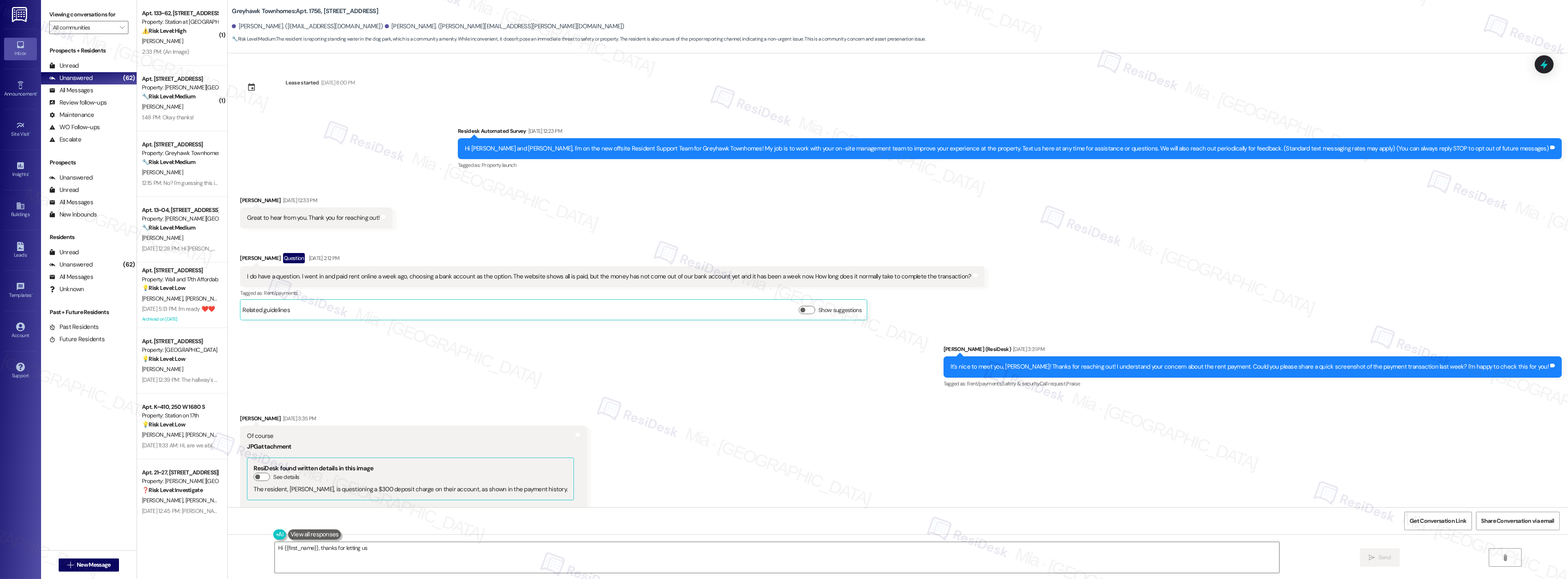
scroll to position [1202, 0]
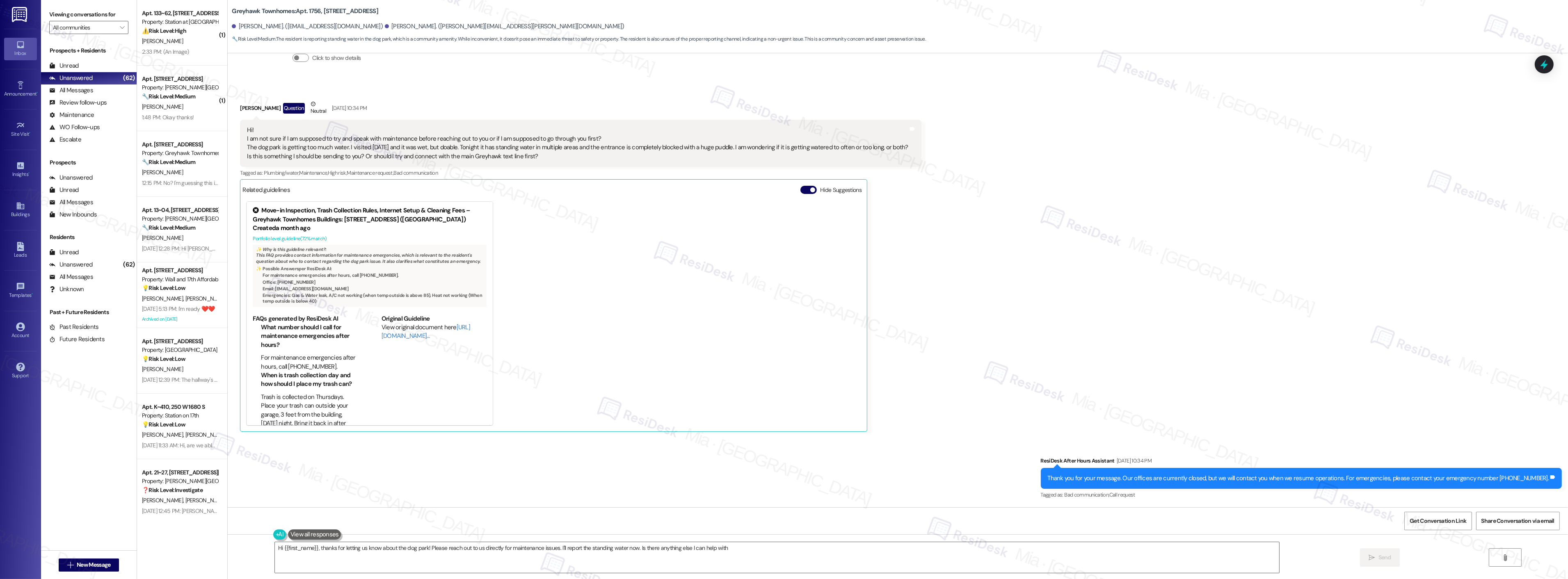
type textarea "Hi {{first_name}}, thanks for letting us know about the dog park! Please reach …"
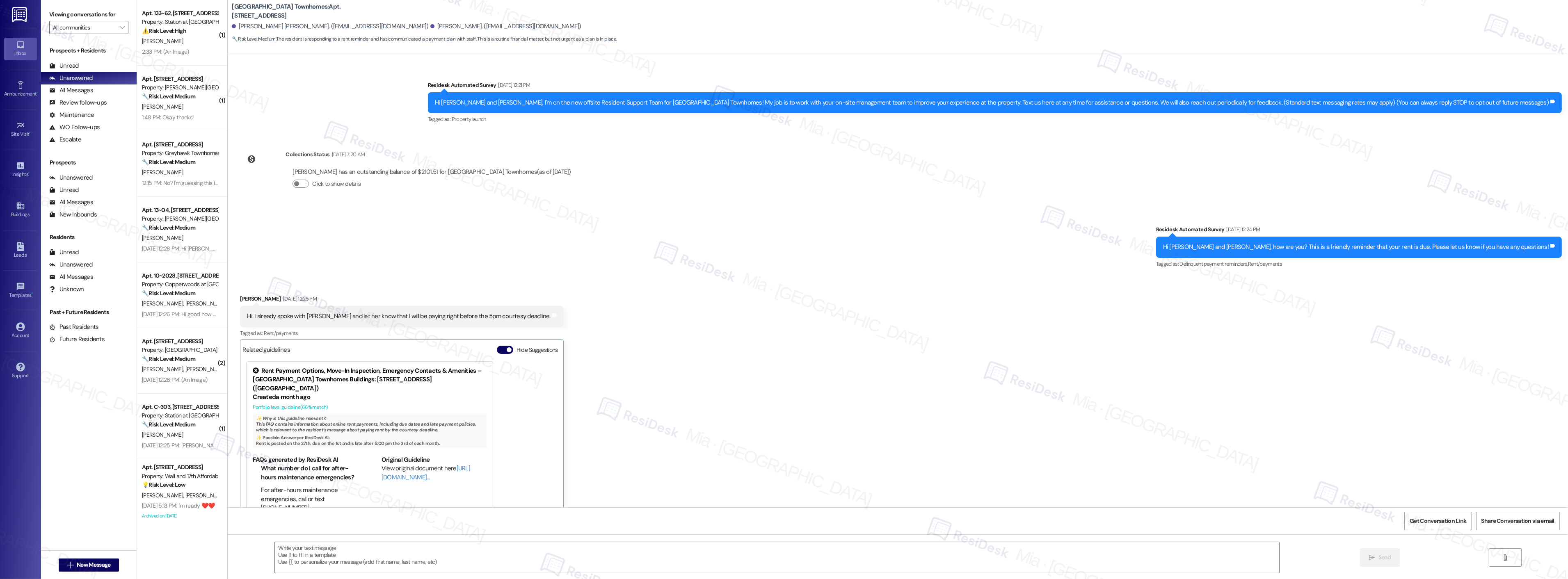
scroll to position [123, 0]
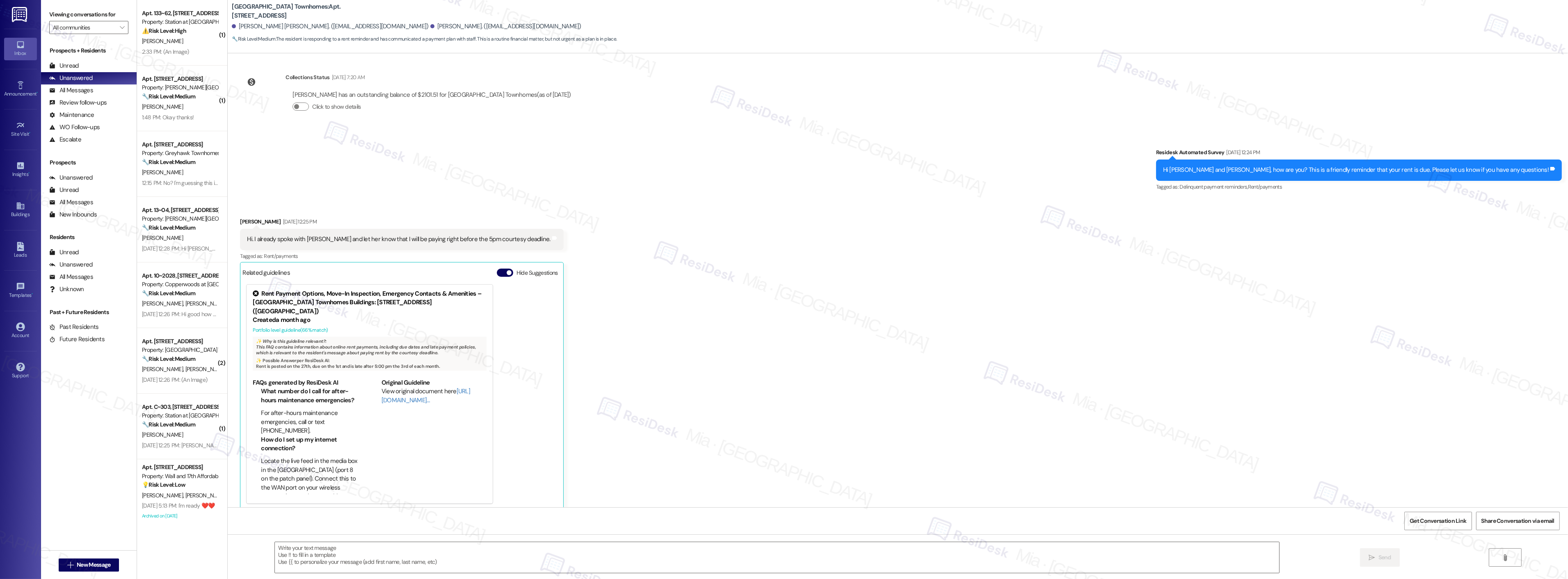
type textarea "Fetching suggested responses. Please feel free to read through the conversation…"
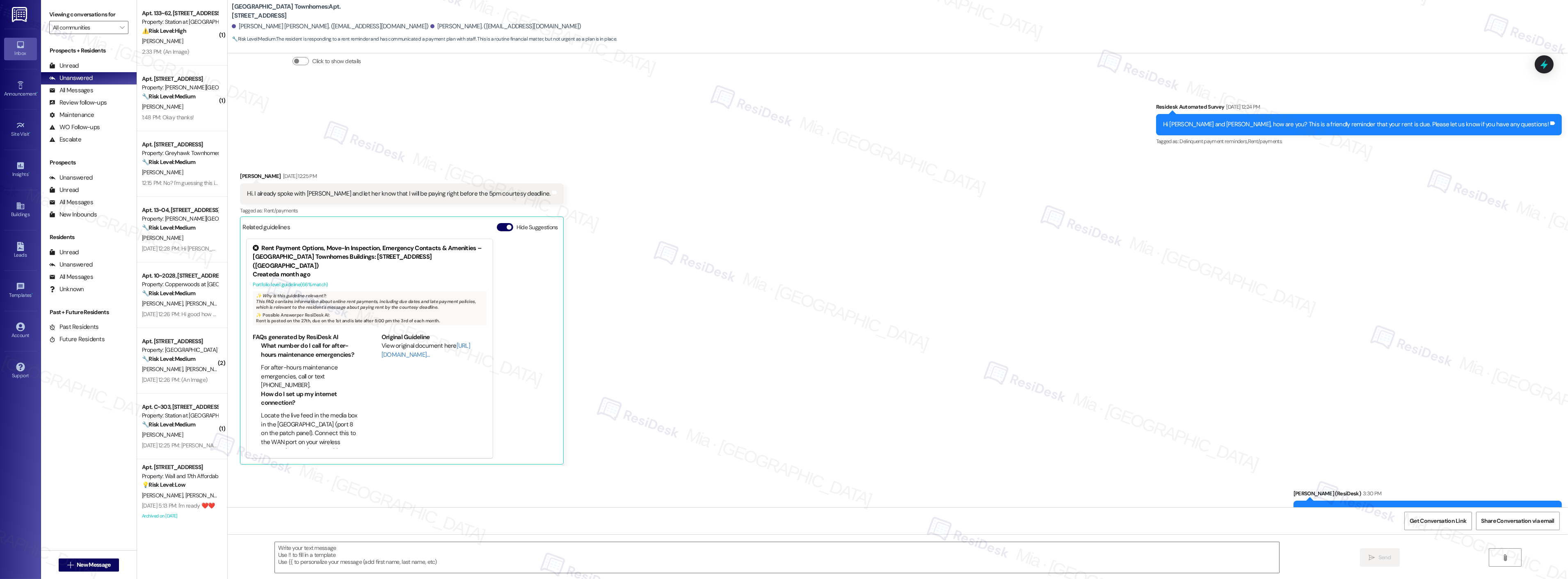
scroll to position [192, 0]
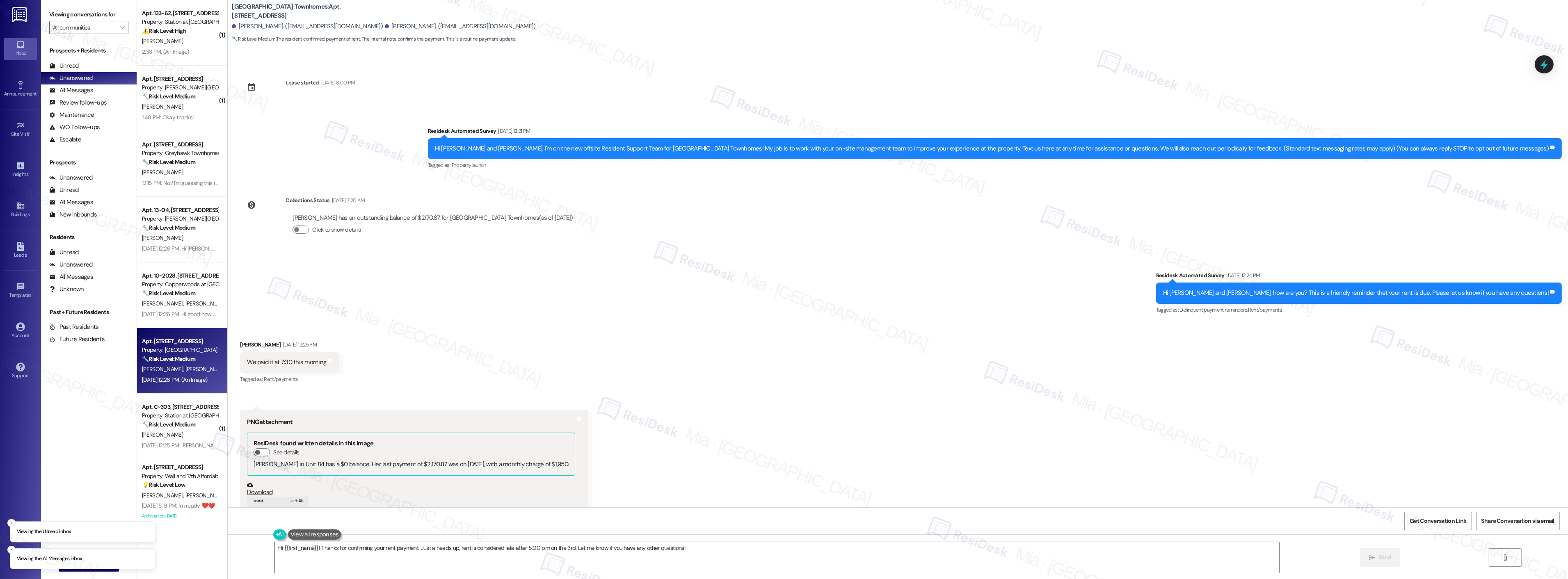
scroll to position [168, 0]
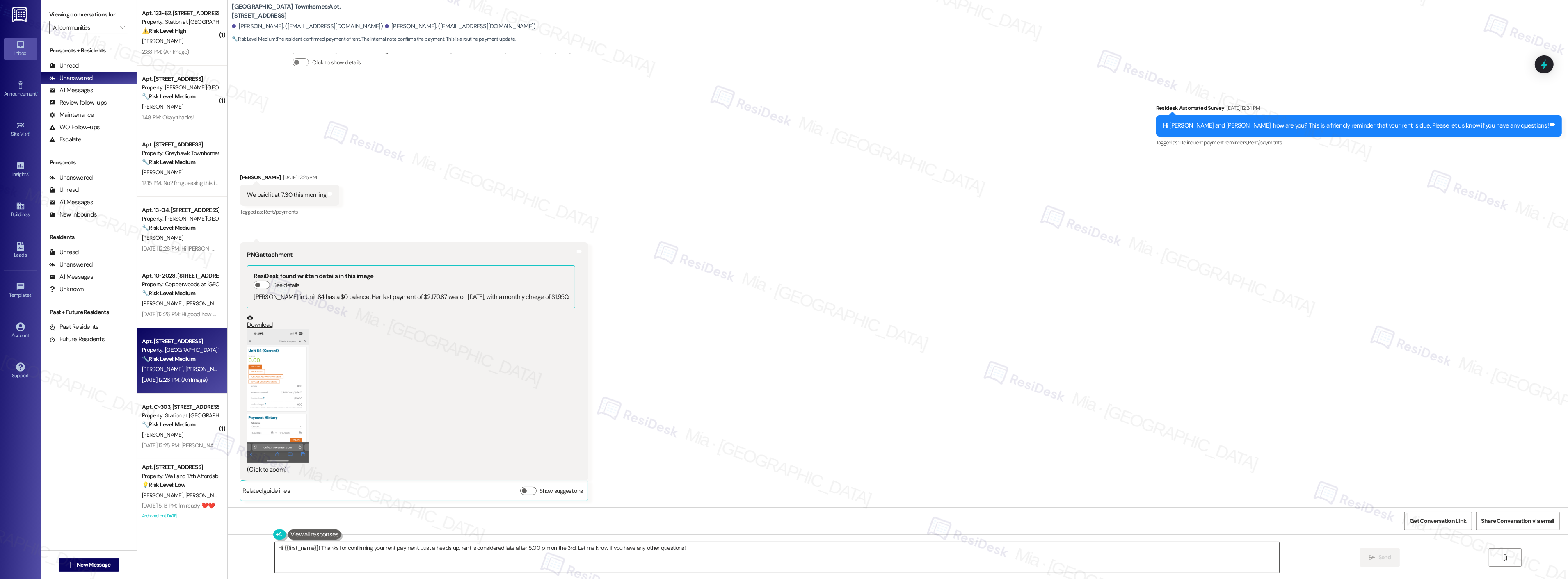
click at [698, 552] on textarea "Hi {{first_name}}! Thanks for confirming your rent payment. Just a heads up, re…" at bounding box center [776, 557] width 1004 height 30
drag, startPoint x: 698, startPoint y: 552, endPoint x: 262, endPoint y: 552, distance: 436.0
click at [262, 552] on div "Hi {{first_name}}! Thanks for confirming your rent payment. Just a heads up, re…" at bounding box center [898, 565] width 1340 height 62
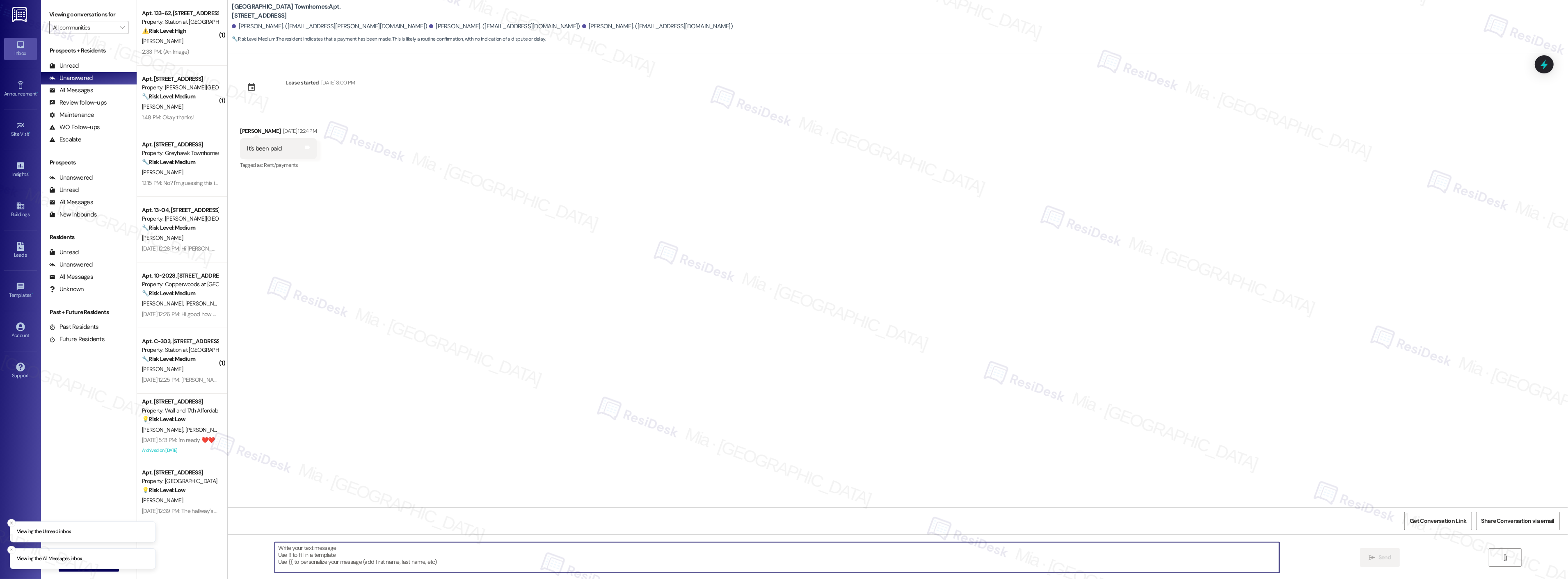
click at [358, 546] on textarea at bounding box center [776, 557] width 1004 height 30
paste textarea "Thanks,, for the update and for taking care of your rent! Have a great weekend!"
click at [289, 549] on textarea "Thanks,, for the update and for taking care of your rent! Have a great weekend!" at bounding box center [776, 557] width 1004 height 30
type textarea "Thanks, Arthur, for the update and for taking care of your rent! Have a great w…"
click at [1383, 554] on span "Send" at bounding box center [1385, 557] width 13 height 9
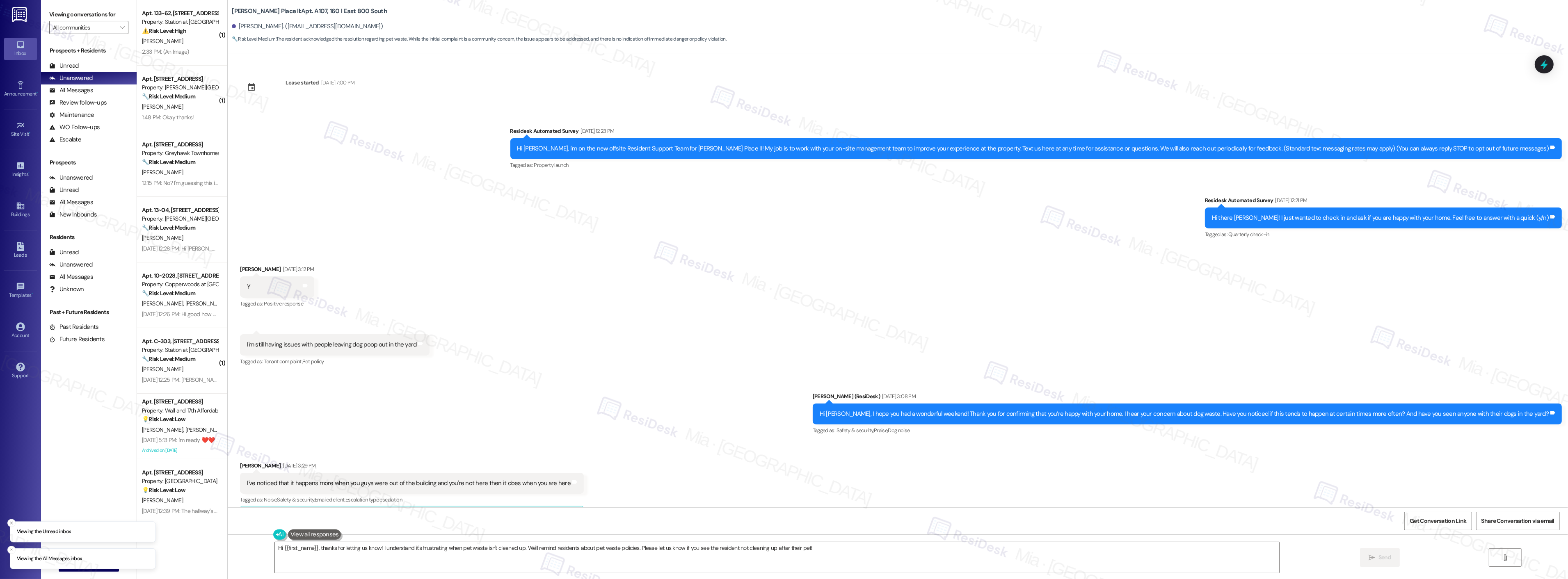
scroll to position [460, 0]
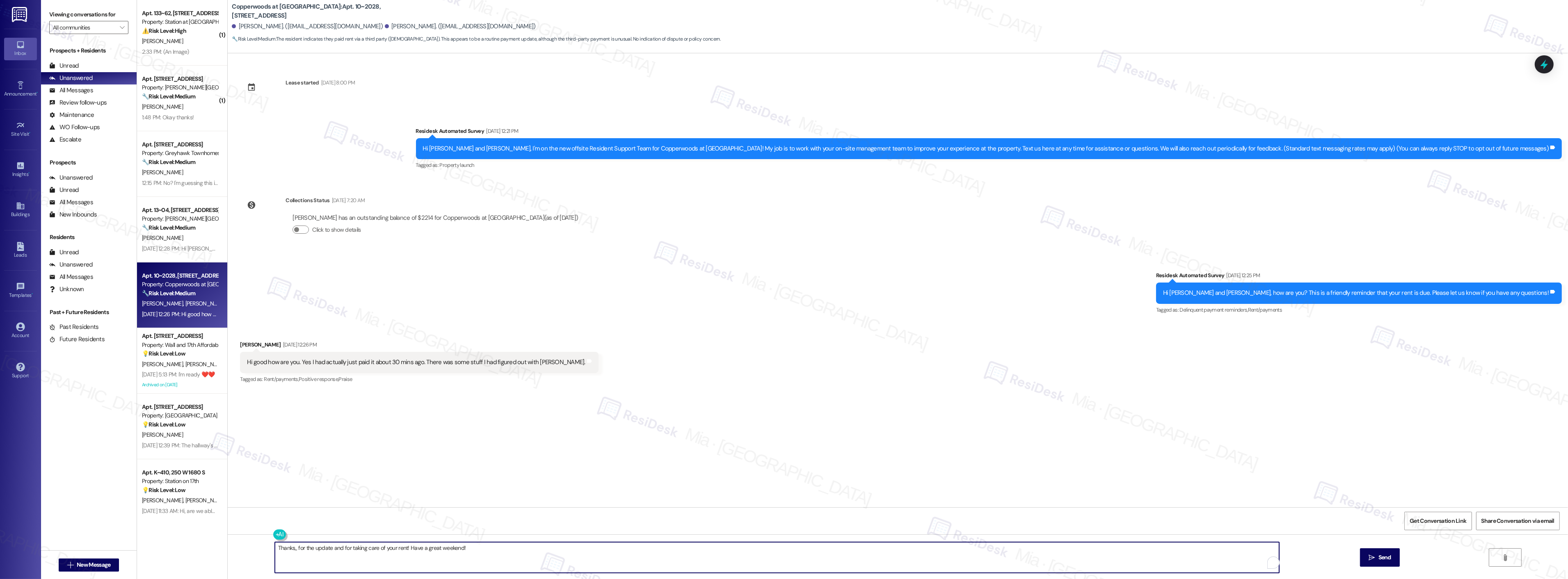
click at [288, 547] on textarea "Thanks,, for the update and for taking care of your rent! Have a great weekend!" at bounding box center [776, 557] width 1004 height 30
type textarea "Thanks, [PERSON_NAME], for the update and for taking care of your rent! Have a …"
click at [1350, 557] on span "Send" at bounding box center [1353, 557] width 13 height 9
click at [1352, 411] on div "Lease started [DATE] 8:00 PM Survey, sent via SMS Residesk Automated Survey [DA…" at bounding box center [898, 280] width 1340 height 454
click at [567, 417] on div "Lease started [DATE] 8:00 PM Survey, sent via SMS Residesk Automated Survey [DA…" at bounding box center [898, 280] width 1340 height 454
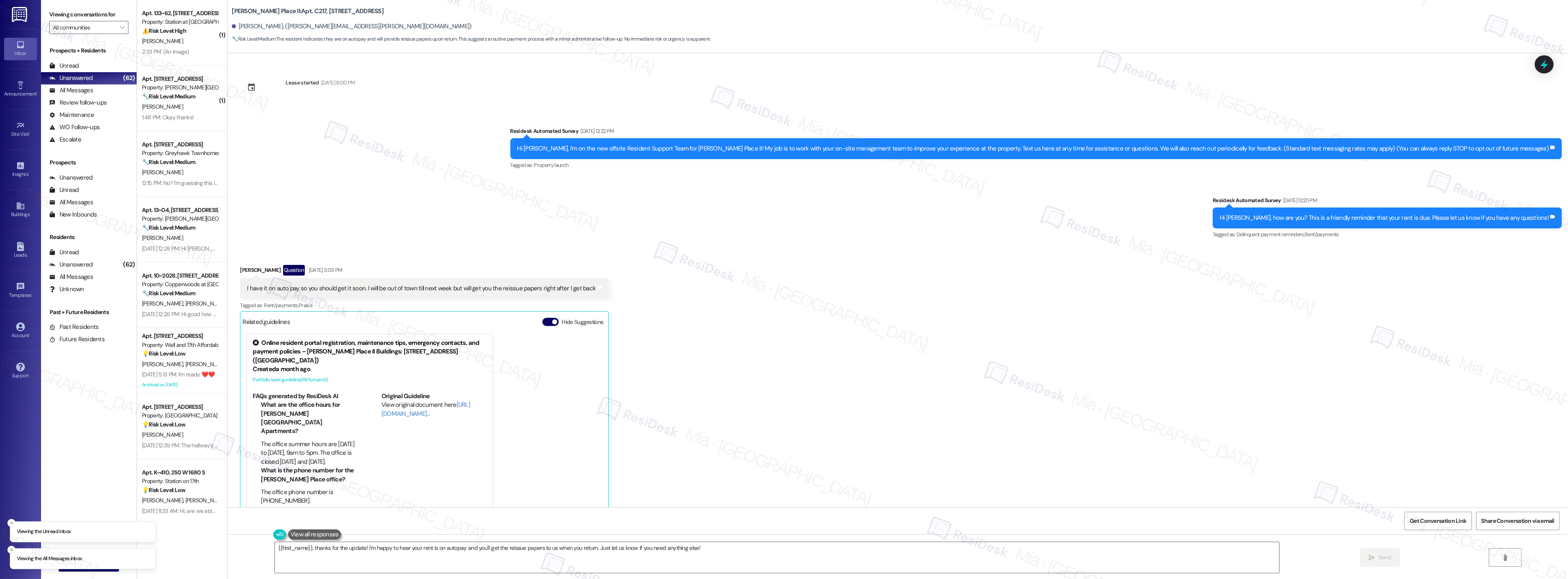
scroll to position [167, 0]
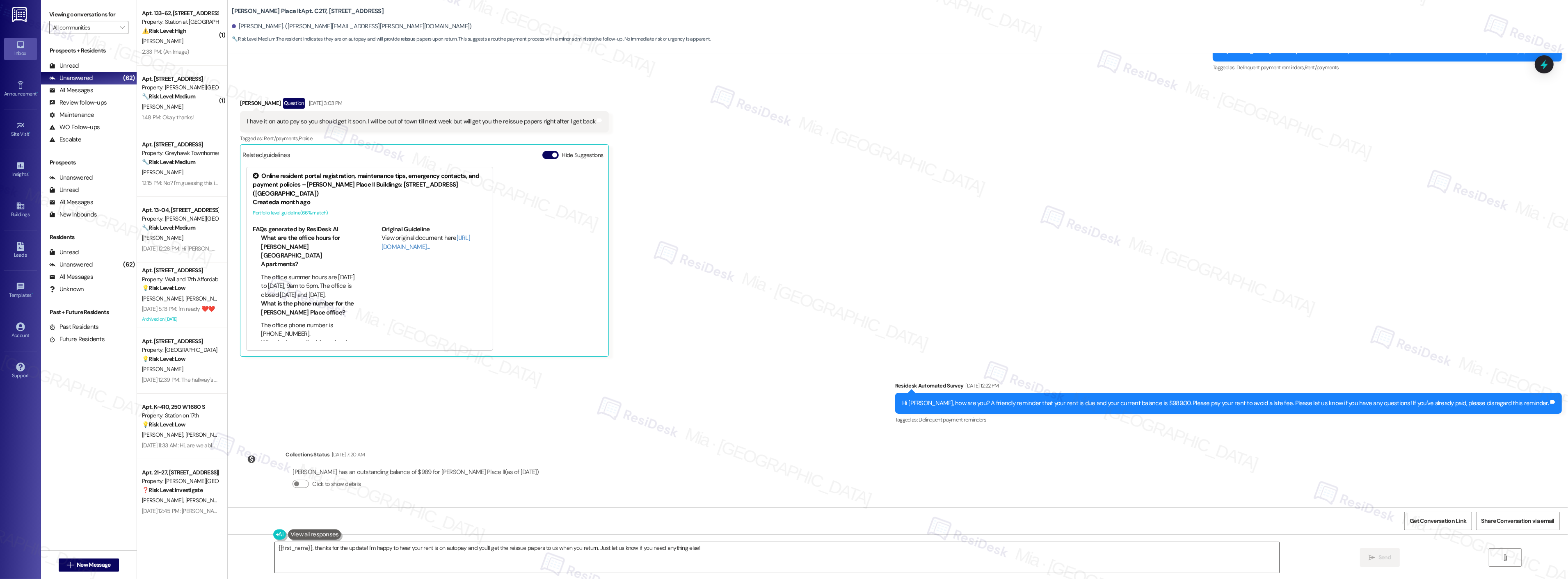
click at [708, 549] on textarea "{{first_name}}, thanks for the update! I'm happy to hear your rent is on autopa…" at bounding box center [776, 557] width 1004 height 30
drag, startPoint x: 692, startPoint y: 549, endPoint x: 253, endPoint y: 551, distance: 439.0
click at [260, 551] on div "{{first_name}}, thanks for the update! I'm happy to hear your rent is on autopa…" at bounding box center [762, 557] width 1005 height 31
paste textarea "Thanks,, for the update and for taking care of your rent! Have a great weekend"
click at [276, 549] on textarea "Thanks,, for the update and for taking care of your rent! Have a great weekend!" at bounding box center [766, 557] width 1004 height 30
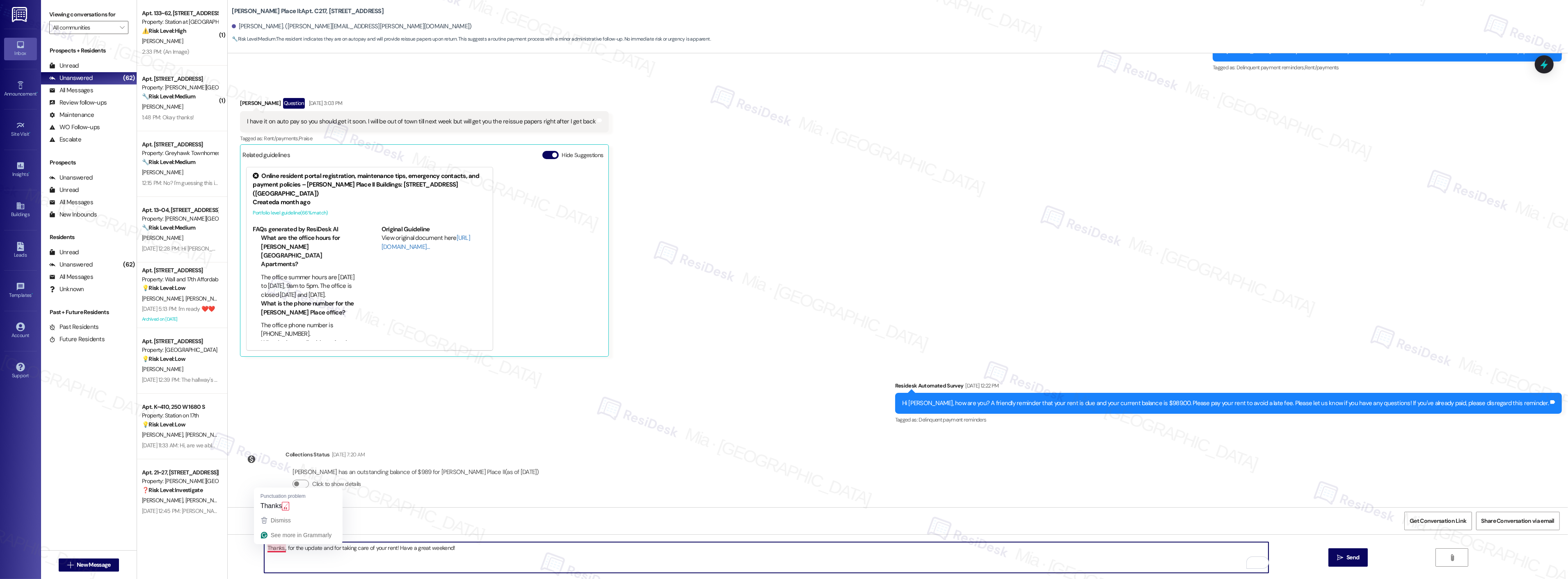
click at [280, 549] on textarea "Thanks,, for the update and for taking care of your rent! Have a great weekend!" at bounding box center [766, 557] width 1004 height 30
click at [277, 551] on textarea "Thanks,, for the update and for taking care of your rent! Have a great weekend!" at bounding box center [766, 557] width 1004 height 30
type textarea "Thanks, Katherine, for the update and for taking care of your rent! Have a grea…"
click at [295, 483] on span "button" at bounding box center [297, 484] width 5 height 5
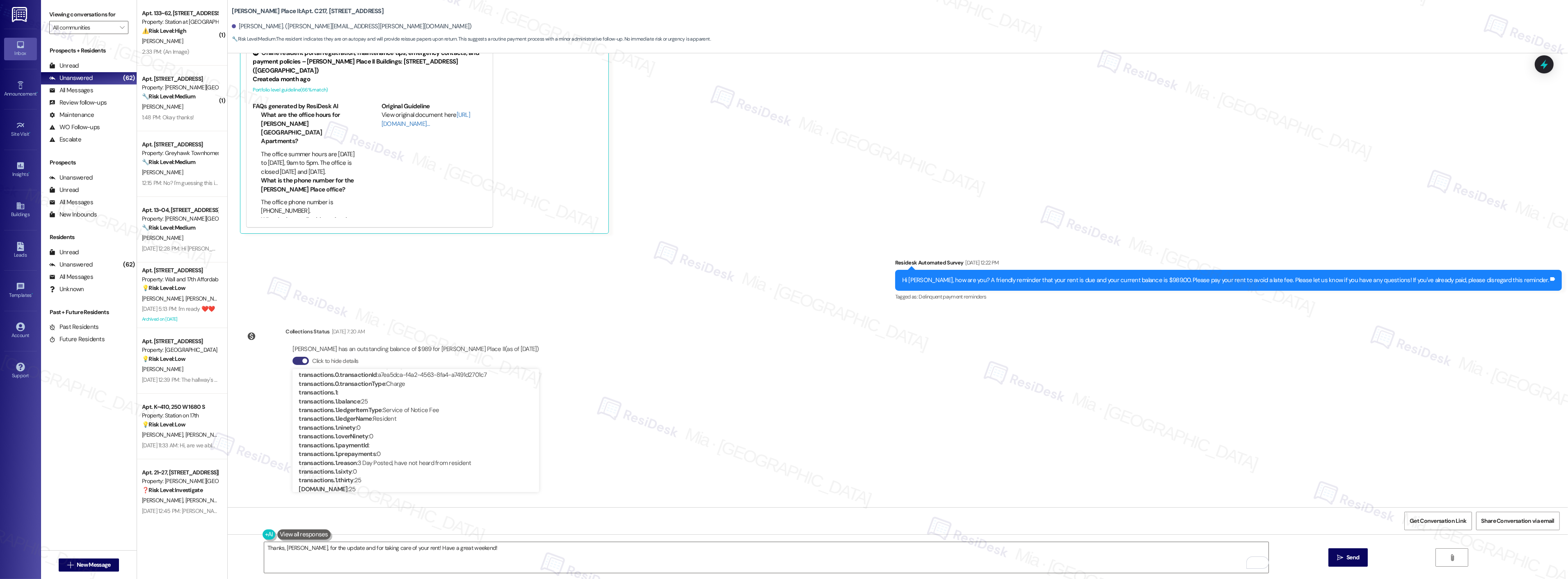
scroll to position [273, 0]
click at [1347, 556] on span "Send" at bounding box center [1353, 557] width 13 height 9
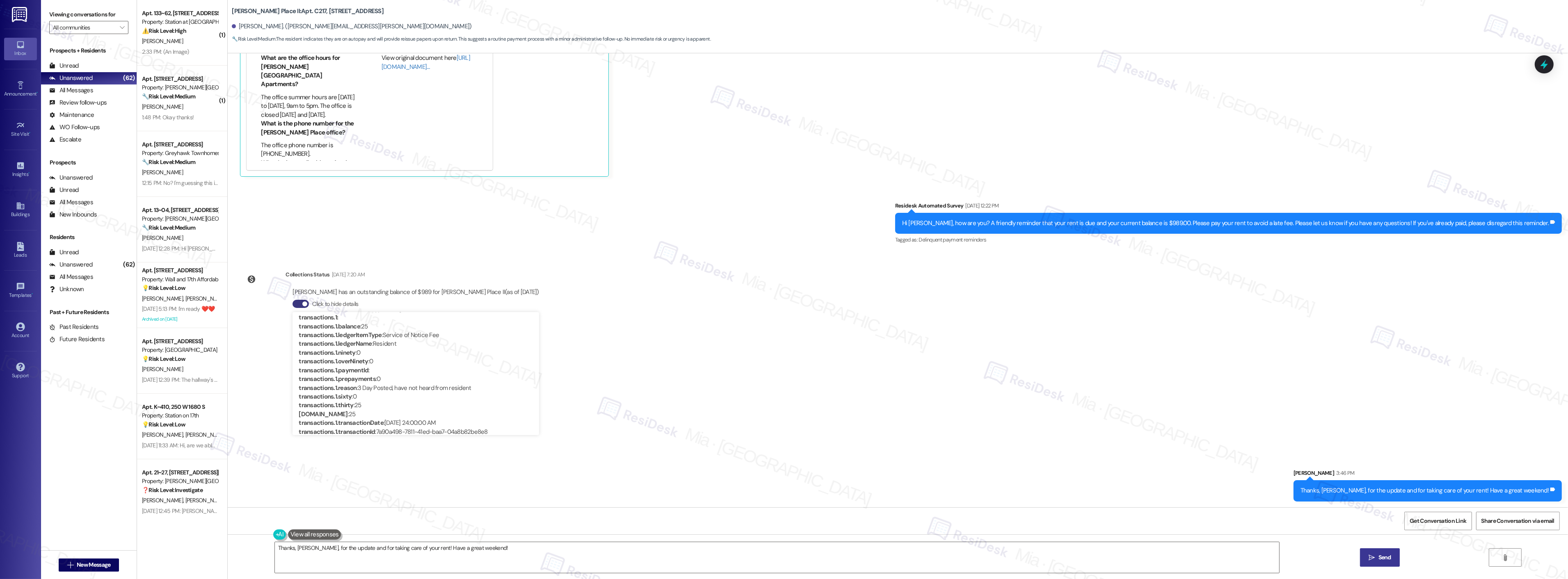
scroll to position [210, 0]
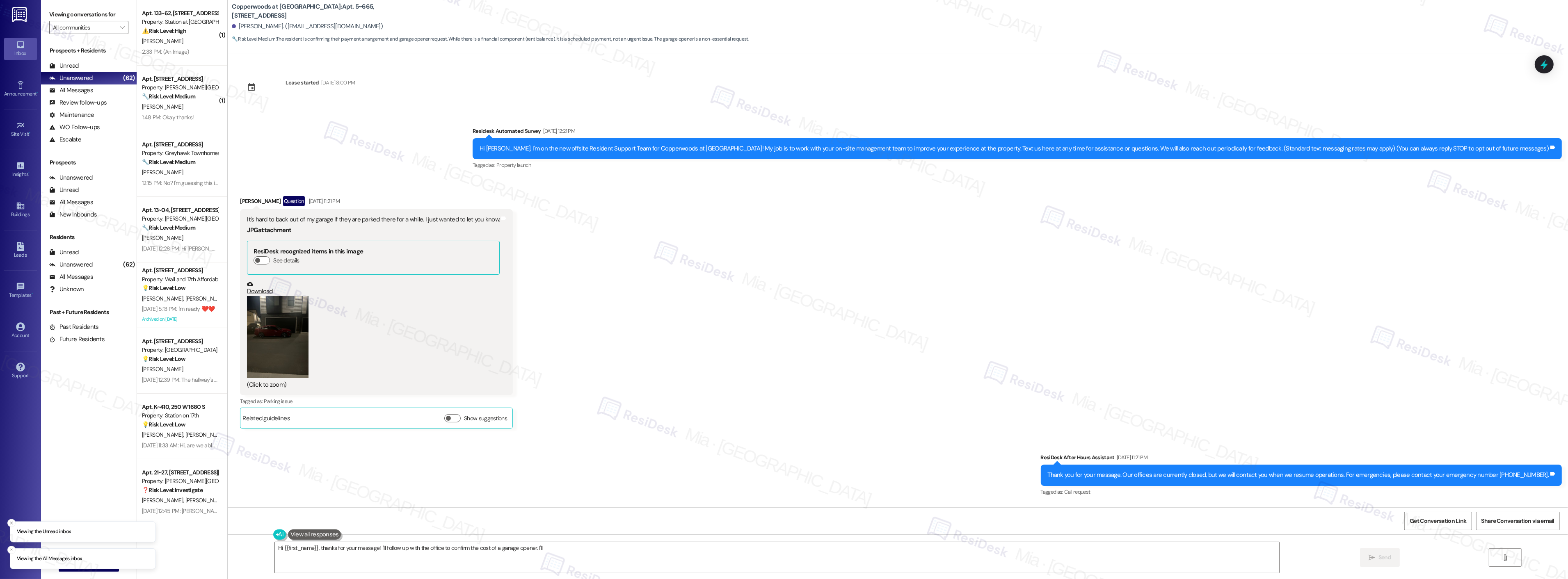
scroll to position [1808, 0]
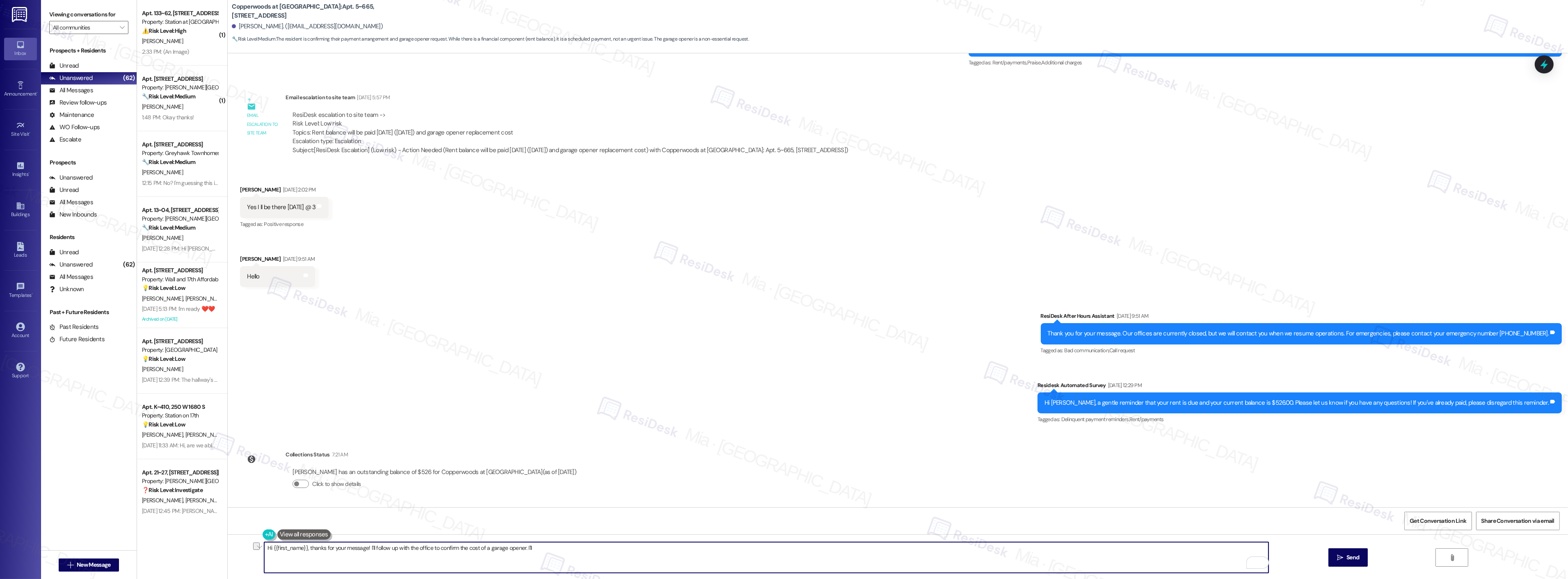
drag, startPoint x: 314, startPoint y: 549, endPoint x: 632, endPoint y: 548, distance: 318.0
click at [632, 548] on textarea "Hi {{first_name}}, thanks for your message! I'll follow up with the office to c…" at bounding box center [766, 557] width 1004 height 30
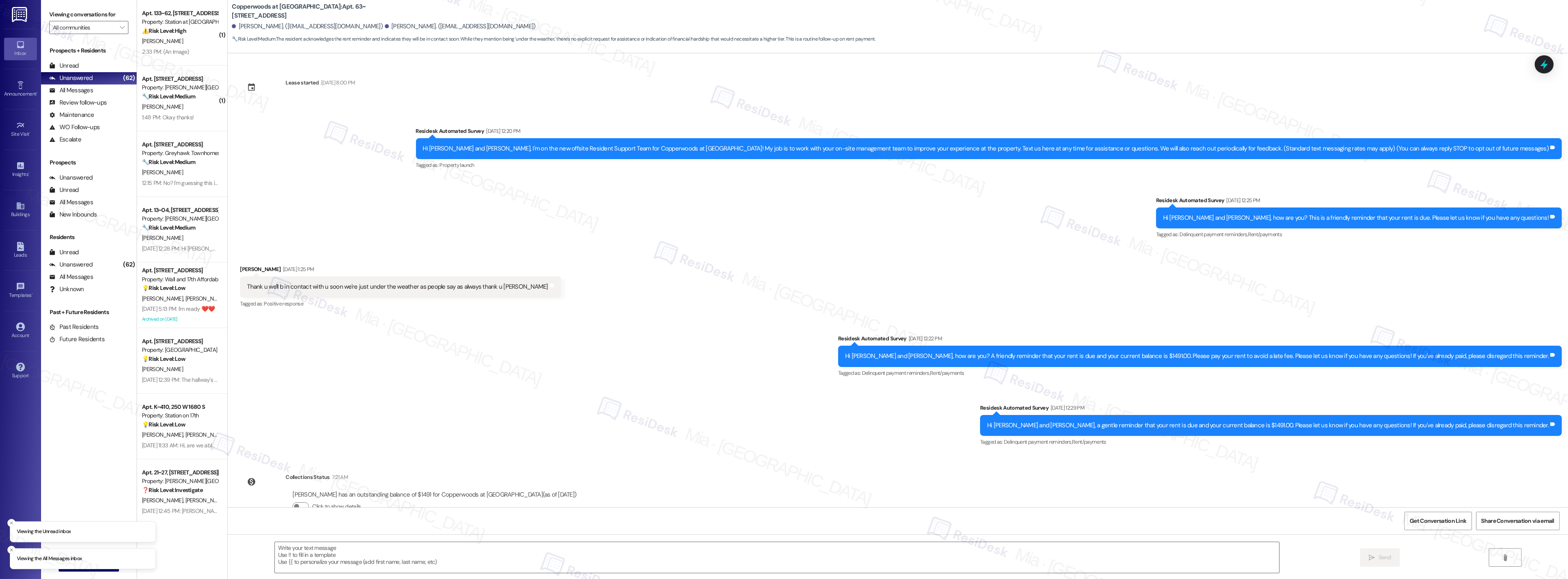
scroll to position [22, 0]
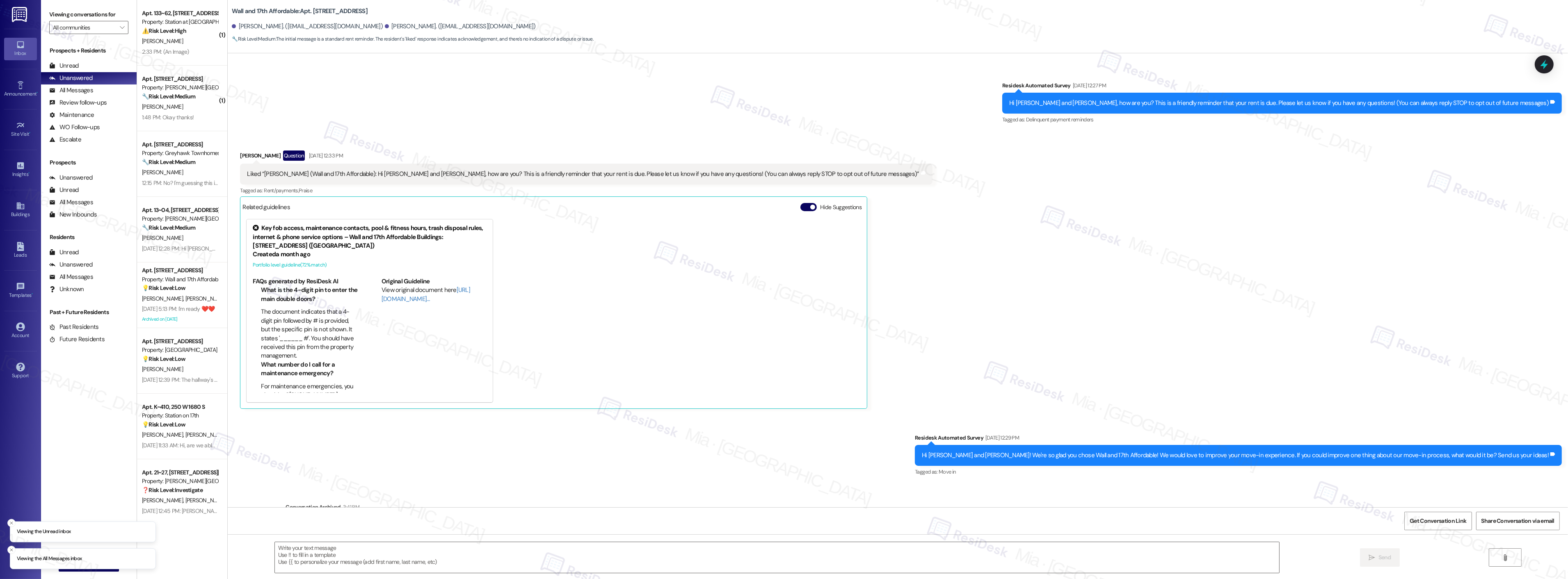
scroll to position [83, 0]
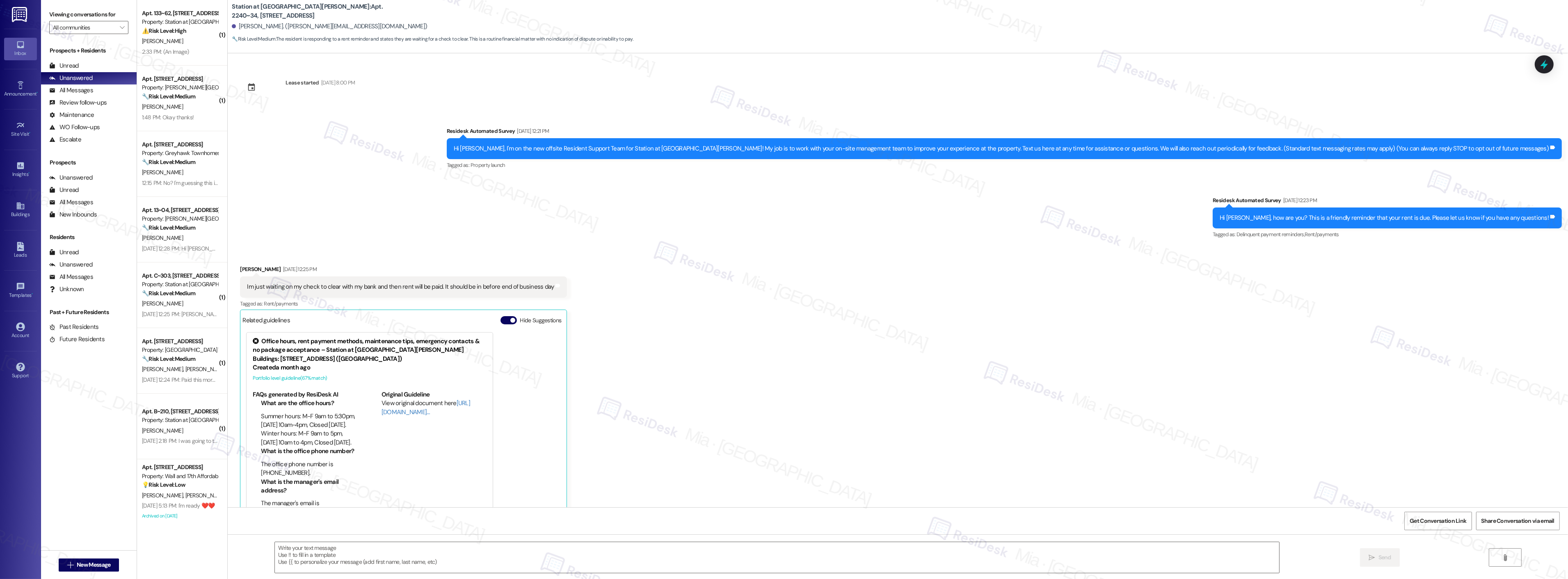
scroll to position [21, 0]
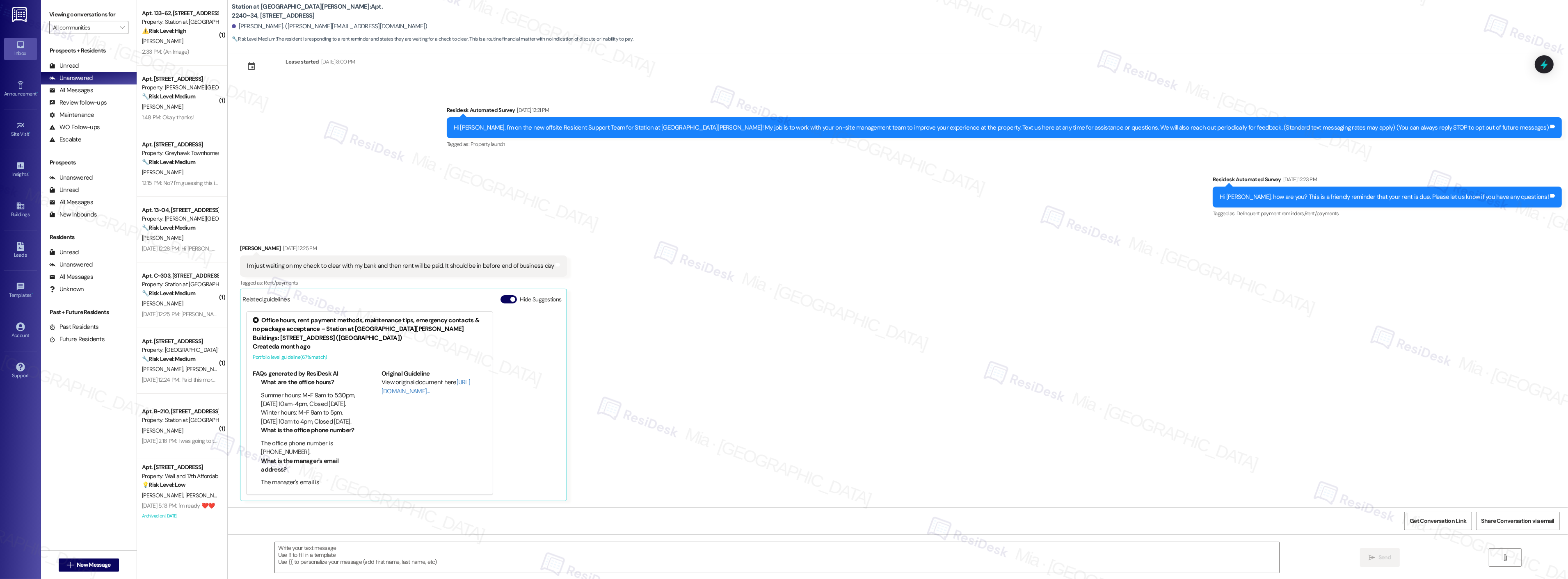
type textarea "Fetching suggested responses. Please feel free to read through the conversation…"
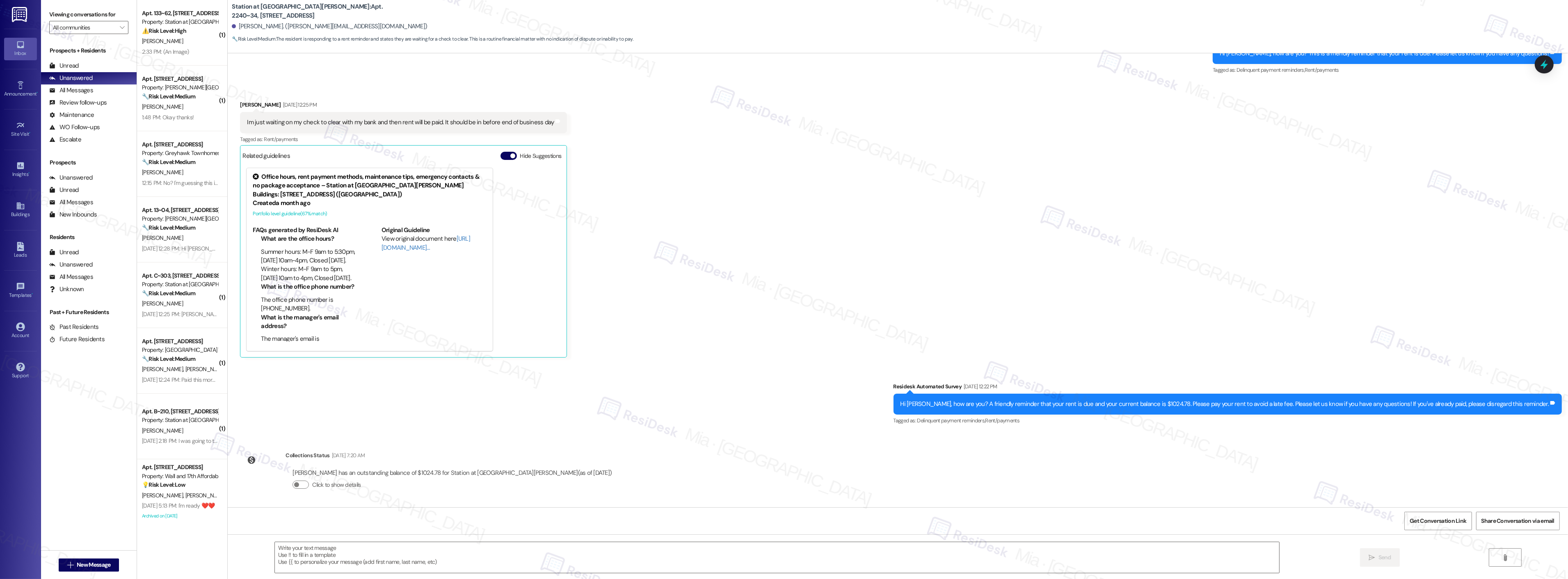
scroll to position [165, 0]
click at [380, 555] on textarea at bounding box center [776, 557] width 1004 height 30
paste textarea "Hi, I'm sorry for the delay in getting back to you.Thank you for the update and…"
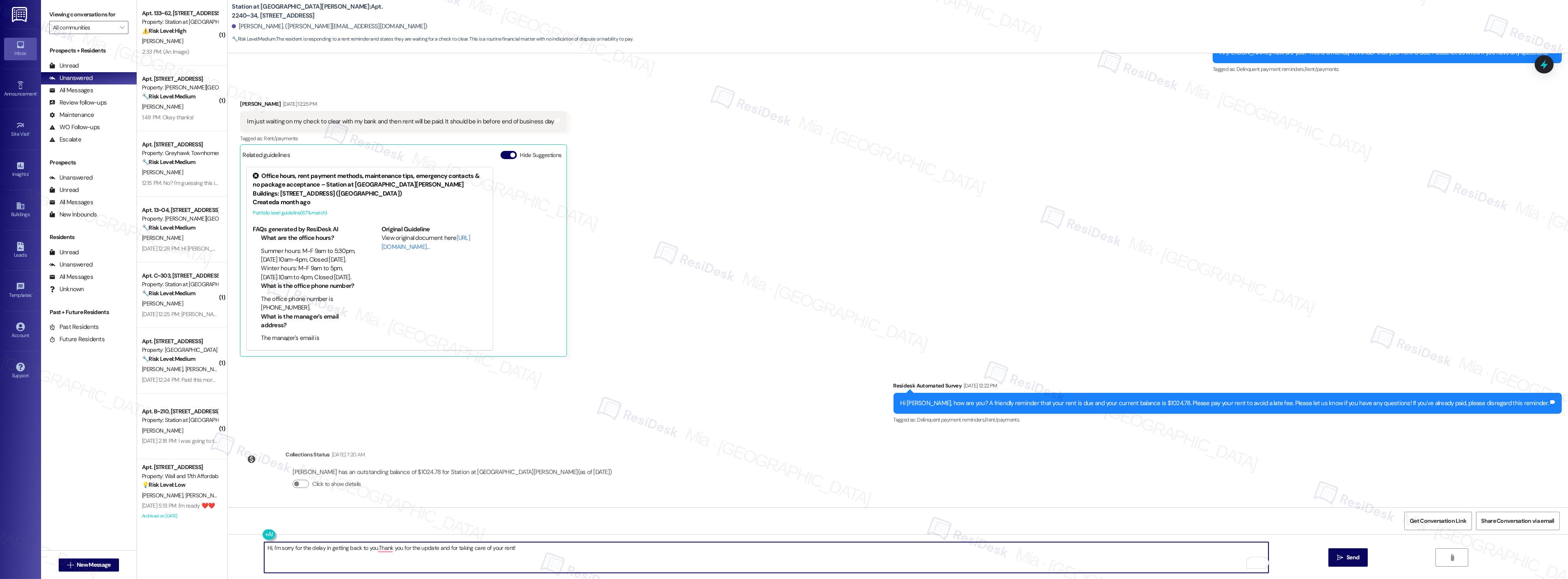
click at [265, 550] on textarea "Hi, I'm sorry for the delay in getting back to you.Thank you for the update and…" at bounding box center [766, 557] width 1004 height 30
click at [386, 551] on textarea "Hi Kayle, I'm sorry for the delay in getting back to you.Thank you for the upda…" at bounding box center [766, 557] width 1004 height 30
click at [384, 549] on textarea "Hi Kayle, I'm sorry for the delay in getting back to you.Thank you for the upda…" at bounding box center [766, 557] width 1004 height 30
type textarea "Hi Kayle, I'm sorry for the delay in getting back to you. Thank you for the upd…"
click at [1351, 560] on span "Send" at bounding box center [1353, 557] width 13 height 9
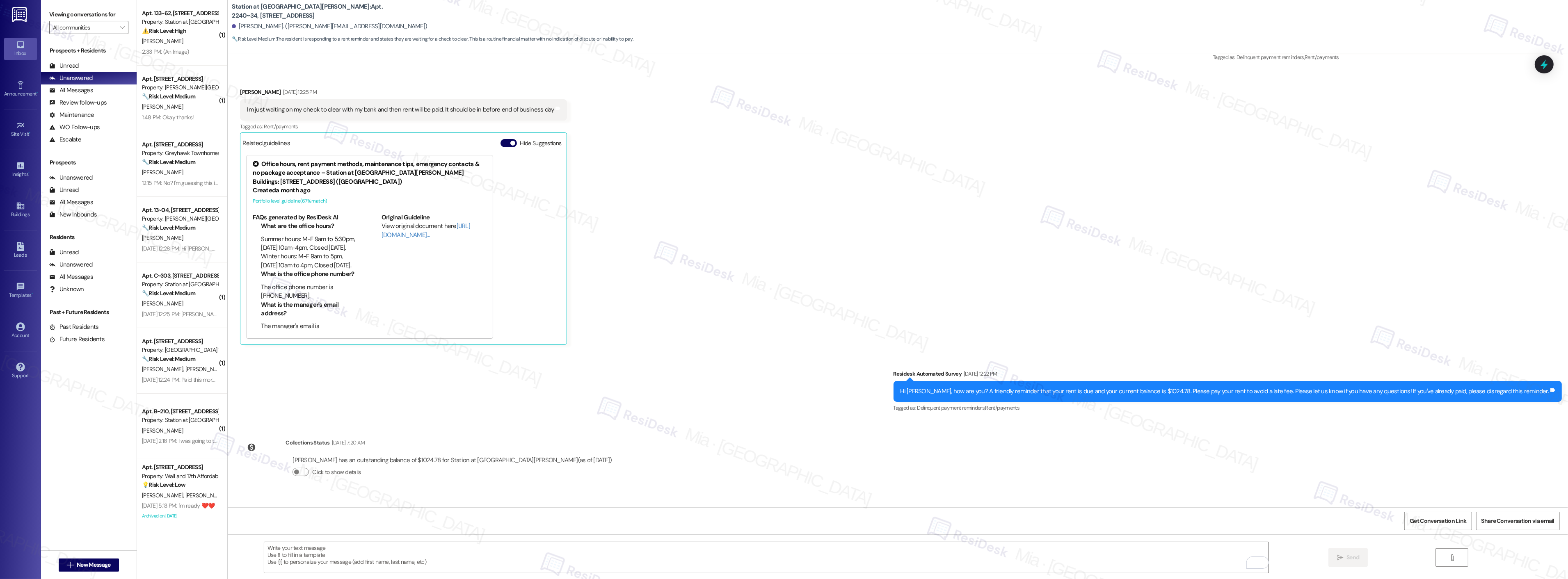
scroll to position [223, 0]
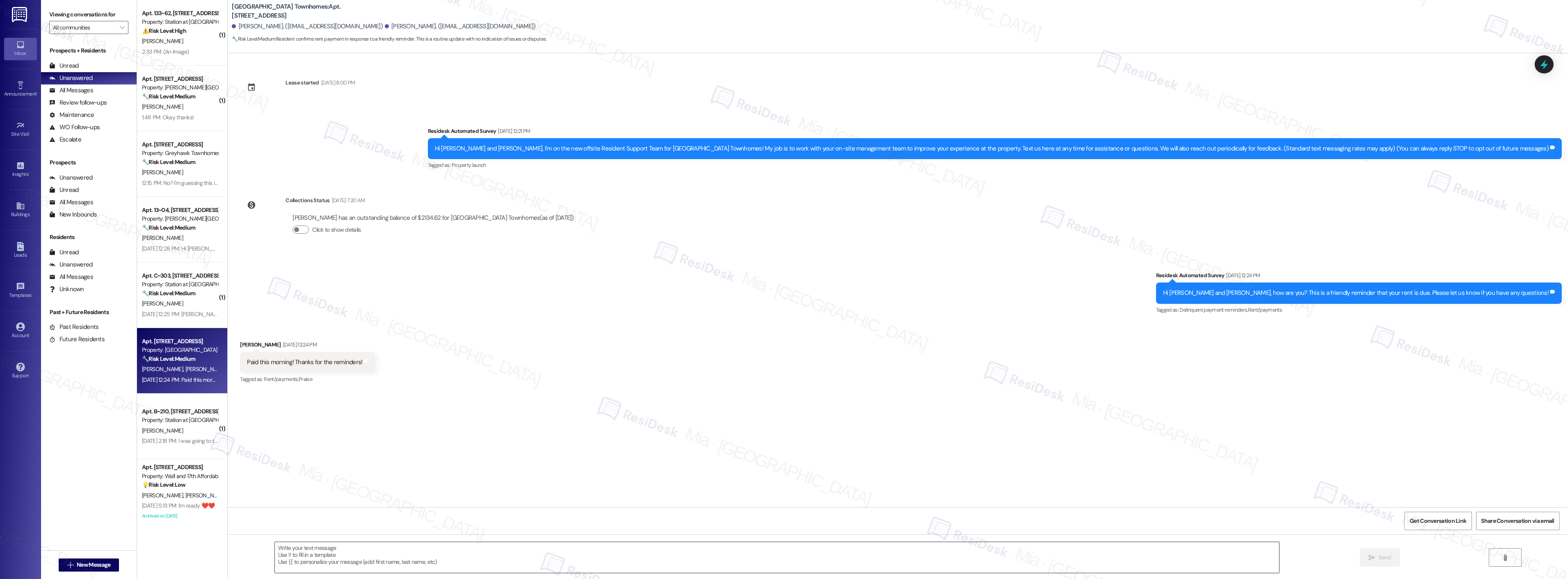
click at [350, 564] on textarea at bounding box center [776, 557] width 1004 height 30
paste textarea "Thanks,, for the update and for taking care of your rent! Have a great weekend!"
type textarea "Thanks,, for the update and for taking care of your rent! Have a great weekend!"
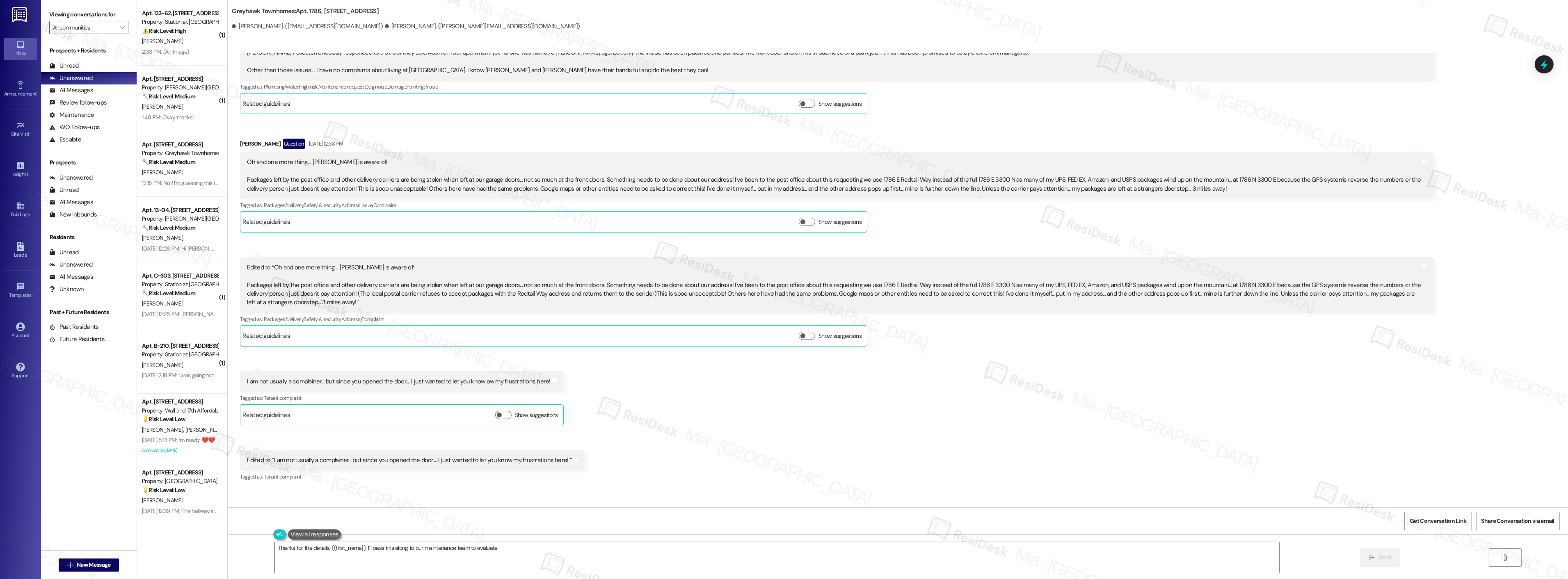
scroll to position [933, 0]
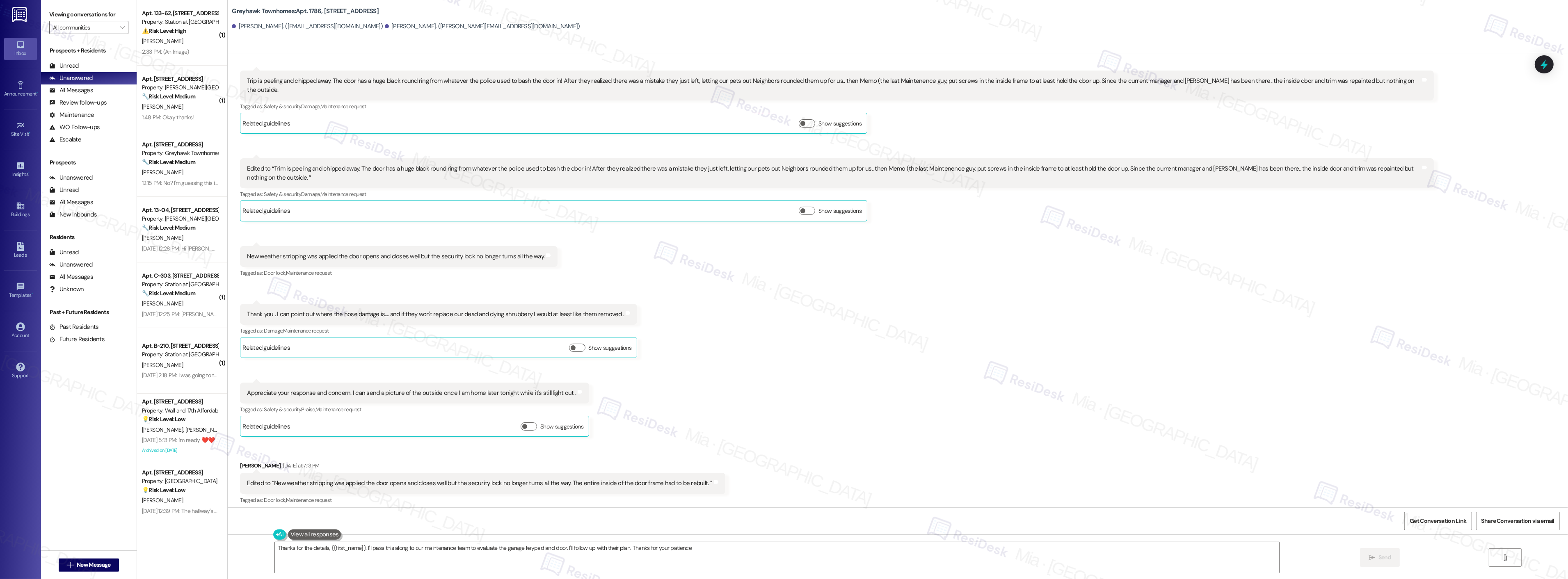
type textarea "Thanks for the details, {{first_name}}. I'll pass this along to our maintenance…"
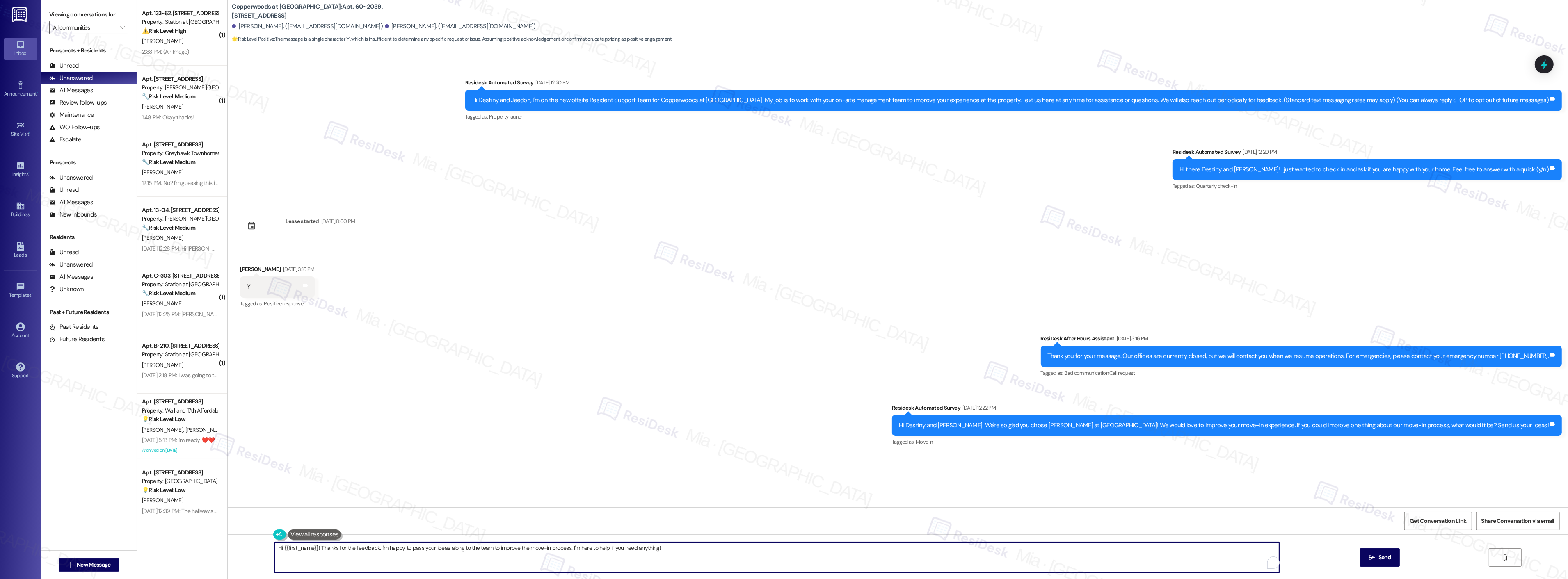
drag, startPoint x: 382, startPoint y: 548, endPoint x: 676, endPoint y: 548, distance: 294.0
click at [676, 548] on textarea "Hi {{first_name}}! Thanks for the feedback. I'm happy to pass your ideas along …" at bounding box center [776, 557] width 1004 height 30
drag, startPoint x: 490, startPoint y: 549, endPoint x: 239, endPoint y: 553, distance: 251.0
click at [239, 553] on div "Hi {{first_name}}! Thanks for the feedback. I'm glad to hear that you are happy…" at bounding box center [898, 565] width 1340 height 62
click at [416, 551] on textarea "Hi {{first_name}}! Thanks for the feedback. I'm glad to hear that you are happy…" at bounding box center [766, 557] width 1004 height 30
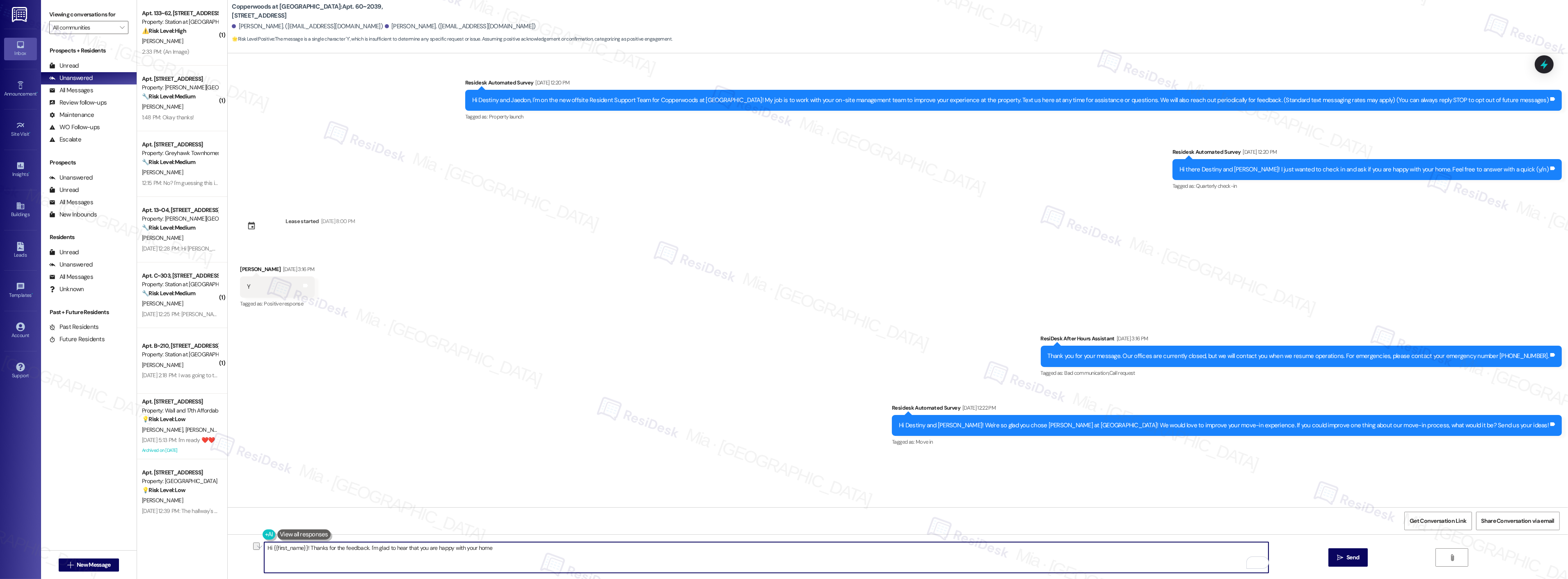
drag, startPoint x: 364, startPoint y: 548, endPoint x: 519, endPoint y: 547, distance: 155.0
click at [519, 547] on textarea "Hi {{first_name}}! Thanks for the feedback. I'm glad to hear that you are happy…" at bounding box center [766, 557] width 1004 height 30
paste textarea "’m really glad to hear that you’re enjoying your home.”"
drag, startPoint x: 266, startPoint y: 549, endPoint x: 301, endPoint y: 546, distance: 35.1
click at [301, 546] on textarea "Hi {{first_name}}! Thanks for the feedback. I’m really glad to hear that you’re…" at bounding box center [766, 557] width 1004 height 30
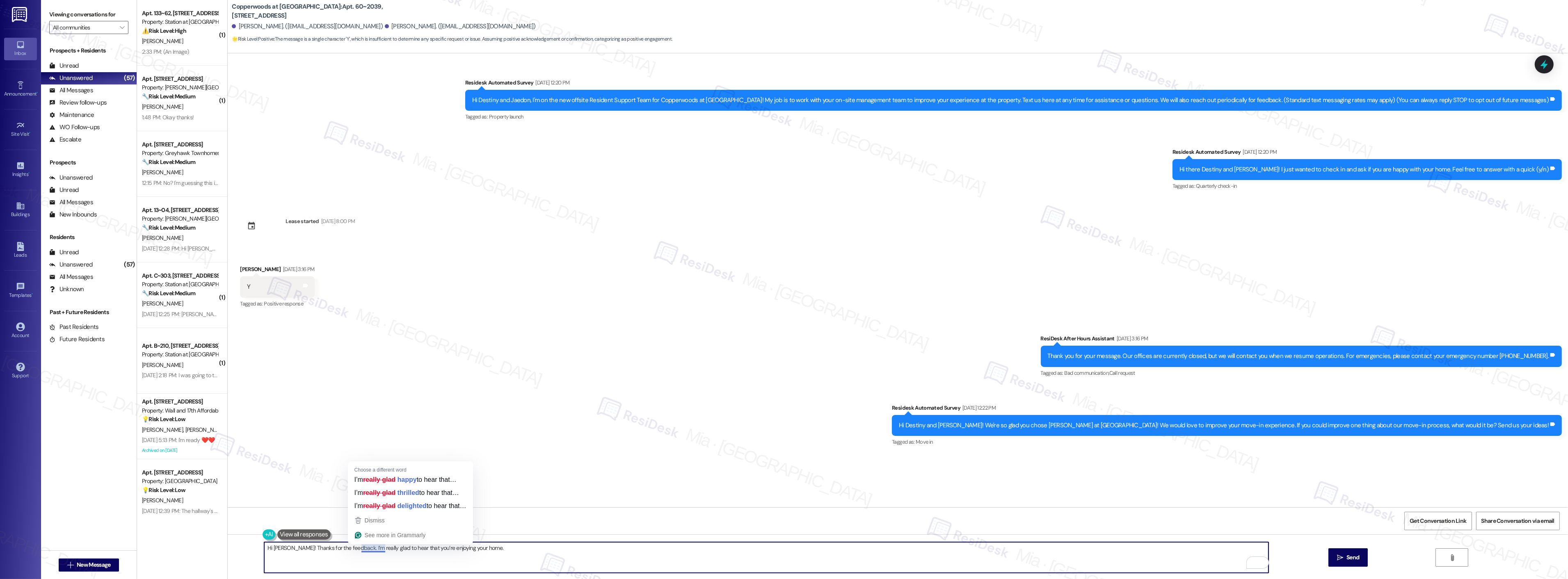
click at [368, 550] on textarea "Hi Jaedon! Thanks for the feedback. I’m really glad to hear that you’re enjoyin…" at bounding box center [766, 557] width 1004 height 30
type textarea "Hi Jaedon! Thanks for the feedback. I’m really glad to hear that you’re enjoyin…"
click at [1442, 517] on span "Get Conversation Link" at bounding box center [1437, 520] width 57 height 9
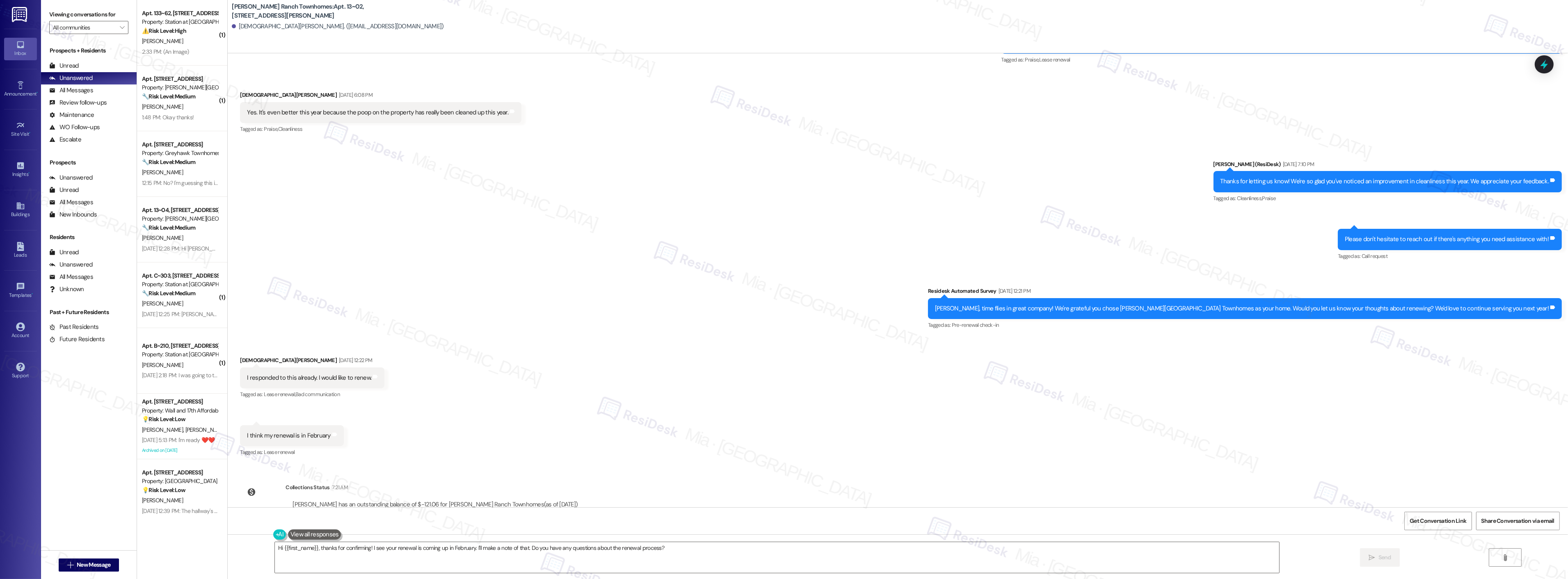
scroll to position [451, 0]
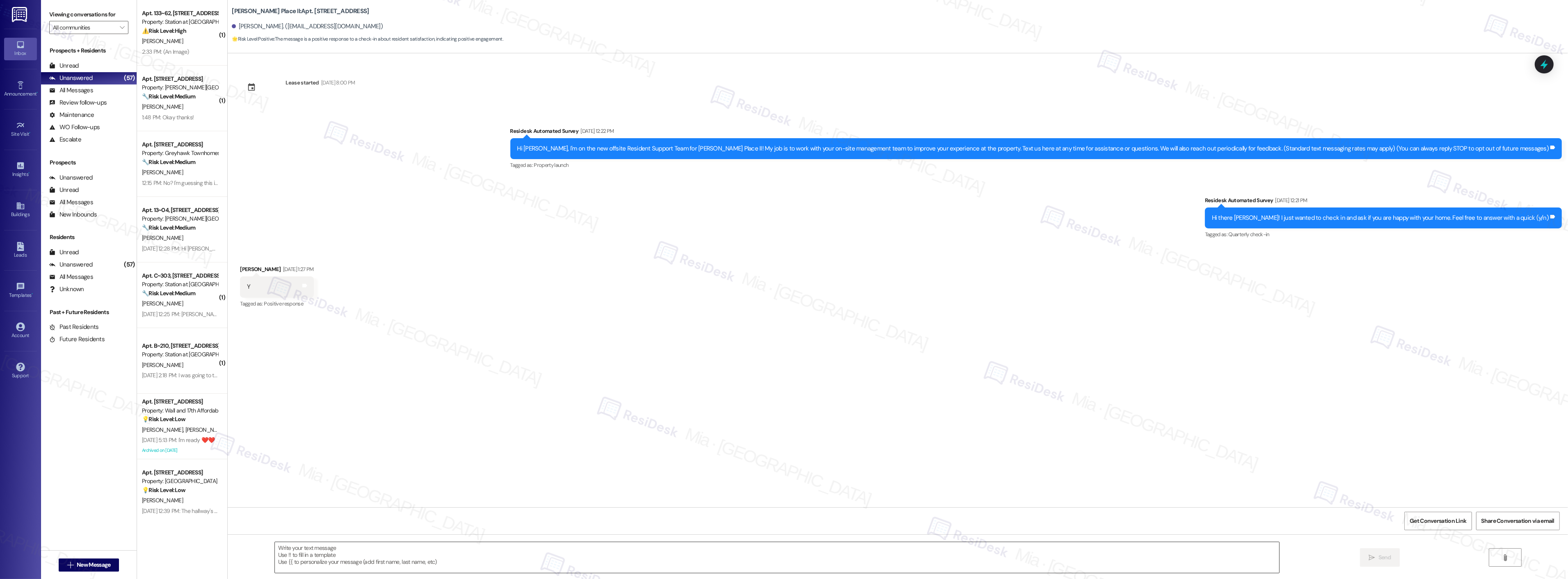
click at [379, 549] on textarea at bounding box center [776, 557] width 1004 height 30
paste textarea "Hi Jaedon, thanks for the feedback. We are glad you are enjoying your home!"
click at [277, 548] on textarea "Hi Jaedon, thanks for the feedback. We are glad you are enjoying your home!" at bounding box center [766, 557] width 1004 height 30
type textarea "Hi Sara, thanks for the feedback. We are glad you are enjoying your home!"
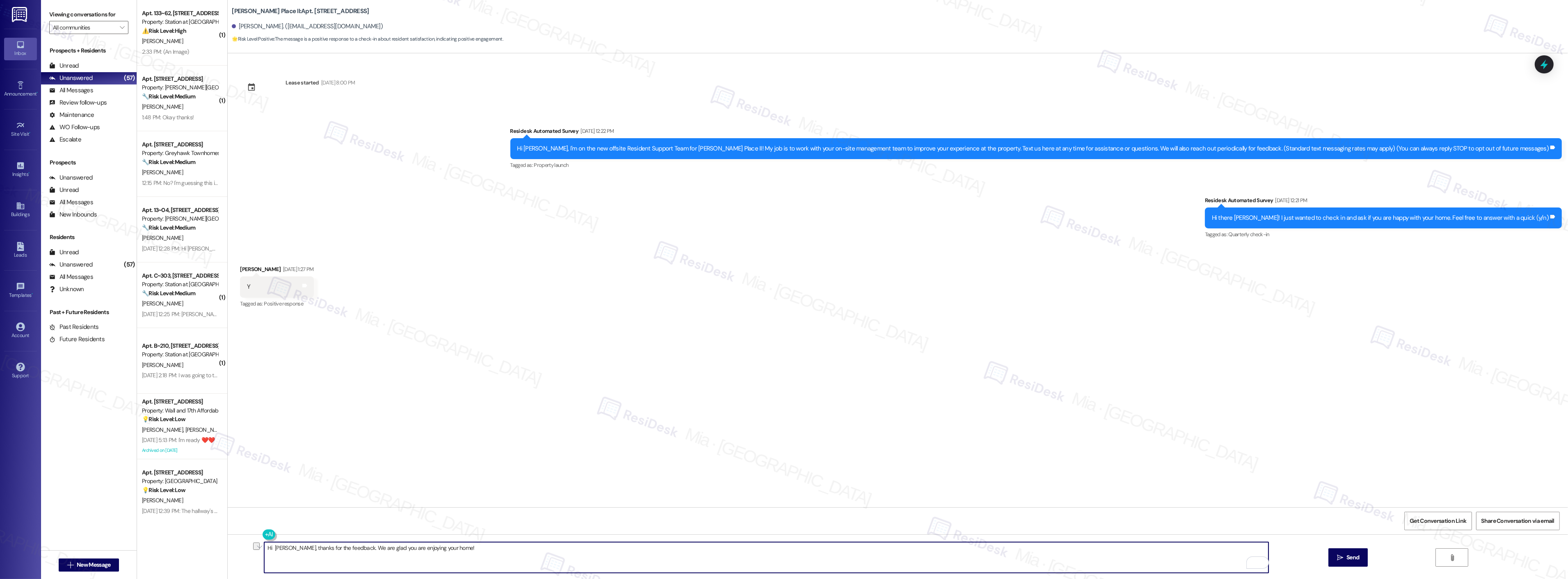
drag, startPoint x: 457, startPoint y: 548, endPoint x: 253, endPoint y: 548, distance: 204.0
click at [260, 548] on div "Hi Sara, thanks for the feedback. We are glad you are enjoying your home!" at bounding box center [762, 557] width 1005 height 31
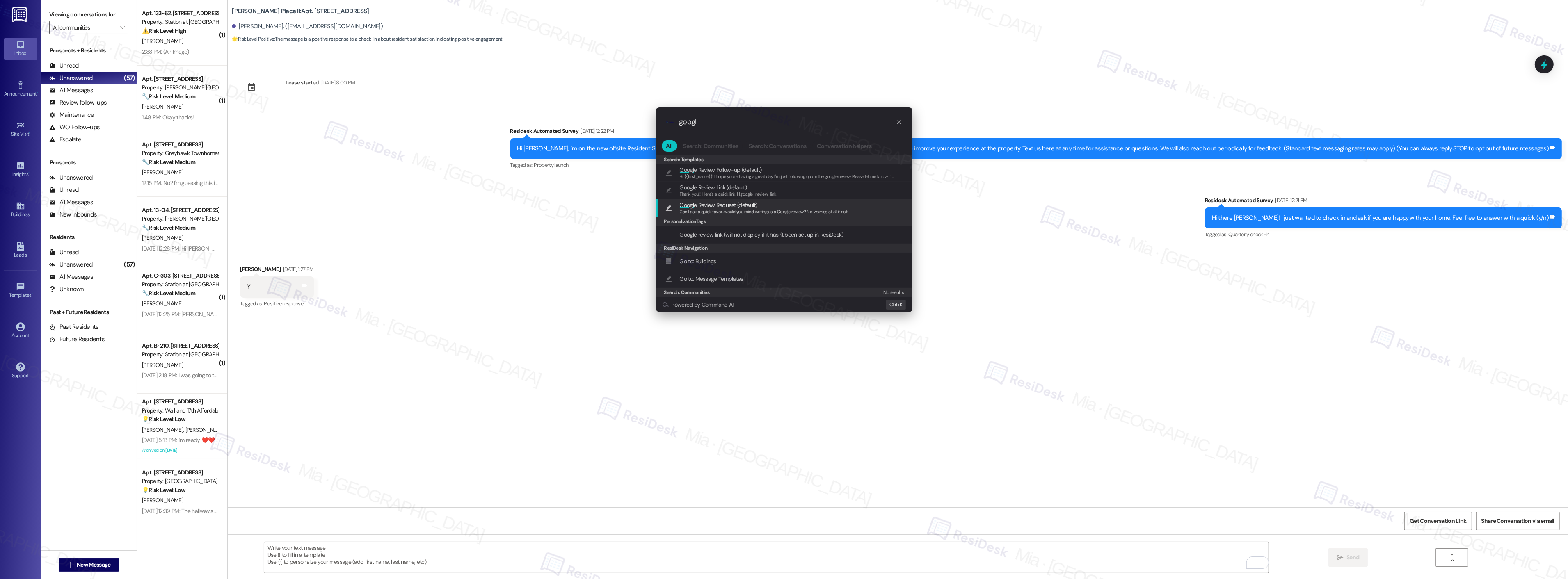
type input "googl"
click at [751, 204] on span "Googl e Review Request (default)" at bounding box center [718, 204] width 78 height 9
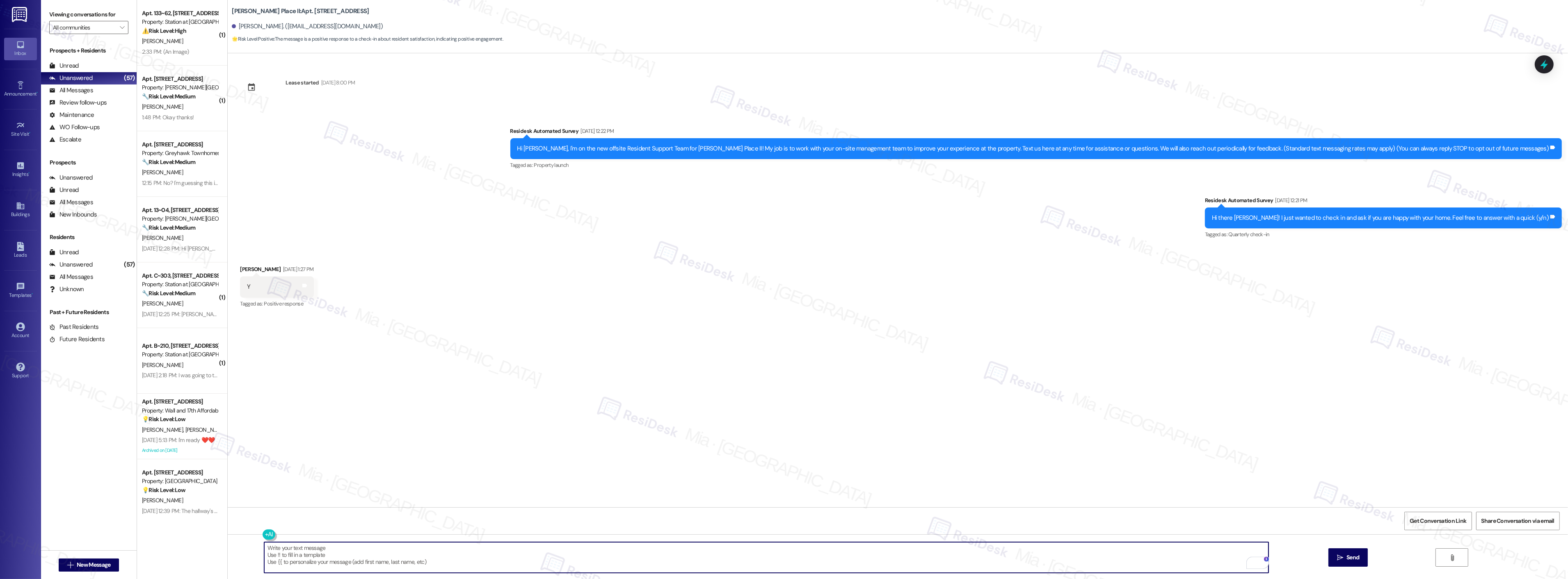
click at [264, 549] on textarea "Can I ask a quick favor...would you mind writing us a Google review? No worries…" at bounding box center [766, 557] width 1004 height 30
paste textarea "Hi Sara, thanks for the feedback. We are glad you are enjoying your home!"
type textarea "Hi Sara, thanks for the feedback. We are glad you are enjoying your home! Can I…"
click at [1339, 562] on button " Send" at bounding box center [1348, 557] width 40 height 18
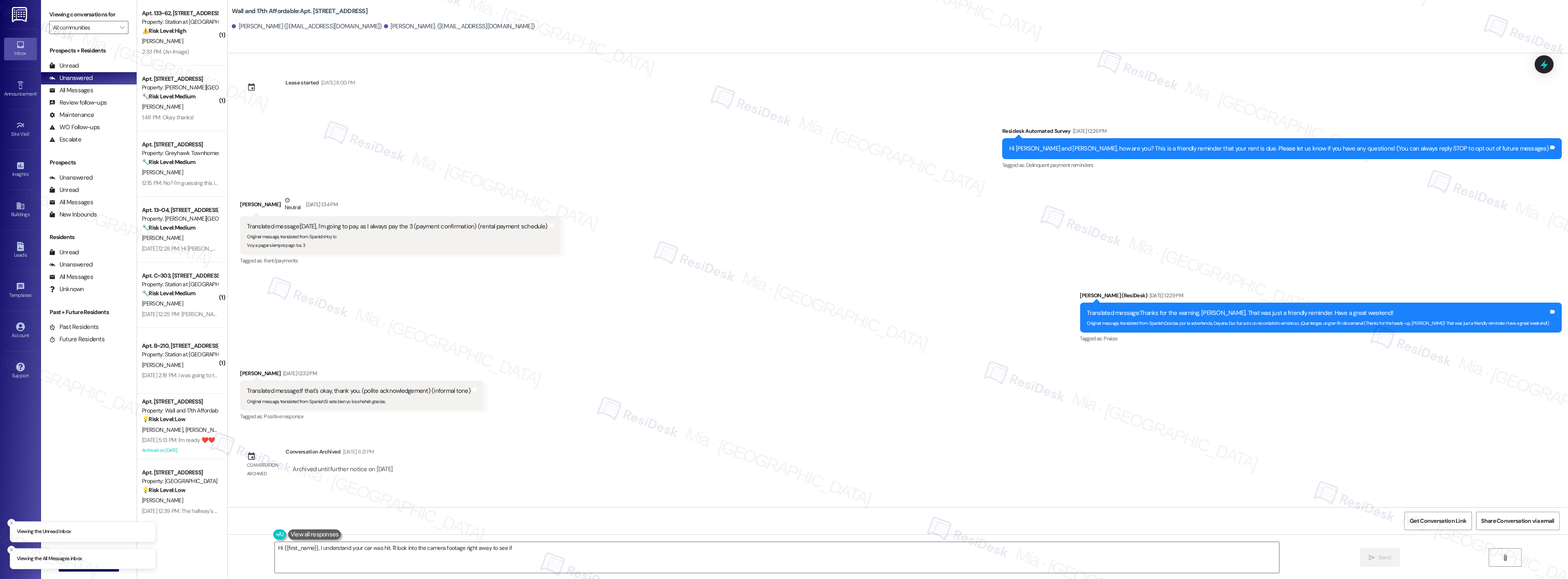
scroll to position [266, 0]
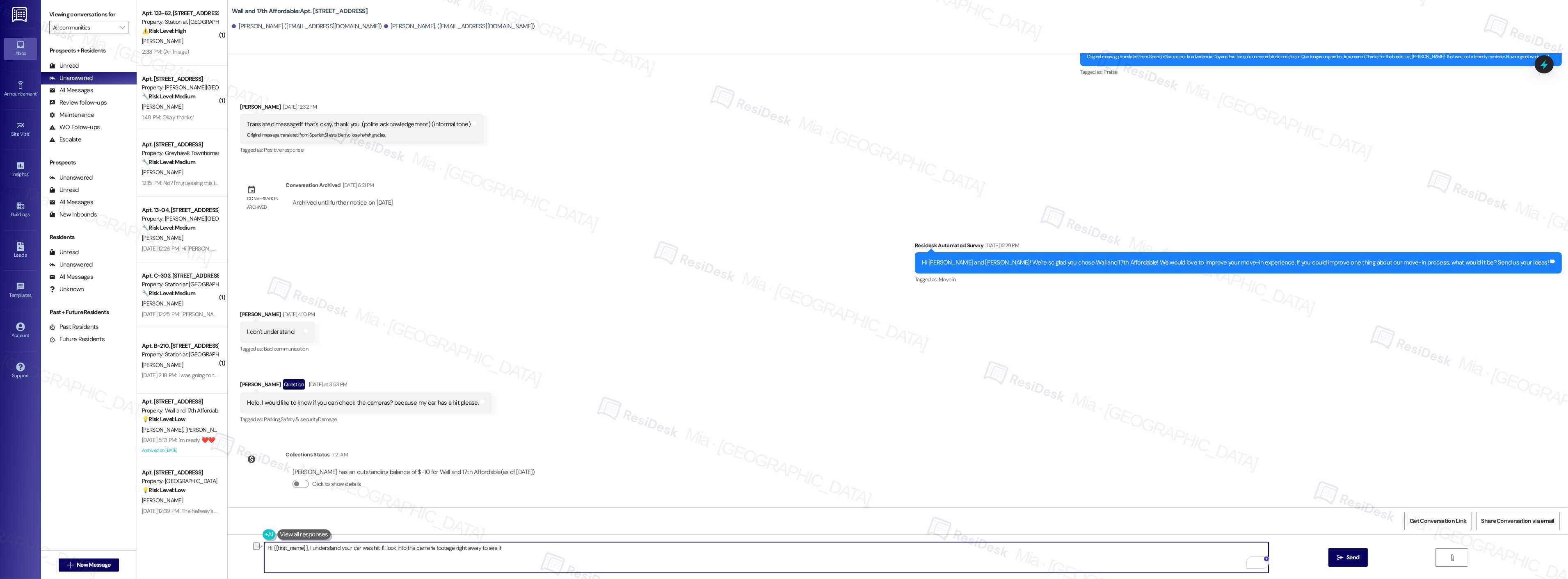
drag, startPoint x: 278, startPoint y: 548, endPoint x: 749, endPoint y: 548, distance: 471.0
click at [749, 548] on textarea "Hi {{first_name}}, I understand your car was hit. I'll look into the camera foo…" at bounding box center [766, 557] width 1004 height 30
drag, startPoint x: 307, startPoint y: 545, endPoint x: 231, endPoint y: 546, distance: 76.0
click at [231, 546] on div "Hi [PERSON_NAME],  Send " at bounding box center [898, 565] width 1340 height 62
paste textarea "thank you for reaching out, and I’m so sorry to hear about your car. Before I c…"
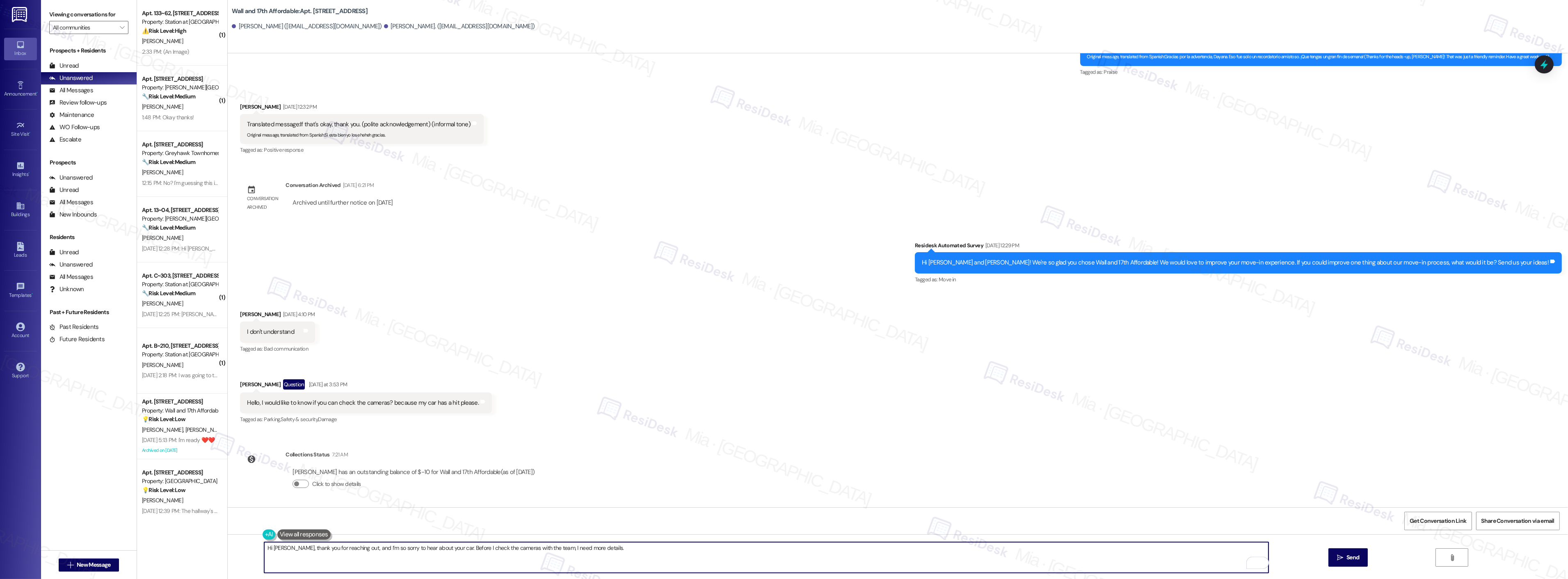
click at [635, 549] on textarea "Hi [PERSON_NAME], thank you for reaching out, and I’m so sorry to hear about yo…" at bounding box center [766, 557] width 1004 height 30
click at [461, 518] on span "Dismiss" at bounding box center [465, 520] width 20 height 6
click at [1339, 557] on icon "" at bounding box center [1340, 557] width 6 height 6
click at [612, 552] on textarea "Hi Dayana, thank you for reaching out, and I’m so sorry to hear about your car.…" at bounding box center [766, 557] width 1004 height 30
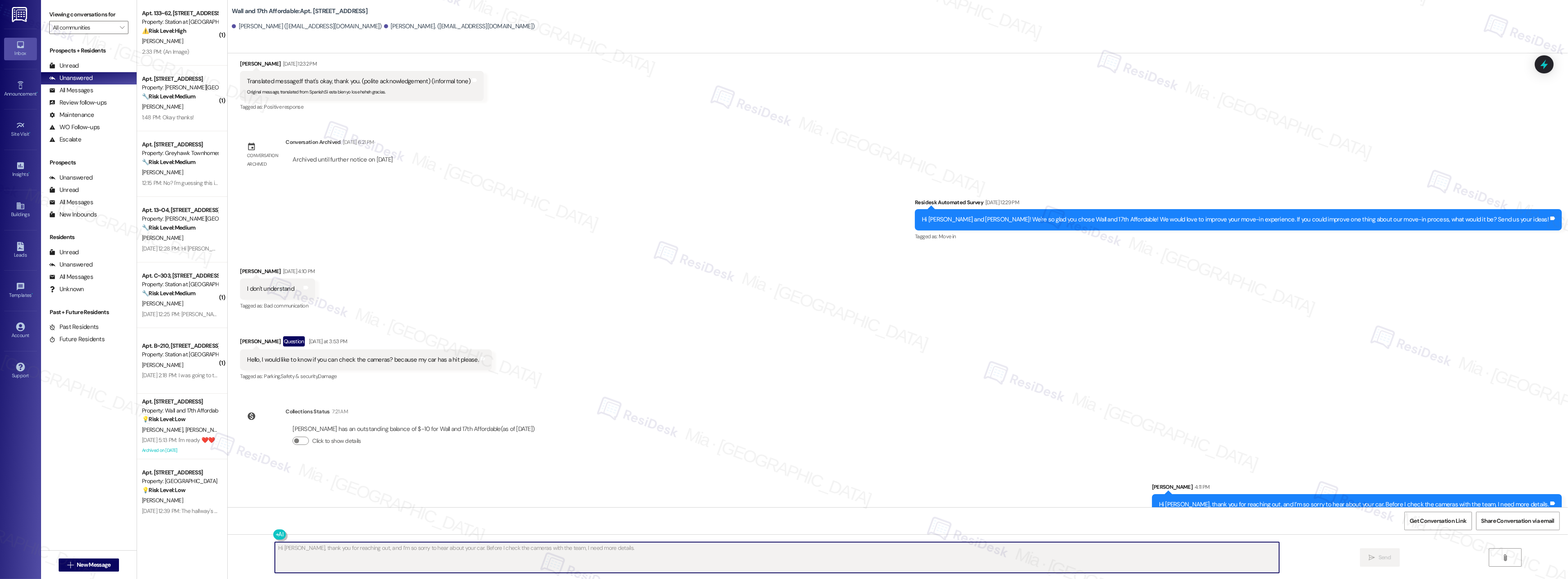
scroll to position [323, 0]
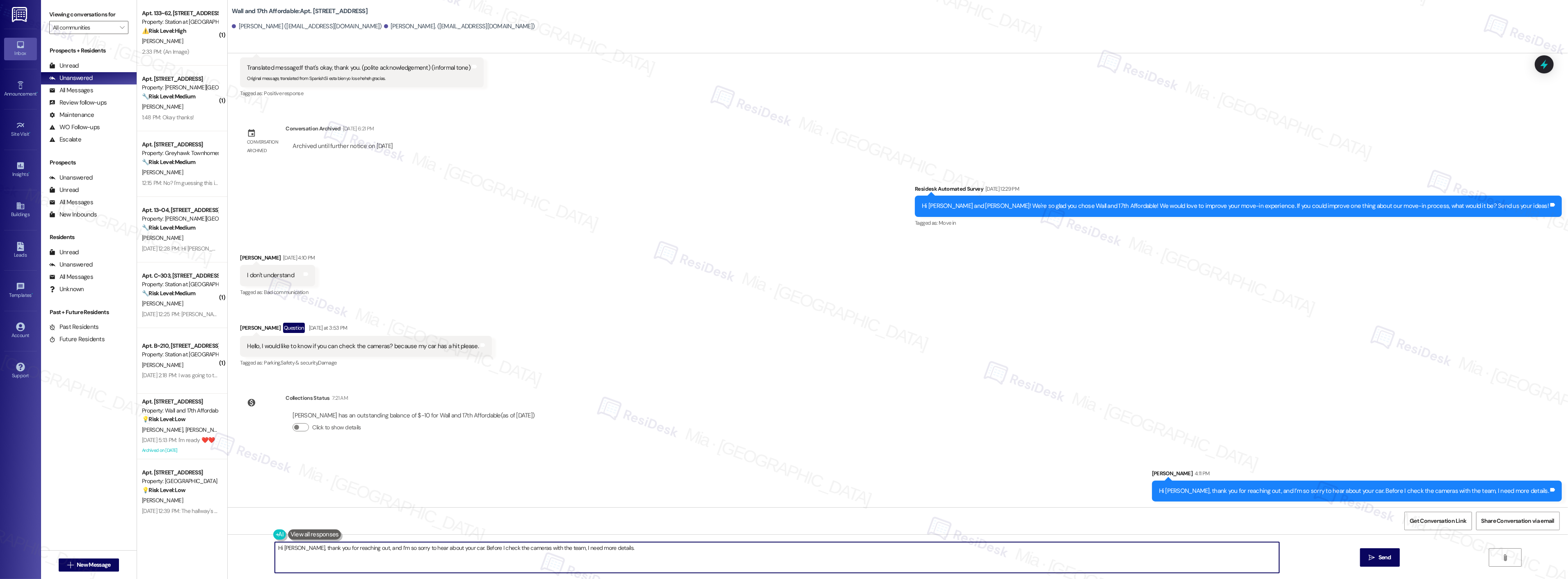
click at [461, 552] on textarea "Hi {{first_name}}, I understand your car was hit. I'll immediately ask the team" at bounding box center [776, 557] width 1004 height 30
drag, startPoint x: 619, startPoint y: 552, endPoint x: 255, endPoint y: 552, distance: 364.0
click at [260, 552] on div "Hi {{first_name}}, I understand your car was hit. I'll immediately ask the team…" at bounding box center [762, 557] width 1005 height 31
paste textarea "Could you provide the date and approximate time the incident occurred? When did…"
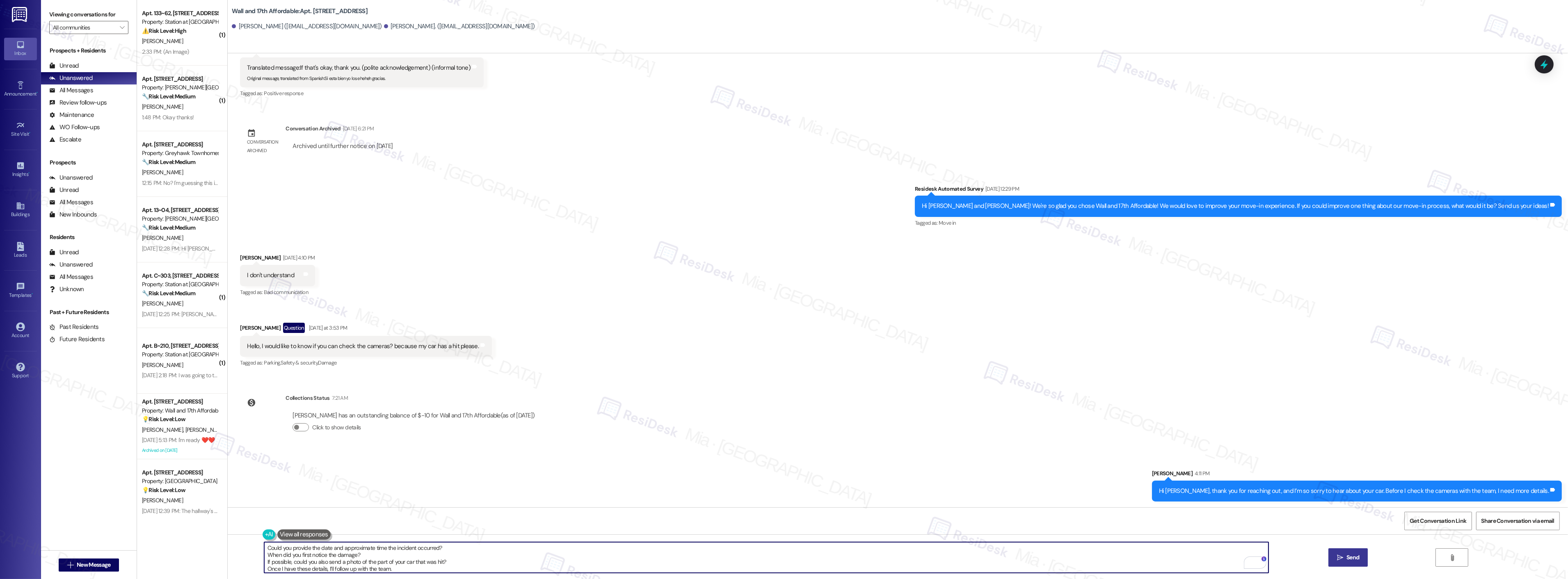
type textarea "Could you provide the date and approximate time the incident occurred? When did…"
click at [1340, 556] on icon "" at bounding box center [1340, 557] width 6 height 6
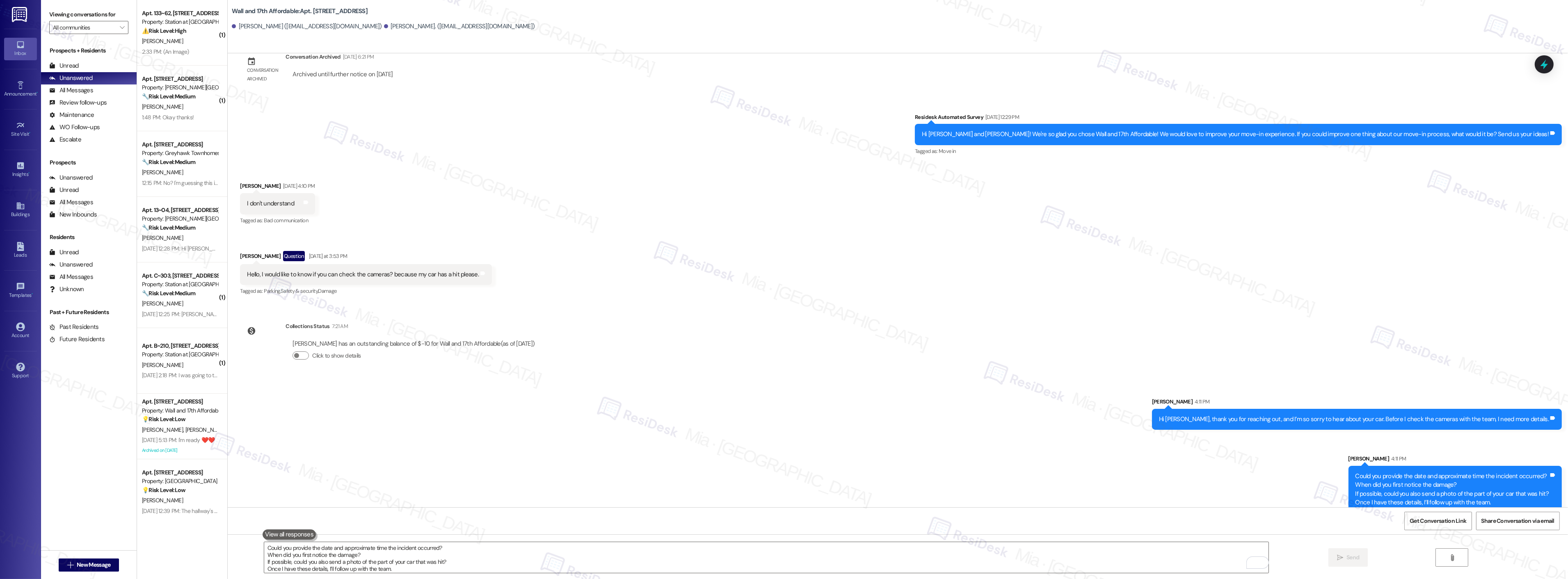
scroll to position [407, 0]
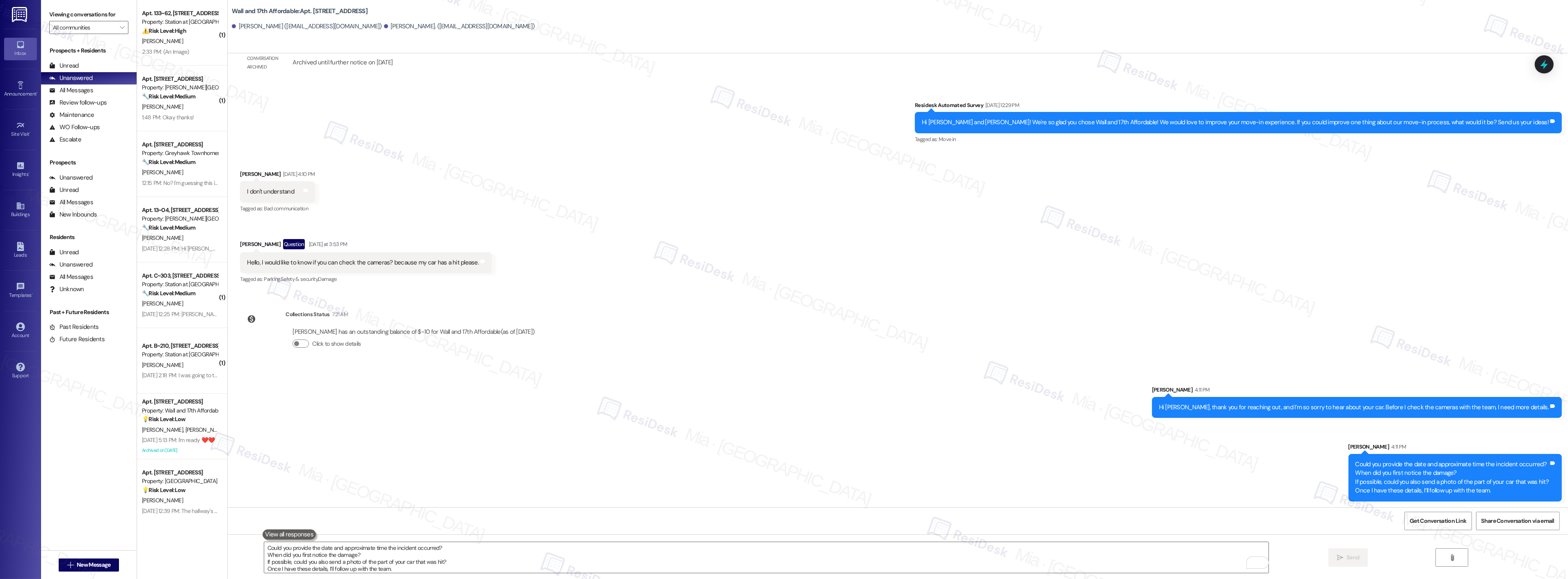
click at [948, 426] on div "Sent via SMS Sarah 4:11 PM Hi Dayana, thank you for reaching out, and I’m so so…" at bounding box center [898, 437] width 1340 height 140
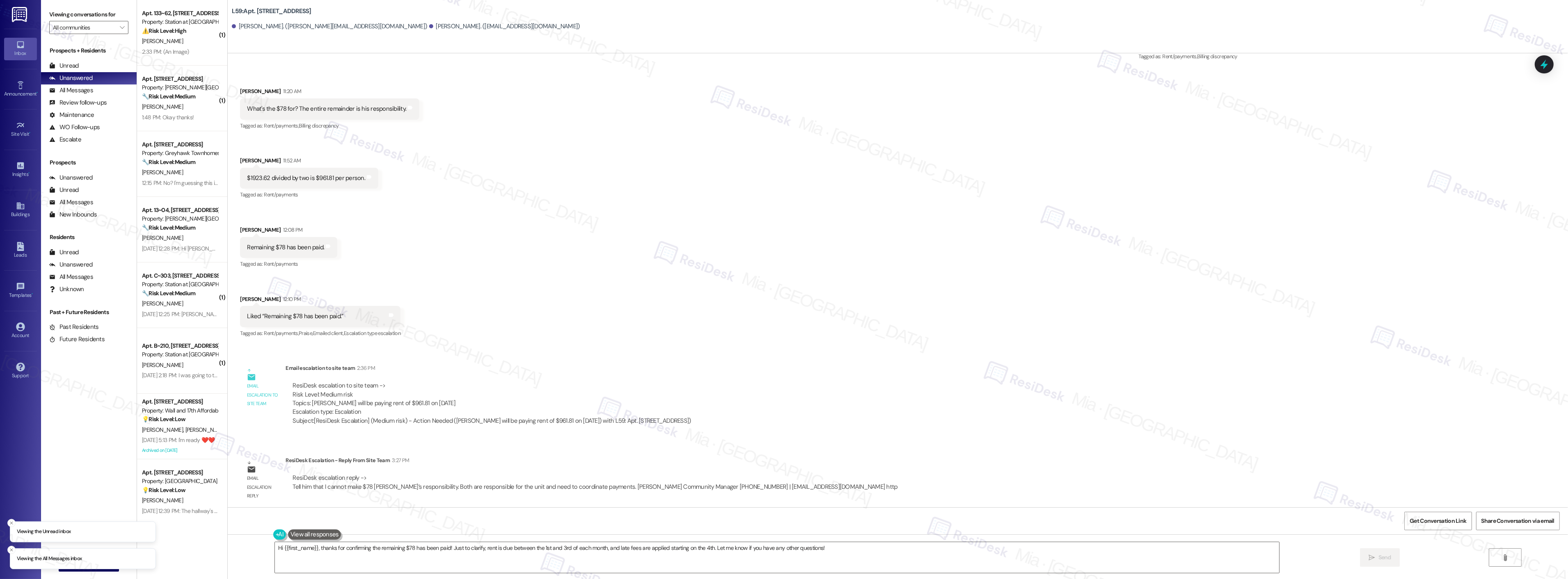
scroll to position [1415, 0]
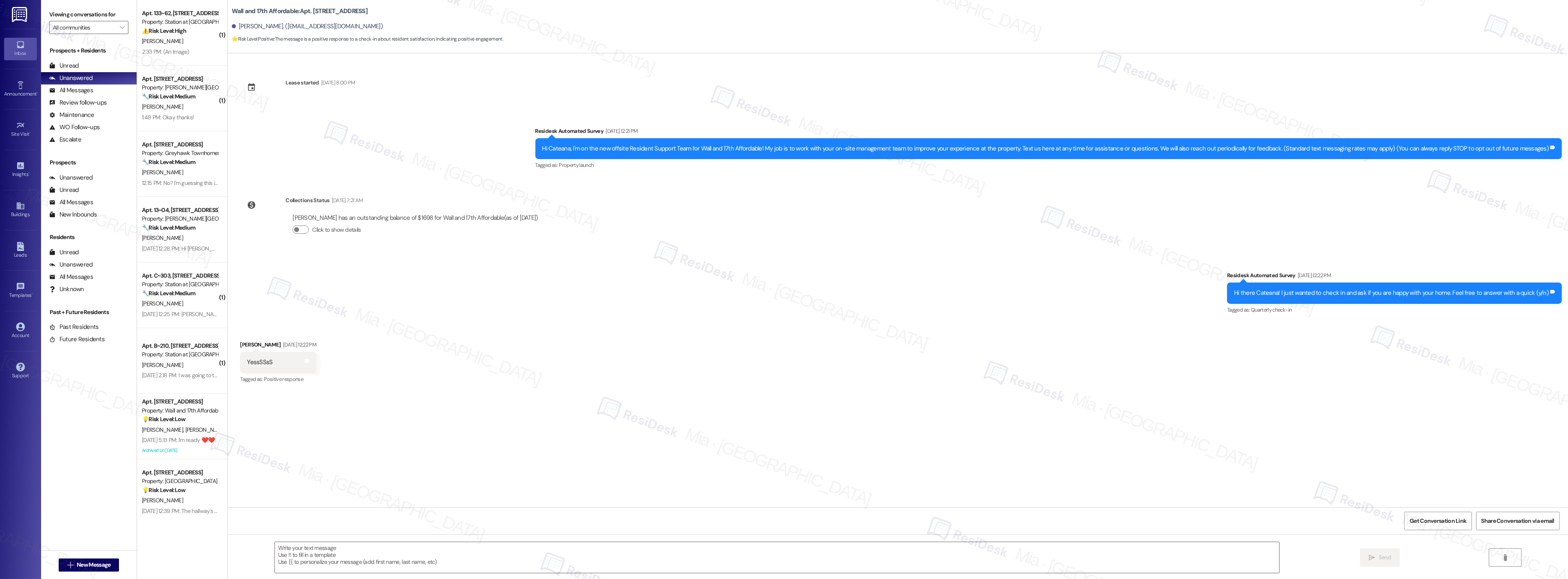
type textarea "Fetching suggested responses. Please feel free to read through the conversation…"
click at [355, 543] on textarea at bounding box center [776, 557] width 1004 height 30
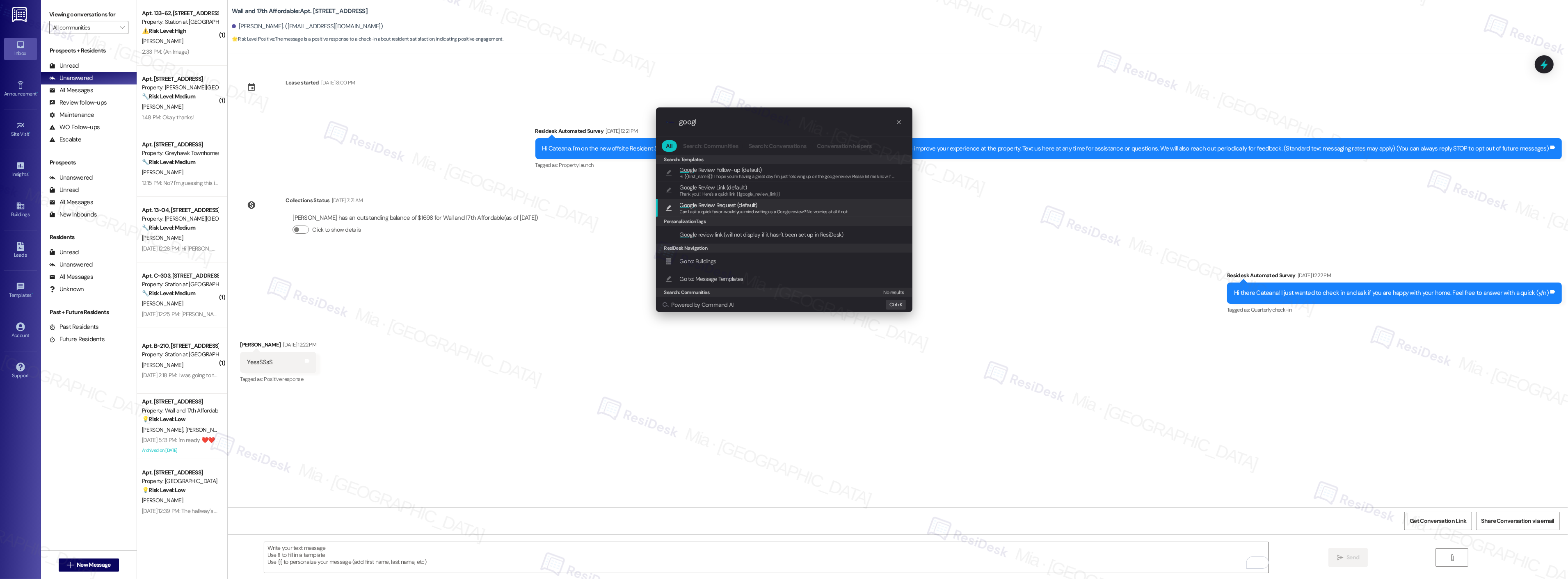
type input "googl"
click at [730, 208] on span "Googl e Review Request (default)" at bounding box center [718, 204] width 78 height 9
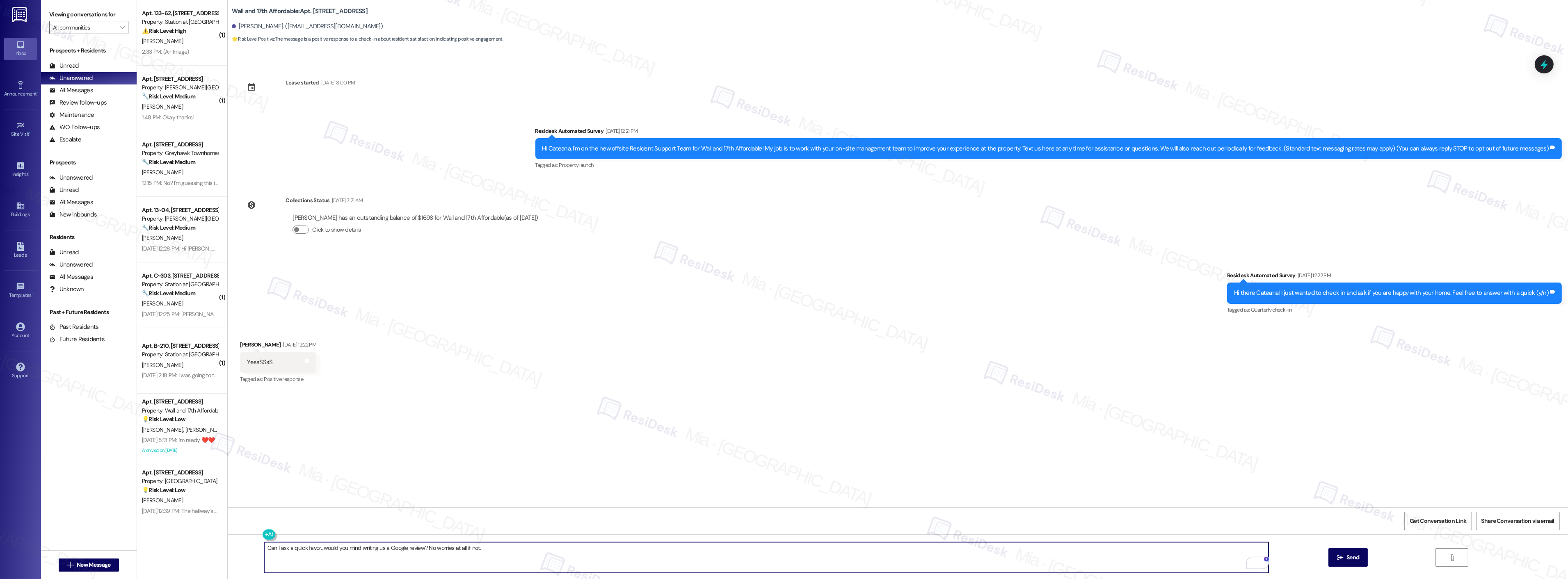
click at [264, 547] on textarea "Can I ask a quick favor...would you mind writing us a Google review? No worries…" at bounding box center [766, 557] width 1004 height 30
paste textarea "Thank you for the feedback. I’m really glad to hear that you’re enjoying your h…"
click at [285, 549] on textarea "Thank you for the feedback. I’m really glad to hear that you’re enjoying your h…" at bounding box center [766, 557] width 1004 height 30
click at [477, 551] on textarea "Thank you, Cateana, for the feedback. I’m really glad to hear that you’re enjoy…" at bounding box center [766, 557] width 1004 height 30
drag, startPoint x: 612, startPoint y: 545, endPoint x: 258, endPoint y: 547, distance: 354.0
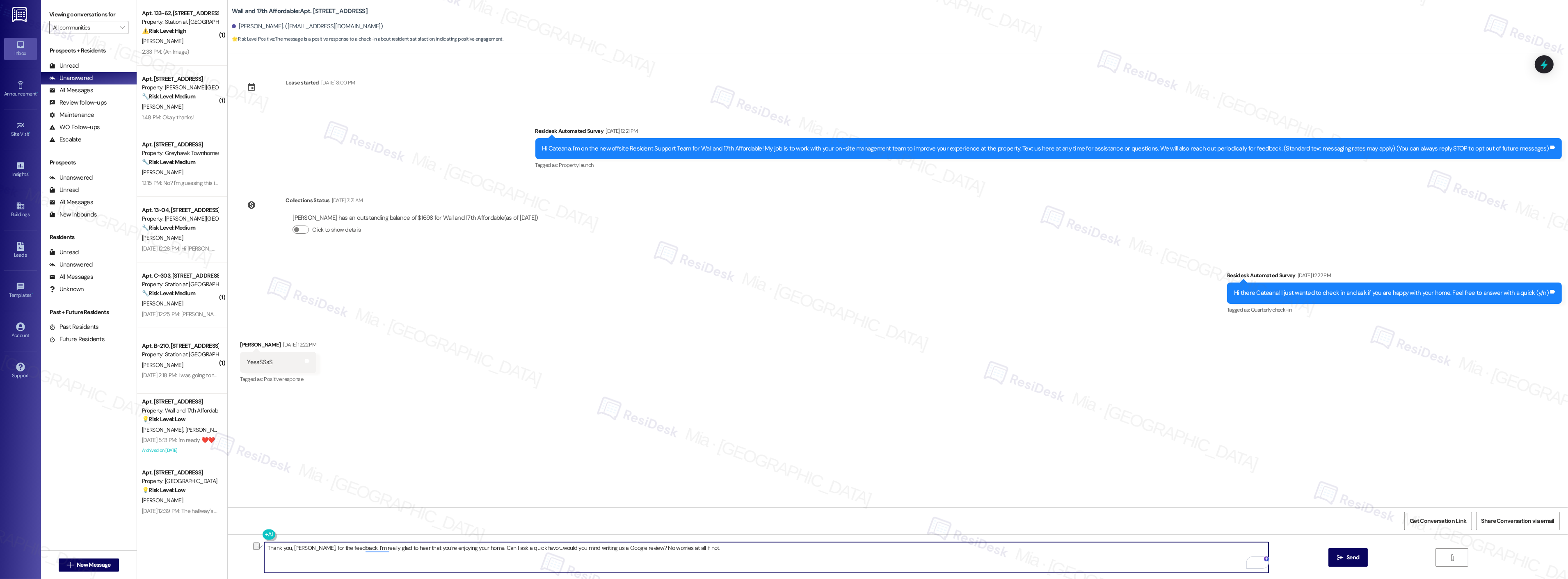
click at [258, 547] on div "Thank you, Cateana, for the feedback. I’m really glad to hear that you’re enjoy…" at bounding box center [898, 565] width 1340 height 62
type textarea "Thank you, [PERSON_NAME], for the feedback. I’m really glad to hear that you’re…"
click at [936, 382] on div "Received via SMS Cateana Matthews Sep 08, 2025 at 12:22 PM YessSSsS Tags and no…" at bounding box center [898, 356] width 1340 height 69
click at [1343, 561] on span " Send" at bounding box center [1348, 557] width 26 height 9
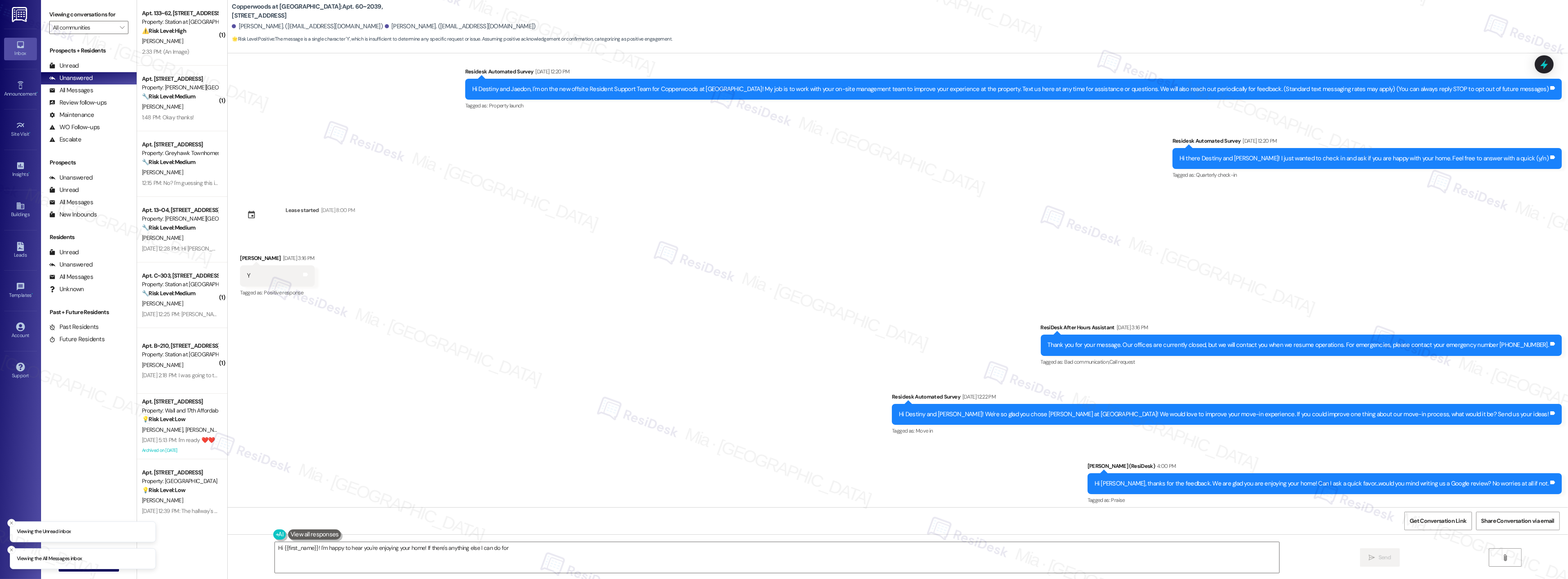
scroll to position [16, 0]
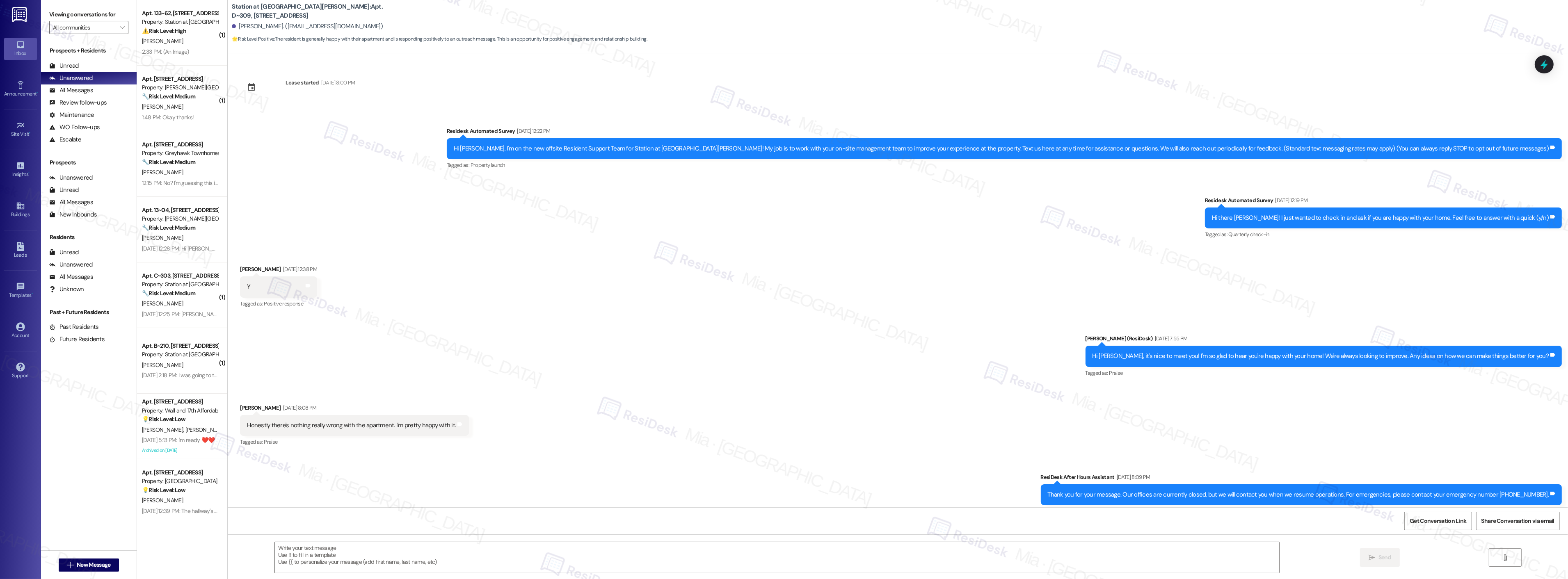
type textarea "Fetching suggested responses. Please feel free to read through the conversation…"
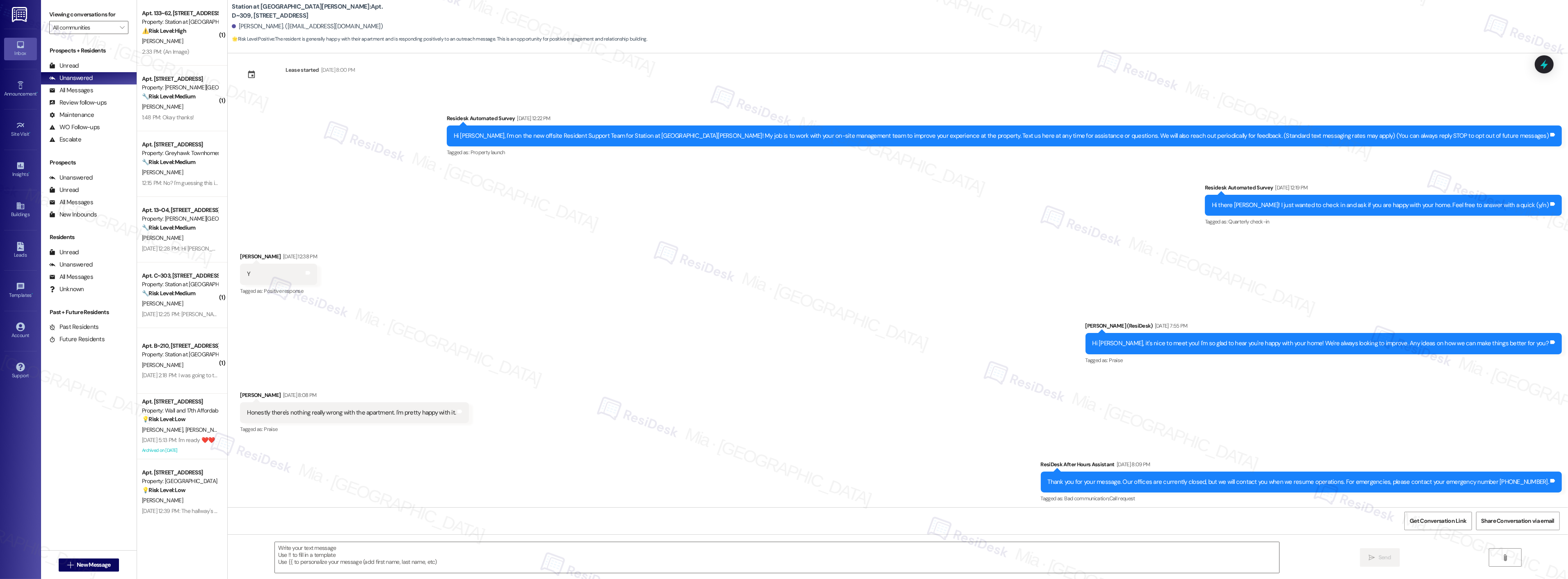
scroll to position [16, 0]
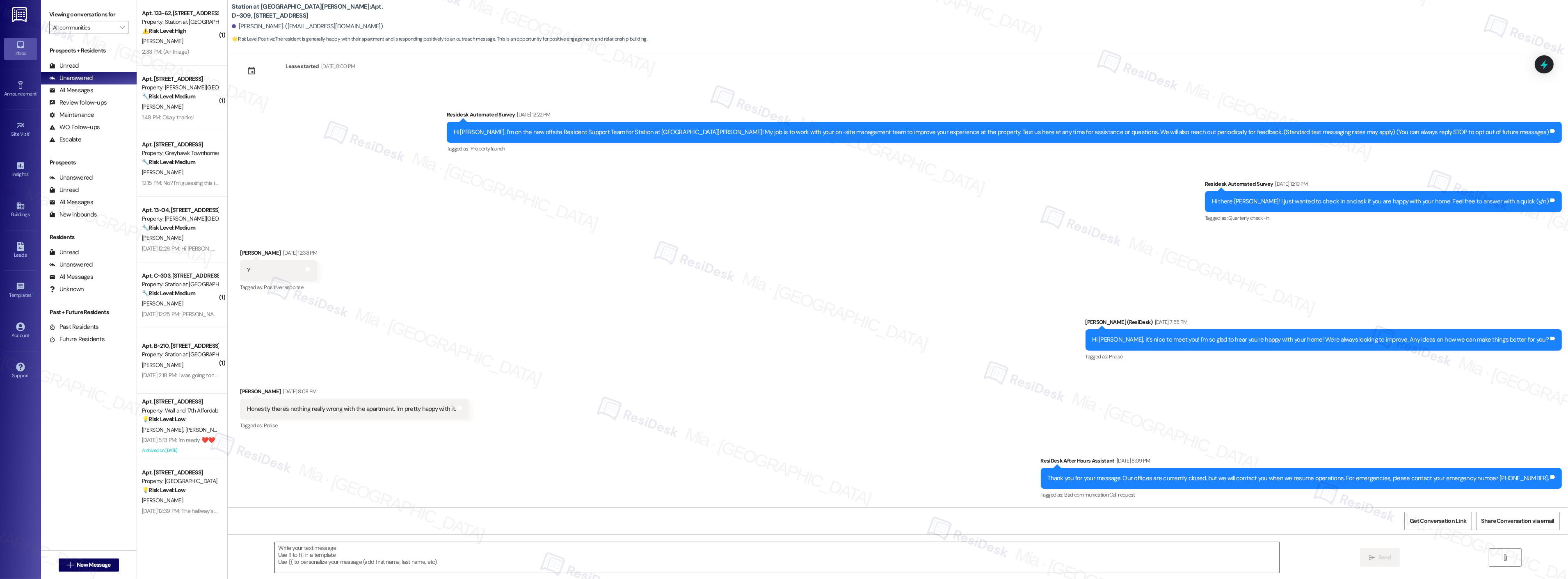
click at [376, 553] on textarea at bounding box center [776, 557] width 1004 height 30
paste textarea "Thank you, [PERSON_NAME], for the feedback. I’m really glad to hear that you’re…"
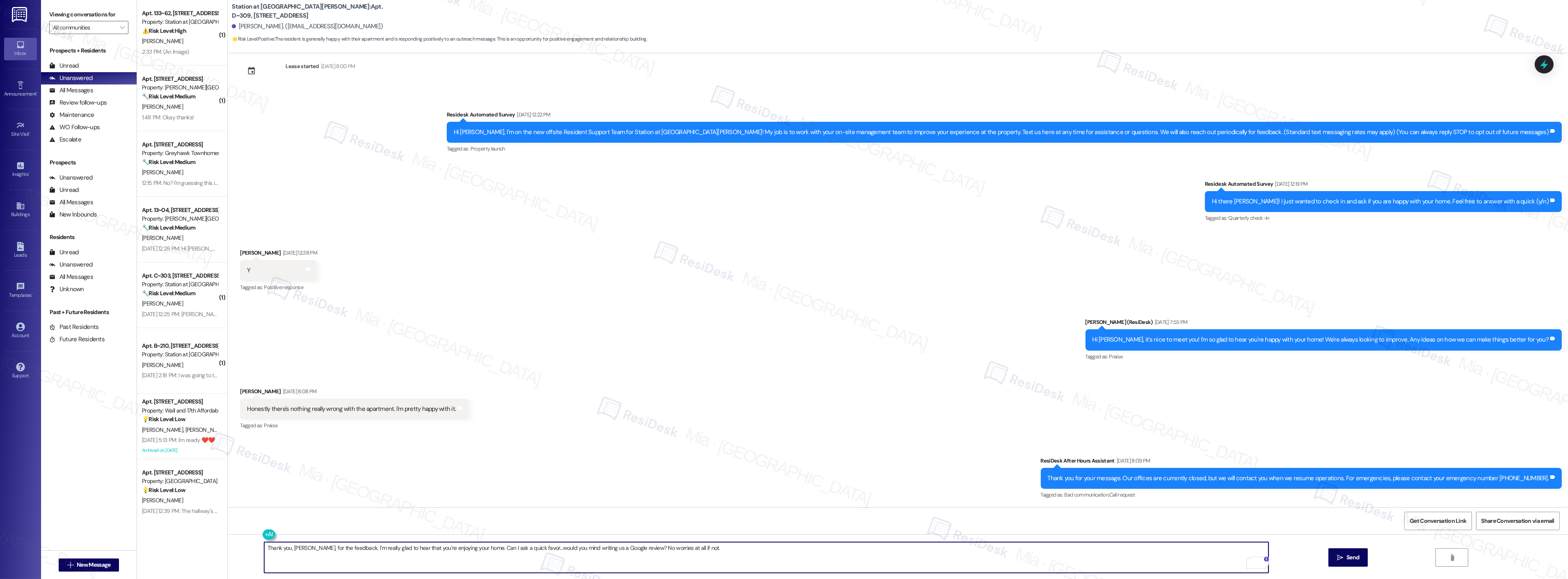
click at [310, 547] on textarea "Thank you, [PERSON_NAME], for the feedback. I’m really glad to hear that you’re…" at bounding box center [766, 557] width 1004 height 30
click at [297, 548] on textarea "Thank you, [PERSON_NAME], for the feedback. I’m really glad to hear that you’re…" at bounding box center [766, 557] width 1004 height 30
type textarea "Thank you, [PERSON_NAME], for the feedback. I’m really glad to hear that you’re…"
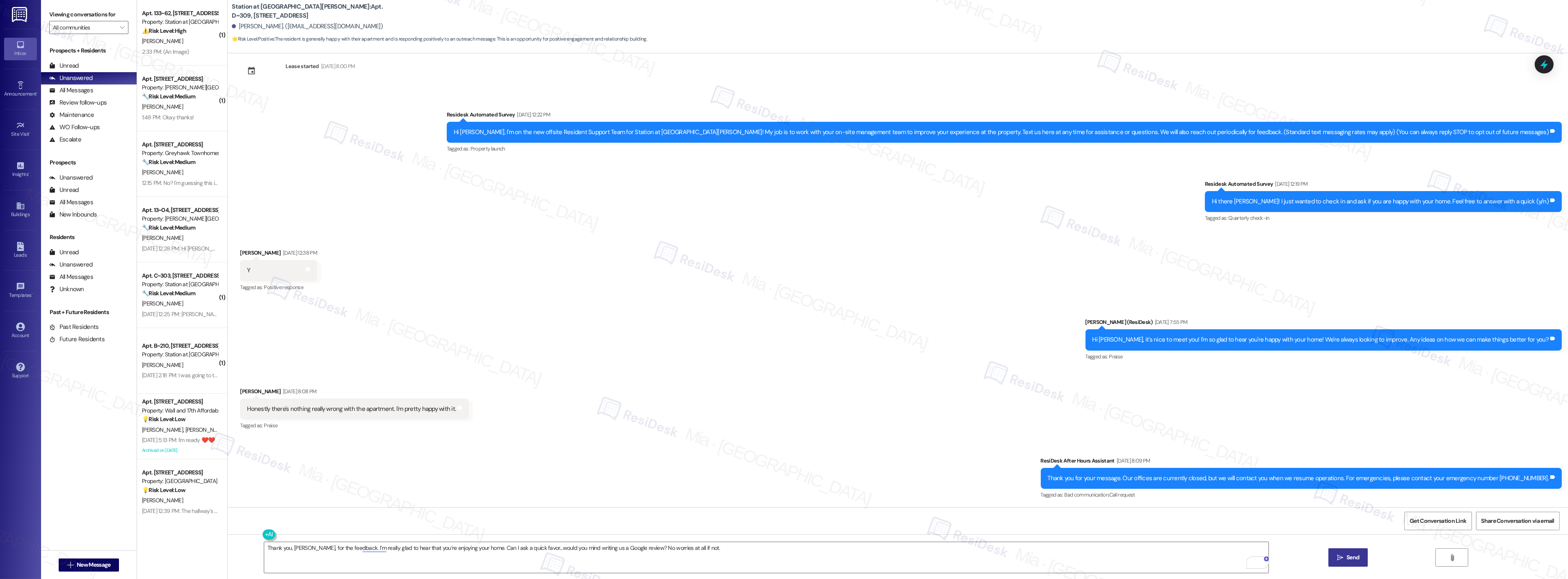
click at [1343, 553] on button " Send" at bounding box center [1348, 557] width 40 height 18
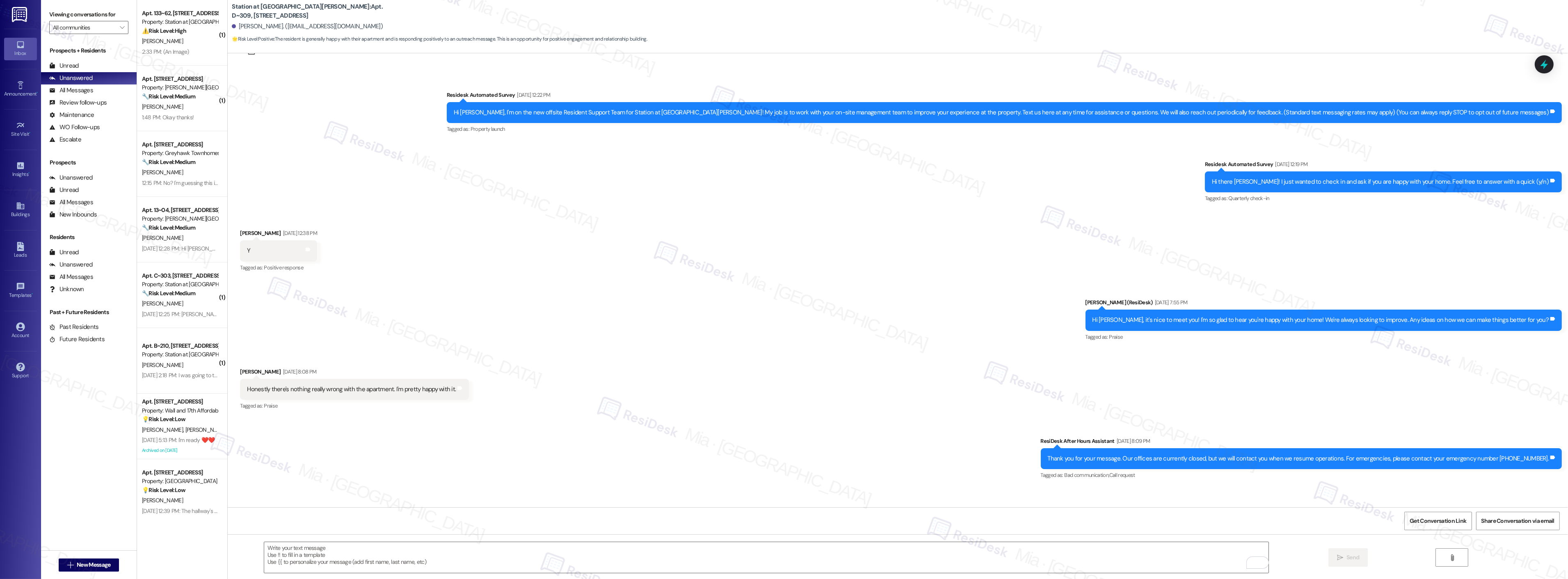
scroll to position [73, 0]
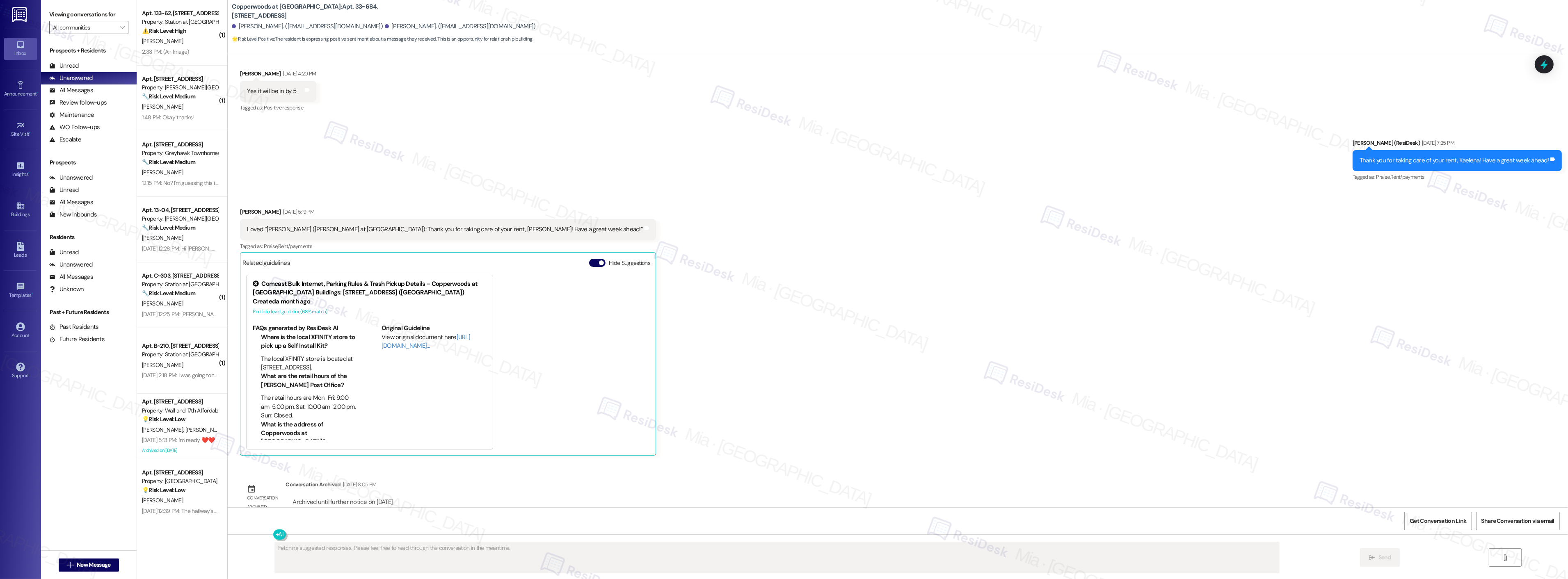
scroll to position [523, 0]
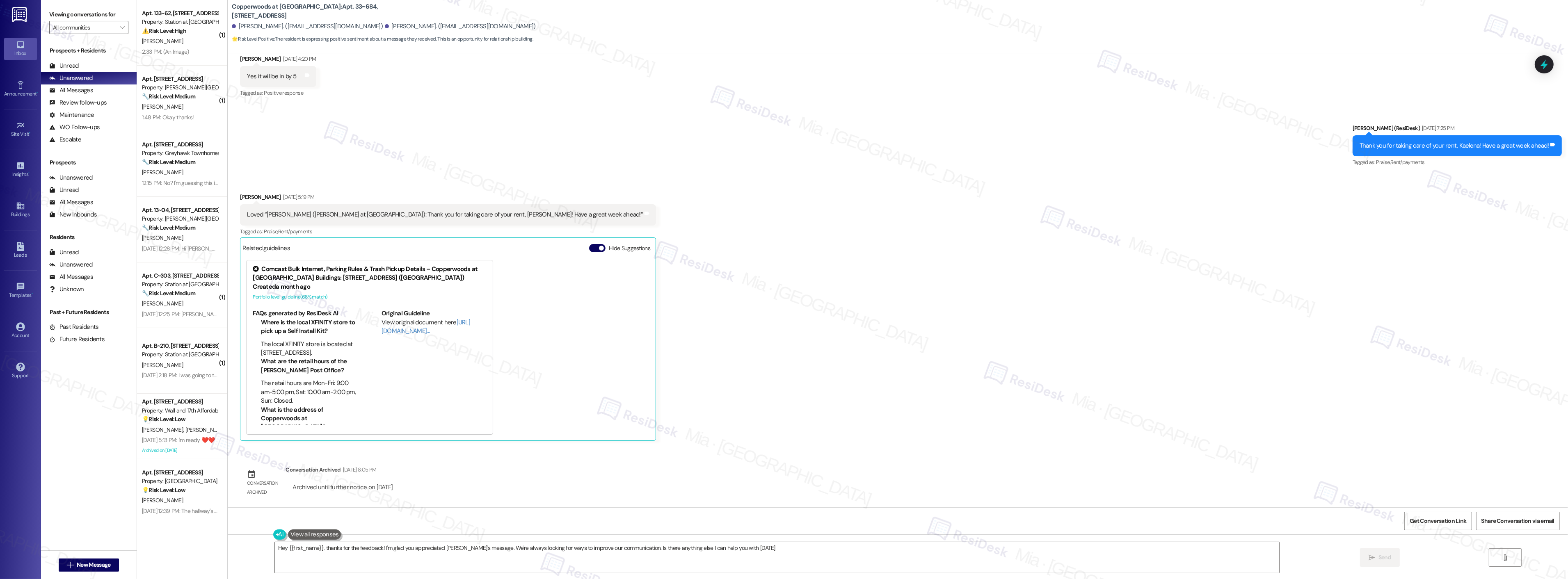
type textarea "Hey {{first_name}}, thanks for the feedback! I'm glad you appreciated [PERSON_N…"
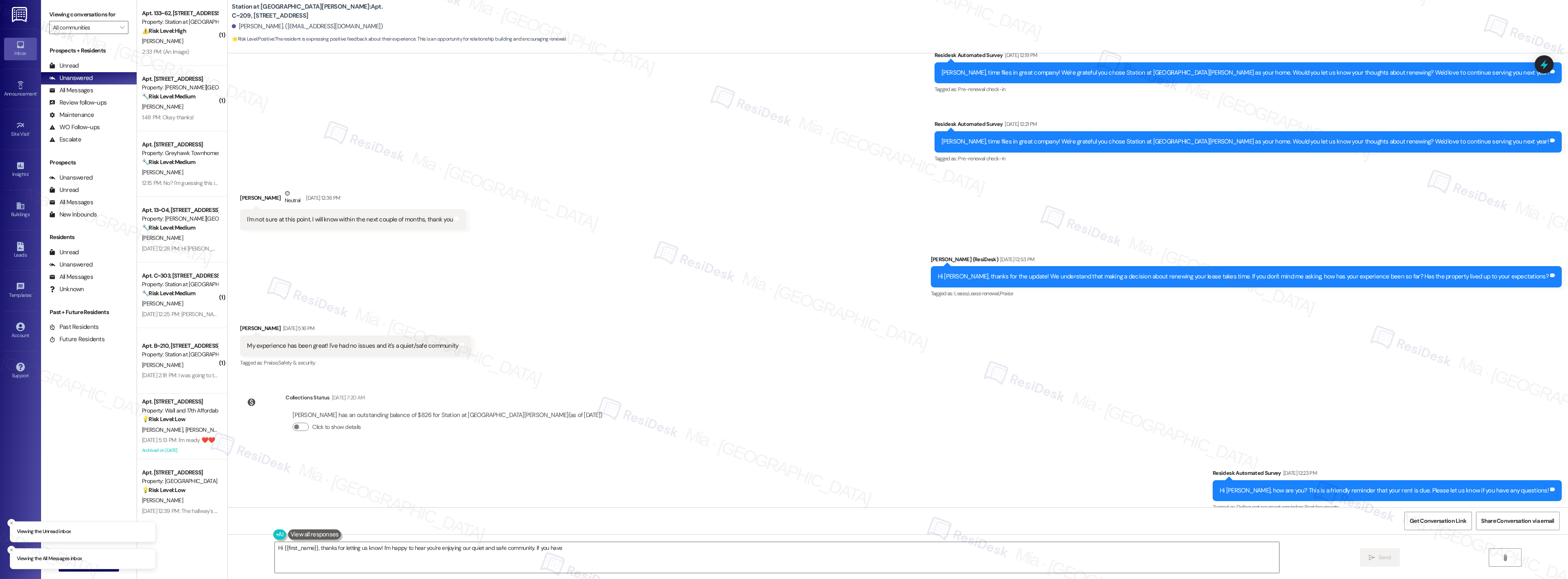
scroll to position [157, 0]
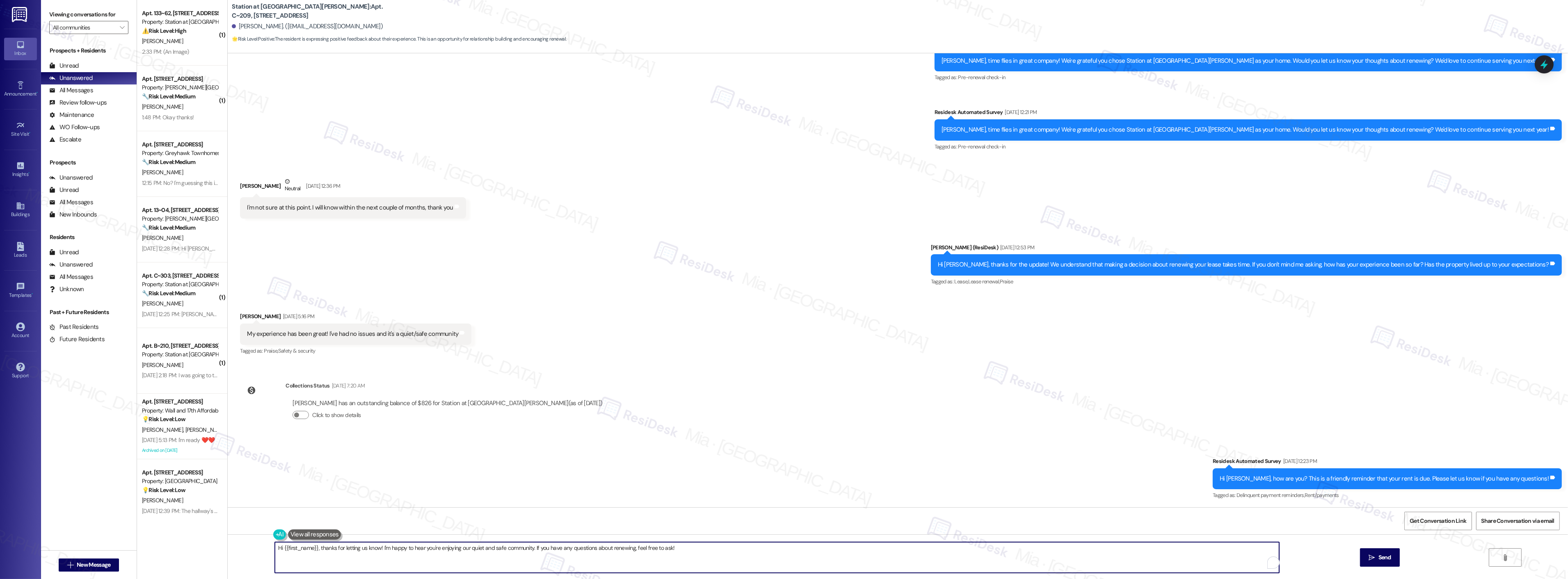
drag, startPoint x: 685, startPoint y: 549, endPoint x: 259, endPoint y: 549, distance: 426.0
click at [259, 549] on div "Hi {{first_name}}, thanks for letting us know! I'm happy to hear you're enjoyin…" at bounding box center [898, 565] width 1340 height 62
paste textarea "Thank you, Cateana, for the feedback. I’m really glad to hear that you’re enjoy…"
click at [299, 551] on textarea "Thank you, Cateana, for the feedback. I’m really glad to hear that you’re enjoy…" at bounding box center [766, 557] width 1004 height 30
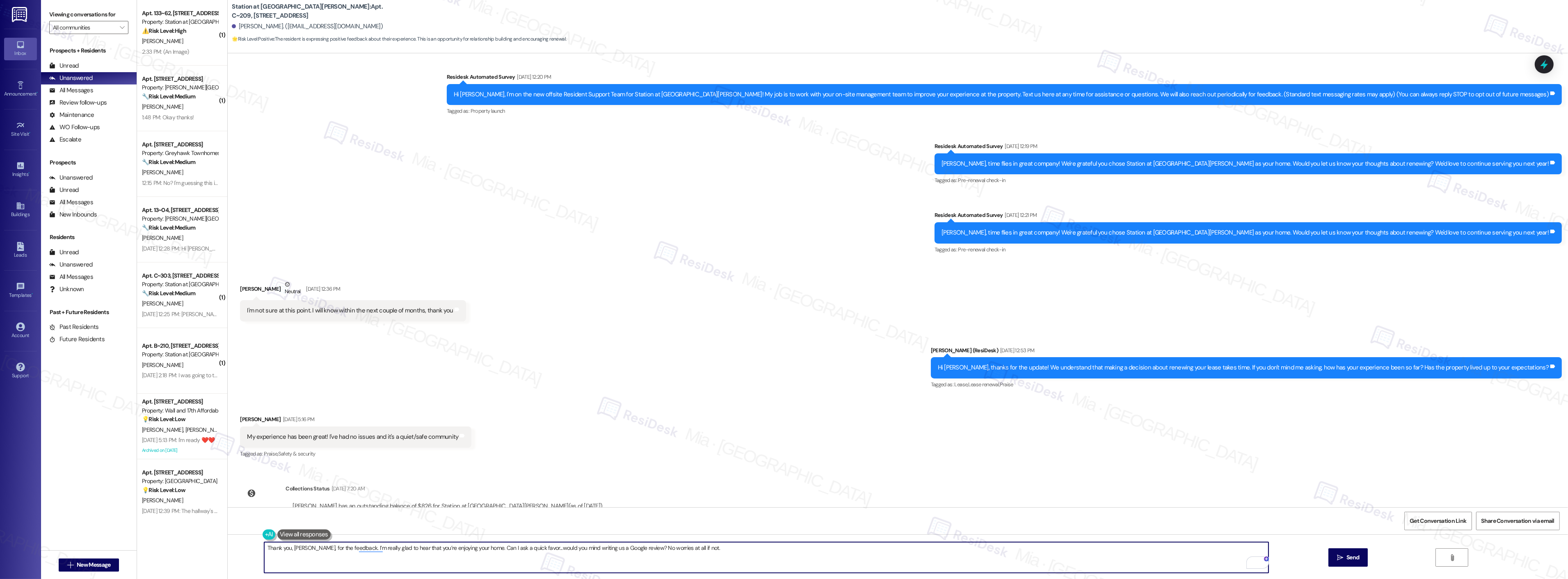
scroll to position [0, 0]
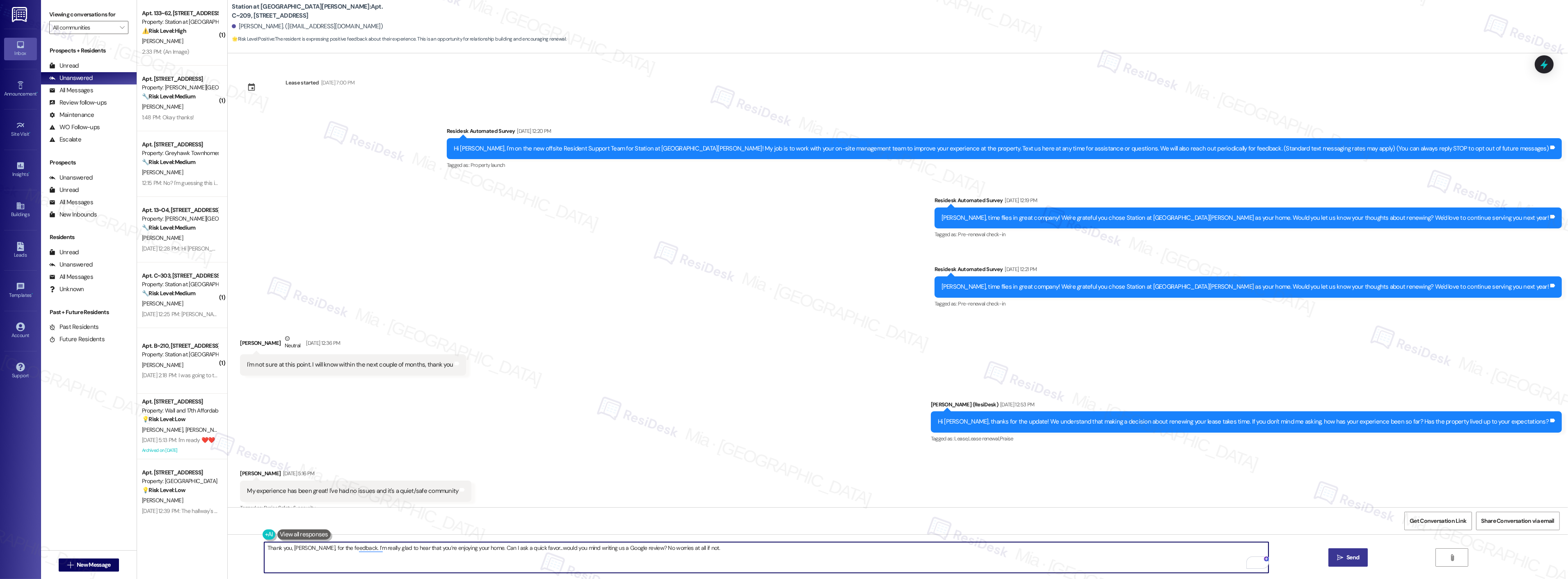
type textarea "Thank you, Daina, for the feedback. I’m really glad to hear that you’re enjoyin…"
click at [1355, 561] on span "Send" at bounding box center [1353, 557] width 13 height 9
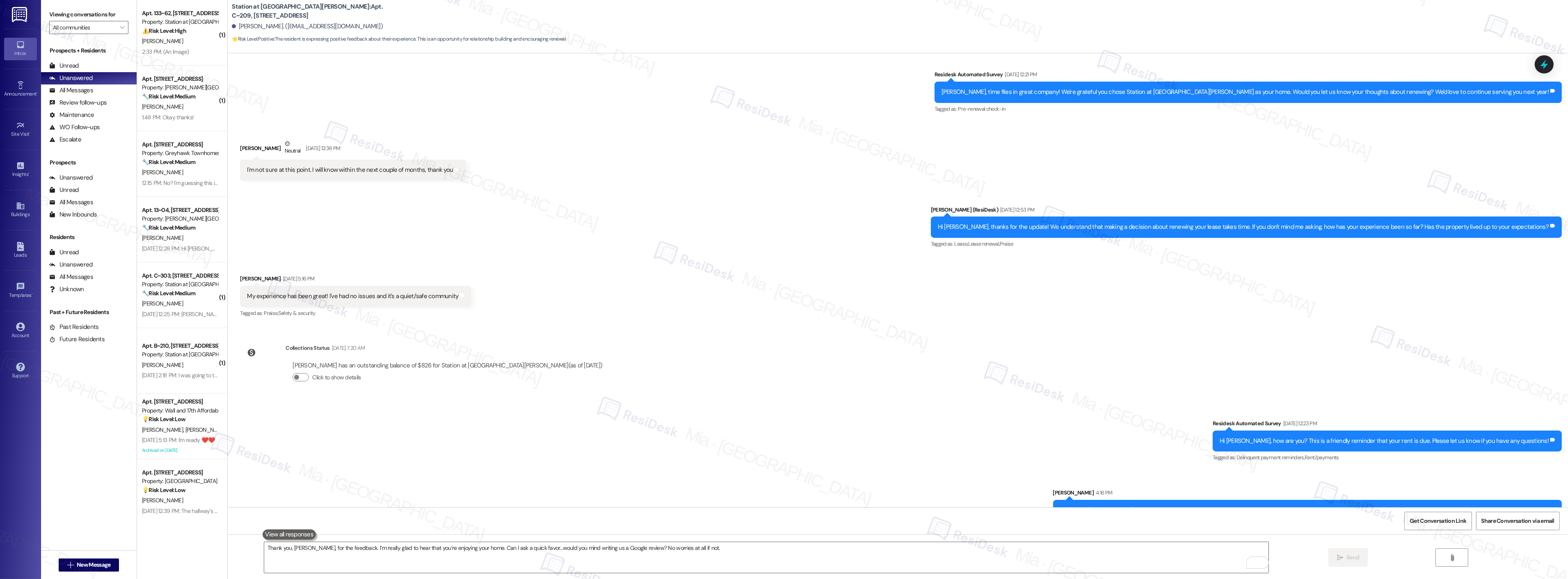
scroll to position [214, 0]
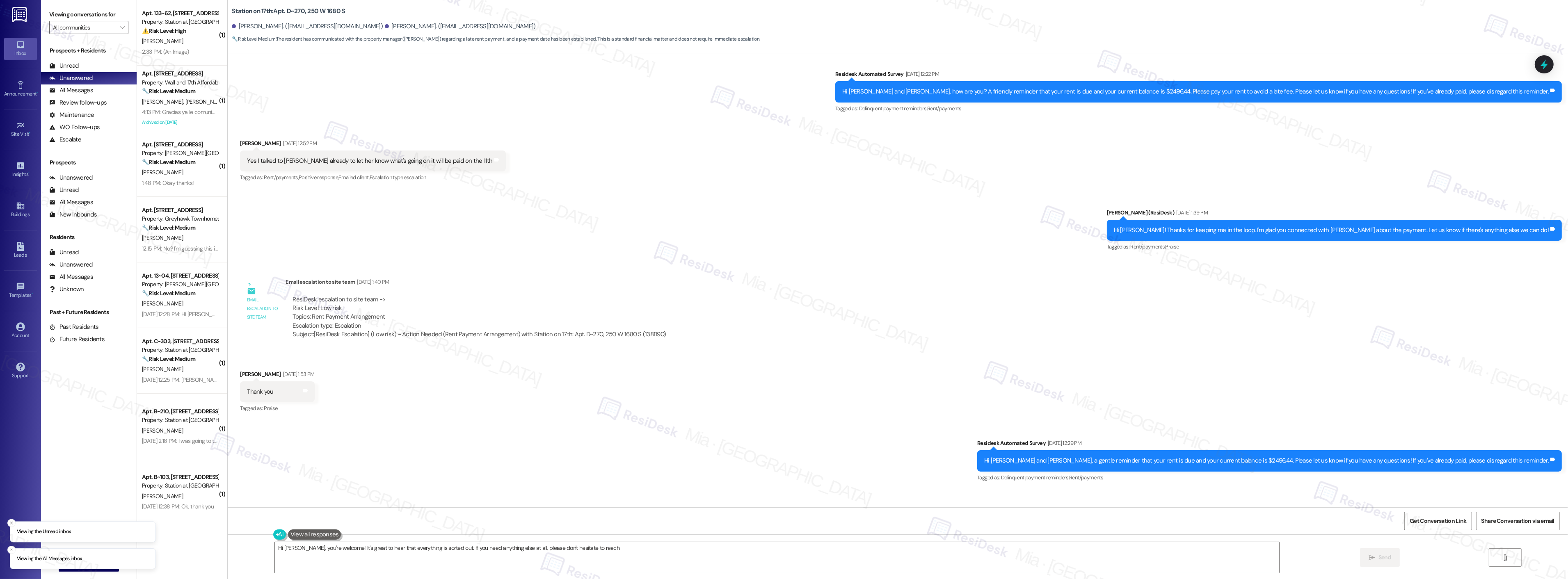
scroll to position [1100, 0]
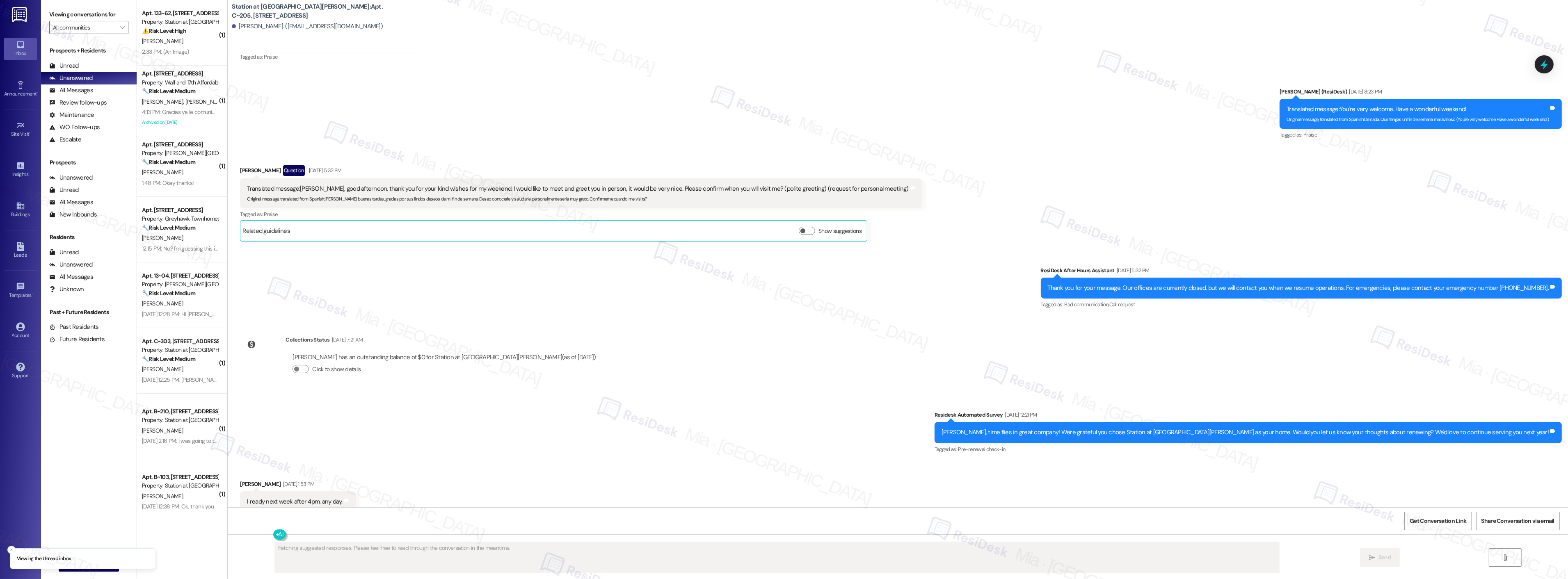
scroll to position [821, 0]
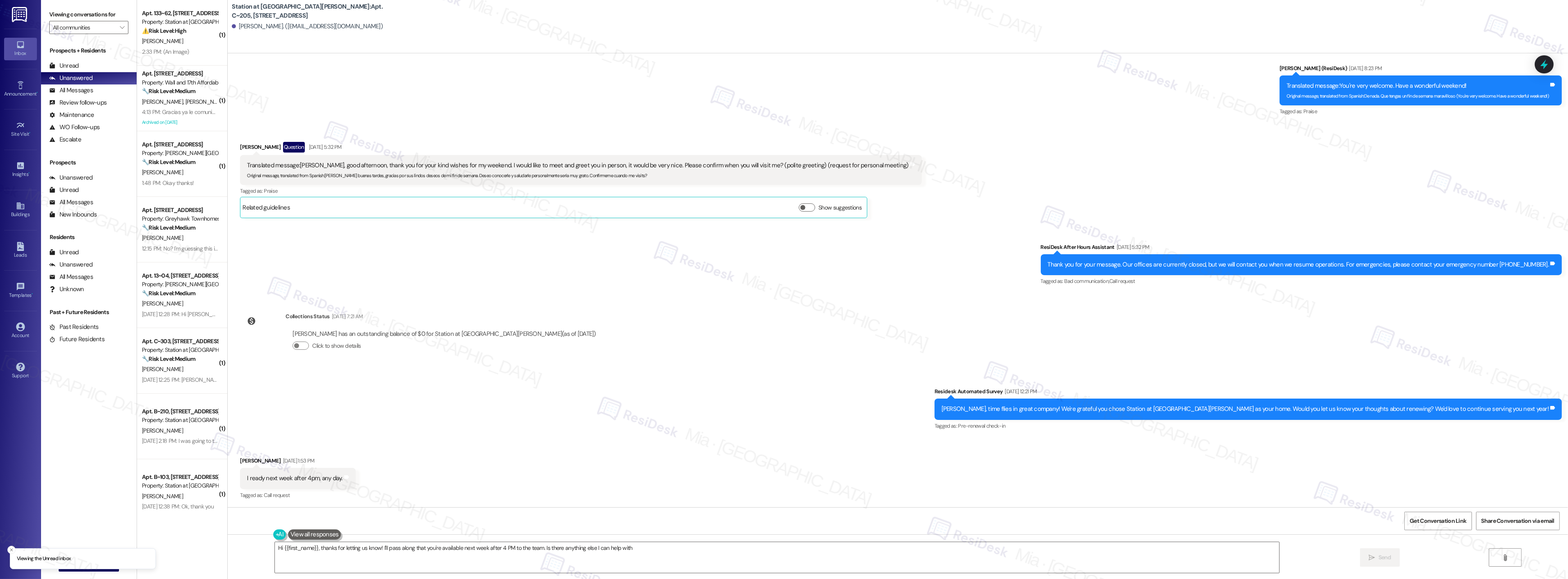
type textarea "Hi {{first_name}}, thanks for letting us know! I'll pass along that you're avai…"
click at [634, 545] on textarea "Hi {{first_name}}, thanks for letting us know! I'll pass along that you're avai…" at bounding box center [776, 557] width 1004 height 30
drag, startPoint x: 637, startPoint y: 546, endPoint x: 251, endPoint y: 546, distance: 386.0
click at [251, 546] on div "Hi {{first_name}}, thanks for letting us know! I'll pass along that you're avai…" at bounding box center [898, 565] width 1340 height 62
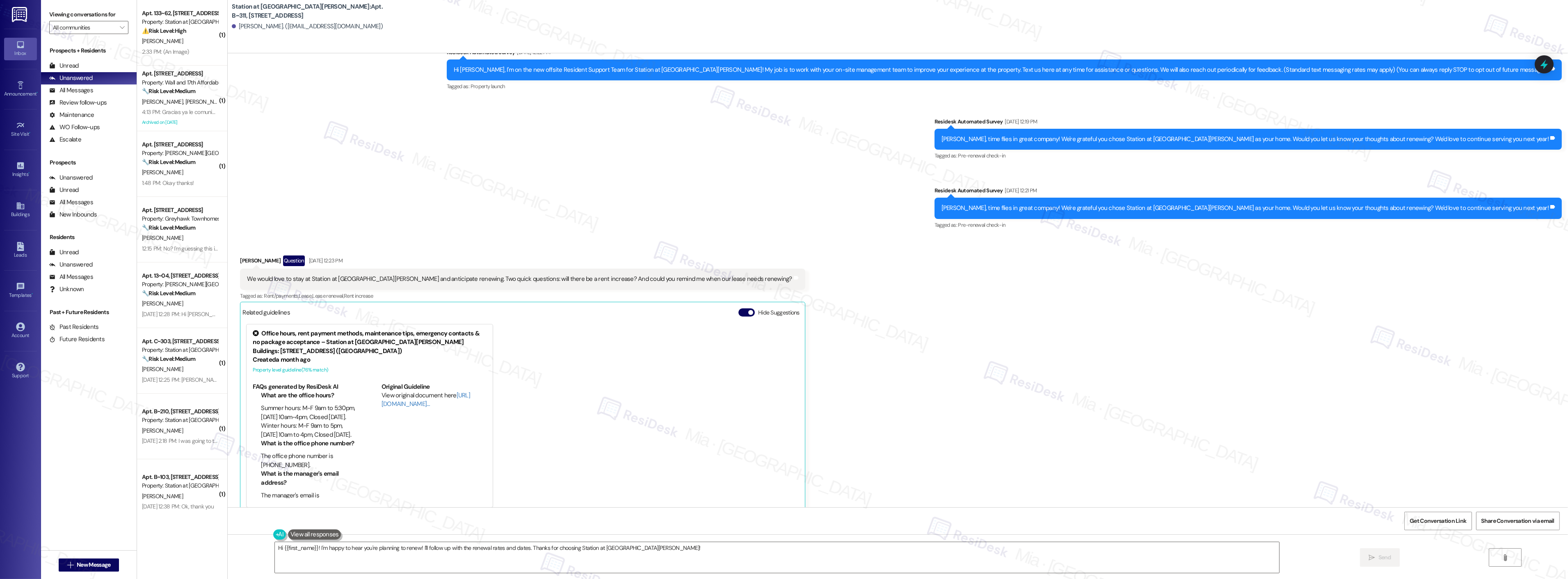
scroll to position [91, 0]
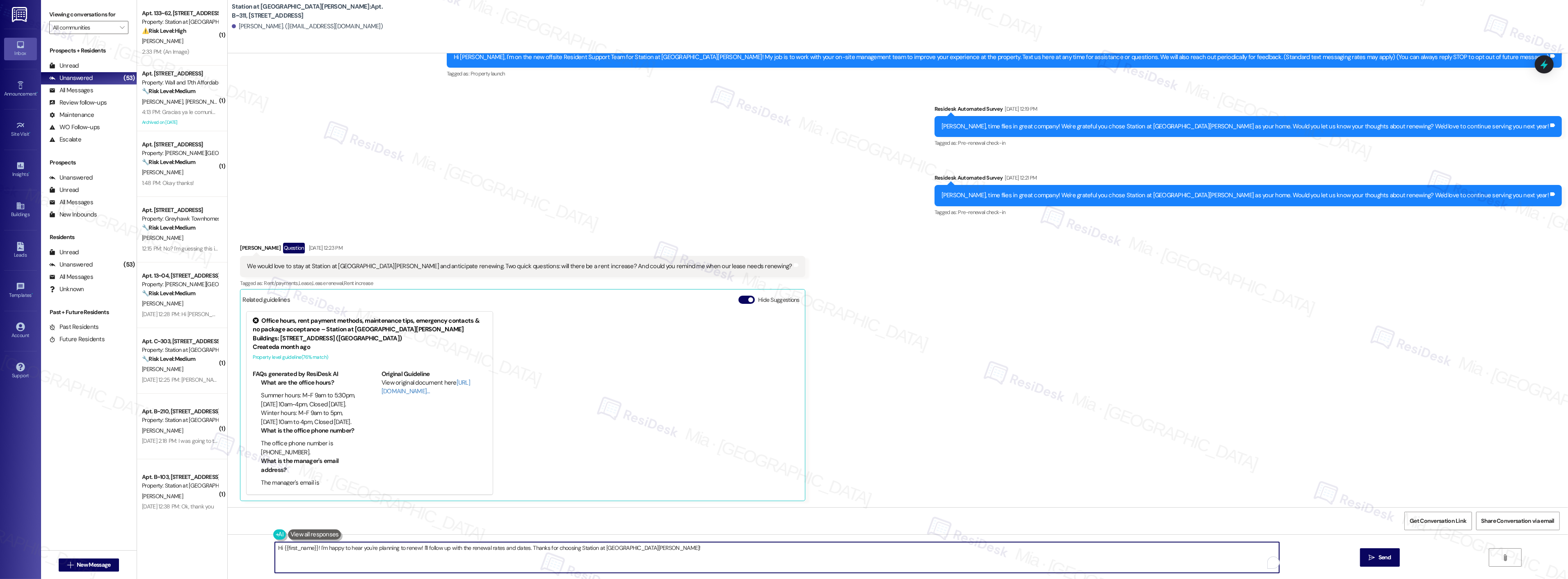
drag, startPoint x: 655, startPoint y: 549, endPoint x: 266, endPoint y: 551, distance: 389.0
click at [270, 551] on div "Hi {{first_name}}! I'm happy to hear you're planning to renew! I'll follow up w…" at bounding box center [773, 557] width 1005 height 31
paste textarea ", my apologies for the delay in getting back to you. I’m very glad to hear that…"
click at [276, 548] on textarea "Hi, my apologies for the delay in getting back to you. I’m very glad to hear th…" at bounding box center [766, 557] width 1004 height 30
click at [619, 549] on textarea "Hi Stacie, my apologies for the delay in getting back to you. I’m very glad to …" at bounding box center [766, 557] width 1004 height 30
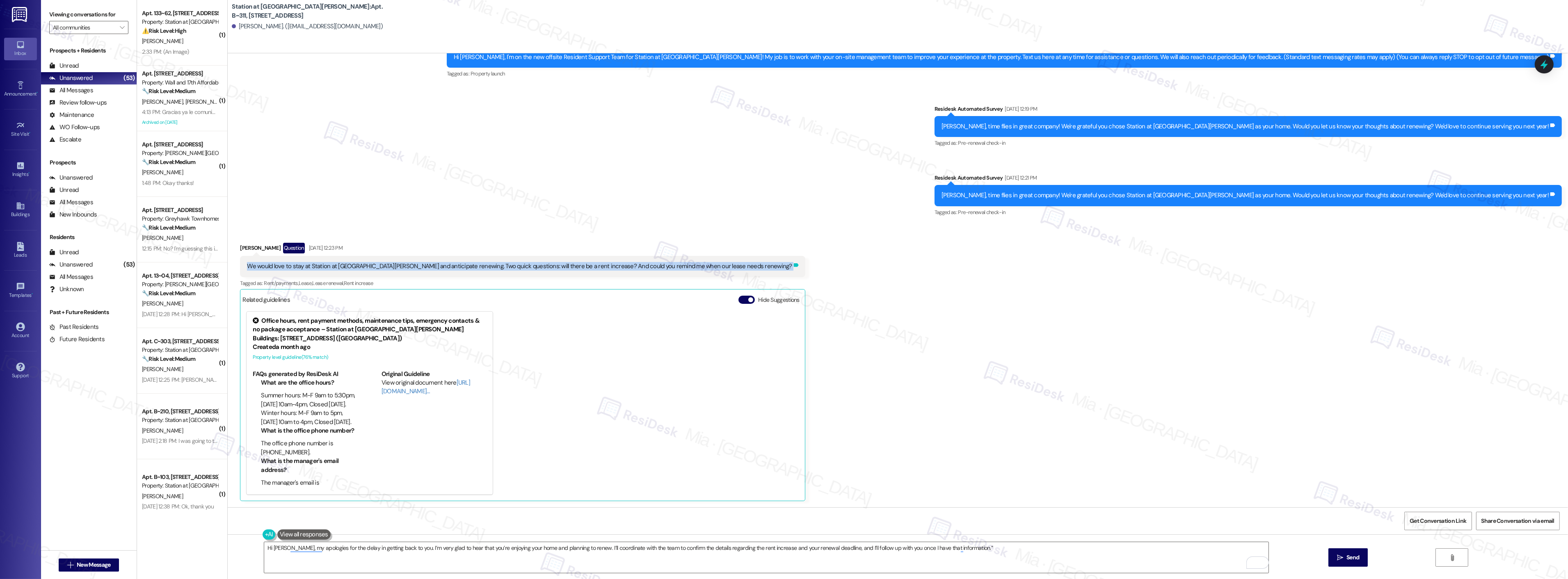
drag, startPoint x: 242, startPoint y: 263, endPoint x: 716, endPoint y: 263, distance: 474.0
click at [716, 263] on div "We would love to stay at Station at Park Meadows and anticipate renewing. Two q…" at bounding box center [522, 266] width 565 height 21
copy div "We would love to stay at Station at Park Meadows and anticipate renewing. Two q…"
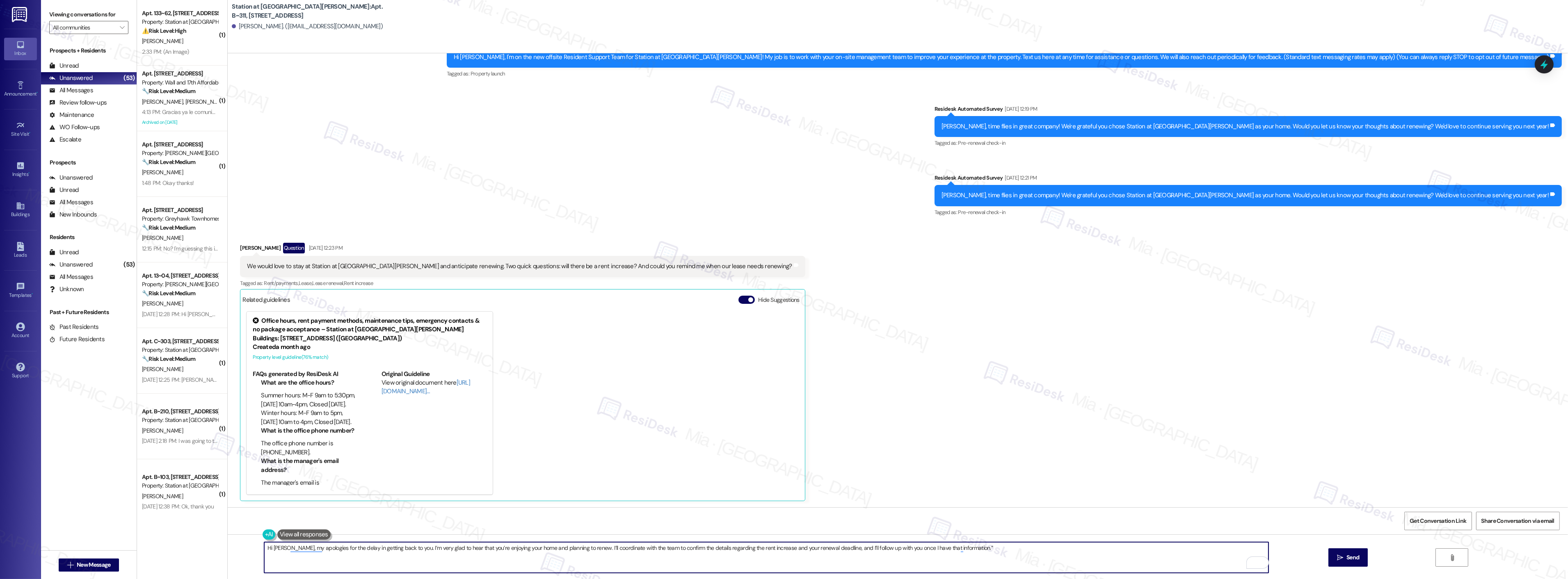
click at [969, 549] on textarea "Hi Stacie, my apologies for the delay in getting back to you. I’m very glad to …" at bounding box center [766, 557] width 1004 height 30
click at [579, 536] on p "Dismiss" at bounding box center [583, 542] width 20 height 13
type textarea "Hi [PERSON_NAME], my apologies for the delay in getting back to you. I’m very g…"
click at [810, 476] on div "Received via SMS Stacie Denetsosie Question Sep 02, 2025 at 12:23 PM We would l…" at bounding box center [898, 366] width 1340 height 283
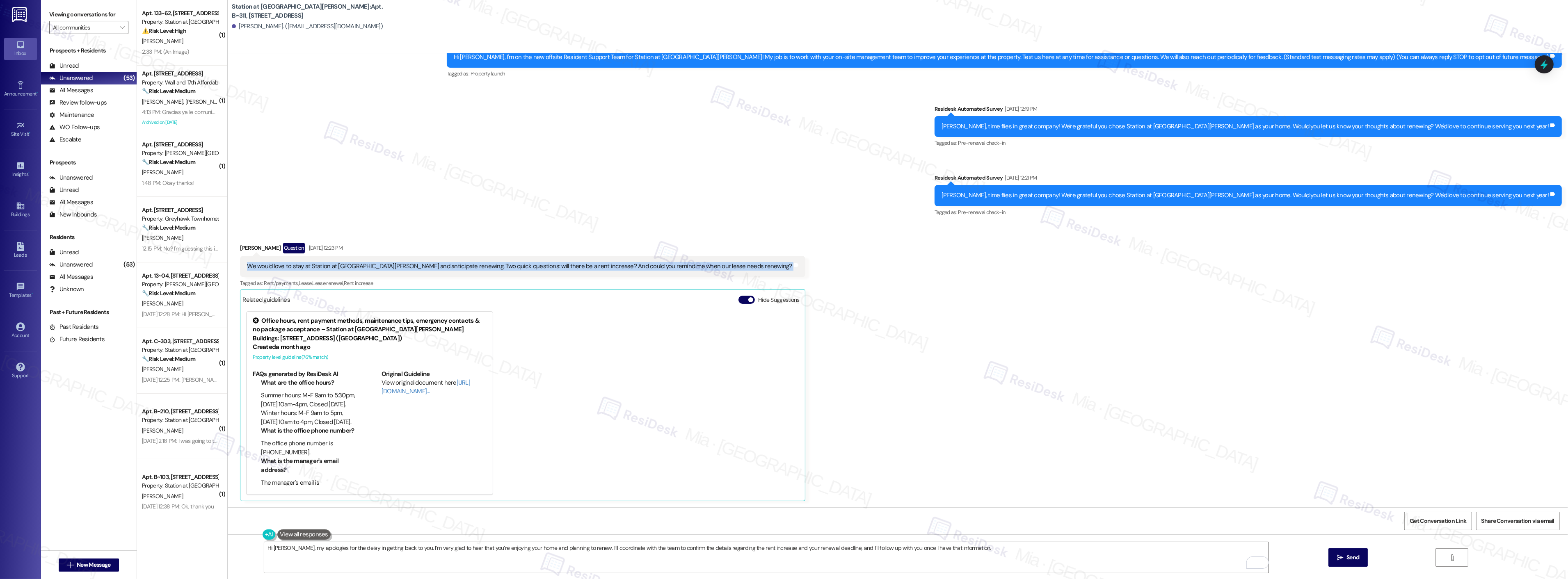
drag, startPoint x: 242, startPoint y: 264, endPoint x: 783, endPoint y: 264, distance: 541.0
click at [783, 264] on div "Received via SMS Stacie Denetsosie Question Sep 02, 2025 at 12:23 PM We would l…" at bounding box center [898, 366] width 1340 height 283
copy div "We would love to stay at Station at Park Meadows and anticipate renewing. Two q…"
click at [1356, 558] on span "Send" at bounding box center [1353, 557] width 13 height 9
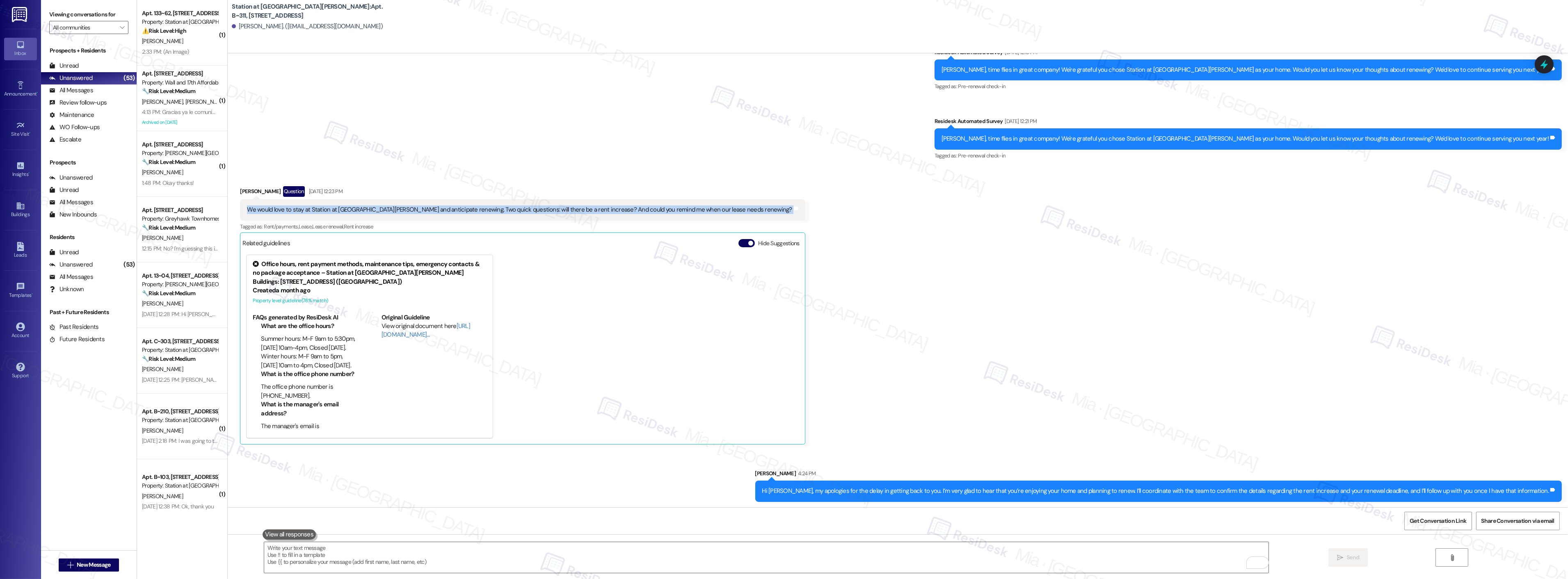
scroll to position [149, 0]
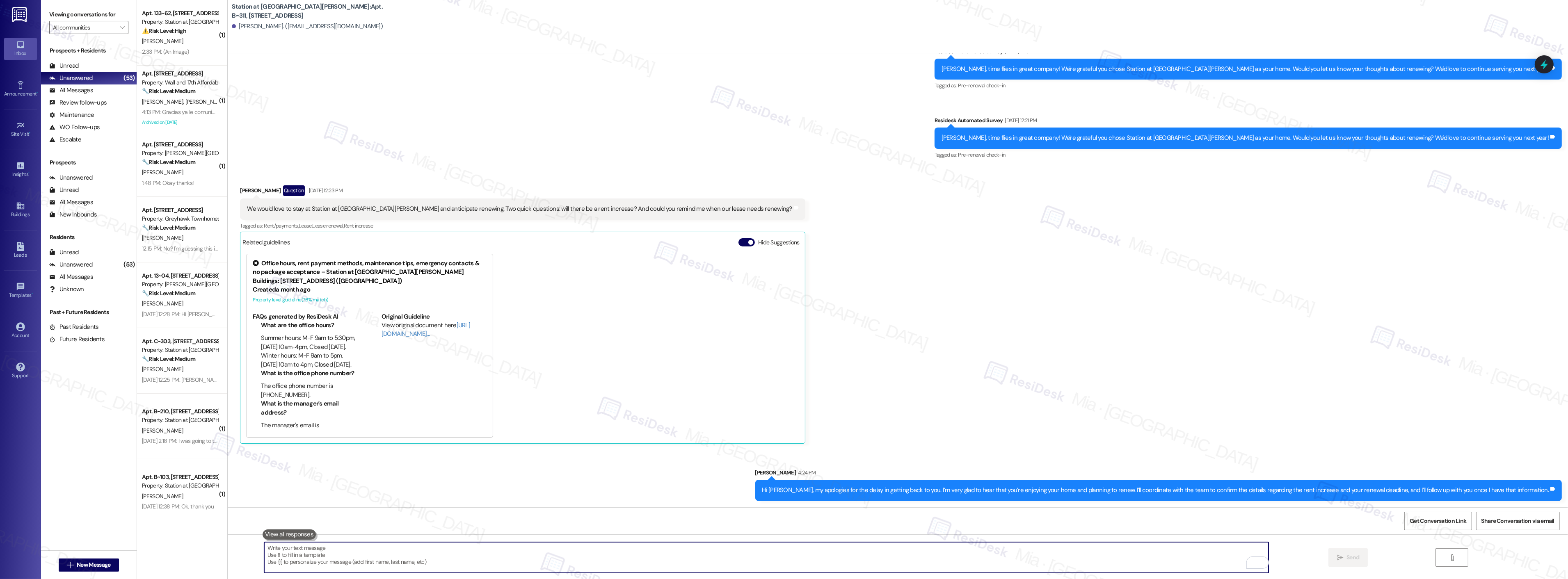
click at [641, 561] on textarea "To enrich screen reader interactions, please activate Accessibility in Grammarl…" at bounding box center [766, 557] width 1004 height 30
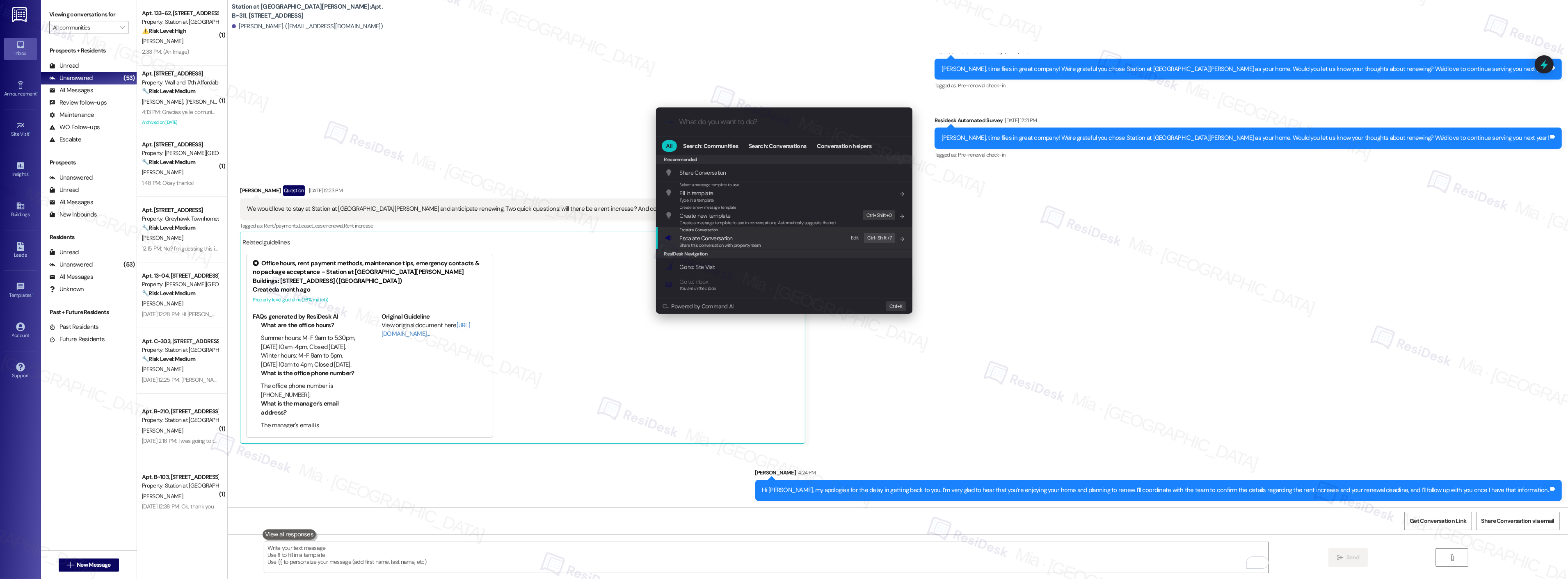
click at [722, 241] on span "Escalate Conversation" at bounding box center [706, 237] width 53 height 7
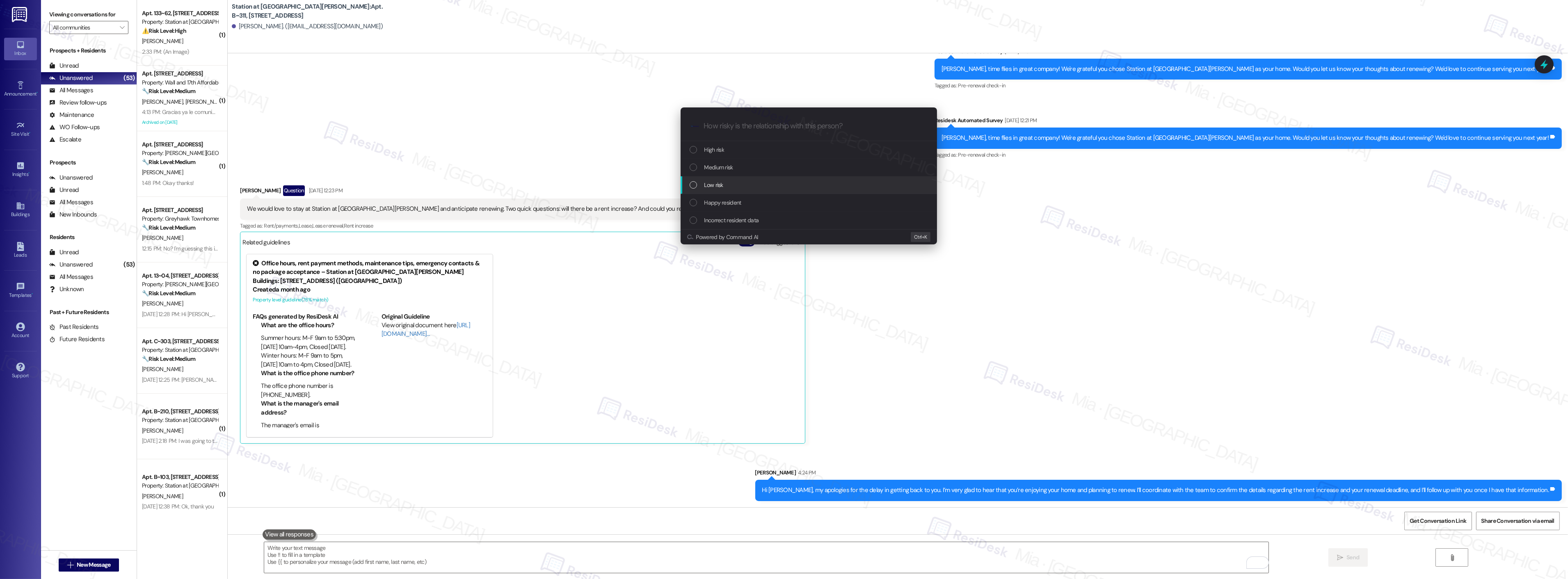
click at [712, 180] on span "Low risk" at bounding box center [714, 184] width 19 height 9
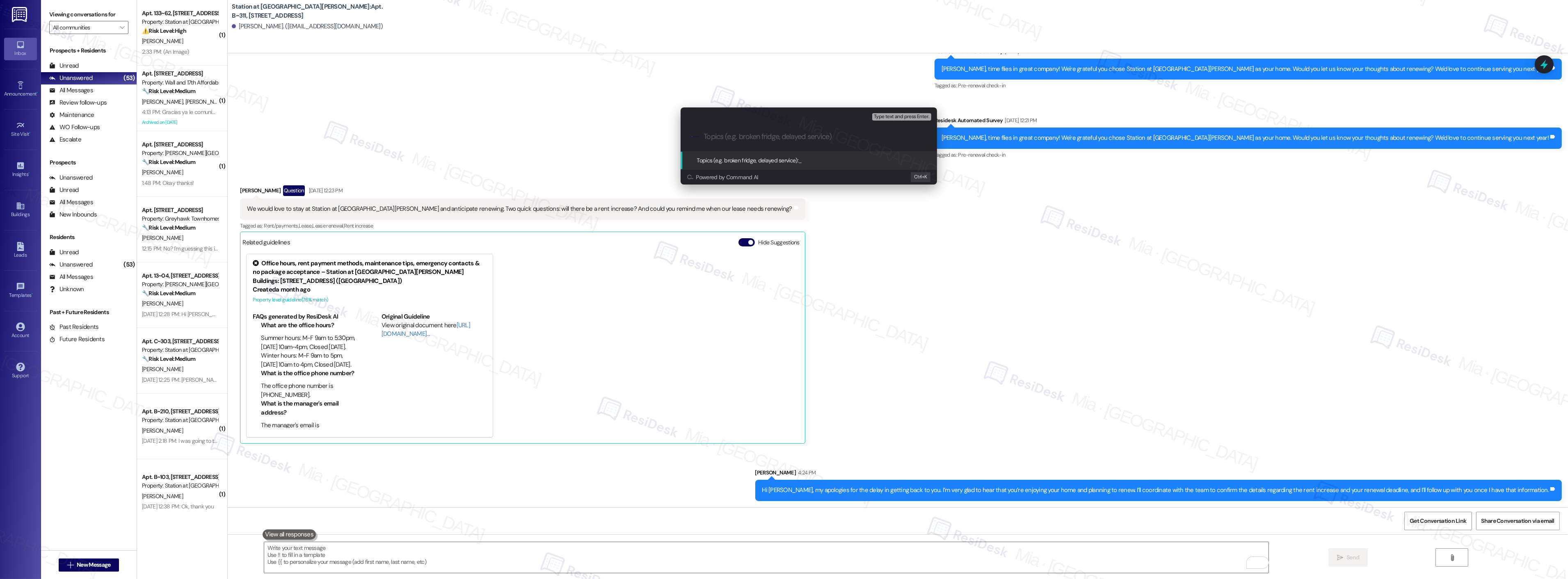
click at [727, 138] on input "Topics (e.g. broken fridge, delayed service)" at bounding box center [815, 136] width 223 height 9
paste input "We would love to stay at Station at Park Meadows and anticipate renewing. Two q…"
type input "We would love to stay at Station at Park Meadows and anticipate renewing. Two q…"
click at [922, 136] on icon "progress bar" at bounding box center [923, 136] width 4 height 4
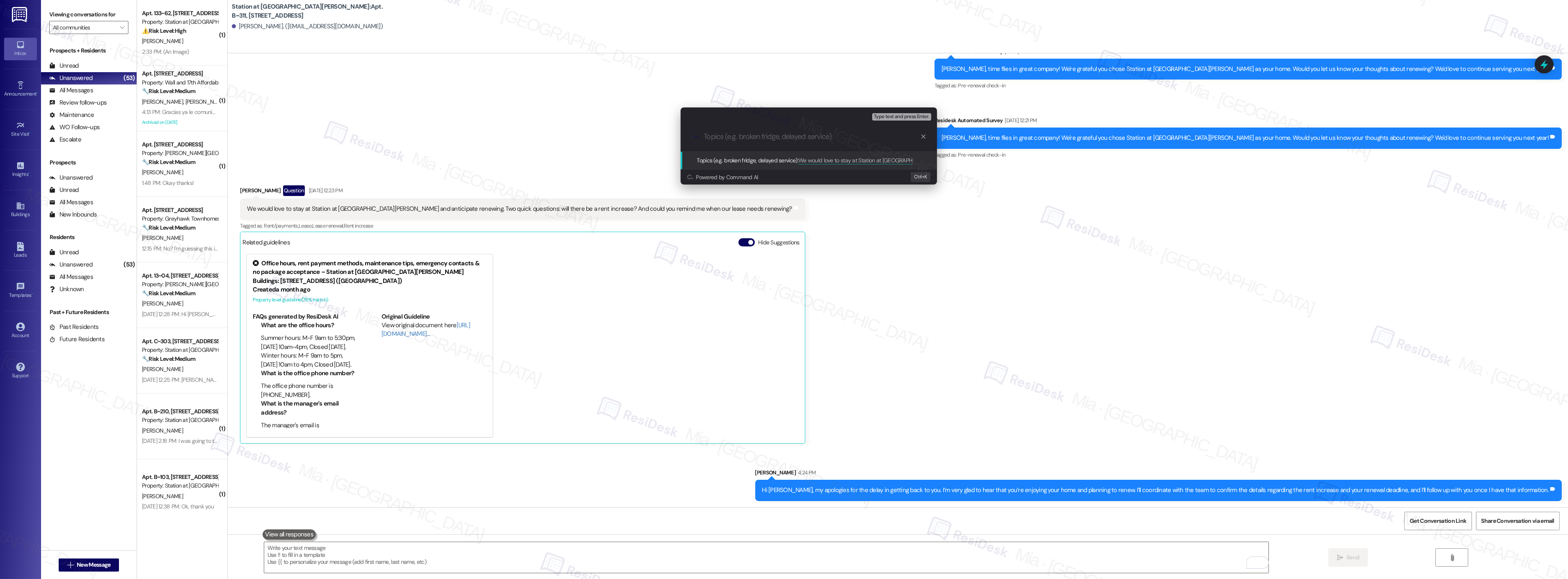
scroll to position [0, 0]
click at [809, 136] on input "Topics (e.g. broken fridge, delayed service)" at bounding box center [815, 136] width 223 height 9
type input "Resident love the home and planning to renew. They are asking if there's a rent…"
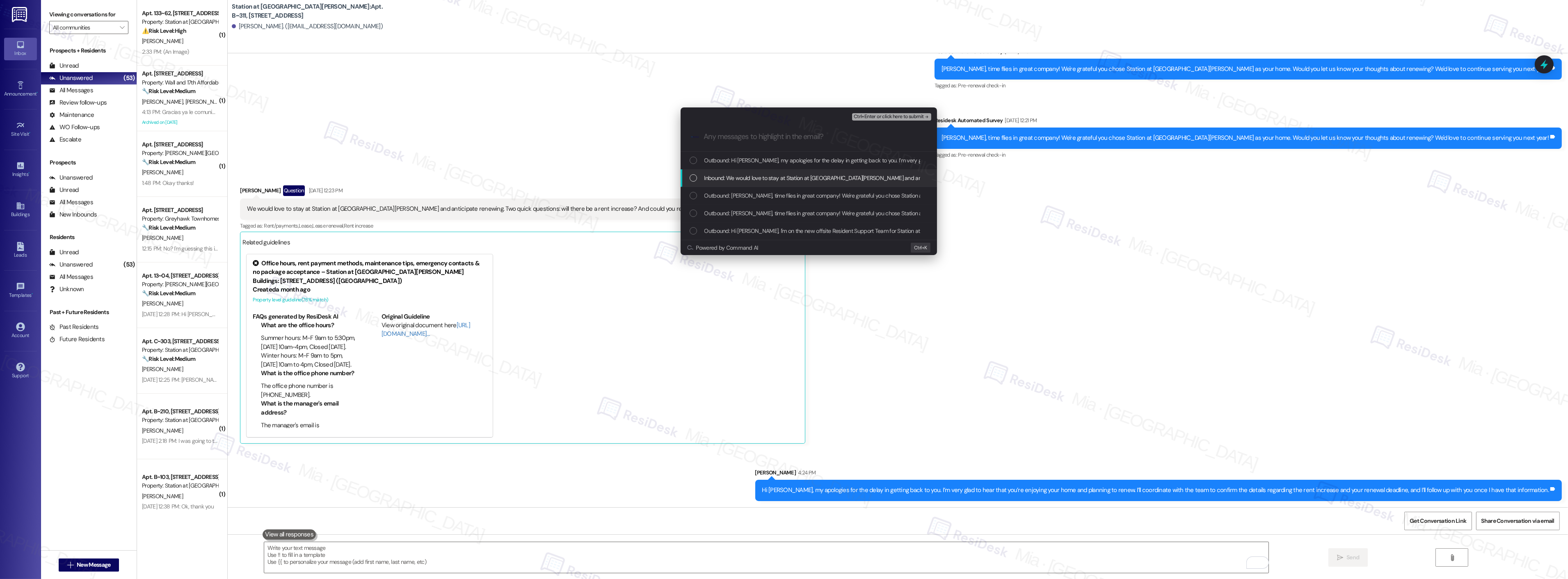
click at [692, 181] on div "Inbound: We would love to stay at Station at Park Meadows and anticipate renewi…" at bounding box center [809, 177] width 240 height 9
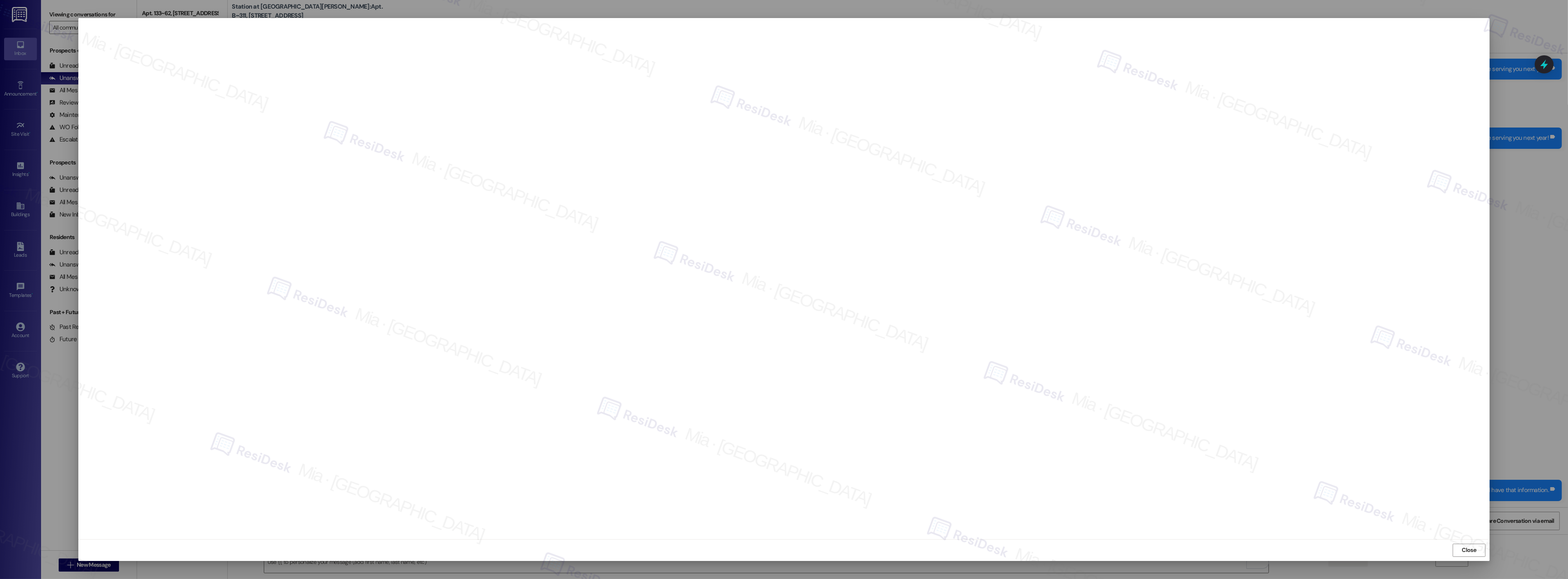
click at [1477, 542] on div "Close" at bounding box center [784, 549] width 1411 height 22
click at [1469, 551] on span "Close" at bounding box center [1469, 549] width 14 height 9
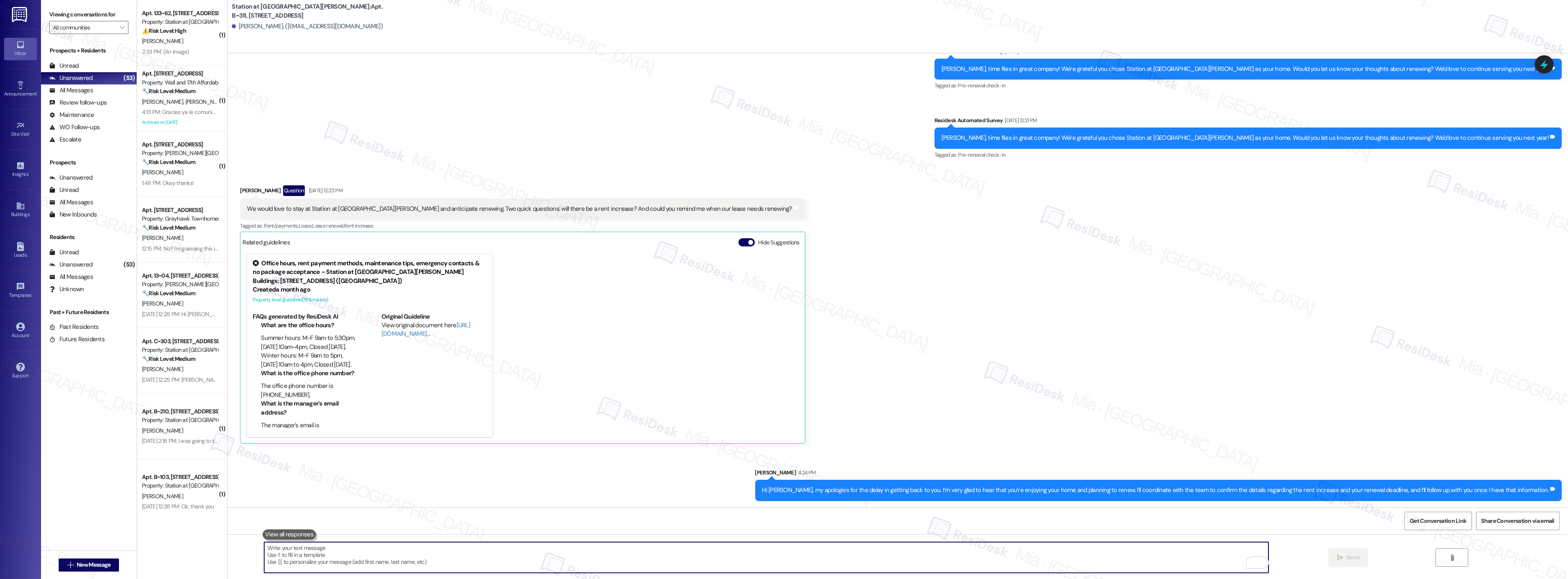
click at [835, 555] on textarea "To enrich screen reader interactions, please activate Accessibility in Grammarl…" at bounding box center [766, 557] width 1004 height 30
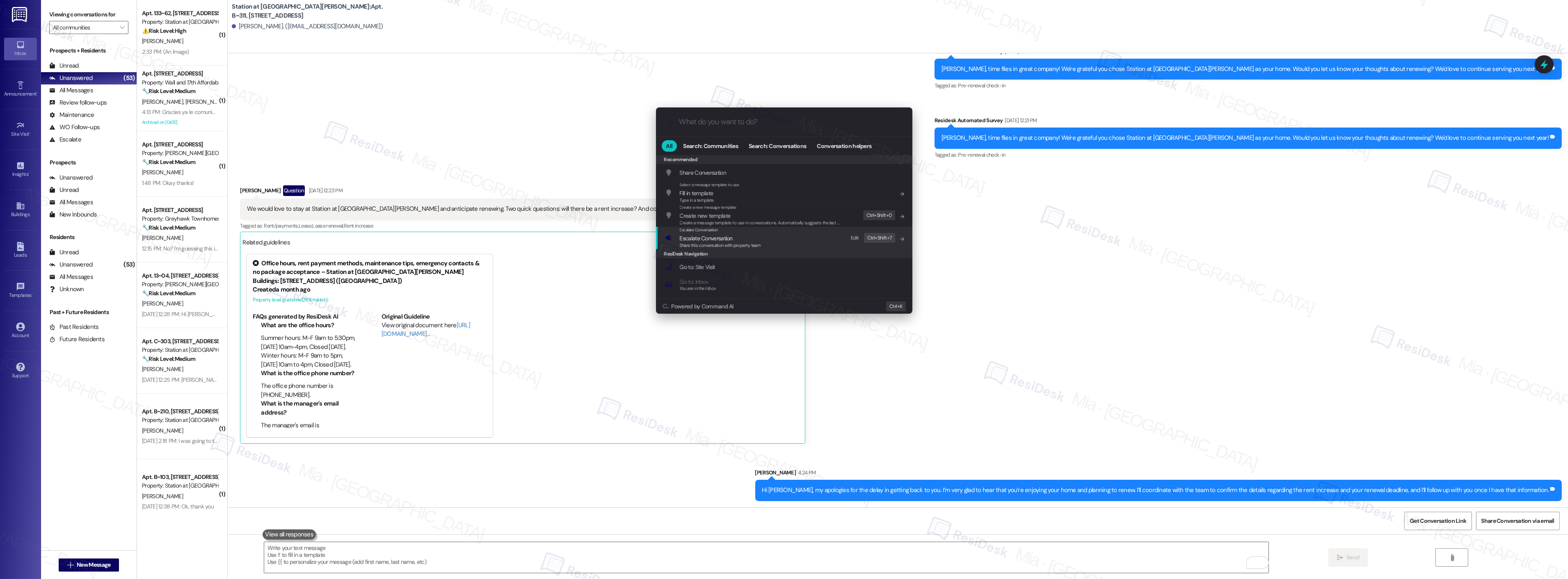
click at [711, 241] on span "Escalate Conversation" at bounding box center [706, 237] width 53 height 7
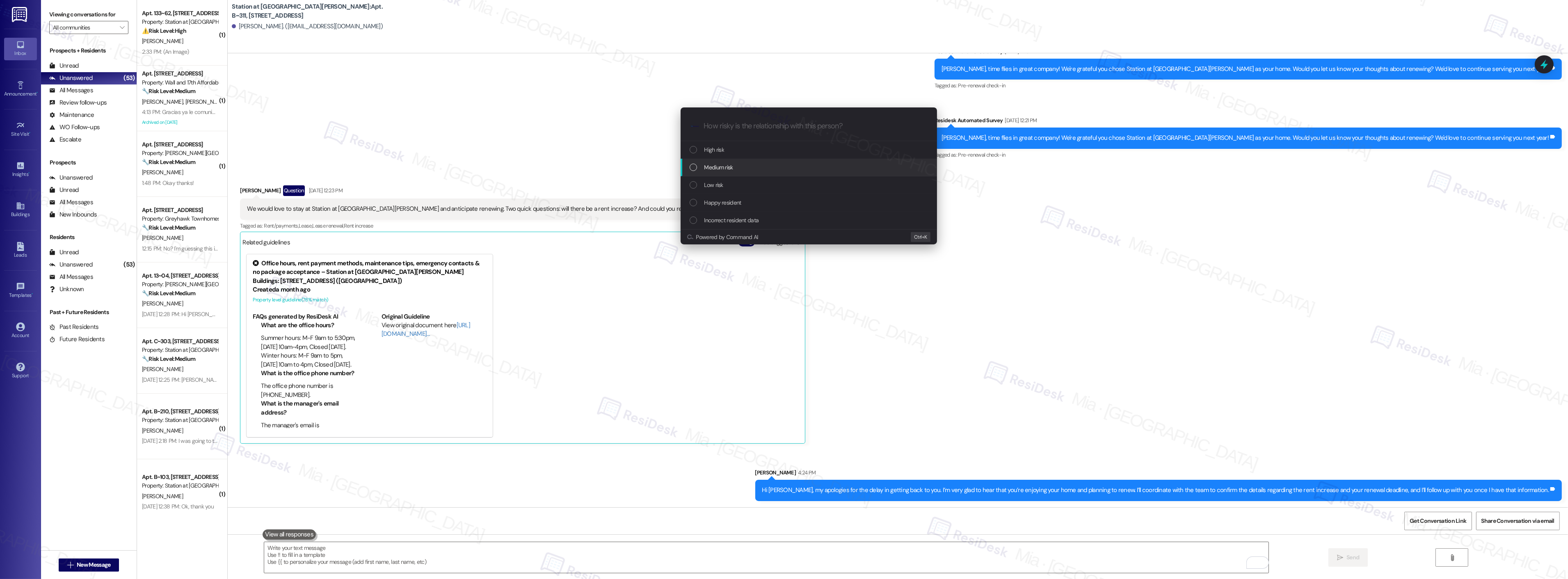
click at [723, 168] on span "Medium risk" at bounding box center [719, 167] width 29 height 9
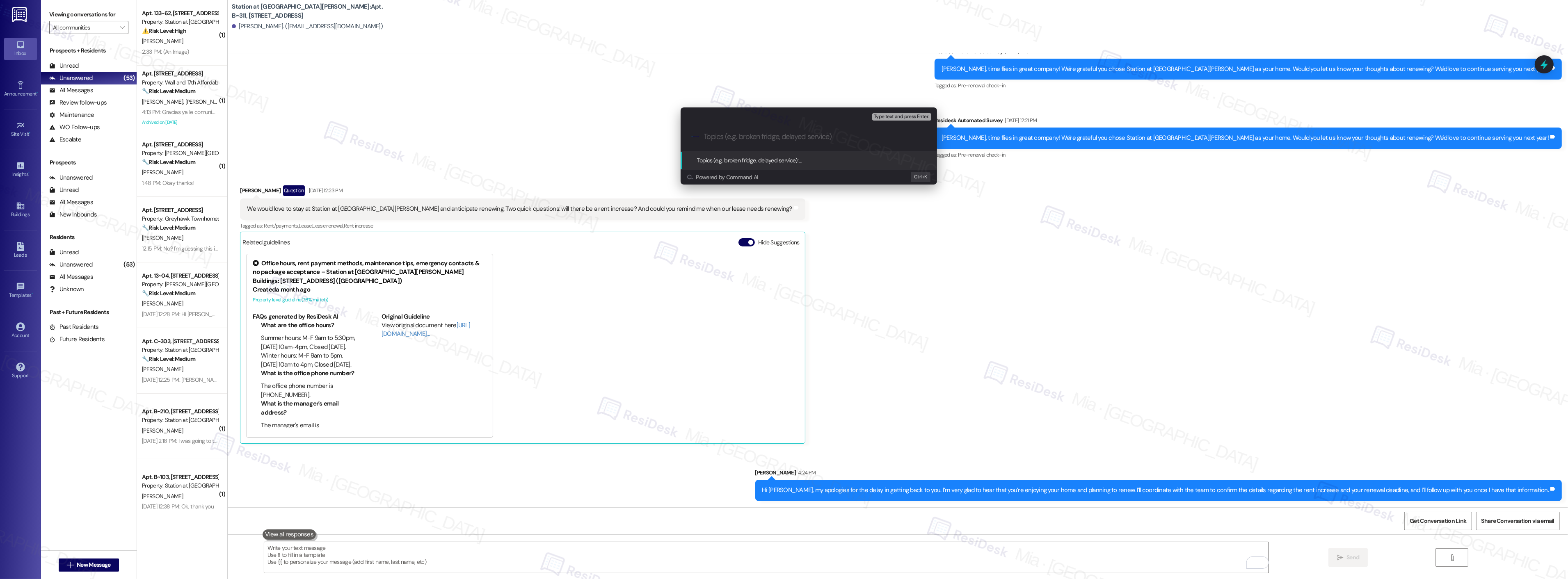
click at [924, 247] on div "Escalate Conversation Medium risk Topics (e.g. broken fridge, delayed service) …" at bounding box center [784, 290] width 1568 height 579
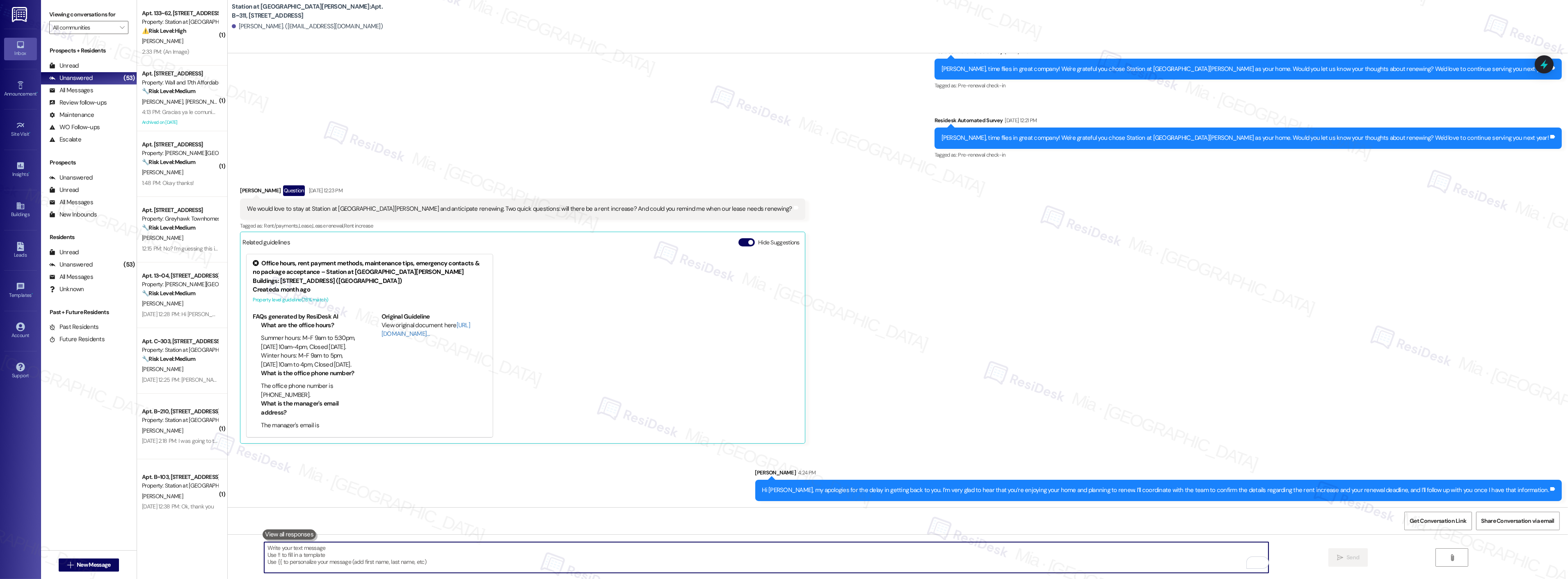
click at [589, 559] on textarea "To enrich screen reader interactions, please activate Accessibility in Grammarl…" at bounding box center [766, 557] width 1004 height 30
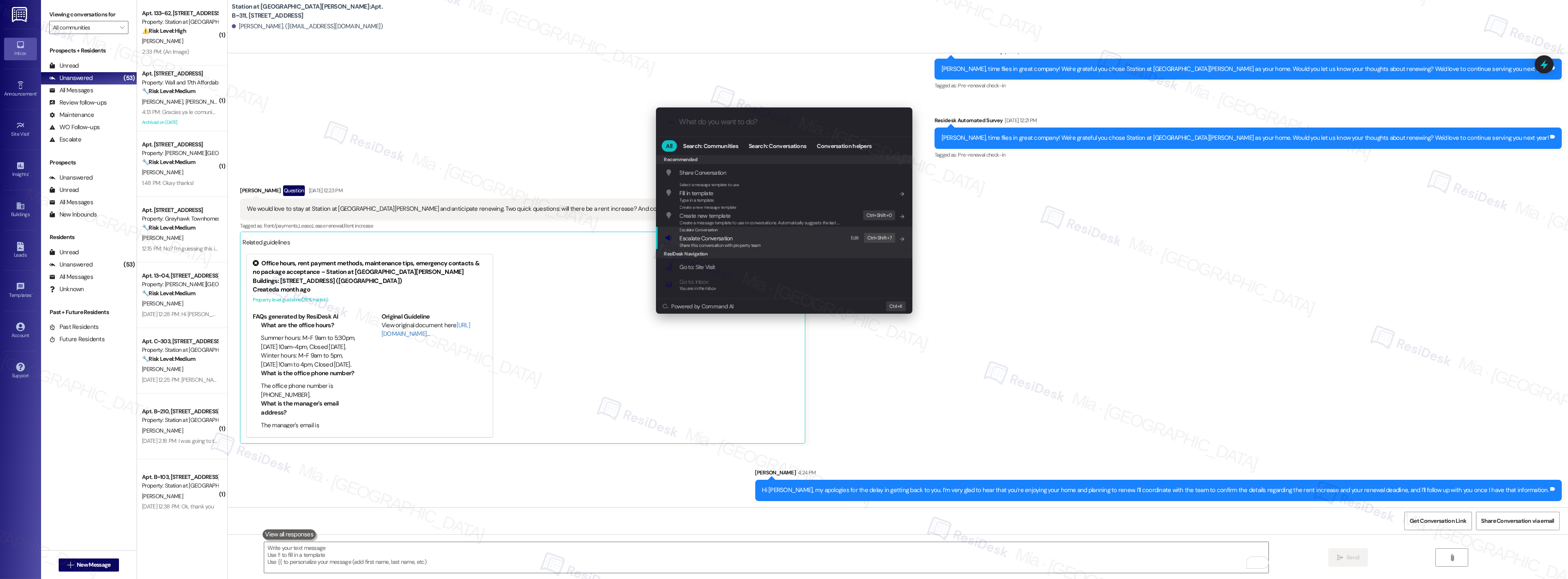
click at [701, 247] on span "Share this conversation with property team" at bounding box center [720, 245] width 81 height 6
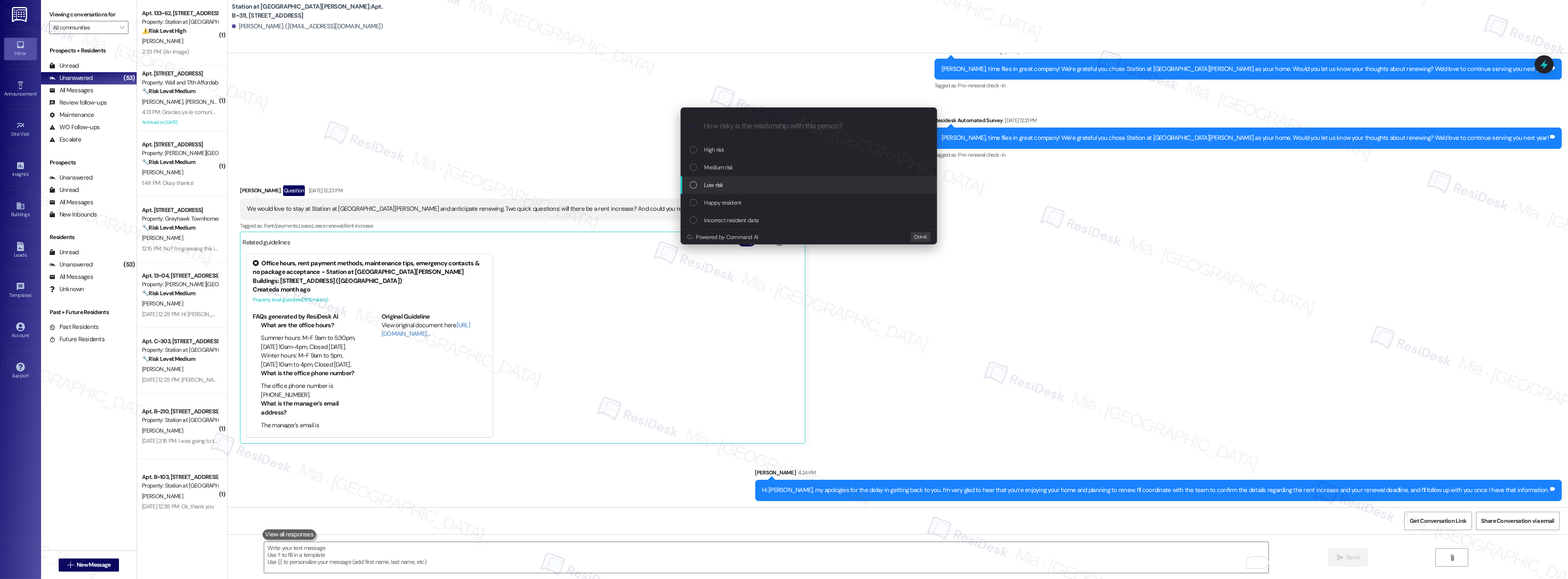
click at [733, 188] on div "Low risk" at bounding box center [809, 184] width 240 height 9
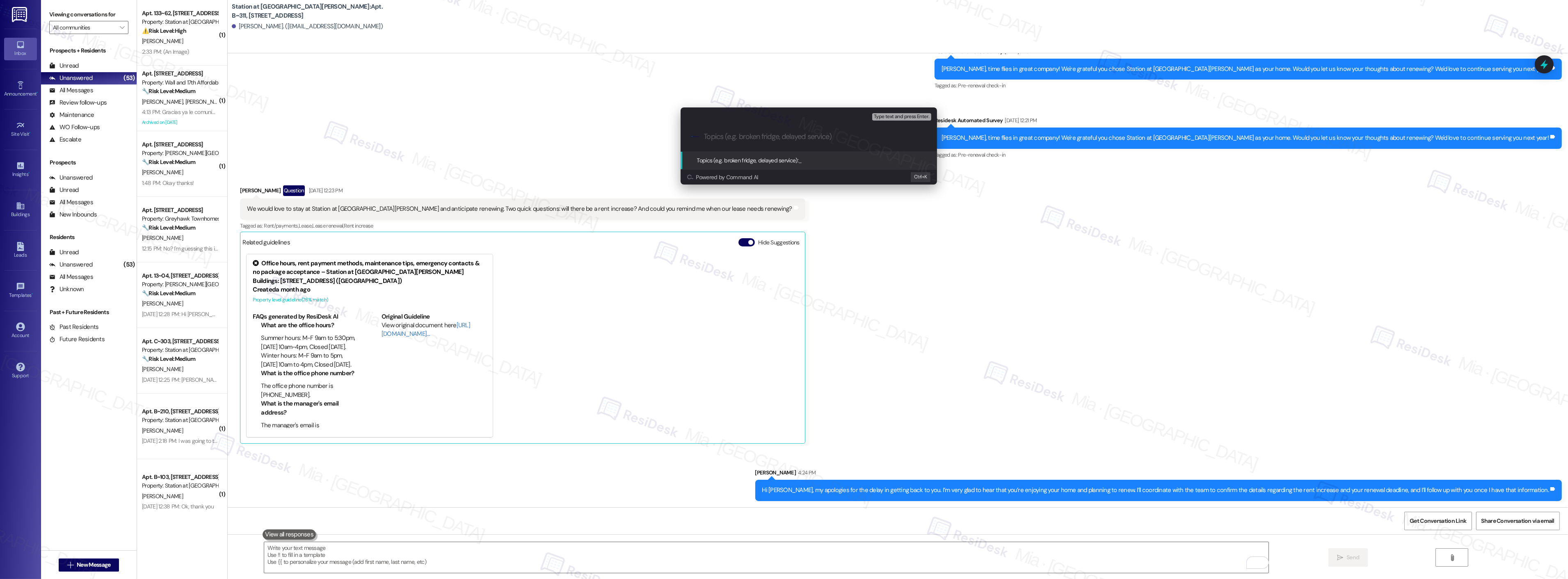
paste input "Resident love the home and planning to renew. They are asking if there's a rent…"
type input "Resident love the home and planning to renew. They are asking if there's a rent…"
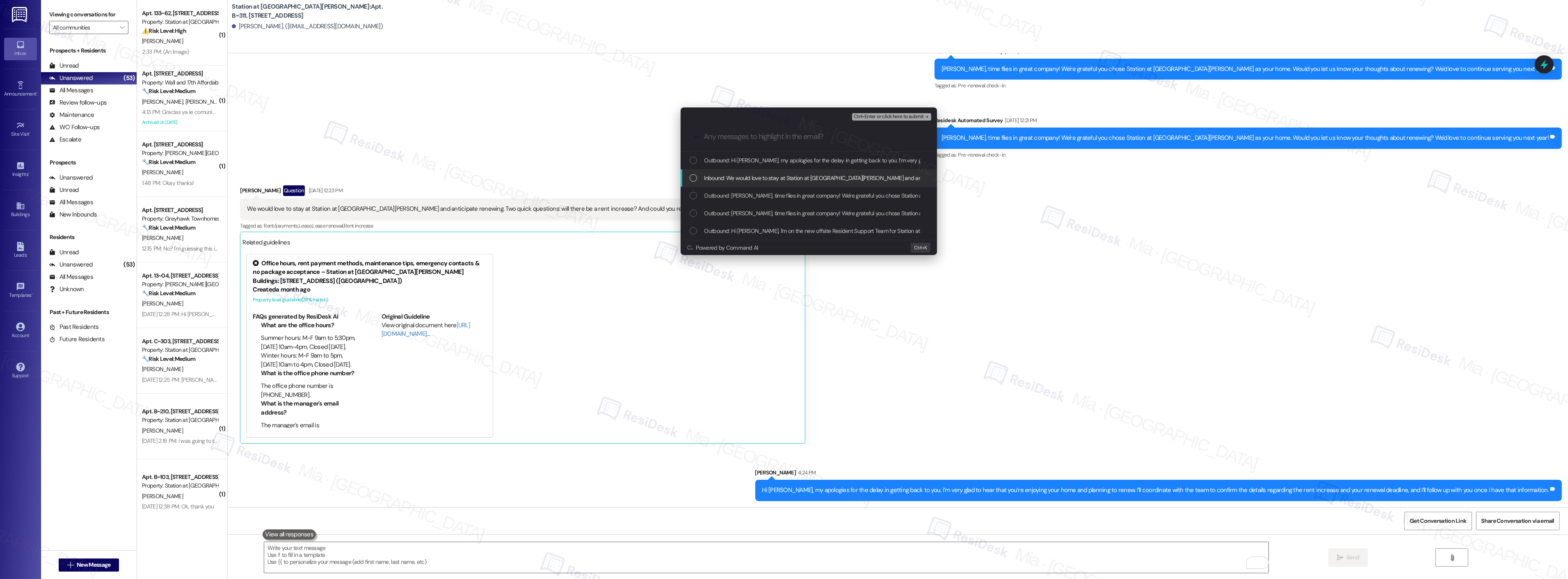
click at [695, 176] on div "List of options" at bounding box center [693, 177] width 7 height 7
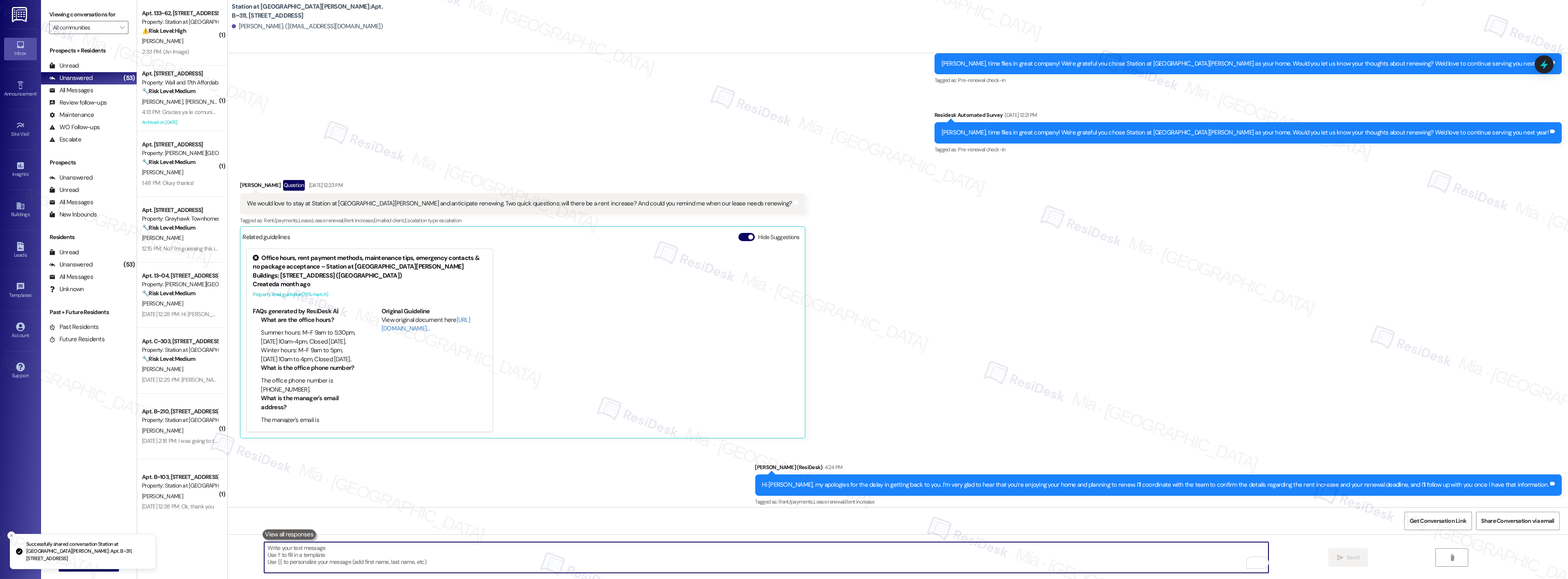
scroll to position [160, 0]
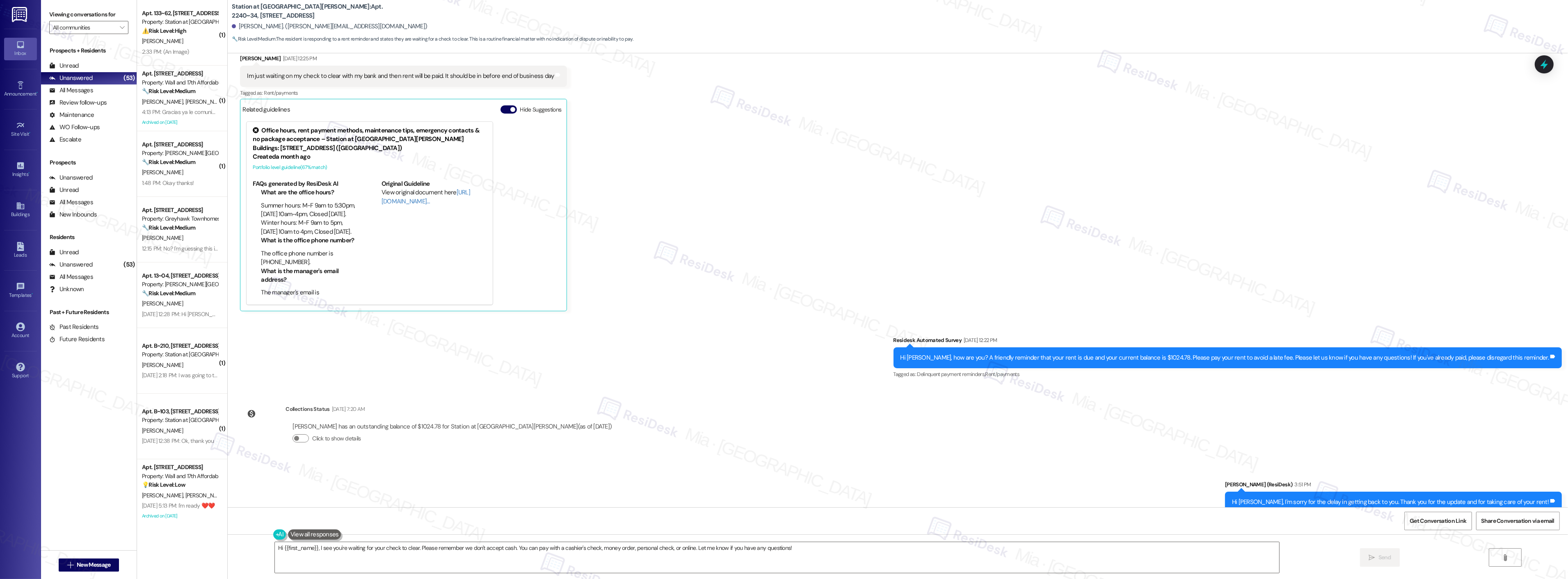
scroll to position [234, 0]
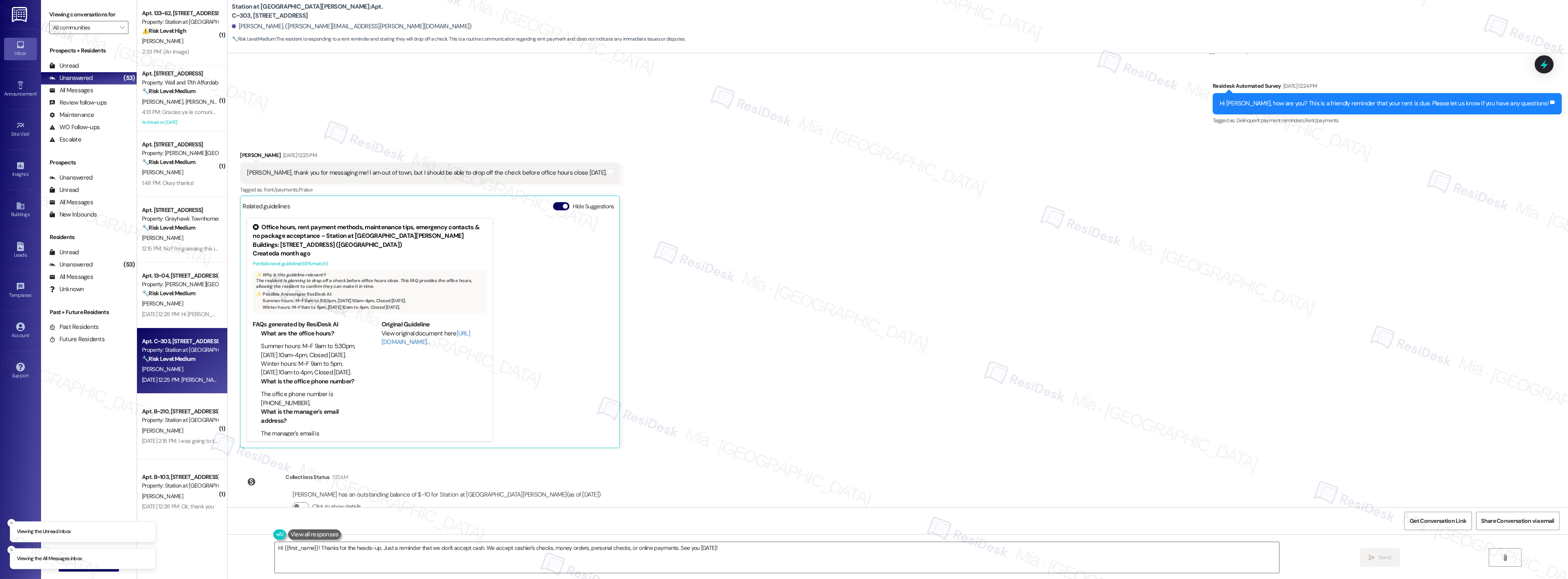
scroll to position [206, 0]
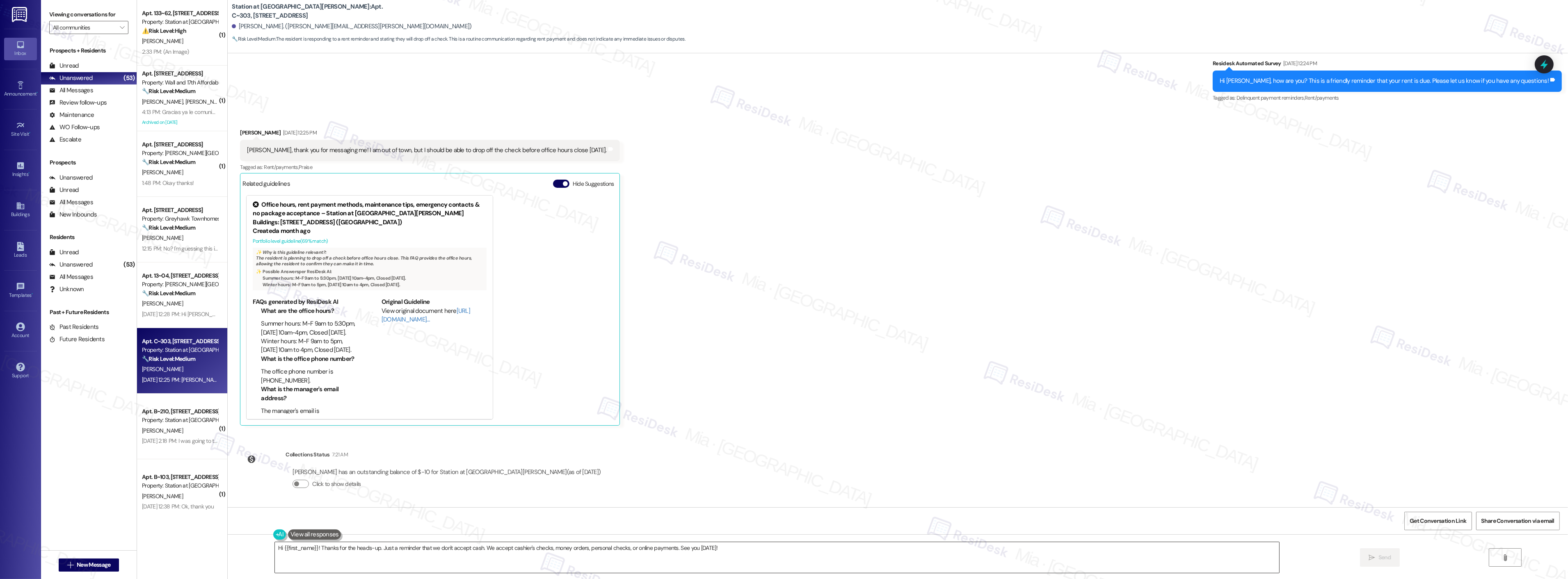
click at [721, 556] on textarea "Hi {{first_name}}! Thanks for the heads-up. Just a reminder that we don't accep…" at bounding box center [776, 557] width 1004 height 30
drag, startPoint x: 723, startPoint y: 550, endPoint x: 257, endPoint y: 550, distance: 466.0
click at [257, 550] on div "Hi {{first_name}}! Thanks for the heads-up. Just a reminder that we don't accep…" at bounding box center [898, 565] width 1340 height 62
paste textarea "Thanks,, for the update and for taking care of your rent! Have a great weekend!"
click at [278, 549] on textarea "Thanks,, for the update and for taking care of your rent! Have a great weekend!" at bounding box center [766, 557] width 1004 height 30
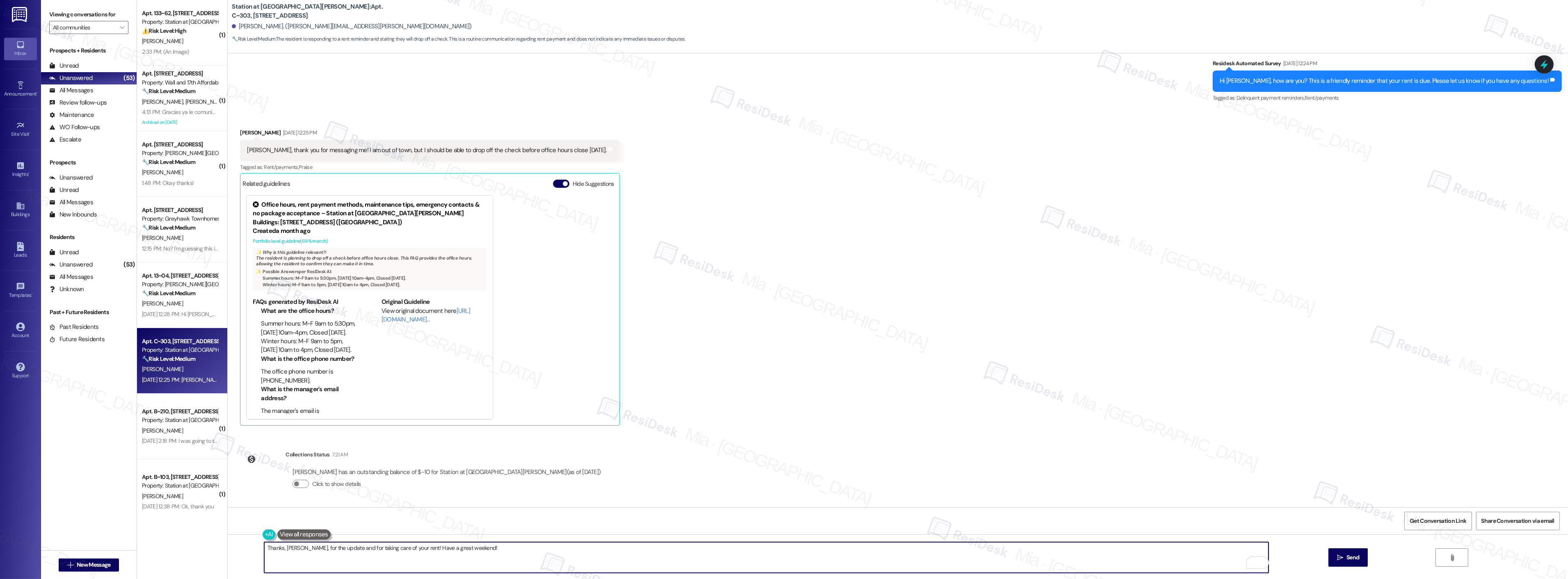
drag, startPoint x: 477, startPoint y: 545, endPoint x: 532, endPoint y: 547, distance: 55.0
click at [478, 545] on textarea "Thanks, Jazmyn, for the update and for taking care of your rent! Have a great w…" at bounding box center [766, 557] width 1004 height 30
type textarea "Thanks, Jazmyn, for the update and for taking care of your rent! Have a great w…"
click at [1343, 557] on span " Send" at bounding box center [1348, 557] width 26 height 9
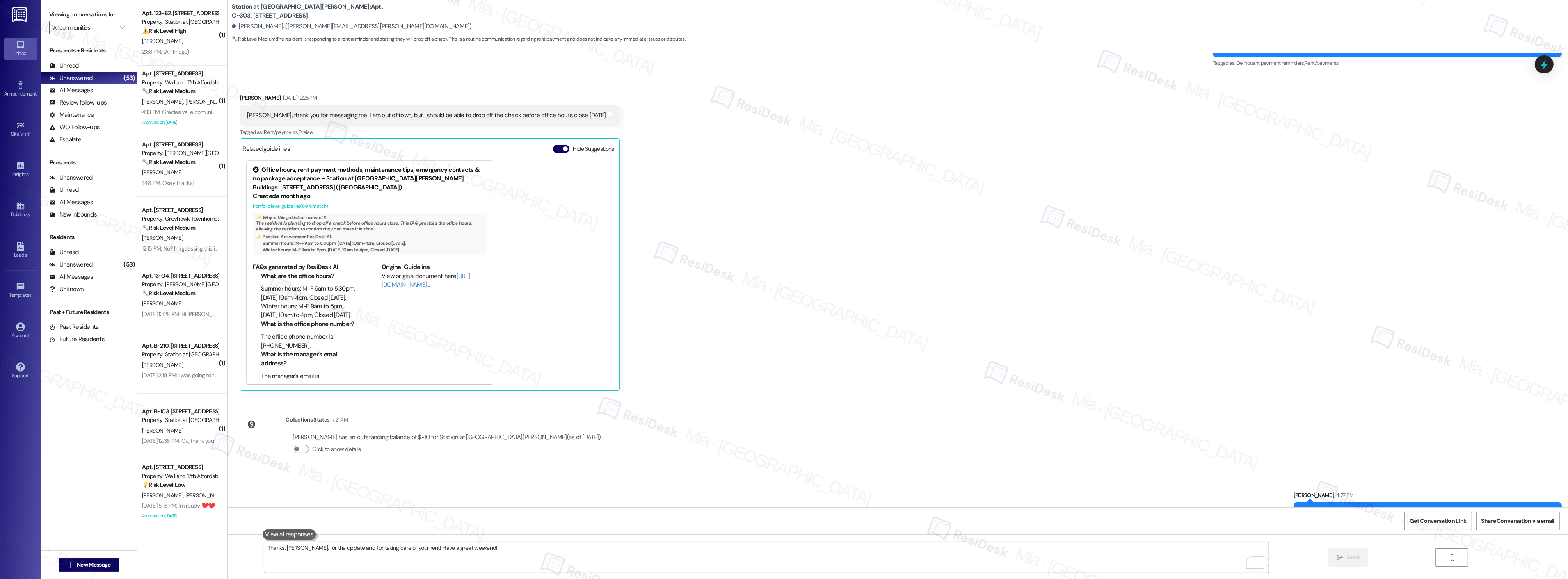
scroll to position [263, 0]
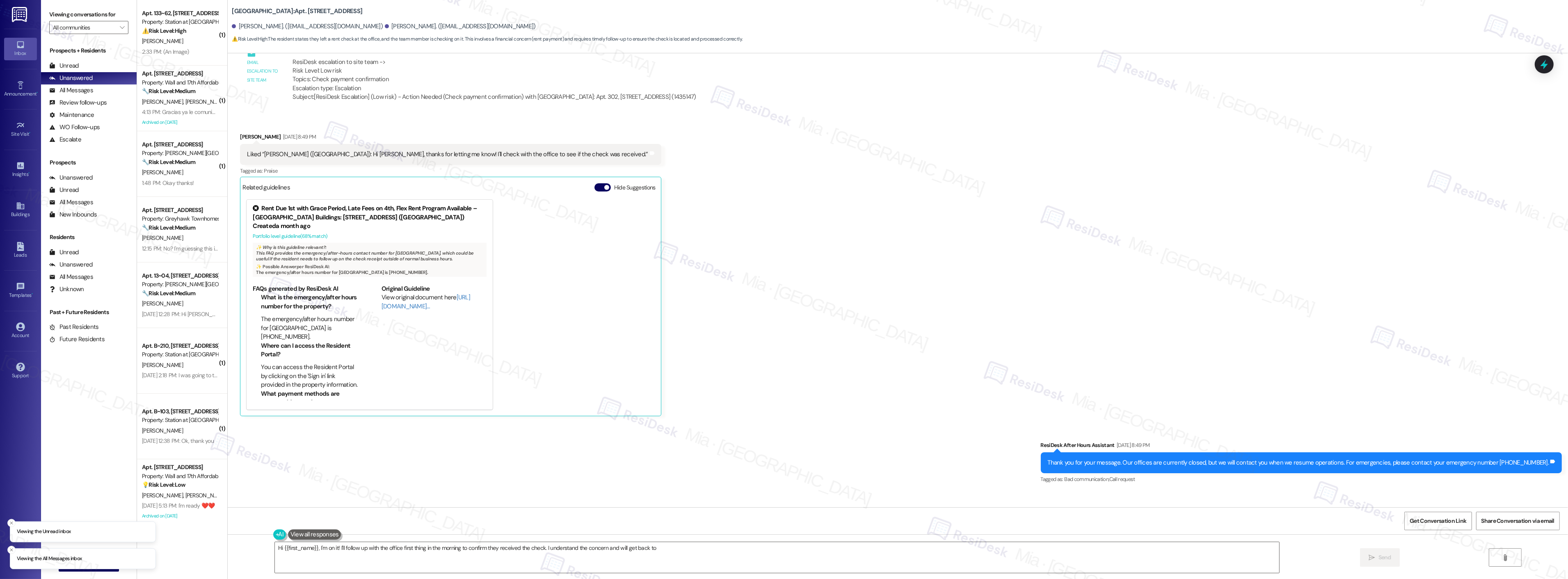
scroll to position [783, 0]
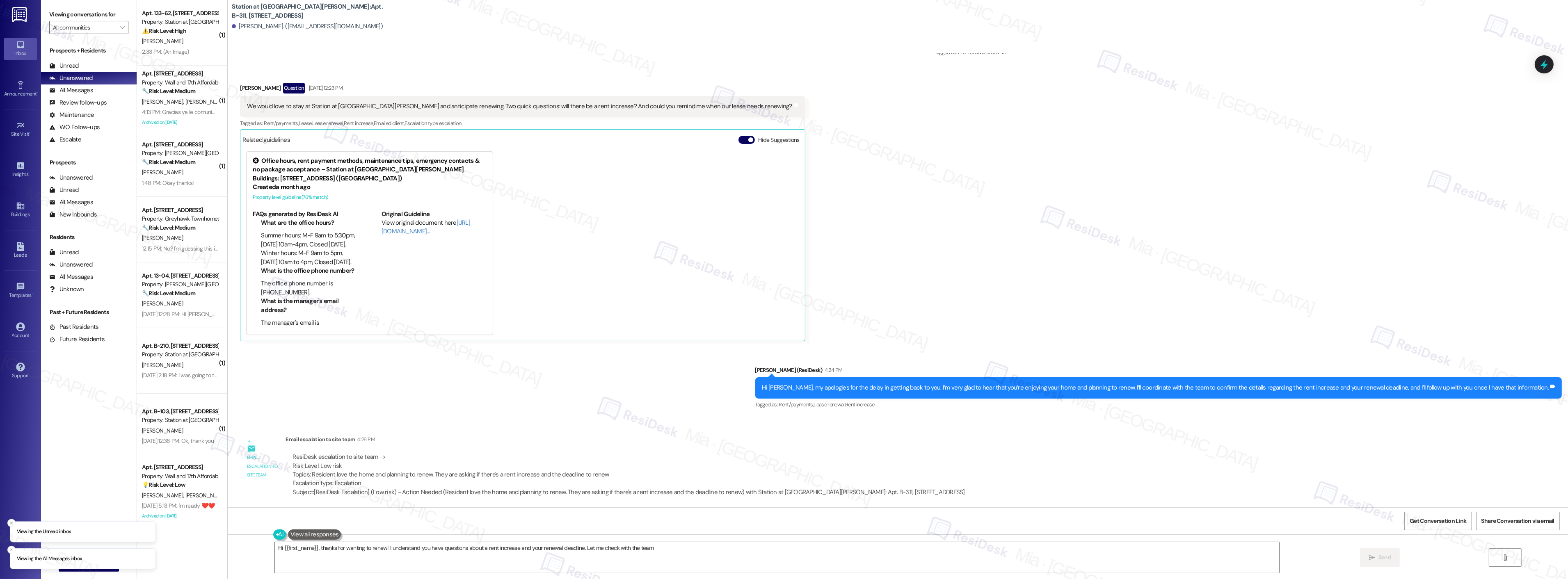
scroll to position [253, 0]
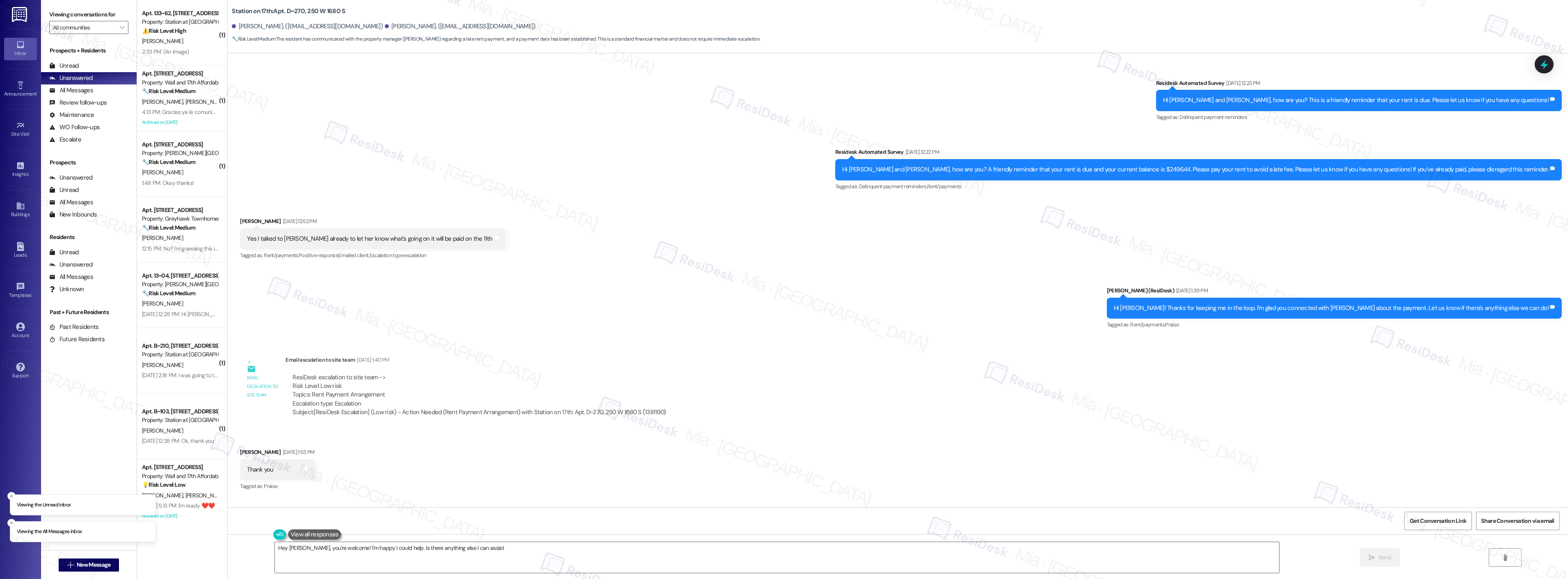
scroll to position [1100, 0]
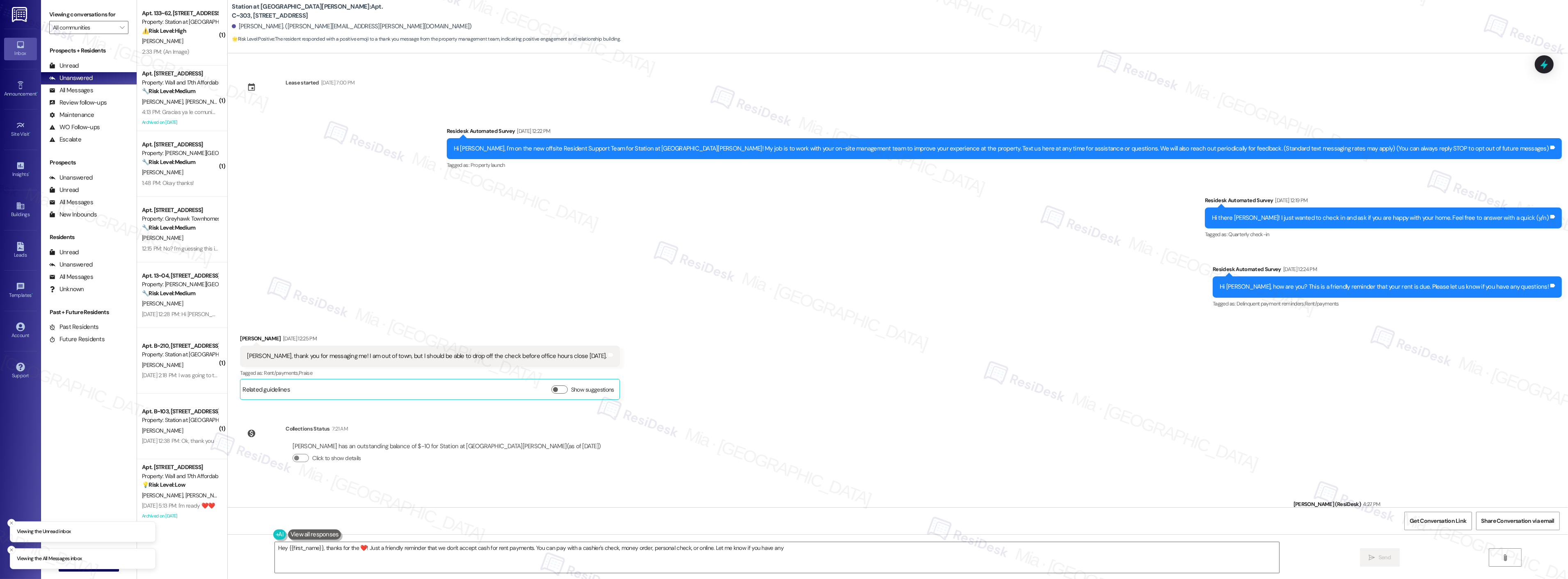
scroll to position [325, 0]
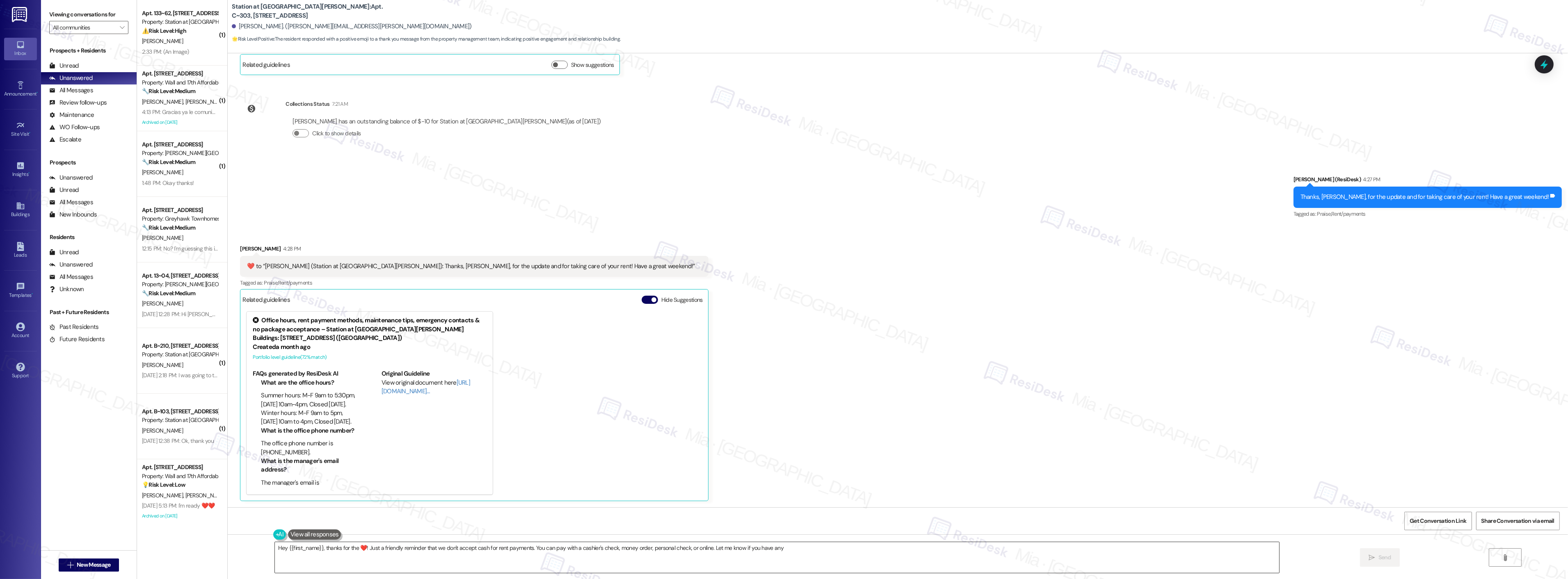
click at [478, 553] on textarea "Hey {{first_name}}, thanks for the ❤️! Just a friendly reminder that we don't a…" at bounding box center [776, 557] width 1004 height 30
type textarea "Hey {{first_name}}, thanks for the ❤️! Just a friendly reminder that we don't a…"
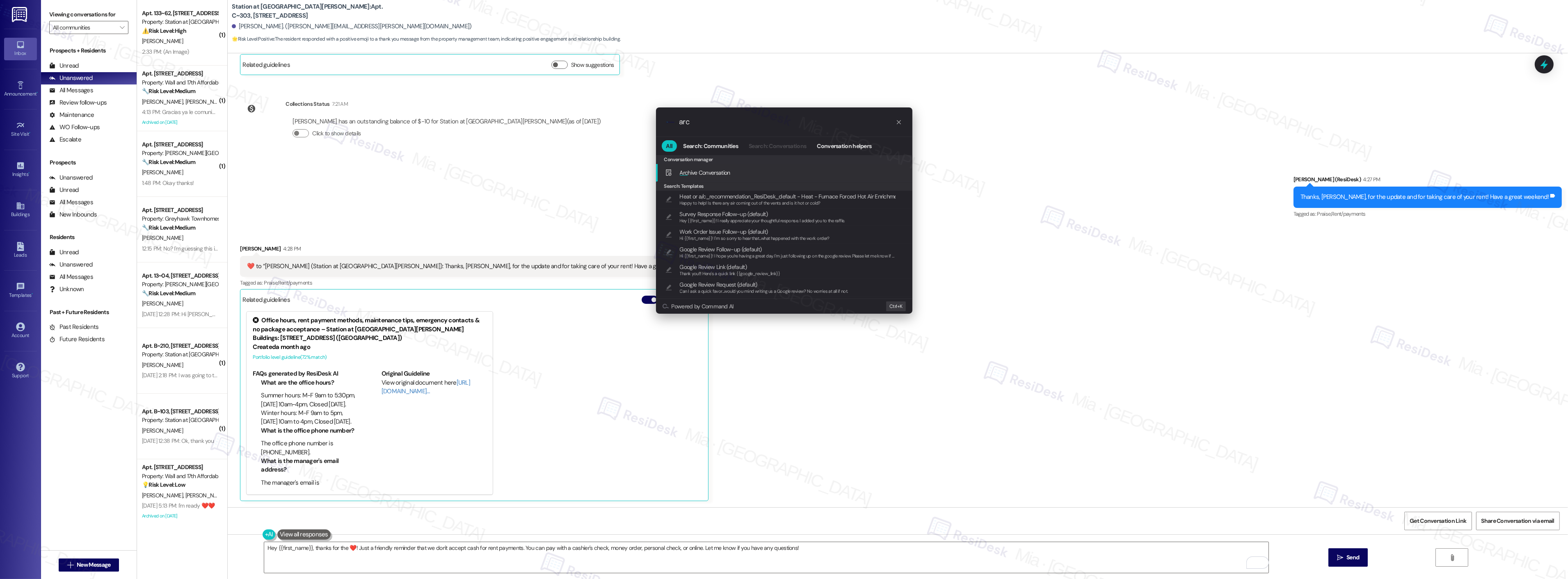
type input "arc"
click at [715, 170] on span "Arc hive Conversation" at bounding box center [705, 172] width 51 height 7
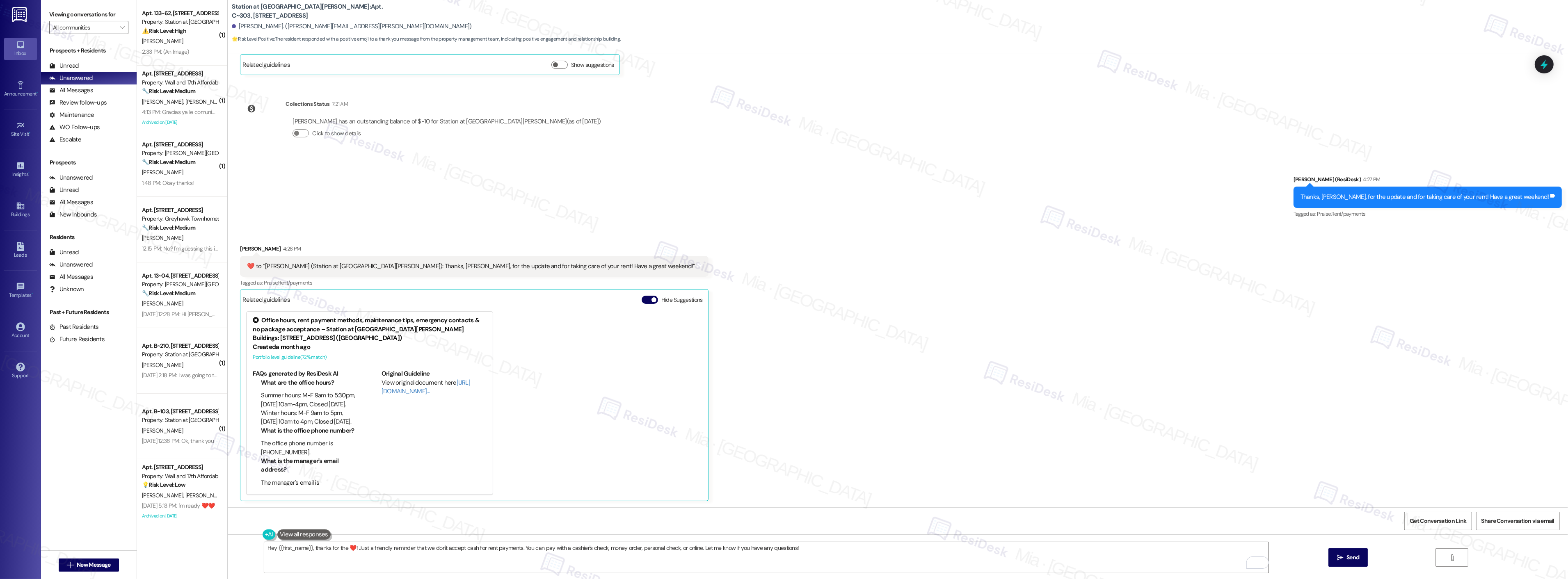
drag, startPoint x: 748, startPoint y: 249, endPoint x: 688, endPoint y: 200, distance: 77.5
click at [688, 200] on div "Sent via SMS Sarah (ResiDesk) 4:27 PM Thanks, Jazmyn, for the update and for ta…" at bounding box center [898, 191] width 1340 height 69
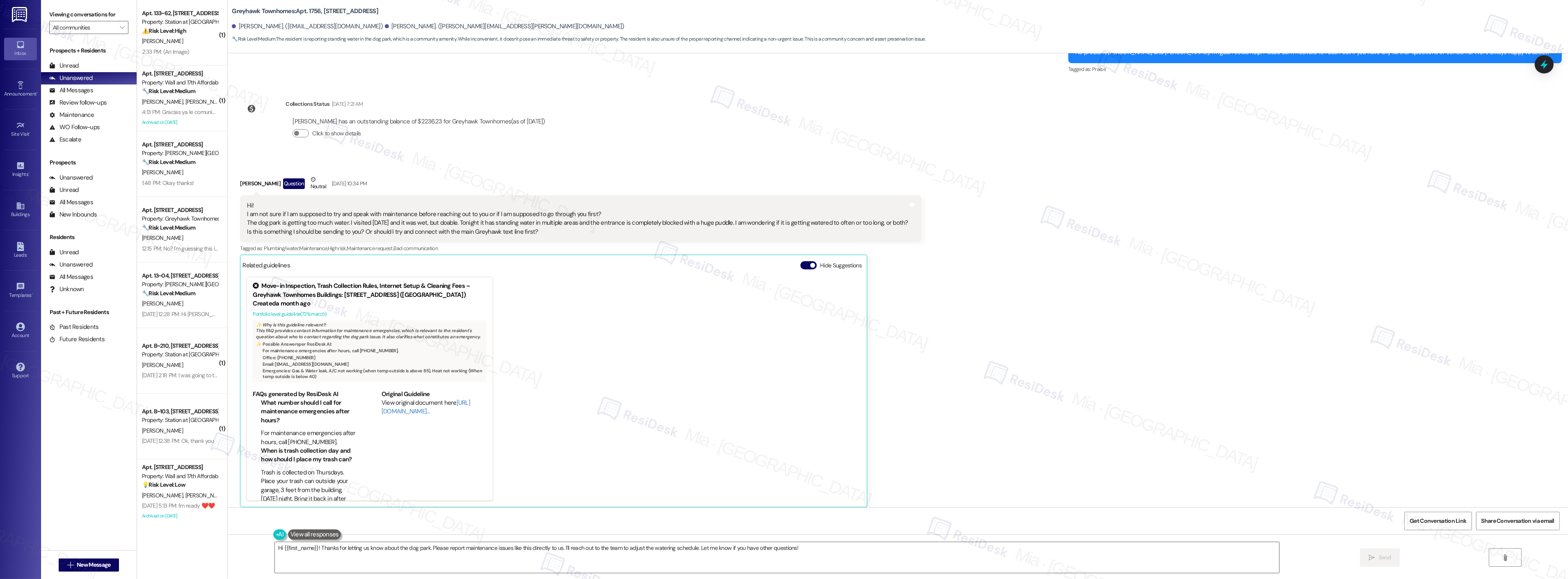
scroll to position [1111, 0]
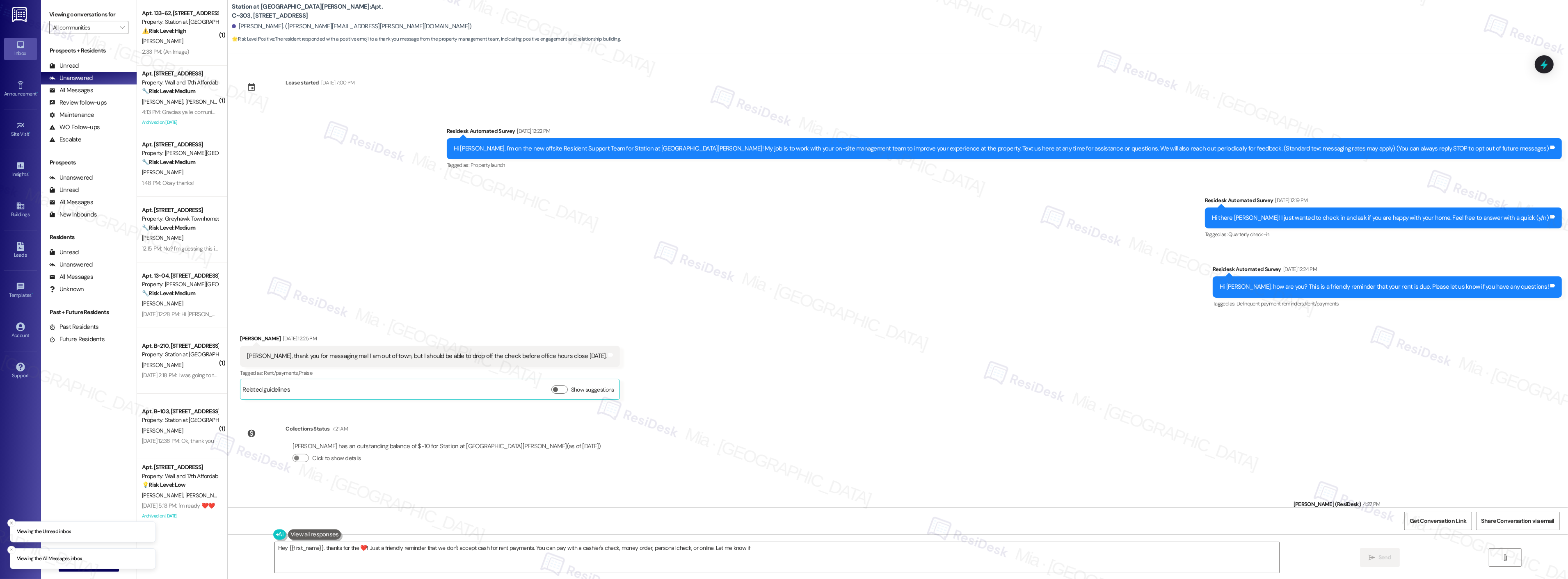
scroll to position [386, 0]
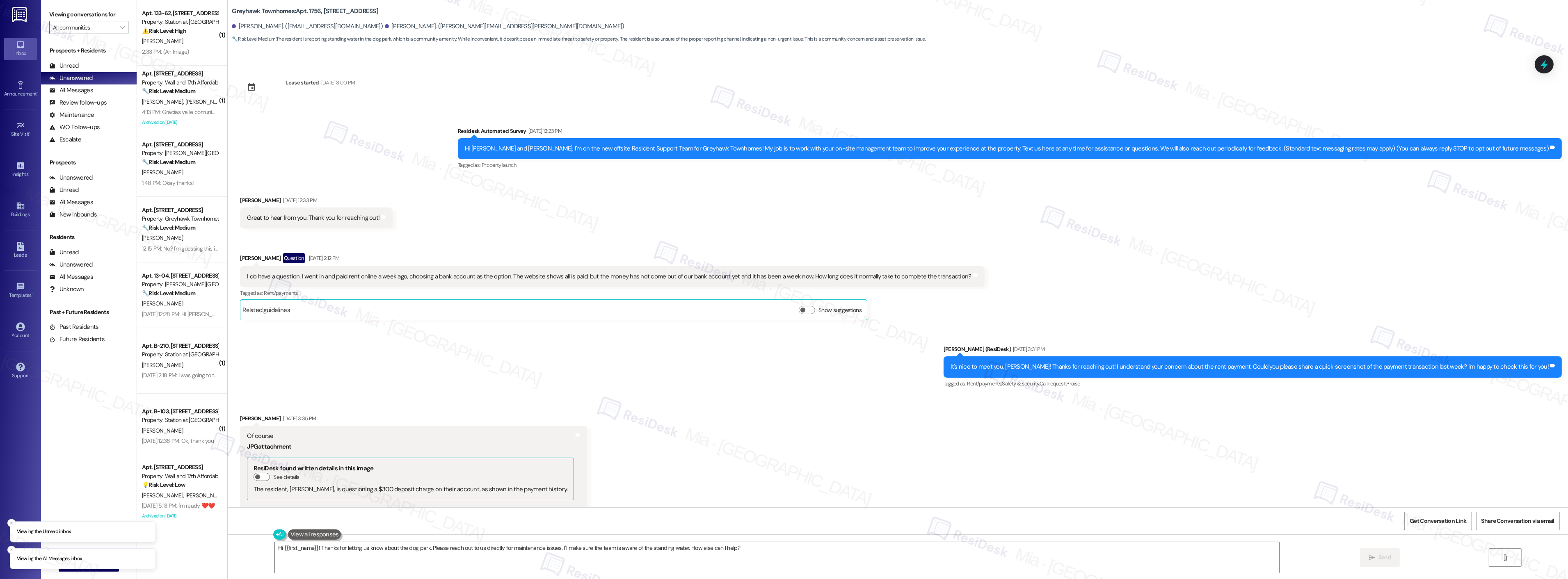
scroll to position [1202, 0]
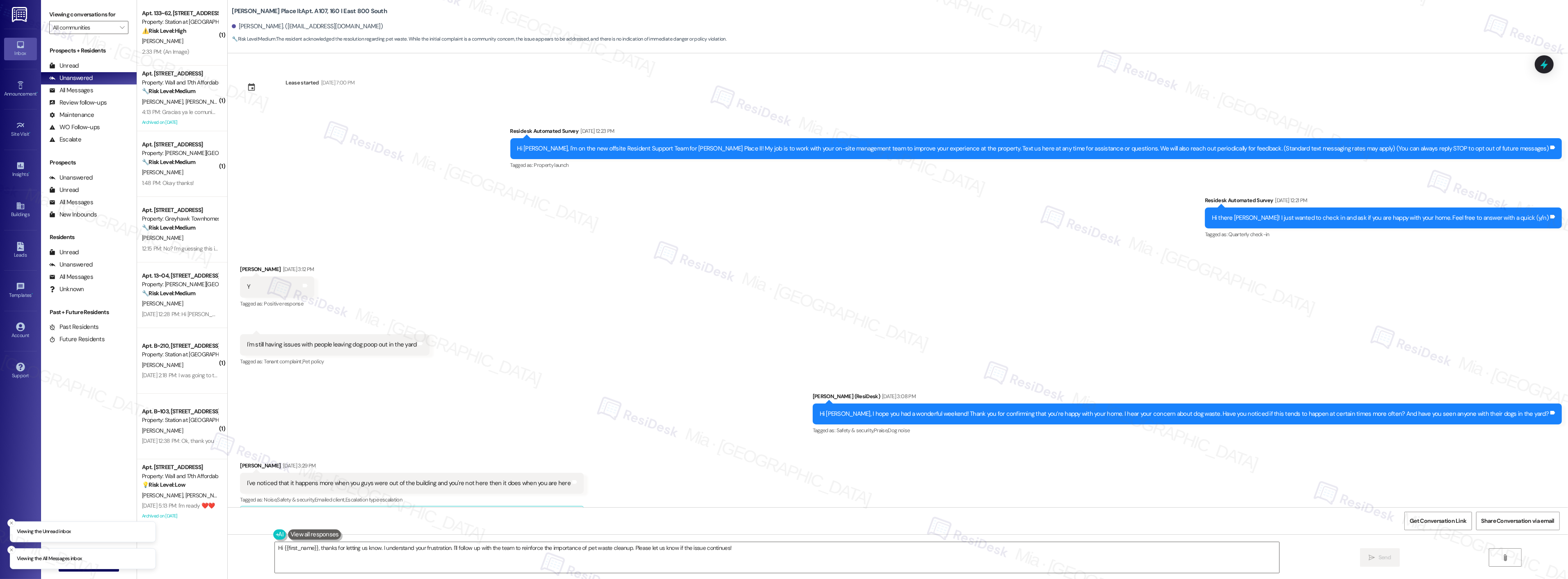
scroll to position [460, 0]
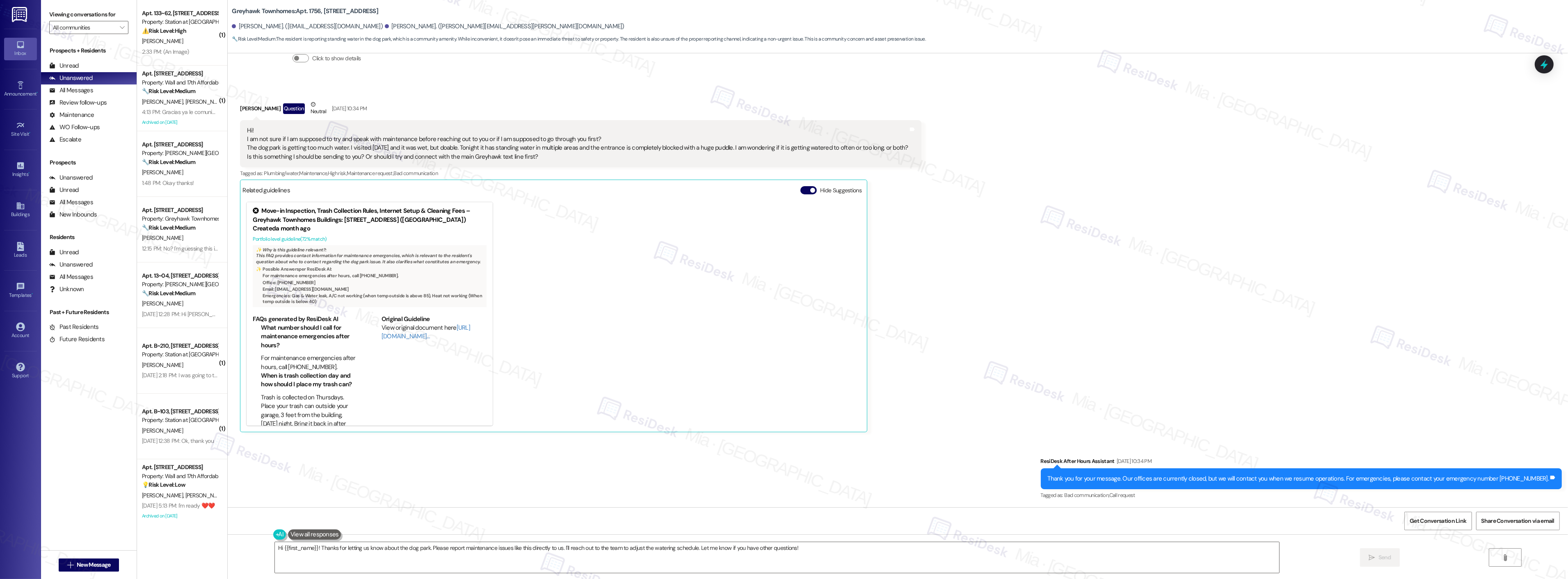
scroll to position [1202, 0]
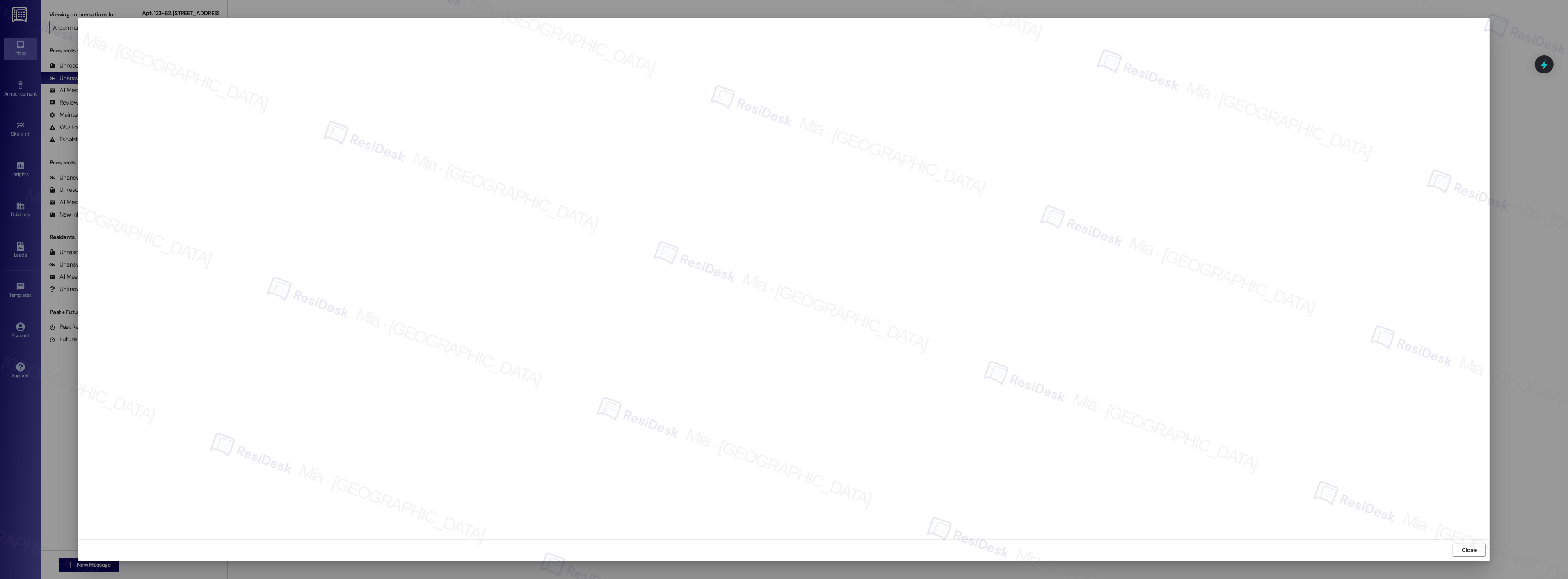
click at [1526, 249] on div at bounding box center [784, 290] width 1568 height 579
click at [1475, 556] on span "Close" at bounding box center [1469, 549] width 18 height 12
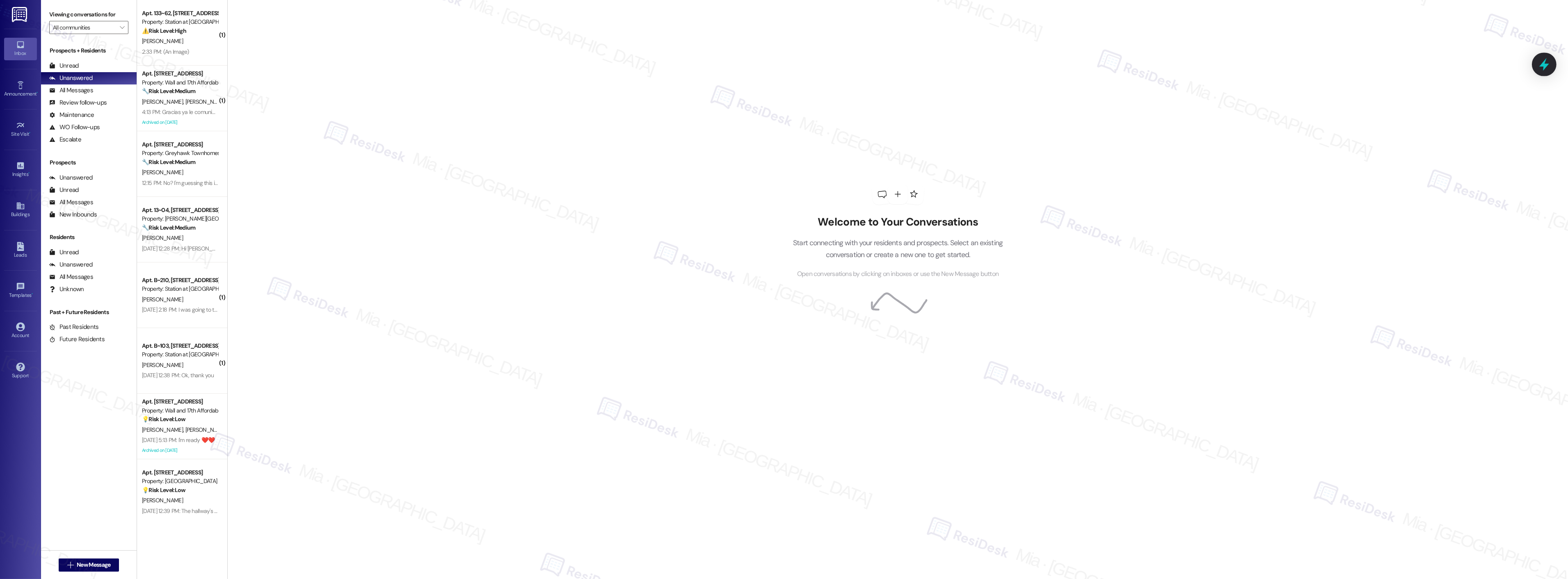
click at [1544, 62] on icon at bounding box center [1544, 65] width 10 height 13
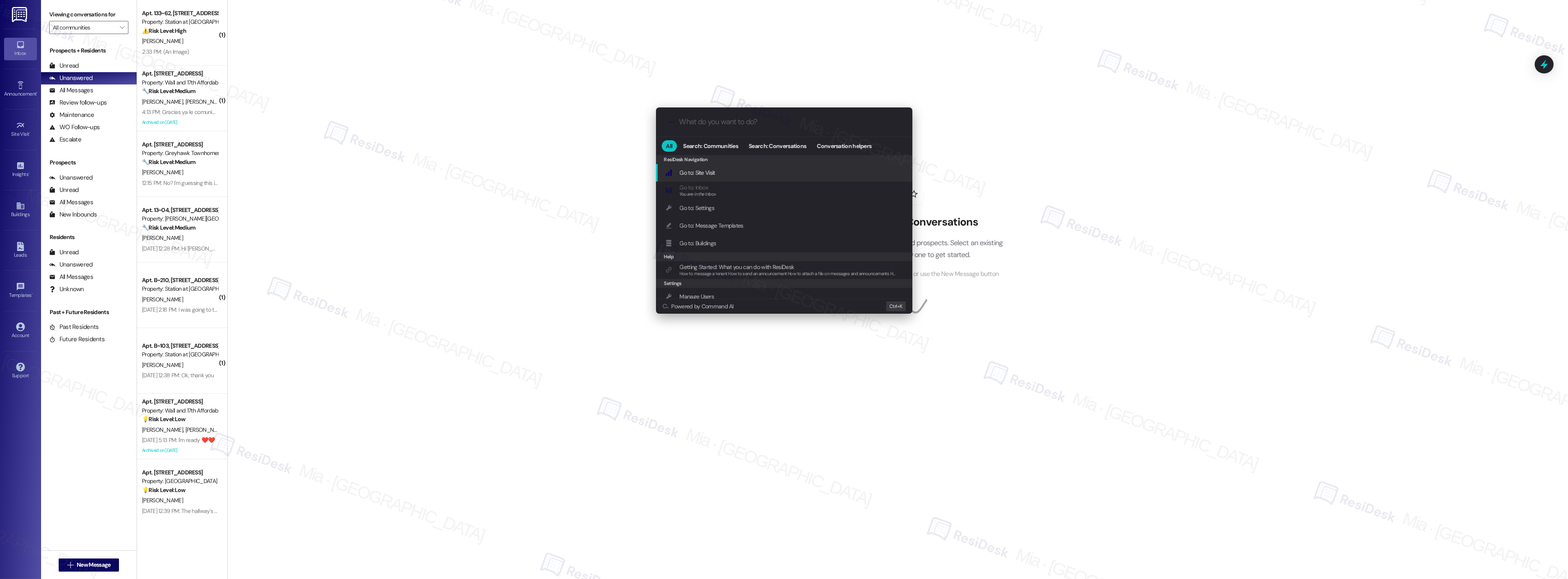
click at [741, 119] on input "What do you want to do?" at bounding box center [791, 122] width 223 height 9
type input "e"
type input "sla"
click at [722, 171] on span "Open Thread SLA Dashboard" at bounding box center [713, 172] width 68 height 7
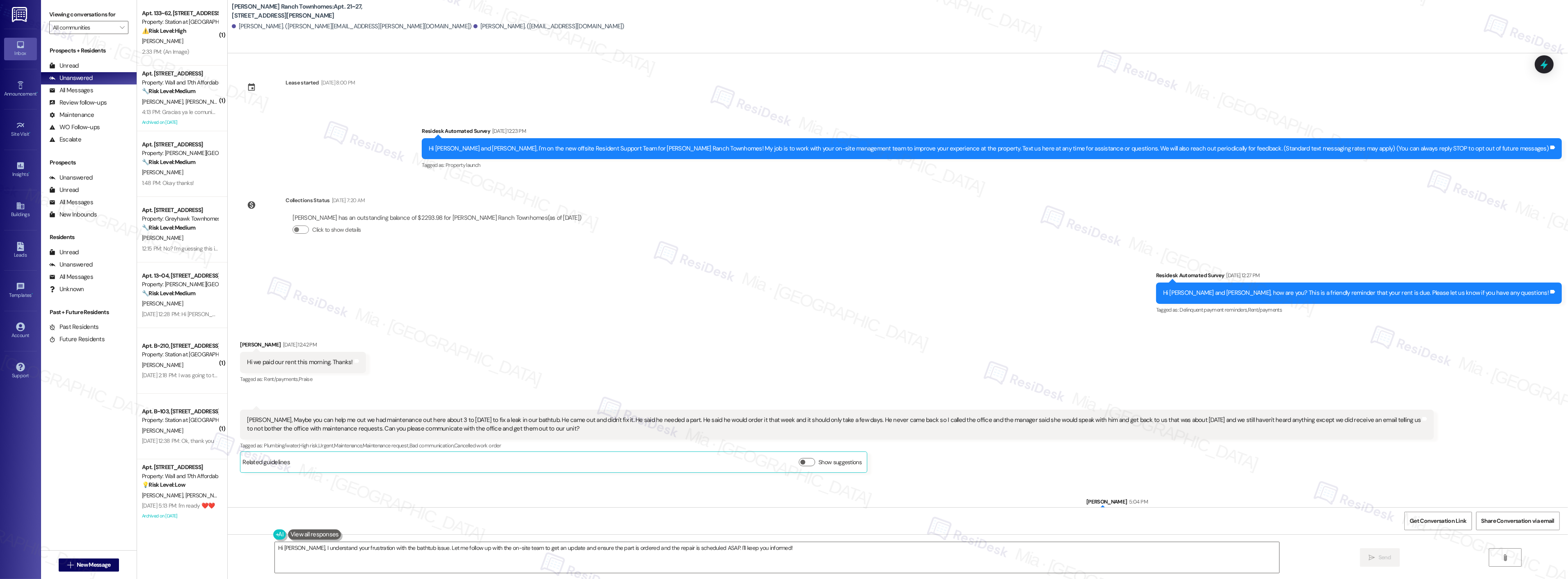
scroll to position [29, 0]
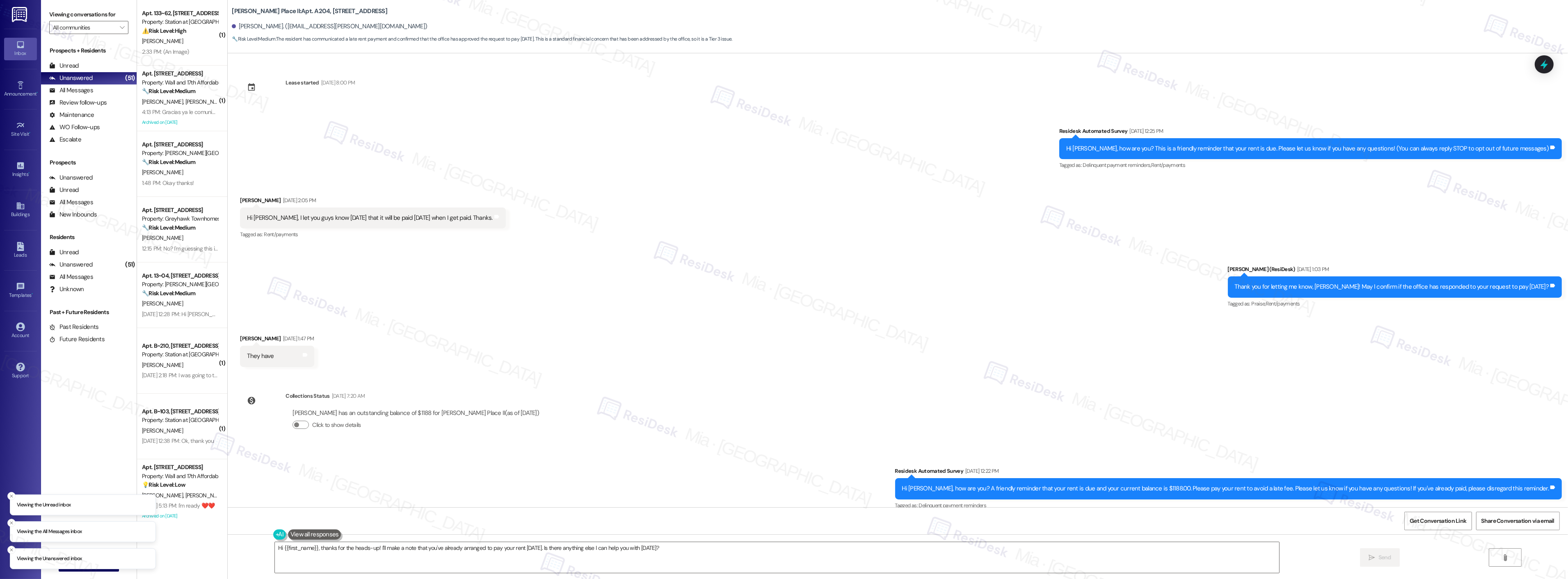
scroll to position [10, 0]
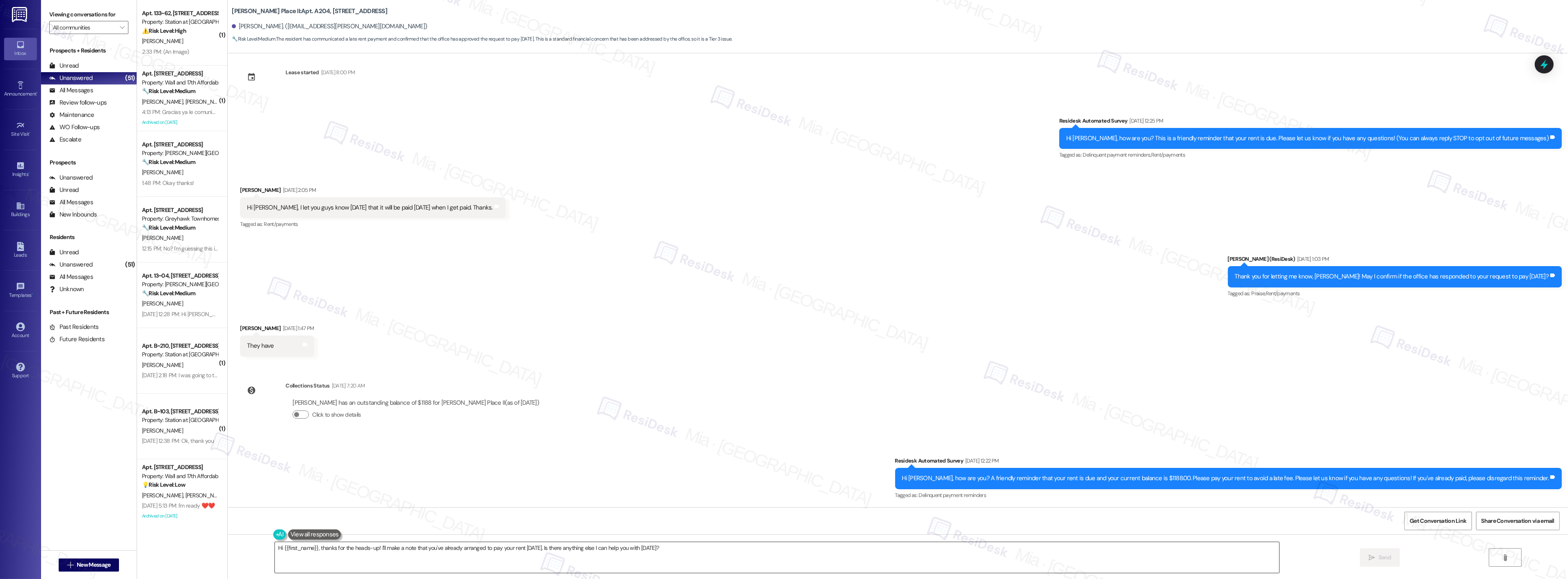
click at [693, 555] on textarea "Hi {{first_name}}, thanks for the heads-up! I'll make a note that you've alread…" at bounding box center [776, 557] width 1004 height 30
drag, startPoint x: 662, startPoint y: 551, endPoint x: 257, endPoint y: 549, distance: 405.0
click at [274, 549] on textarea "Hi {{first_name}}, thanks for the heads-up! I'll make a note that you've alread…" at bounding box center [776, 557] width 1004 height 30
paste textarea "Thanks,, for the update and for taking care of your rent! Have a great weekend!"
click at [277, 549] on textarea "Thanks,, for the update and for taking care of your rent! Have a great weekend!" at bounding box center [766, 557] width 1004 height 30
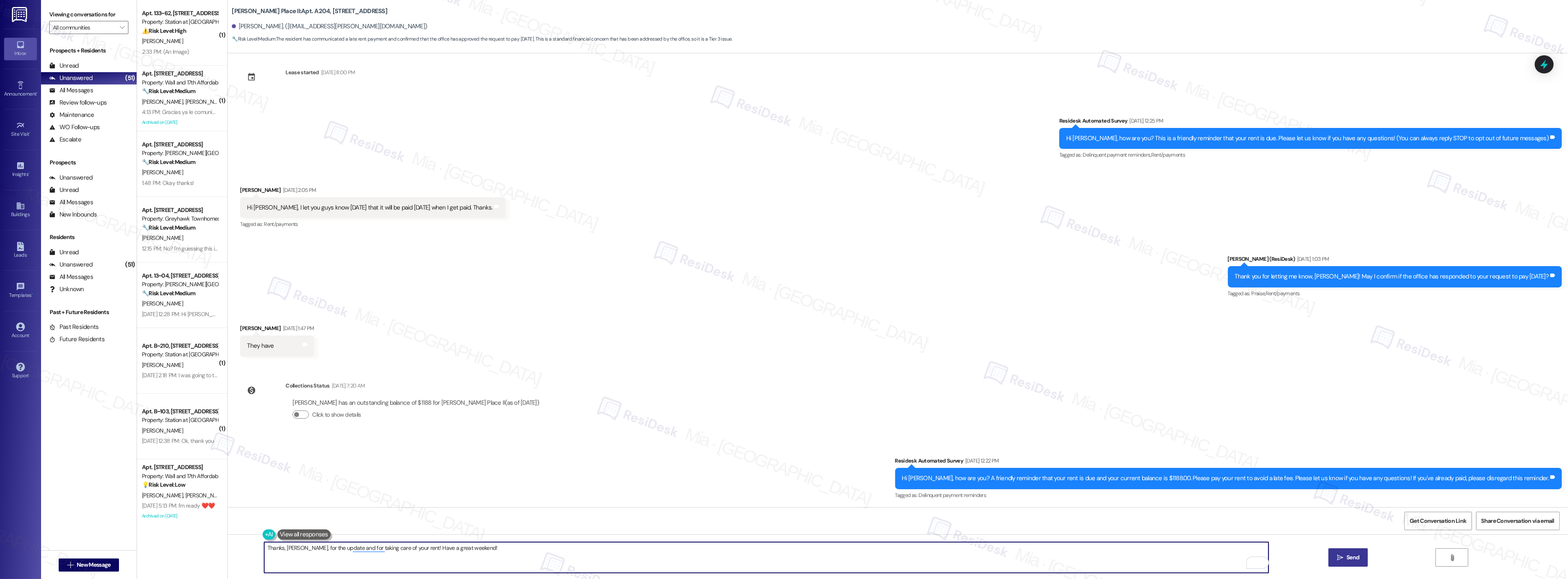
type textarea "Thanks, Bree, for the update and for taking care of your rent! Have a great wee…"
click at [1347, 554] on span "Send" at bounding box center [1353, 557] width 13 height 9
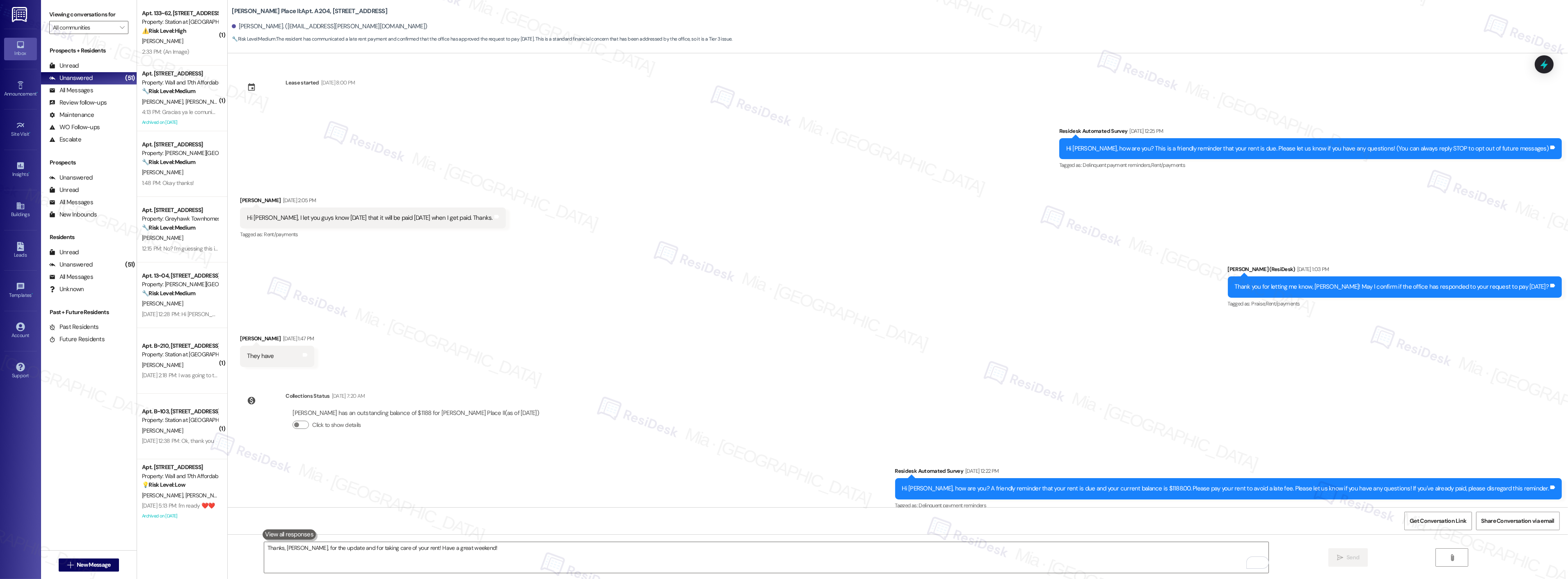
scroll to position [67, 0]
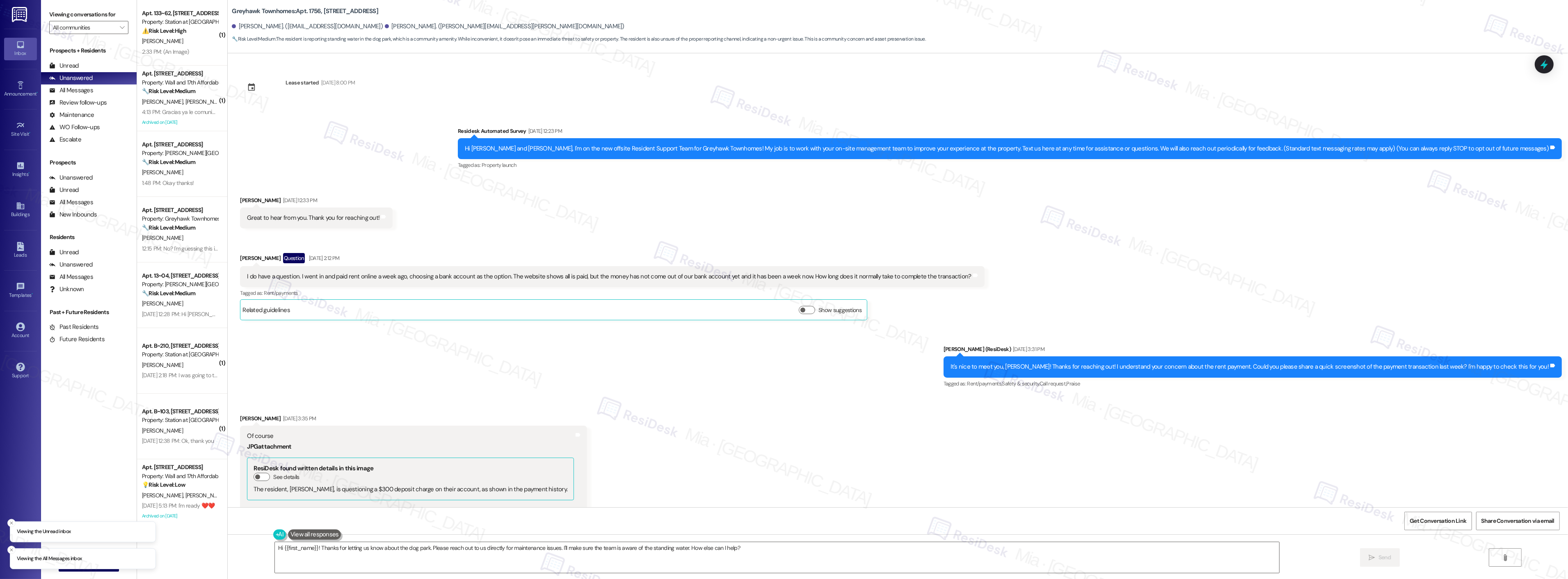
scroll to position [1202, 0]
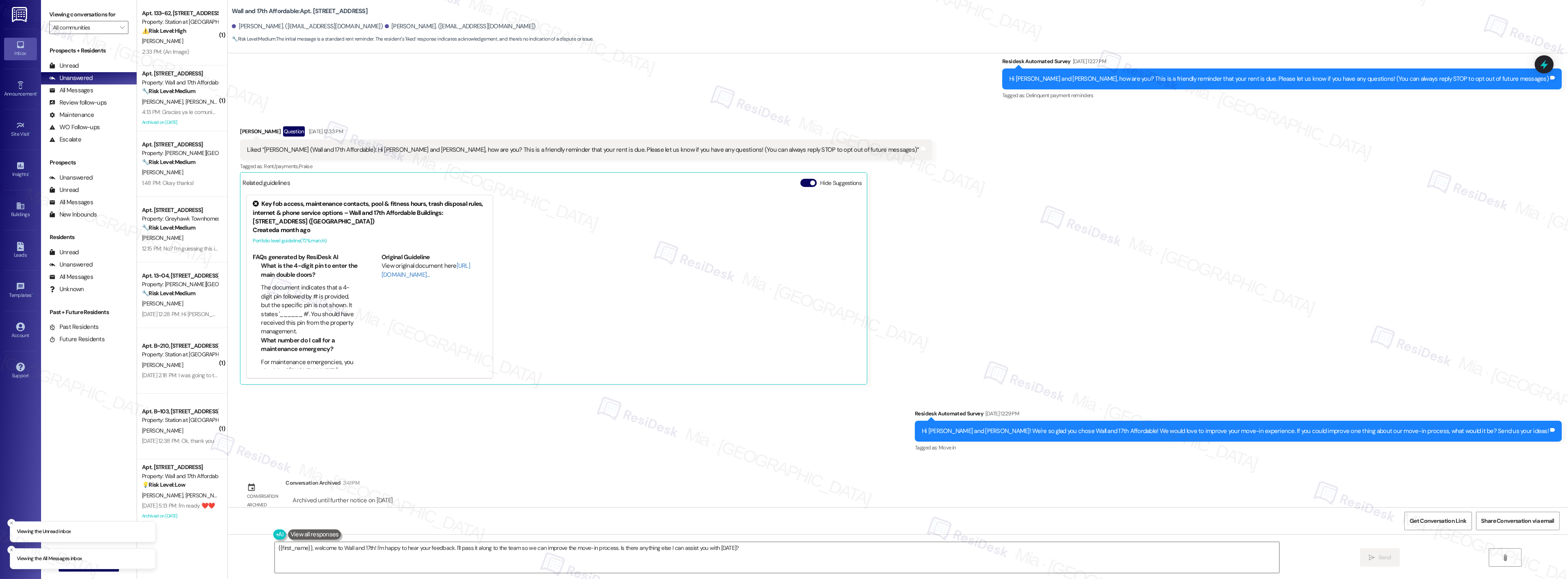
scroll to position [83, 0]
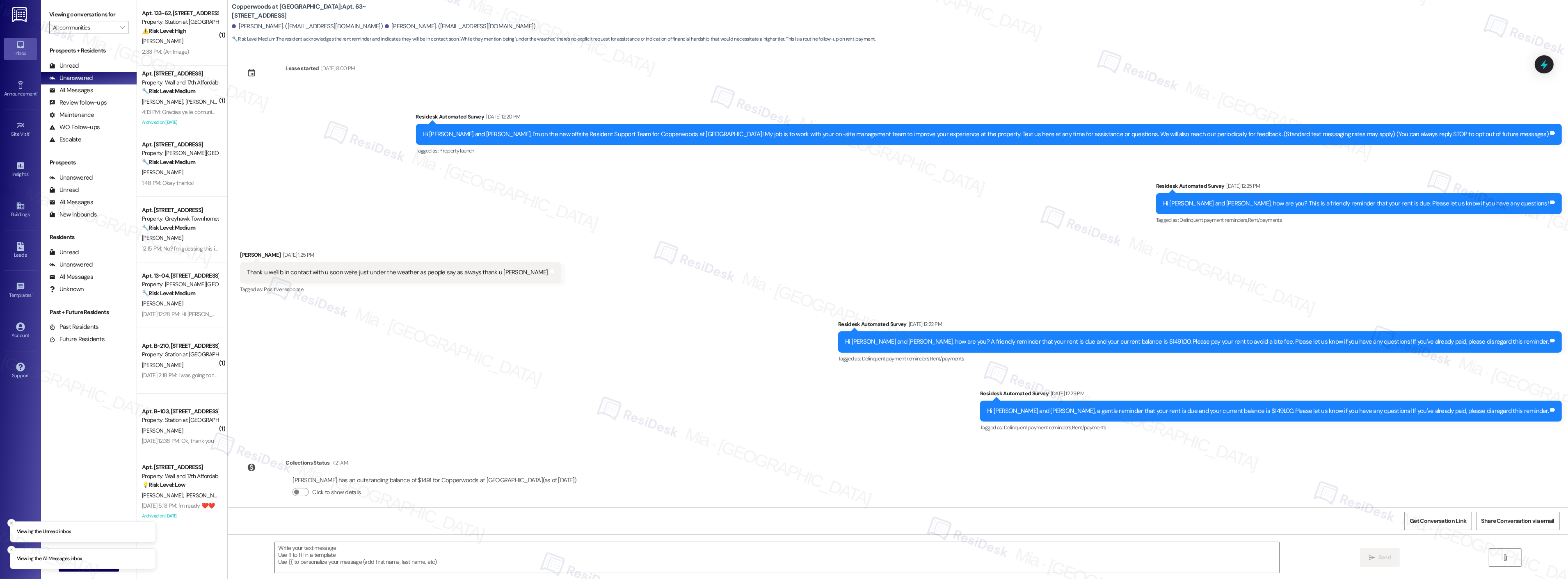
scroll to position [22, 0]
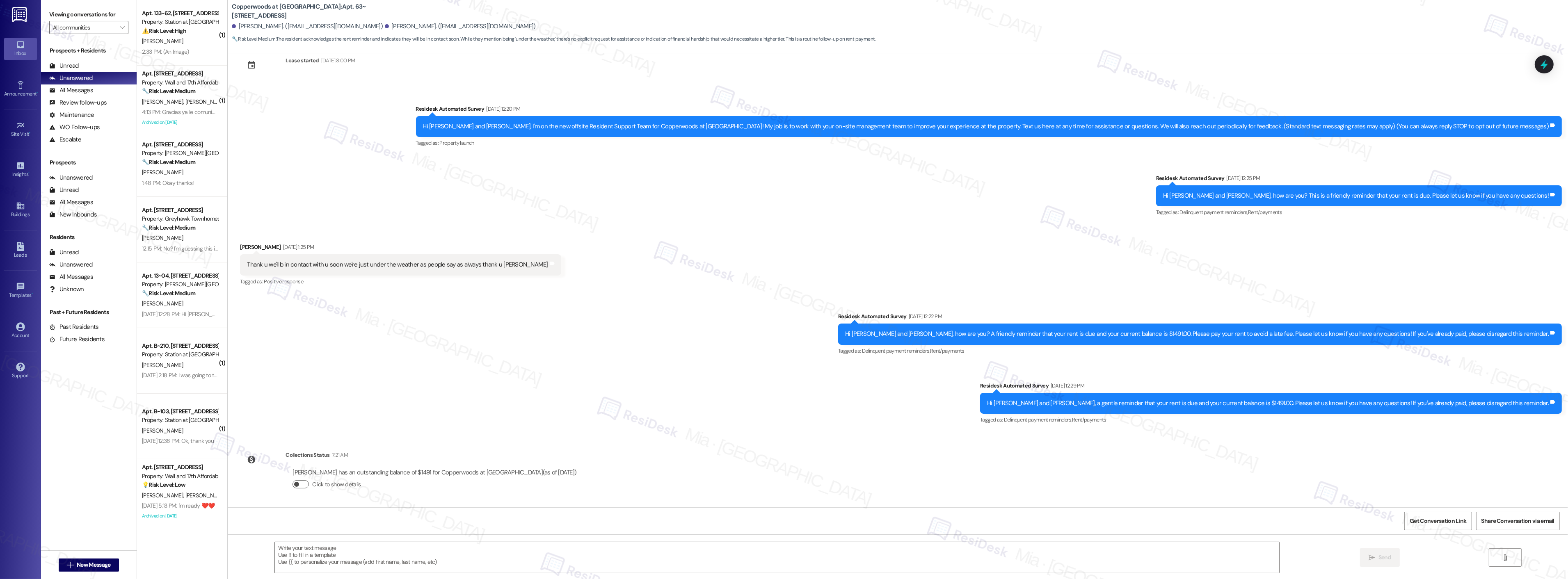
click at [294, 481] on button "Click to show details" at bounding box center [300, 484] width 16 height 8
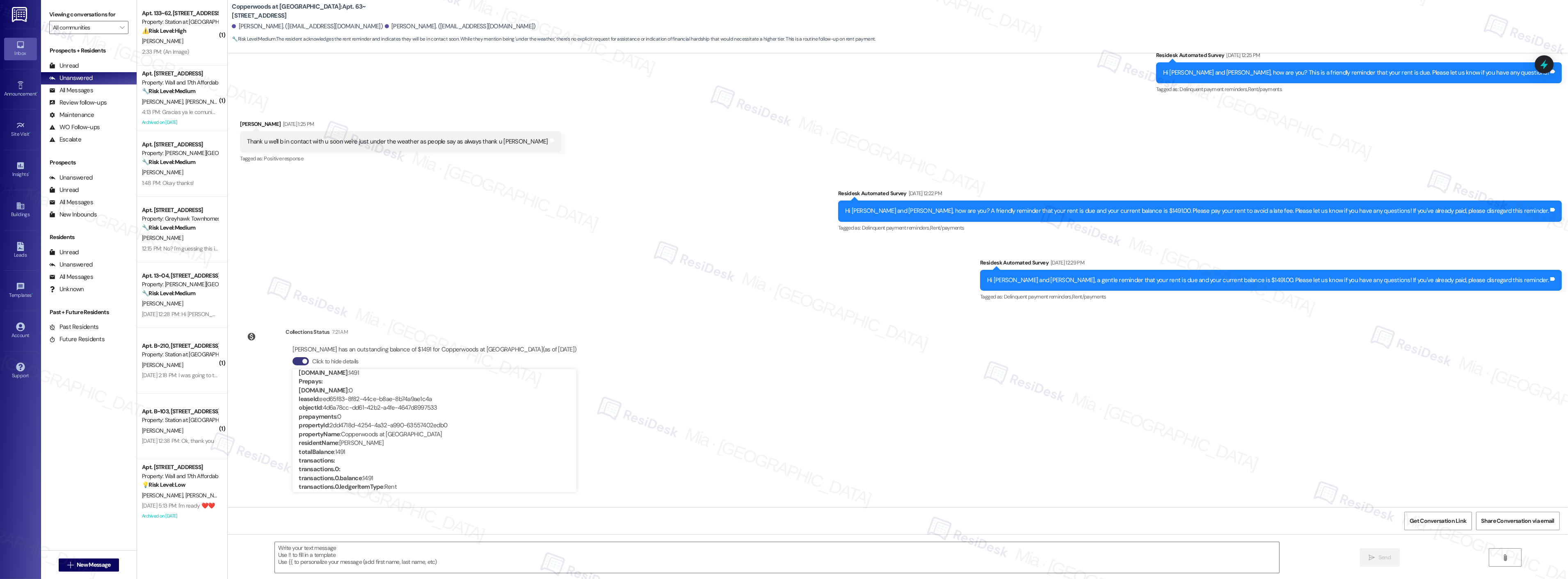
scroll to position [46, 0]
click at [654, 284] on div "Survey, sent via SMS Residesk Automated Survey [DATE] 12:22 PM Hi [PERSON_NAME]…" at bounding box center [898, 240] width 1340 height 139
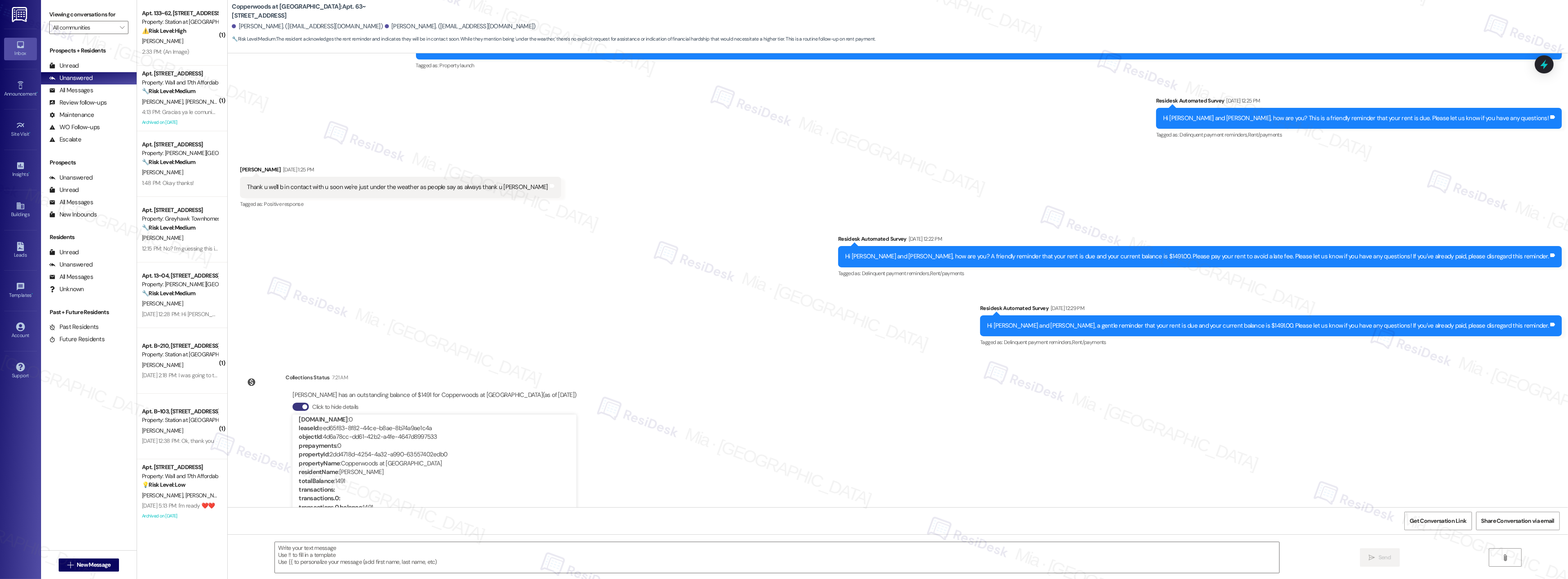
scroll to position [145, 0]
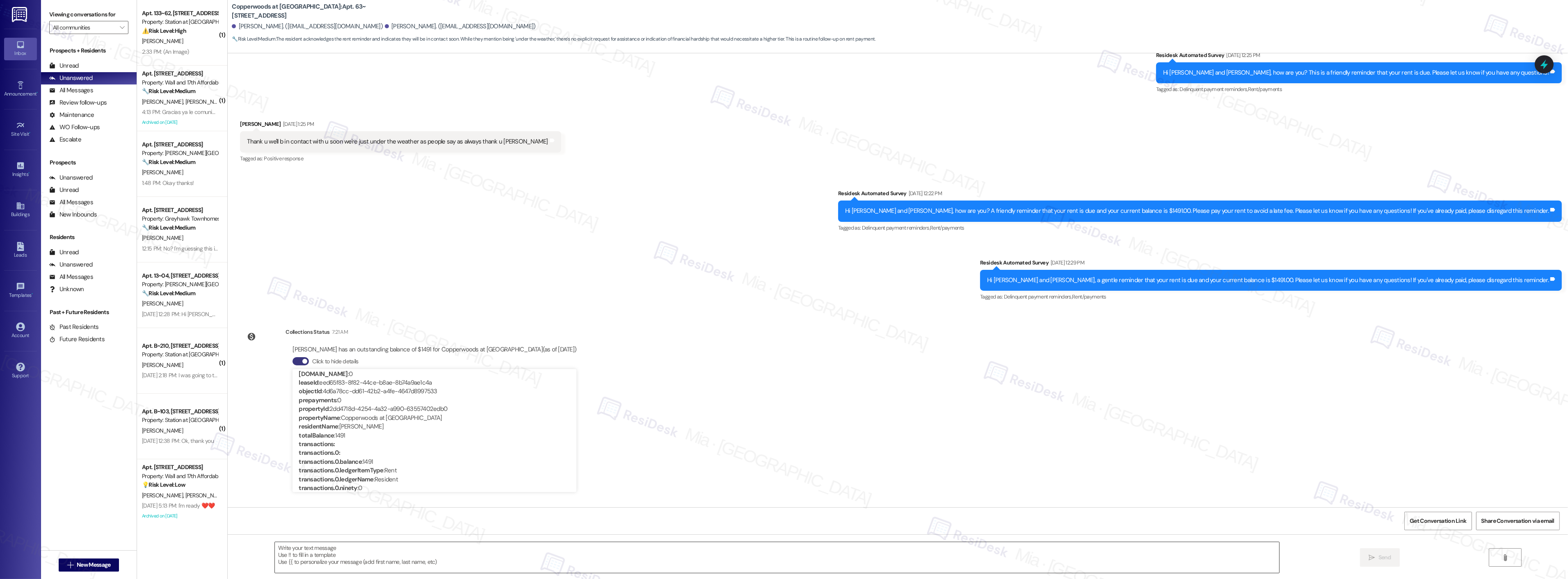
click at [435, 557] on textarea at bounding box center [776, 557] width 1004 height 30
paste textarea "Hi [PERSON_NAME], I apologize for the delay in getting back to you, and I hope …"
click at [584, 547] on textarea "Hi [PERSON_NAME], I apologize for the delay in getting back to you, and I hope …" at bounding box center [766, 557] width 1004 height 30
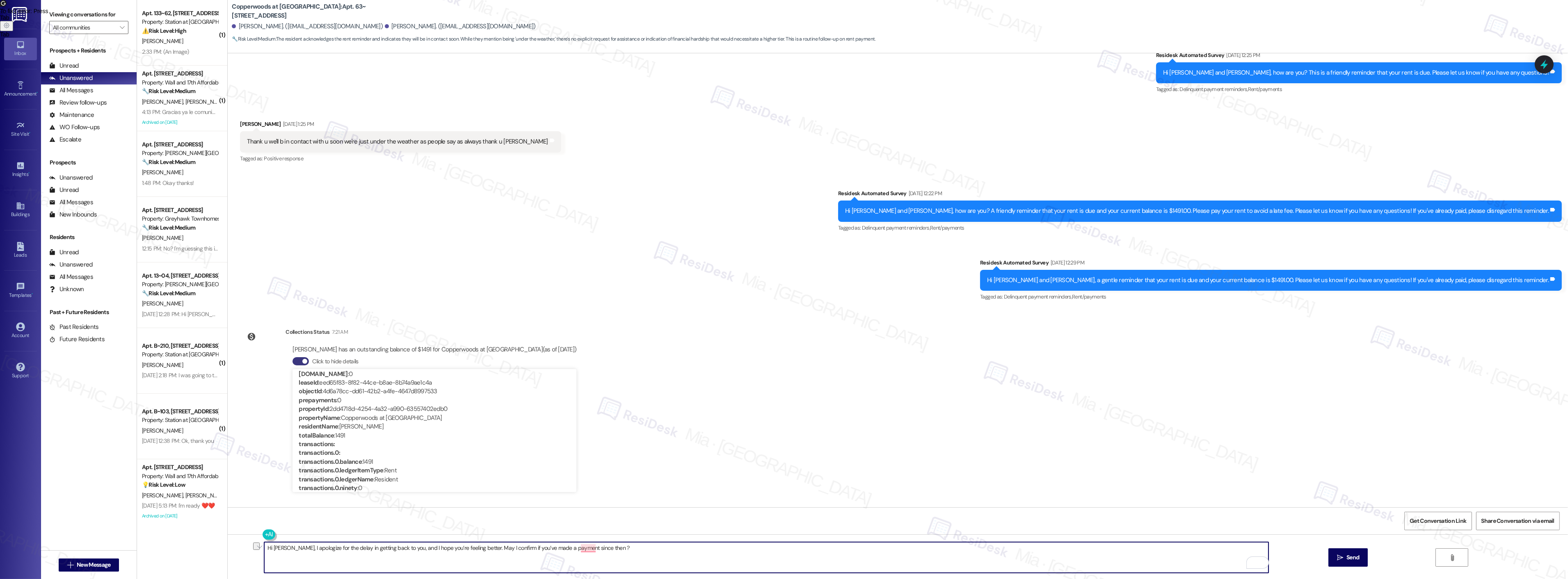
drag, startPoint x: 593, startPoint y: 545, endPoint x: 231, endPoint y: 546, distance: 362.0
click at [230, 545] on div "Hi Carl, I apologize for the delay in getting back to you, and I hope you’re fe…" at bounding box center [898, 565] width 1340 height 62
paste textarea "’m sorry for the delayed response, and I hope you’re doing better. Could you le…"
click at [743, 547] on textarea "Hi Carl, I’m sorry for the delayed response, and I hope you’re doing better. Co…" at bounding box center [766, 557] width 1004 height 30
type textarea "Hi Carl, I’m sorry for the delayed response, and I hope you’re doing better. Co…"
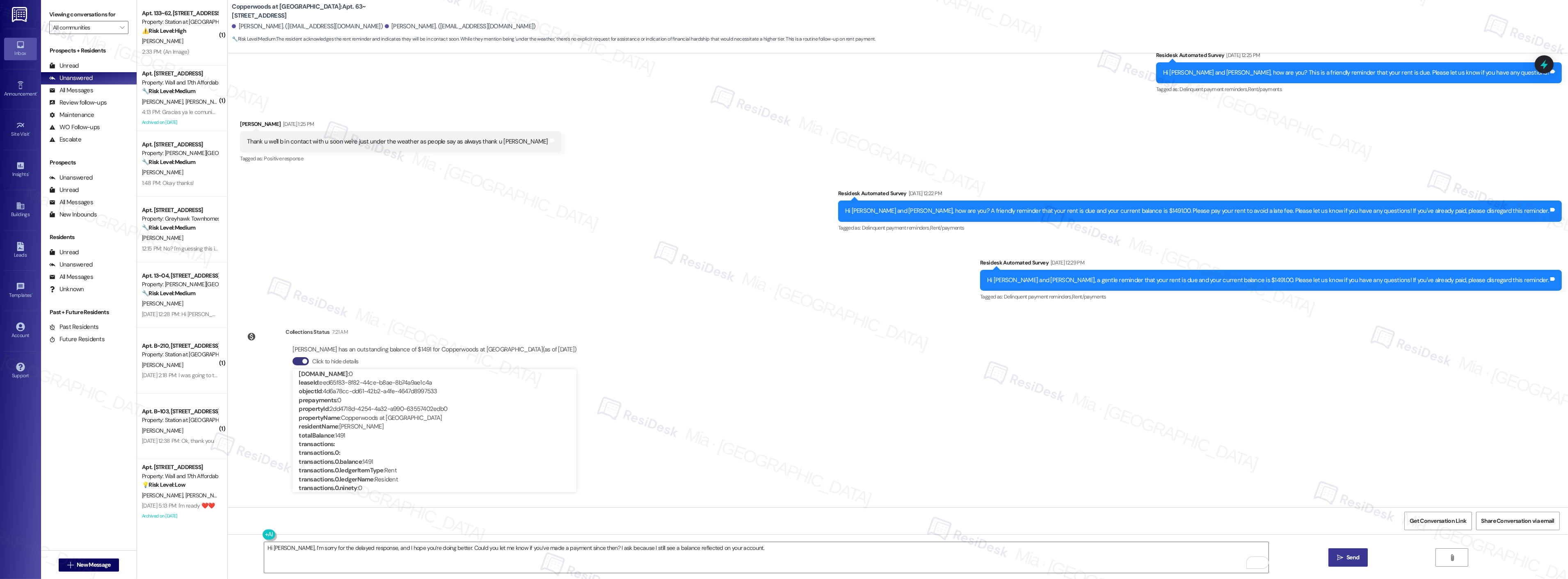
click at [1355, 558] on span "Send" at bounding box center [1353, 557] width 13 height 9
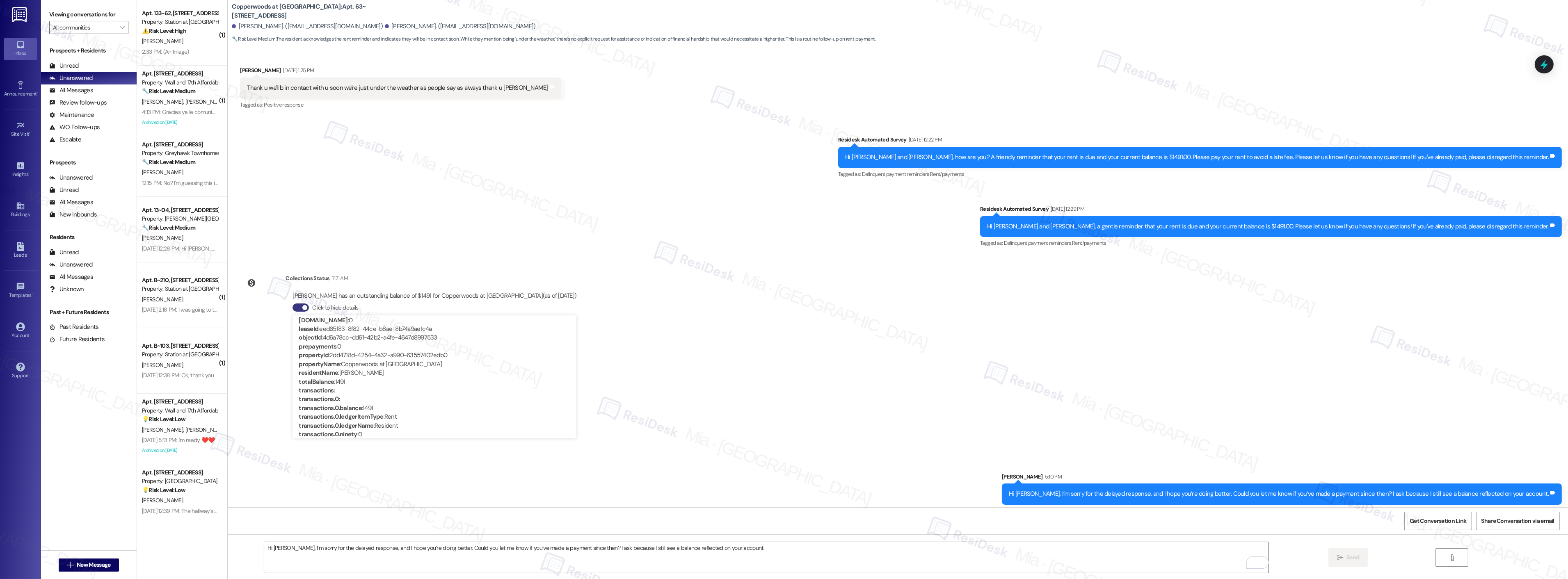
scroll to position [203, 0]
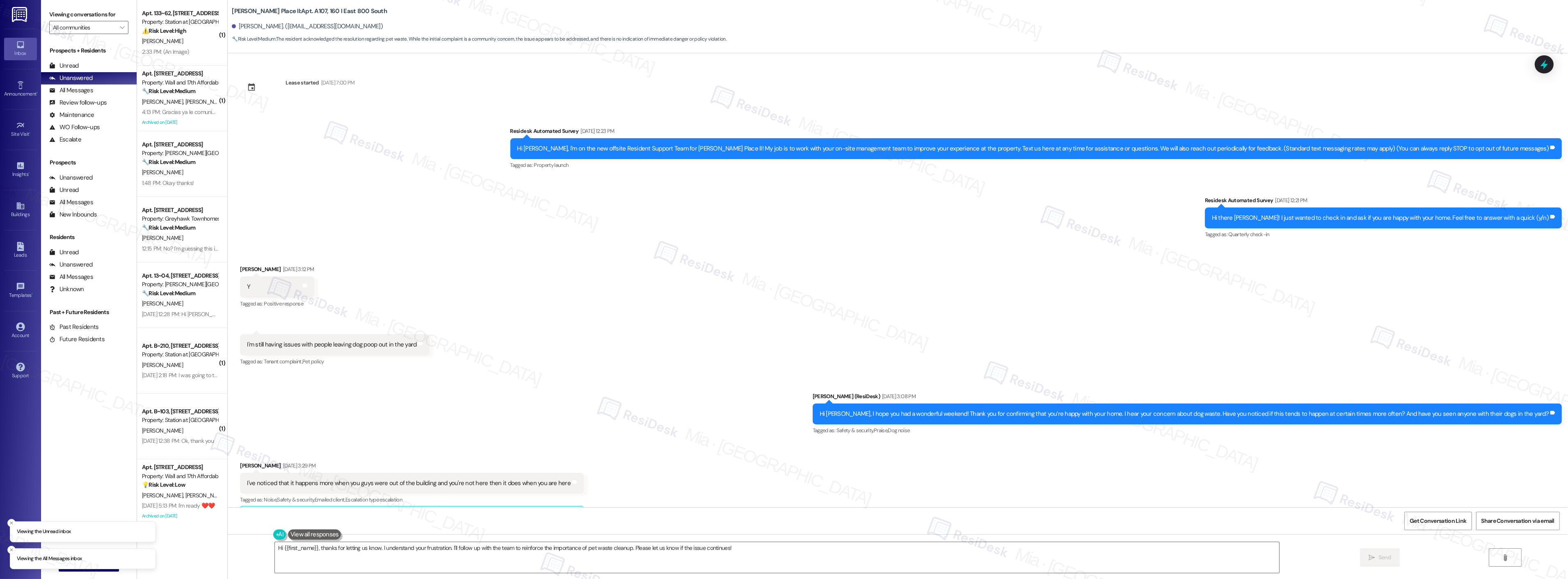
scroll to position [460, 0]
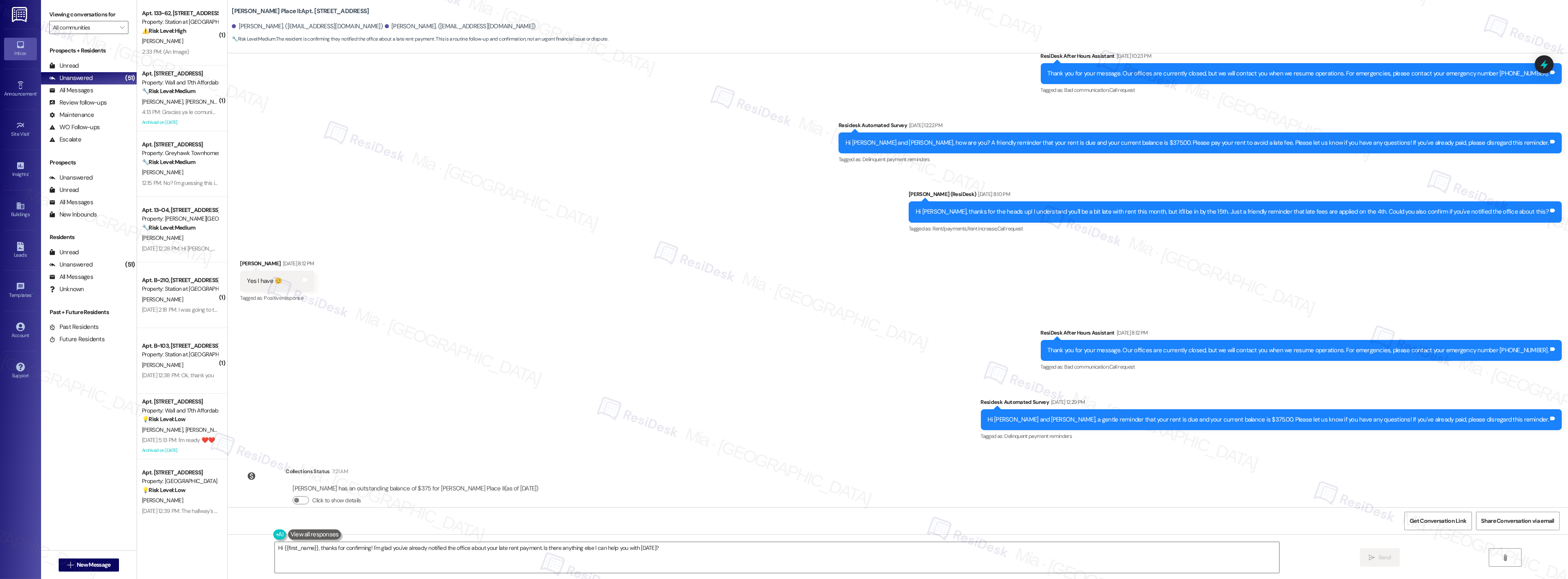
scroll to position [964, 0]
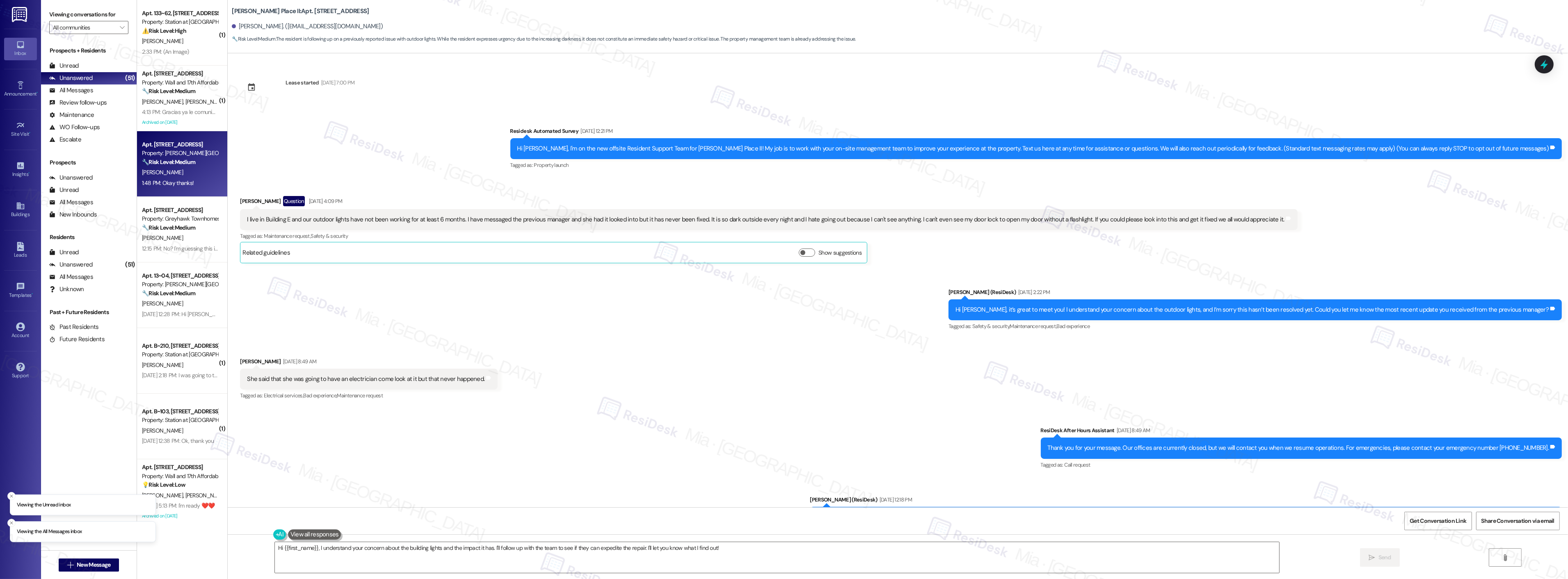
scroll to position [2106, 0]
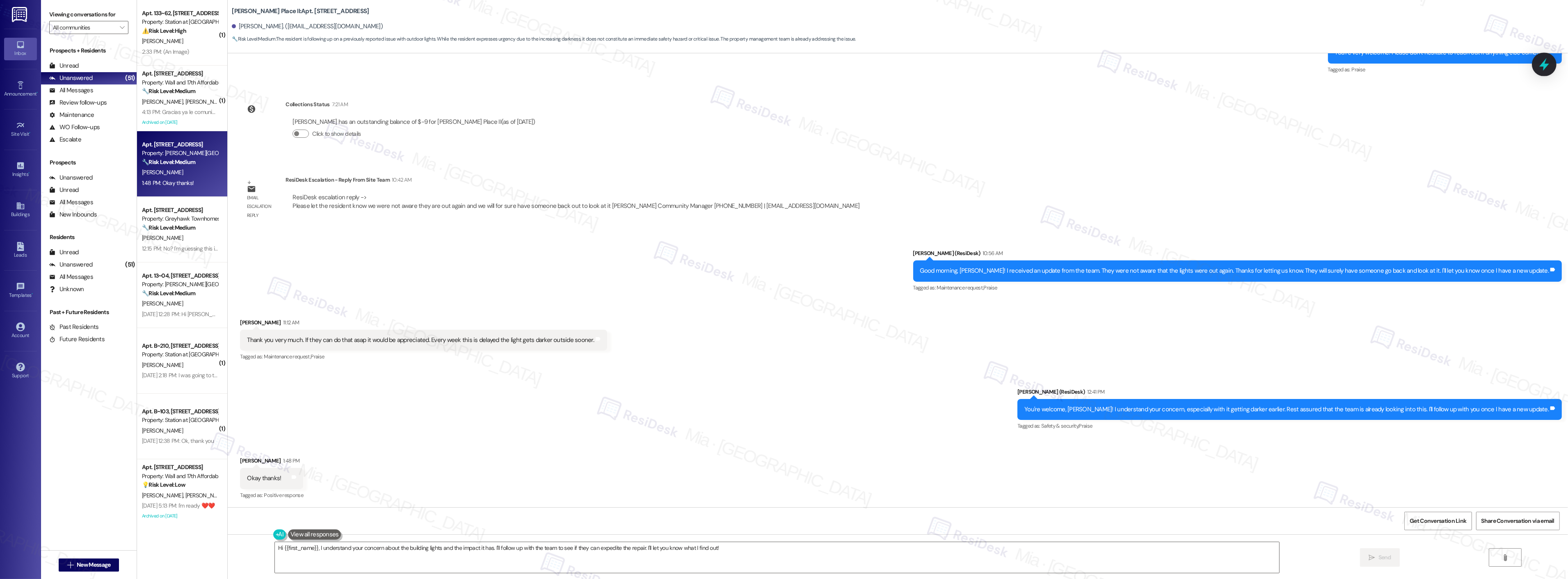
click at [1538, 66] on icon at bounding box center [1543, 64] width 14 height 14
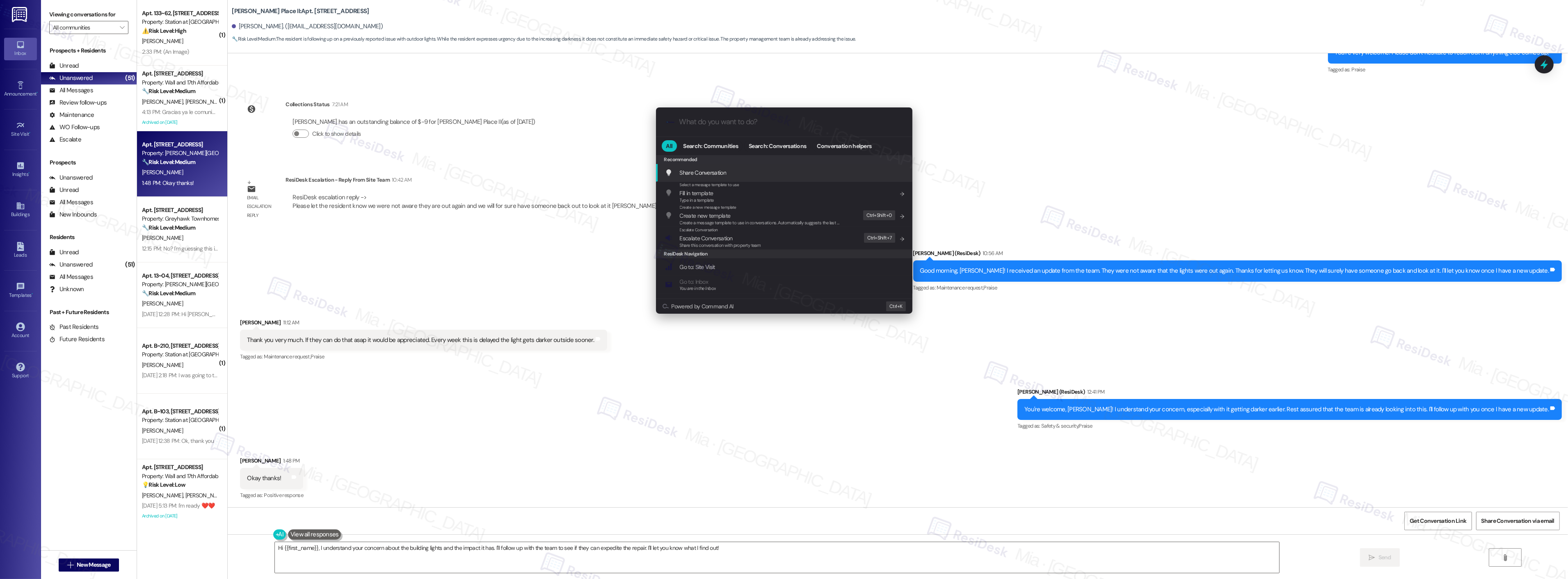
click at [774, 117] on div ".cls-1{fill:#0a055f;}.cls-2{fill:#0cc4c4;} resideskLogoBlueOrange" at bounding box center [783, 122] width 256 height 29
click at [773, 123] on input "What do you want to do?" at bounding box center [791, 122] width 223 height 9
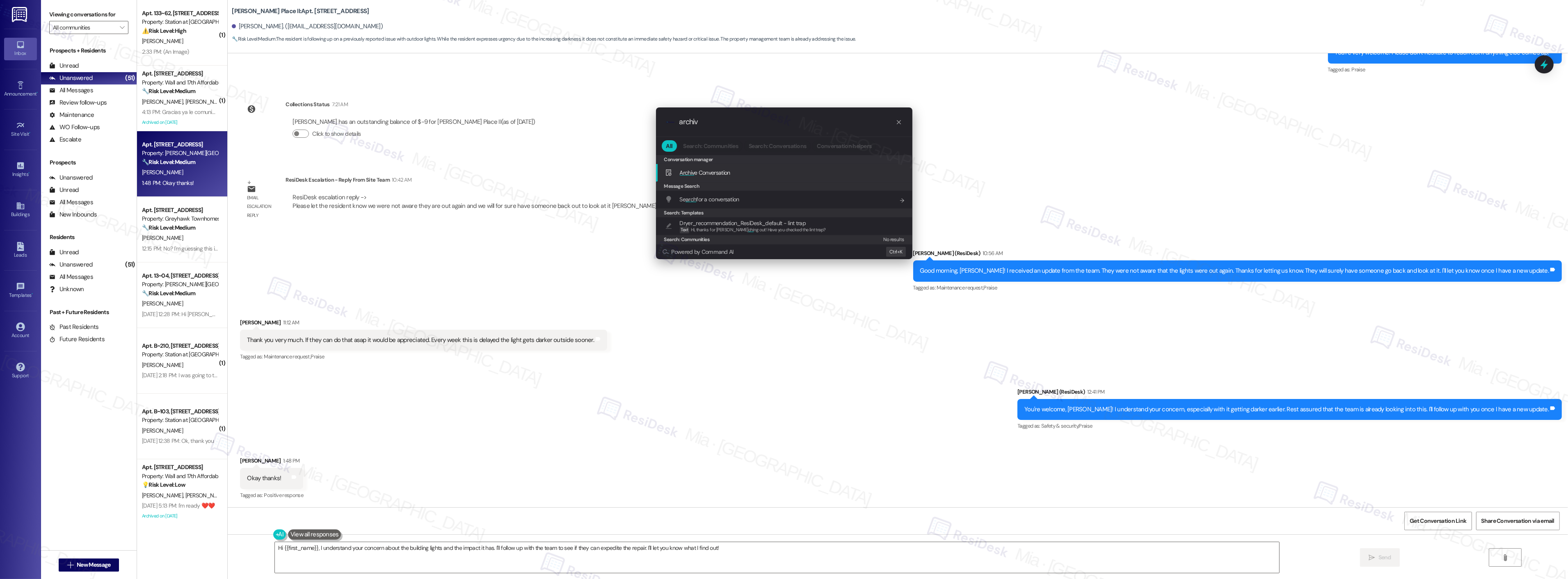
type input "archiv"
click at [730, 174] on span "Archiv e Conversation" at bounding box center [705, 172] width 51 height 7
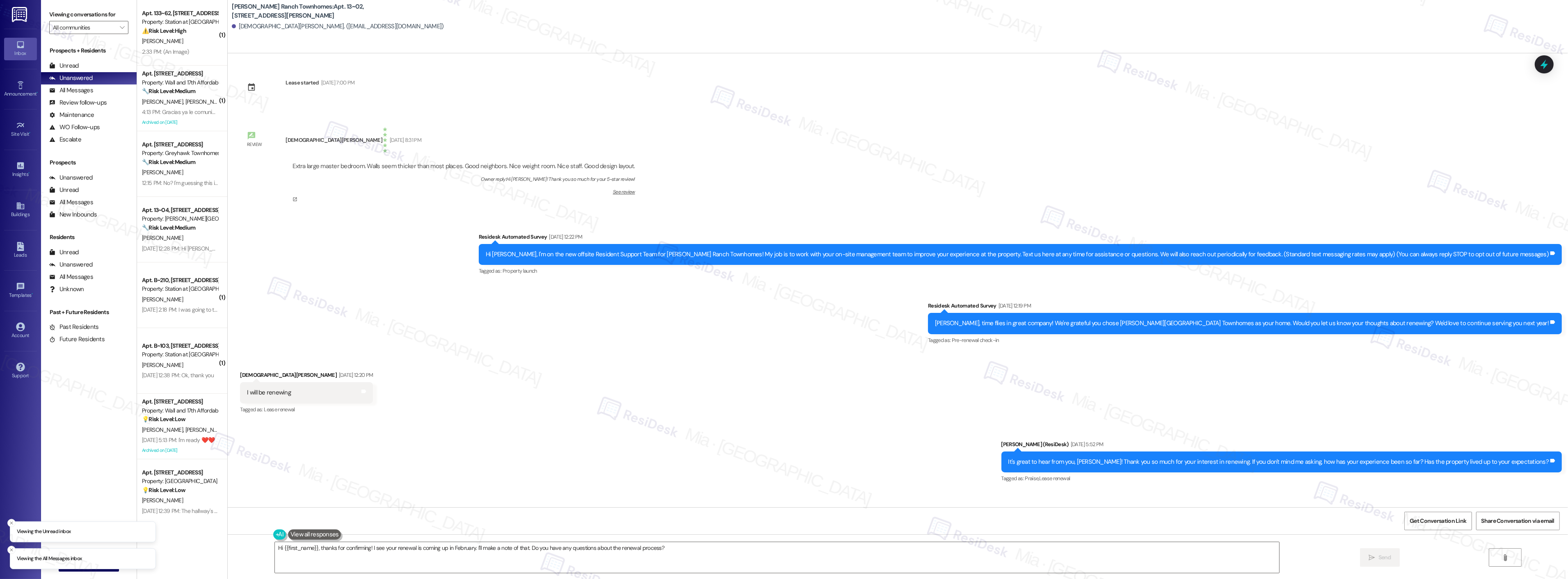
scroll to position [451, 0]
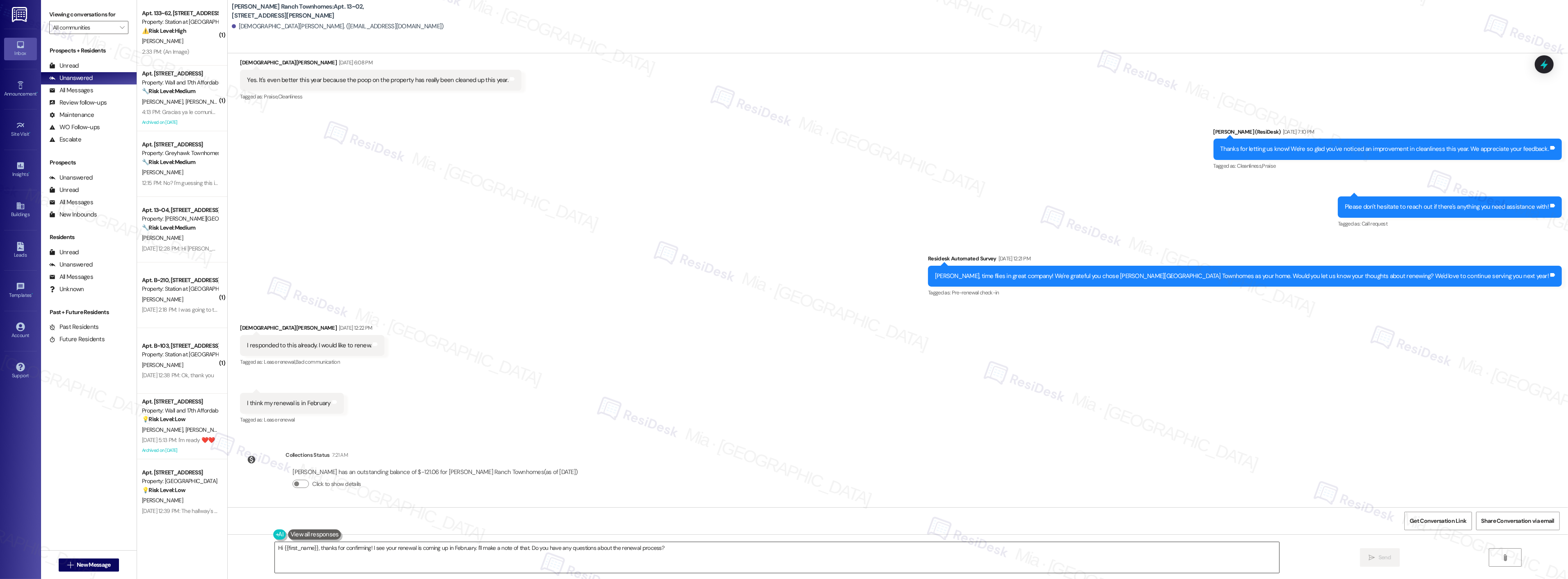
click at [666, 547] on textarea "Hi {{first_name}}, thanks for confirming! I see your renewal is coming up in Fe…" at bounding box center [776, 557] width 1004 height 30
drag, startPoint x: 680, startPoint y: 547, endPoint x: 261, endPoint y: 547, distance: 419.0
click at [264, 547] on textarea "Hi {{first_name}}, thanks for confirming! I see your renewal is coming up in Fe…" at bounding box center [766, 557] width 1004 height 30
click at [359, 546] on textarea "Hi {{first_name}}, thanks for confirming! I see your renewal is coming up in Fe…" at bounding box center [766, 557] width 1004 height 30
drag, startPoint x: 355, startPoint y: 547, endPoint x: 672, endPoint y: 547, distance: 317.0
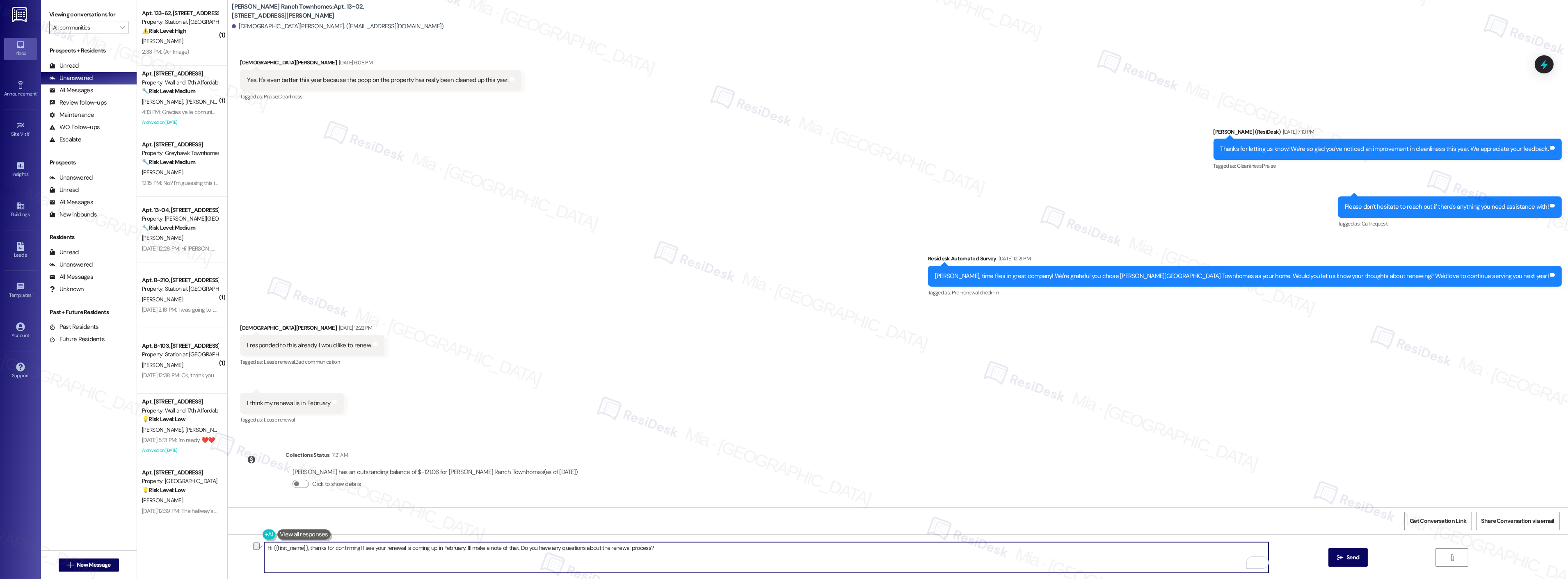
click at [672, 547] on textarea "Hi {{first_name}}, thanks for confirming! I see your renewal is coming up in Fe…" at bounding box center [766, 557] width 1004 height 30
paste textarea "istributed Lease Renewals today"
click at [380, 546] on textarea "Hi {{first_name}}, thanks for confirming! The team istributed Lease Renewals to…" at bounding box center [766, 557] width 1004 height 30
click at [468, 549] on textarea "Hi {{first_name}}, thanks for confirming! The team distributed Lease Renewals t…" at bounding box center [766, 557] width 1004 height 30
drag, startPoint x: 358, startPoint y: 547, endPoint x: 553, endPoint y: 549, distance: 195.0
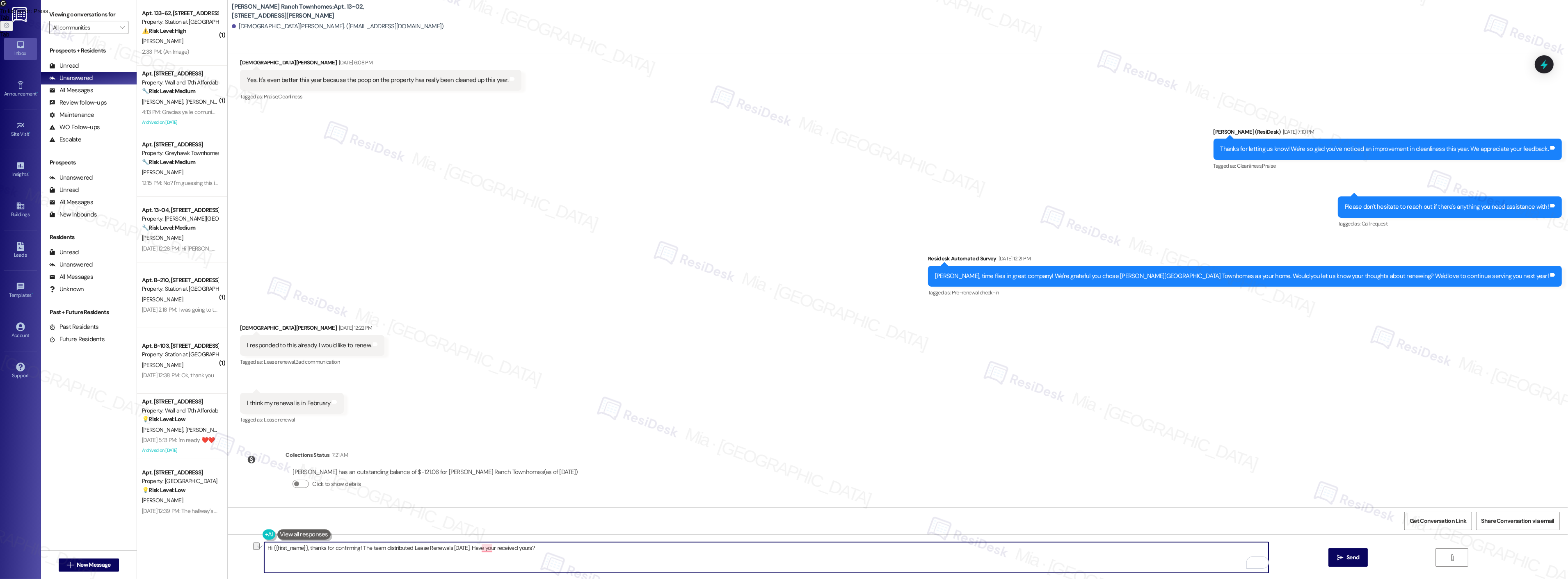
click at [553, 549] on textarea "Hi {{first_name}}, thanks for confirming! The team distributed Lease Renewals t…" at bounding box center [766, 557] width 1004 height 30
click at [380, 547] on textarea "Hi {{first_name}}, thanks for confirming! The team distributed Lease Renewals t…" at bounding box center [766, 557] width 1004 height 30
drag, startPoint x: 357, startPoint y: 548, endPoint x: 510, endPoint y: 548, distance: 153.0
click at [510, 548] on textarea "Hi {{first_name}}, thanks for confirming! The team distributed Lease Renewals t…" at bounding box center [766, 557] width 1004 height 30
click at [355, 547] on textarea "Hi {{first_name}}, thanks for confirming! The team distributed Lease Renewals t…" at bounding box center [766, 557] width 1004 height 30
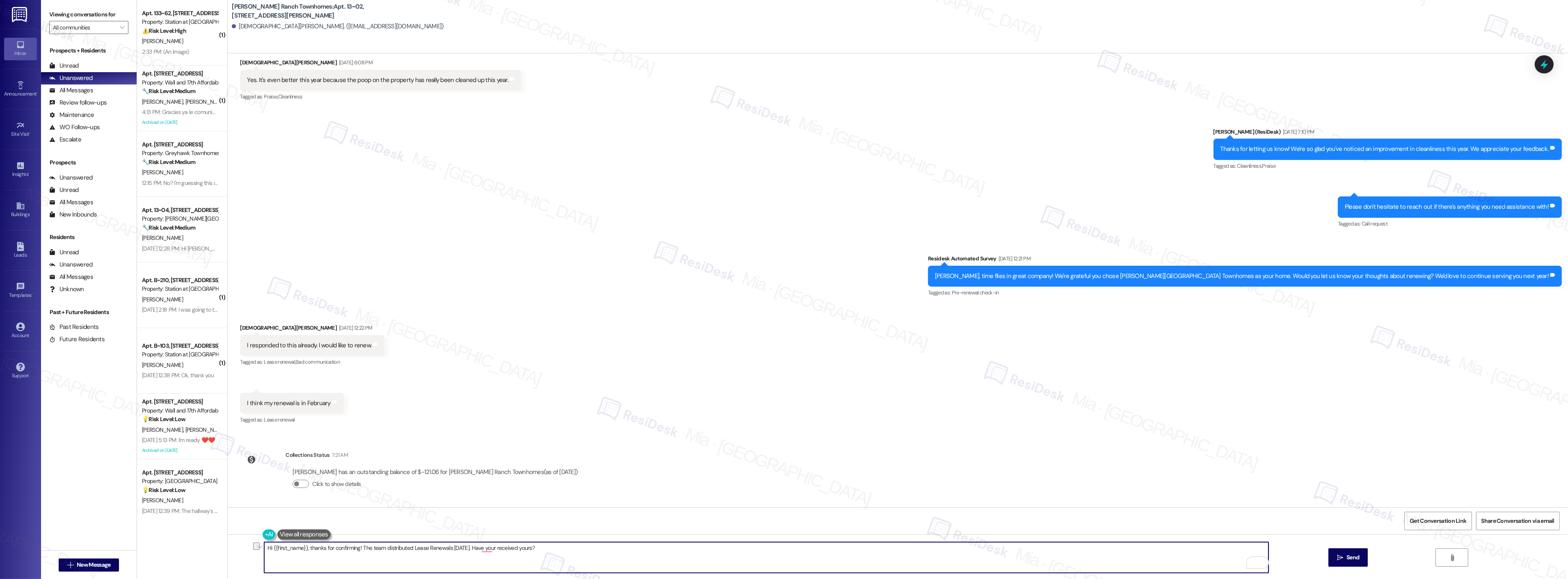
drag, startPoint x: 355, startPoint y: 547, endPoint x: 548, endPoint y: 547, distance: 193.0
click at [548, 547] on textarea "Hi {{first_name}}, thanks for confirming! The team distributed Lease Renewals t…" at bounding box center [766, 557] width 1004 height 30
click at [425, 549] on textarea "Hi {{first_name}}, thanks for confirming! The team distributed Lease Renewals t…" at bounding box center [766, 557] width 1004 height 30
drag, startPoint x: 461, startPoint y: 549, endPoint x: 537, endPoint y: 549, distance: 76.0
click at [537, 549] on textarea "Hi {{first_name}}, thanks for confirming! The team distributed Lease Renewals t…" at bounding box center [766, 557] width 1004 height 30
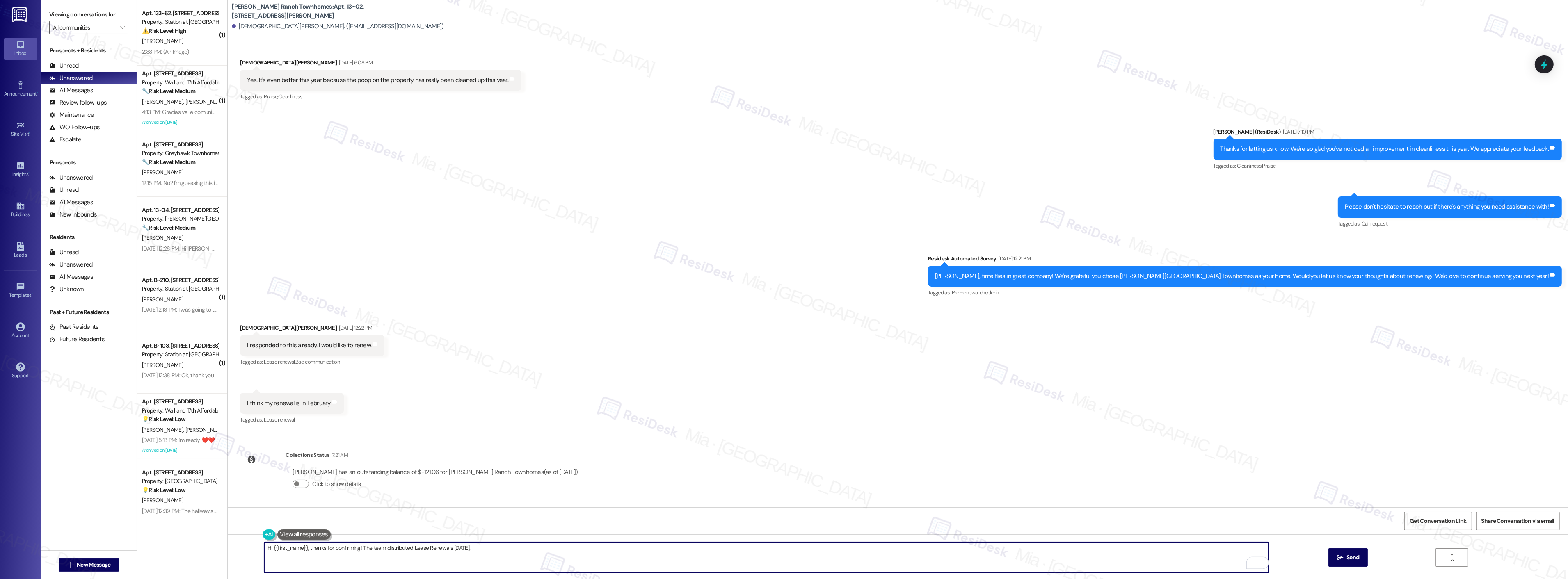
paste textarea "May I confirm if you’ve received yours?"
click at [464, 549] on textarea "Hi {{first_name}}, thanks for confirming! The team distributed Lease Renewals t…" at bounding box center [766, 557] width 1004 height 30
drag, startPoint x: 562, startPoint y: 547, endPoint x: 260, endPoint y: 551, distance: 302.0
click at [258, 551] on div "Hi {{first_name}}, thanks for confirming! The team distributed Lease Renewals t…" at bounding box center [898, 565] width 1340 height 62
type textarea "Hi {{first_name}}, thanks for confirming! The team distributed Lease Renewals t…"
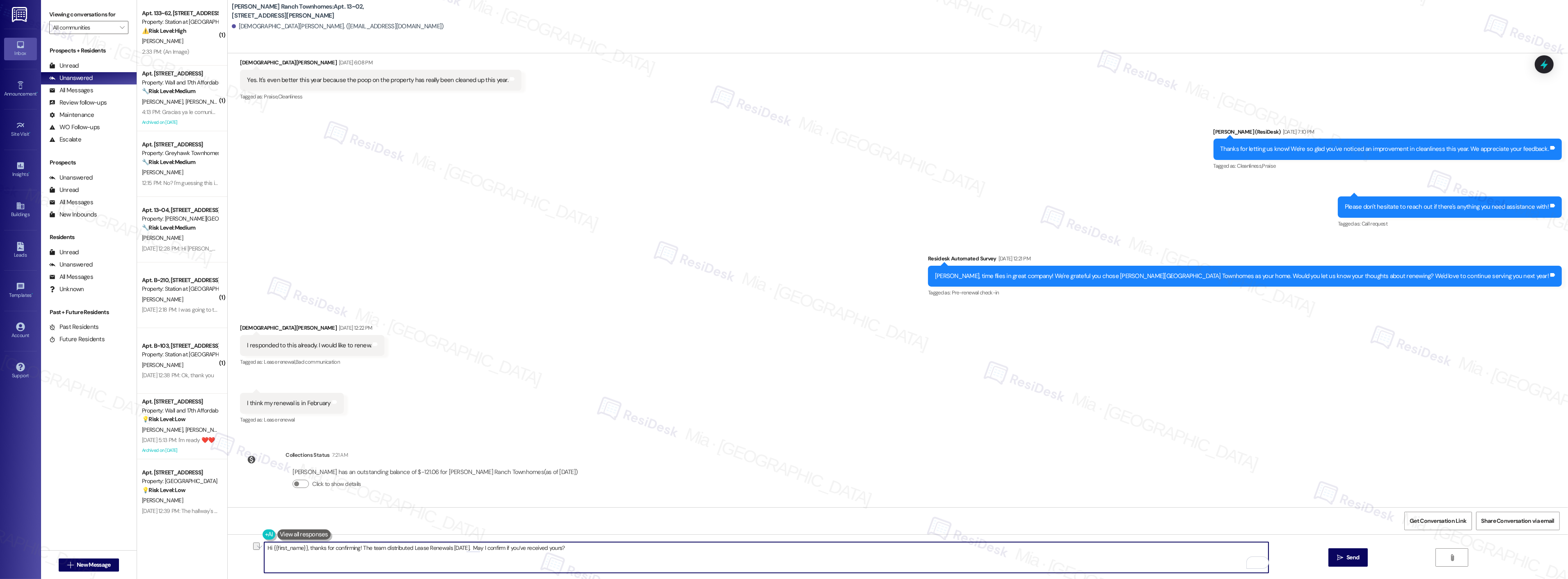
click at [579, 548] on textarea "Hi {{first_name}}, thanks for confirming! The team distributed Lease Renewals t…" at bounding box center [766, 557] width 1004 height 30
drag, startPoint x: 579, startPoint y: 548, endPoint x: 245, endPoint y: 549, distance: 334.0
click at [245, 549] on div "Hi {{first_name}}, thanks for confirming! The team distributed Lease Renewals t…" at bounding box center [898, 565] width 1340 height 62
click at [559, 543] on textarea "Hi {{first_name}}, thanks for confirming! The team distributed Lease Renewals t…" at bounding box center [766, 557] width 1004 height 30
drag, startPoint x: 563, startPoint y: 548, endPoint x: 251, endPoint y: 552, distance: 312.0
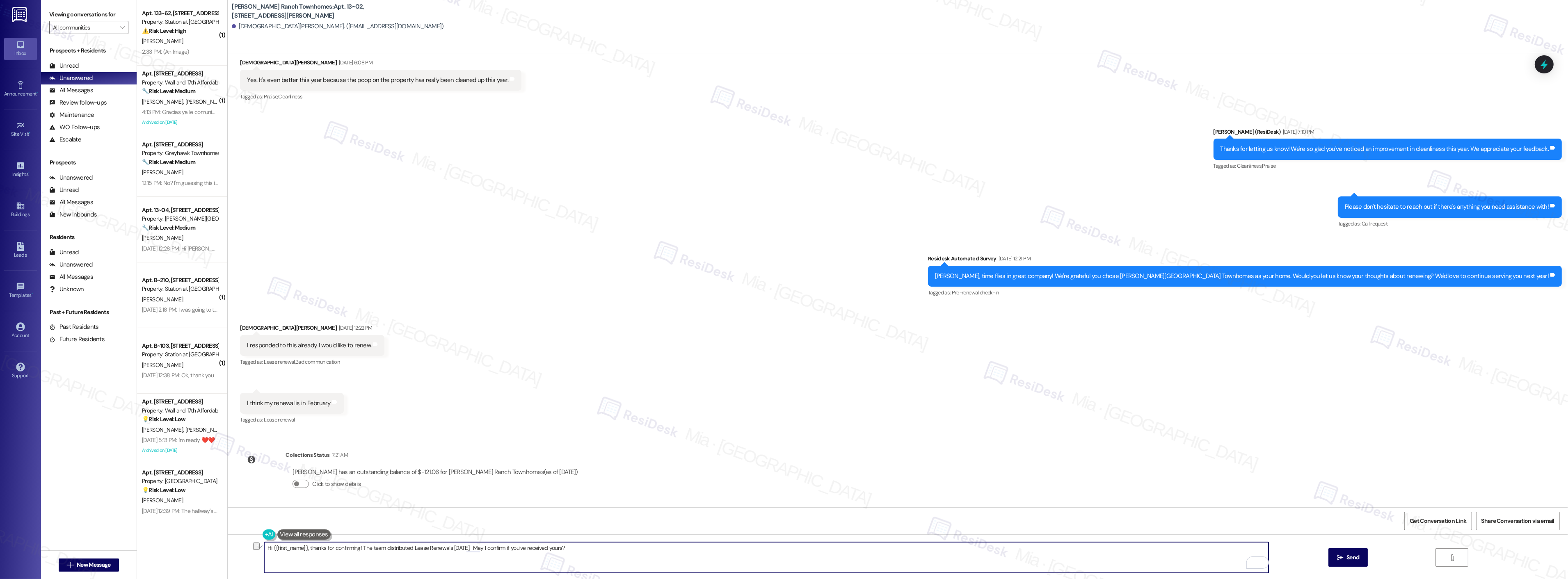
click at [251, 552] on div "Hi {{first_name}}, thanks for confirming! The team distributed Lease Renewals t…" at bounding box center [898, 565] width 1340 height 62
click at [1354, 558] on span "Send" at bounding box center [1353, 557] width 13 height 9
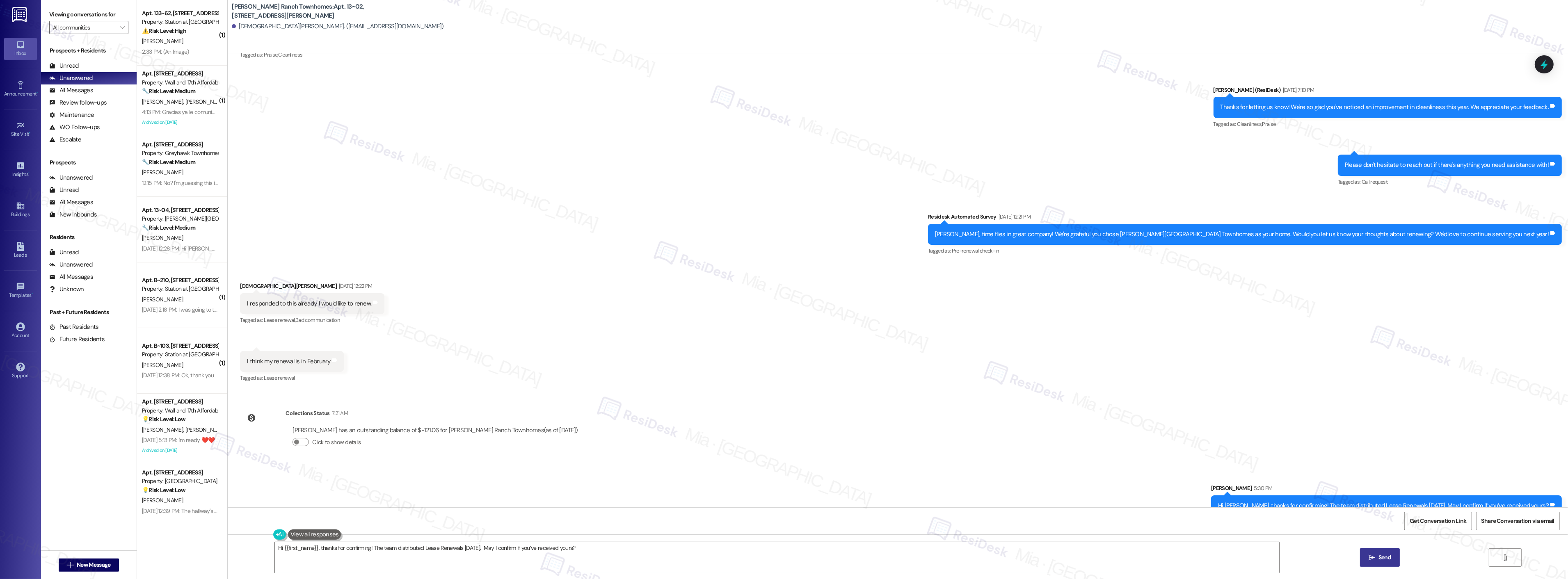
scroll to position [508, 0]
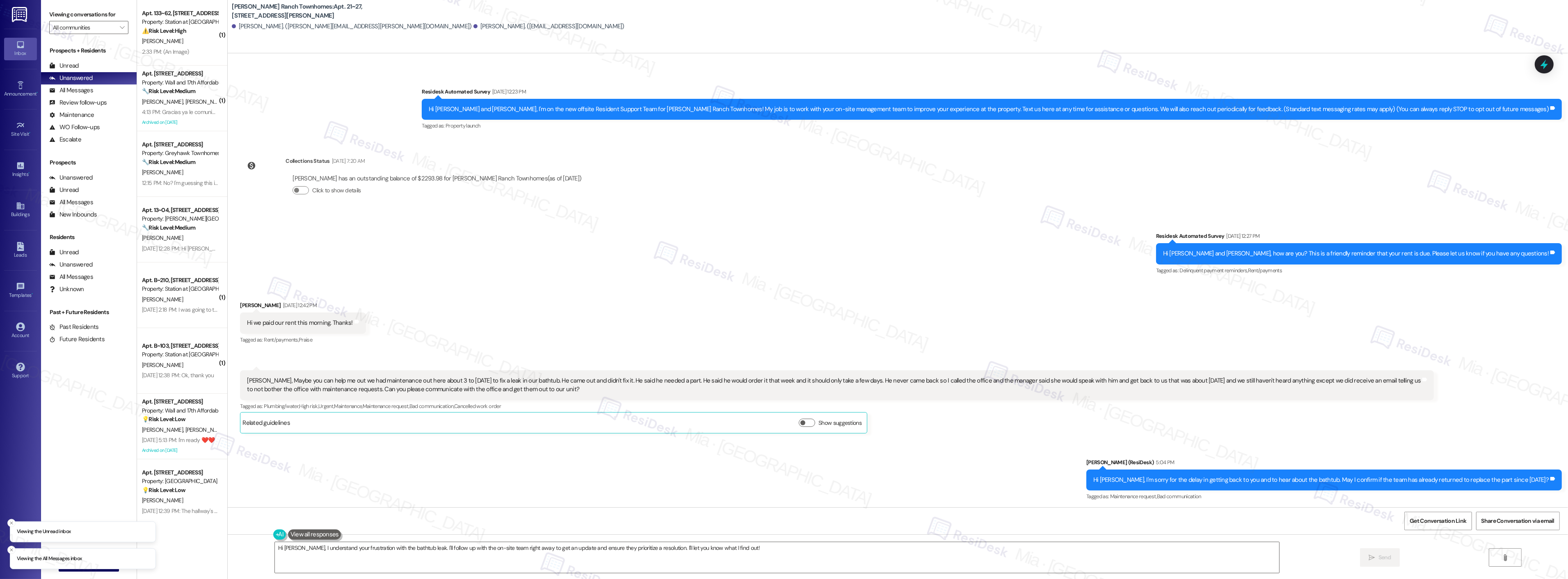
scroll to position [41, 0]
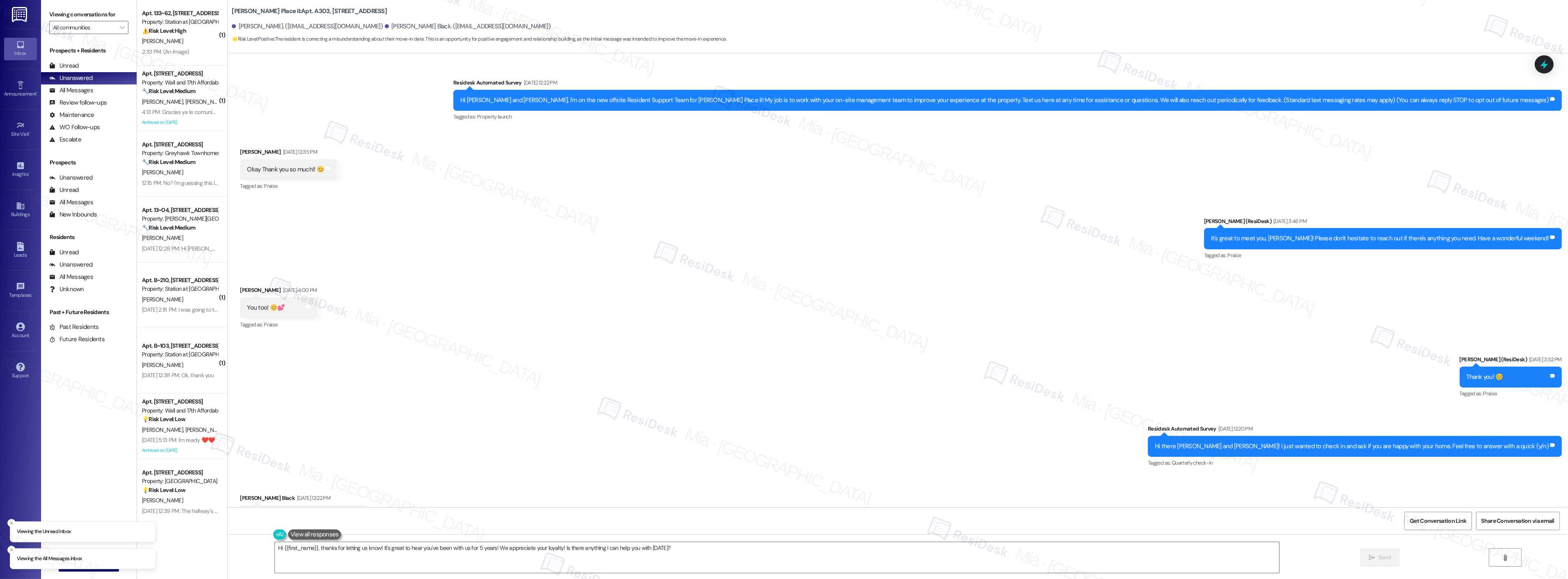
scroll to position [650, 0]
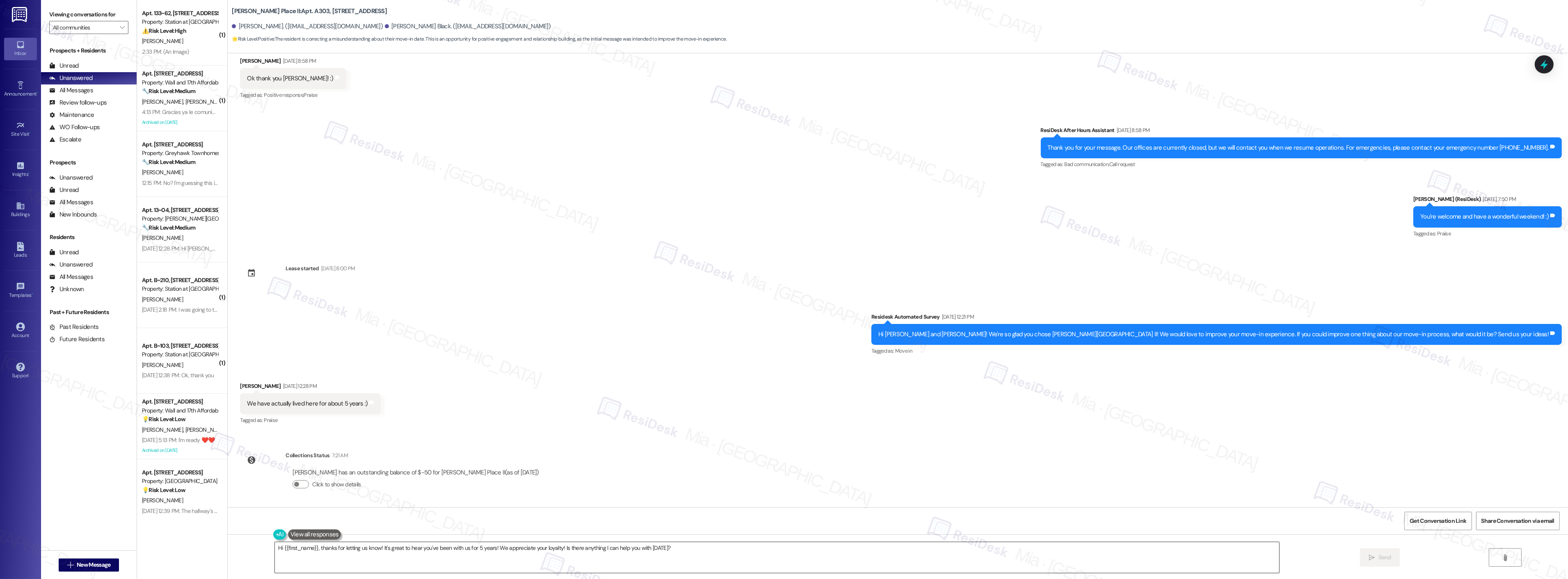
click at [681, 548] on textarea "Hi {{first_name}}, thanks for letting us know! It's great to hear you've been w…" at bounding box center [776, 557] width 1004 height 30
drag, startPoint x: 681, startPoint y: 548, endPoint x: 221, endPoint y: 549, distance: 460.0
click at [228, 549] on div "Hi {{first_name}}, thanks for letting us know! It's great to hear you've been w…" at bounding box center [898, 565] width 1340 height 62
click at [964, 547] on textarea "Hi {{first_name}}, thanks for letting us know! It's great to hear you've been w…" at bounding box center [766, 557] width 1004 height 30
click at [1538, 62] on icon at bounding box center [1543, 64] width 14 height 14
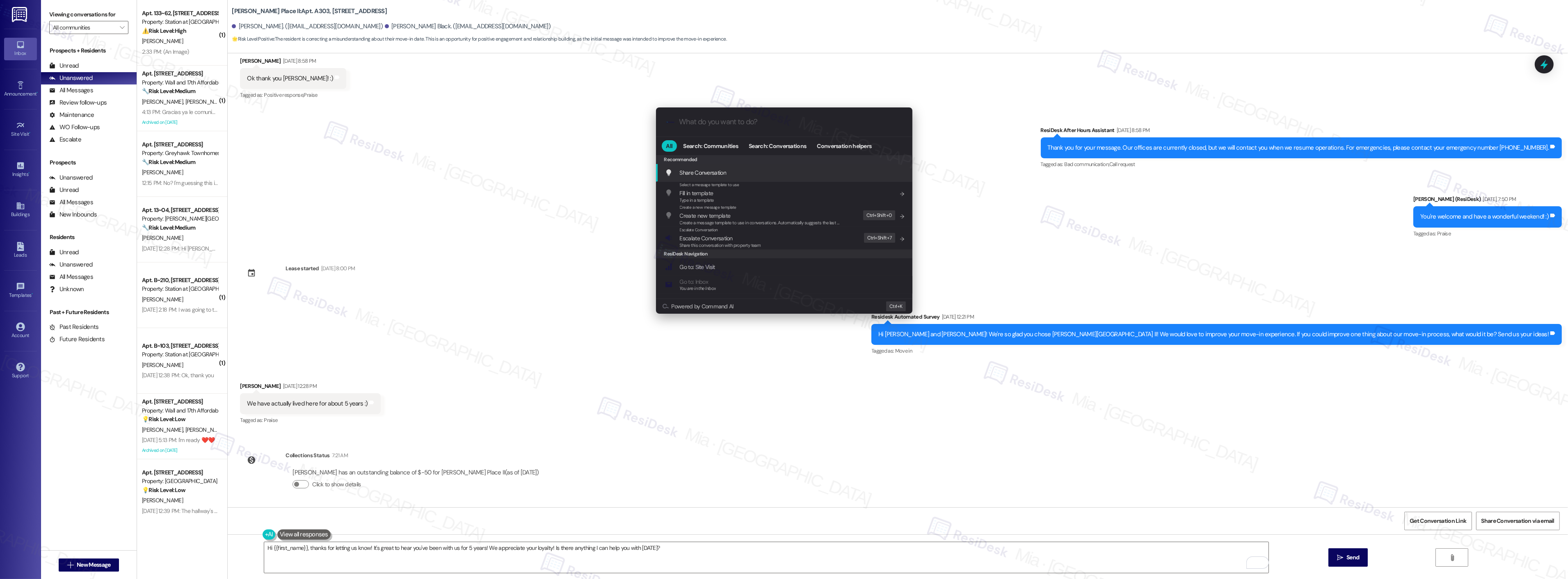
click at [760, 125] on input "What do you want to do?" at bounding box center [791, 122] width 223 height 9
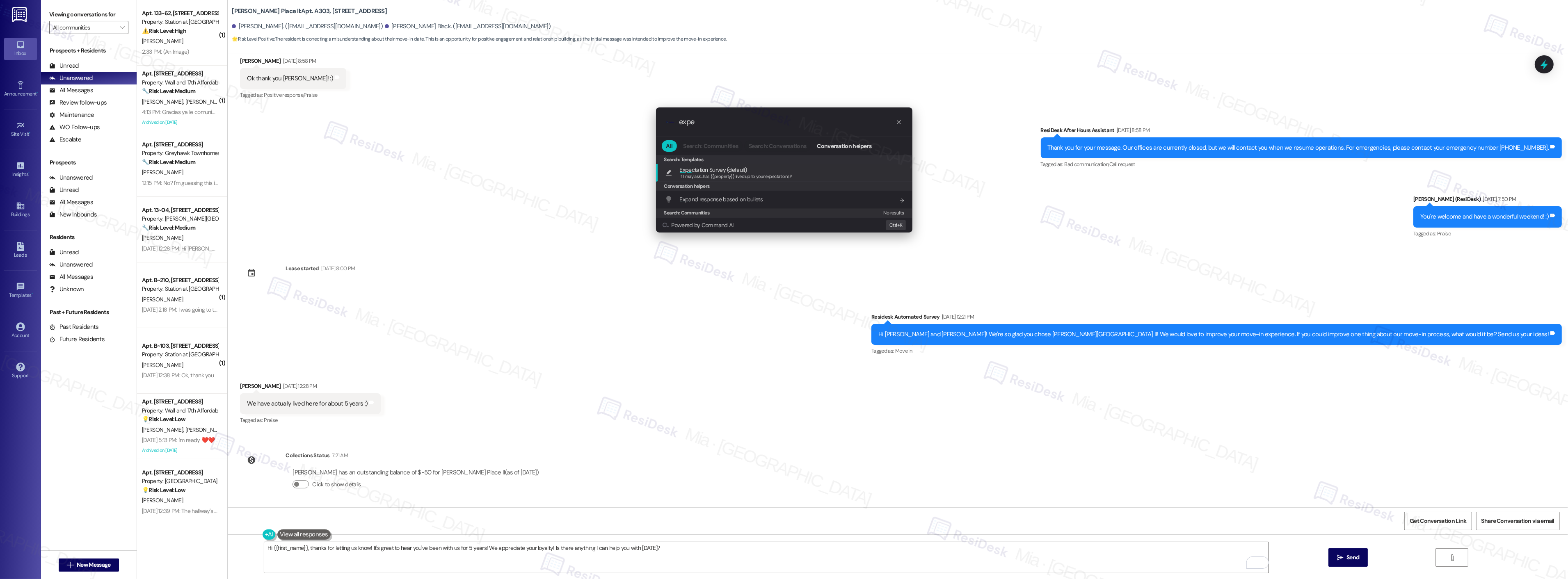
type input "expe"
click at [740, 173] on div "If I may ask...has {{property}} lived up to your expectations?" at bounding box center [736, 176] width 112 height 7
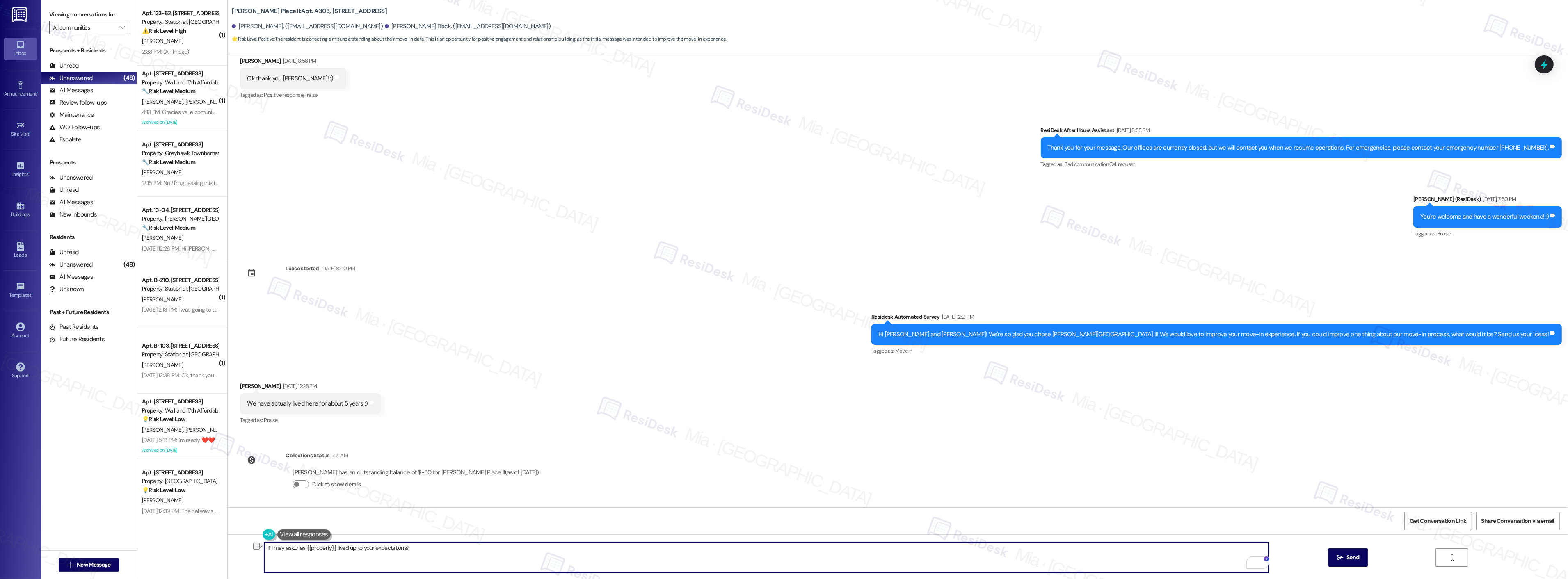
drag, startPoint x: 412, startPoint y: 550, endPoint x: 252, endPoint y: 551, distance: 160.0
click at [252, 551] on div "If I may ask...has {{property}} lived up to your expectations?  Send " at bounding box center [898, 565] width 1340 height 62
paste textarea "Thank you for choosing to continue your residency with us. We’re pleased to kno…"
click at [285, 549] on textarea "Thank you for choosing to continue your residency with us. We’re pleased to kno…" at bounding box center [766, 557] width 1004 height 30
click at [335, 549] on textarea "Thank you Rachael for choosing to continue your residency with us. We’re please…" at bounding box center [766, 557] width 1004 height 30
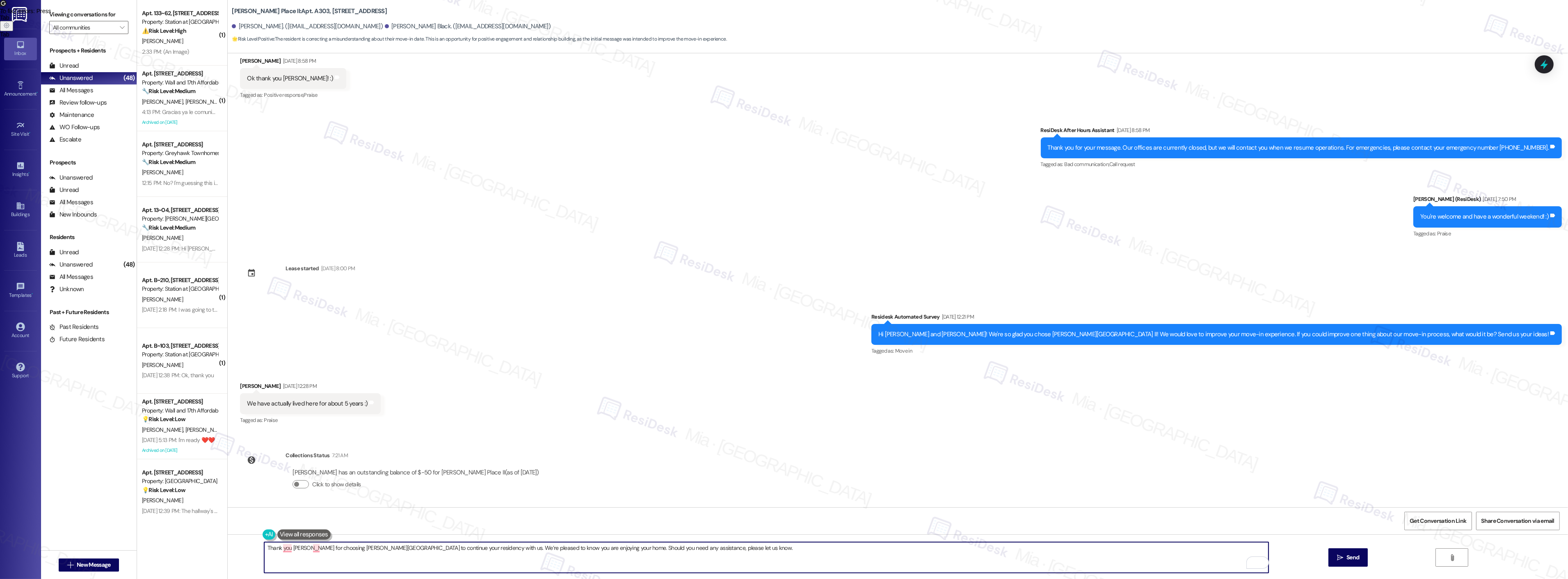
click at [332, 548] on textarea "Thank you Rachael for choosing Brigham Place to continue your residency with us…" at bounding box center [766, 557] width 1004 height 30
drag, startPoint x: 306, startPoint y: 549, endPoint x: 721, endPoint y: 549, distance: 415.0
click at [721, 549] on textarea "Thank you Rachael for choosing Brigham Place to continue your residency with us…" at bounding box center [766, 557] width 1004 height 30
paste textarea "We truly appreciate your continued residency and are so glad you’re enjoying yo…"
click at [305, 547] on textarea "Thank you Rachael We truly appreciate your continued residency and are so glad …" at bounding box center [766, 557] width 1004 height 30
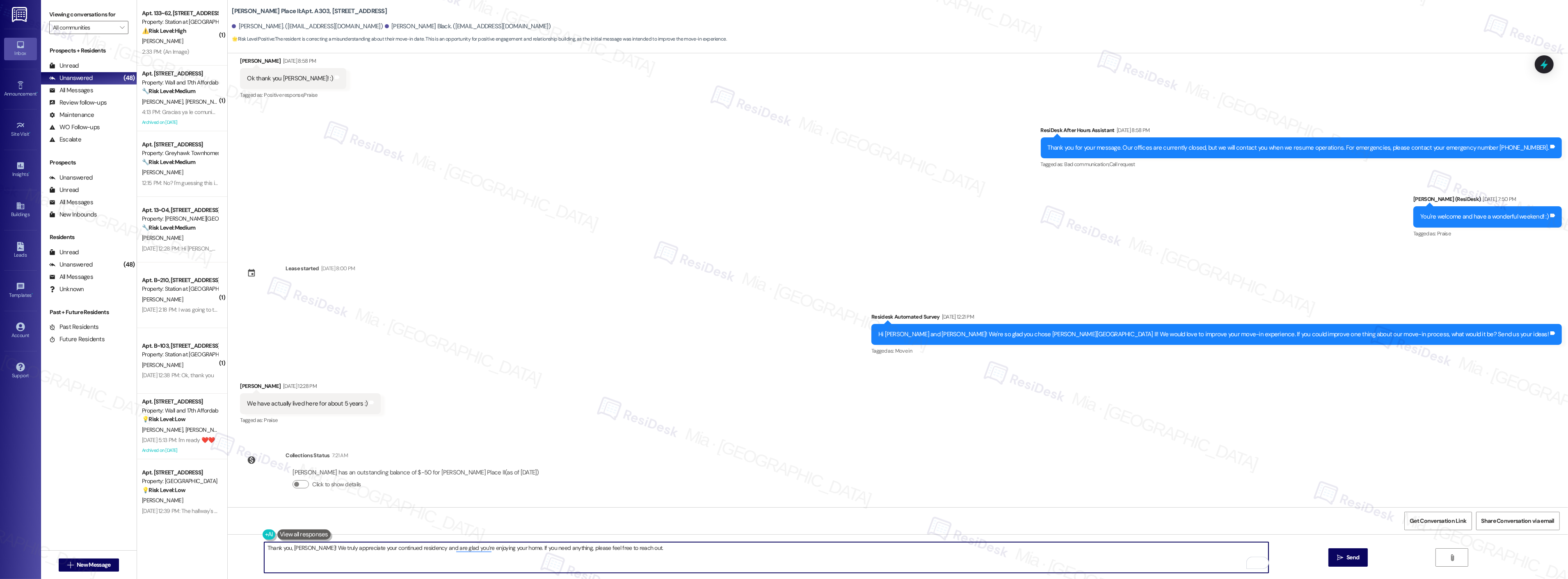
type textarea "Thank you, Rachael! We truly appreciate your continued residency and are glad y…"
click at [568, 511] on div "Get Conversation Link Share Conversation via email" at bounding box center [898, 520] width 1340 height 27
click at [1351, 556] on span "Send" at bounding box center [1353, 557] width 13 height 9
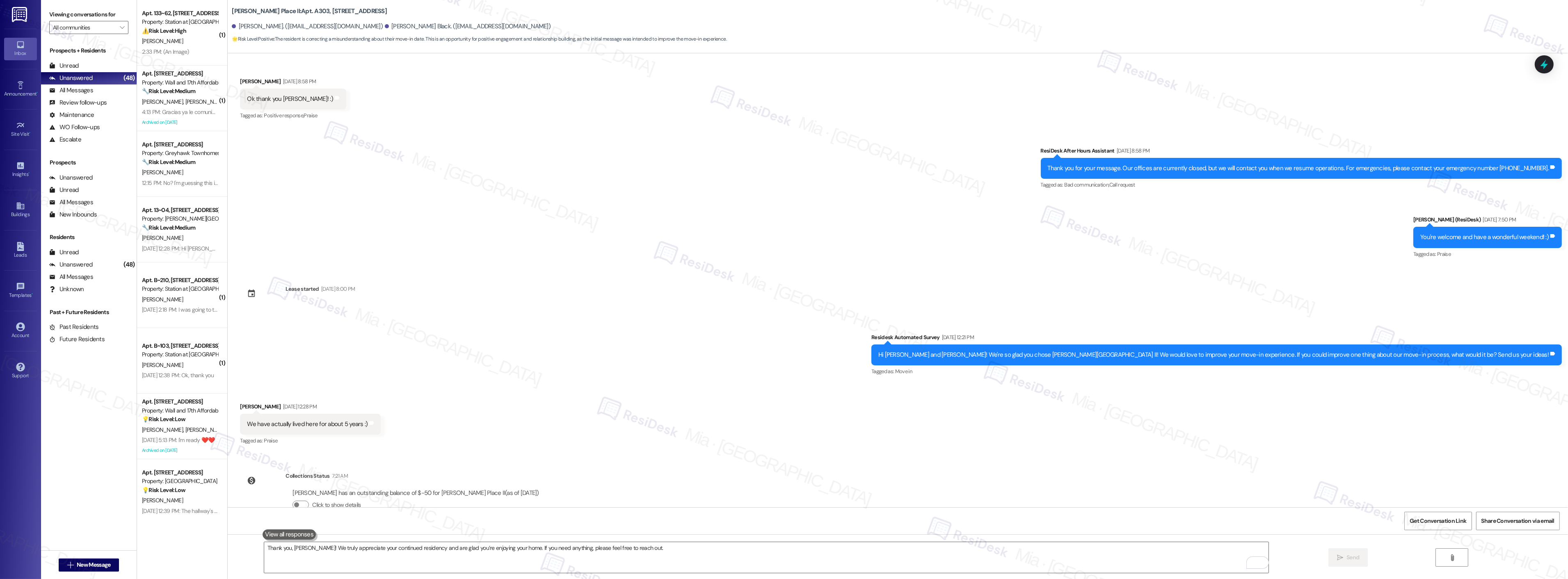
scroll to position [708, 0]
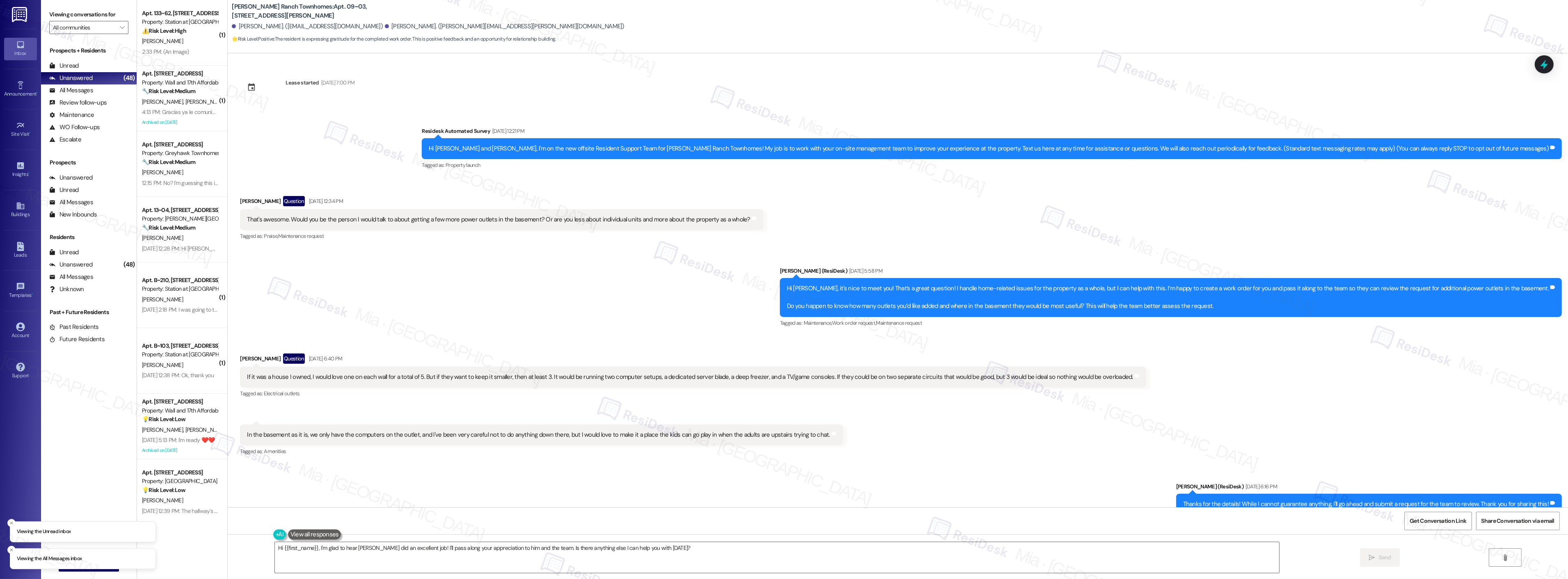
scroll to position [1269, 0]
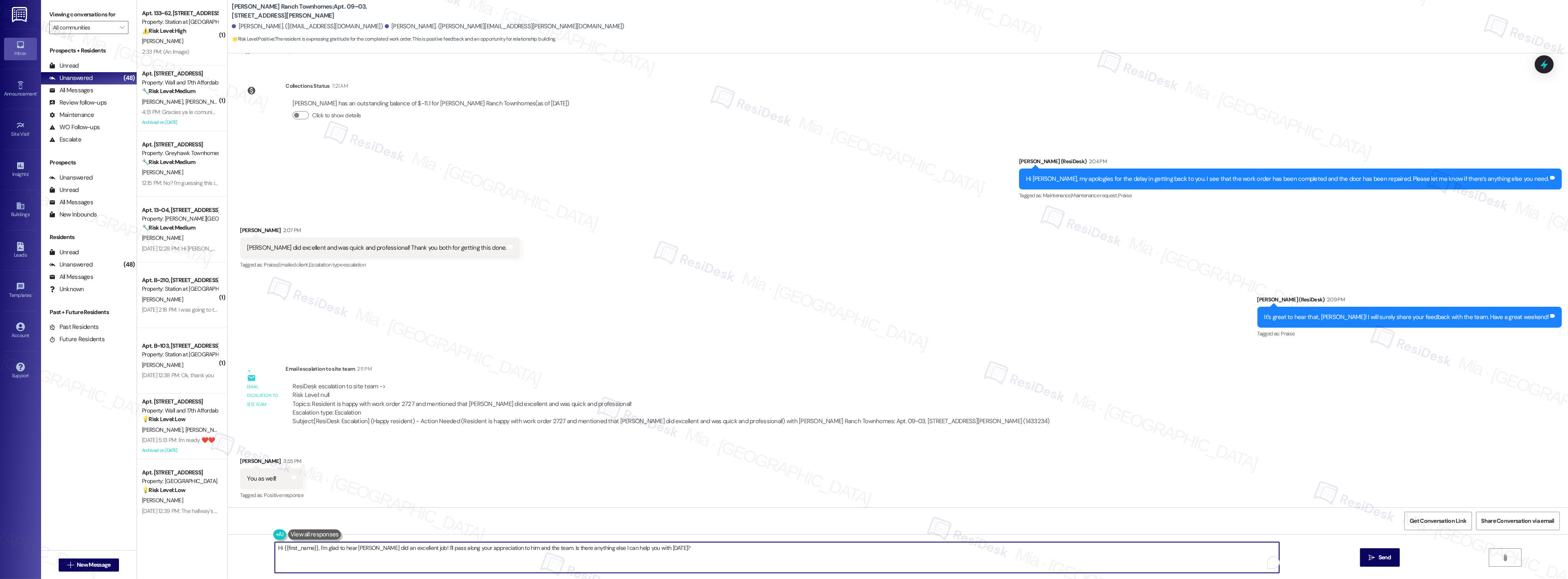
drag, startPoint x: 628, startPoint y: 556, endPoint x: 245, endPoint y: 555, distance: 383.0
click at [245, 555] on div "Hi {{first_name}}, I'm glad to hear [PERSON_NAME] did an excellent job! I'll pa…" at bounding box center [898, 565] width 1340 height 62
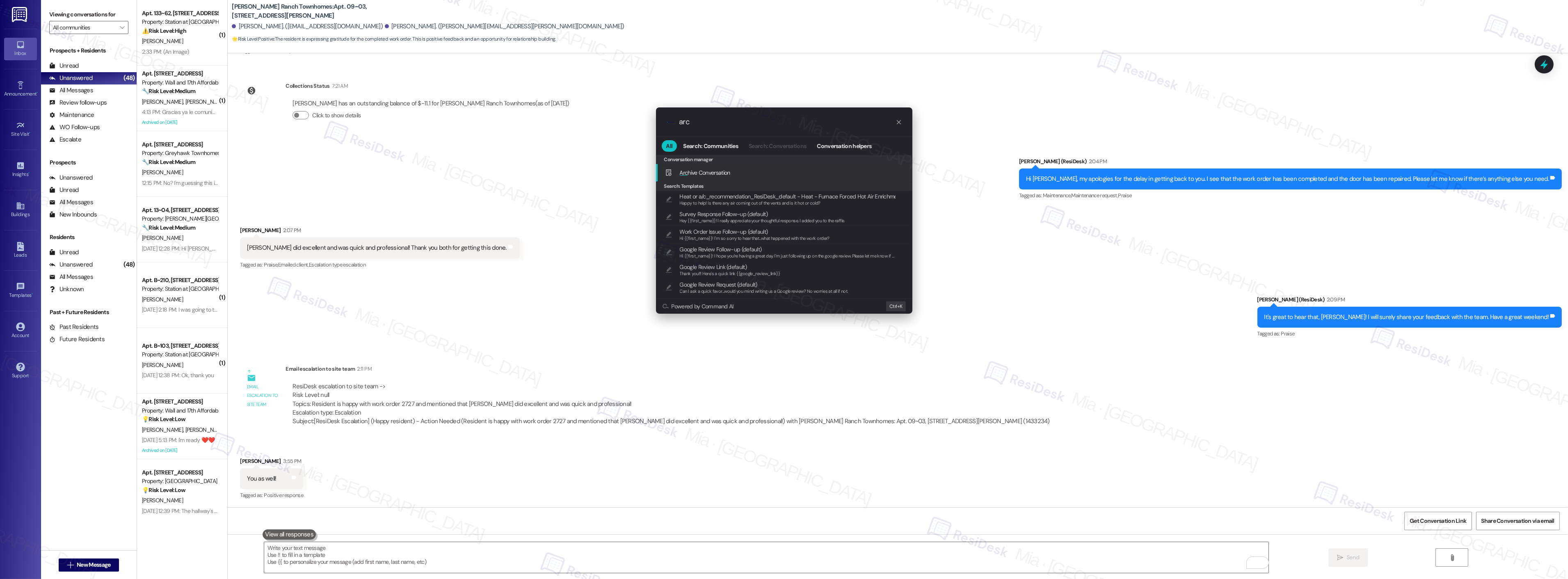
type input "arc"
click at [734, 170] on div "Arc hive Conversation Add shortcut" at bounding box center [785, 172] width 240 height 9
